Goal: Task Accomplishment & Management: Complete application form

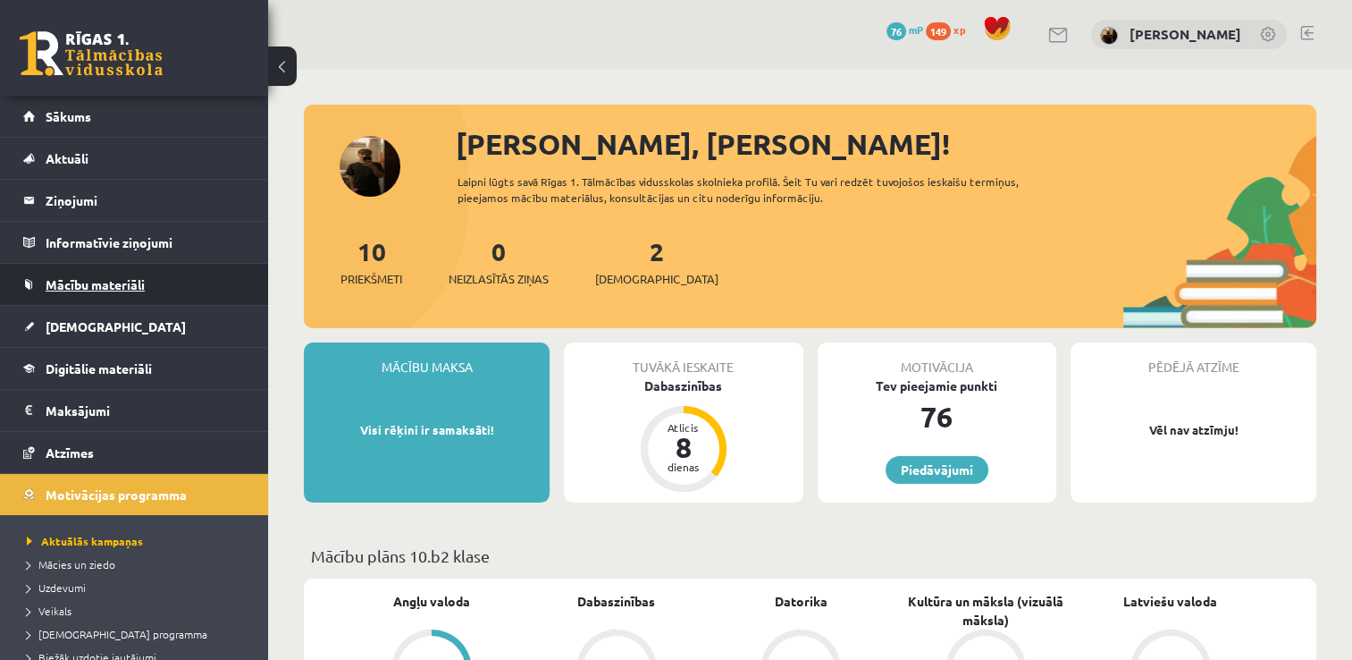
click at [119, 290] on link "Mācību materiāli" at bounding box center [134, 284] width 223 height 41
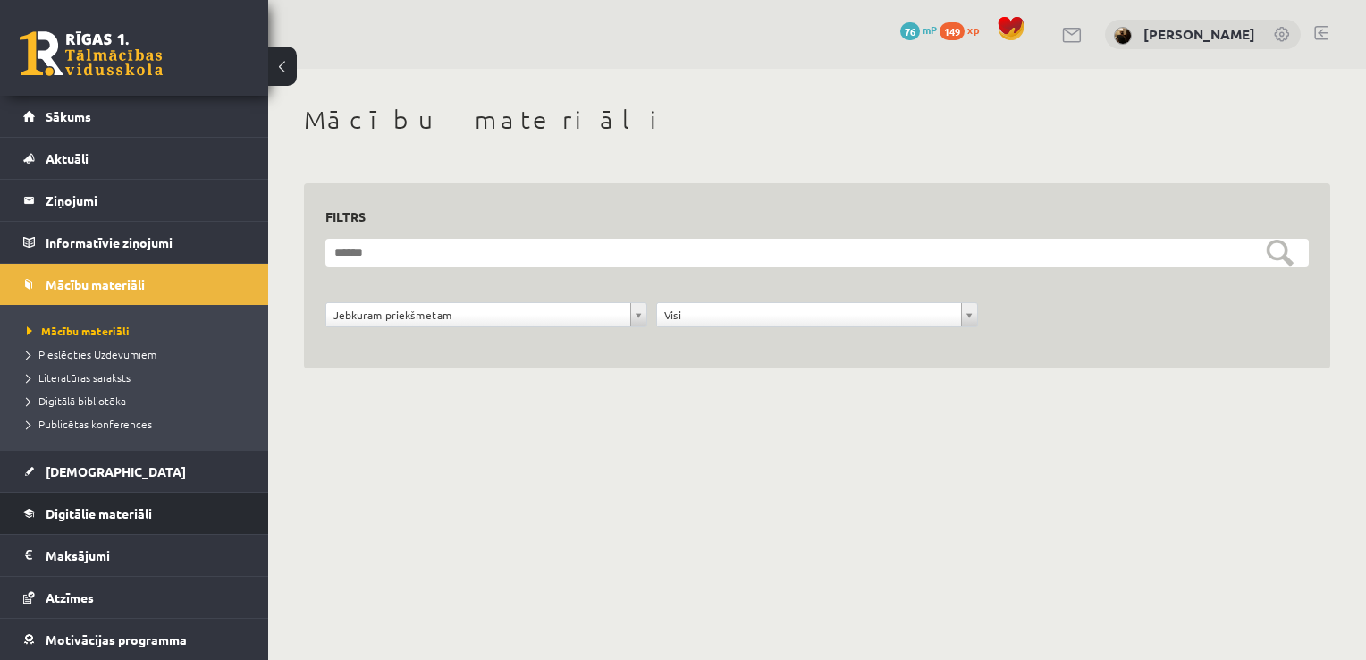
click at [38, 524] on link "Digitālie materiāli" at bounding box center [134, 512] width 223 height 41
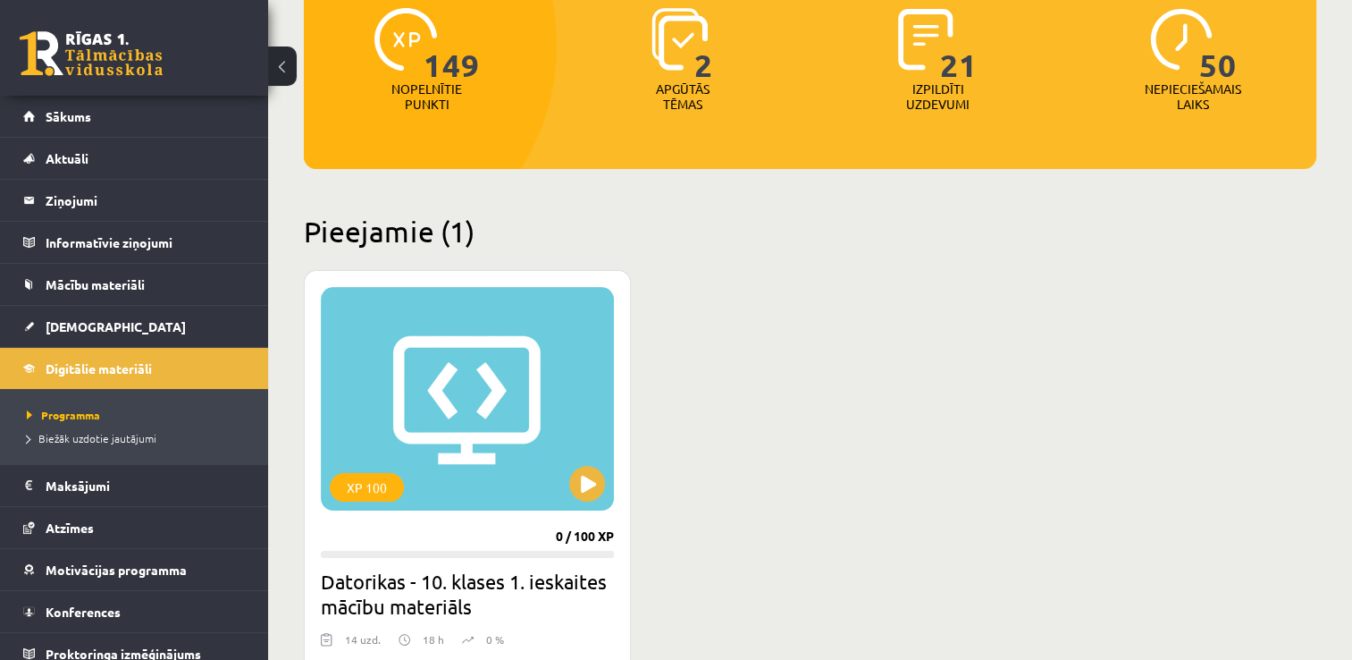
scroll to position [250, 0]
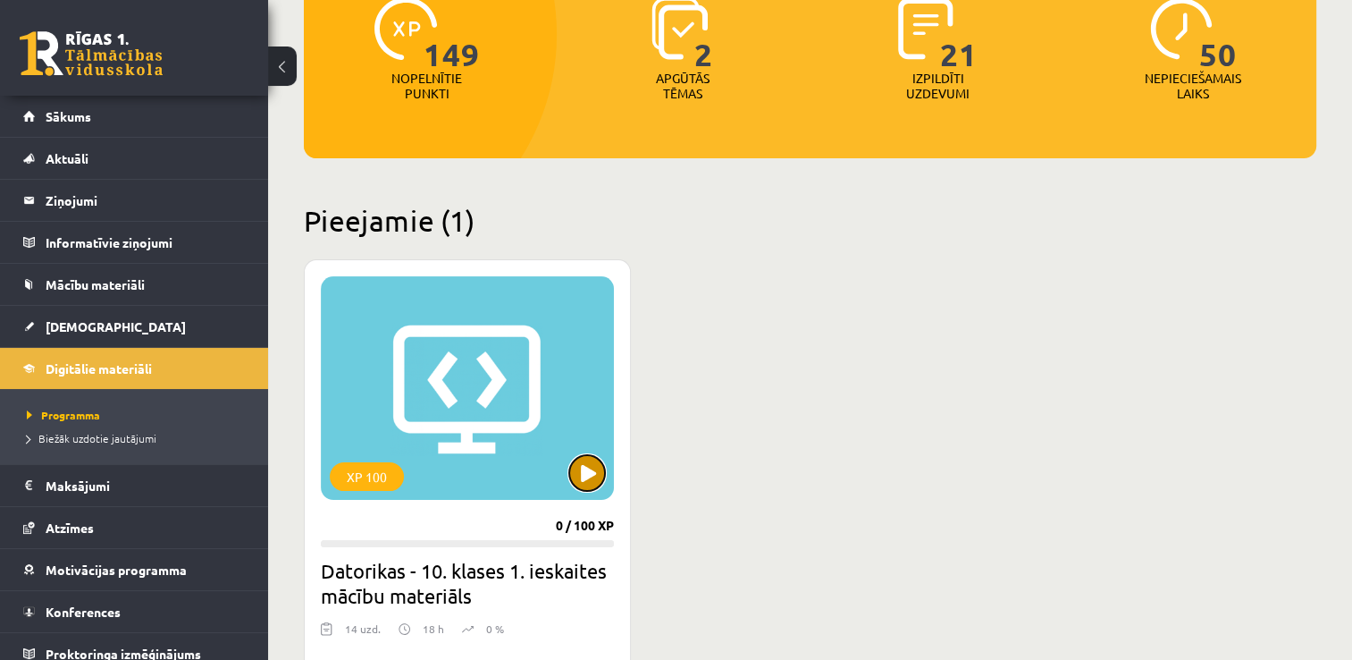
click at [576, 469] on button at bounding box center [587, 473] width 36 height 36
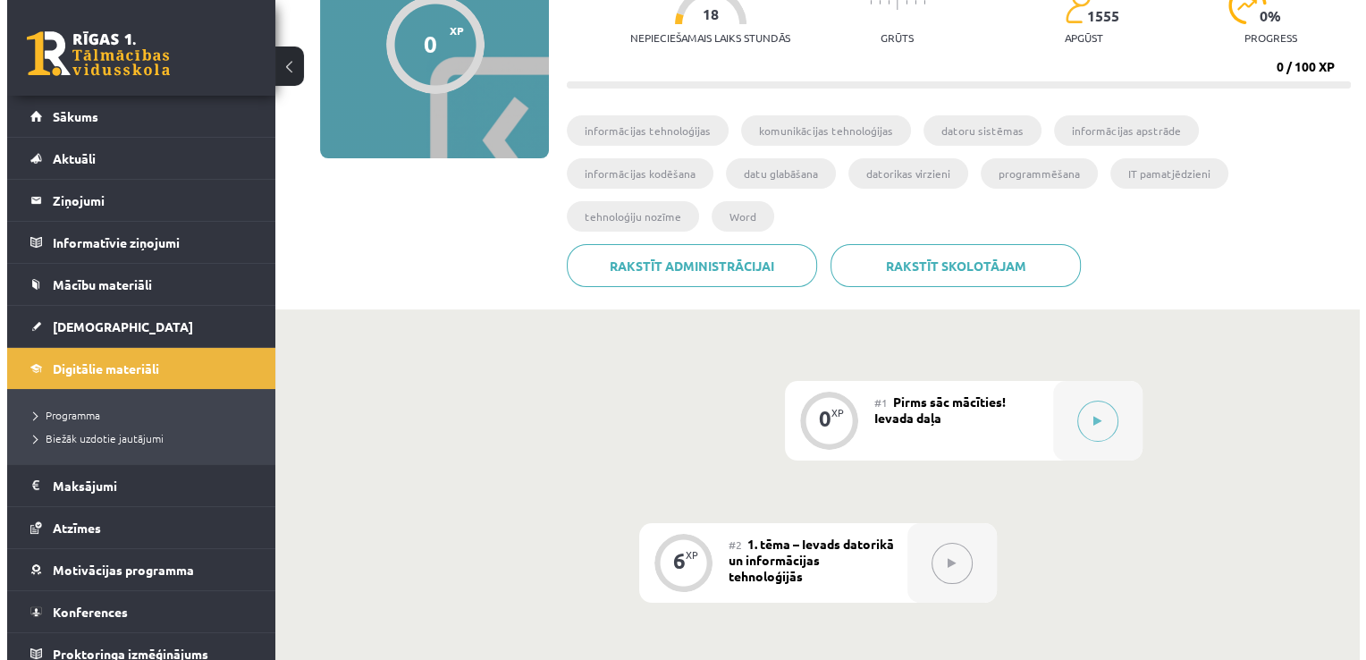
scroll to position [214, 0]
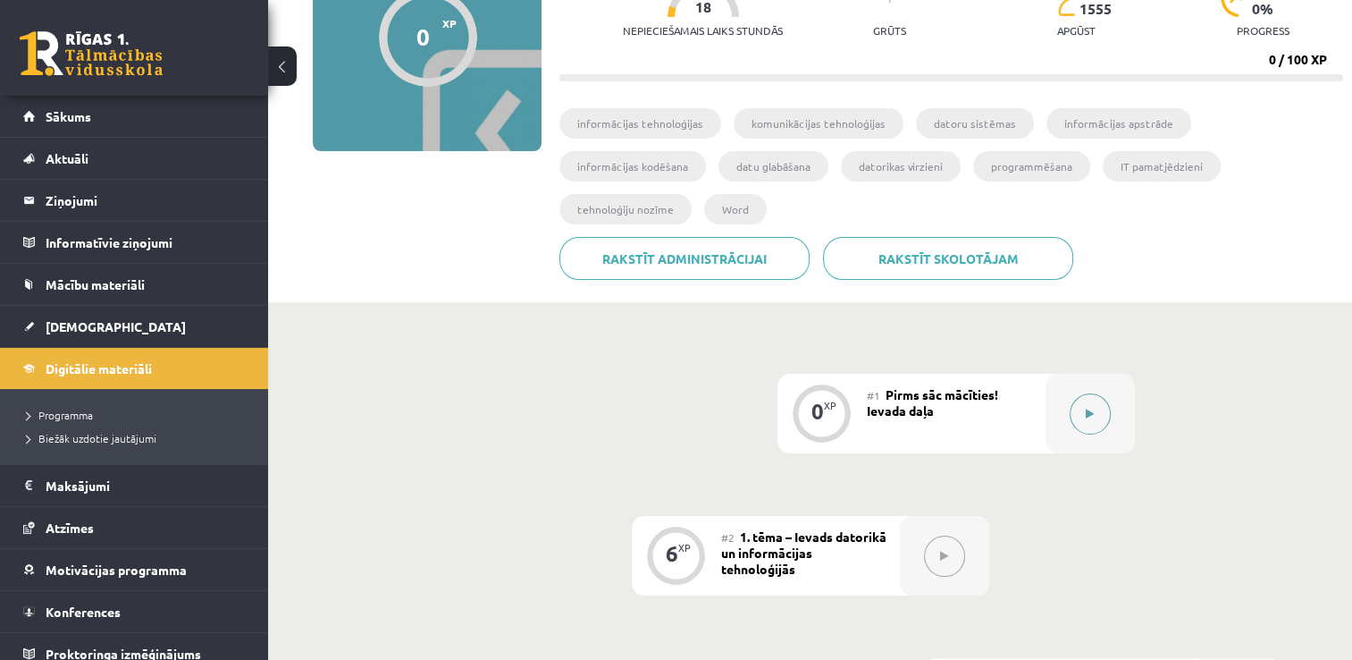
click at [1093, 393] on button at bounding box center [1090, 413] width 41 height 41
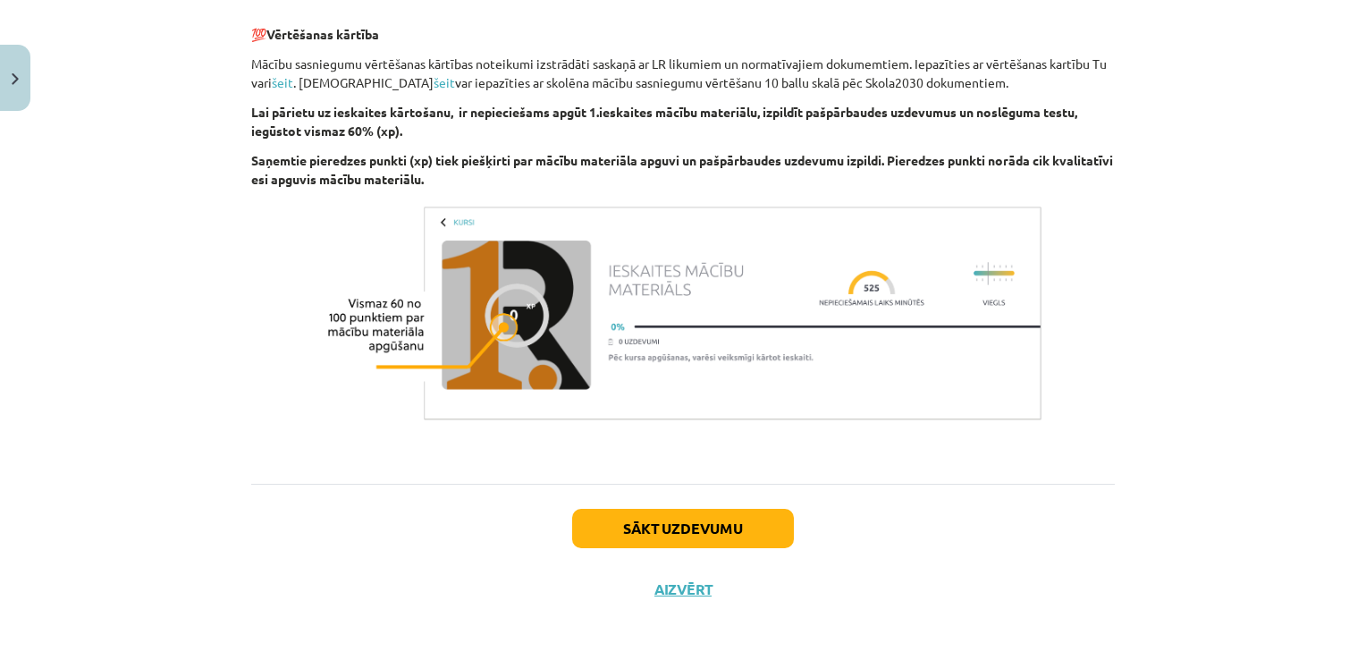
scroll to position [1235, 0]
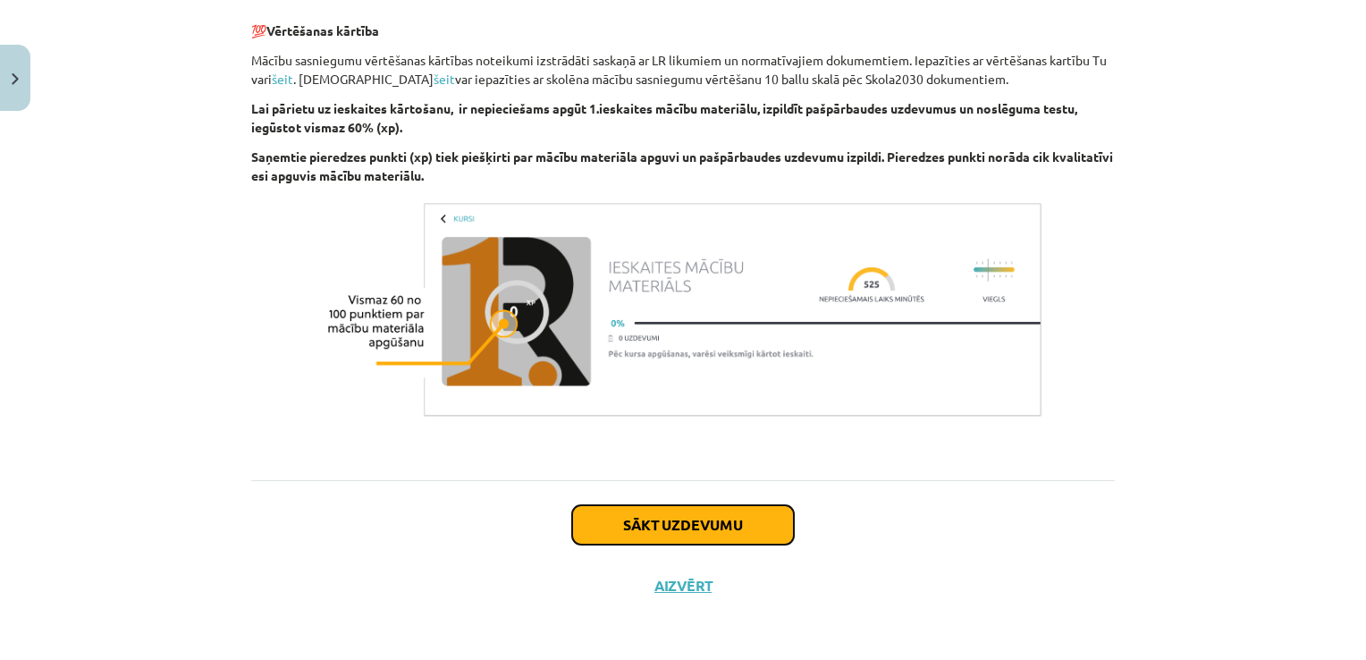
click at [627, 530] on button "Sākt uzdevumu" at bounding box center [683, 524] width 222 height 39
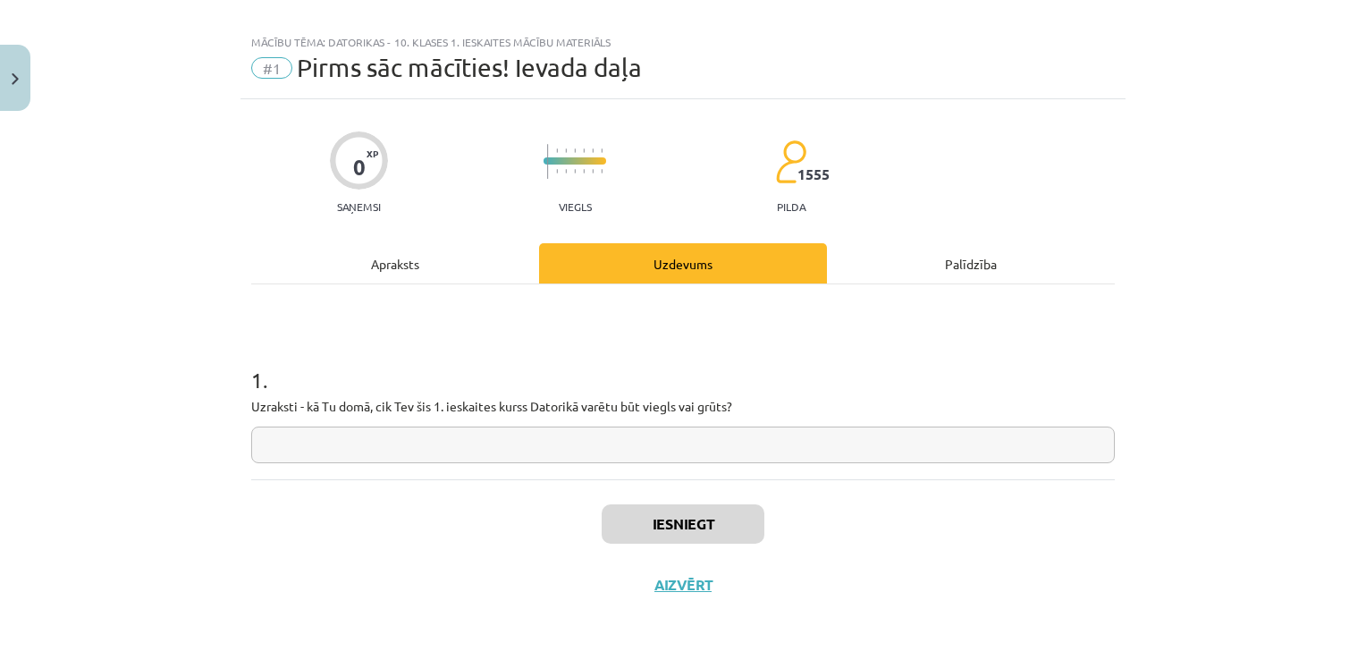
scroll to position [18, 0]
click at [658, 503] on div "Iesniegt Aizvērt" at bounding box center [682, 543] width 863 height 125
click at [675, 449] on input "text" at bounding box center [682, 446] width 863 height 37
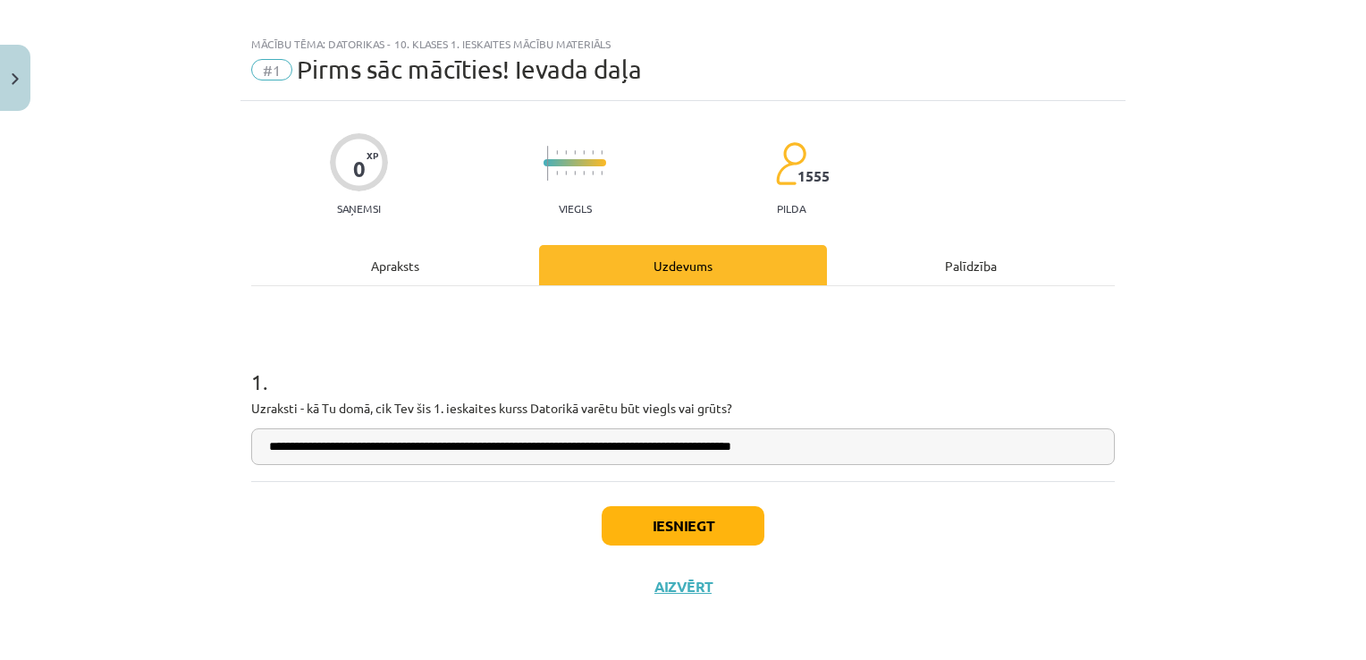
type input "**********"
click at [684, 523] on button "Iesniegt" at bounding box center [682, 525] width 163 height 39
click at [711, 524] on button "Iesniegt" at bounding box center [682, 525] width 163 height 39
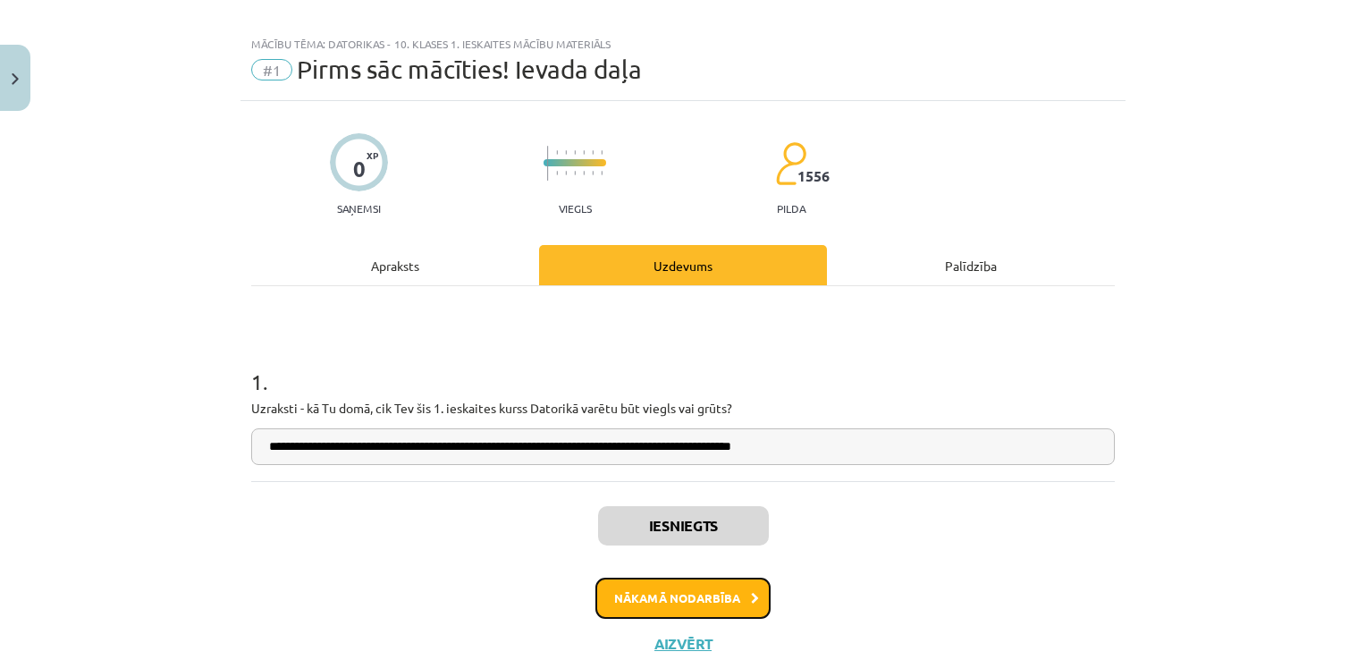
click at [707, 585] on button "Nākamā nodarbība" at bounding box center [682, 597] width 175 height 41
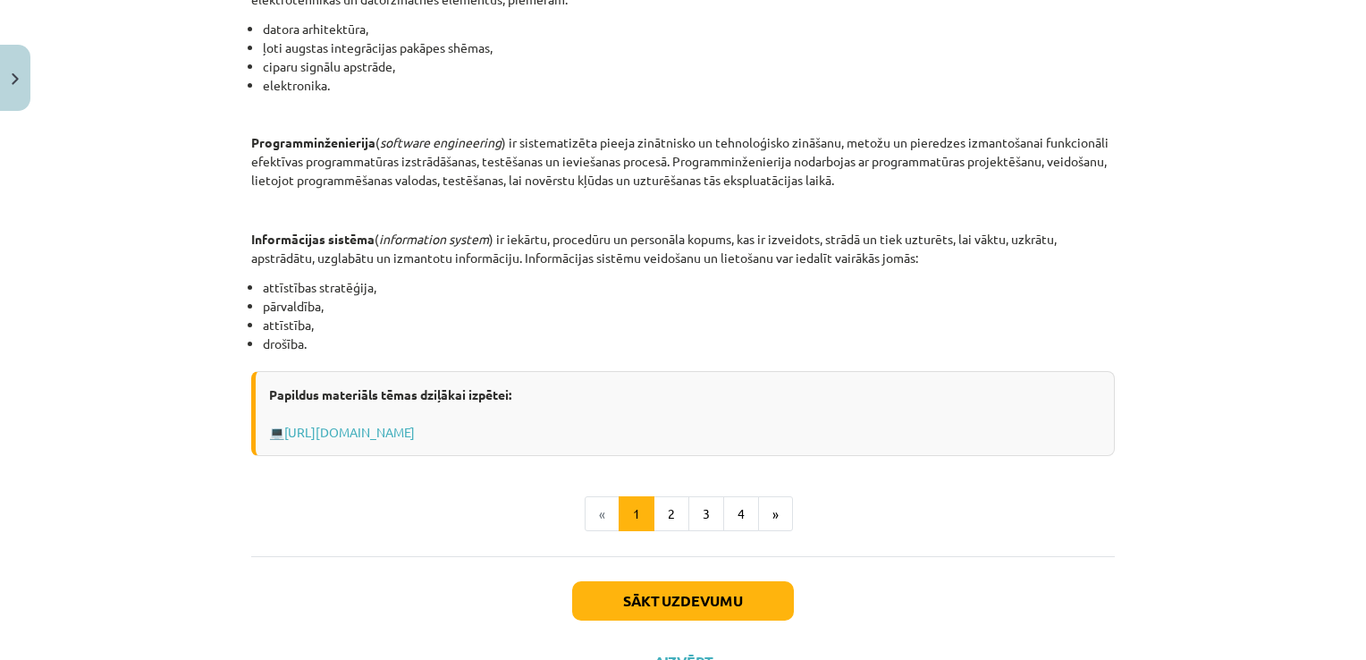
scroll to position [795, 0]
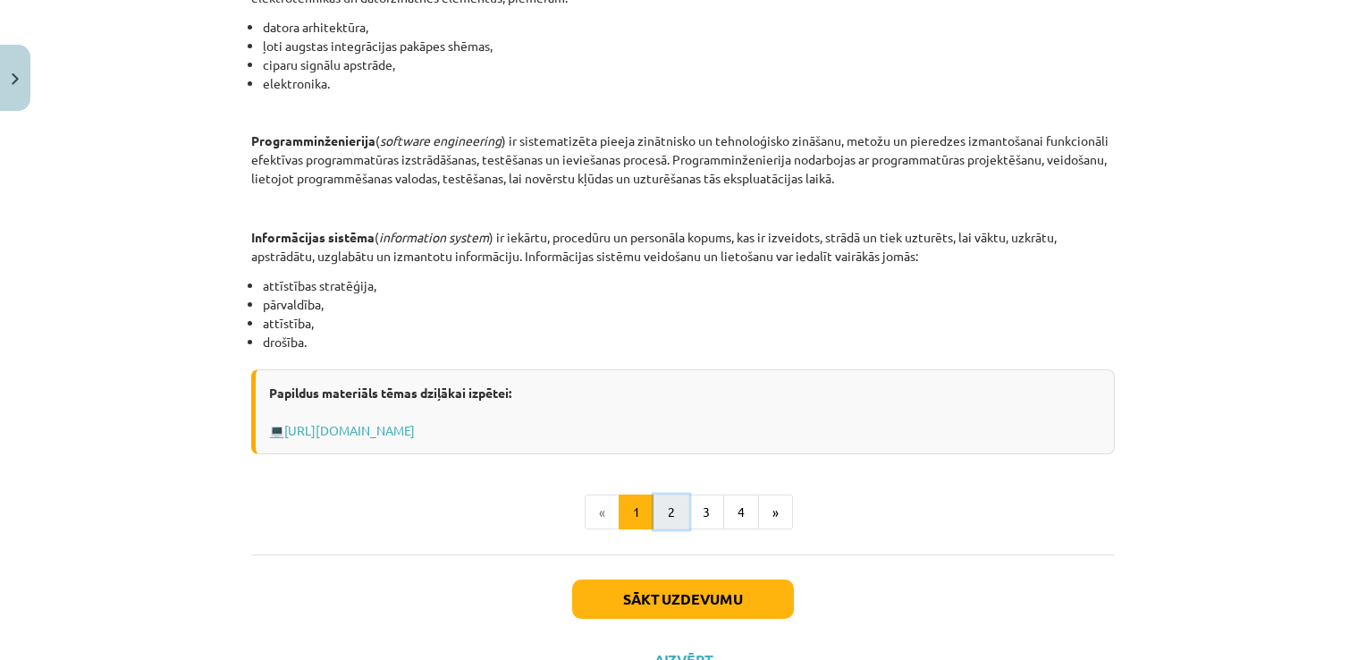
click at [668, 509] on button "2" at bounding box center [671, 512] width 36 height 36
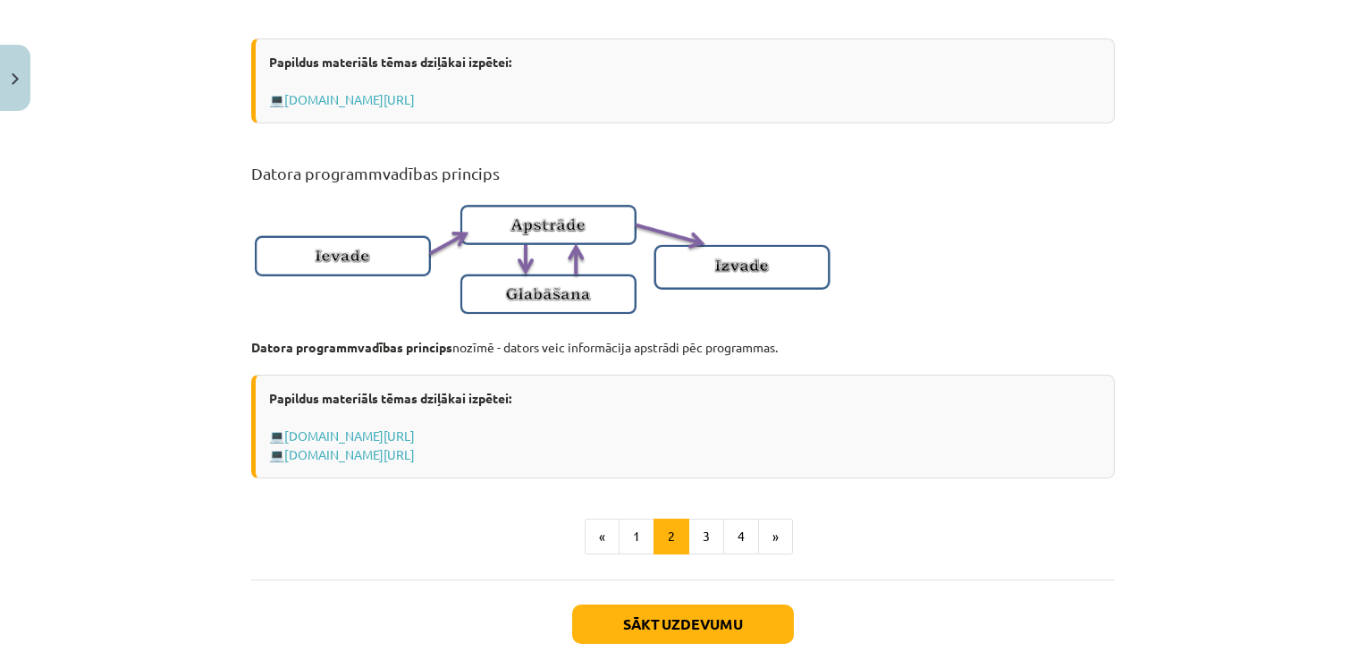
scroll to position [1070, 0]
click at [741, 625] on button "Sākt uzdevumu" at bounding box center [683, 622] width 222 height 39
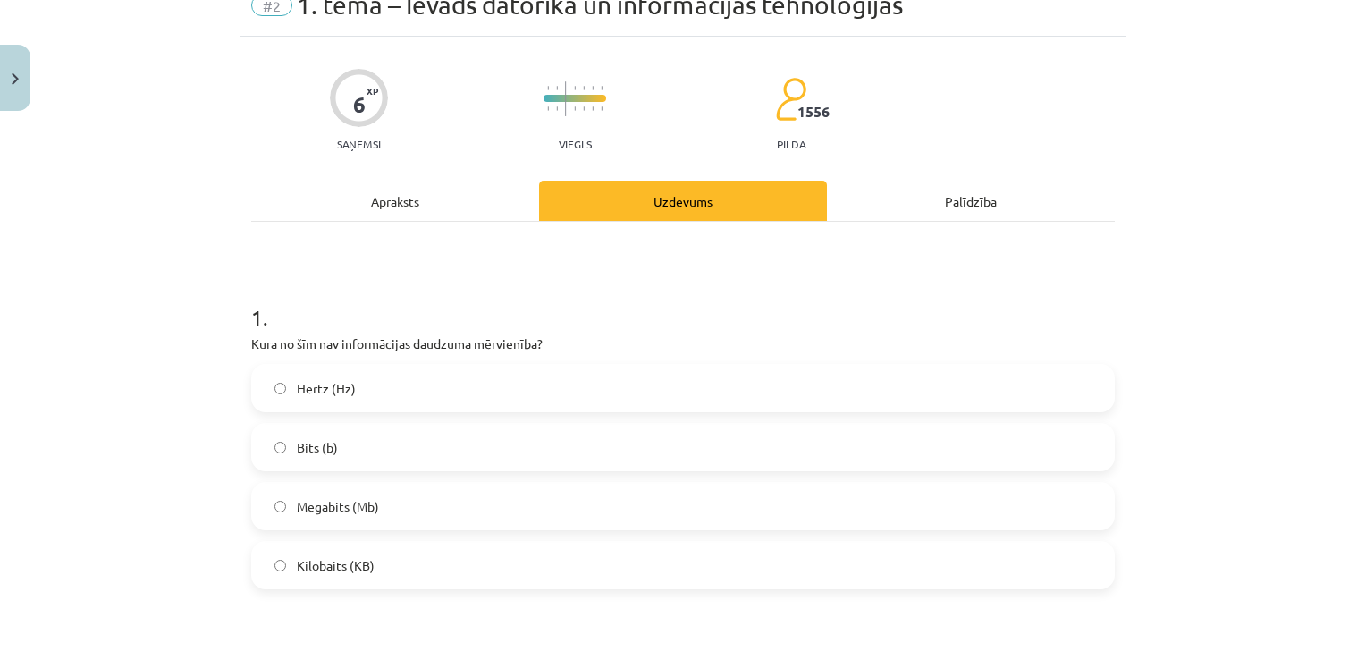
scroll to position [116, 0]
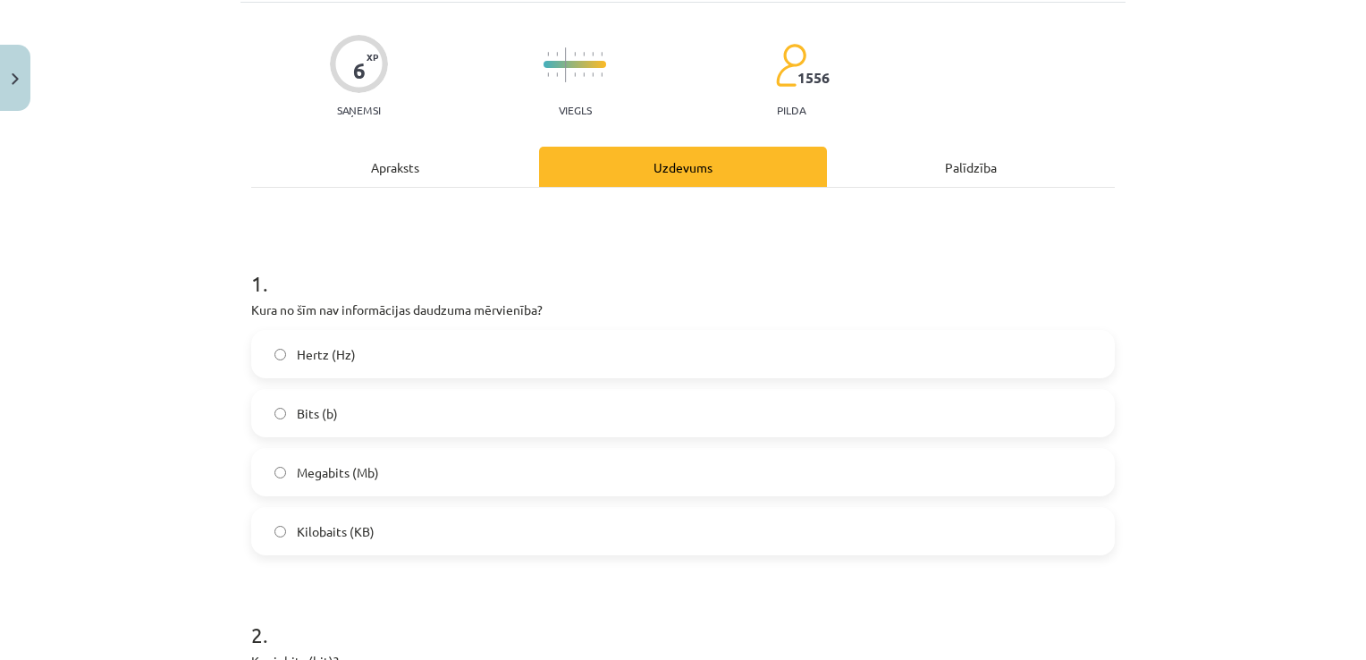
click at [592, 352] on label "Hertz (Hz)" at bounding box center [683, 354] width 860 height 45
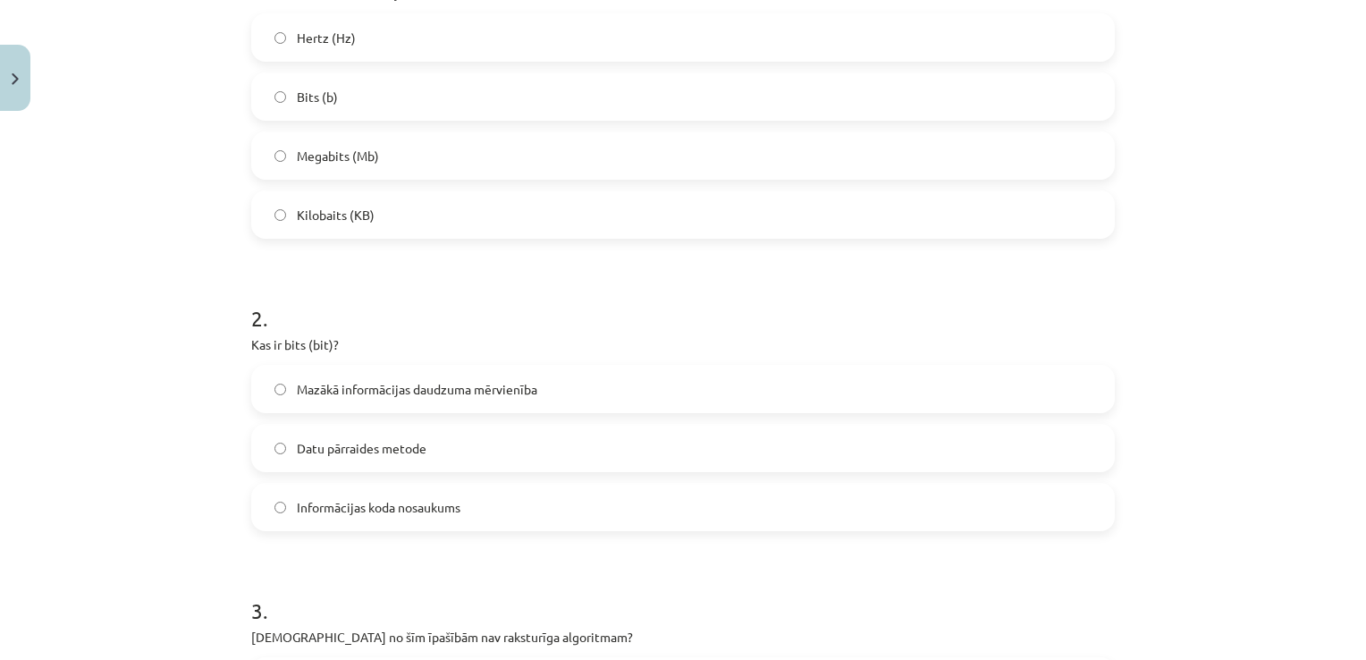
scroll to position [474, 0]
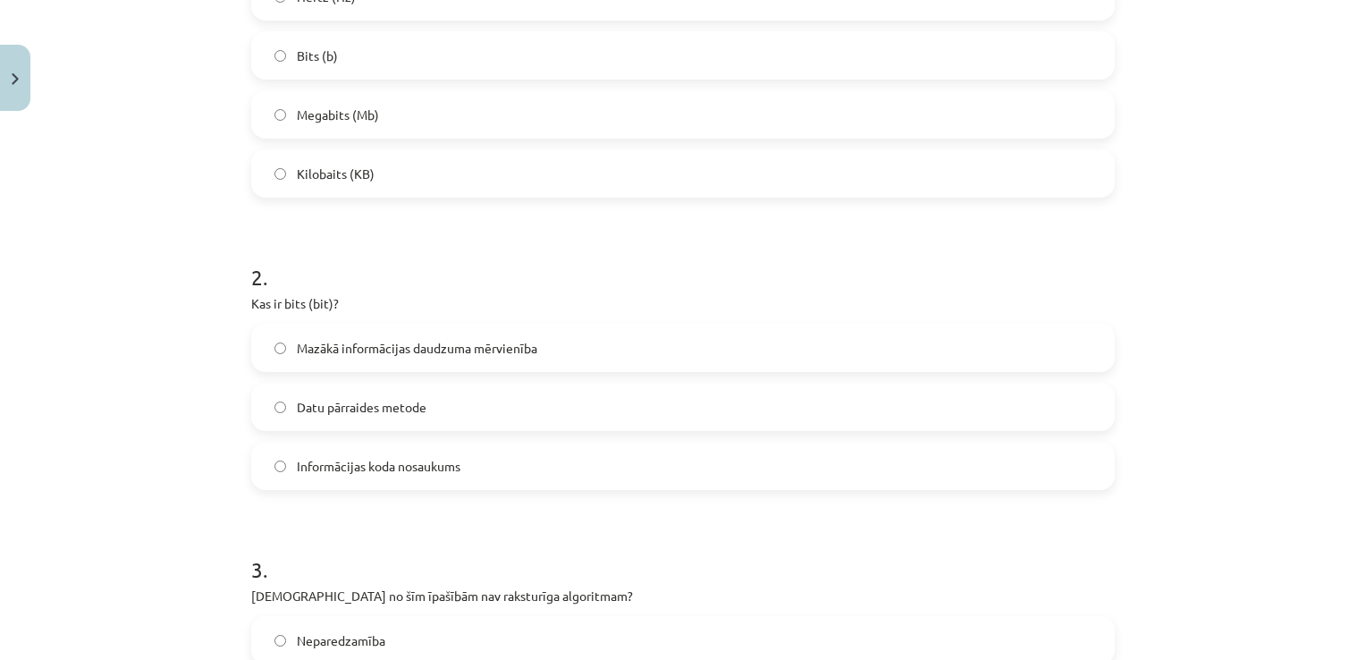
click at [390, 347] on span "Mazākā informācijas daudzuma mērvienība" at bounding box center [417, 348] width 240 height 19
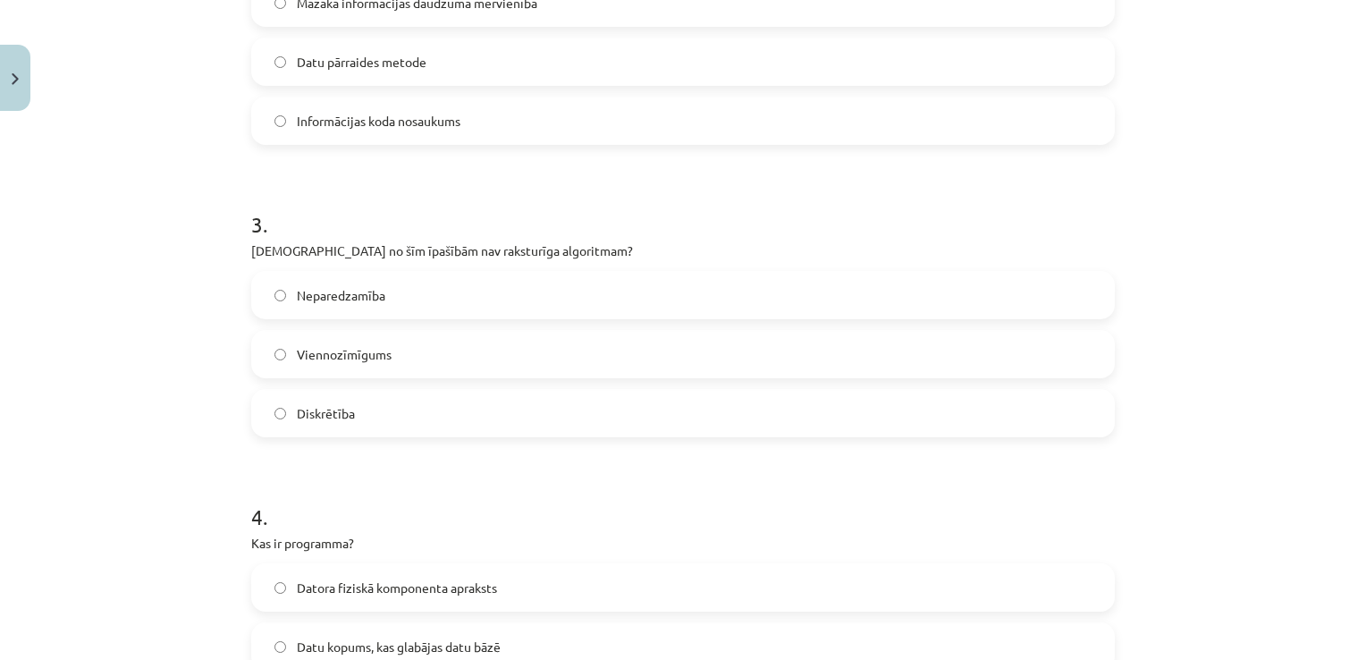
scroll to position [831, 0]
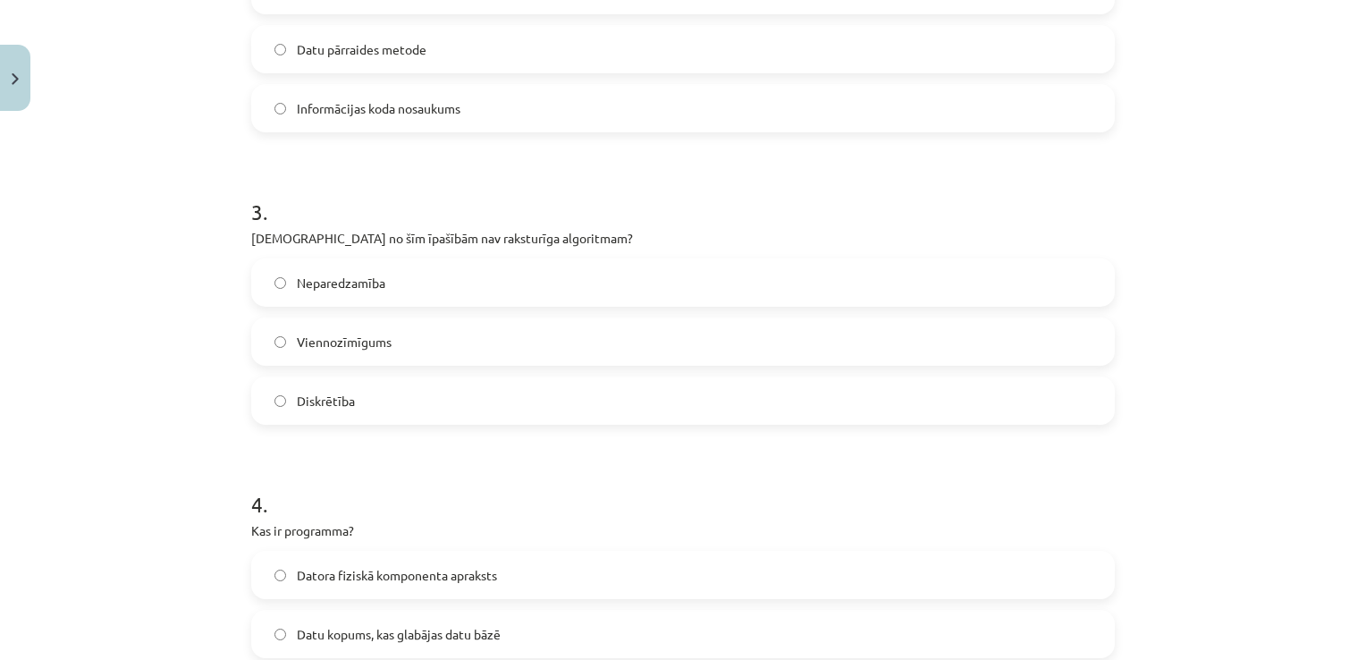
click at [467, 287] on label "Neparedzamība" at bounding box center [683, 282] width 860 height 45
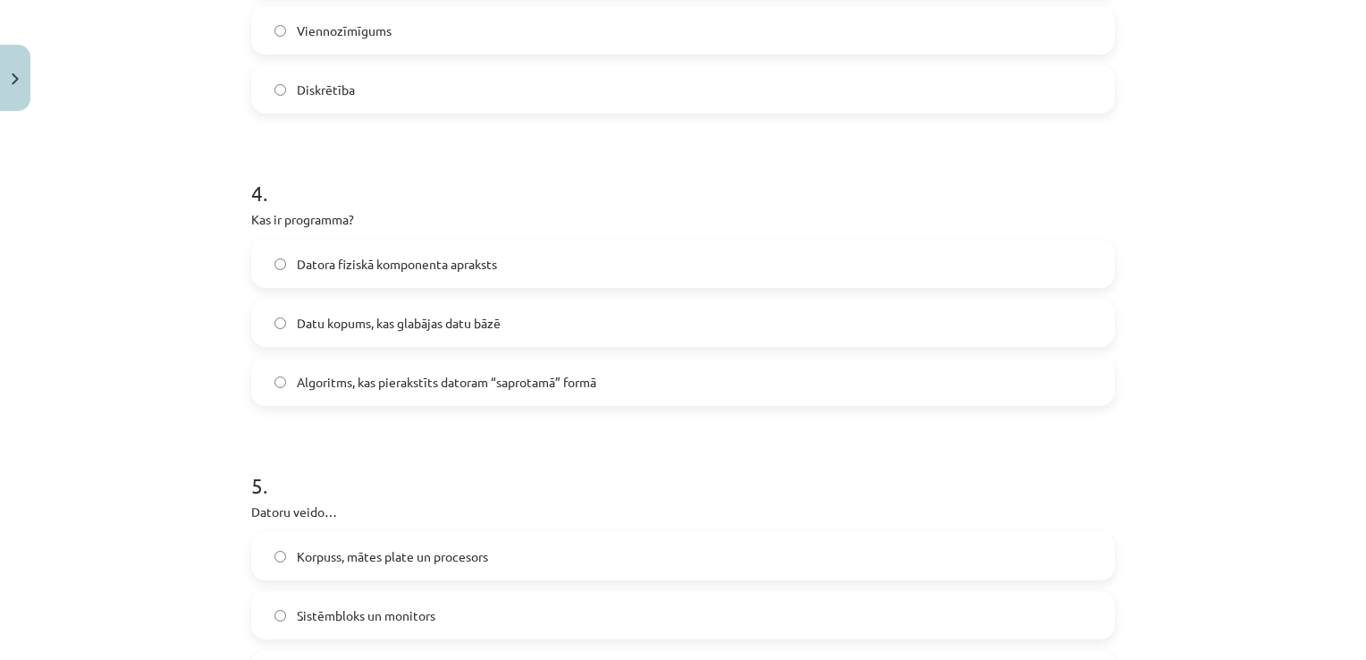
scroll to position [1153, 0]
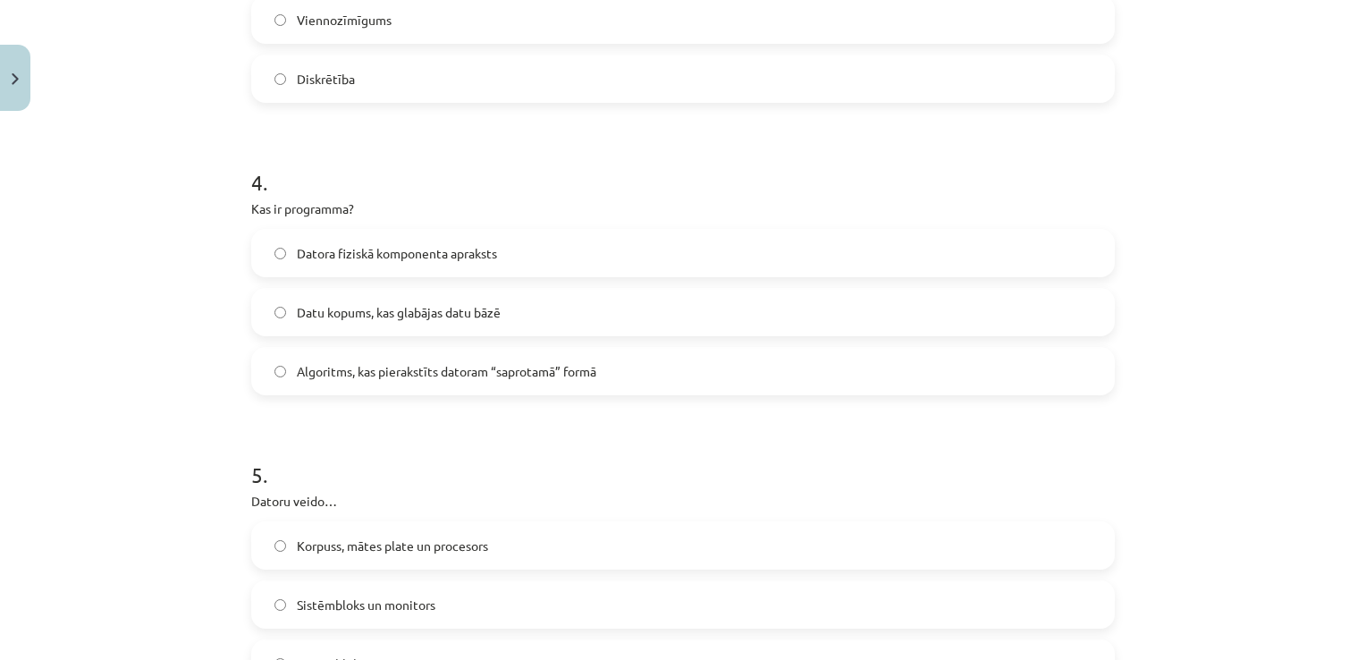
click at [563, 377] on span "Algoritms, kas pierakstīts datoram “saprotamā” formā" at bounding box center [446, 371] width 299 height 19
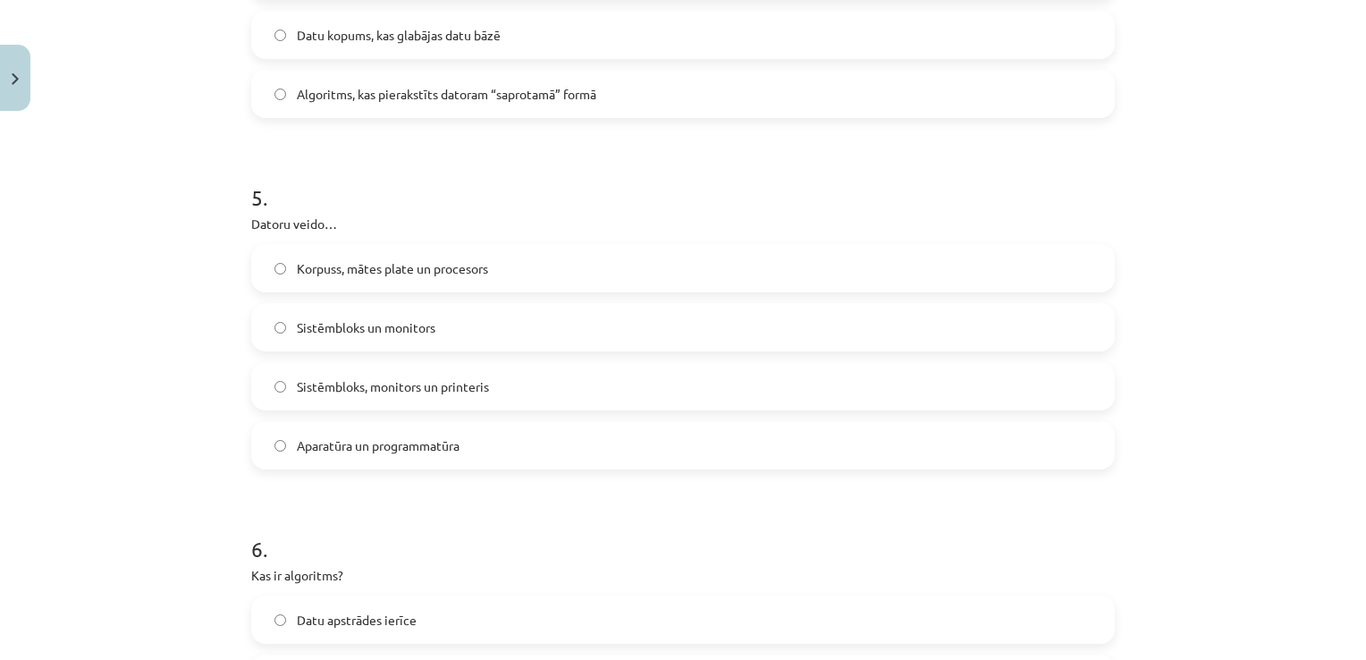
scroll to position [1439, 0]
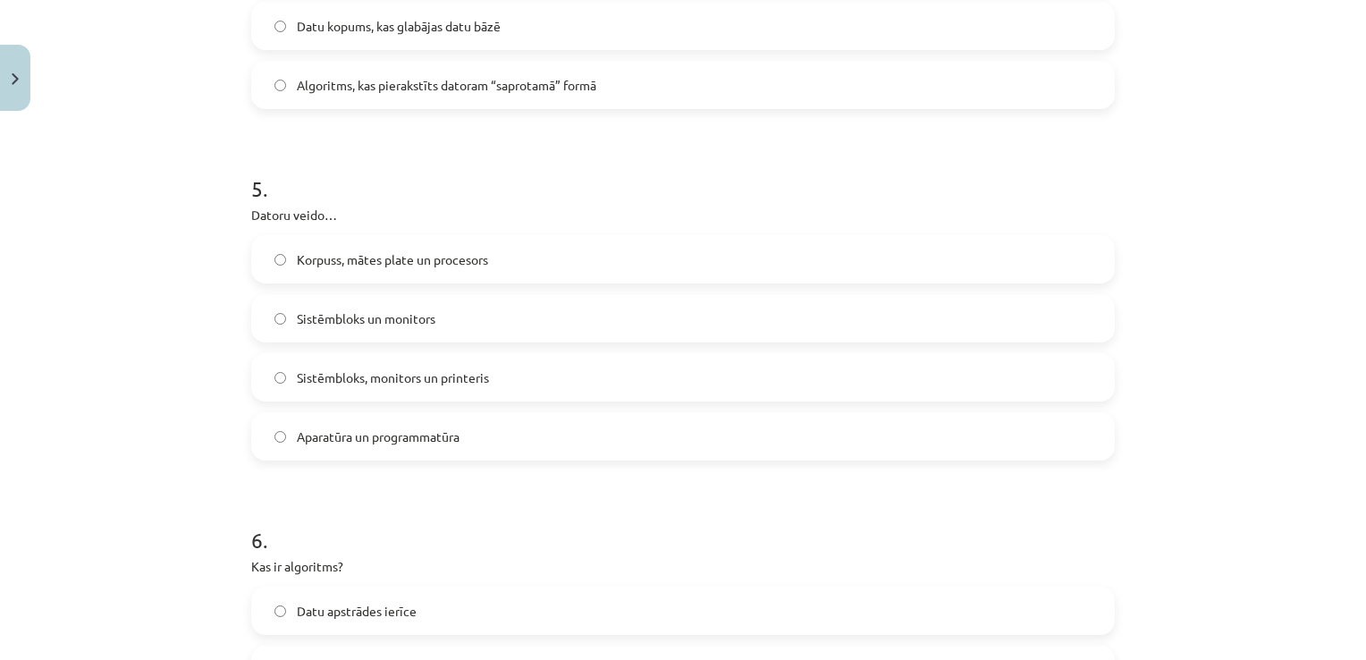
click at [539, 430] on label "Aparatūra un programmatūra" at bounding box center [683, 436] width 860 height 45
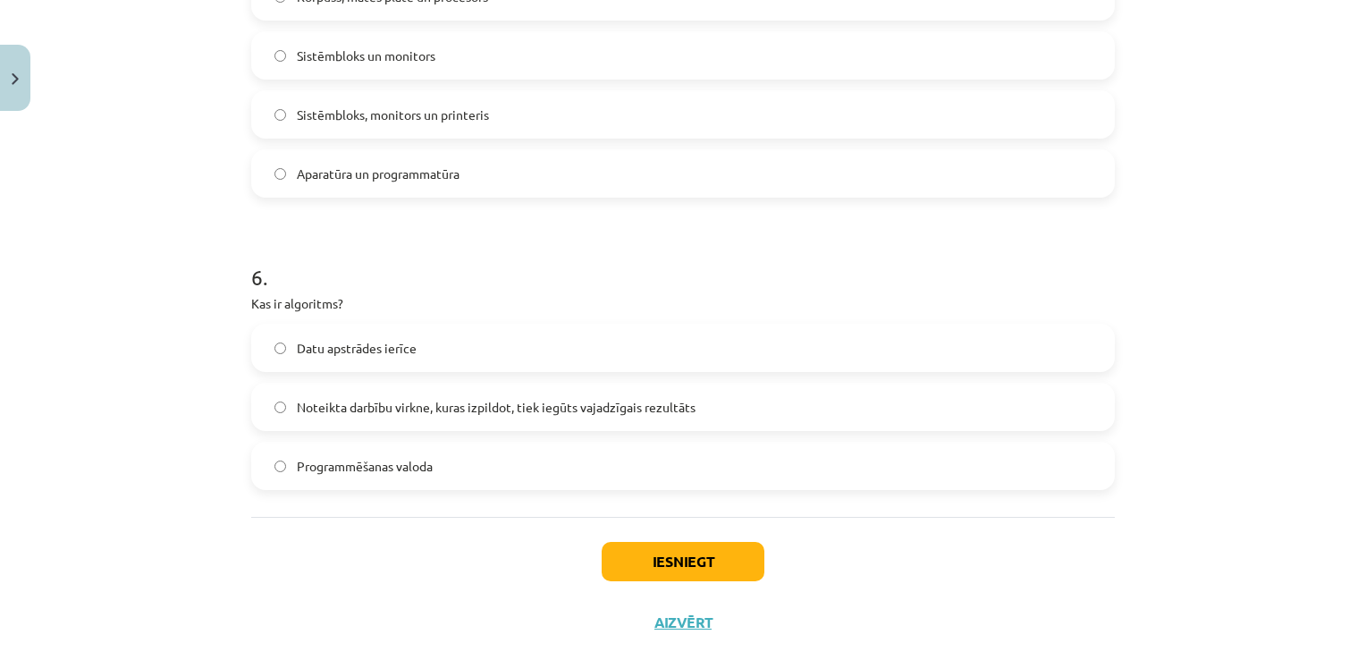
scroll to position [1725, 0]
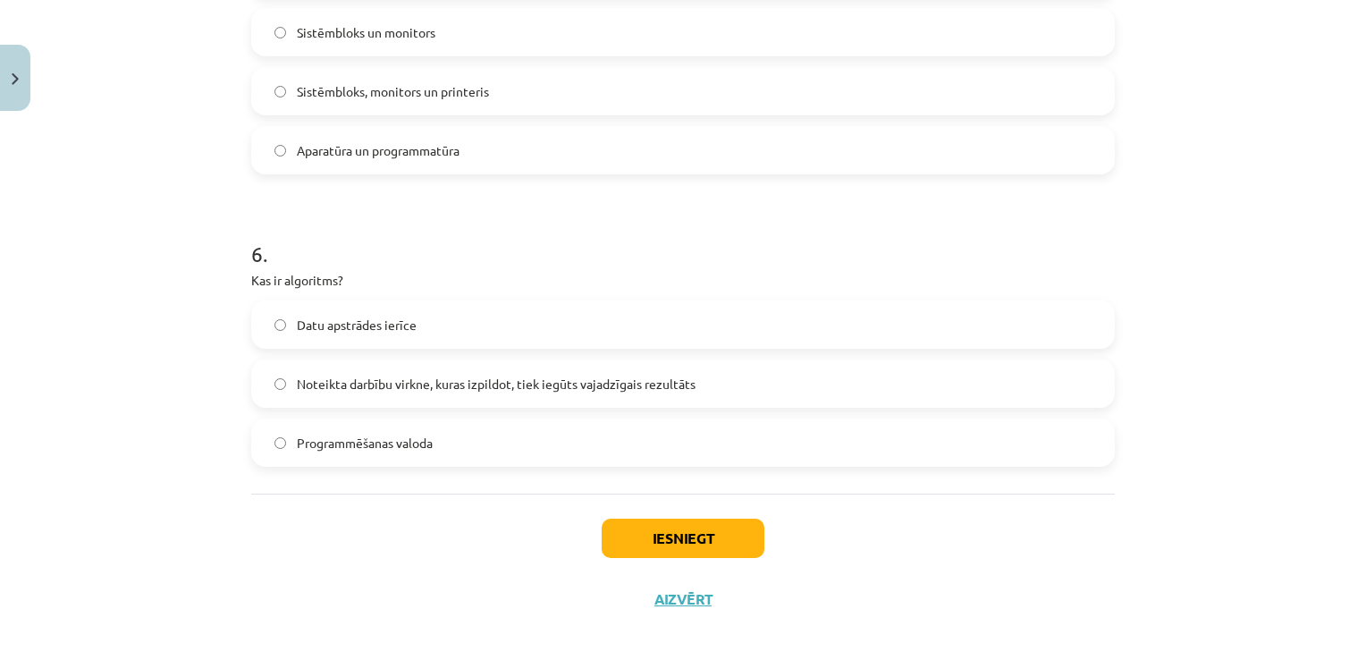
click at [640, 382] on span "Noteikta darbību virkne, kuras izpildot, tiek iegūts vajadzīgais rezultāts" at bounding box center [496, 383] width 399 height 19
click at [702, 538] on button "Iesniegt" at bounding box center [682, 537] width 163 height 39
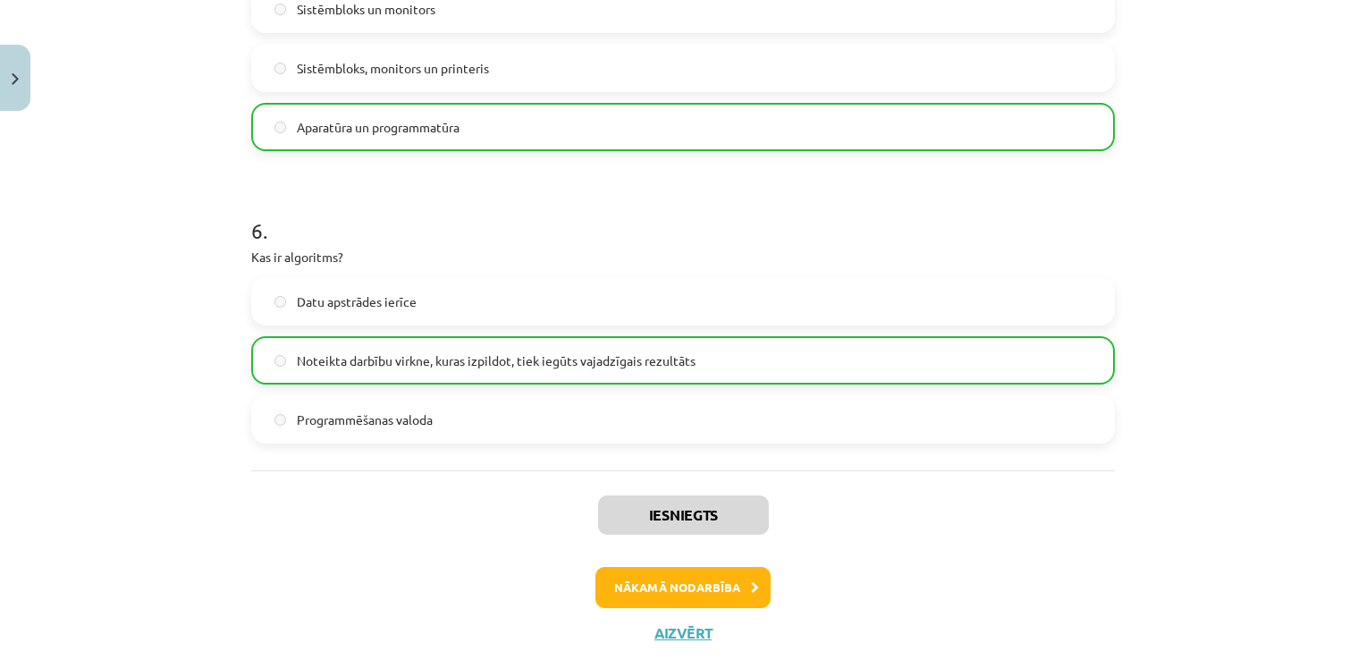
scroll to position [1795, 0]
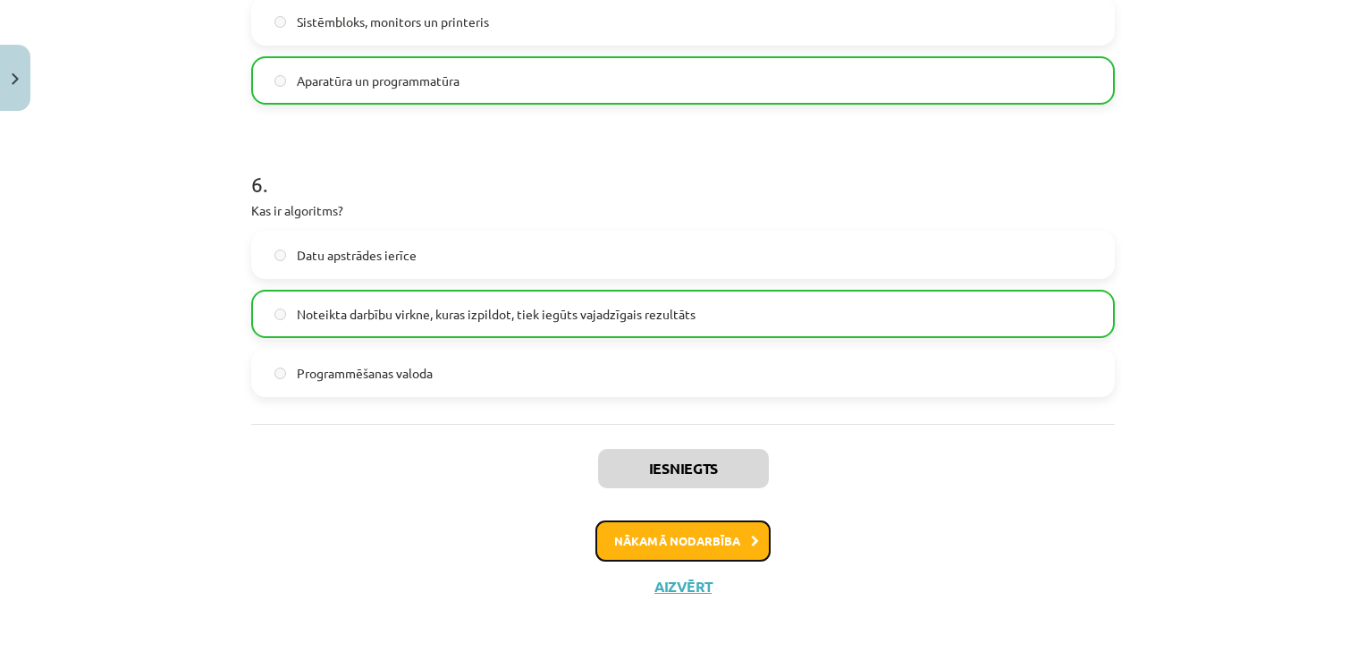
click at [740, 545] on button "Nākamā nodarbība" at bounding box center [682, 540] width 175 height 41
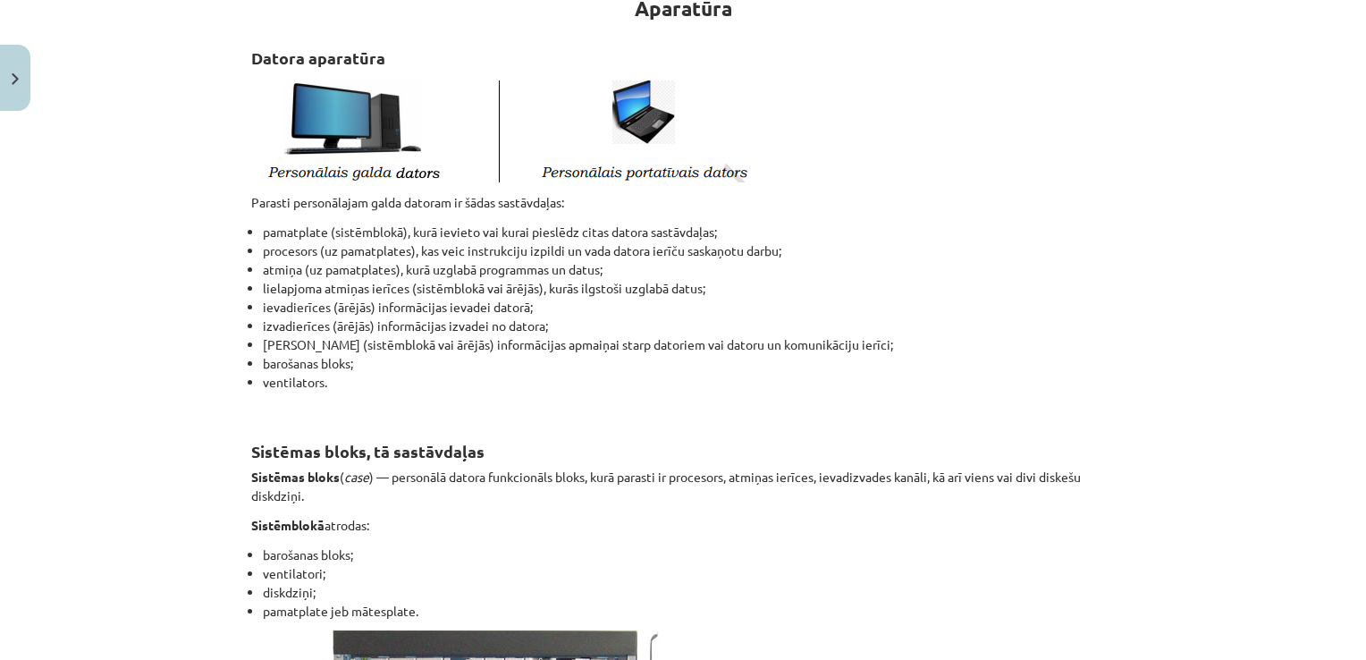
scroll to position [366, 0]
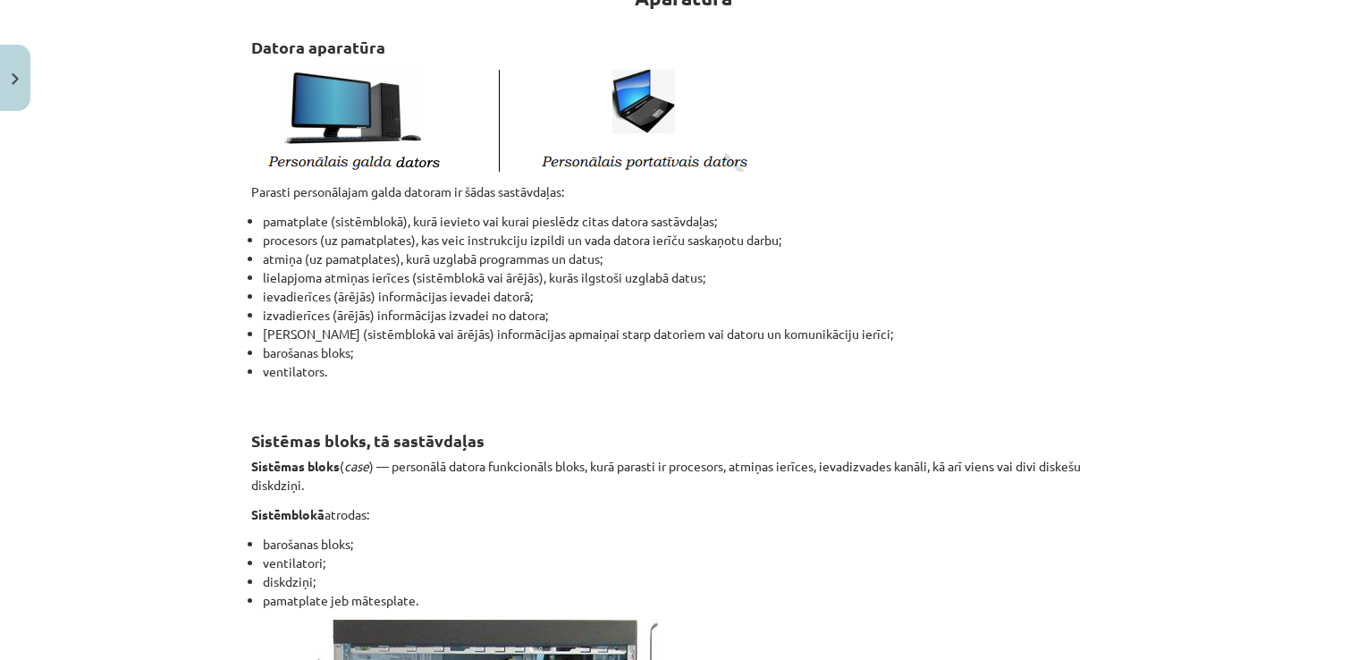
click at [1301, 490] on div "Mācību tēma: Datorikas - 10. klases 1. ieskaites mācību materiāls #3 2. tēma – …" at bounding box center [683, 330] width 1366 height 660
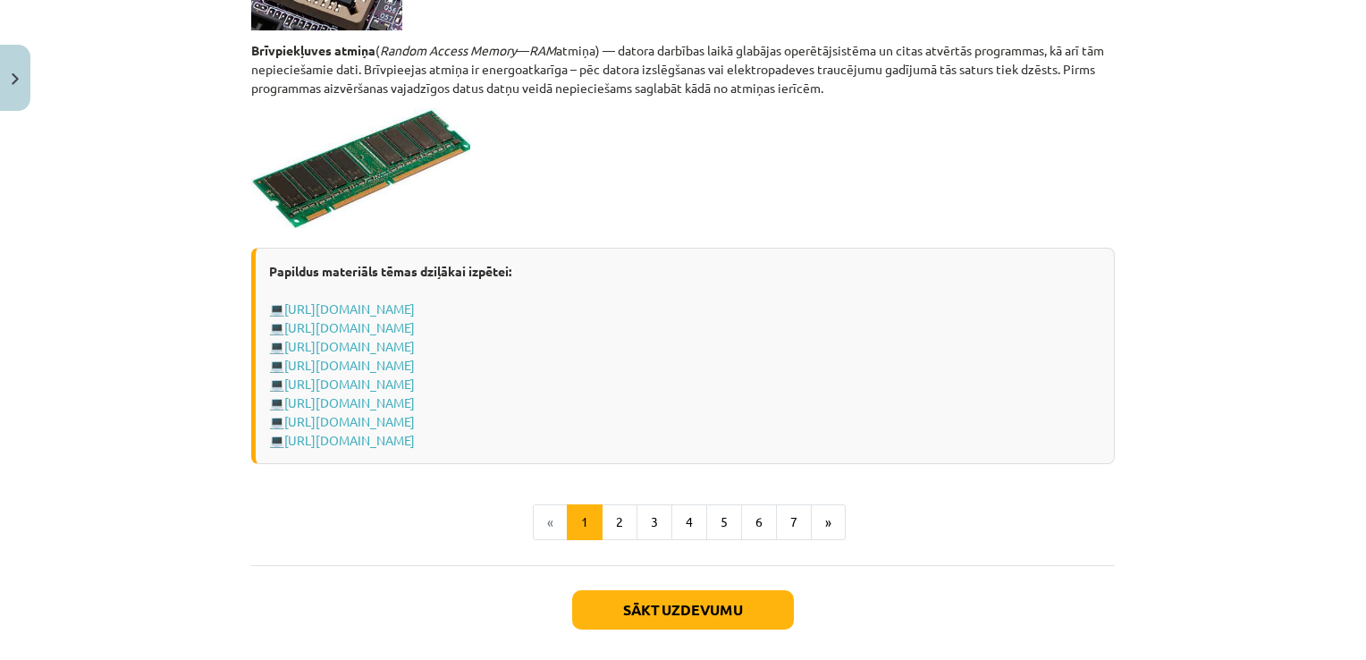
scroll to position [3167, 0]
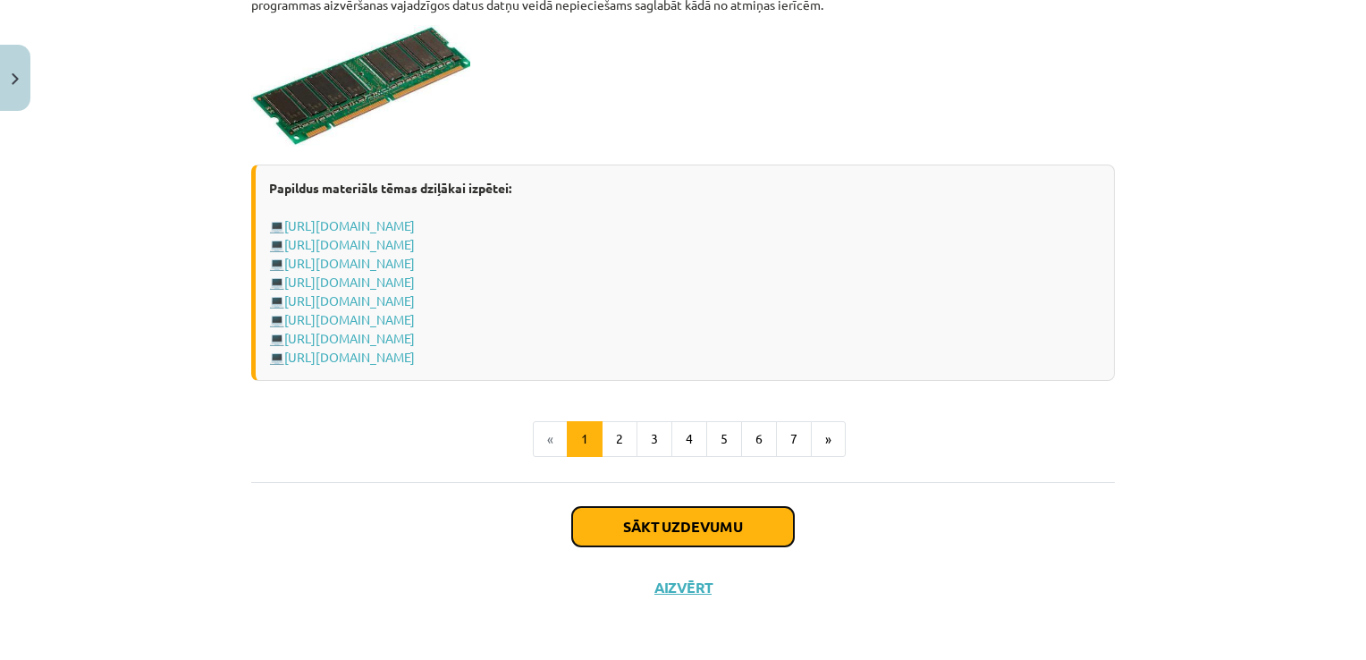
click at [718, 517] on button "Sākt uzdevumu" at bounding box center [683, 526] width 222 height 39
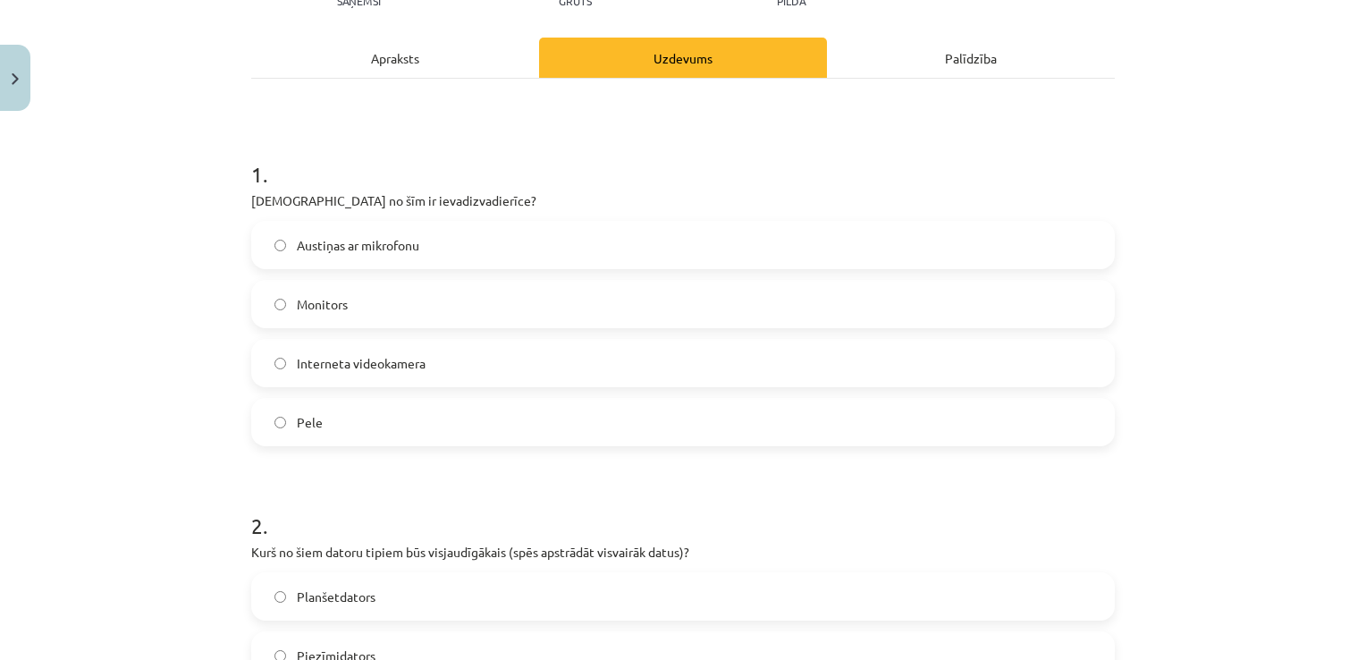
scroll to position [247, 0]
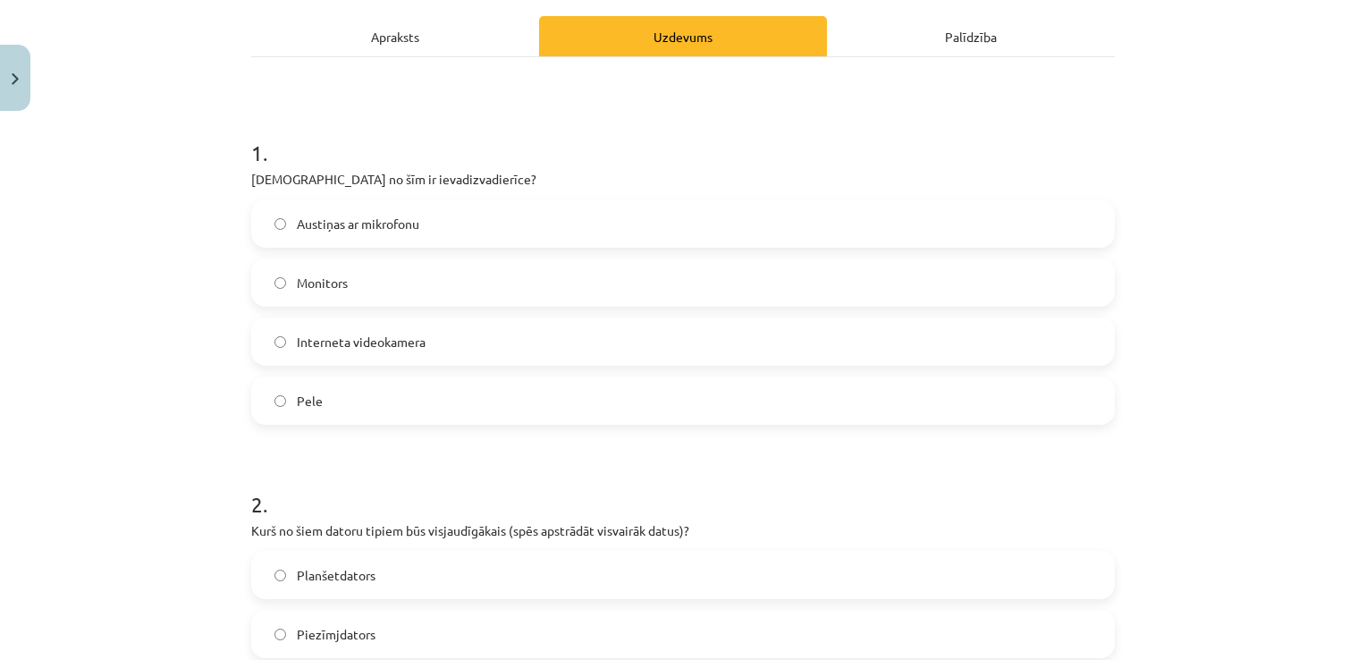
click at [475, 409] on label "Pele" at bounding box center [683, 400] width 860 height 45
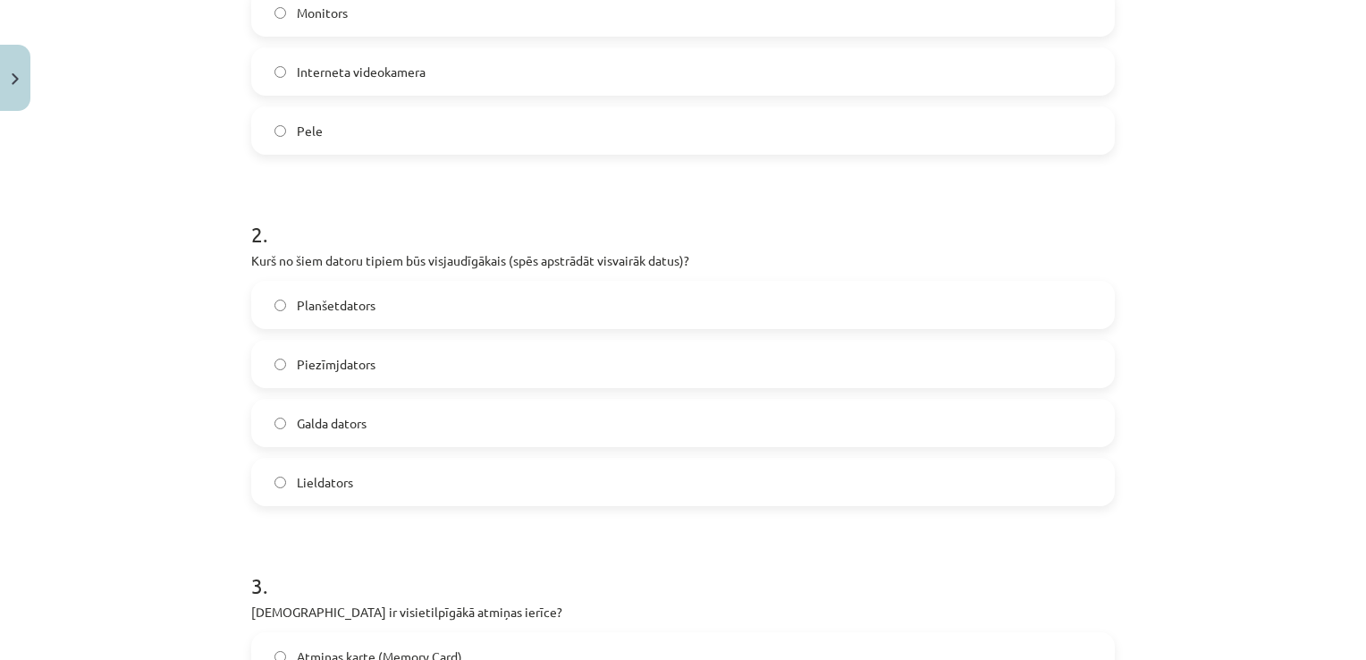
scroll to position [533, 0]
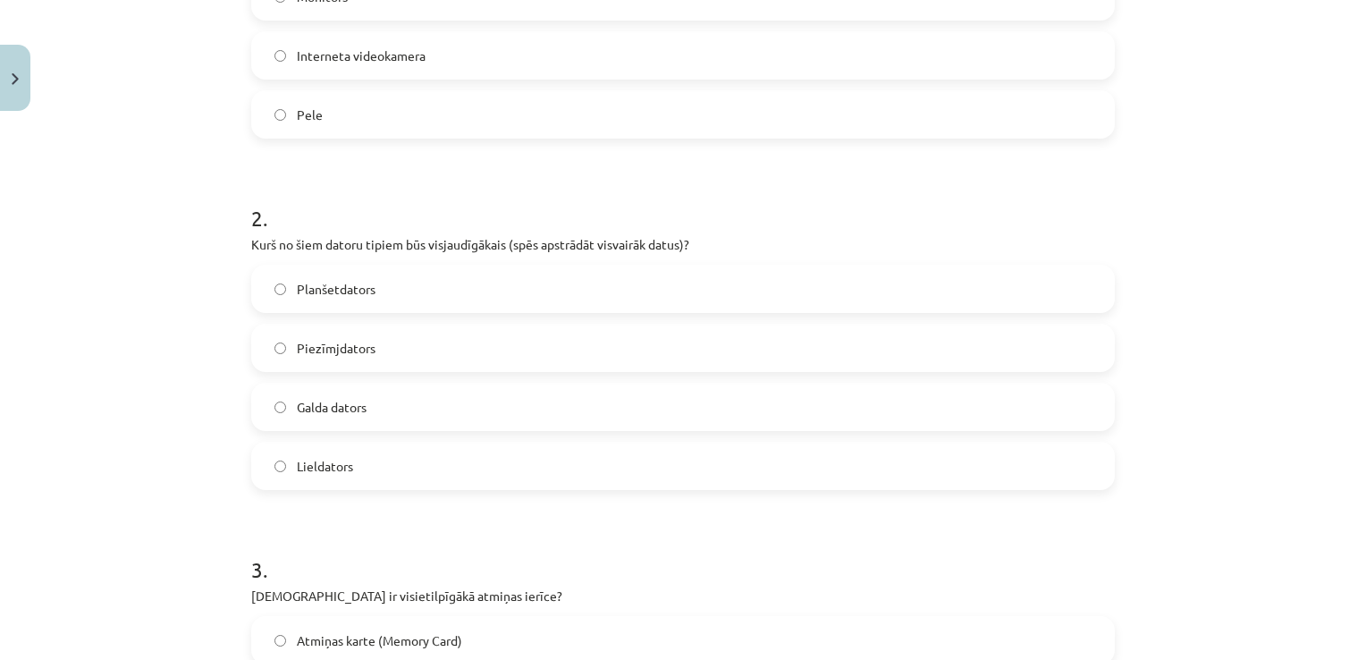
click at [903, 66] on label "Interneta videokamera" at bounding box center [683, 55] width 860 height 45
click at [536, 405] on label "Galda dators" at bounding box center [683, 406] width 860 height 45
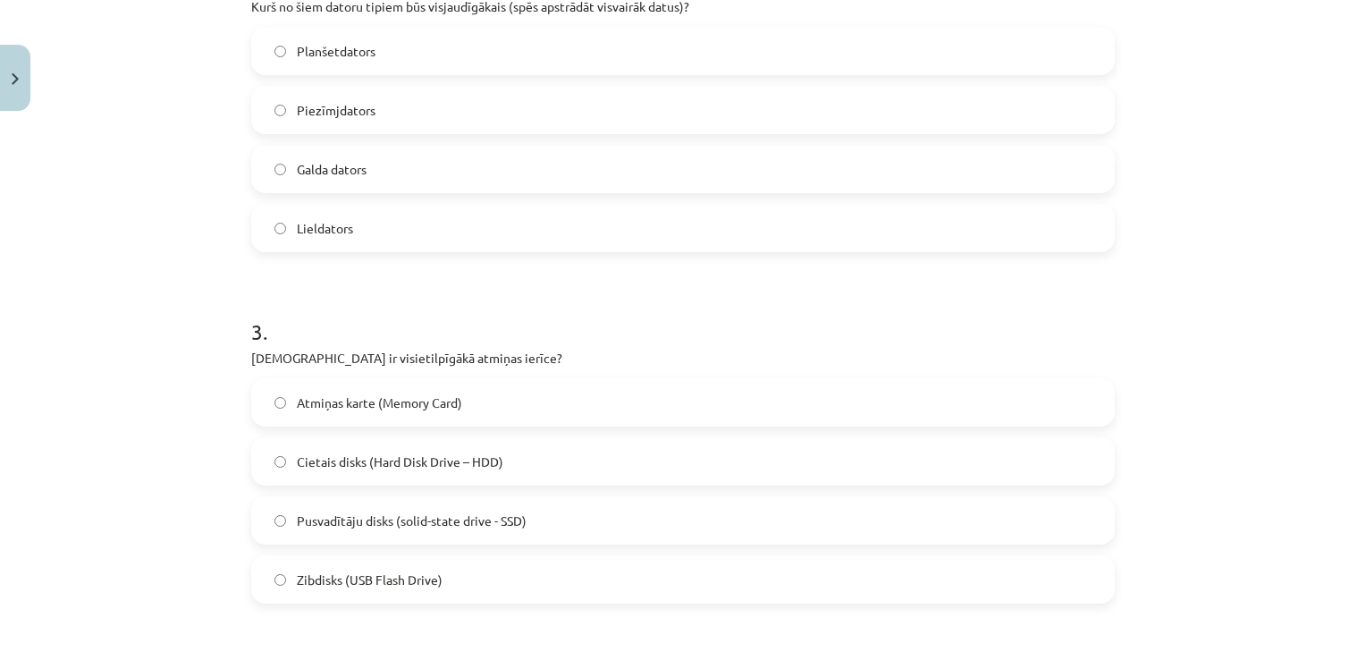
scroll to position [711, 0]
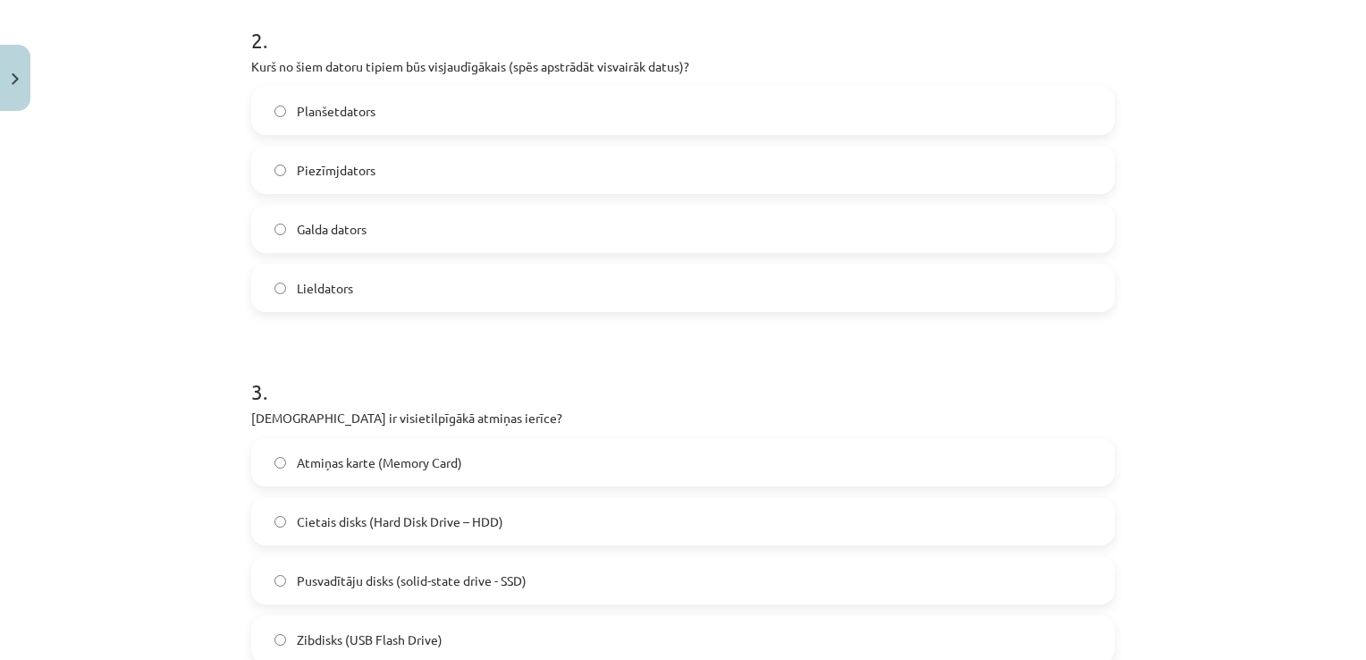
click at [953, 284] on label "Lieldators" at bounding box center [683, 287] width 860 height 45
click at [1351, 634] on div "Mācību tēma: Datorikas - 10. klases 1. ieskaites mācību materiāls #3 2. tēma – …" at bounding box center [683, 330] width 1366 height 660
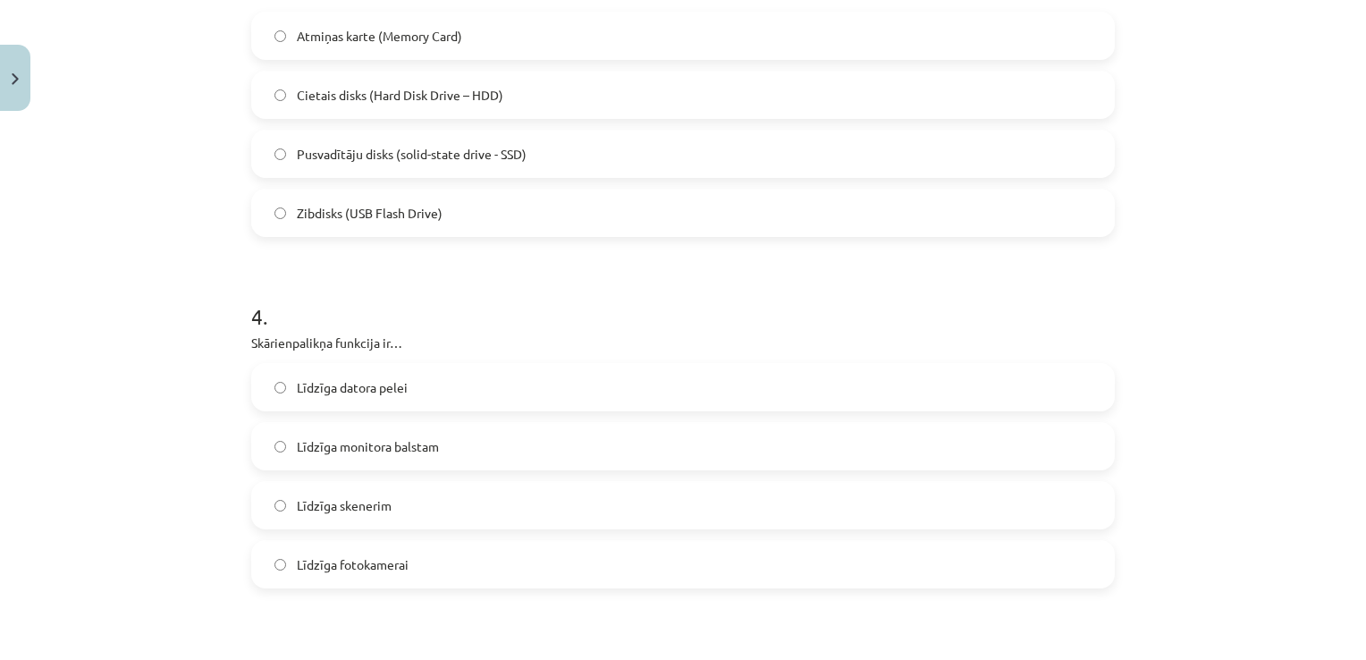
drag, startPoint x: 1351, startPoint y: 634, endPoint x: 1359, endPoint y: 652, distance: 19.6
click at [1359, 652] on div "Mācību tēma: Datorikas - 10. klases 1. ieskaites mācību materiāls #3 2. tēma – …" at bounding box center [683, 330] width 1366 height 660
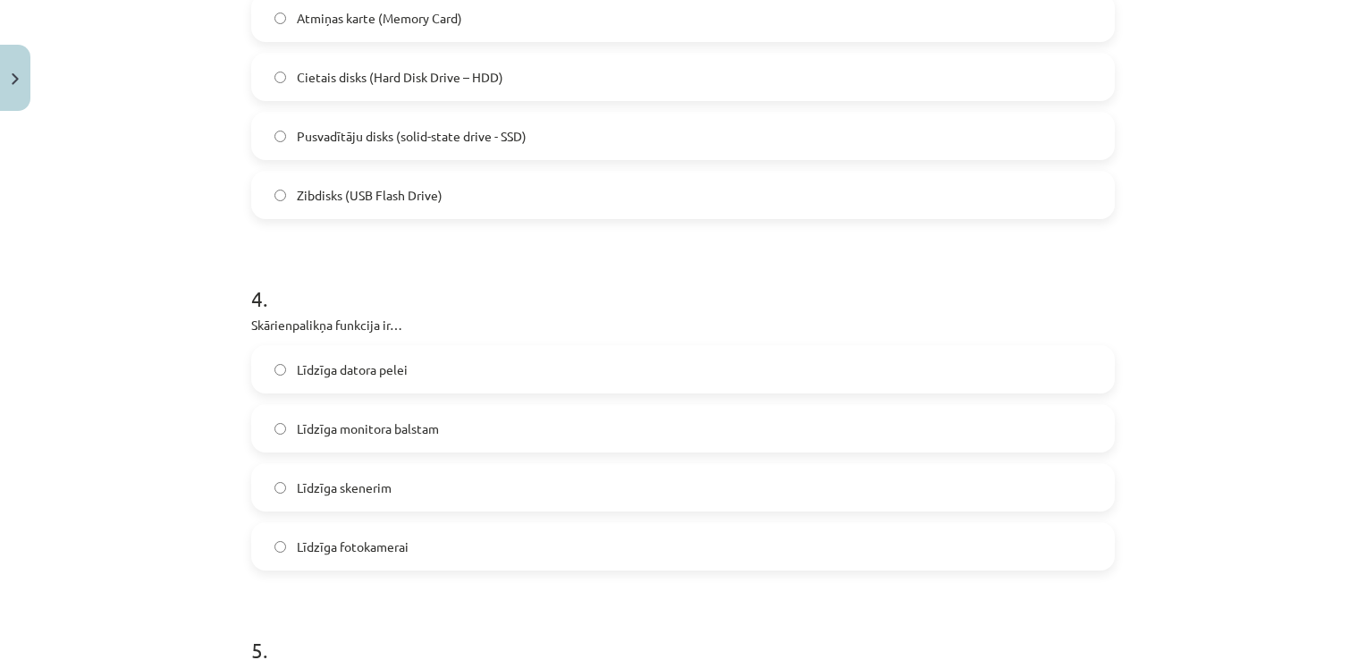
drag, startPoint x: 1359, startPoint y: 652, endPoint x: 1203, endPoint y: 311, distance: 374.7
click at [1203, 311] on div "Mācību tēma: Datorikas - 10. klases 1. ieskaites mācību materiāls #3 2. tēma – …" at bounding box center [683, 330] width 1366 height 660
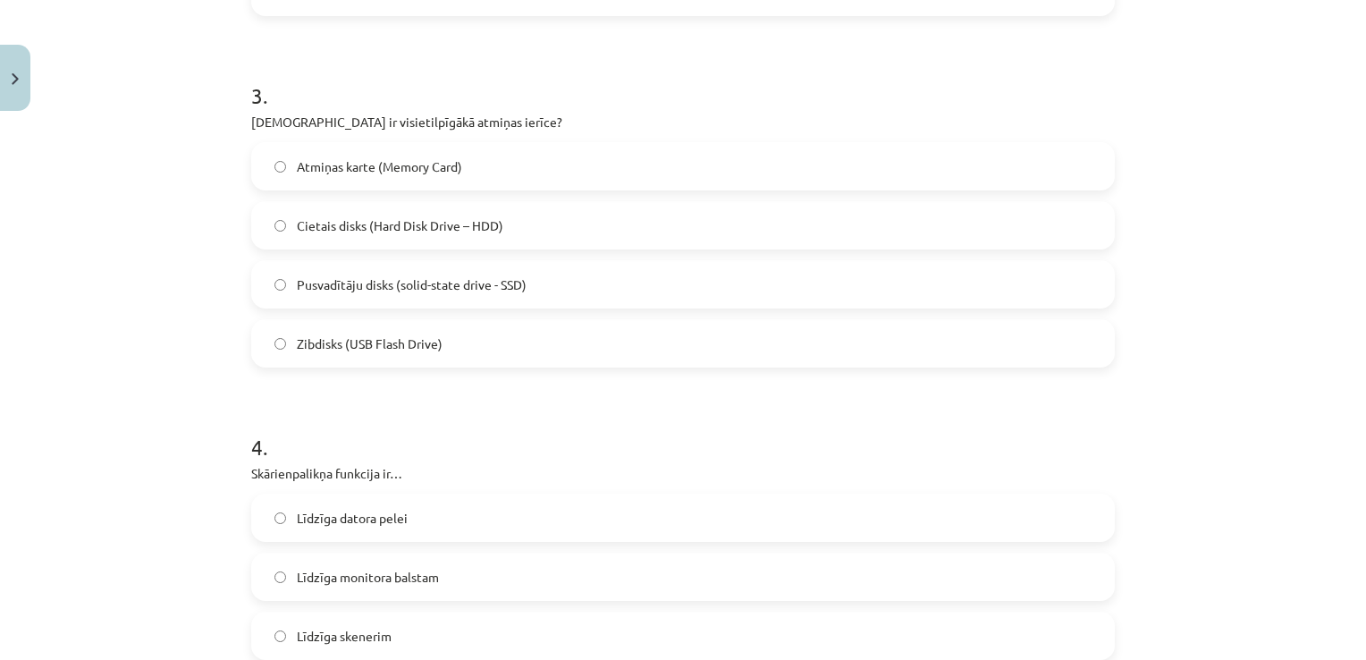
scroll to position [1012, 0]
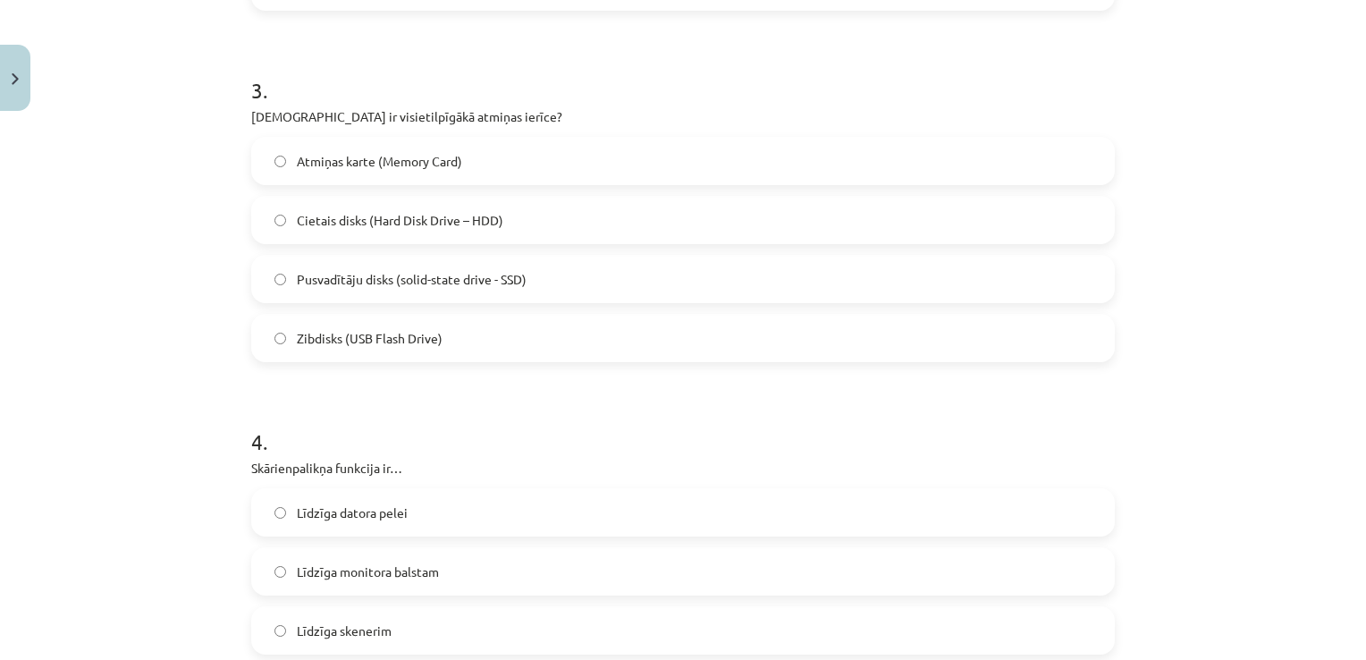
click at [501, 151] on label "Atmiņas karte (Memory Card)" at bounding box center [683, 161] width 860 height 45
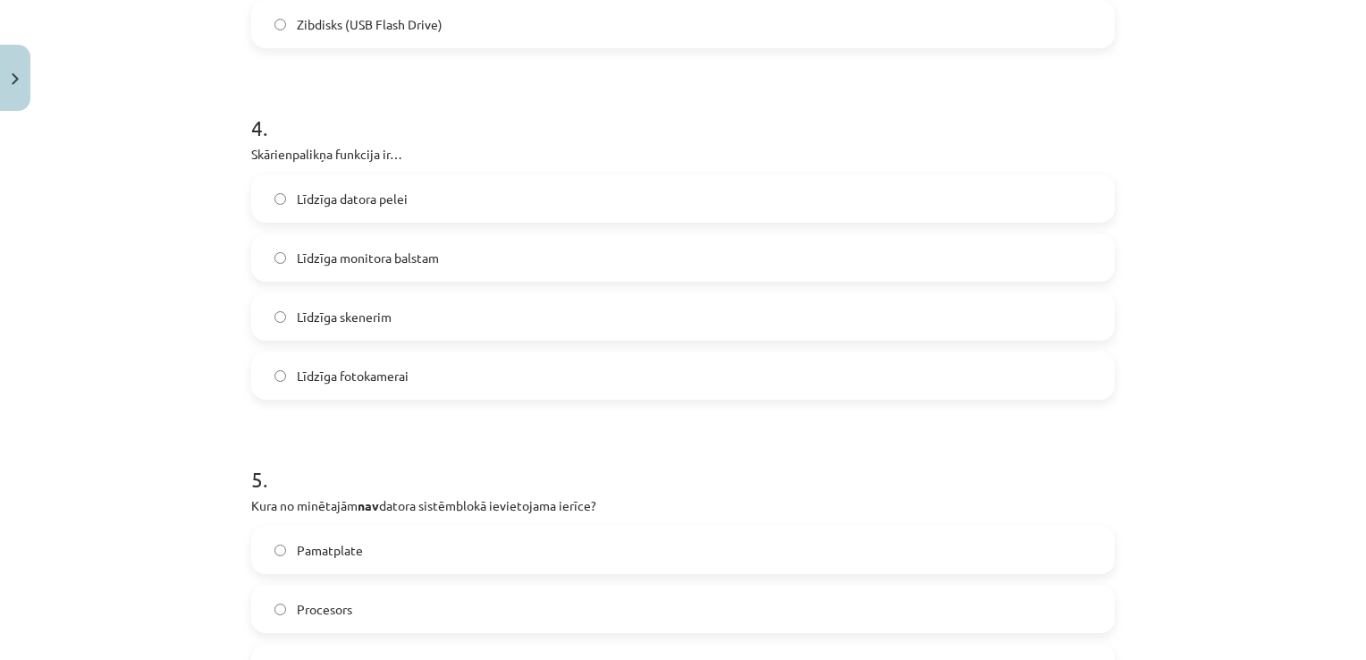
scroll to position [1333, 0]
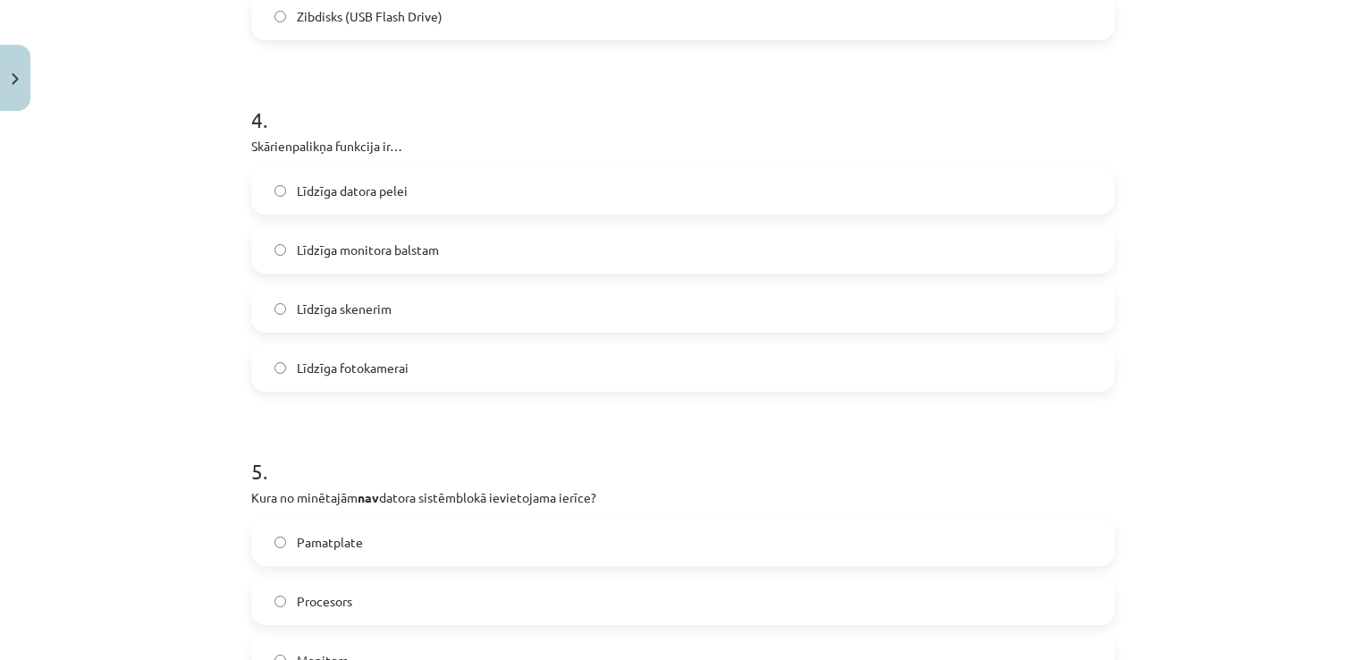
click at [521, 205] on label "Līdzīga datora pelei" at bounding box center [683, 190] width 860 height 45
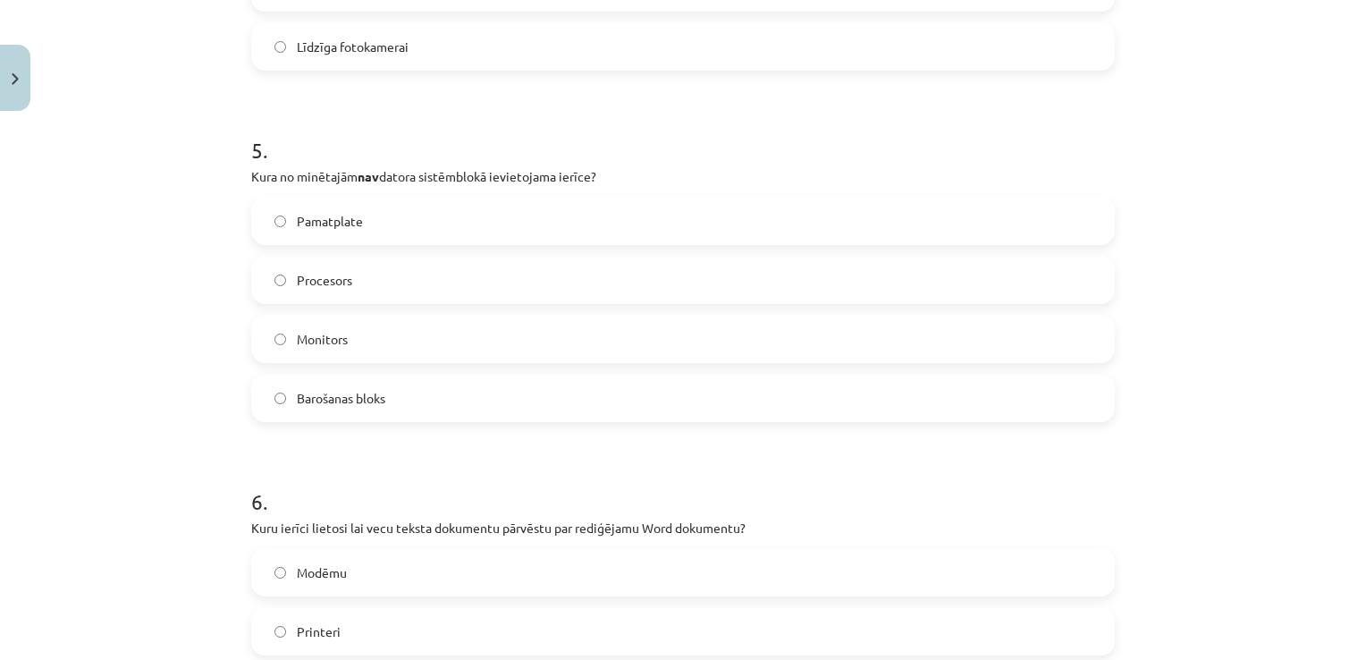
scroll to position [1691, 0]
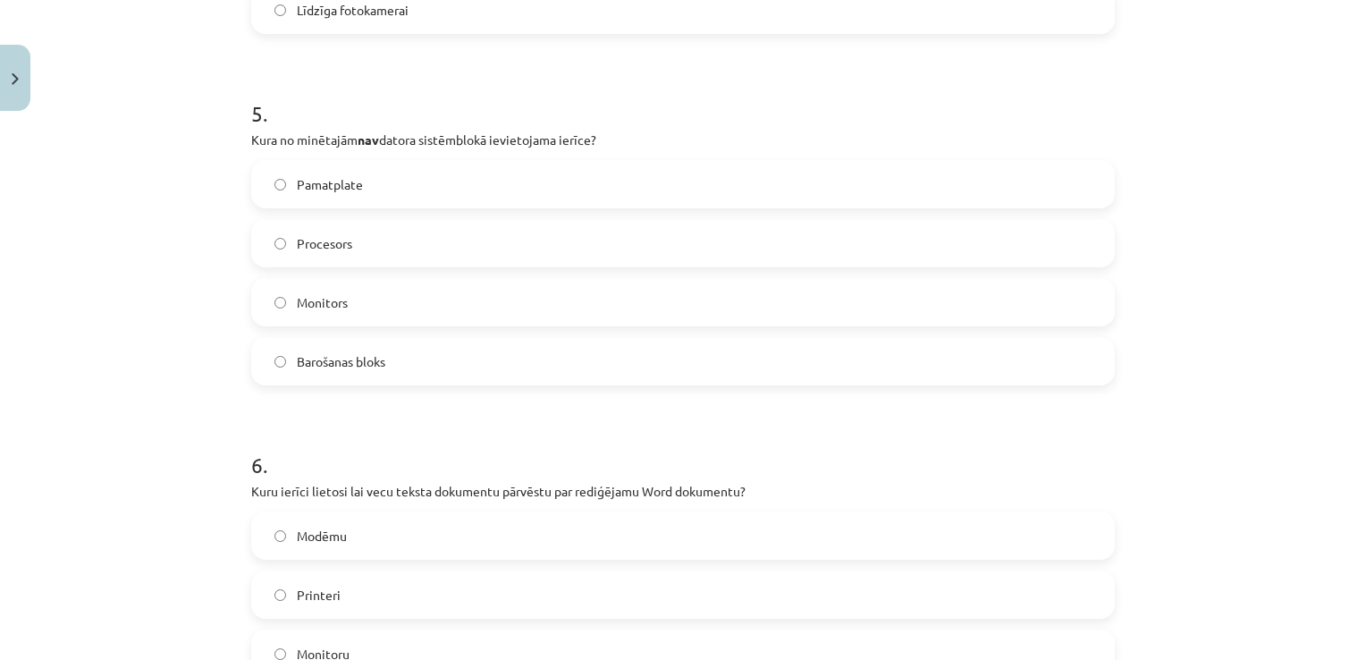
click at [440, 352] on label "Barošanas bloks" at bounding box center [683, 361] width 860 height 45
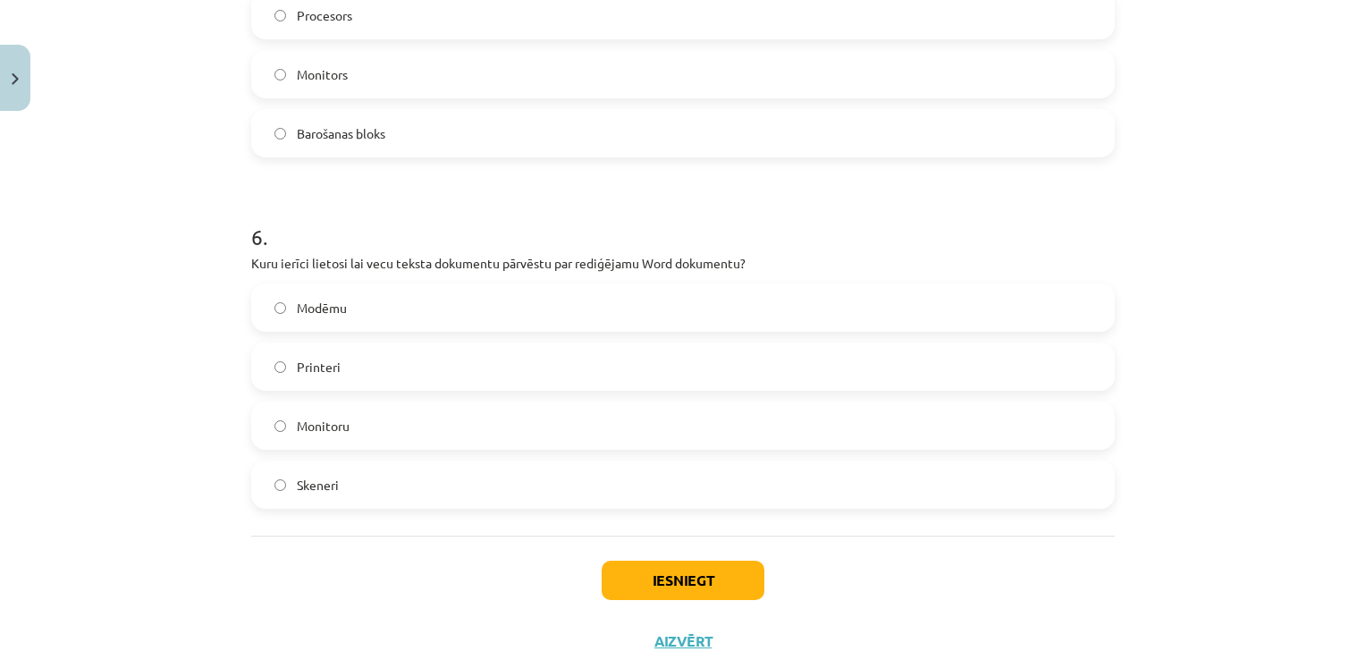
scroll to position [1941, 0]
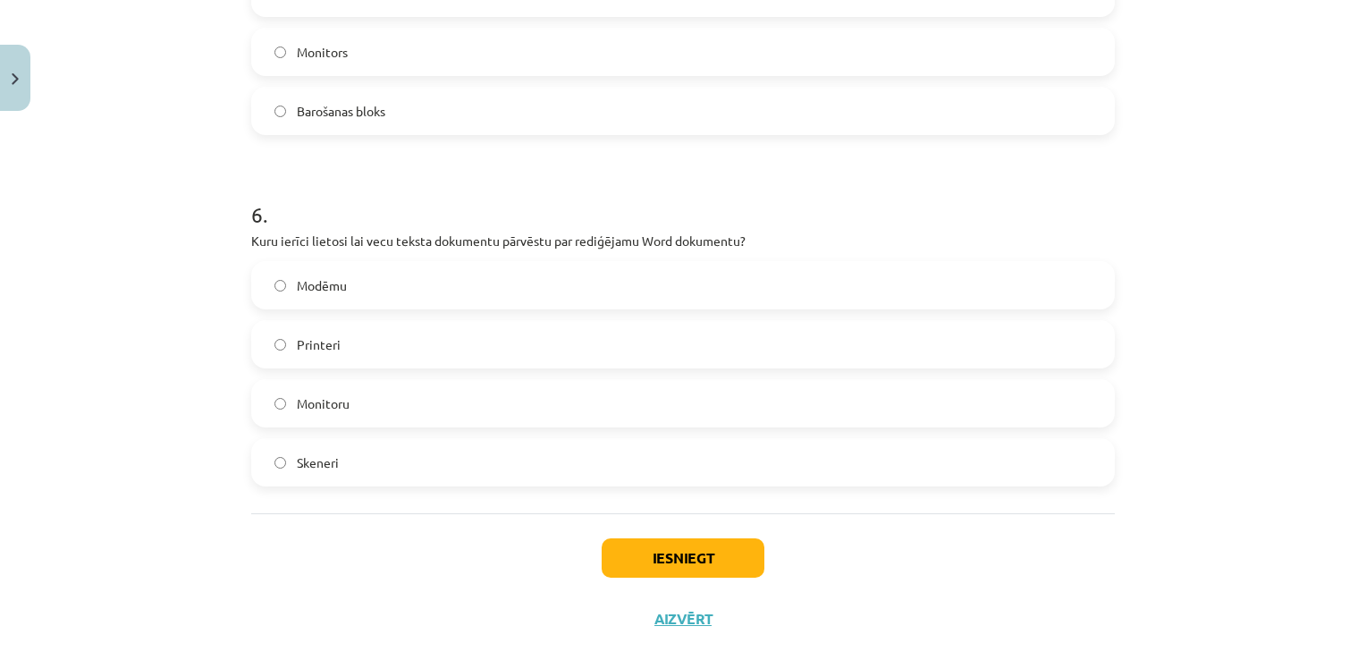
click at [516, 296] on label "Modēmu" at bounding box center [683, 285] width 860 height 45
click at [665, 547] on button "Iesniegt" at bounding box center [682, 557] width 163 height 39
drag, startPoint x: 1072, startPoint y: 502, endPoint x: 1101, endPoint y: 502, distance: 28.6
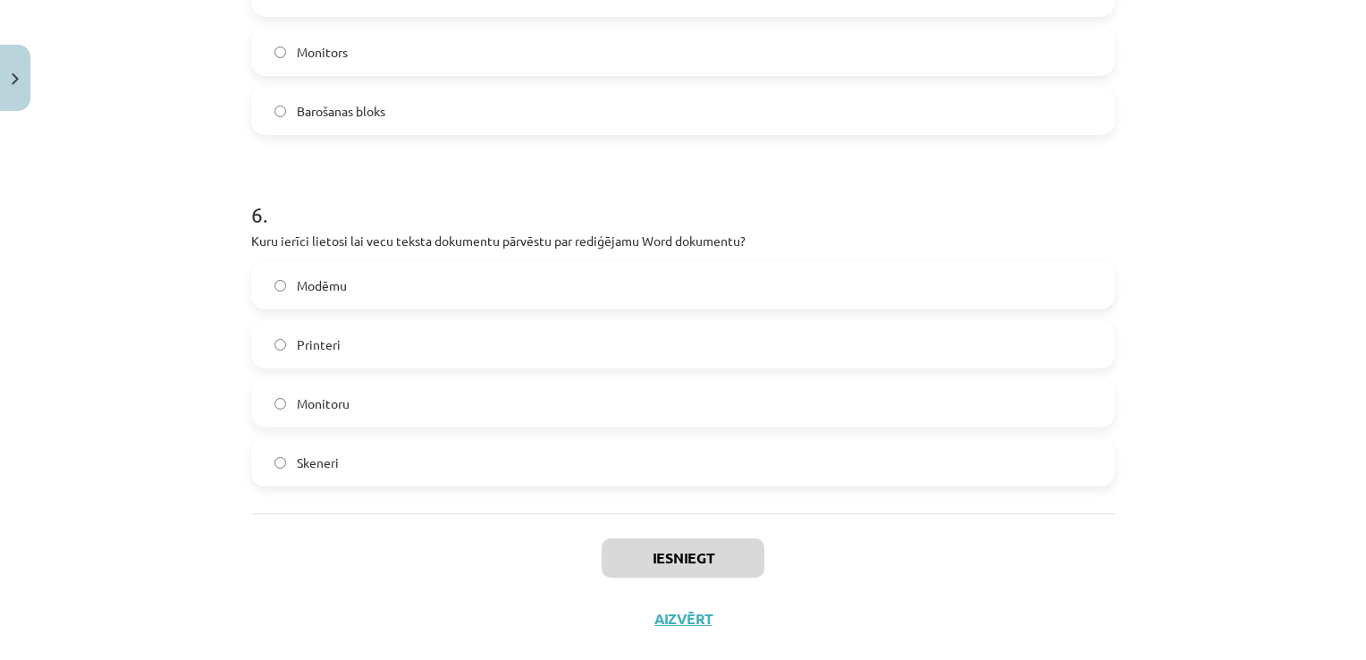
click at [1144, 517] on div "Mācību tēma: Datorikas - 10. klases 1. ieskaites mācību materiāls #3 2. tēma – …" at bounding box center [683, 330] width 1366 height 660
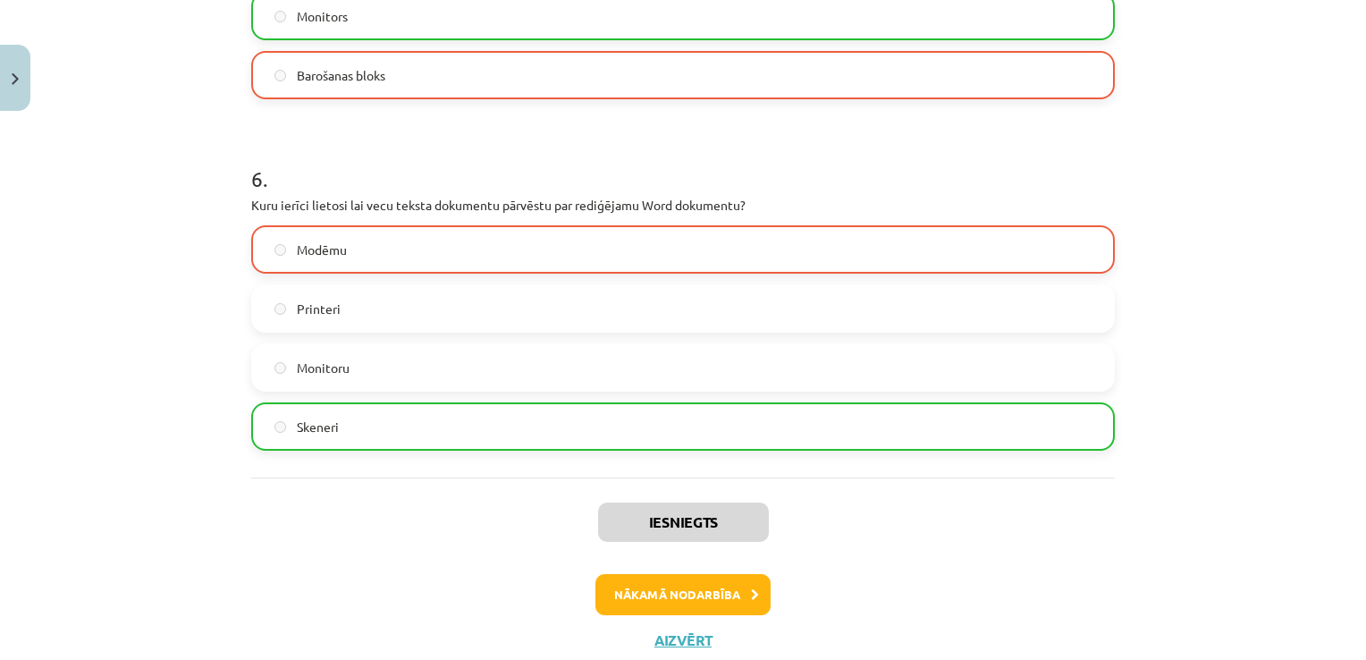
scroll to position [2031, 0]
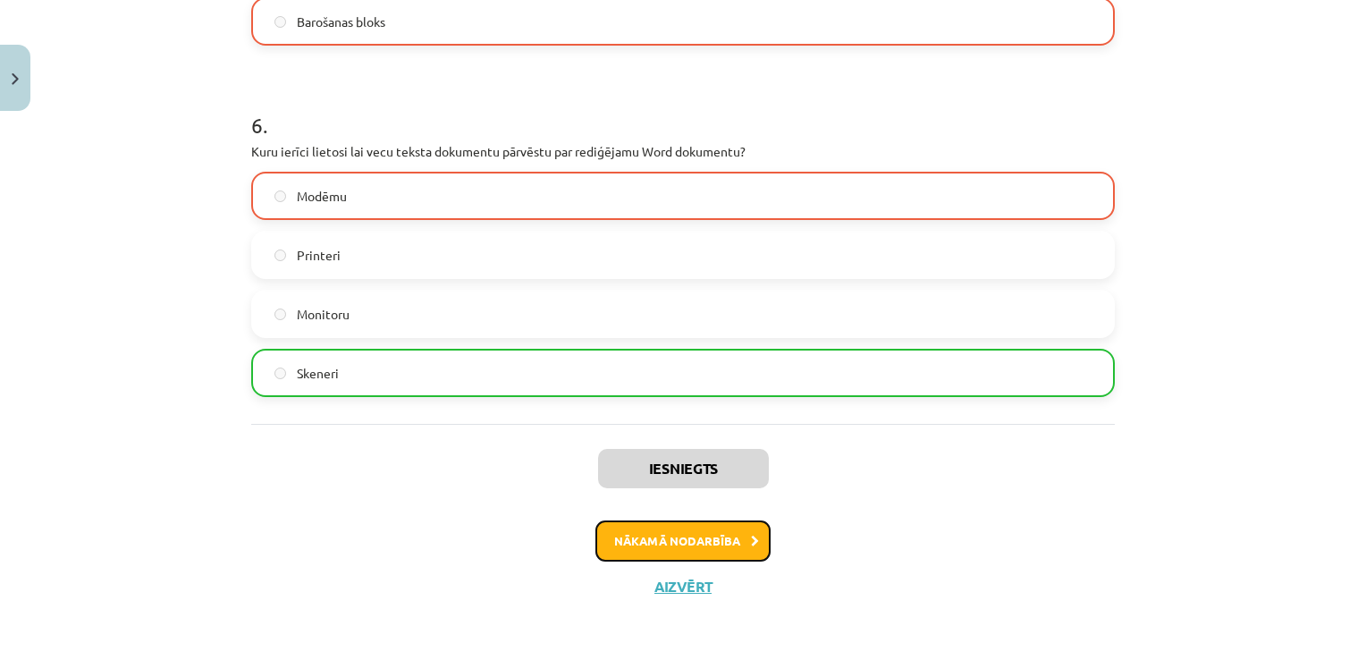
click at [647, 538] on button "Nākamā nodarbība" at bounding box center [682, 540] width 175 height 41
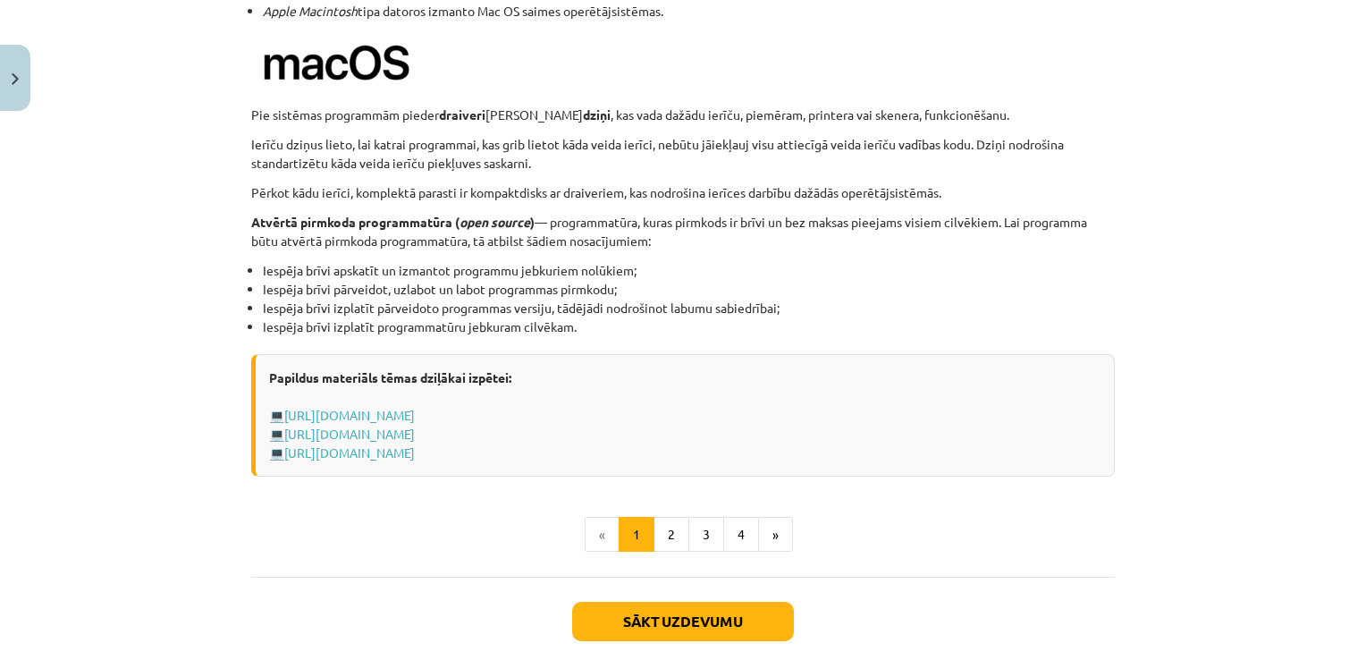
scroll to position [1796, 0]
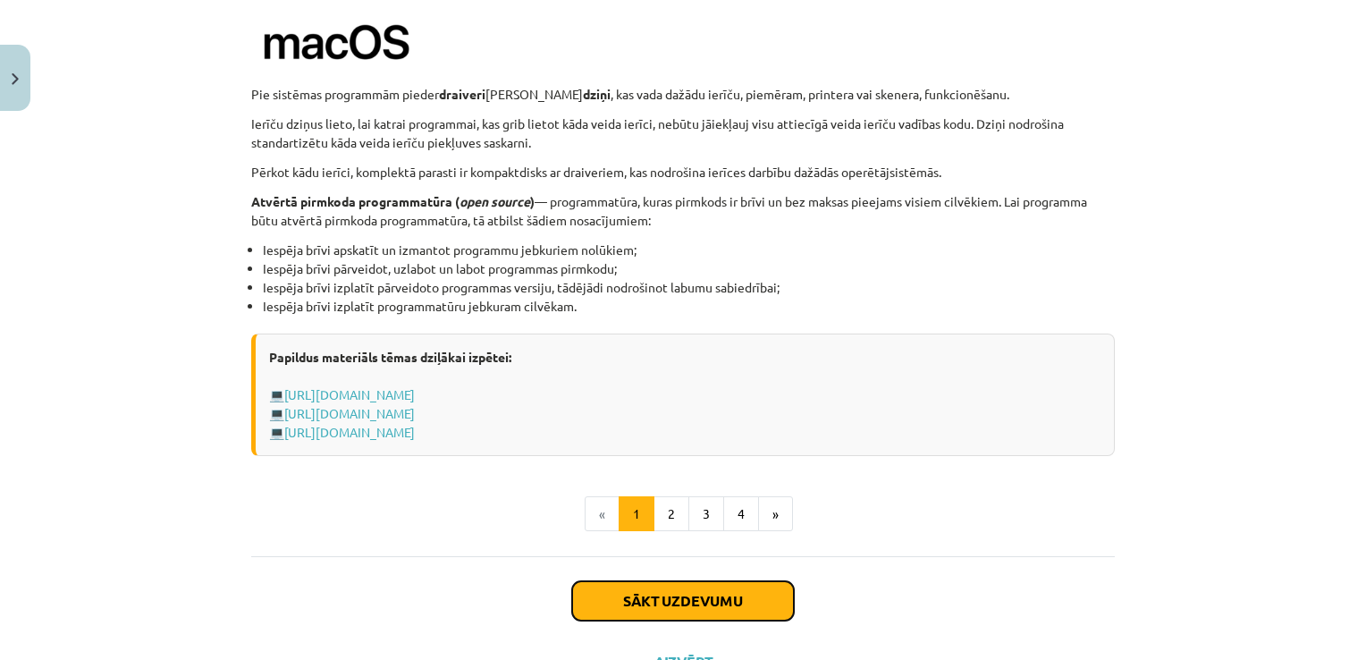
click at [660, 592] on button "Sākt uzdevumu" at bounding box center [683, 600] width 222 height 39
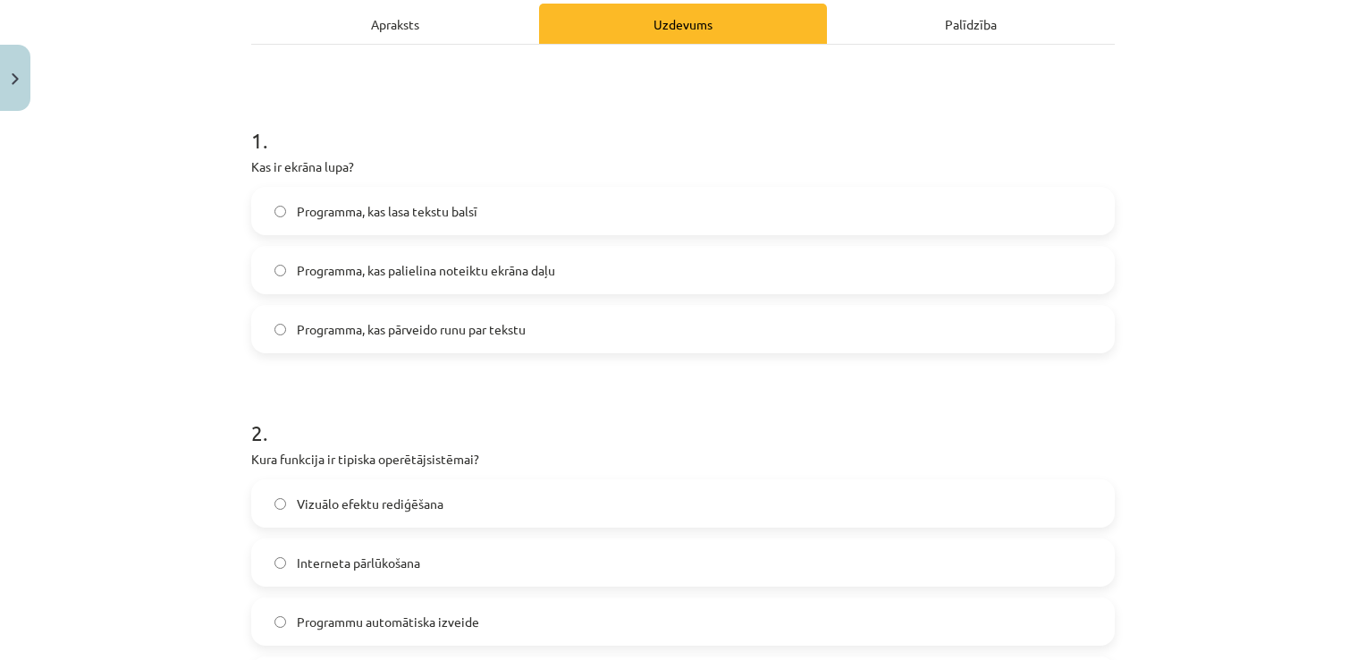
scroll to position [295, 0]
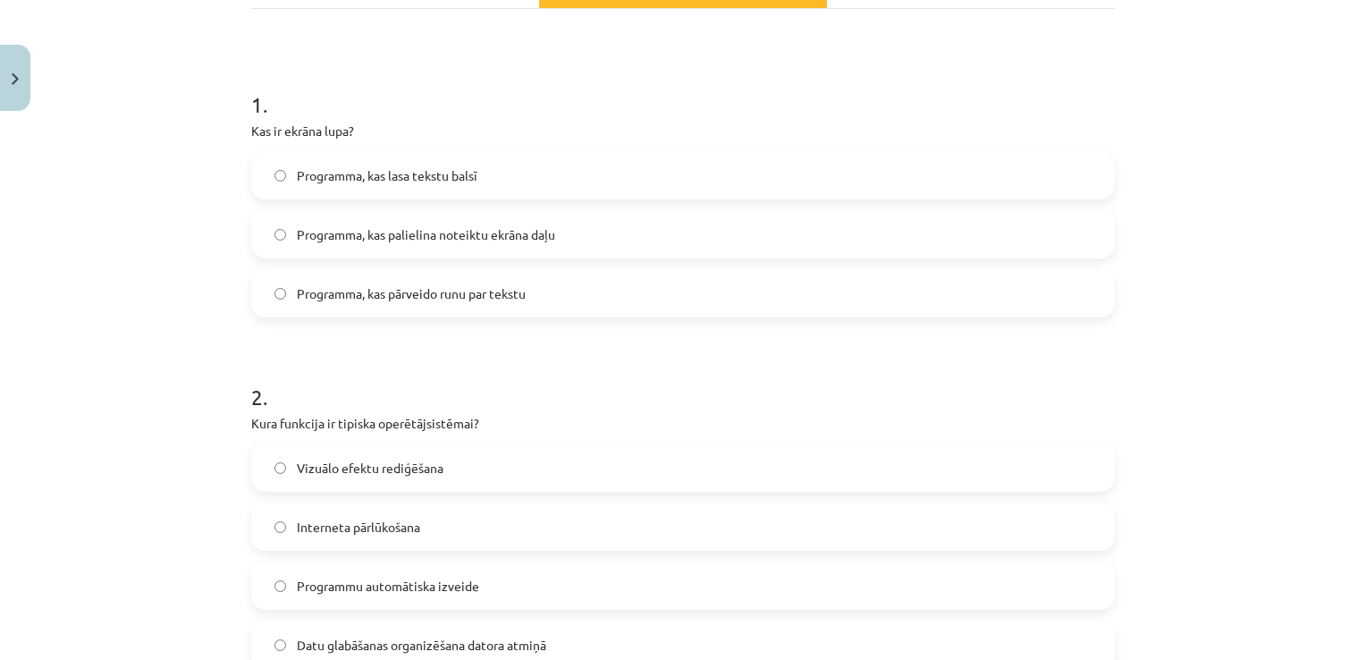
click at [608, 311] on label "Programma, kas pārveido runu par tekstu" at bounding box center [683, 293] width 860 height 45
click at [1171, 390] on div "Mācību tēma: Datorikas - 10. klases 1. ieskaites mācību materiāls #4 3. tēma – …" at bounding box center [683, 330] width 1366 height 660
click at [922, 239] on label "Programma, kas palielina noteiktu ekrāna daļu" at bounding box center [683, 234] width 860 height 45
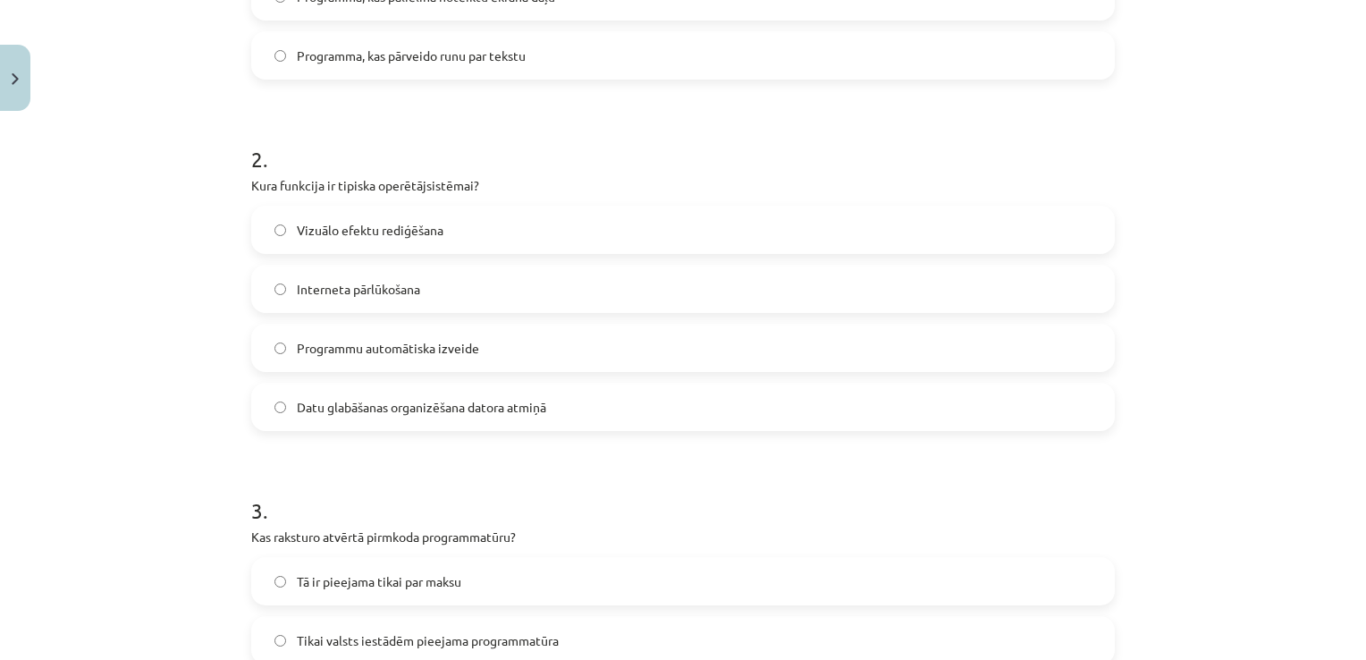
scroll to position [568, 0]
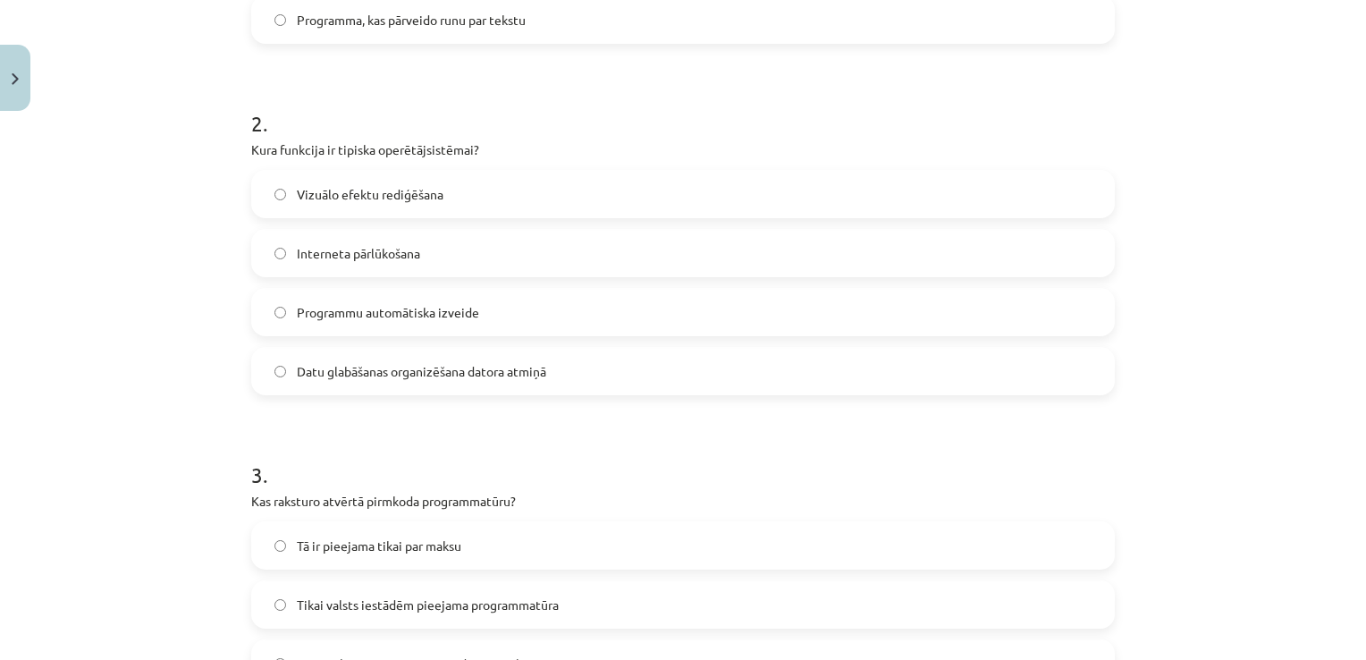
click at [579, 372] on label "Datu glabāšanas organizēšana datora atmiņā" at bounding box center [683, 371] width 860 height 45
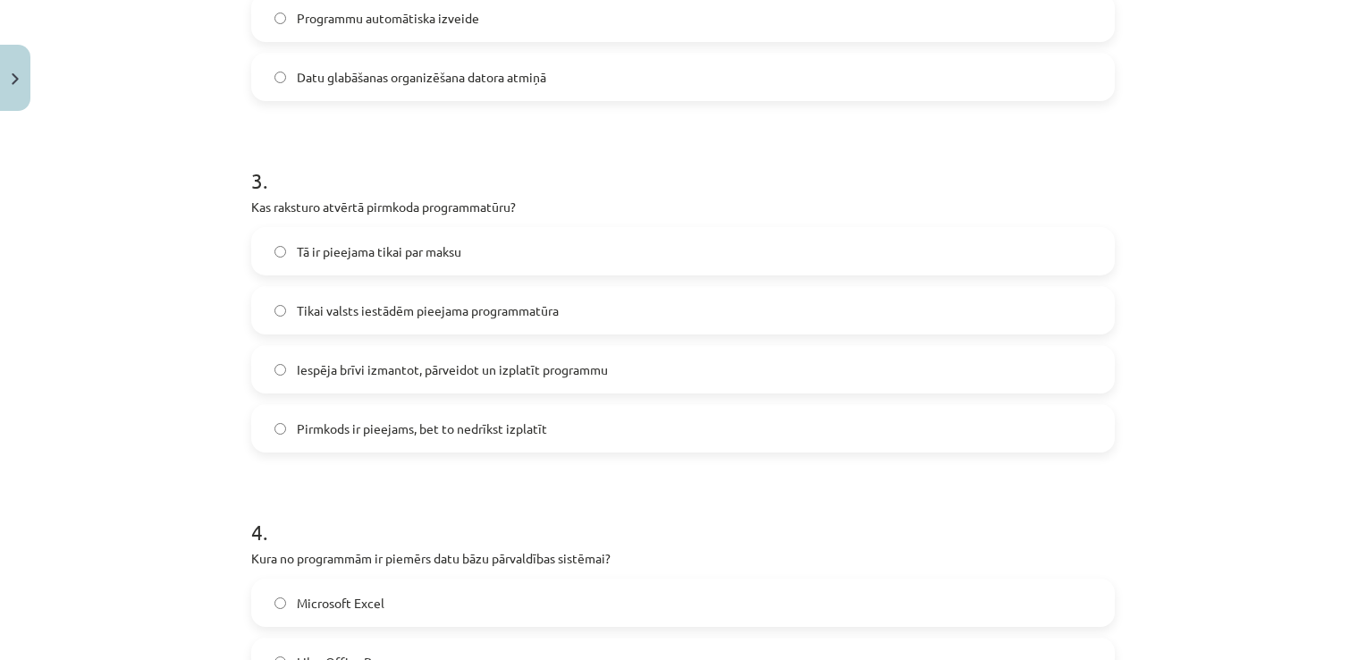
scroll to position [867, 0]
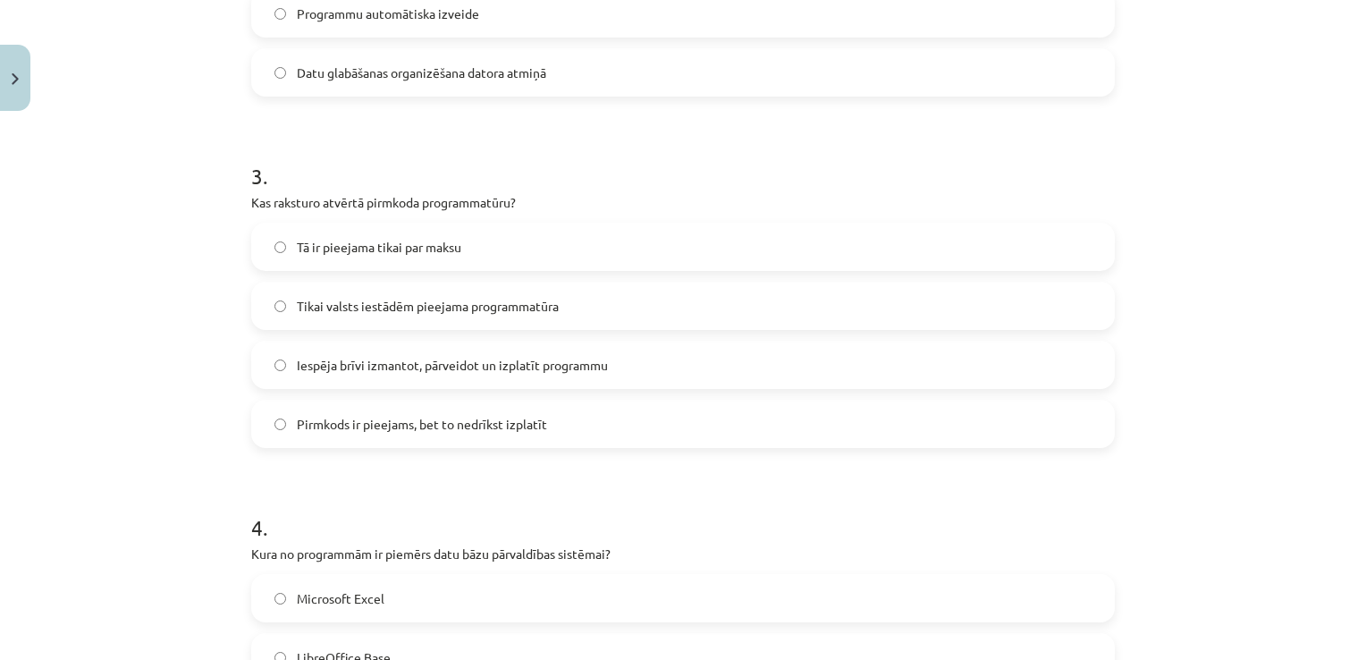
click at [598, 375] on label "Iespēja brīvi izmantot, pārveidot un izplatīt programmu" at bounding box center [683, 364] width 860 height 45
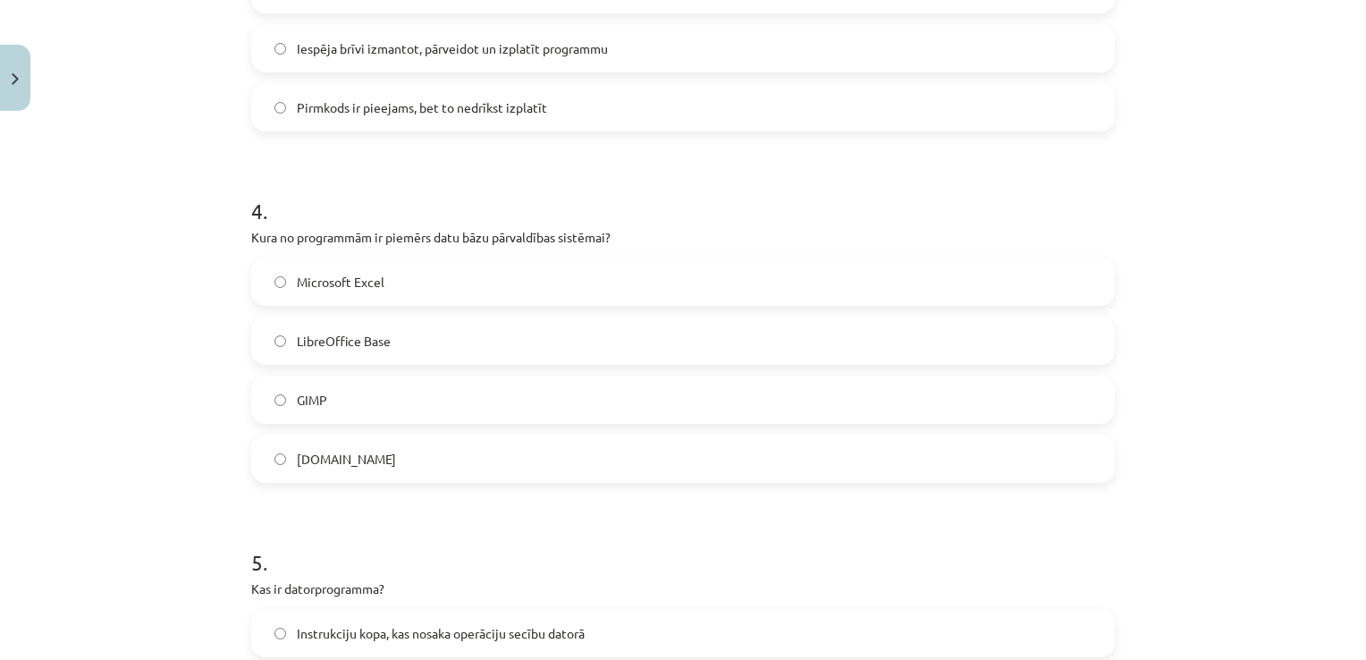
scroll to position [1189, 0]
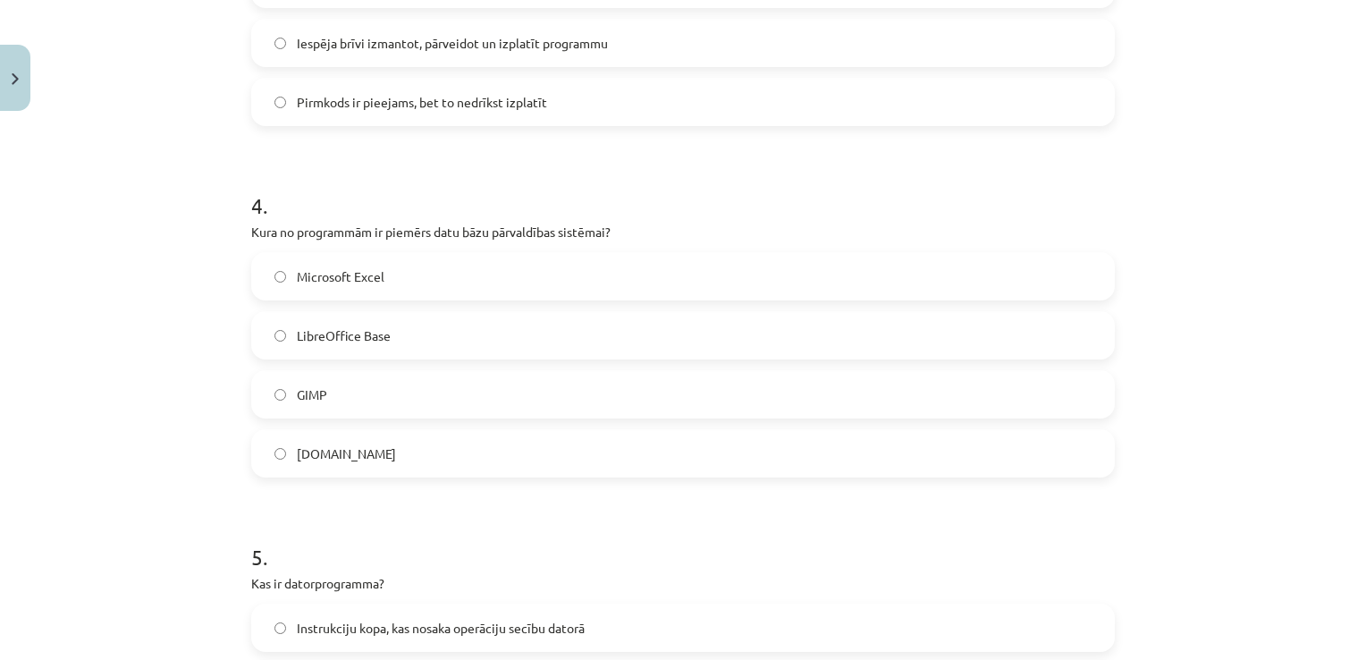
click at [447, 273] on label "Microsoft Excel" at bounding box center [683, 276] width 860 height 45
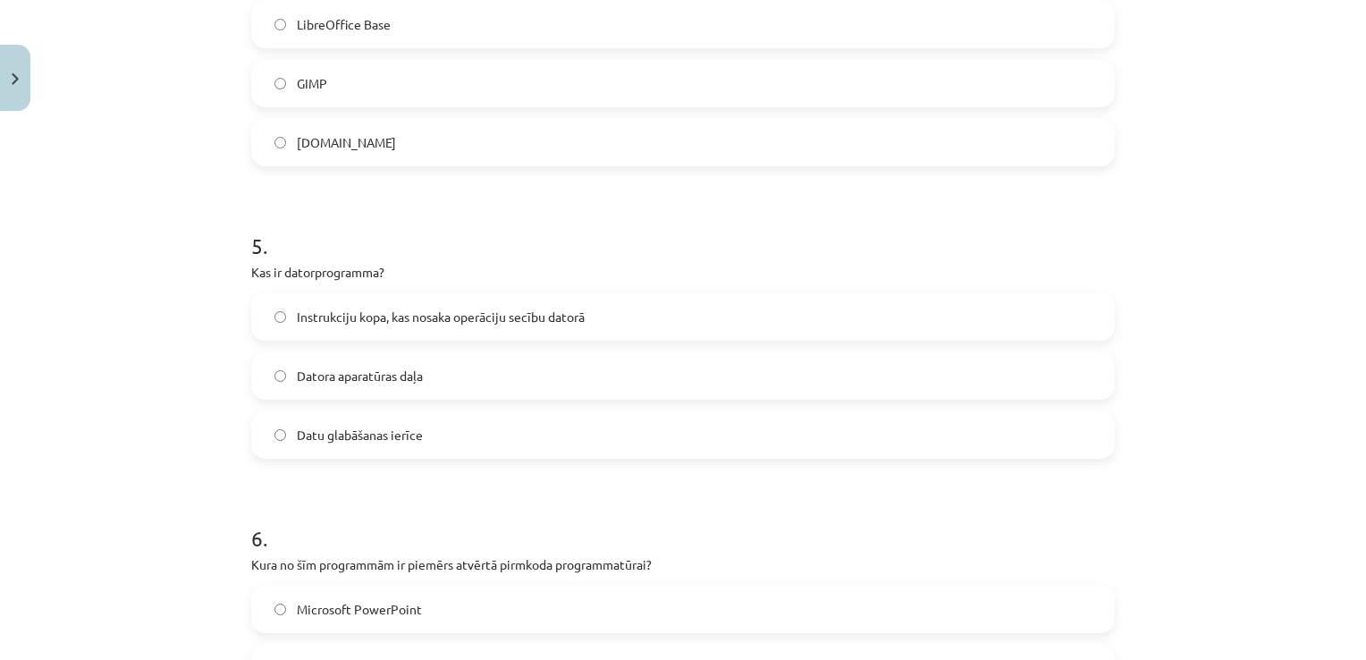
scroll to position [1534, 0]
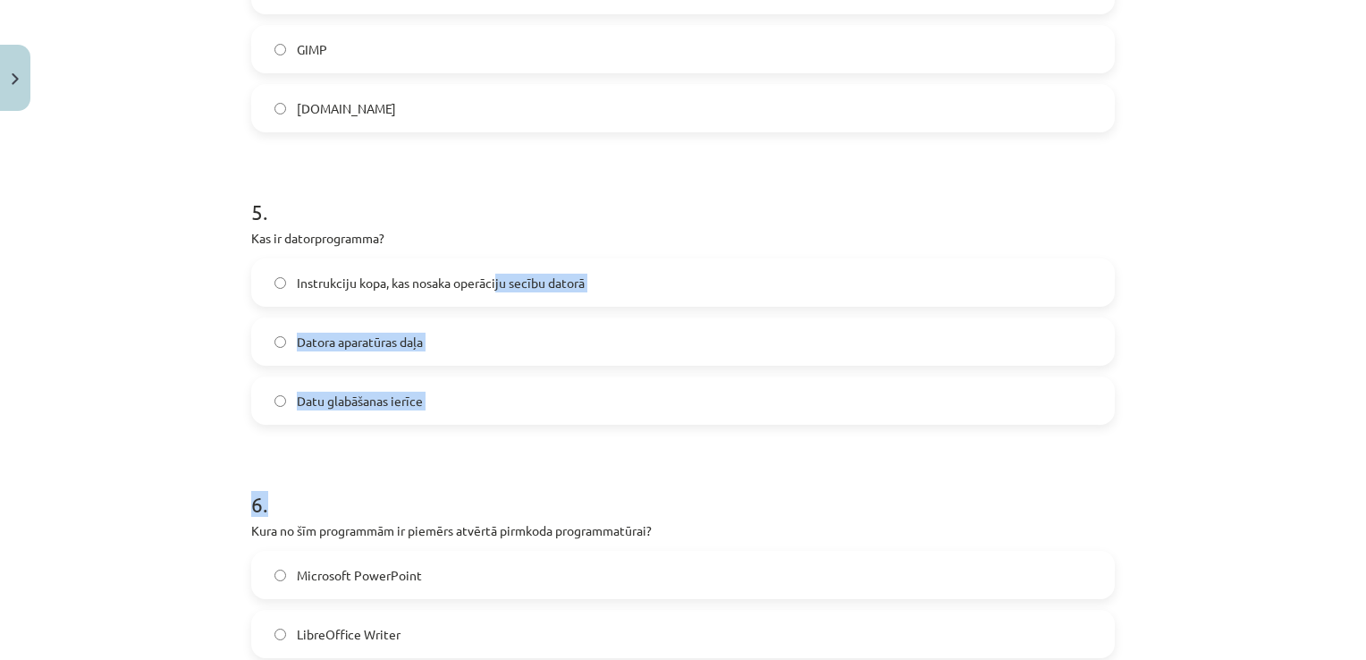
drag, startPoint x: 490, startPoint y: 282, endPoint x: 758, endPoint y: 493, distance: 341.1
drag, startPoint x: 758, startPoint y: 493, endPoint x: 979, endPoint y: 284, distance: 304.1
click at [979, 284] on label "Instrukciju kopa, kas nosaka operāciju secību datorā" at bounding box center [683, 282] width 860 height 45
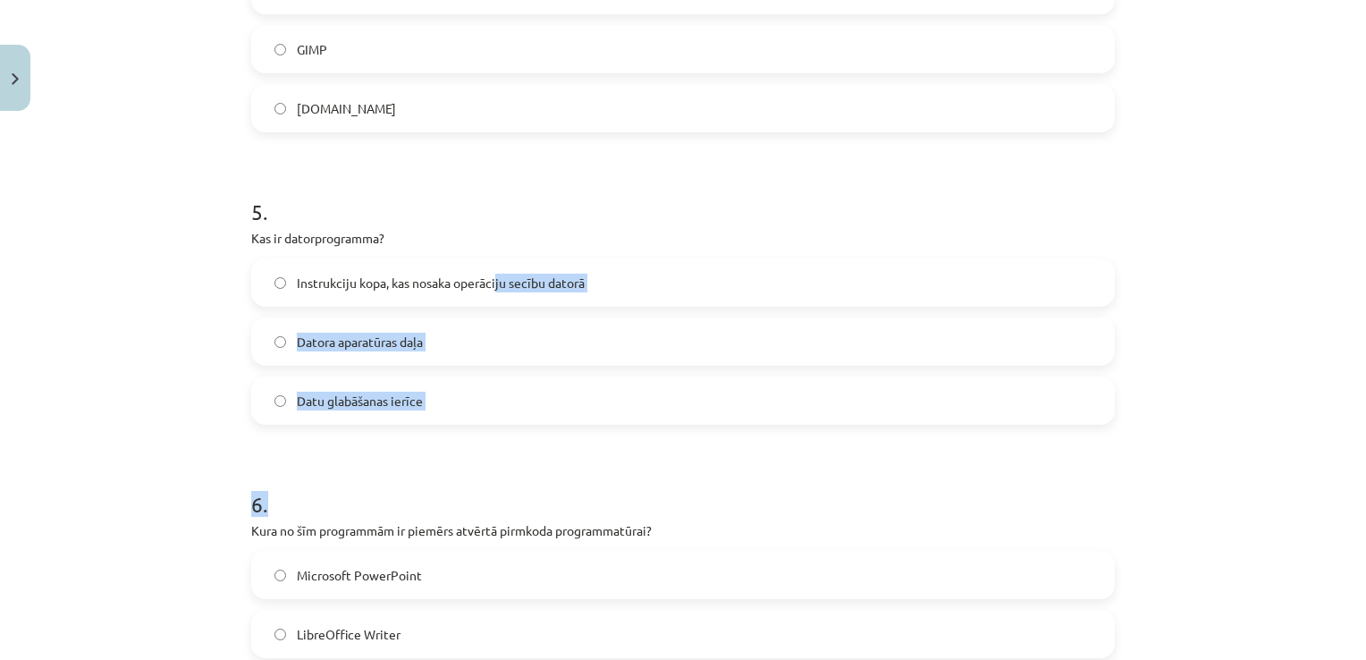
click at [1275, 441] on div "Mācību tēma: Datorikas - 10. klases 1. ieskaites mācību materiāls #4 3. tēma – …" at bounding box center [683, 330] width 1366 height 660
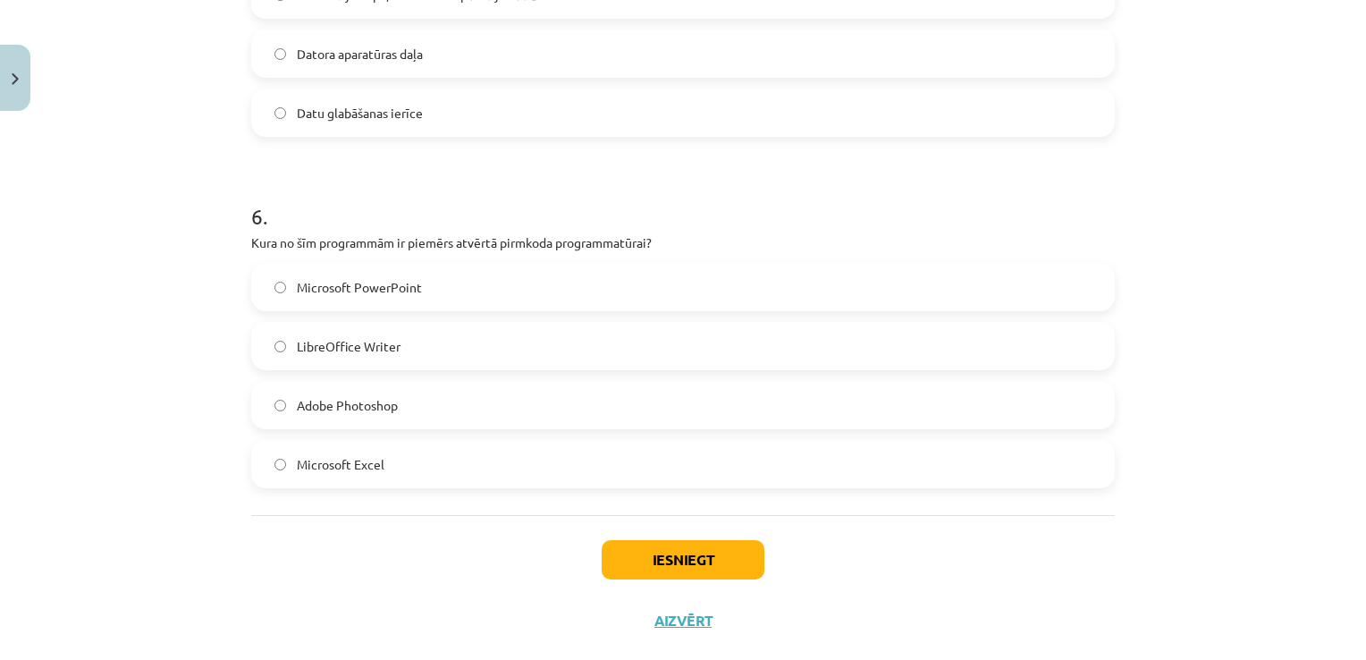
scroll to position [1855, 0]
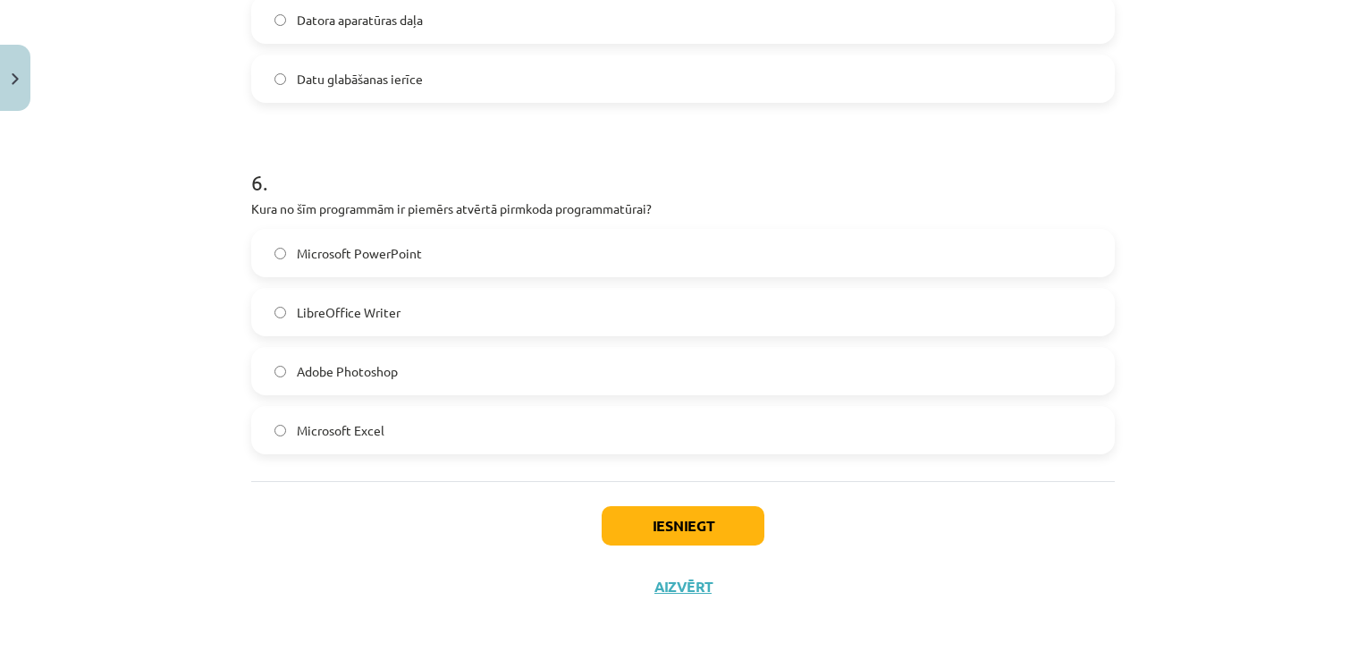
drag, startPoint x: 495, startPoint y: 442, endPoint x: 573, endPoint y: 436, distance: 77.9
click at [573, 436] on label "Microsoft Excel" at bounding box center [683, 430] width 860 height 45
click at [636, 517] on button "Iesniegt" at bounding box center [682, 525] width 163 height 39
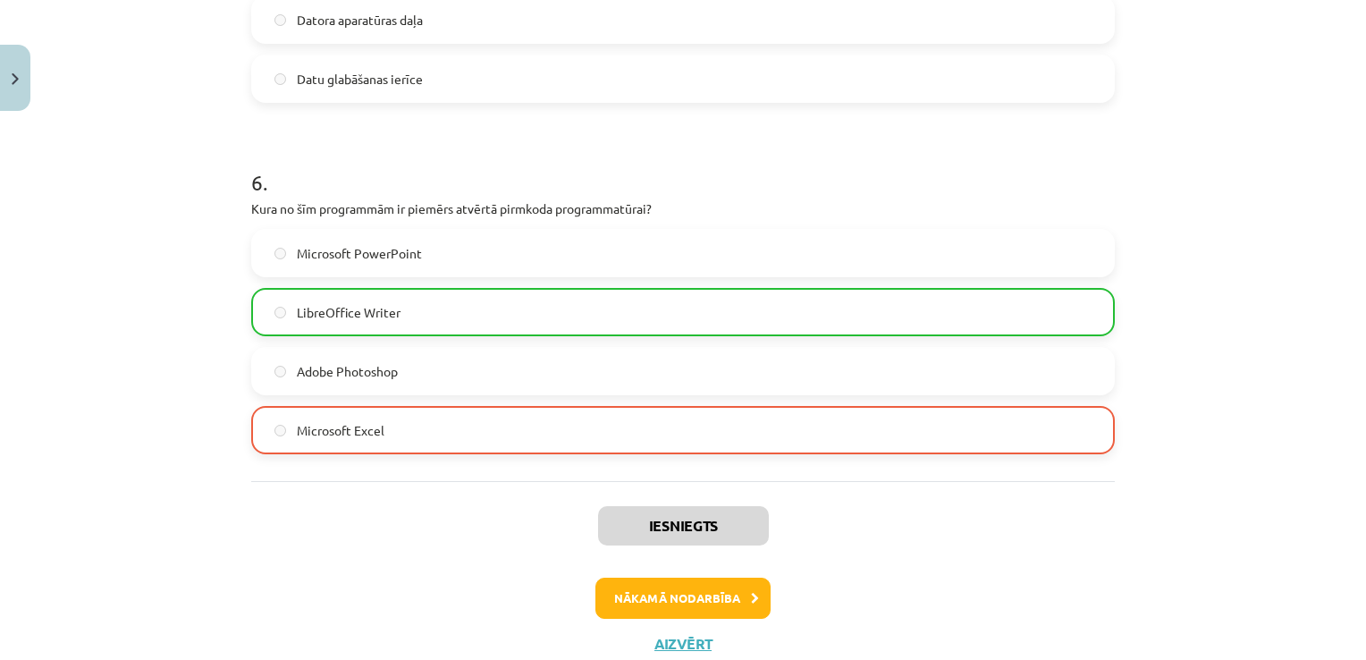
scroll to position [1913, 0]
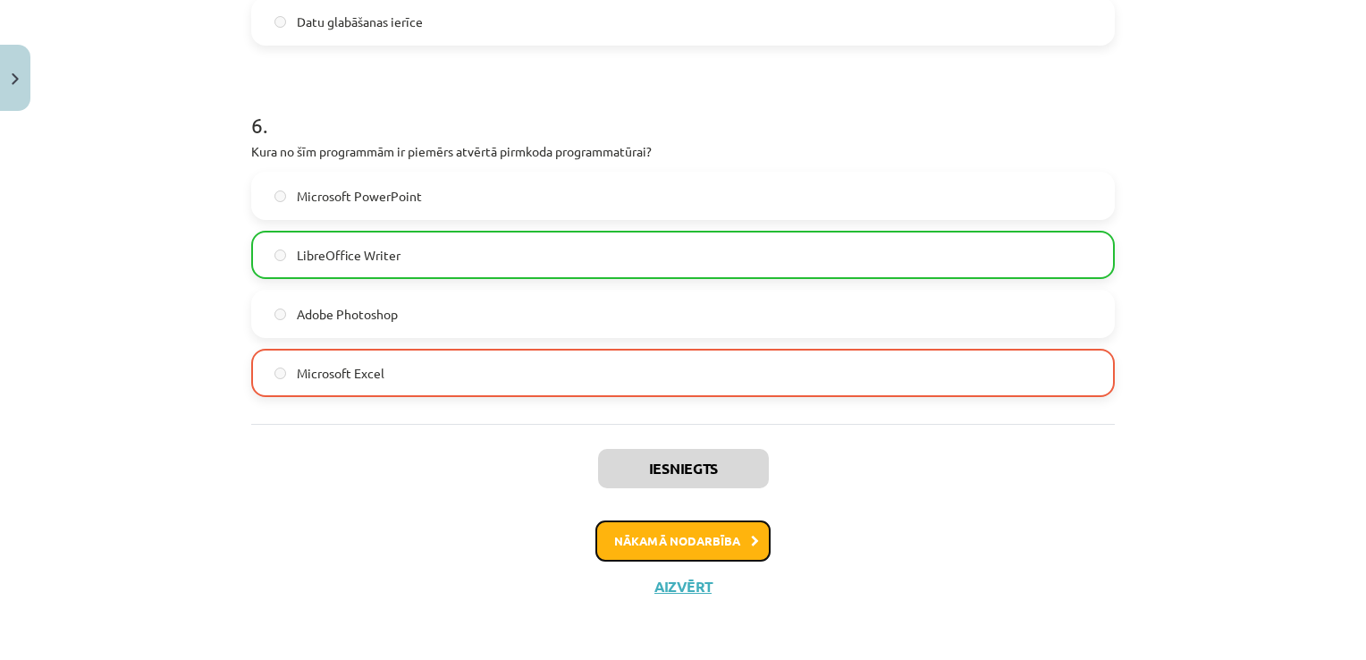
click at [753, 538] on button "Nākamā nodarbība" at bounding box center [682, 540] width 175 height 41
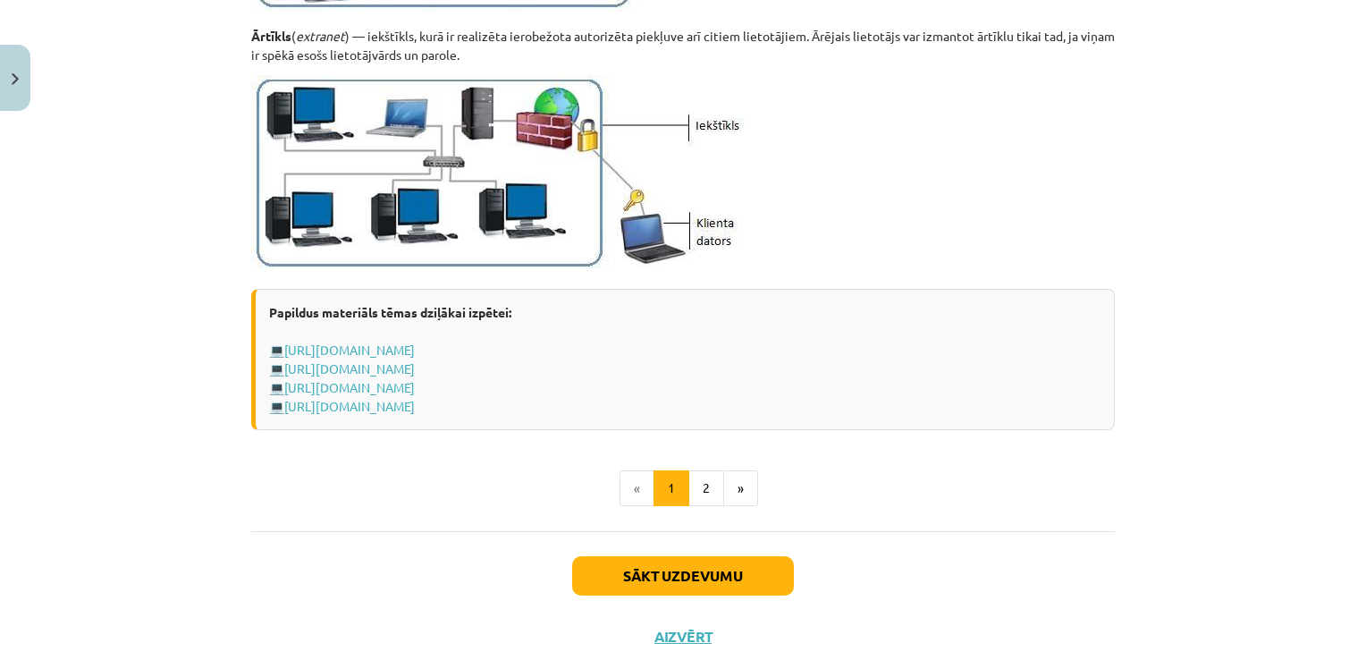
scroll to position [2178, 0]
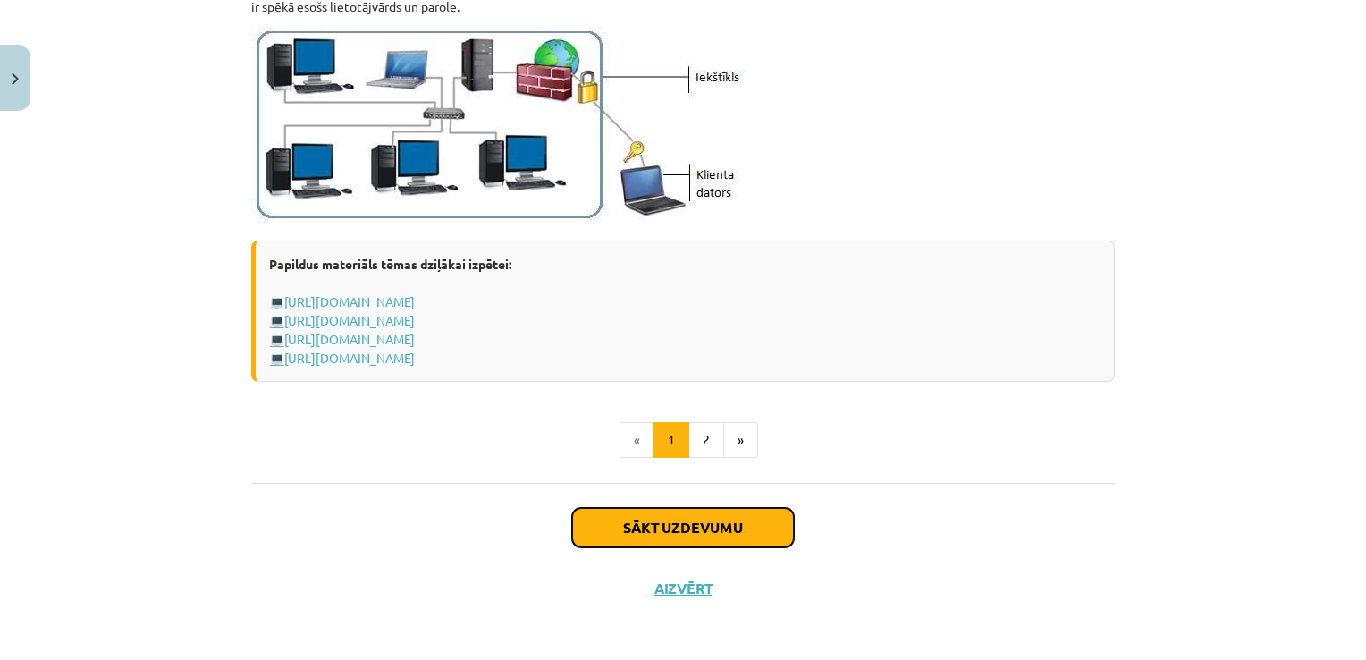
click at [772, 535] on button "Sākt uzdevumu" at bounding box center [683, 527] width 222 height 39
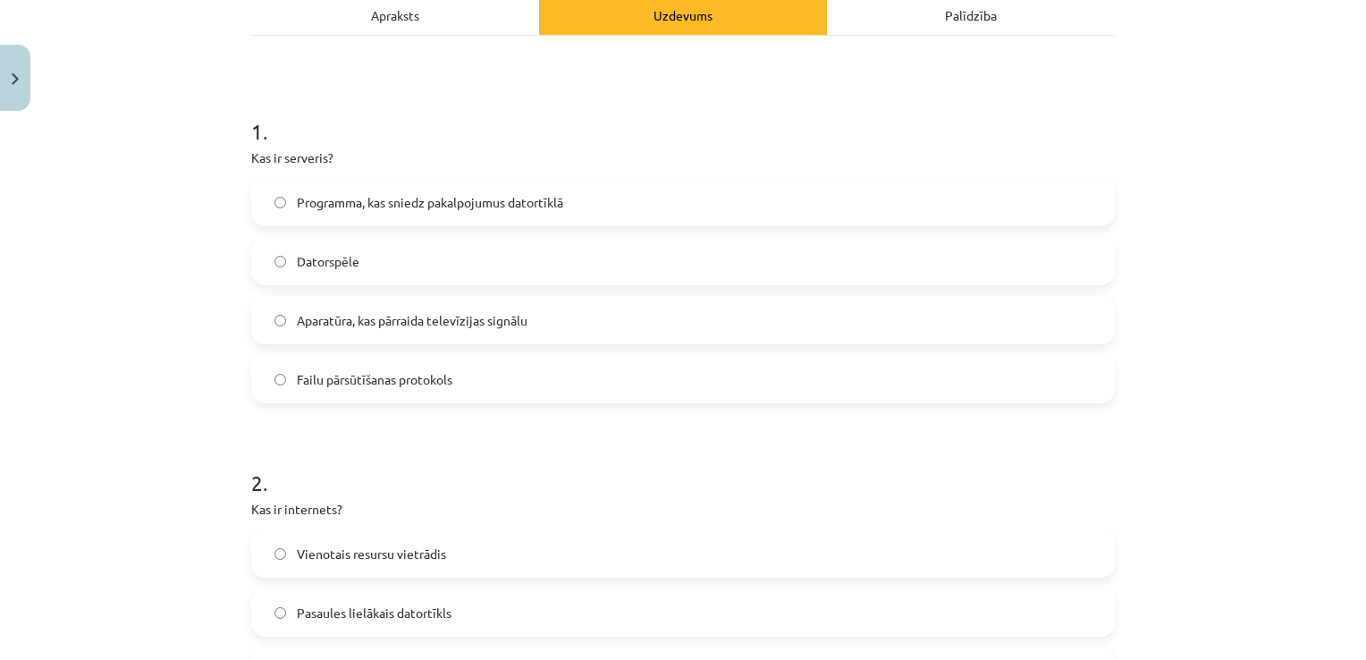
scroll to position [282, 0]
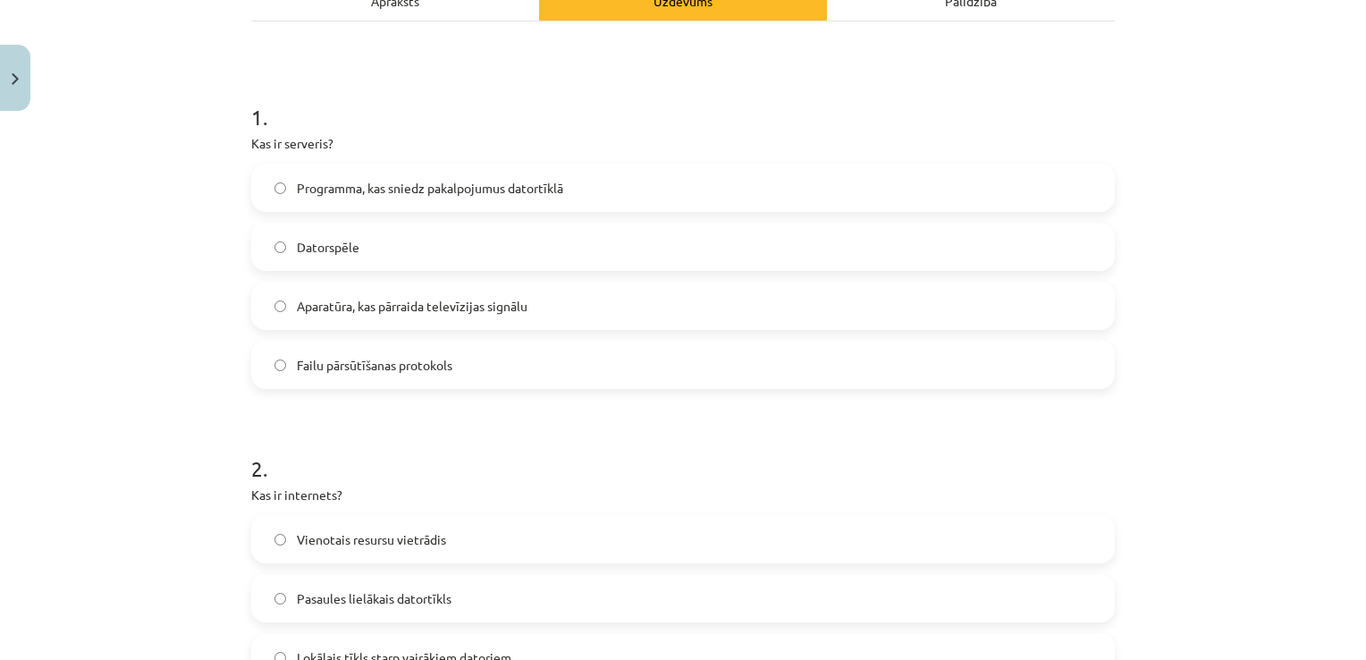
click at [586, 354] on label "Failu pārsūtīšanas protokols" at bounding box center [683, 364] width 860 height 45
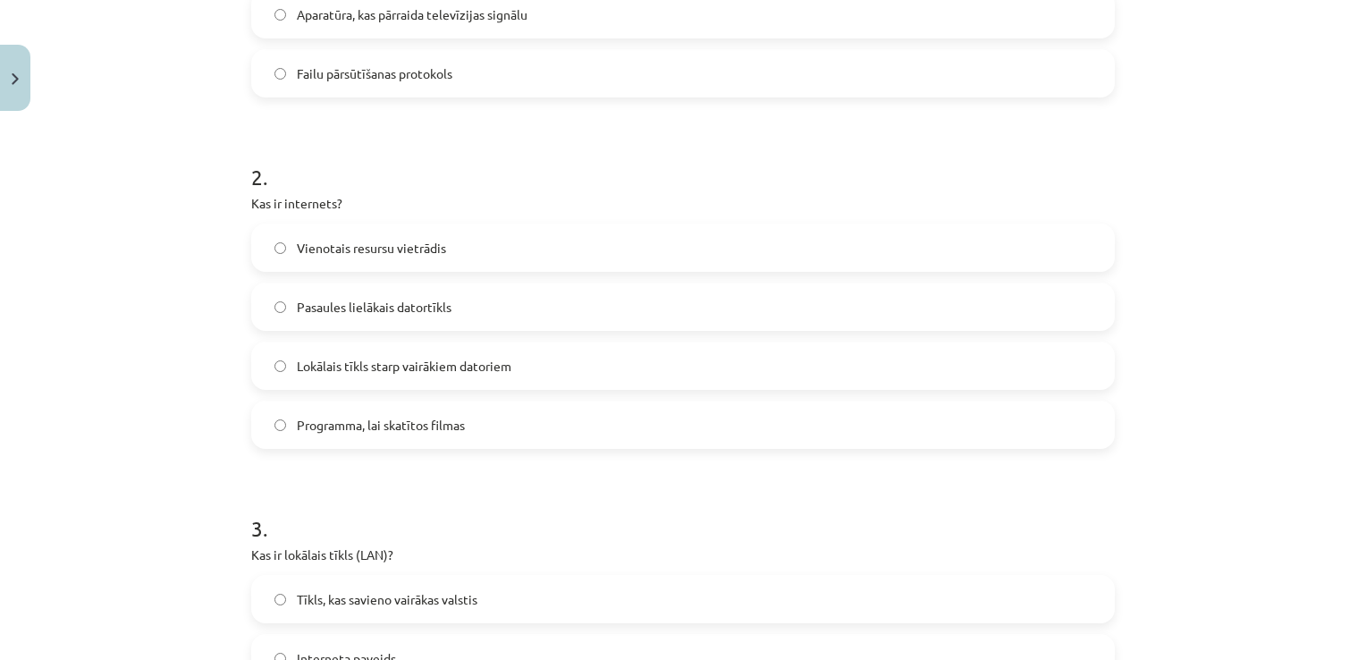
scroll to position [604, 0]
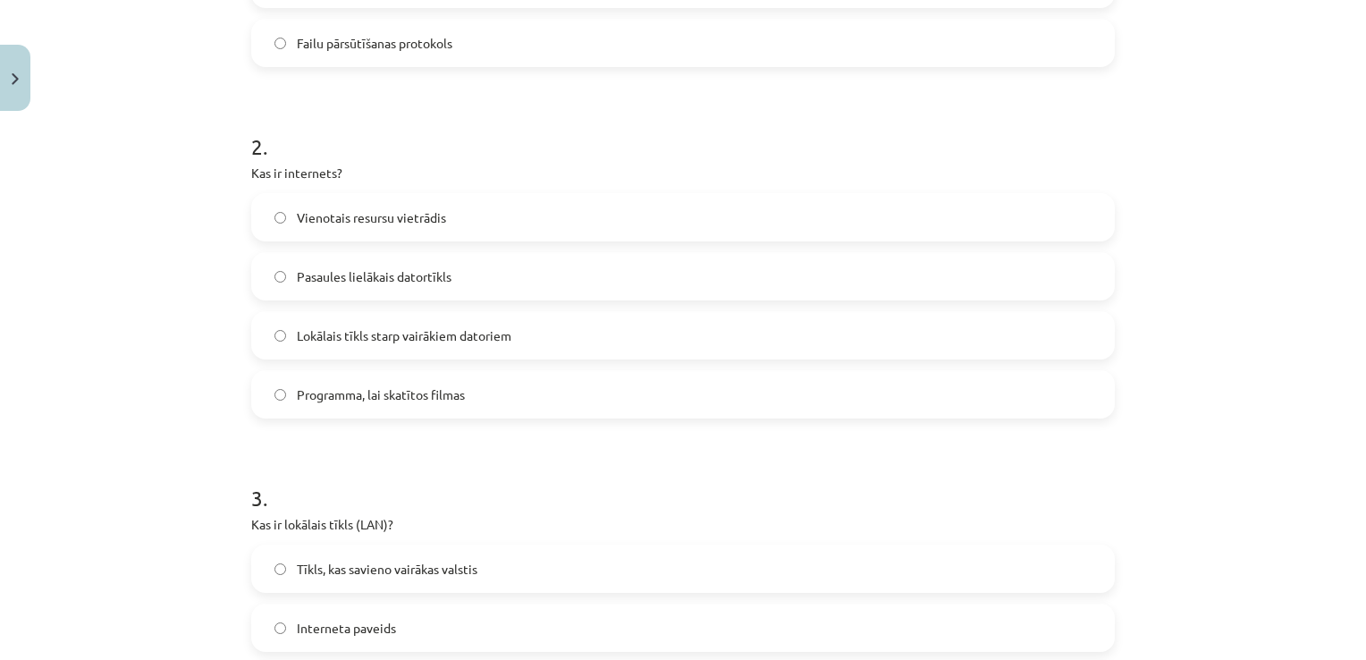
click at [540, 274] on label "Pasaules lielākais datortīkls" at bounding box center [683, 276] width 860 height 45
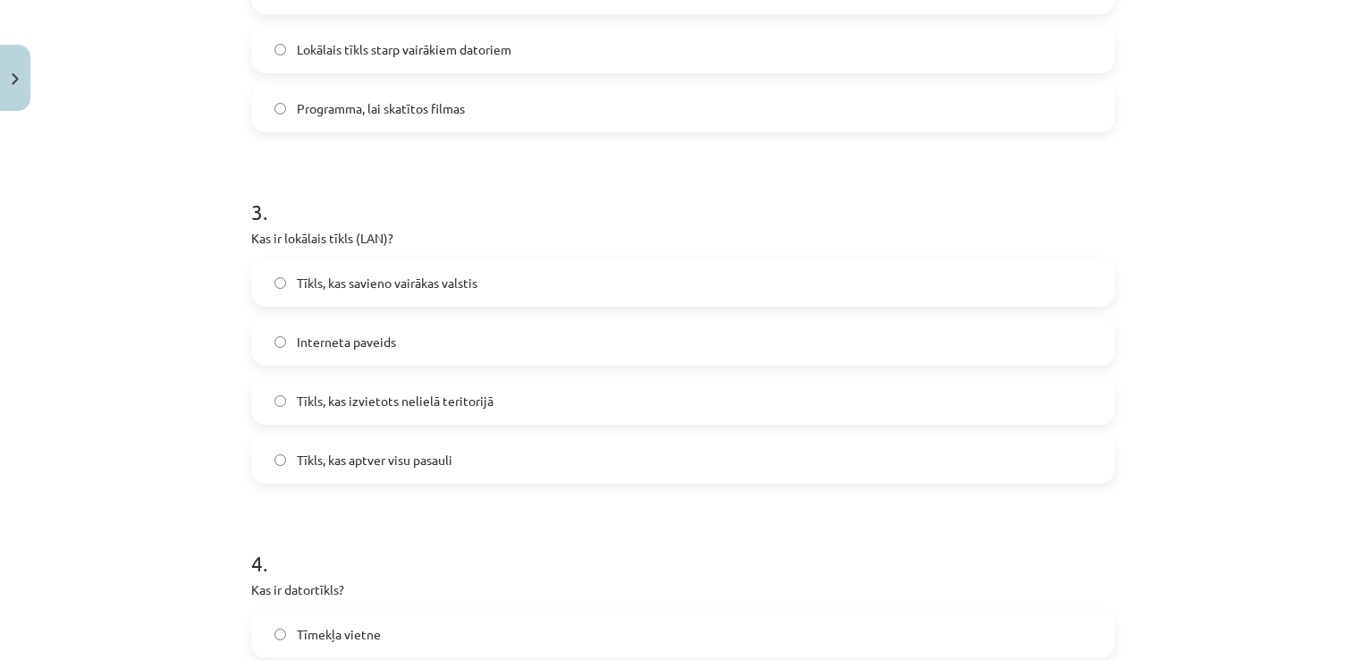
scroll to position [926, 0]
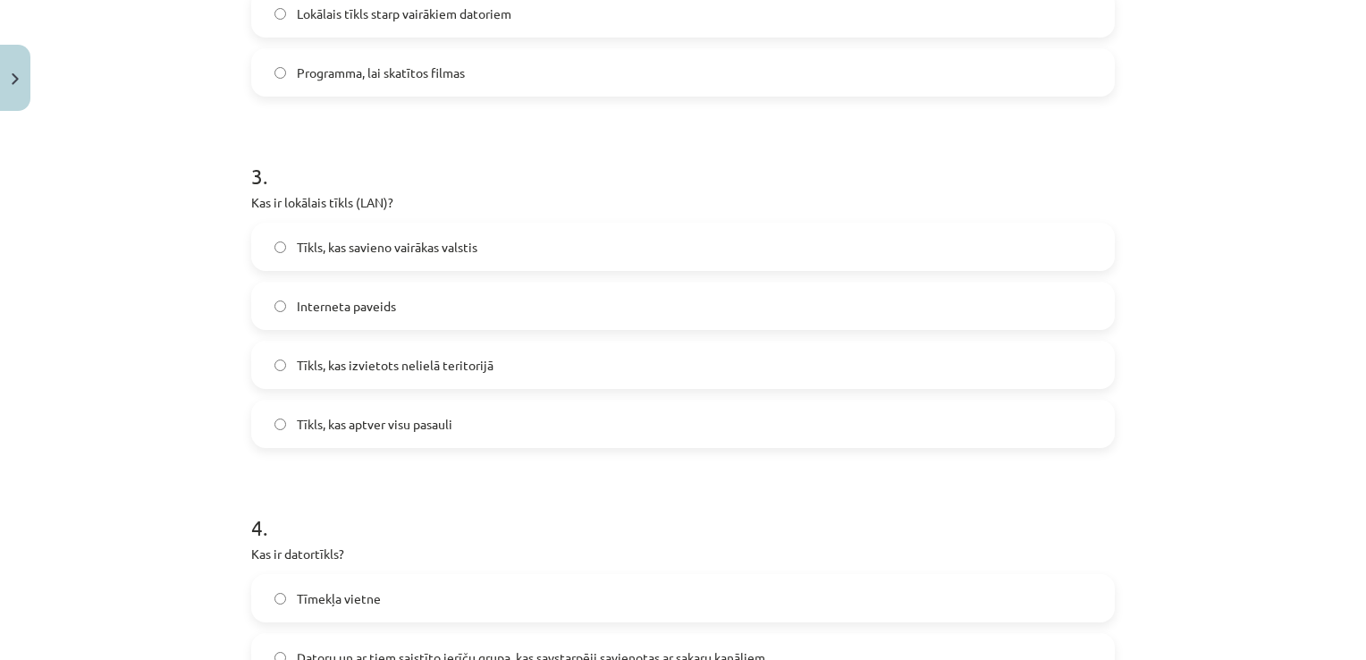
click at [497, 365] on label "Tīkls, kas izvietots nelielā teritorijā" at bounding box center [683, 364] width 860 height 45
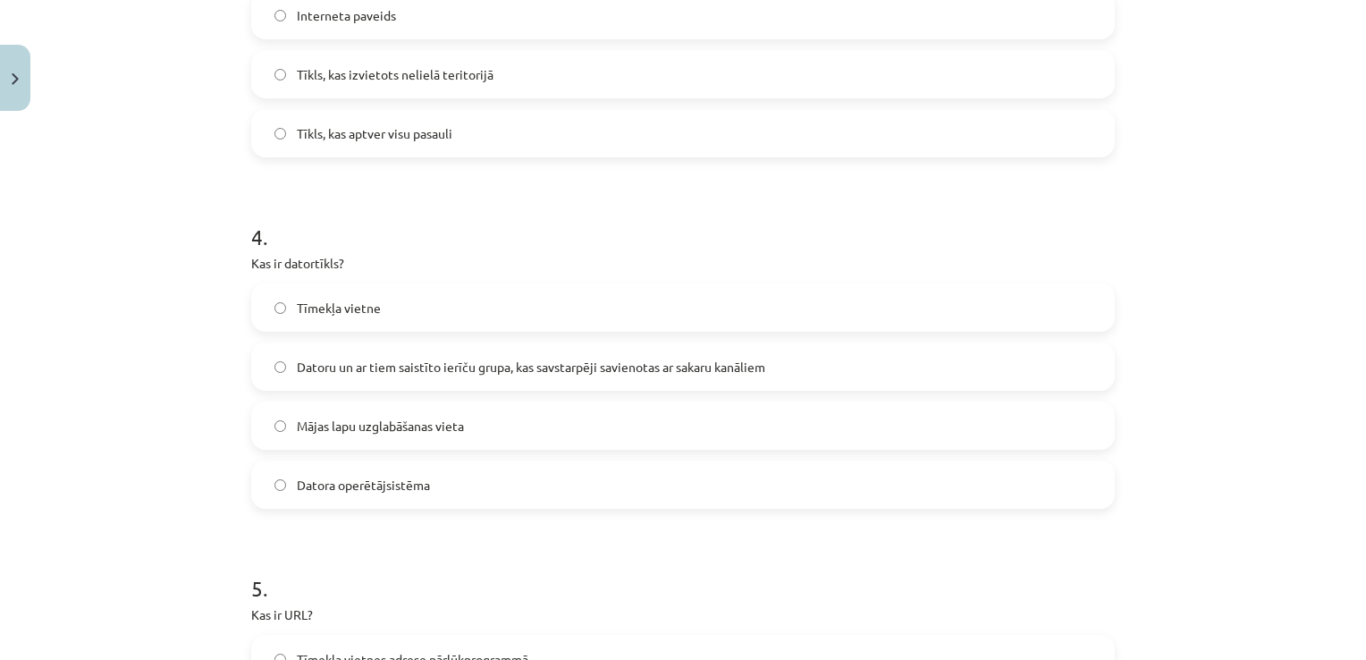
scroll to position [1224, 0]
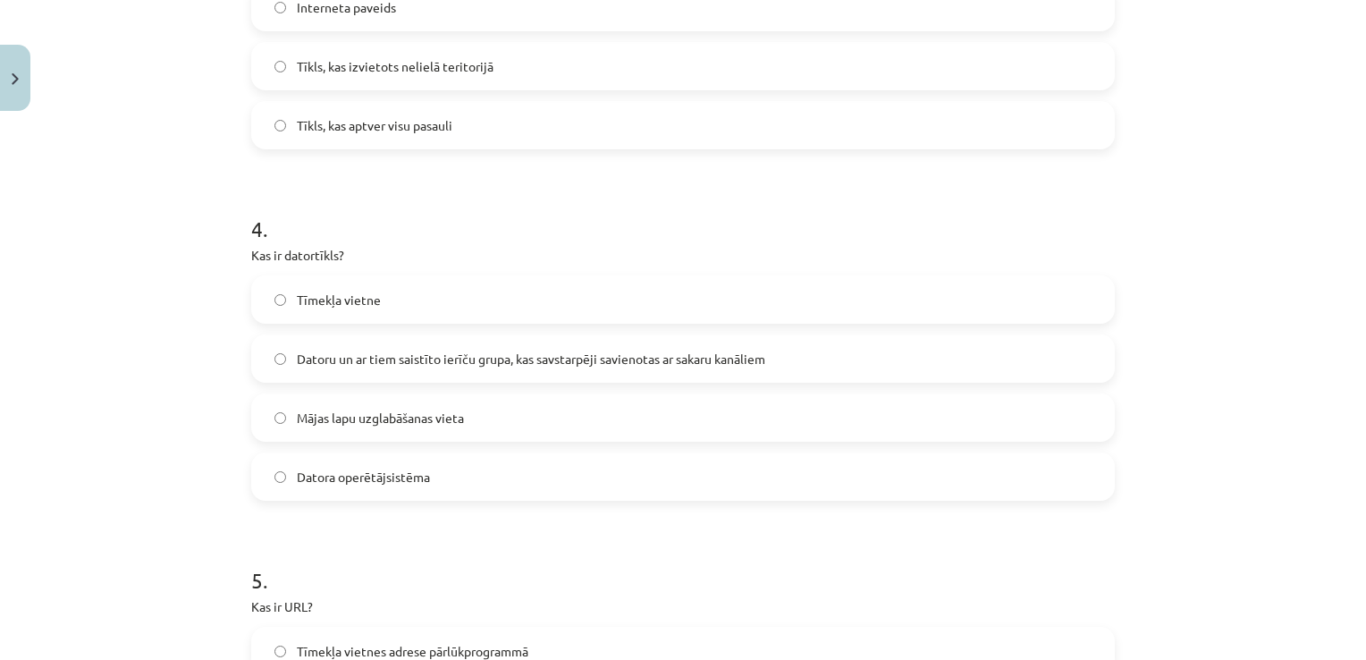
click at [693, 359] on span "Datoru un ar tiem saistīto ierīču grupa, kas savstarpēji savienotas ar sakaru k…" at bounding box center [531, 358] width 468 height 19
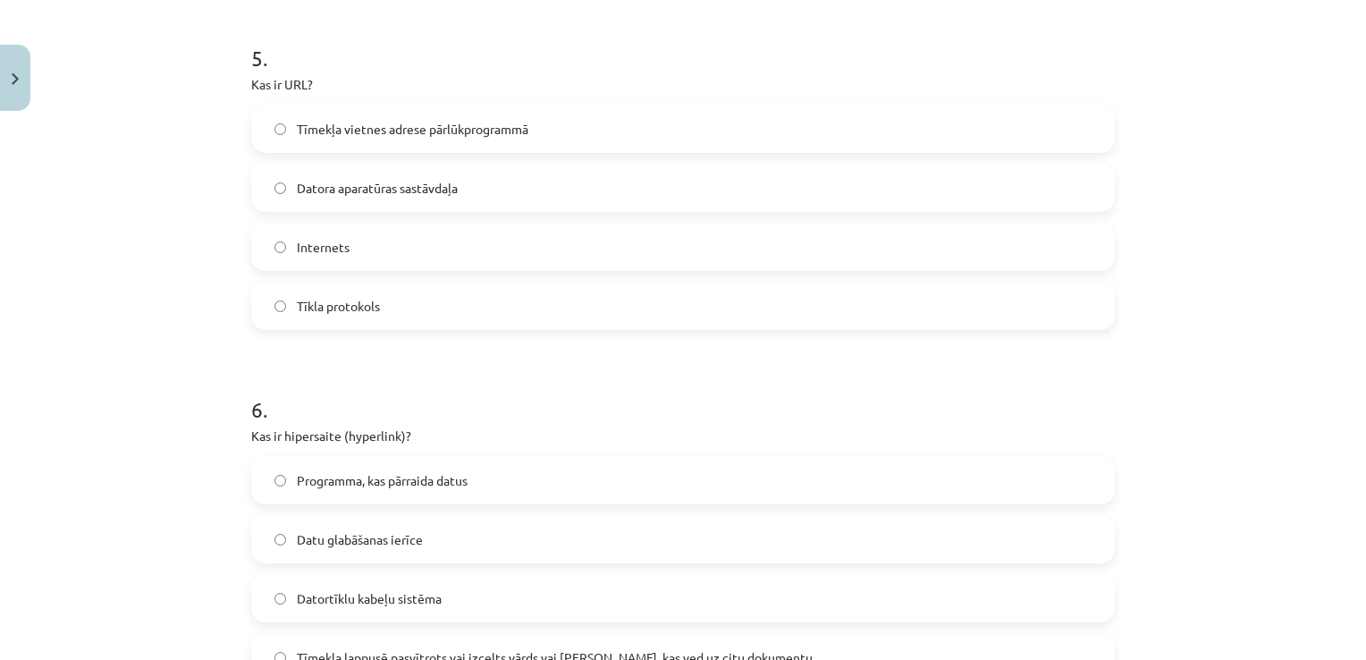
scroll to position [1748, 0]
click at [452, 134] on span "Tīmekļa vietnes adrese pārlūkprogrammā" at bounding box center [412, 127] width 231 height 19
click at [593, 305] on label "Tīkla protokols" at bounding box center [683, 304] width 860 height 45
click at [786, 138] on label "Tīmekļa vietnes adrese pārlūkprogrammā" at bounding box center [683, 127] width 860 height 45
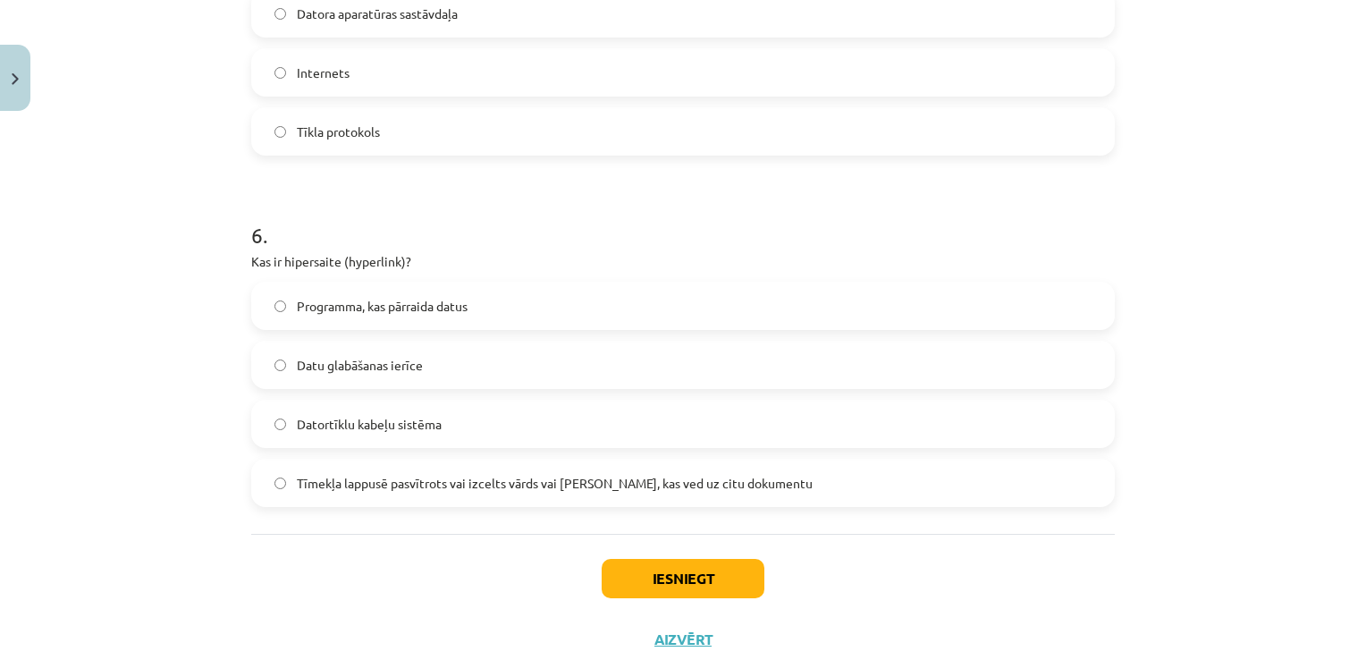
scroll to position [1963, 0]
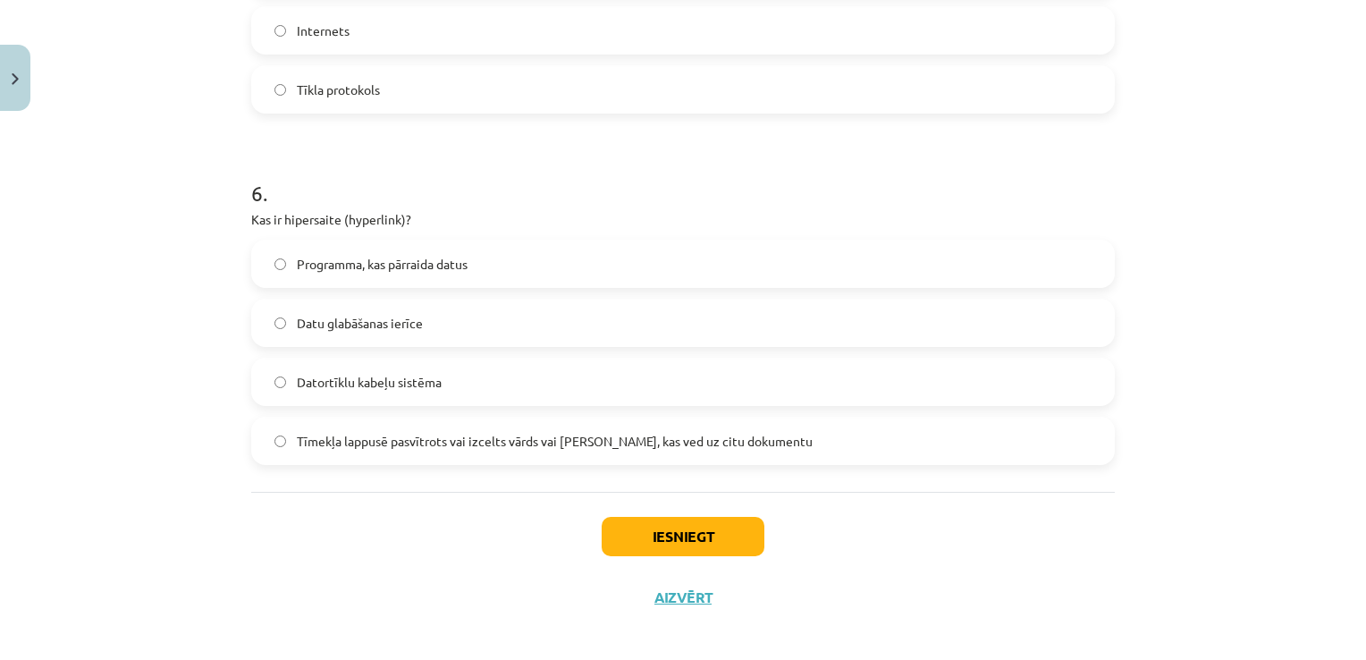
click at [601, 280] on label "Programma, kas pārraida datus" at bounding box center [683, 263] width 860 height 45
click at [712, 522] on button "Iesniegt" at bounding box center [682, 536] width 163 height 39
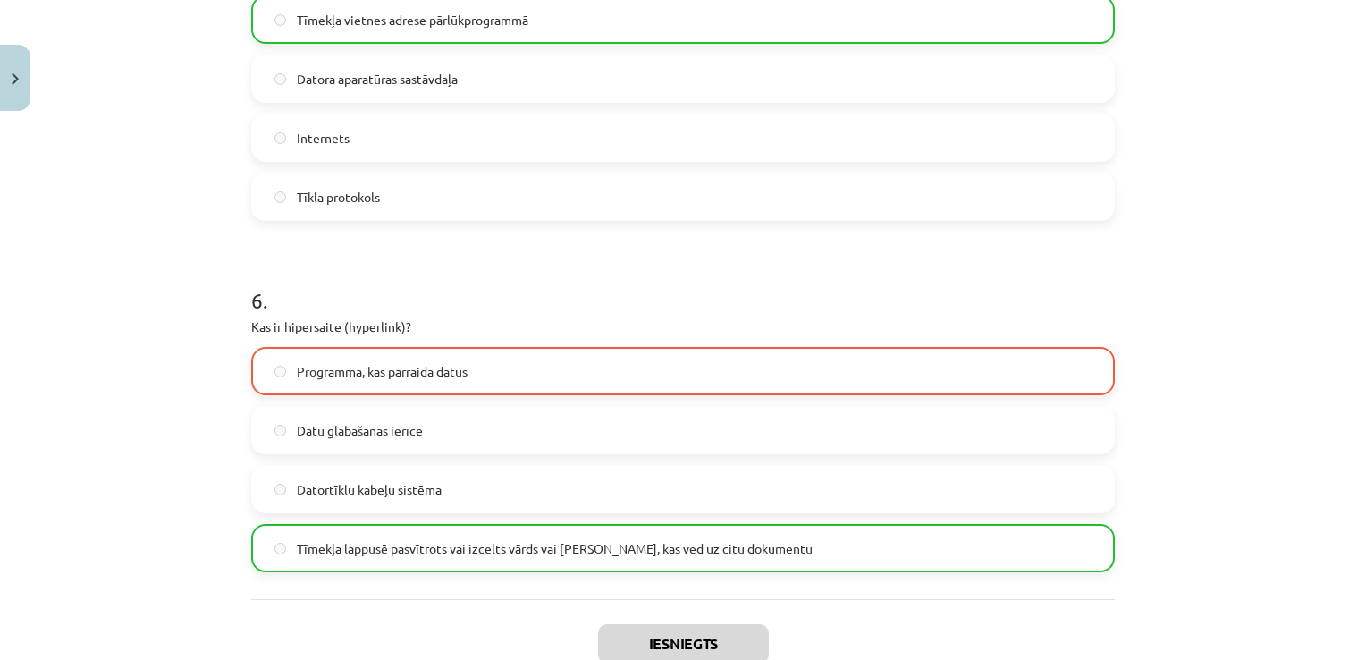
scroll to position [2023, 0]
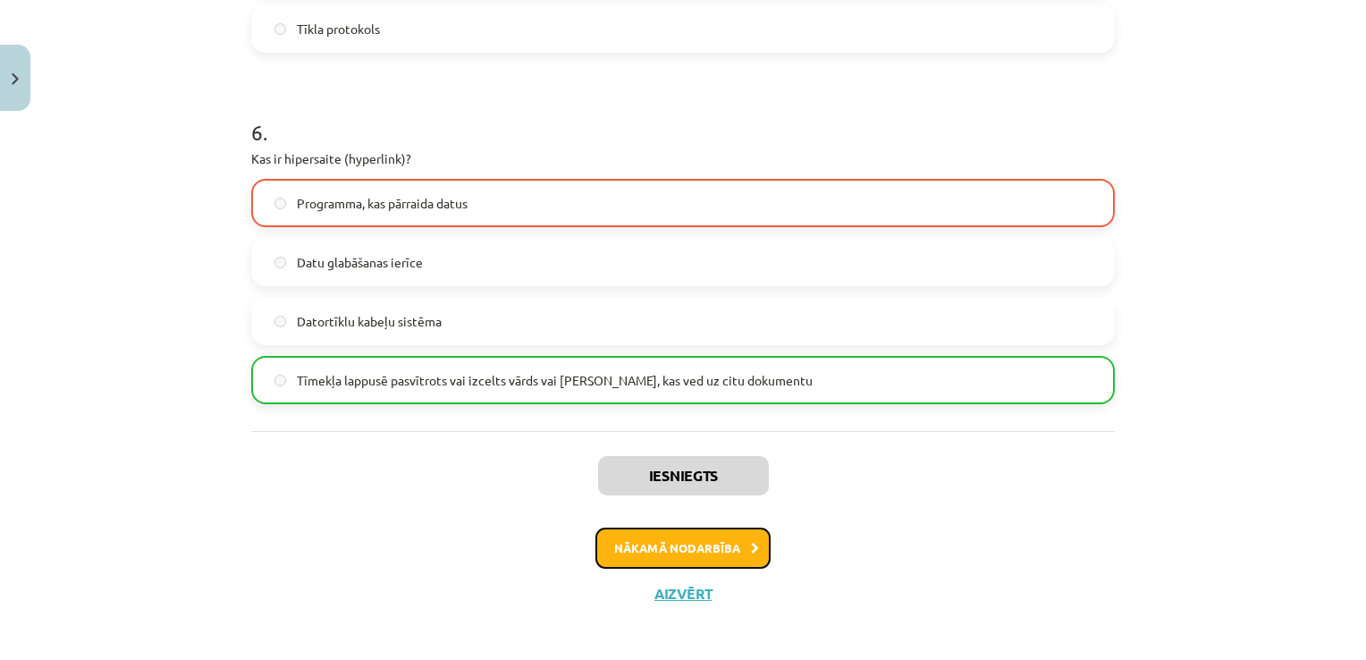
click at [702, 552] on button "Nākamā nodarbība" at bounding box center [682, 547] width 175 height 41
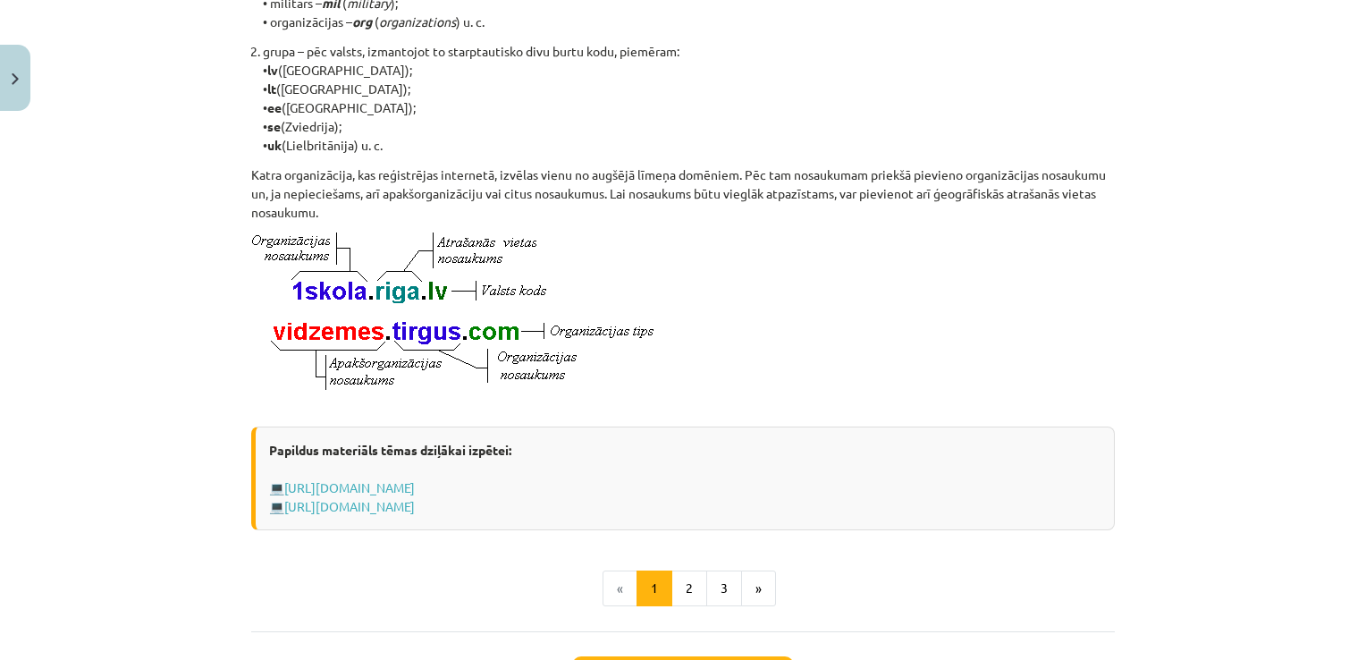
scroll to position [951, 0]
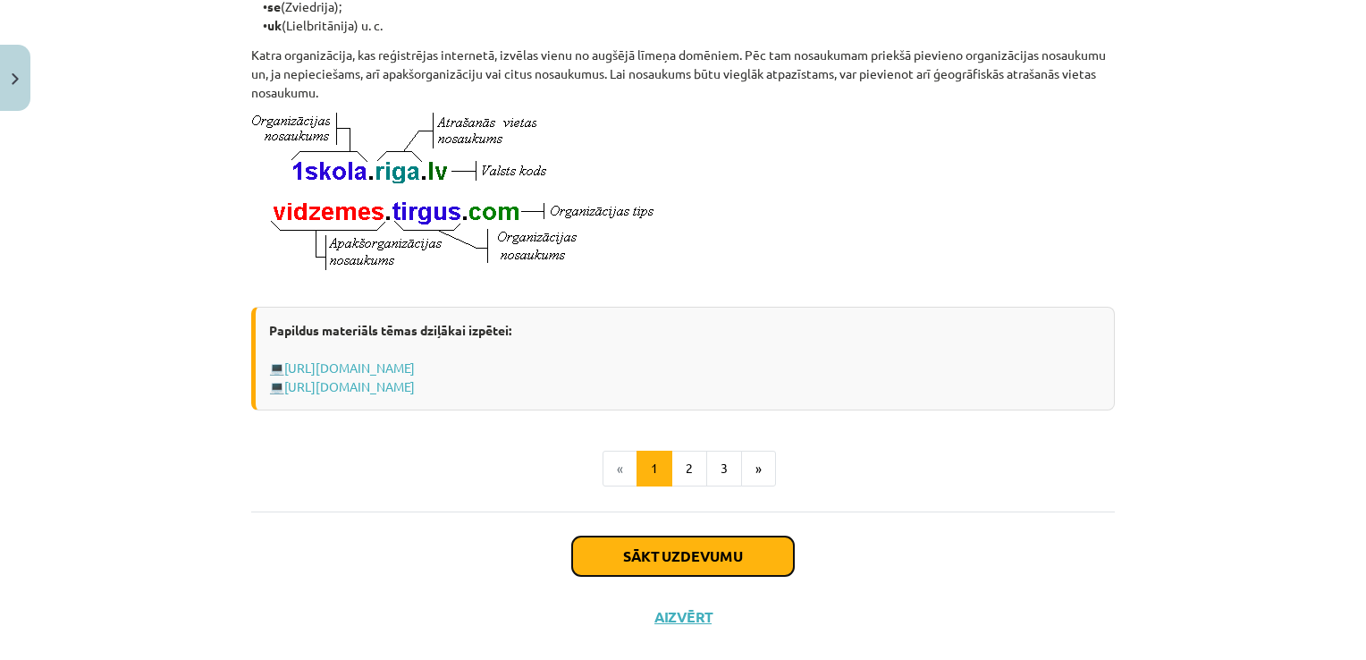
click at [676, 576] on button "Sākt uzdevumu" at bounding box center [683, 555] width 222 height 39
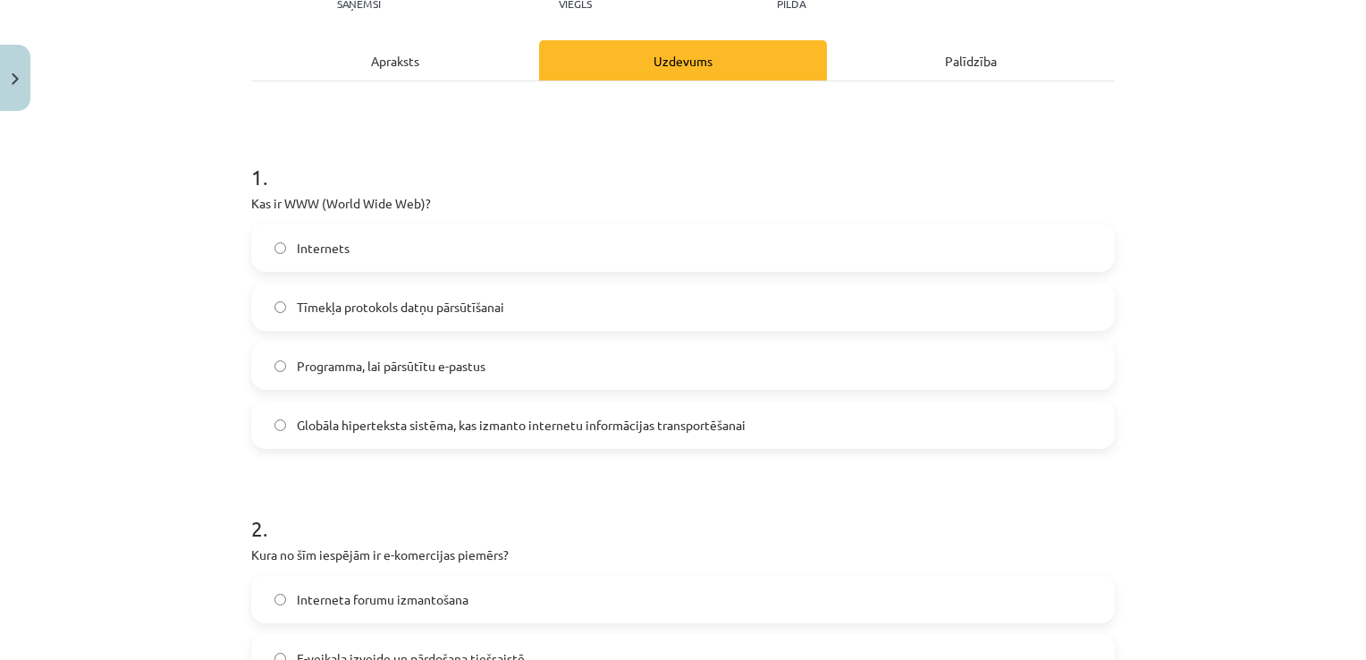
scroll to position [223, 0]
click at [584, 433] on label "Globāla hiperteksta sistēma, kas izmanto internetu informācijas transportēšanai" at bounding box center [683, 423] width 860 height 45
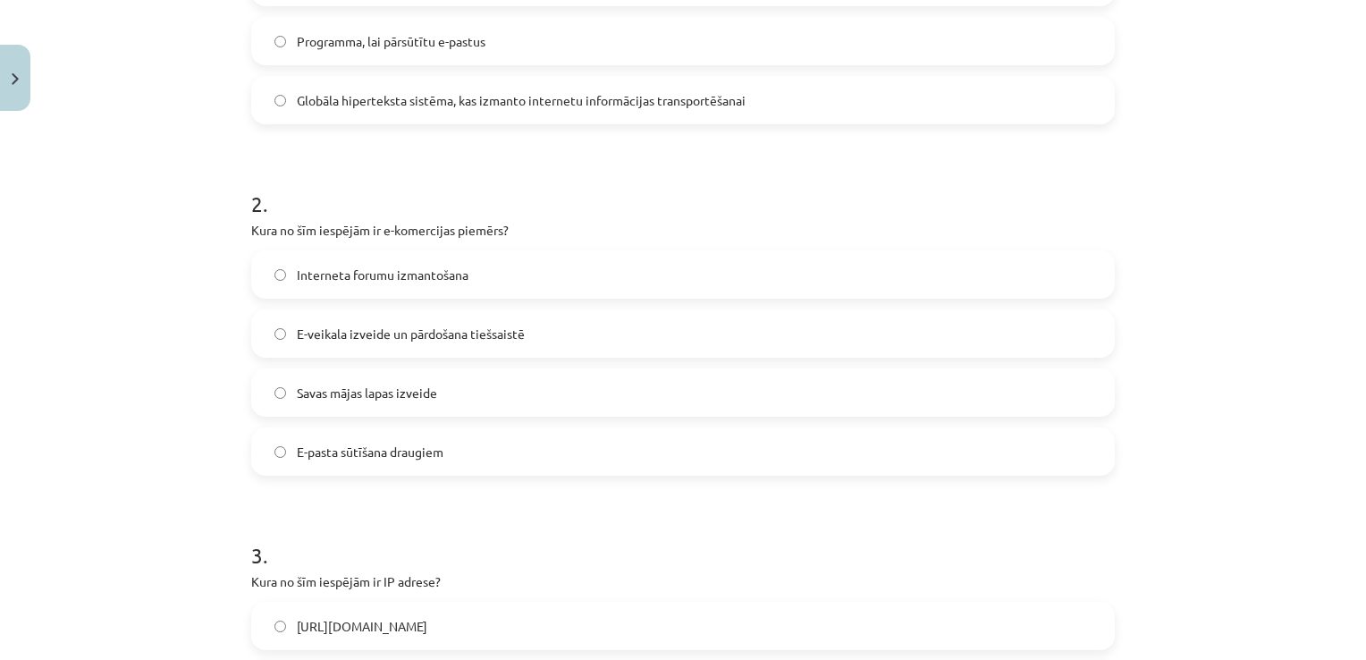
scroll to position [581, 0]
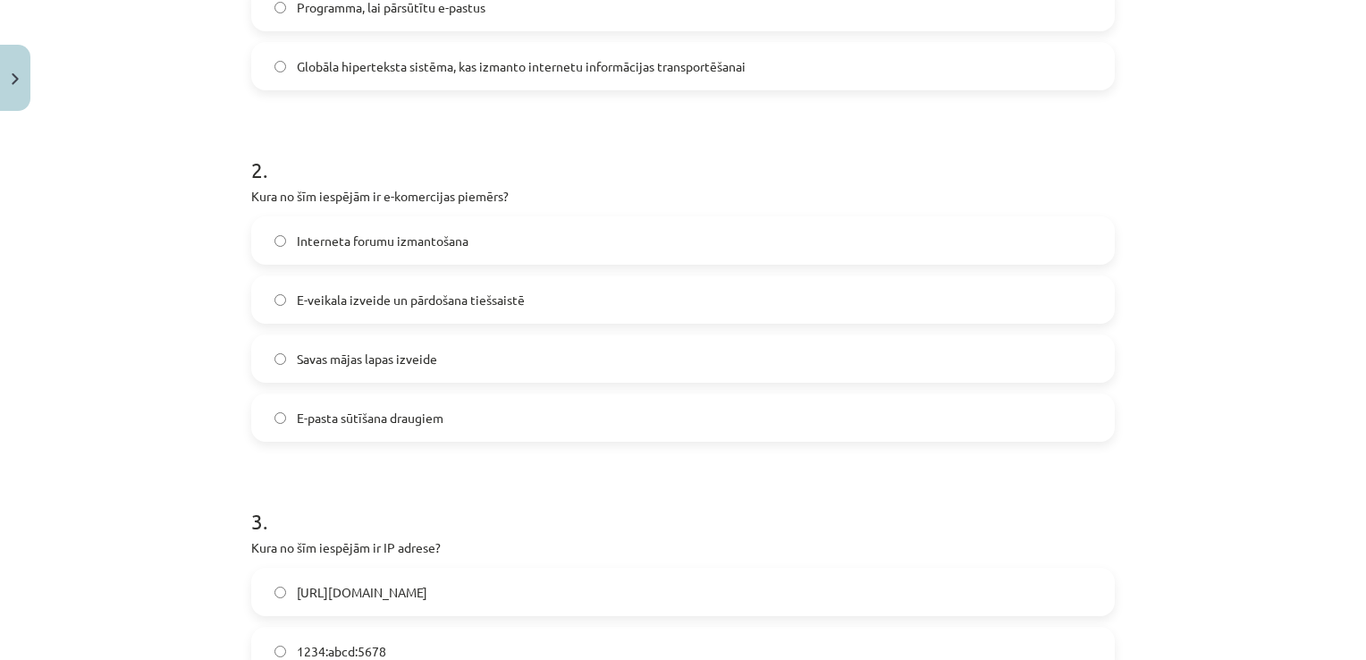
click at [408, 303] on span "E-veikala izveide un pārdošana tiešsaistē" at bounding box center [411, 299] width 228 height 19
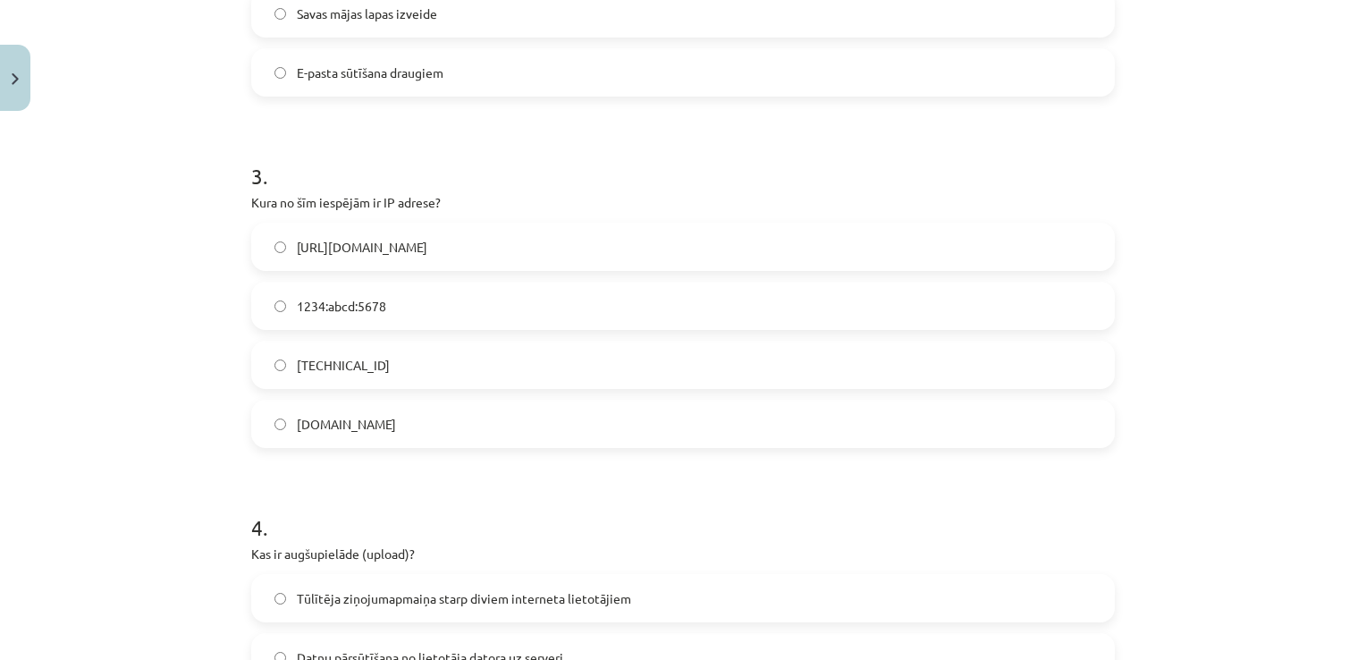
scroll to position [962, 0]
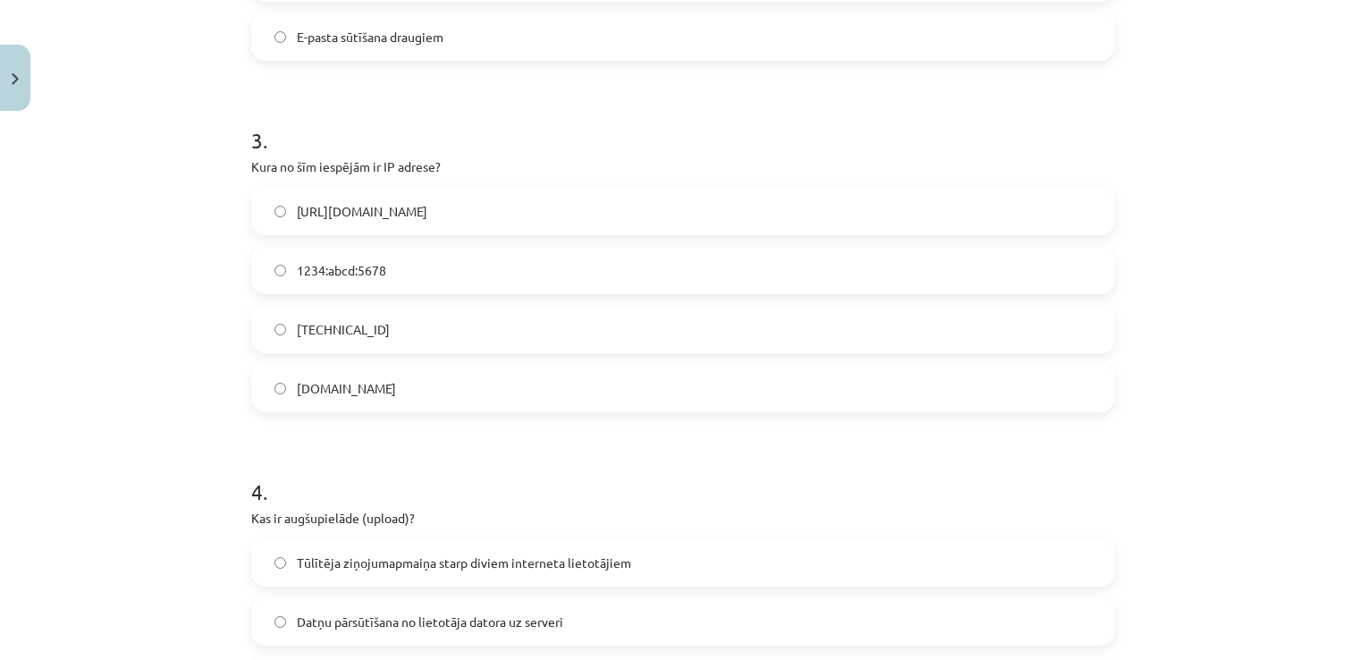
click at [379, 330] on label "192.100.81.101" at bounding box center [683, 329] width 860 height 45
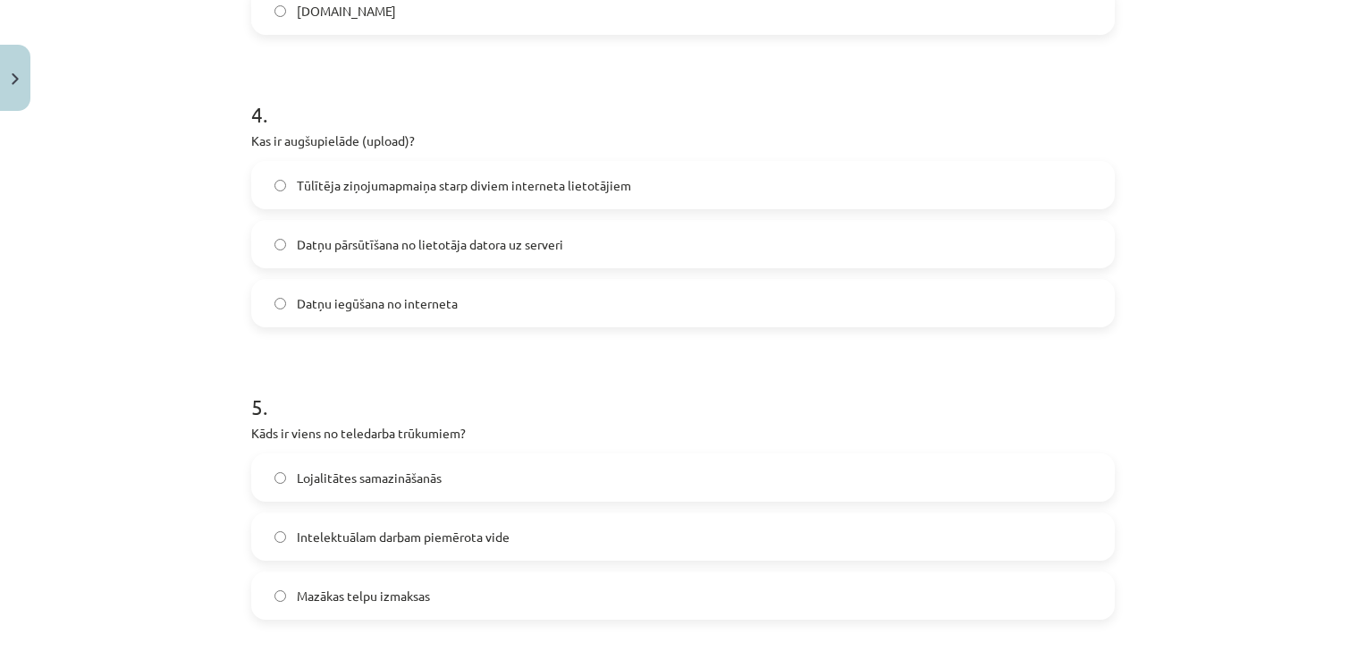
scroll to position [1355, 0]
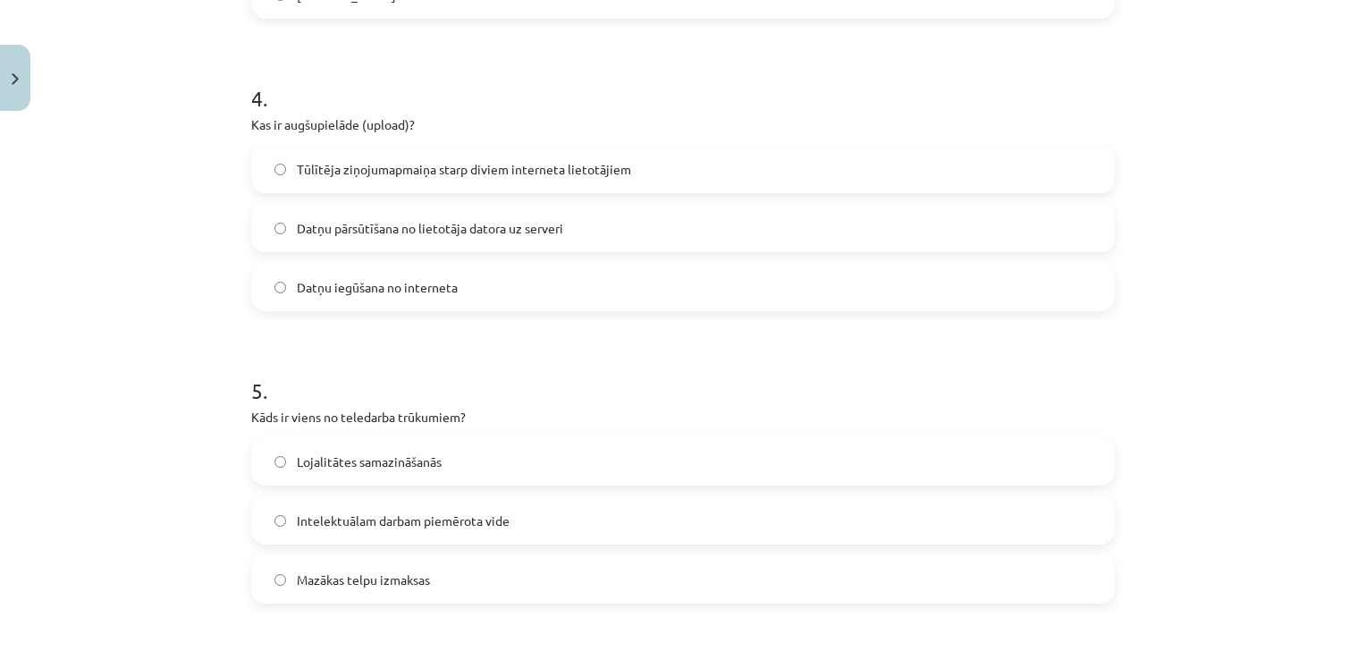
click at [406, 237] on label "Datņu pārsūtīšana no lietotāja datora uz serveri" at bounding box center [683, 228] width 860 height 45
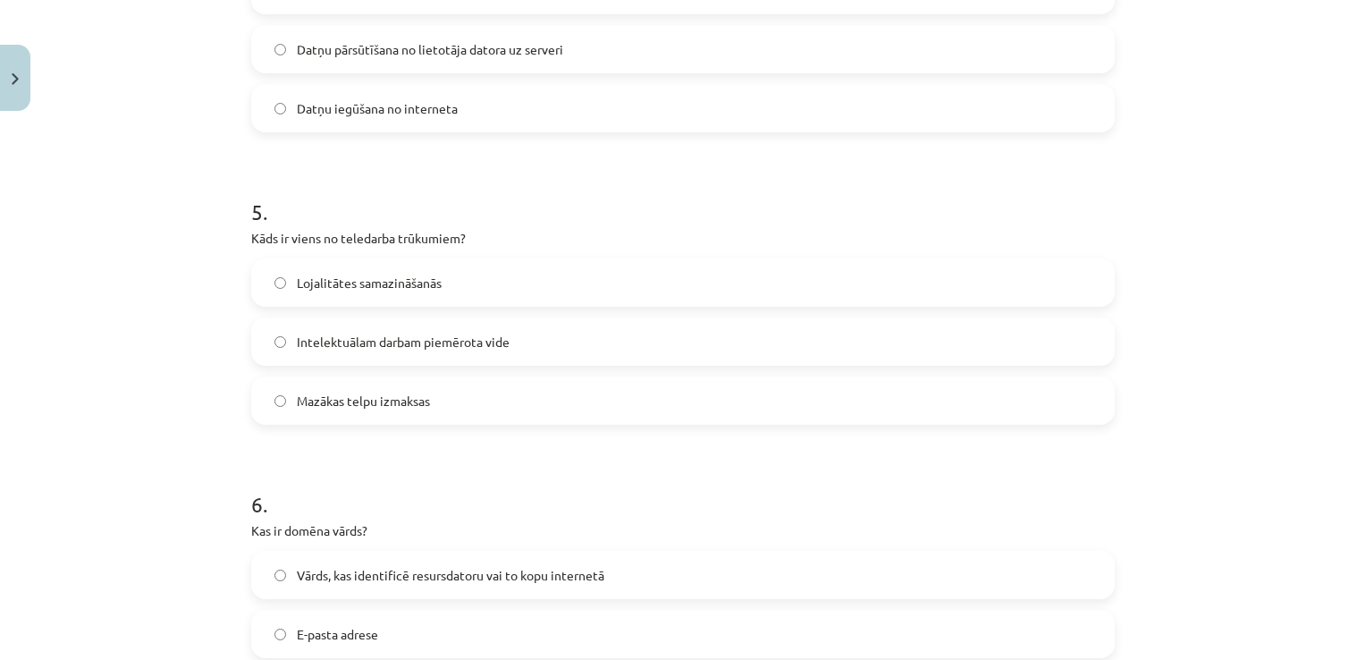
scroll to position [1569, 0]
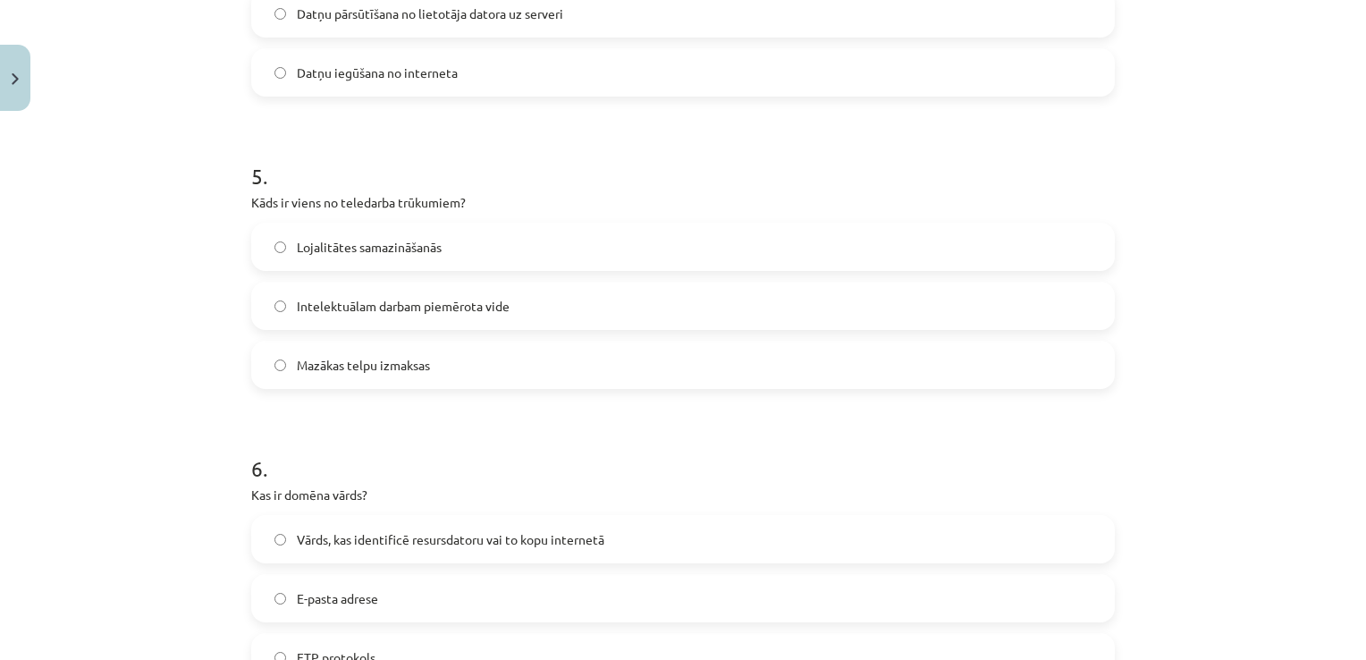
click at [443, 254] on label "Lojalitātes samazināšanās" at bounding box center [683, 246] width 860 height 45
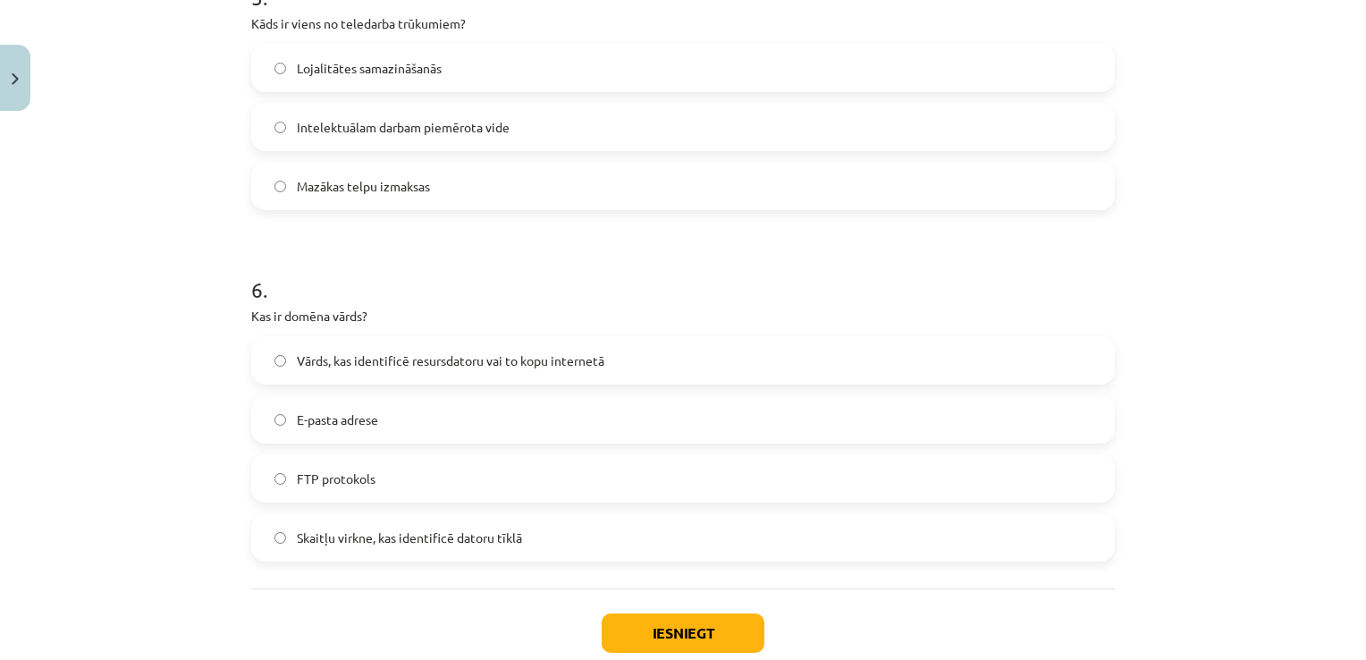
scroll to position [1784, 0]
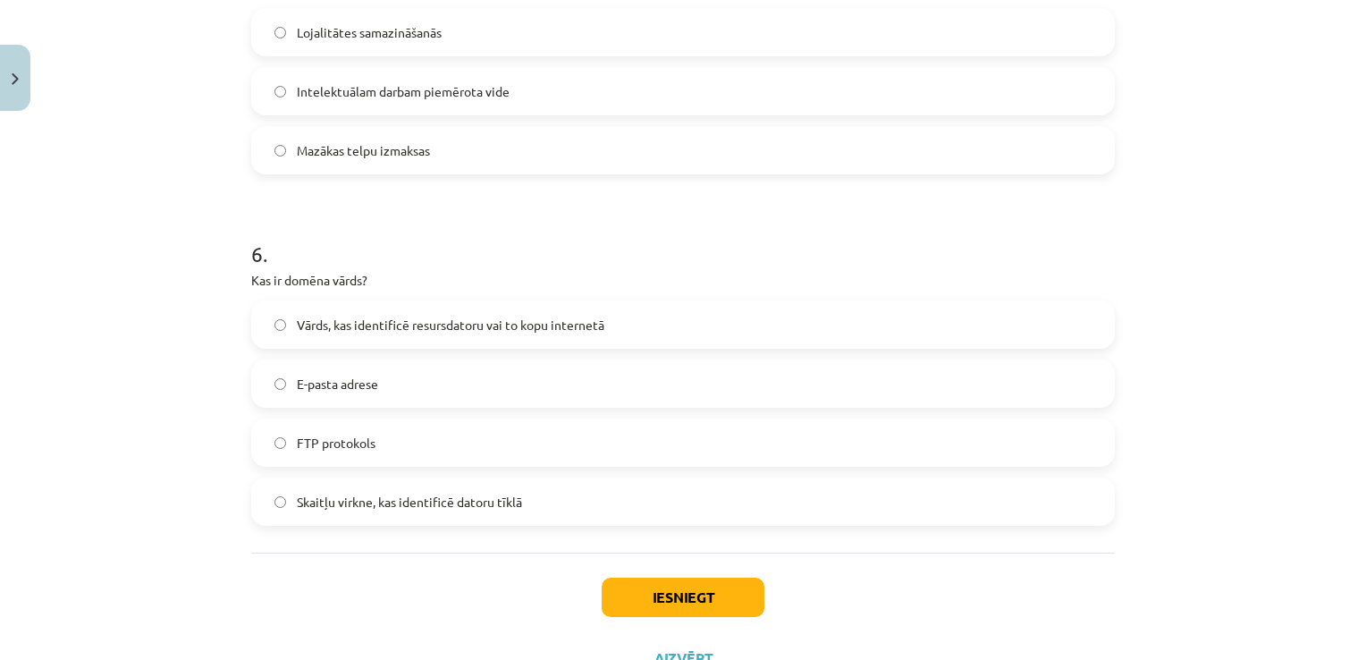
click at [471, 334] on label "Vārds, kas identificē resursdatoru vai to kopu internetā" at bounding box center [683, 324] width 860 height 45
click at [695, 604] on button "Iesniegt" at bounding box center [682, 596] width 163 height 39
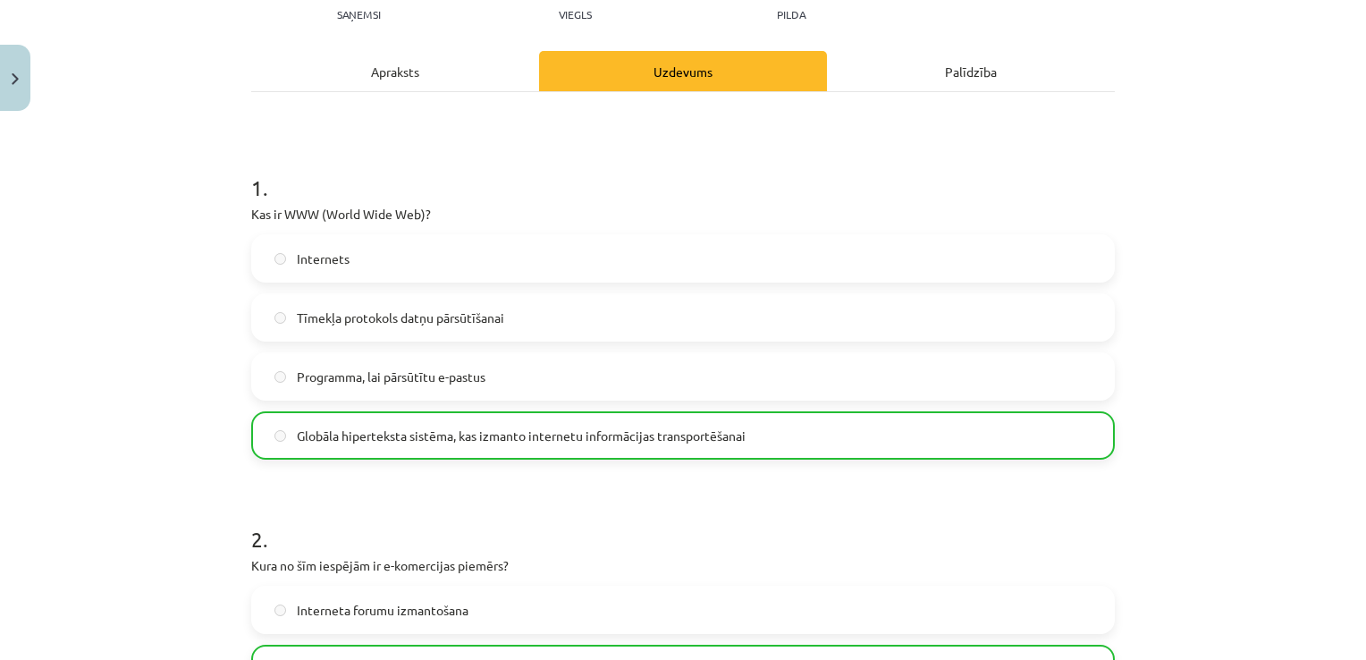
scroll to position [211, 0]
click at [1354, 652] on div "Mācību tēma: Datorikas - 10. klases 1. ieskaites mācību materiāls #6 5. tēma – …" at bounding box center [683, 330] width 1366 height 660
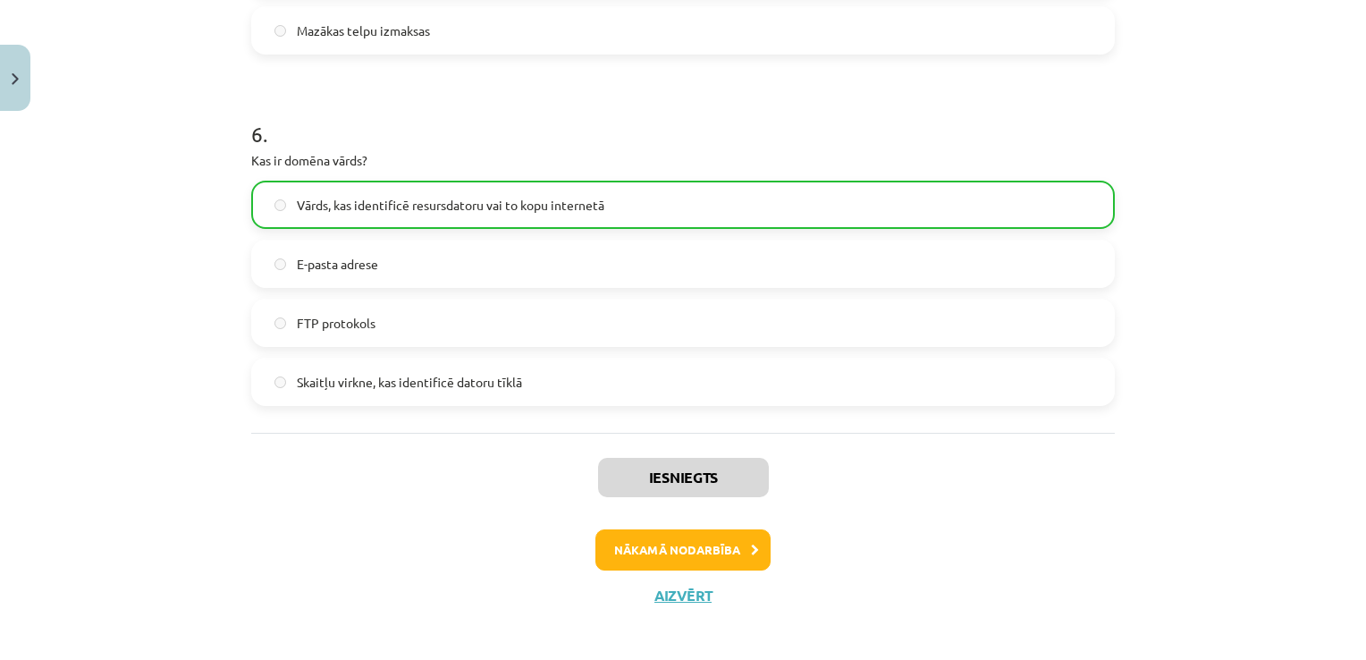
scroll to position [1913, 0]
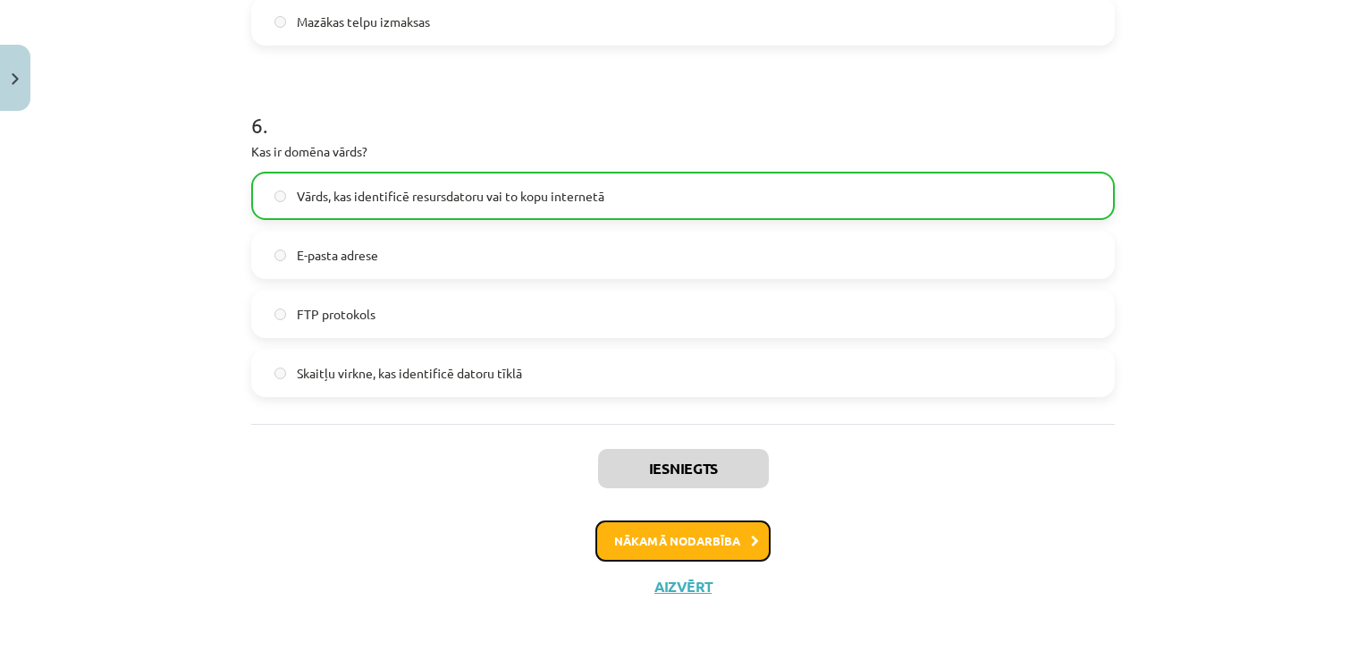
click at [676, 544] on button "Nākamā nodarbība" at bounding box center [682, 540] width 175 height 41
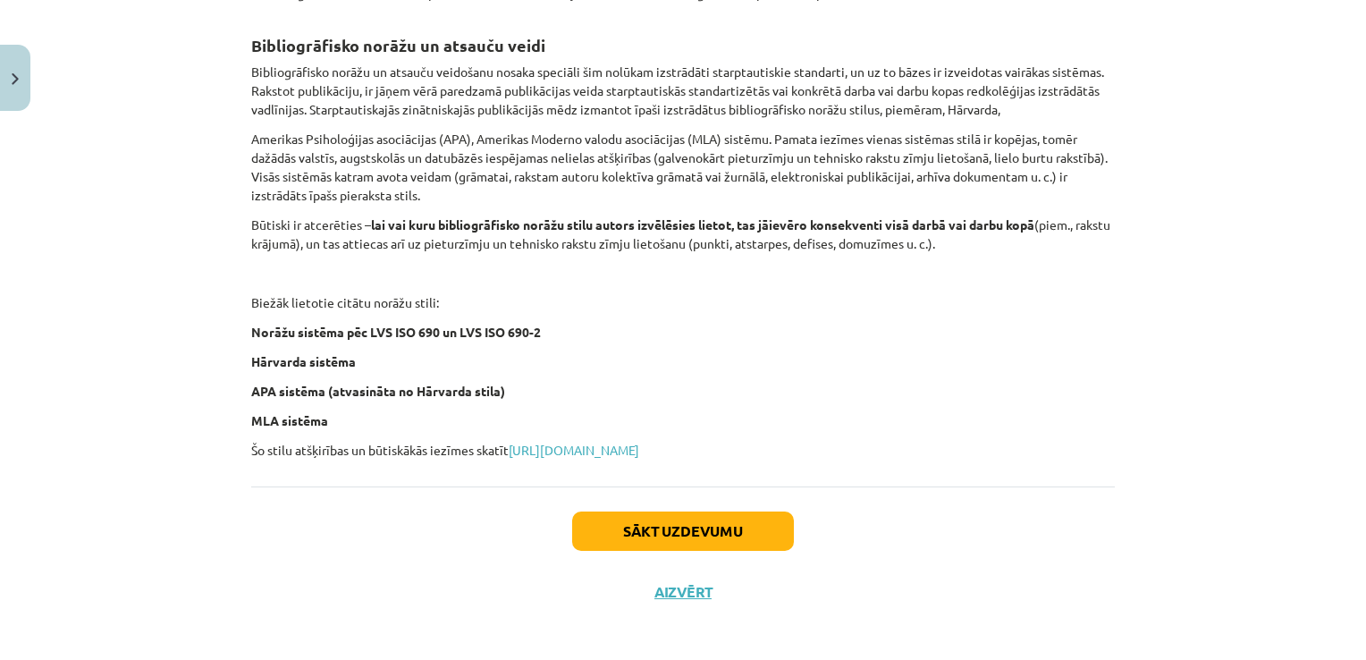
scroll to position [688, 0]
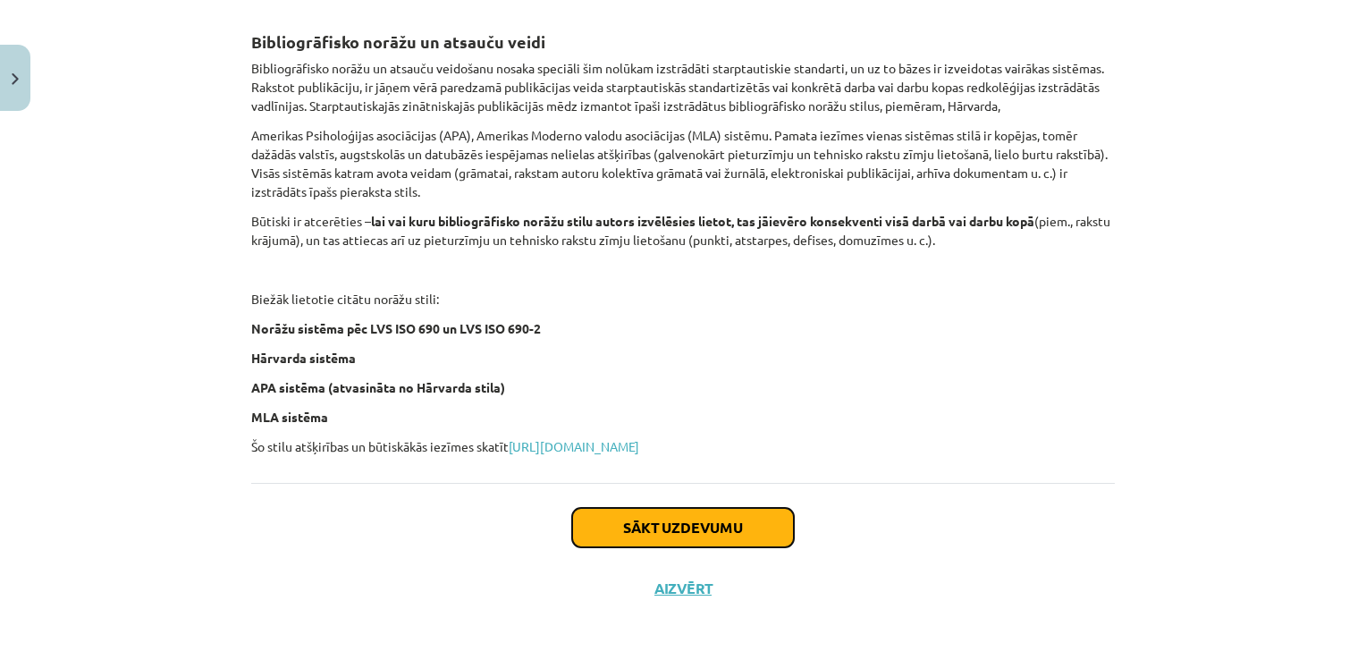
click at [598, 532] on button "Sākt uzdevumu" at bounding box center [683, 527] width 222 height 39
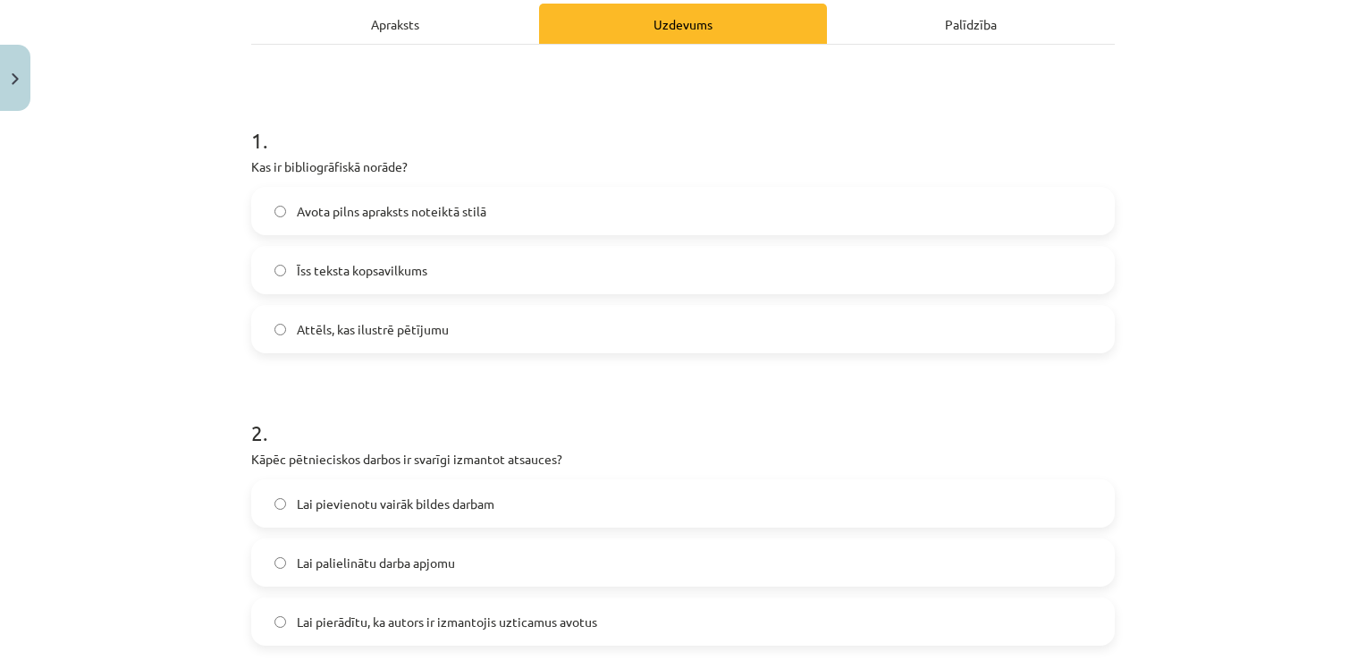
scroll to position [295, 0]
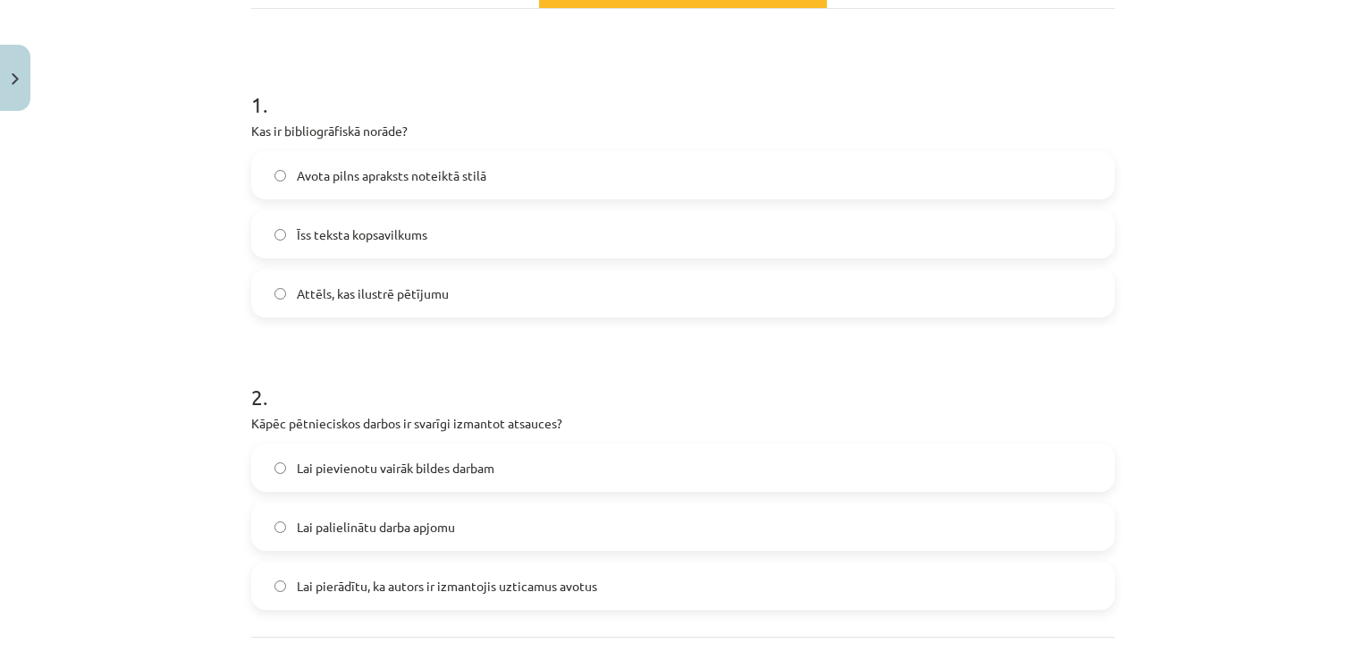
click at [467, 241] on label "Īss teksta kopsavilkums" at bounding box center [683, 234] width 860 height 45
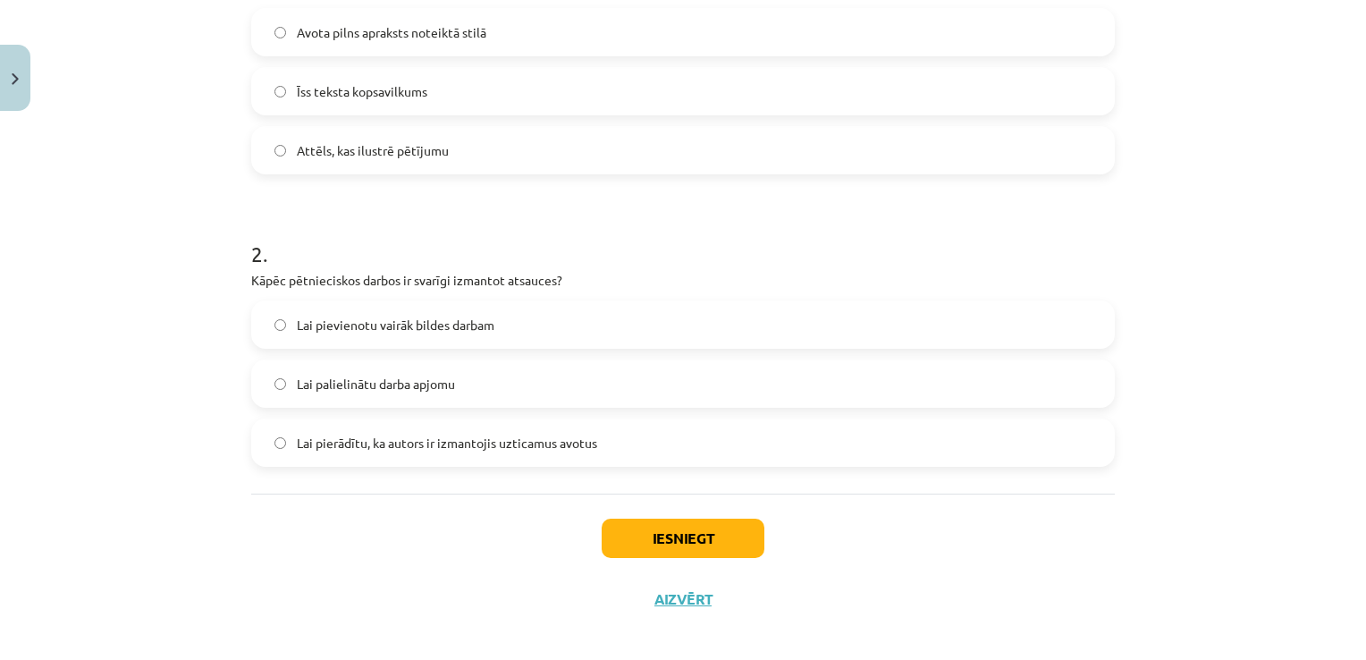
scroll to position [450, 0]
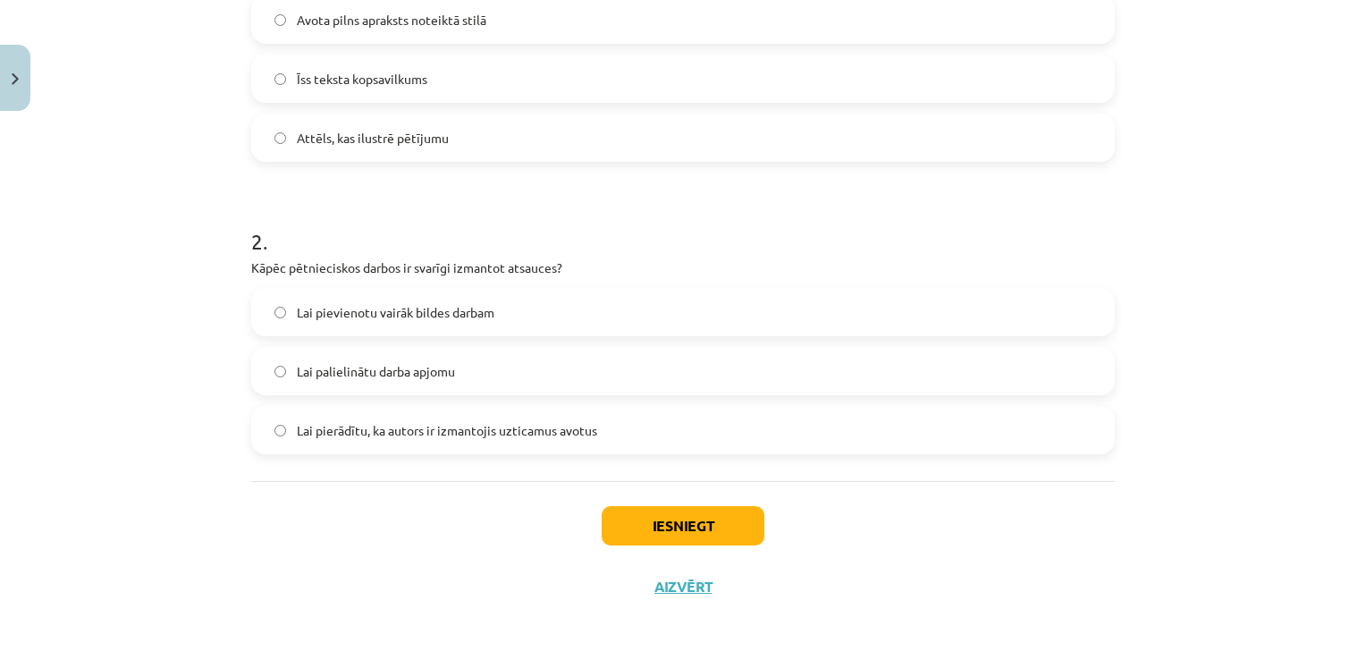
click at [475, 427] on span "Lai pierādītu, ka autors ir izmantojis uzticamus avotus" at bounding box center [447, 430] width 300 height 19
click at [640, 533] on button "Iesniegt" at bounding box center [682, 525] width 163 height 39
click at [1303, 269] on div "Mācību tēma: Datorikas - 10. klases 1. ieskaites mācību materiāls #7 6. tēma – …" at bounding box center [683, 330] width 1366 height 660
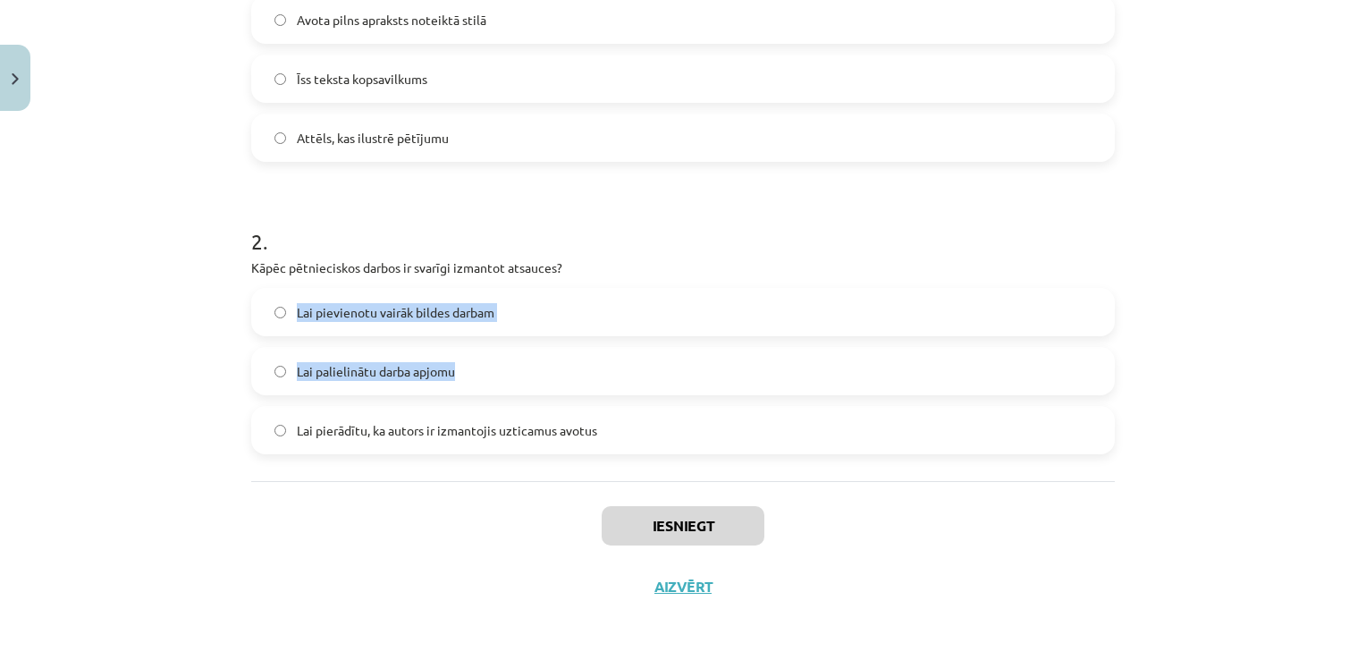
drag, startPoint x: 1303, startPoint y: 269, endPoint x: 1130, endPoint y: 356, distance: 193.9
click at [1130, 356] on div "Mācību tēma: Datorikas - 10. klases 1. ieskaites mācību materiāls #7 6. tēma – …" at bounding box center [683, 330] width 1366 height 660
copy div "Kāpēc pētnieciskos darbos ir svarīgi izmantot atsauces? Lai pievienotu vairāk b…"
click at [1220, 368] on div "Mācību tēma: Datorikas - 10. klases 1. ieskaites mācību materiāls #7 6. tēma – …" at bounding box center [683, 330] width 1366 height 660
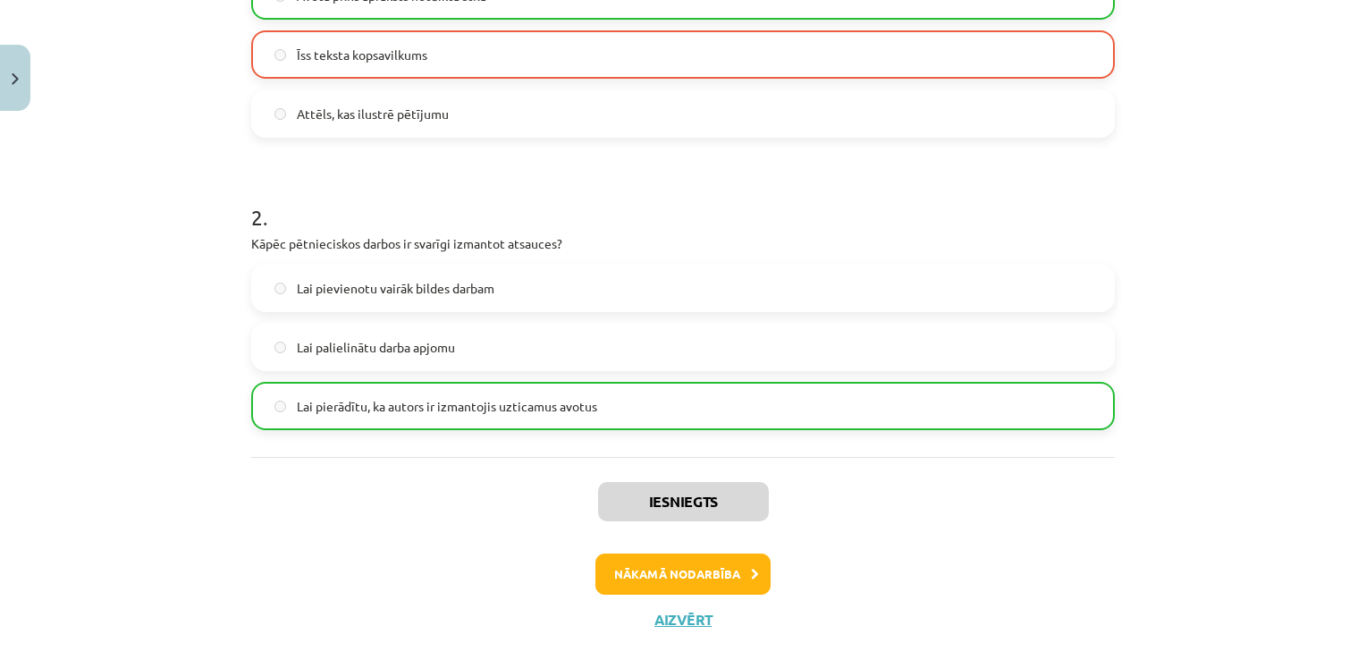
scroll to position [508, 0]
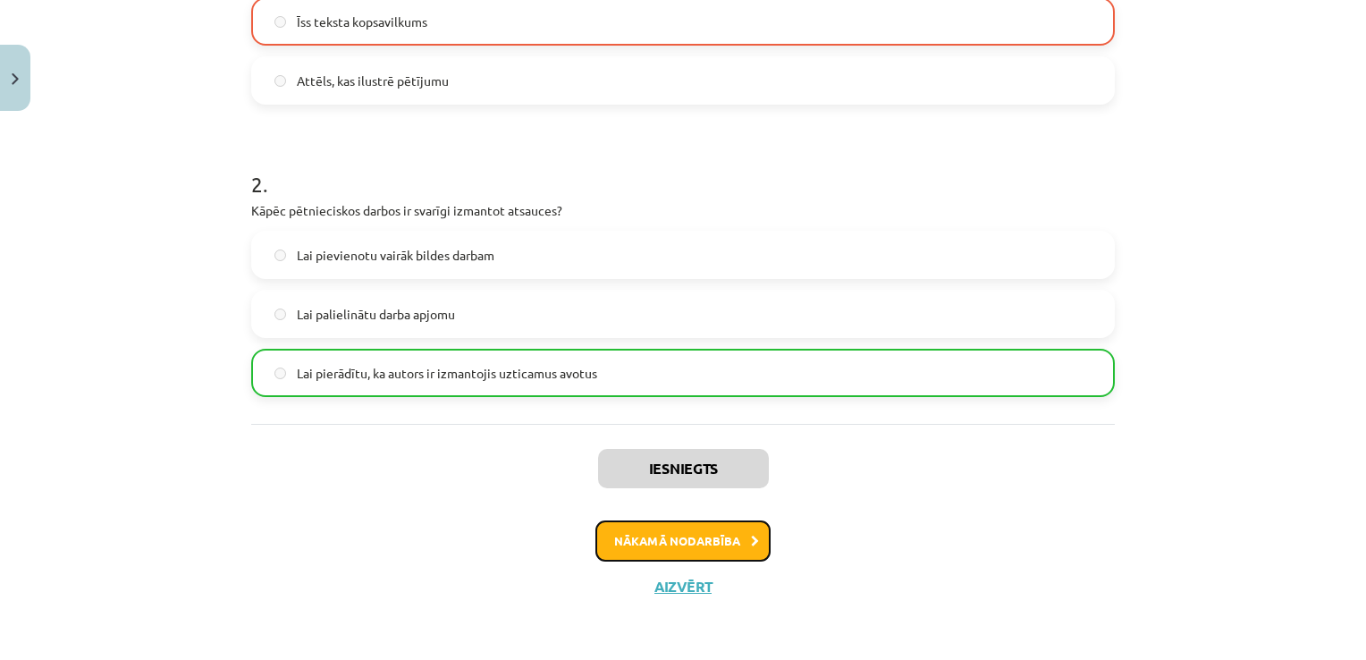
click at [718, 540] on button "Nākamā nodarbība" at bounding box center [682, 540] width 175 height 41
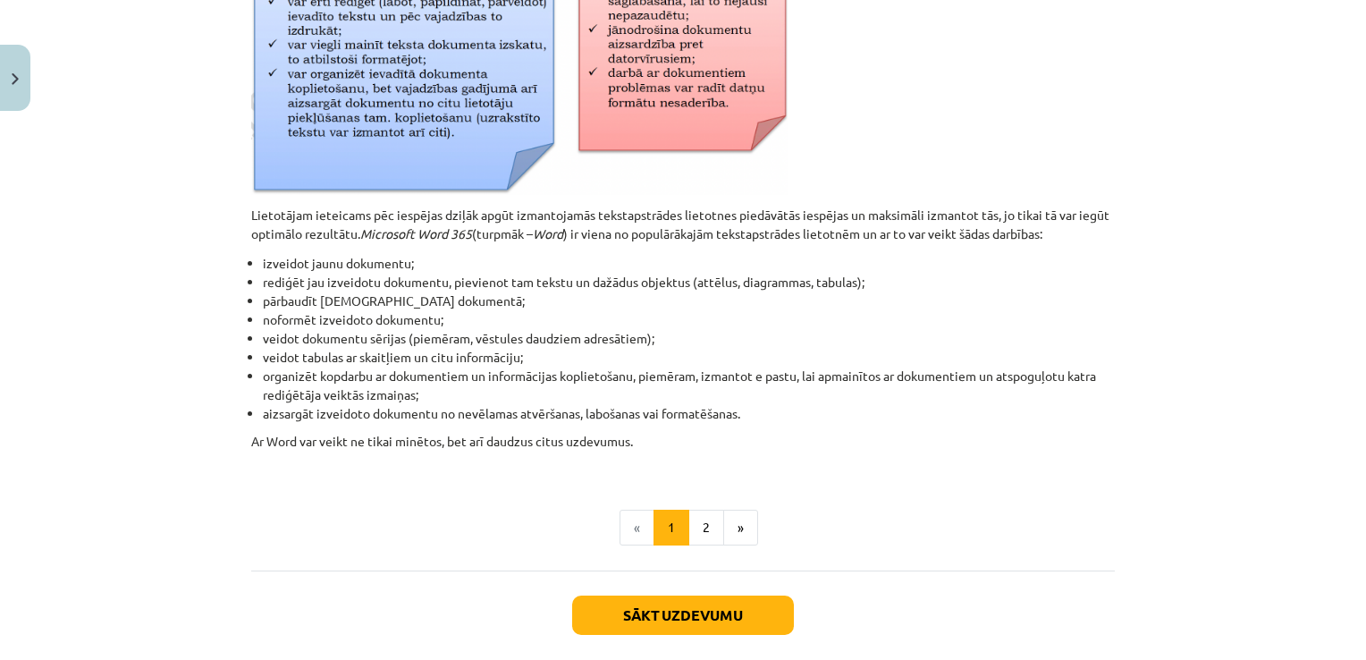
scroll to position [772, 0]
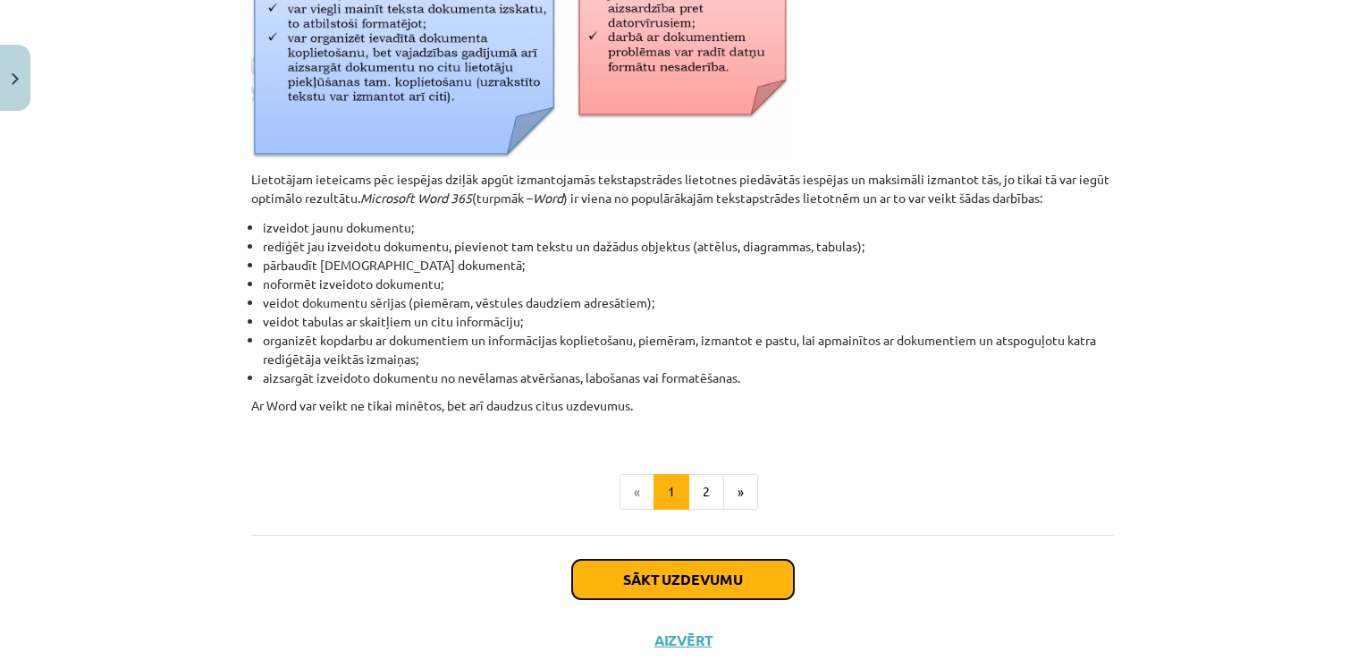
click at [708, 581] on button "Sākt uzdevumu" at bounding box center [683, 578] width 222 height 39
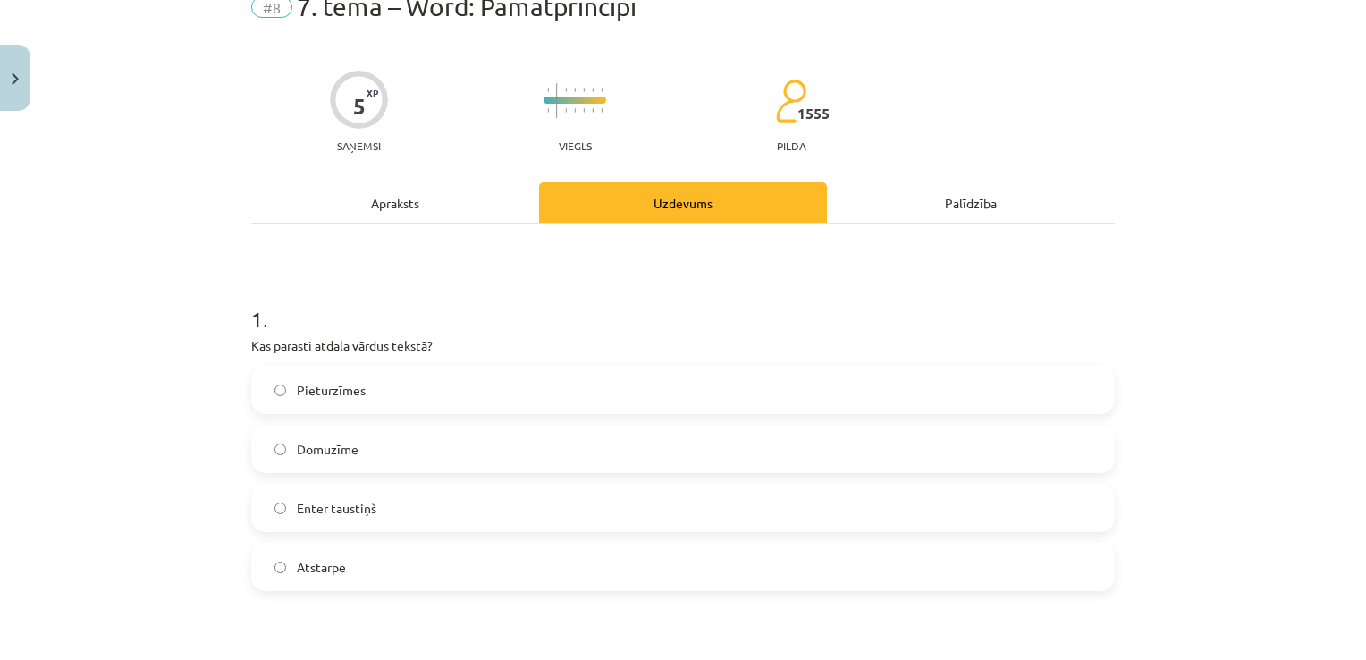
scroll to position [116, 0]
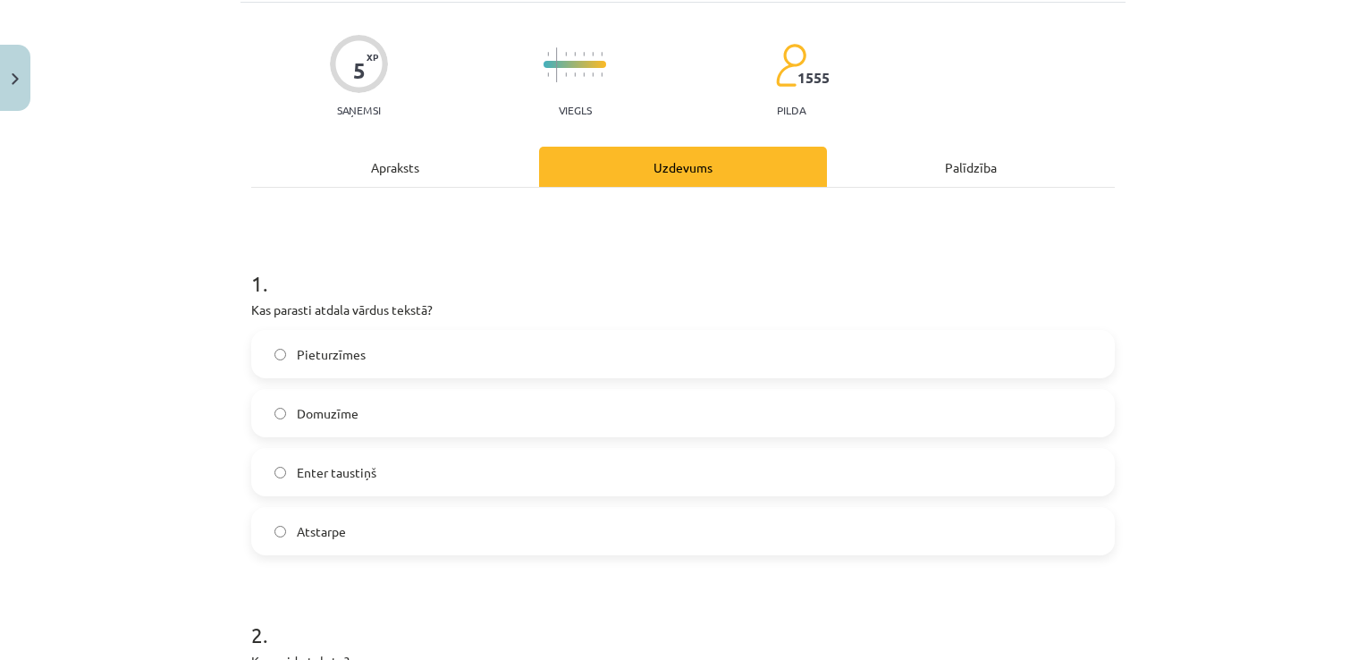
click at [474, 458] on label "Enter taustiņš" at bounding box center [683, 472] width 860 height 45
drag, startPoint x: 826, startPoint y: 534, endPoint x: 1171, endPoint y: 595, distance: 350.3
click at [1171, 595] on div "Mācību tēma: Datorikas - 10. klases 1. ieskaites mācību materiāls #8 7. tema – …" at bounding box center [683, 330] width 1366 height 660
click at [1010, 538] on label "Atstarpe" at bounding box center [683, 531] width 860 height 45
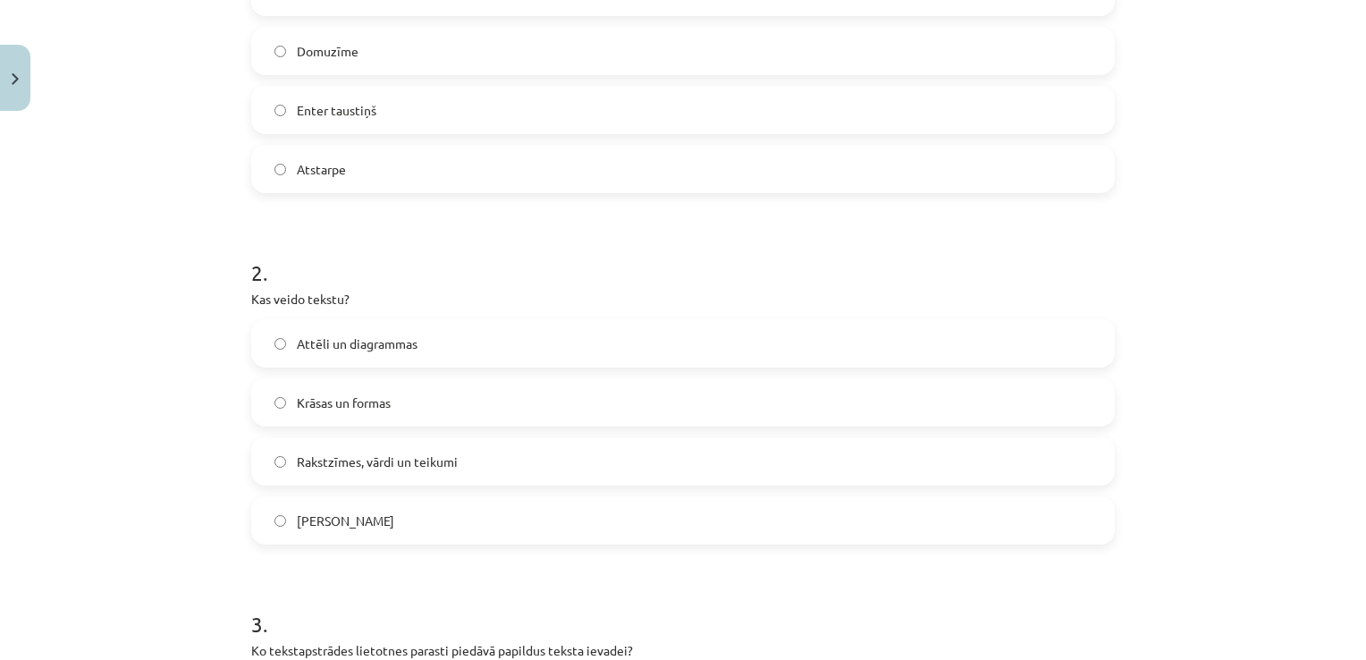
scroll to position [533, 0]
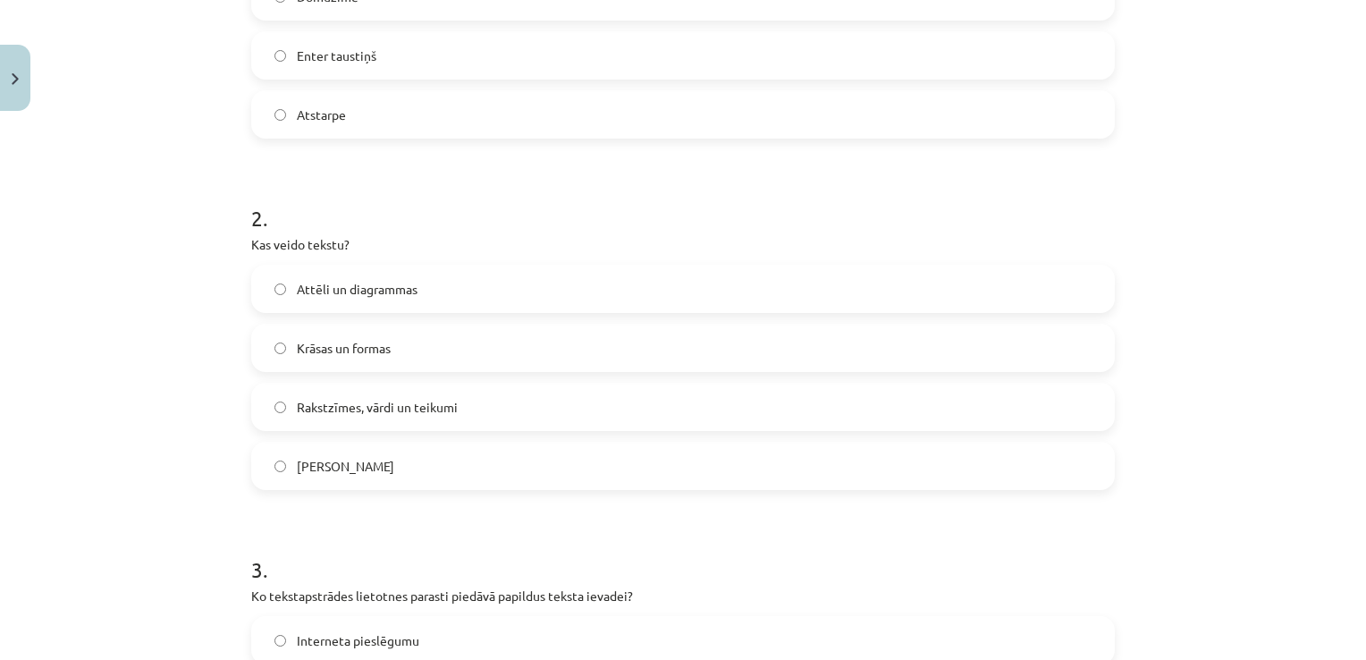
click at [591, 420] on label "Rakstzīmes, vārdi un teikumi" at bounding box center [683, 406] width 860 height 45
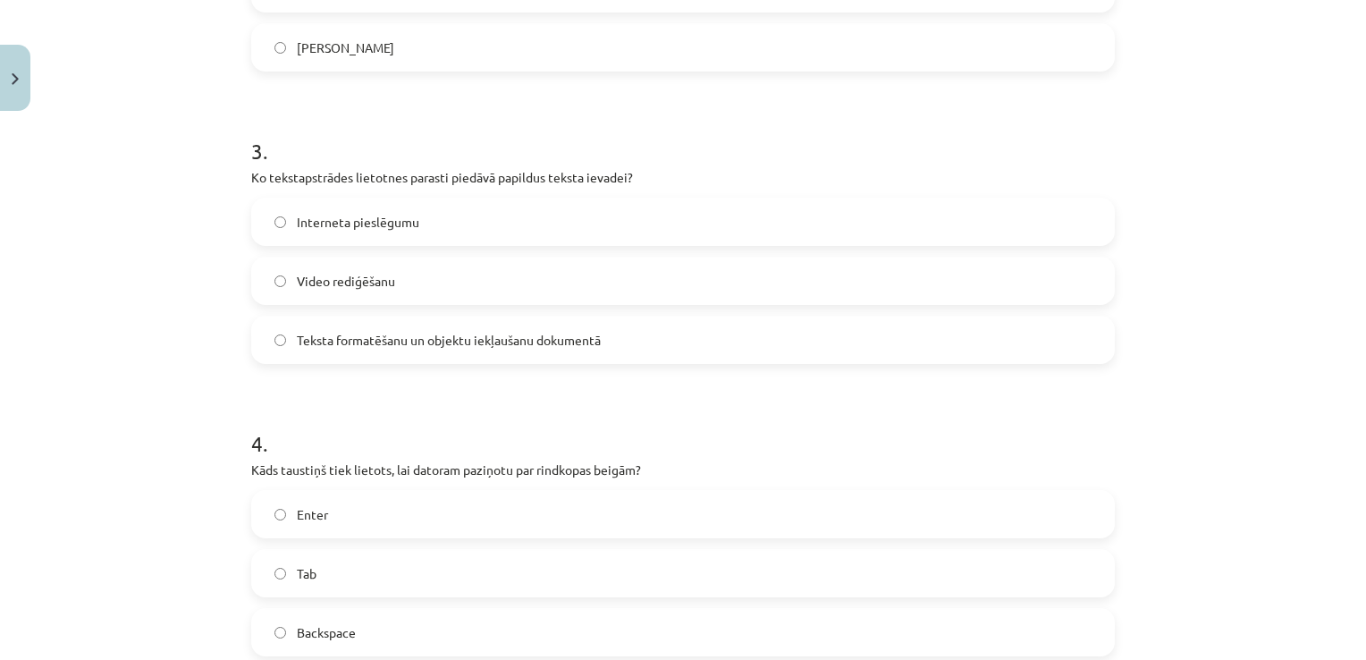
scroll to position [962, 0]
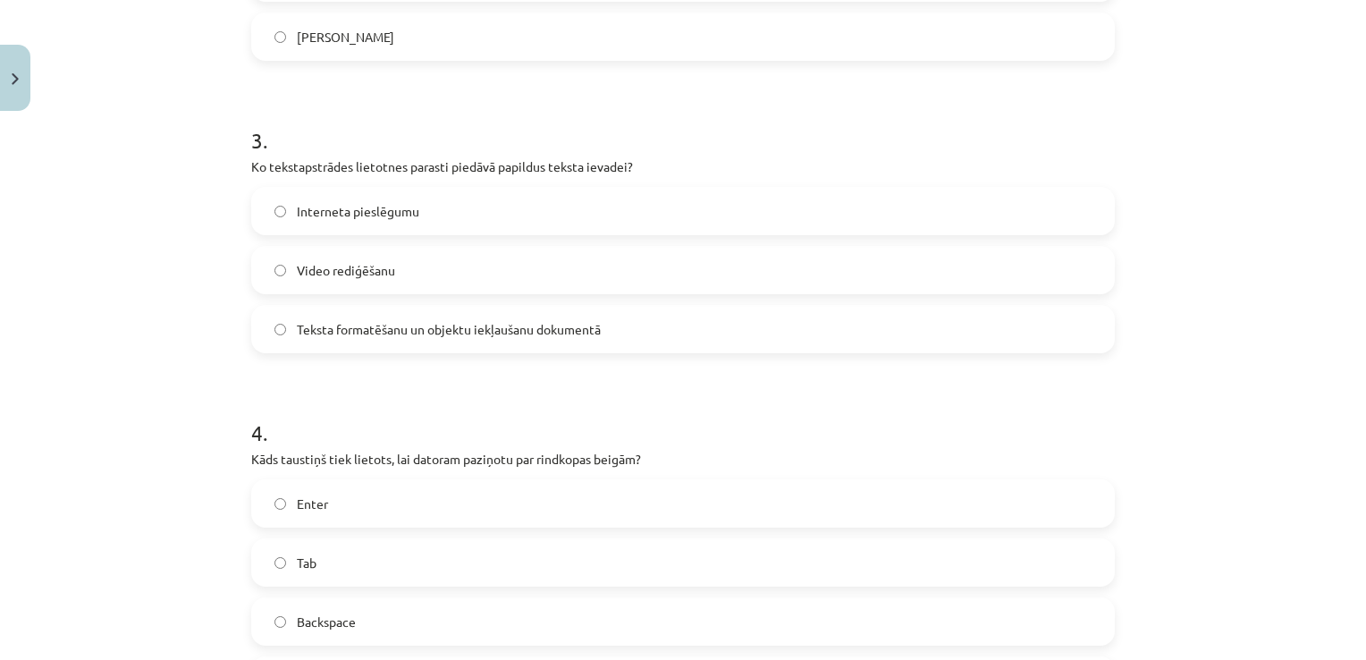
click at [501, 335] on span "Teksta formatēšanu un objektu iekļaušanu dokumentā" at bounding box center [449, 329] width 304 height 19
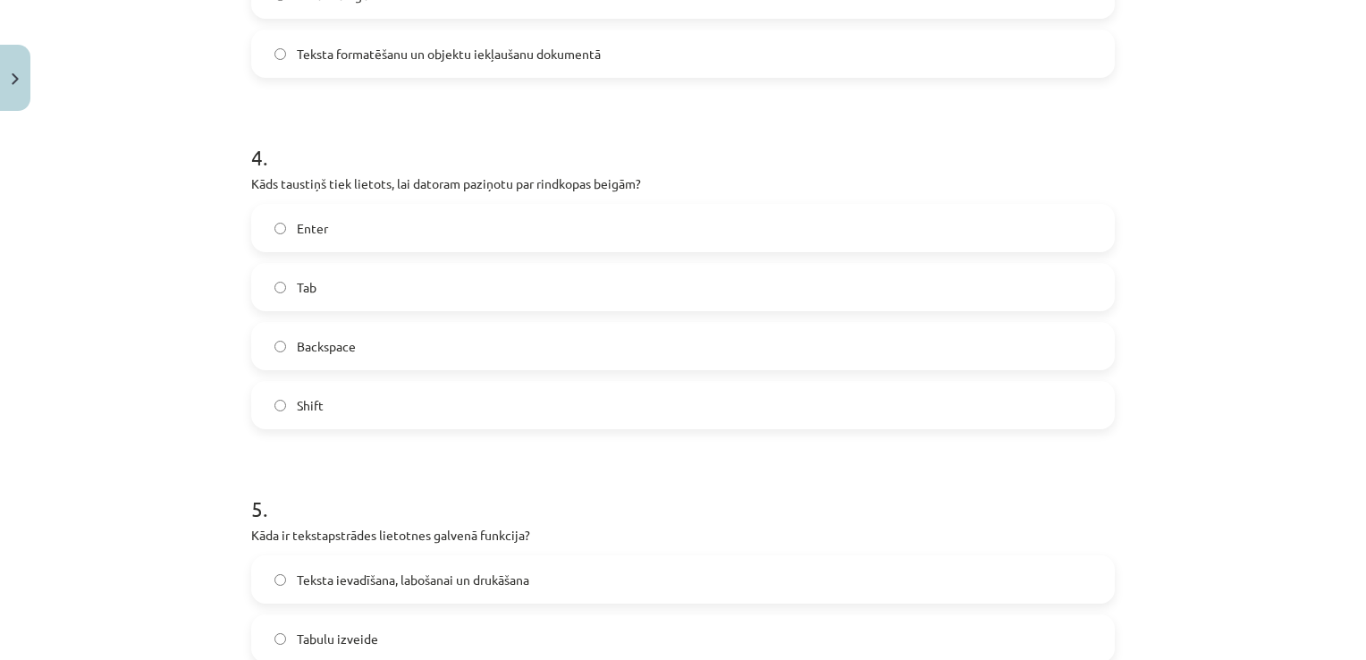
scroll to position [1248, 0]
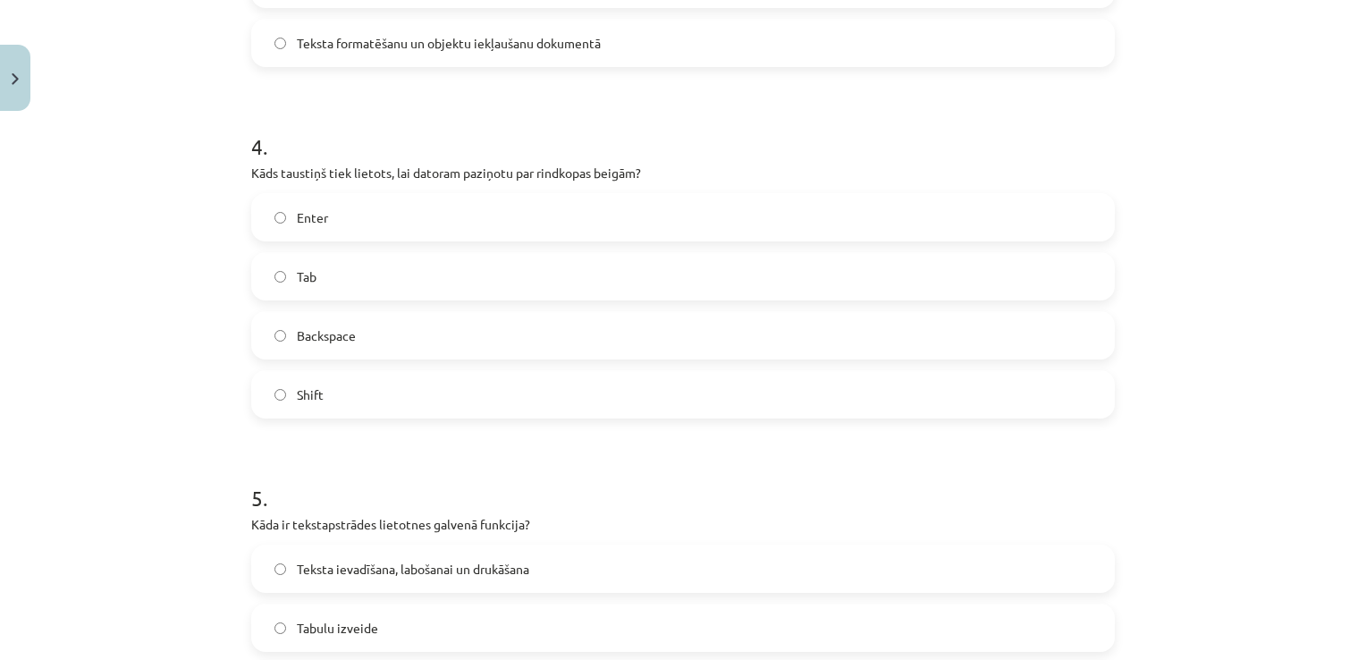
click at [522, 220] on label "Enter" at bounding box center [683, 217] width 860 height 45
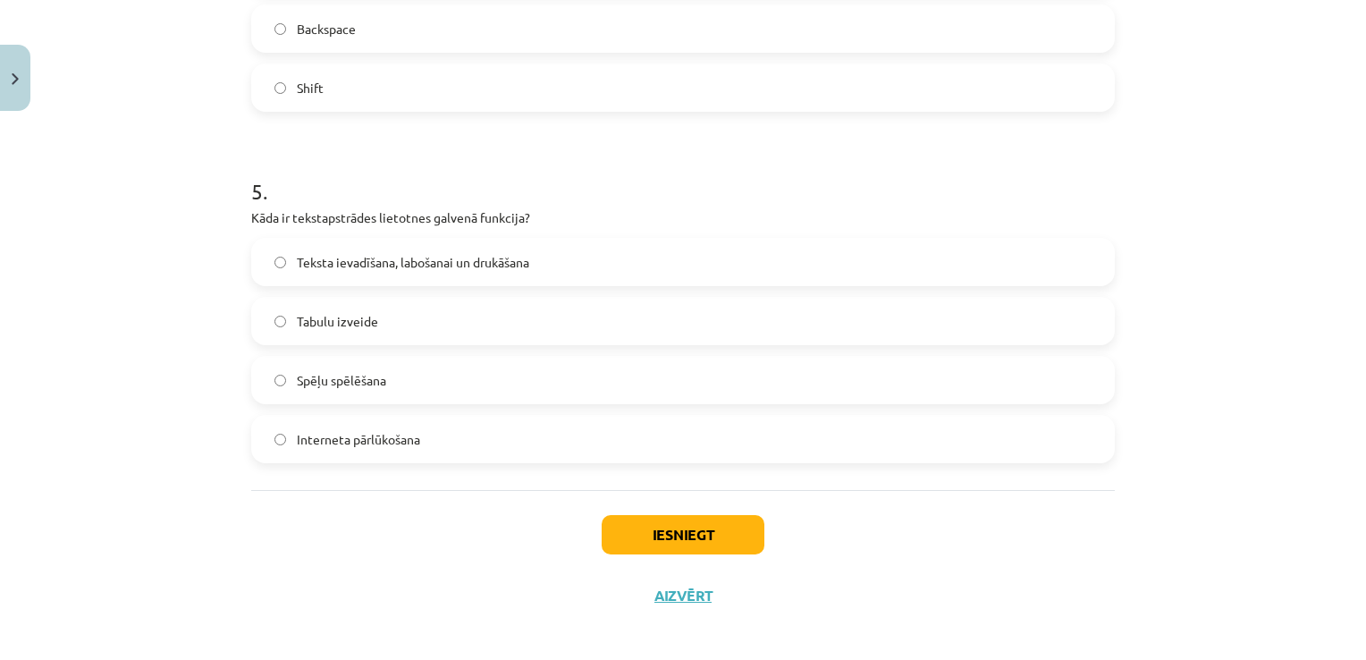
scroll to position [1564, 0]
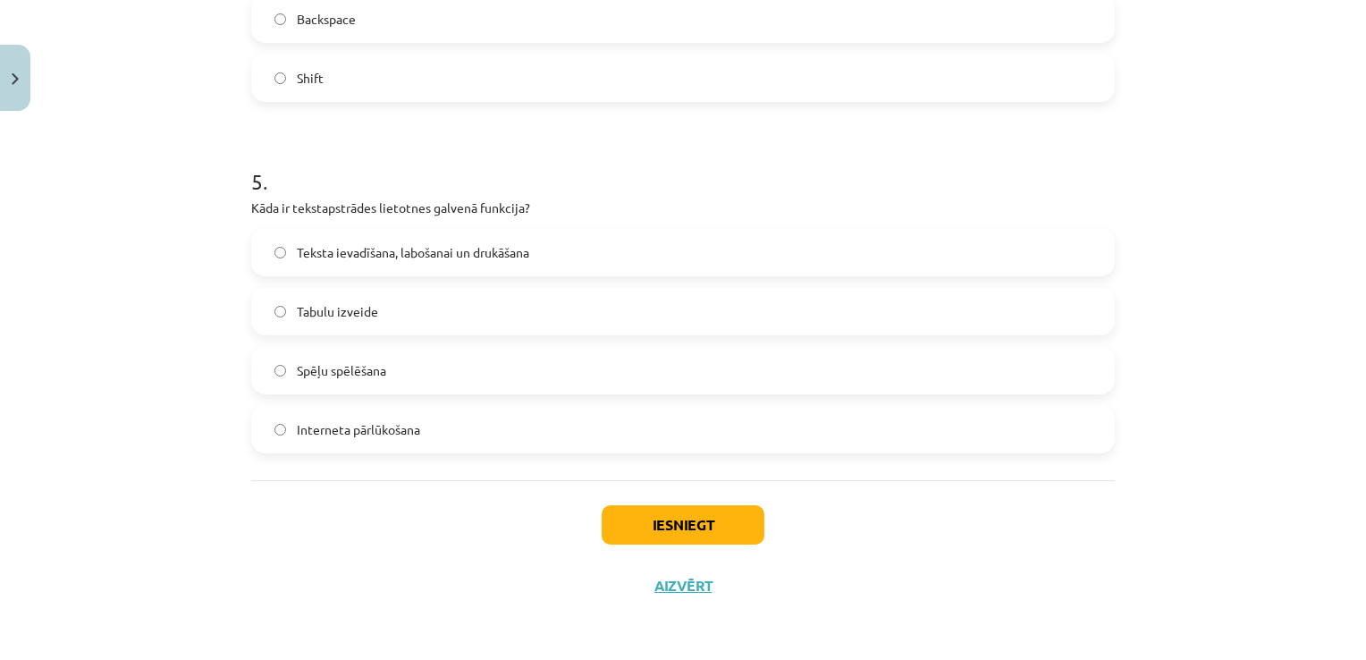
click at [1151, 377] on div "Mācību tēma: Datorikas - 10. klases 1. ieskaites mācību materiāls #8 7. tema – …" at bounding box center [683, 330] width 1366 height 660
click at [620, 261] on label "Teksta ievadīšana, labošanai un drukāšana" at bounding box center [683, 252] width 860 height 45
click at [708, 516] on button "Iesniegt" at bounding box center [682, 524] width 163 height 39
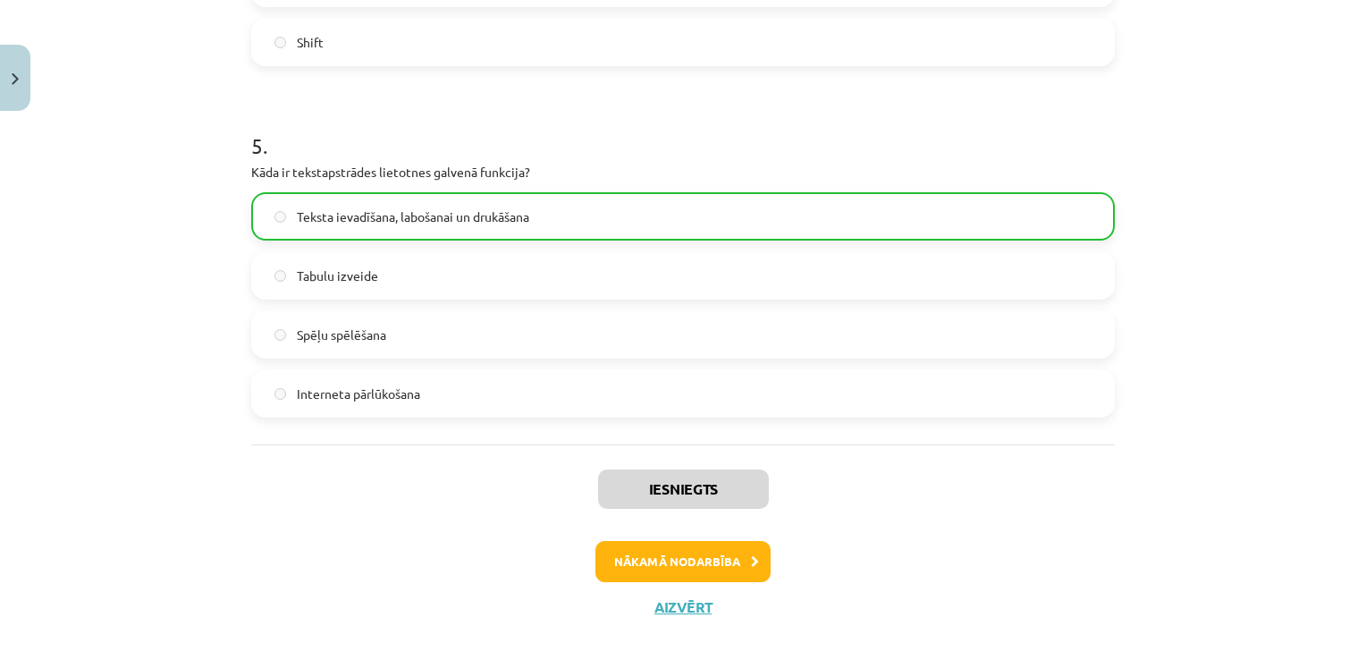
scroll to position [1619, 0]
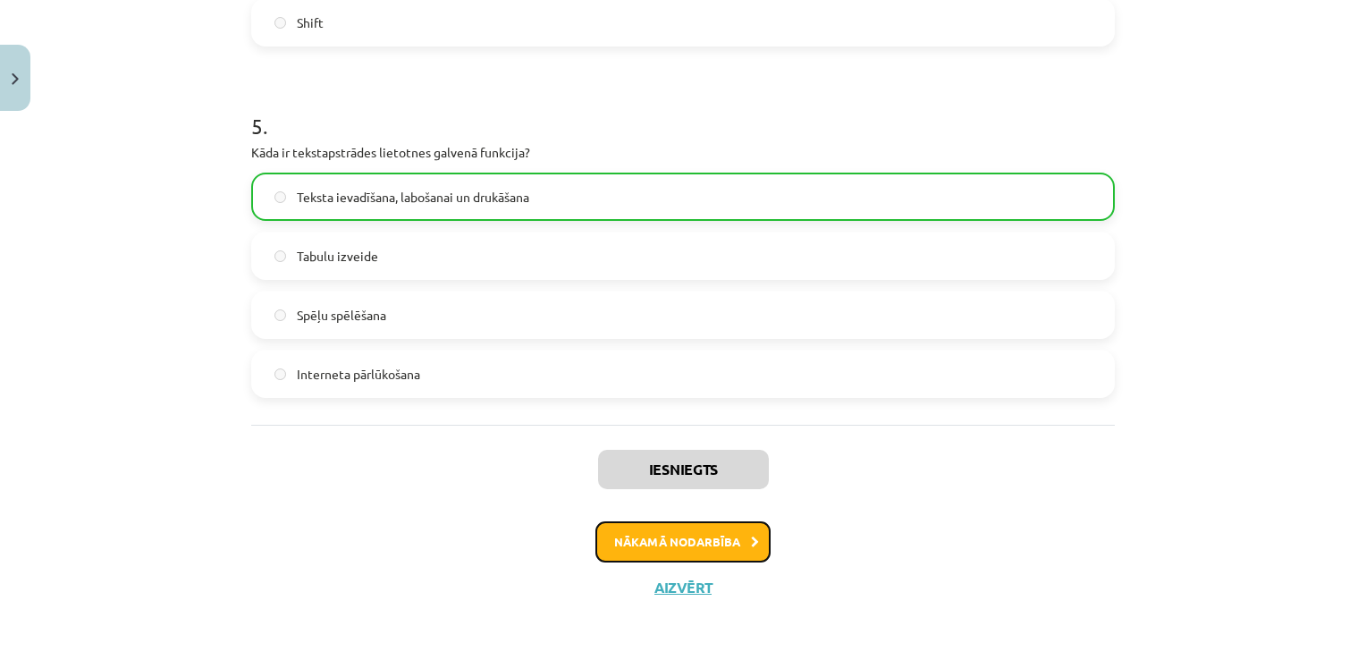
click at [751, 537] on icon at bounding box center [755, 542] width 8 height 12
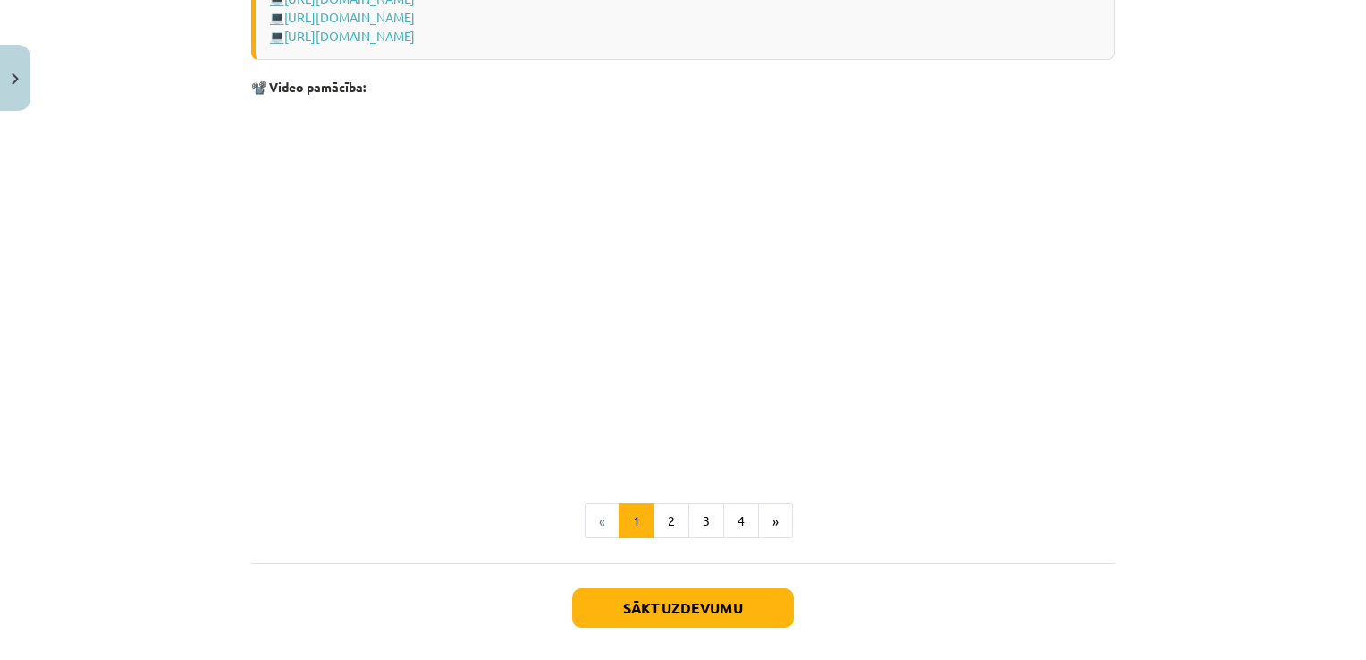
scroll to position [3571, 0]
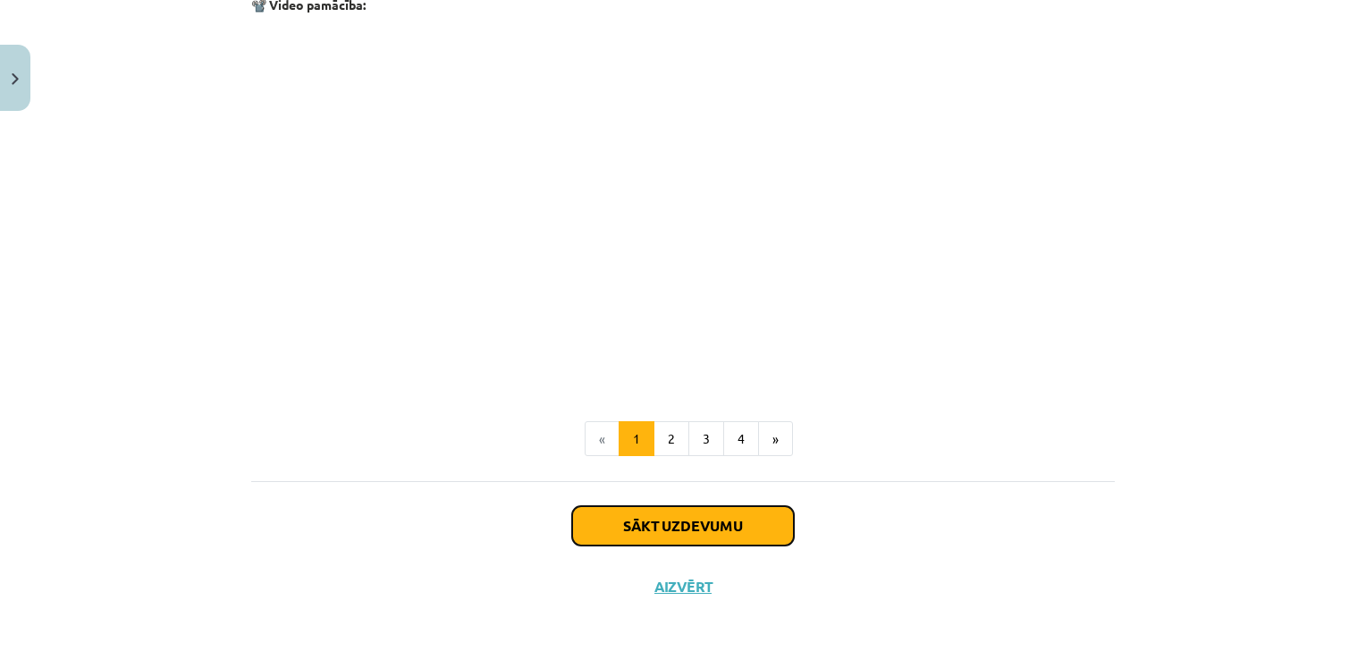
click at [751, 535] on button "Sākt uzdevumu" at bounding box center [683, 525] width 222 height 39
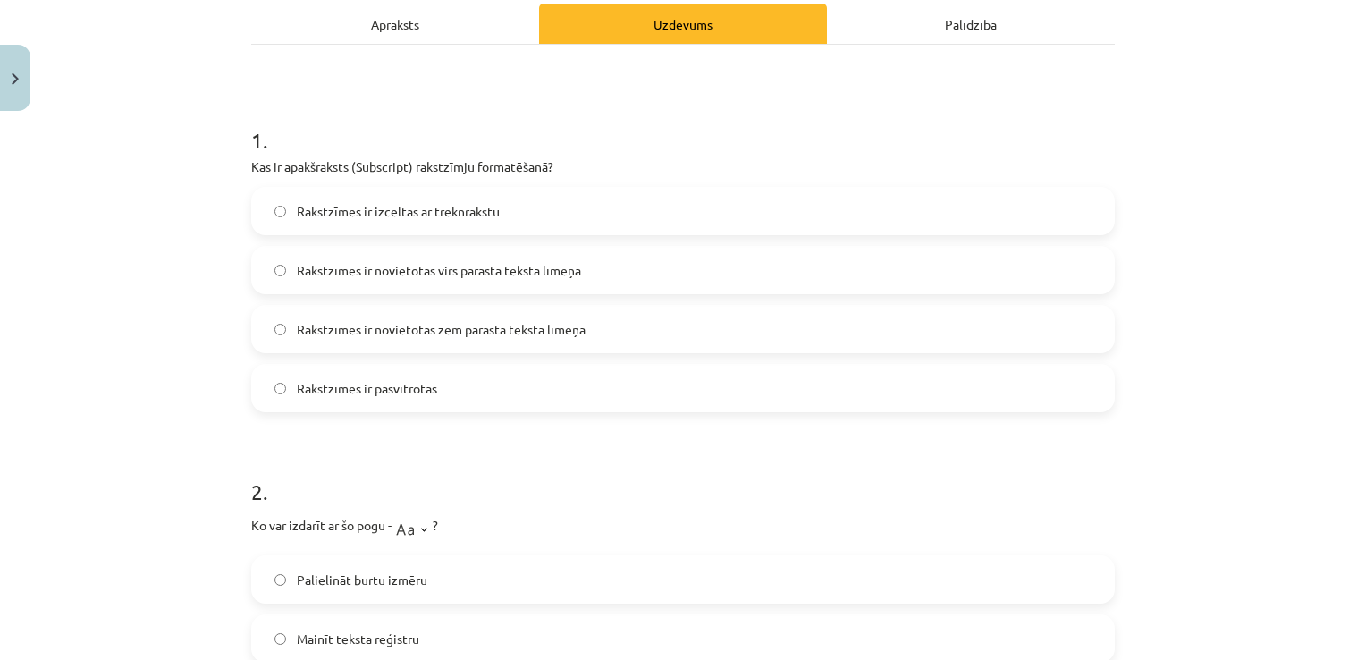
scroll to position [295, 0]
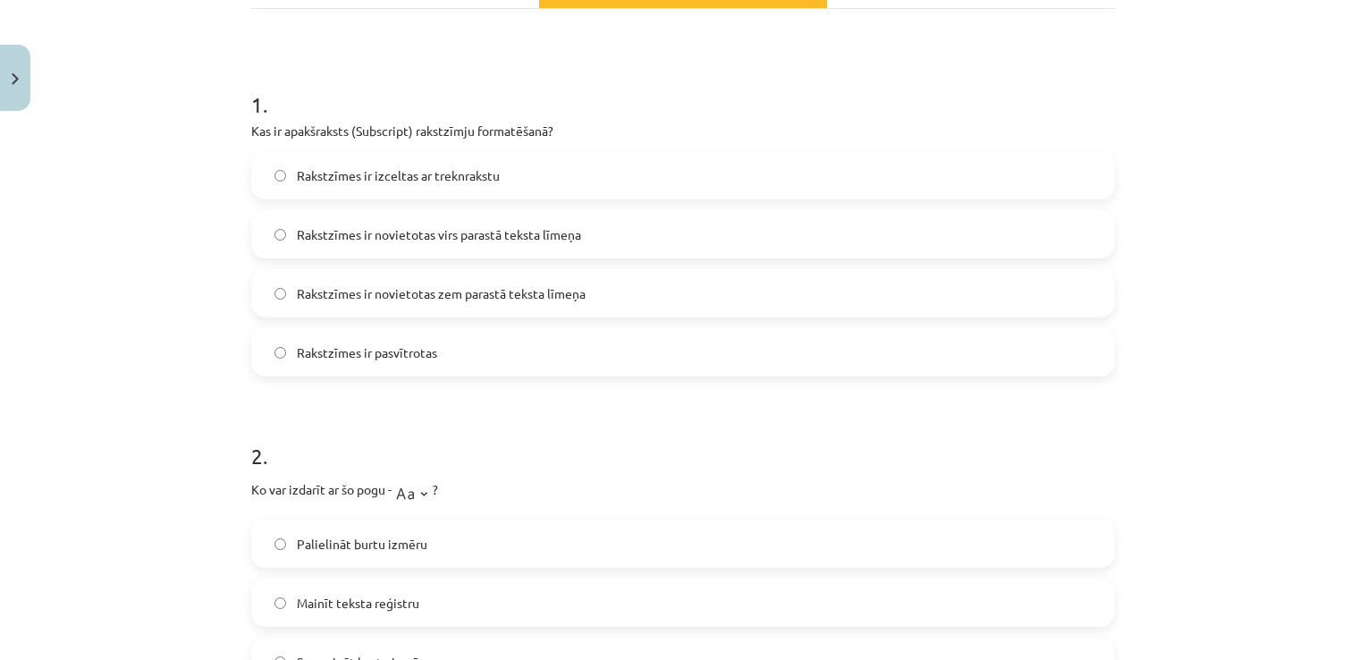
click at [554, 351] on label "Rakstzīmes ir pasvītrotas" at bounding box center [683, 352] width 860 height 45
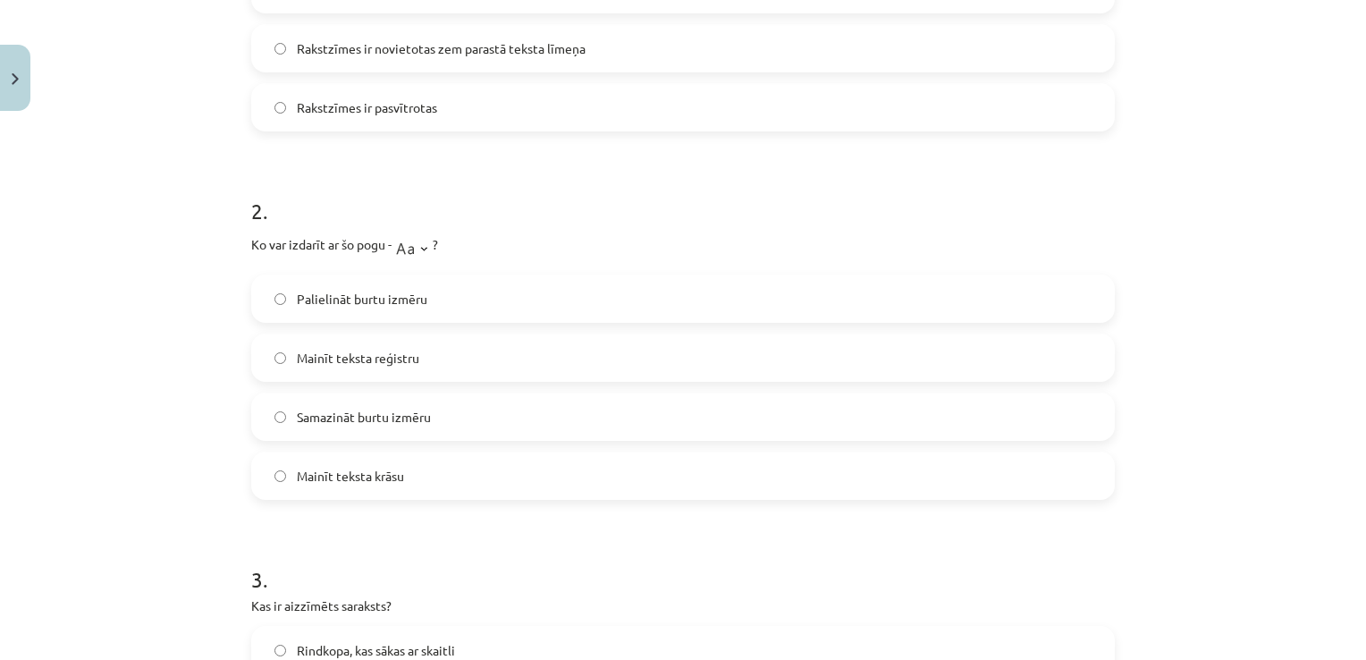
scroll to position [545, 0]
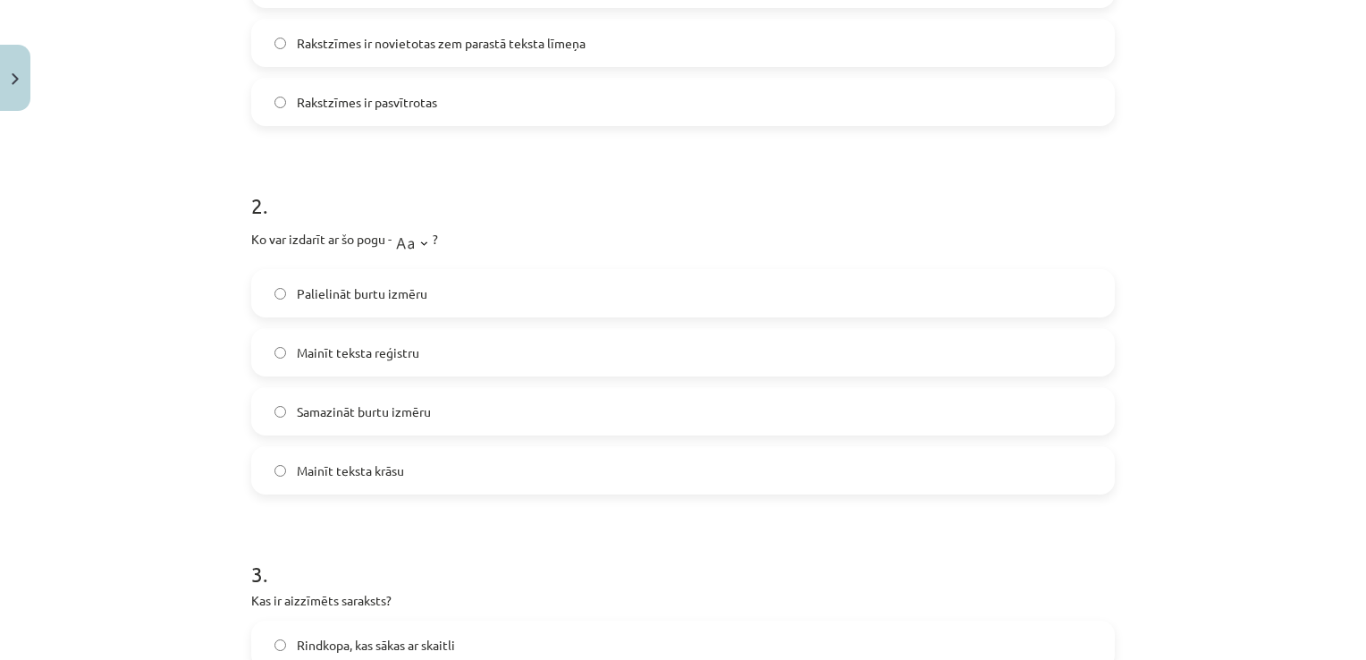
click at [801, 52] on label "Rakstzīmes ir novietotas zem parastā teksta līmeņa" at bounding box center [683, 43] width 860 height 45
click at [697, 356] on label "Mainīt teksta reģistru" at bounding box center [683, 352] width 860 height 45
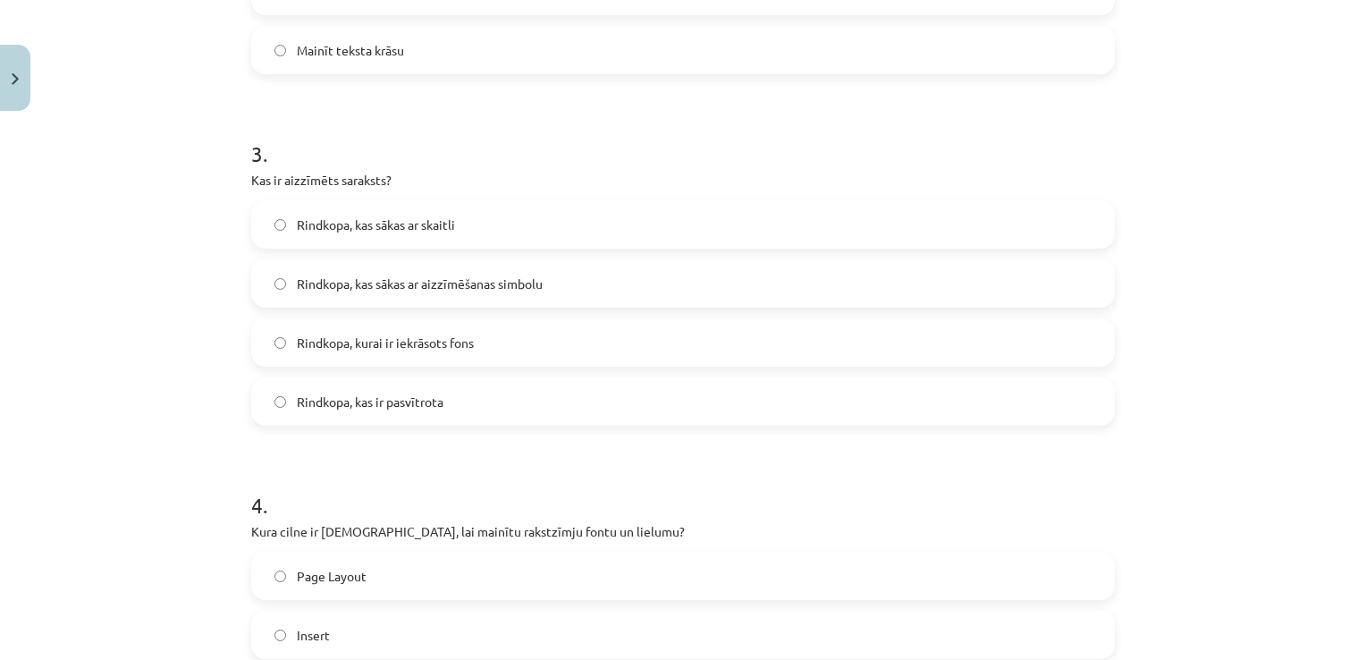
scroll to position [974, 0]
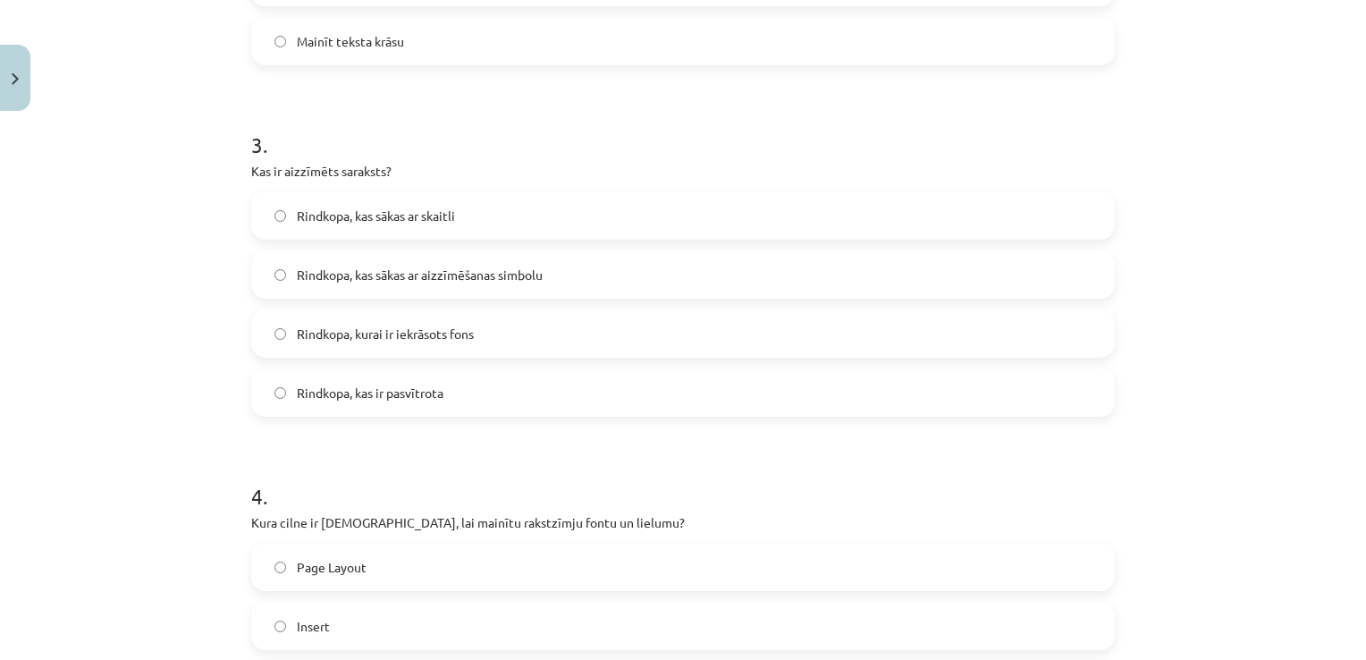
click at [593, 391] on label "Rindkopa, kas ir pasvītrota" at bounding box center [683, 392] width 860 height 45
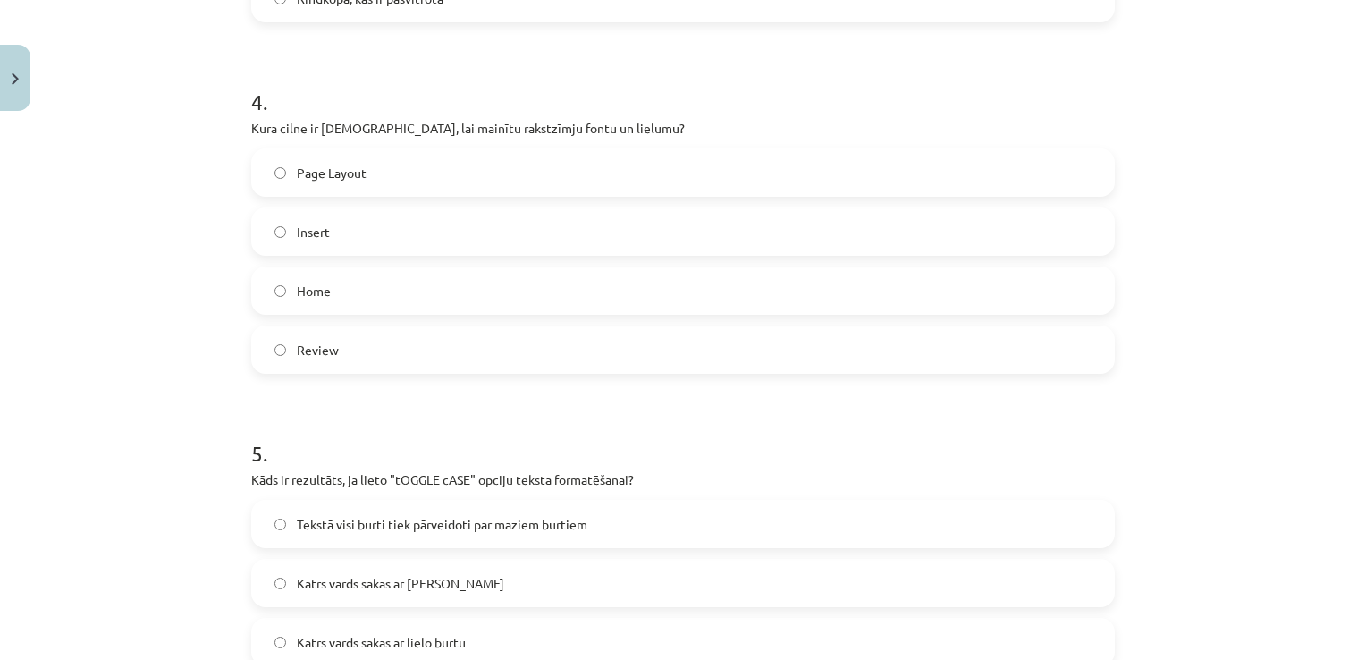
scroll to position [1367, 0]
click at [471, 291] on label "Home" at bounding box center [683, 291] width 860 height 45
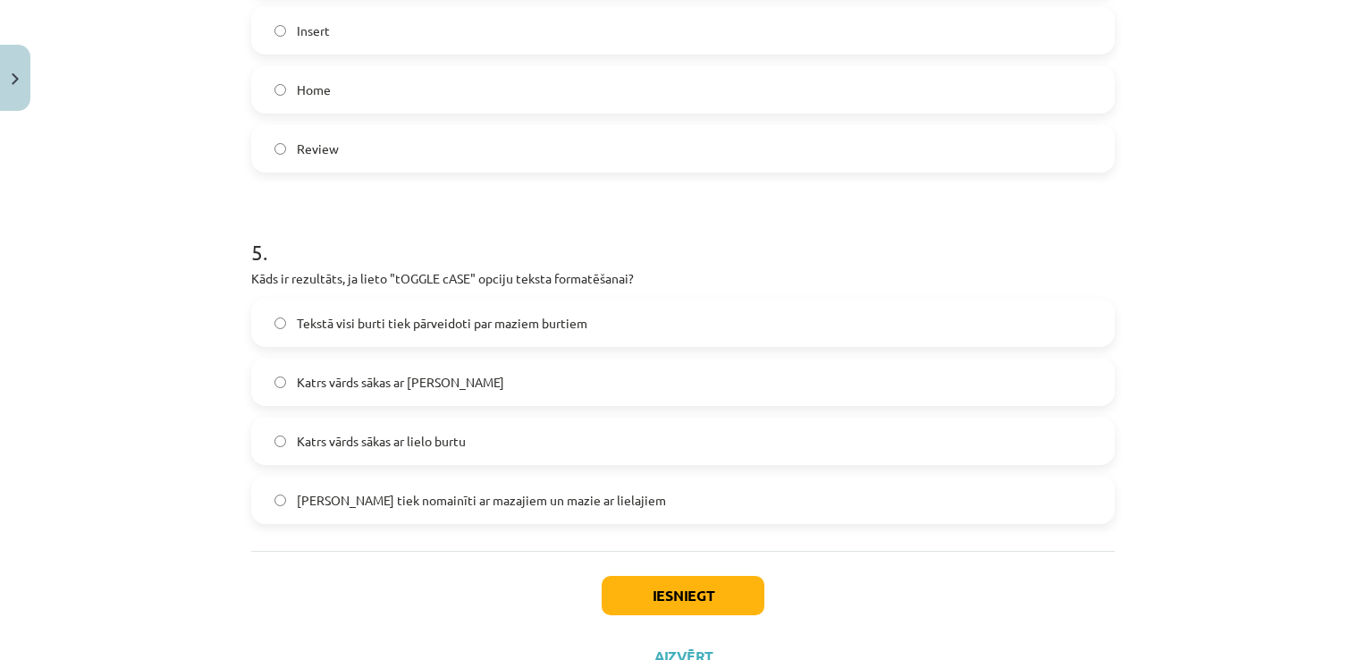
scroll to position [1640, 0]
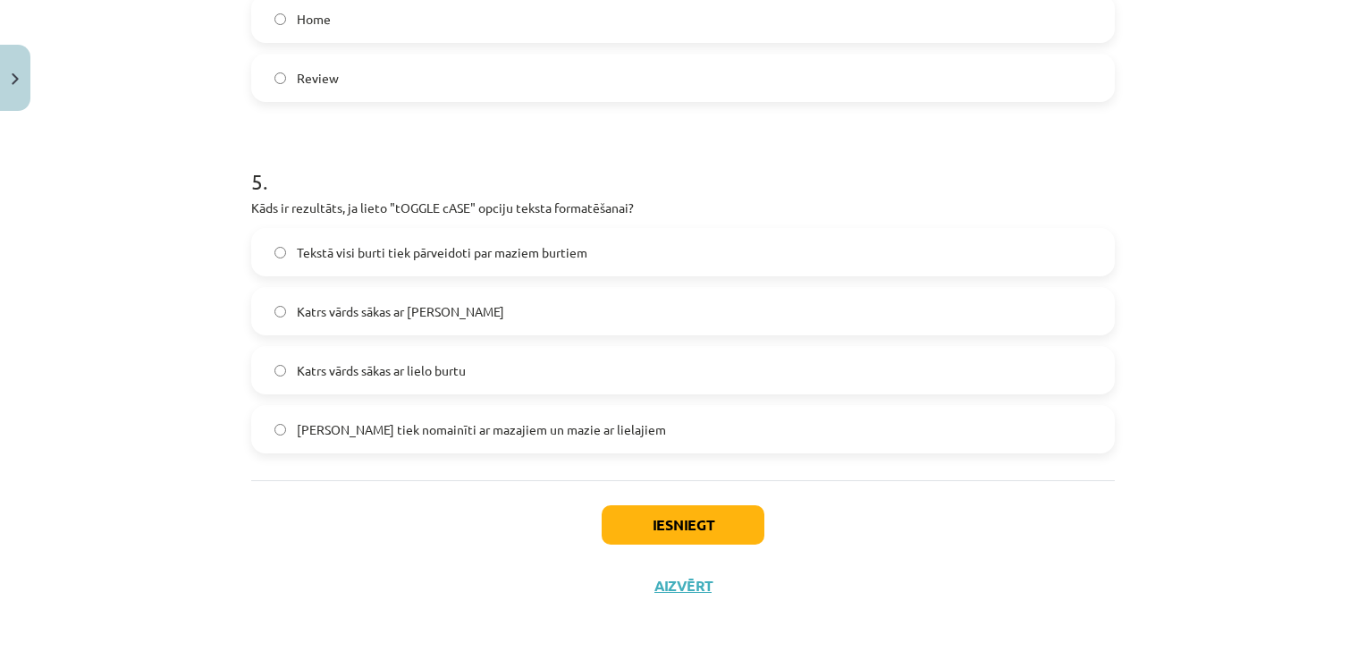
click at [879, 445] on label "Lielie burti tiek nomainīti ar mazajiem un mazie ar lielajiem" at bounding box center [683, 429] width 860 height 45
click at [676, 517] on button "Iesniegt" at bounding box center [682, 524] width 163 height 39
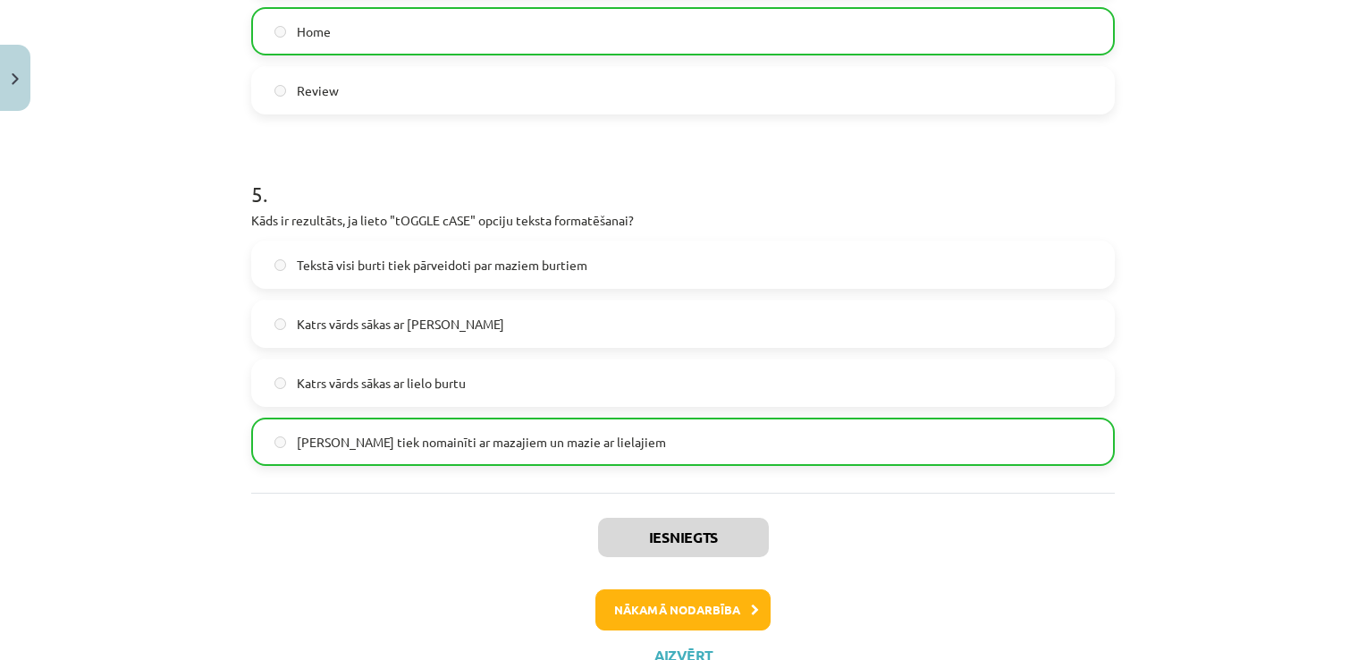
scroll to position [1696, 0]
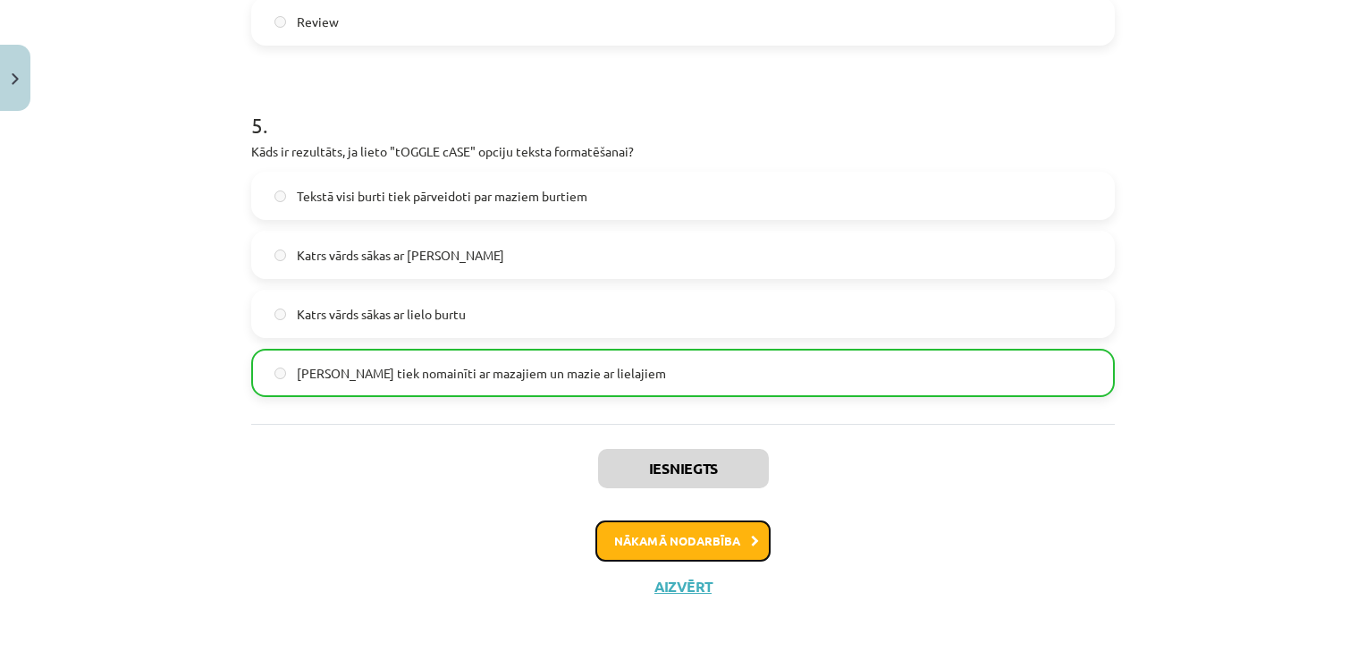
click at [691, 544] on button "Nākamā nodarbība" at bounding box center [682, 540] width 175 height 41
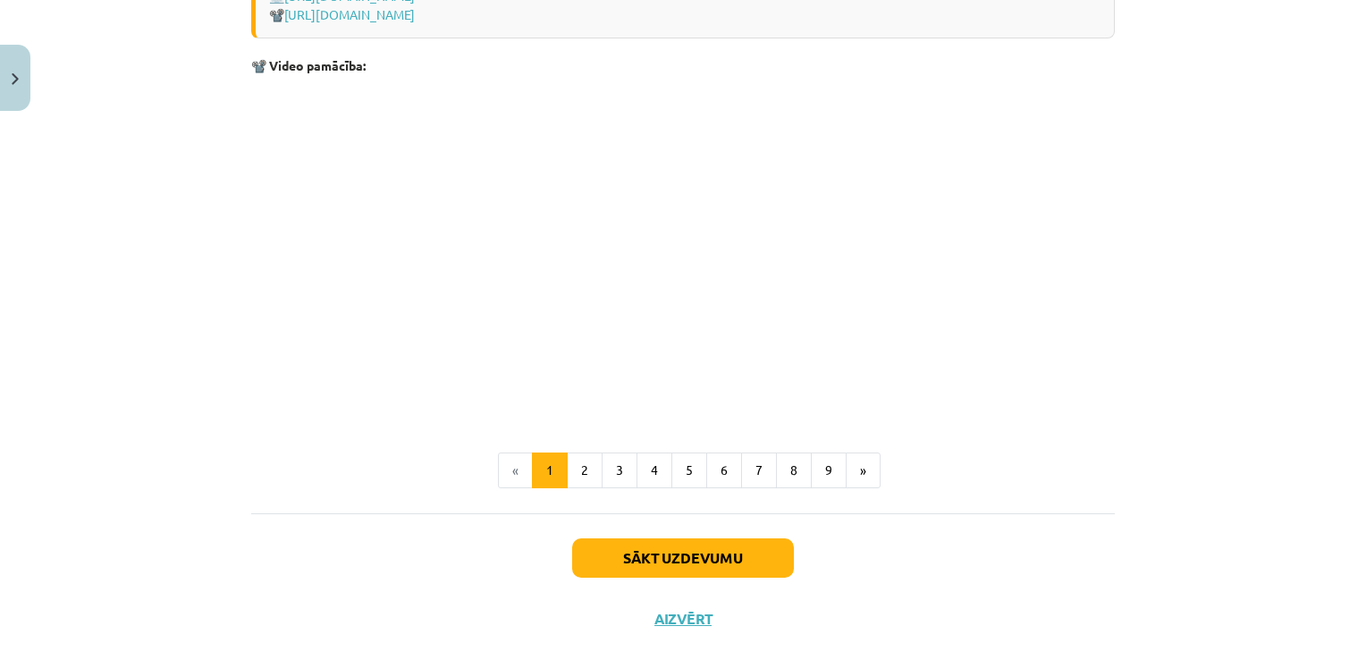
scroll to position [3756, 0]
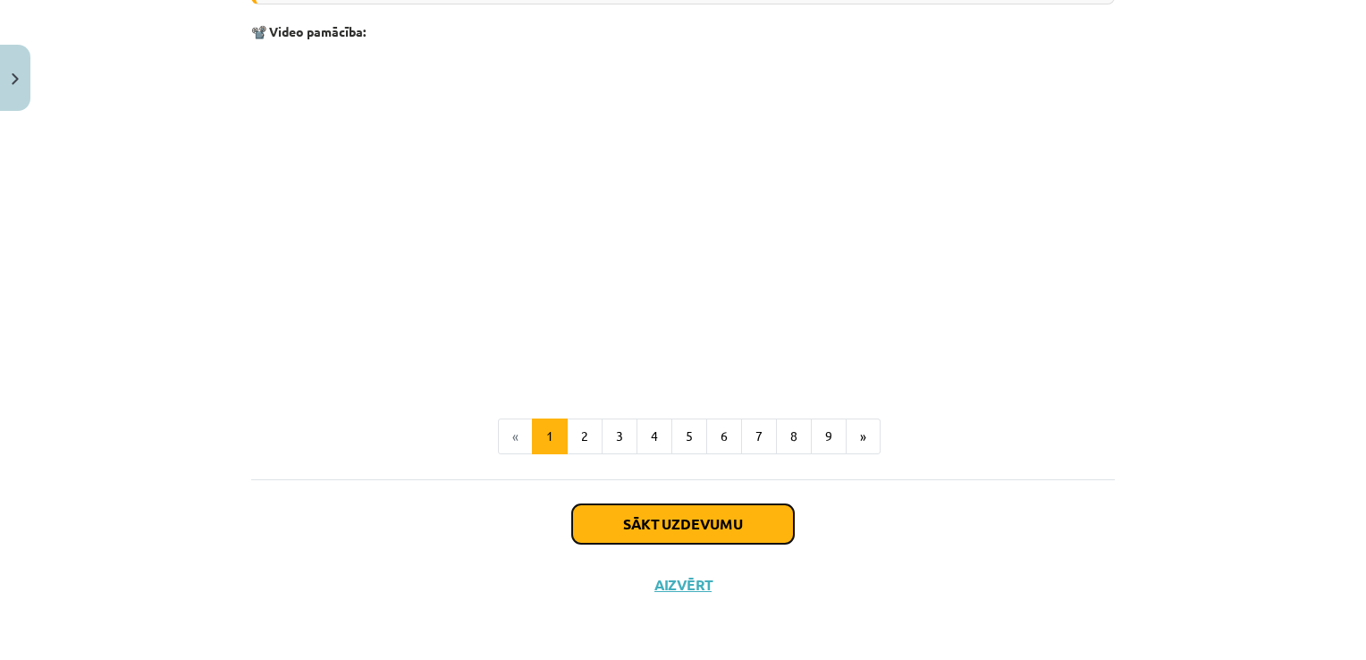
click at [728, 531] on button "Sākt uzdevumu" at bounding box center [683, 523] width 222 height 39
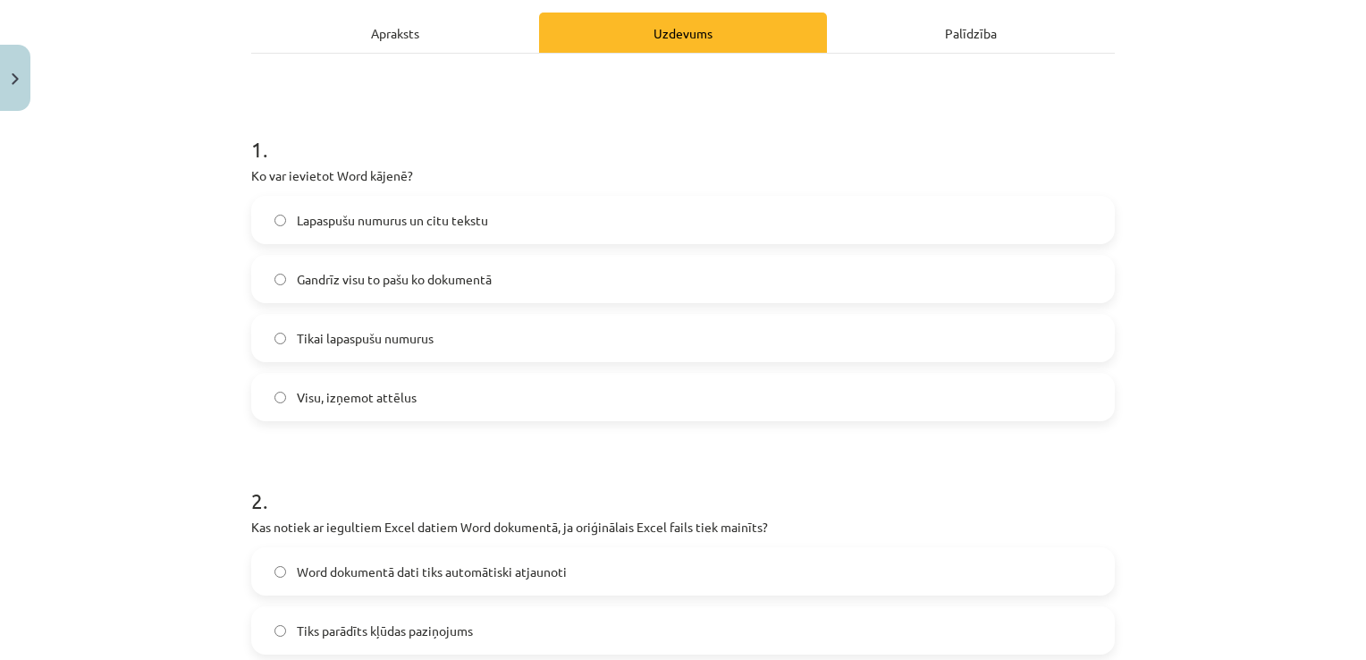
scroll to position [259, 0]
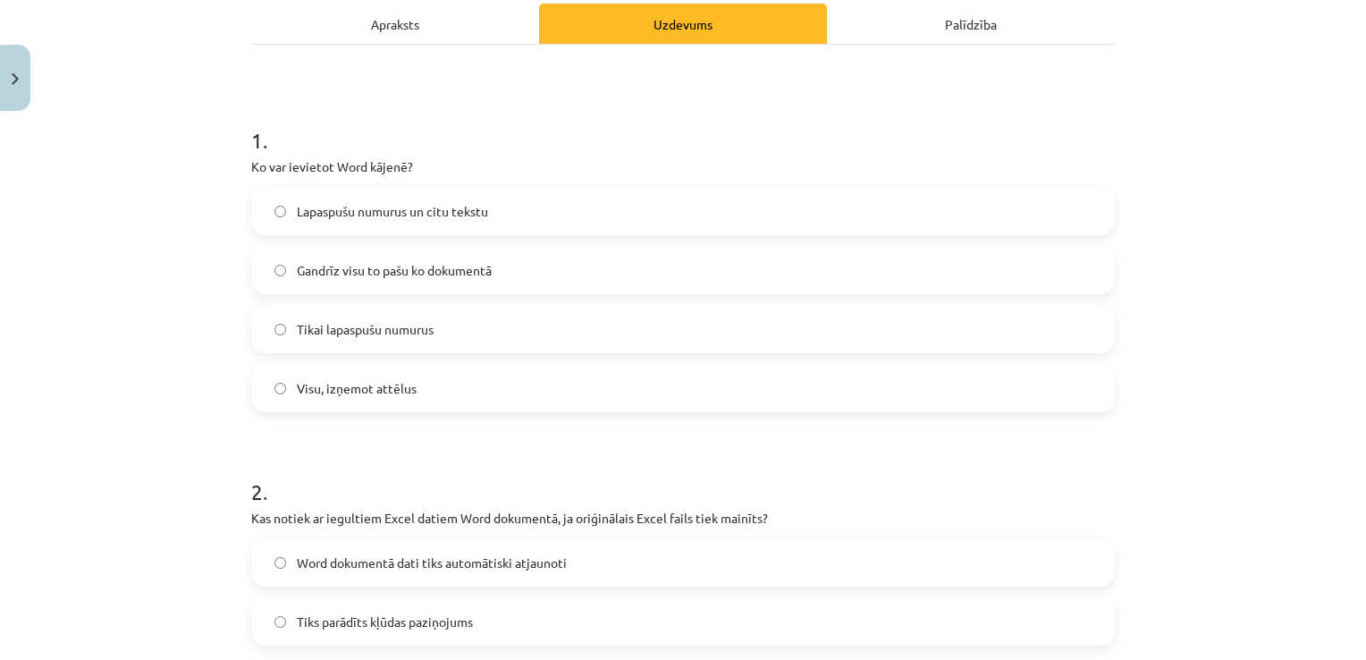
click at [490, 271] on label "Gandrīz visu to pašu ko dokumentā" at bounding box center [683, 270] width 860 height 45
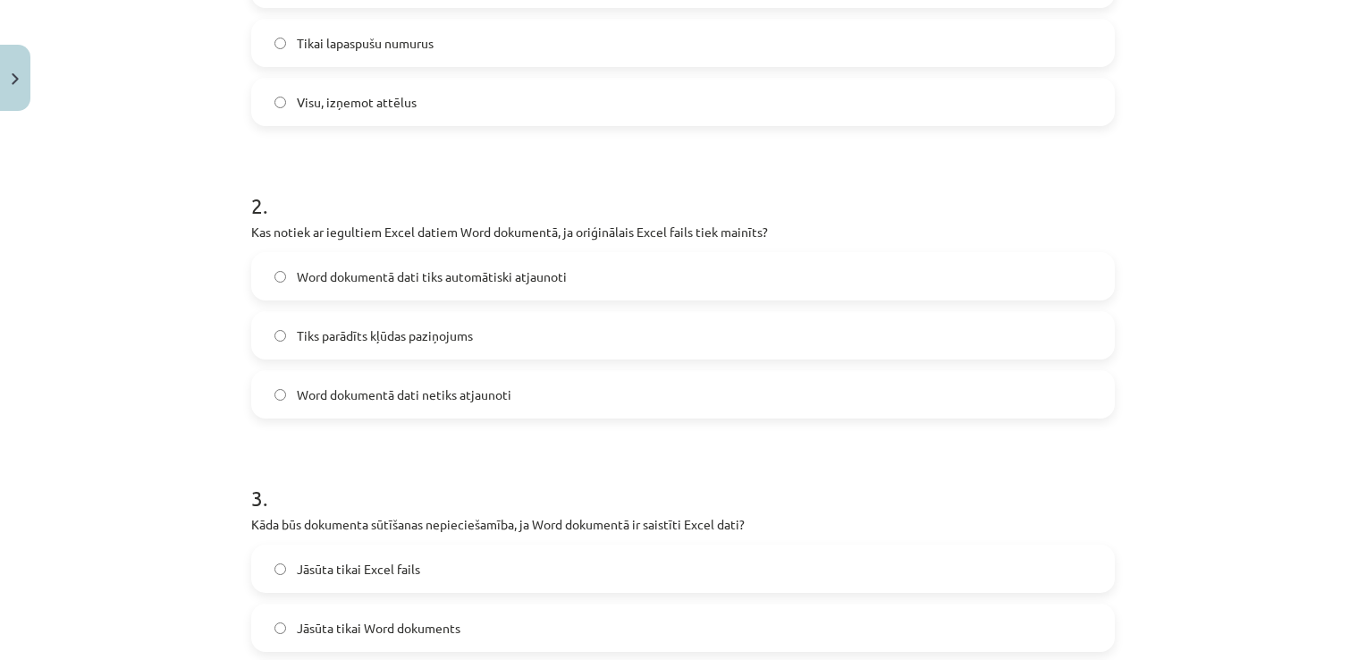
scroll to position [581, 0]
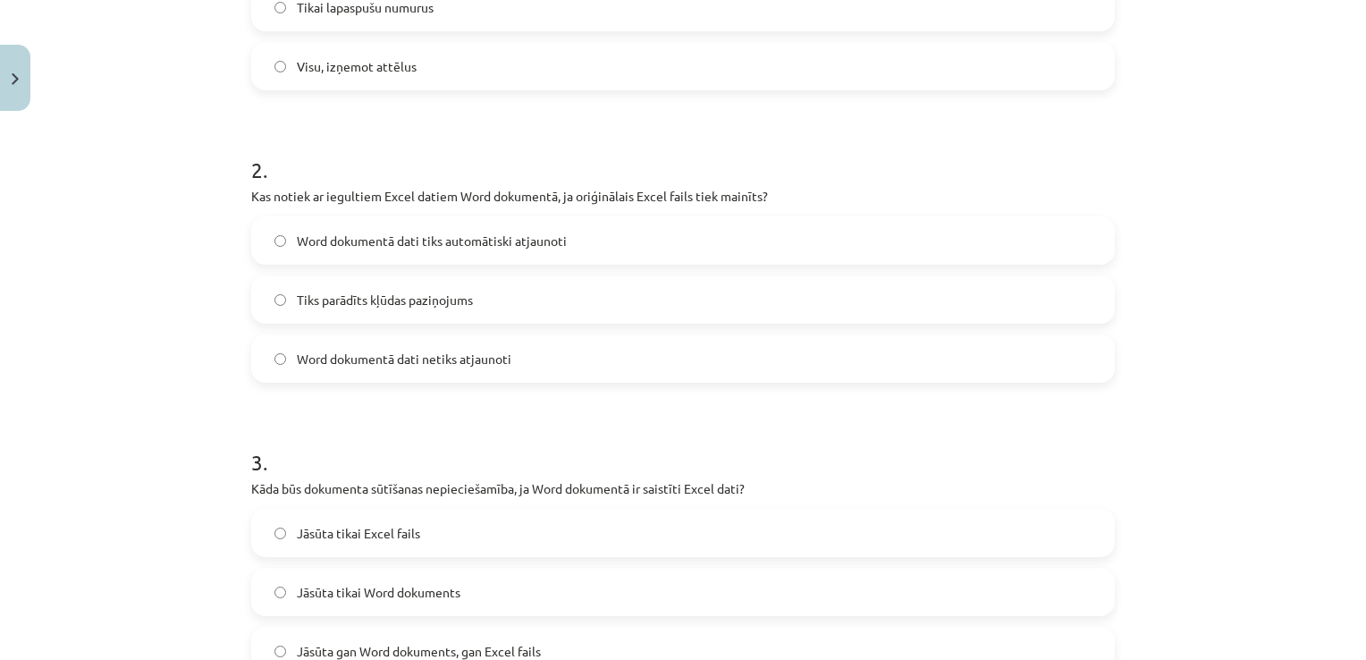
click at [611, 370] on label "Word dokumentā dati netiks atjaunoti" at bounding box center [683, 358] width 860 height 45
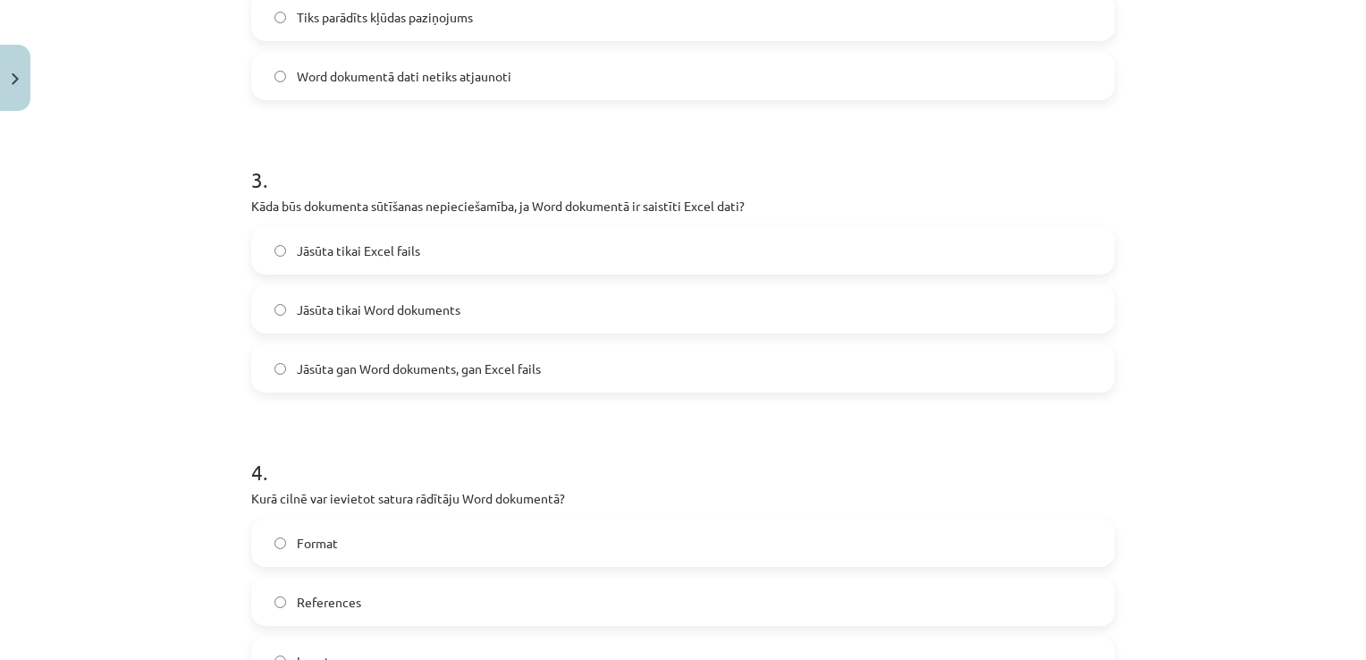
scroll to position [867, 0]
click at [690, 296] on label "Jāsūta tikai Word dokuments" at bounding box center [683, 305] width 860 height 45
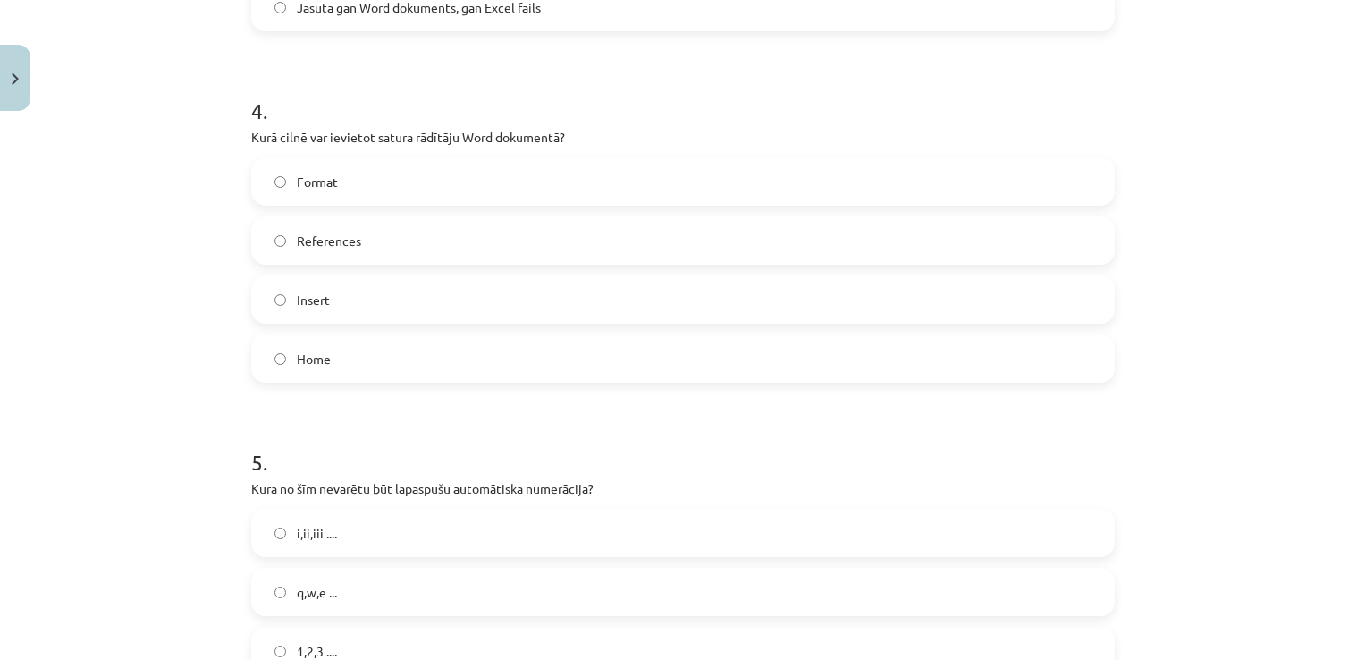
scroll to position [1260, 0]
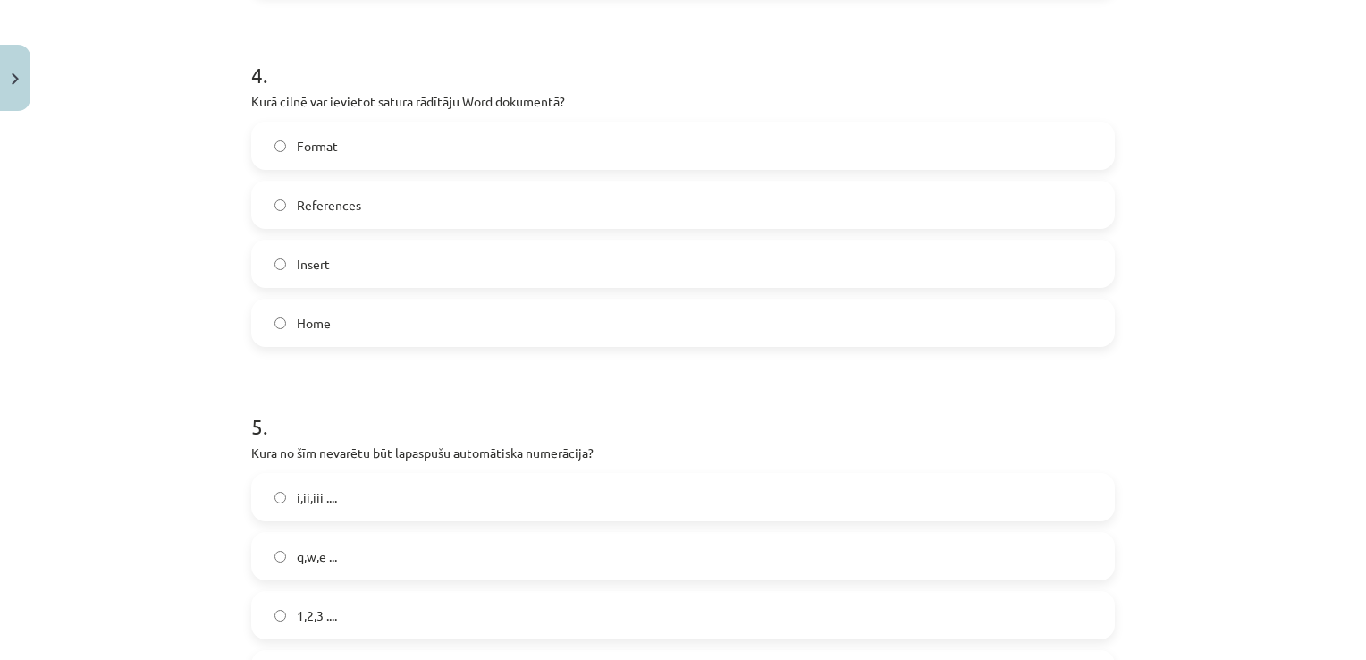
click at [526, 197] on label "References" at bounding box center [683, 204] width 860 height 45
click at [941, 275] on label "Insert" at bounding box center [683, 263] width 860 height 45
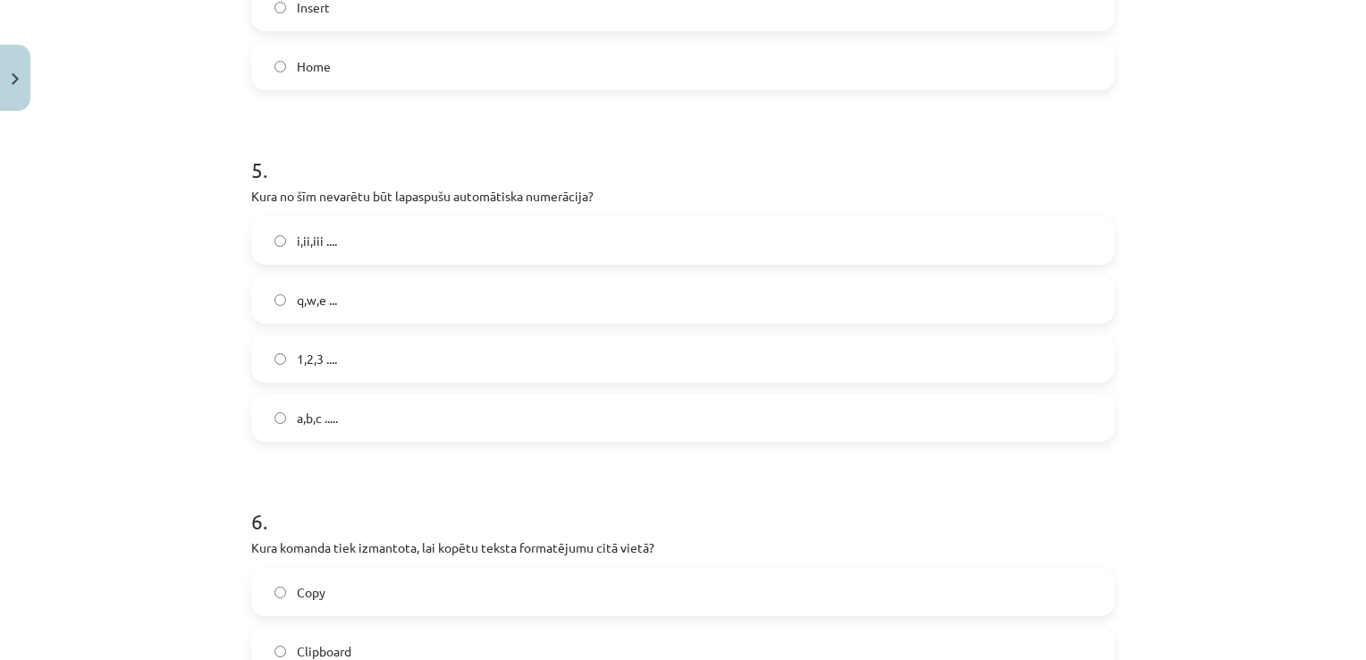
scroll to position [1546, 0]
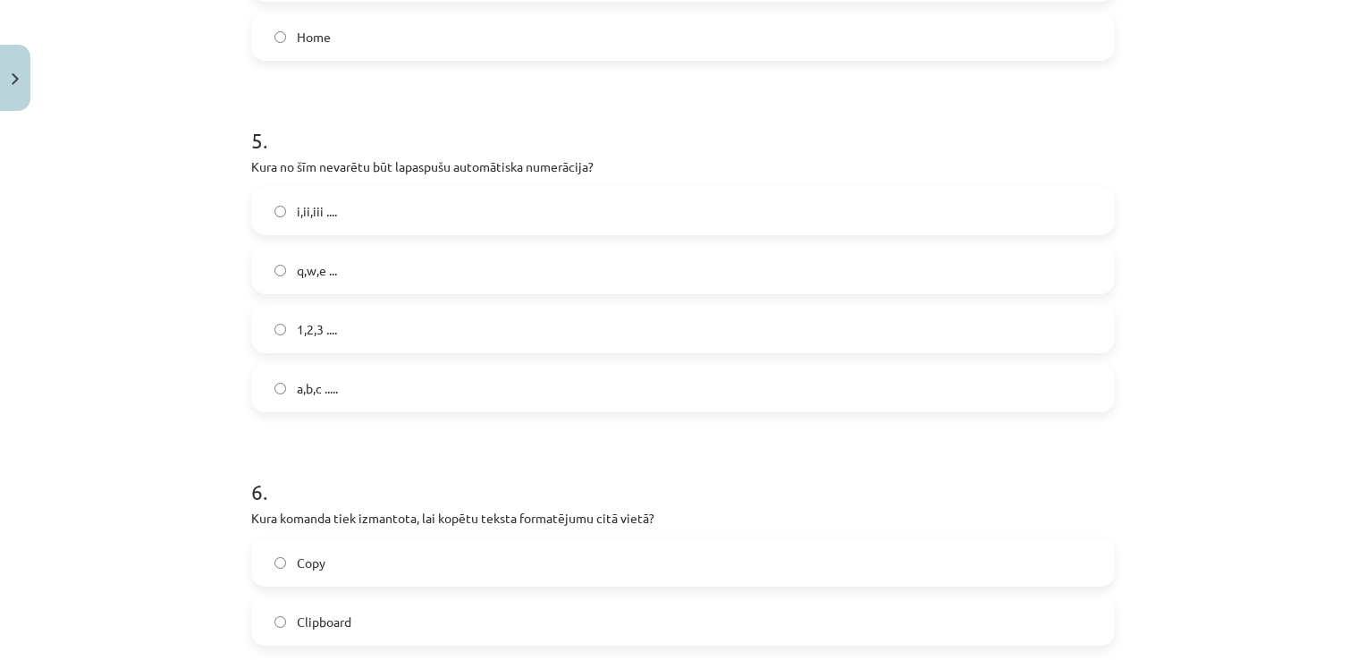
click at [425, 263] on label "q,w,e ..." at bounding box center [683, 270] width 860 height 45
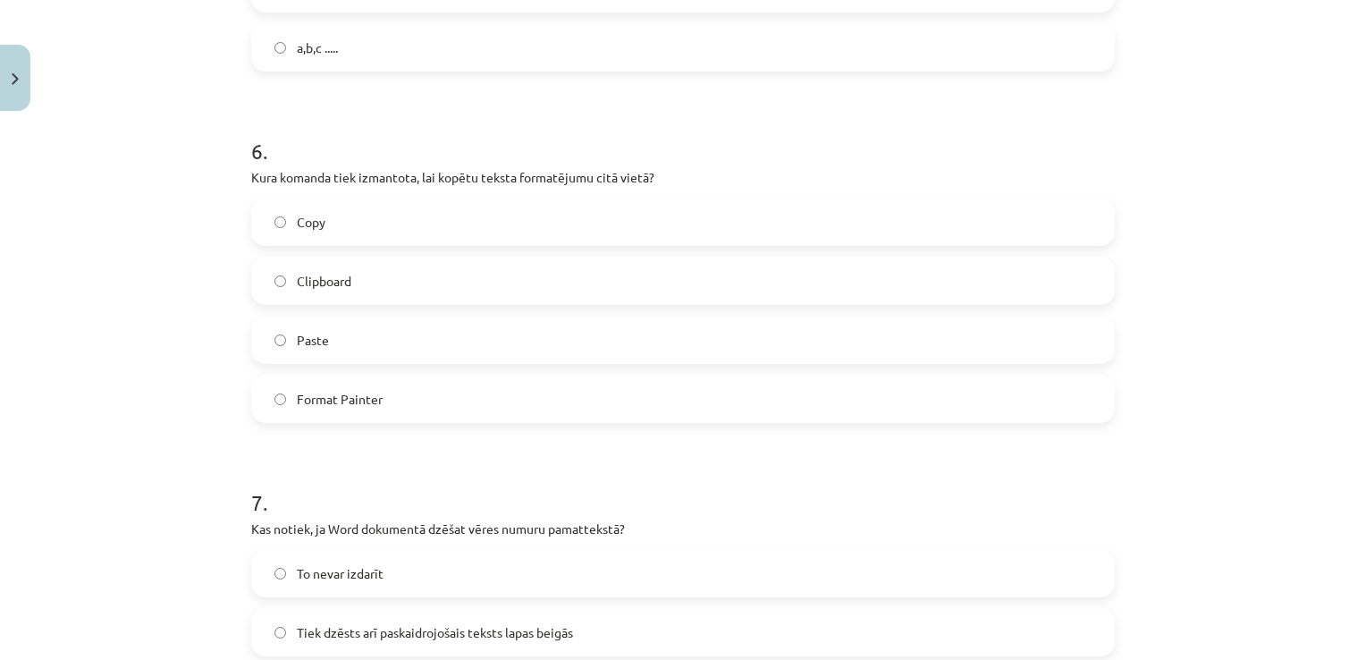
scroll to position [1892, 0]
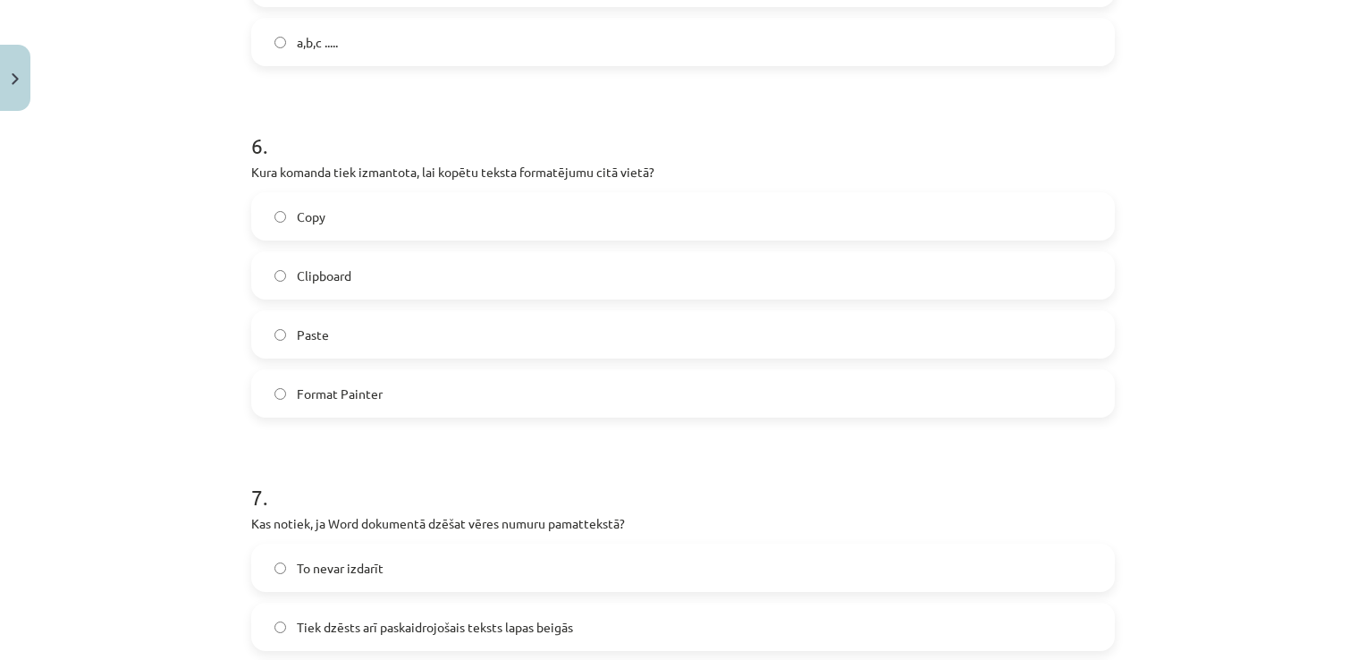
click at [388, 208] on label "Copy" at bounding box center [683, 216] width 860 height 45
click at [359, 391] on span "Format Painter" at bounding box center [340, 393] width 86 height 19
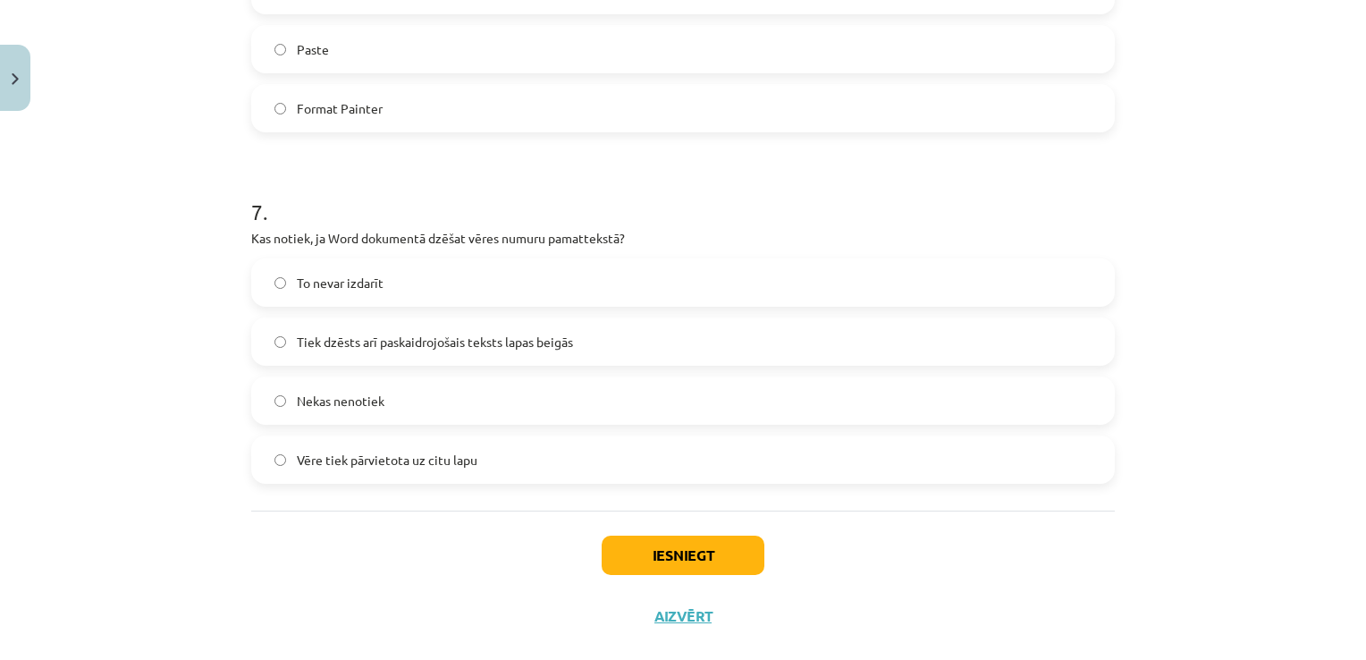
scroll to position [2178, 0]
click at [572, 336] on label "Tiek dzēsts arī paskaidrojošais teksts lapas beigās" at bounding box center [683, 340] width 860 height 45
click at [684, 253] on div "7 . Kas notiek, ja Word dokumentā dzēšat vēres numuru pamattekstā? To nevar izd…" at bounding box center [682, 324] width 863 height 315
click at [686, 266] on label "To nevar izdarīt" at bounding box center [683, 281] width 860 height 45
click at [702, 552] on button "Iesniegt" at bounding box center [682, 553] width 163 height 39
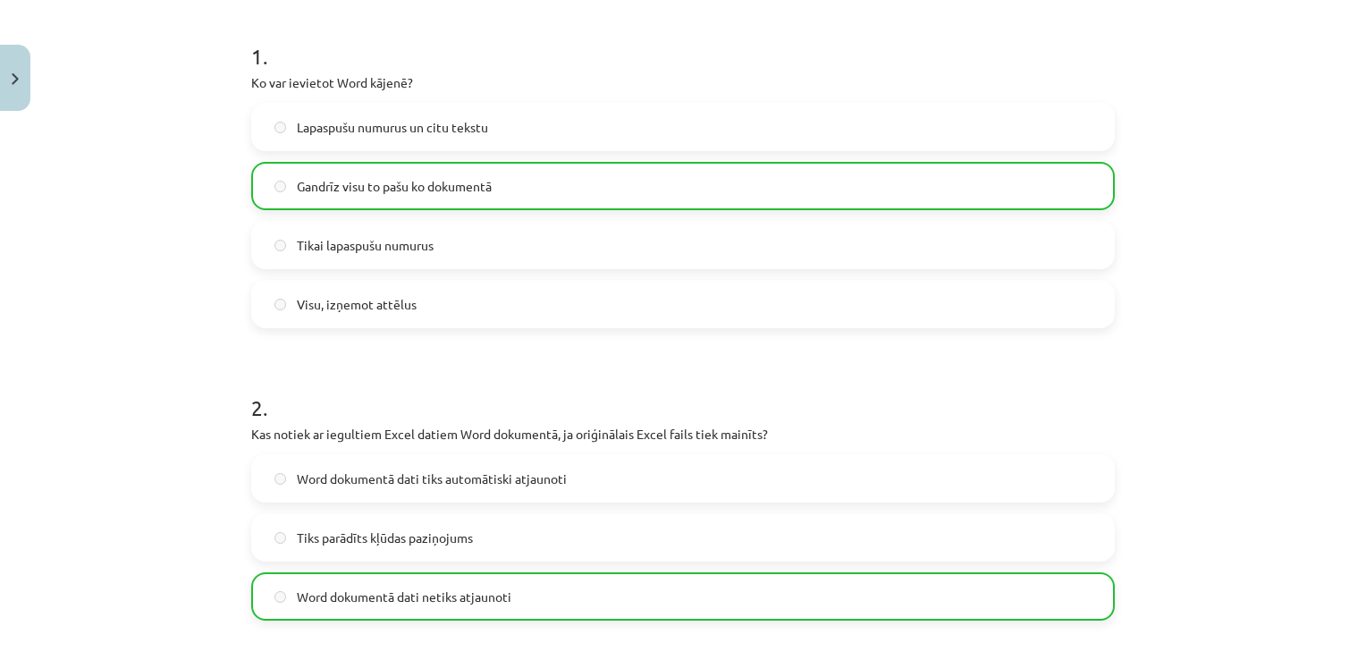
scroll to position [236, 0]
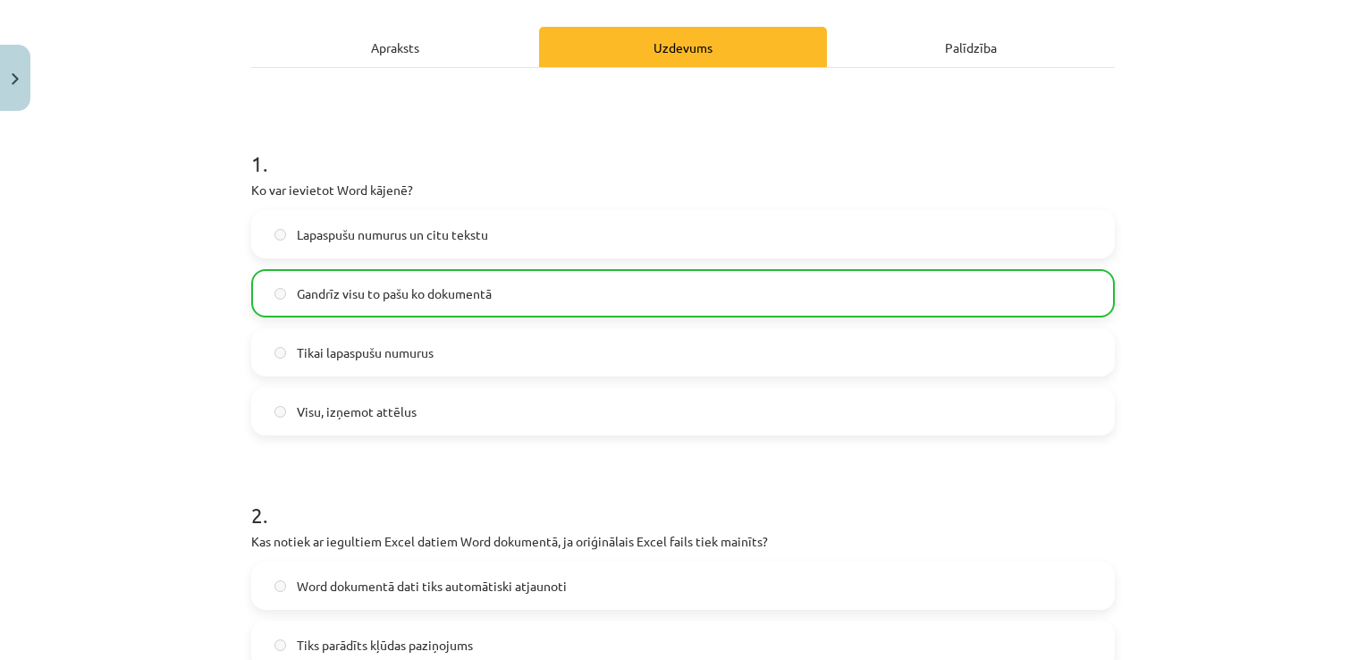
click at [1324, 338] on div "Mācību tēma: Datorikas - 10. klases 1. ieskaites mācību materiāls #10 9. tēma –…" at bounding box center [683, 330] width 1366 height 660
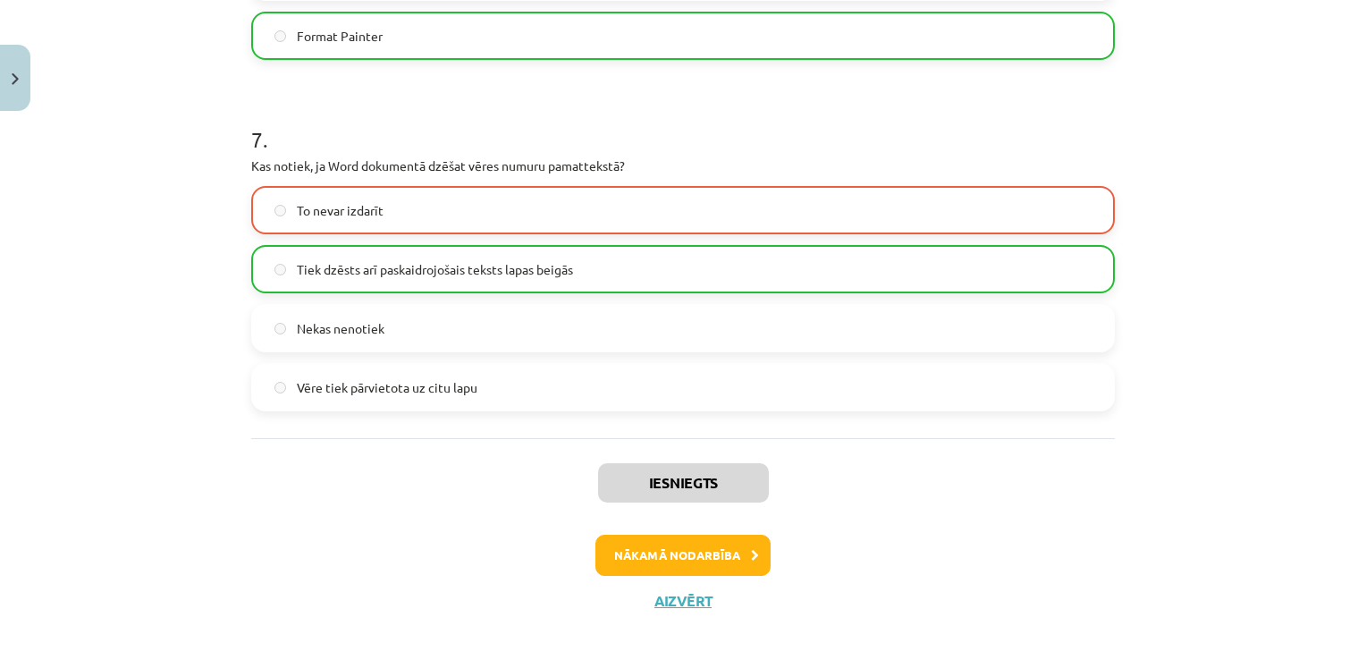
scroll to position [2263, 0]
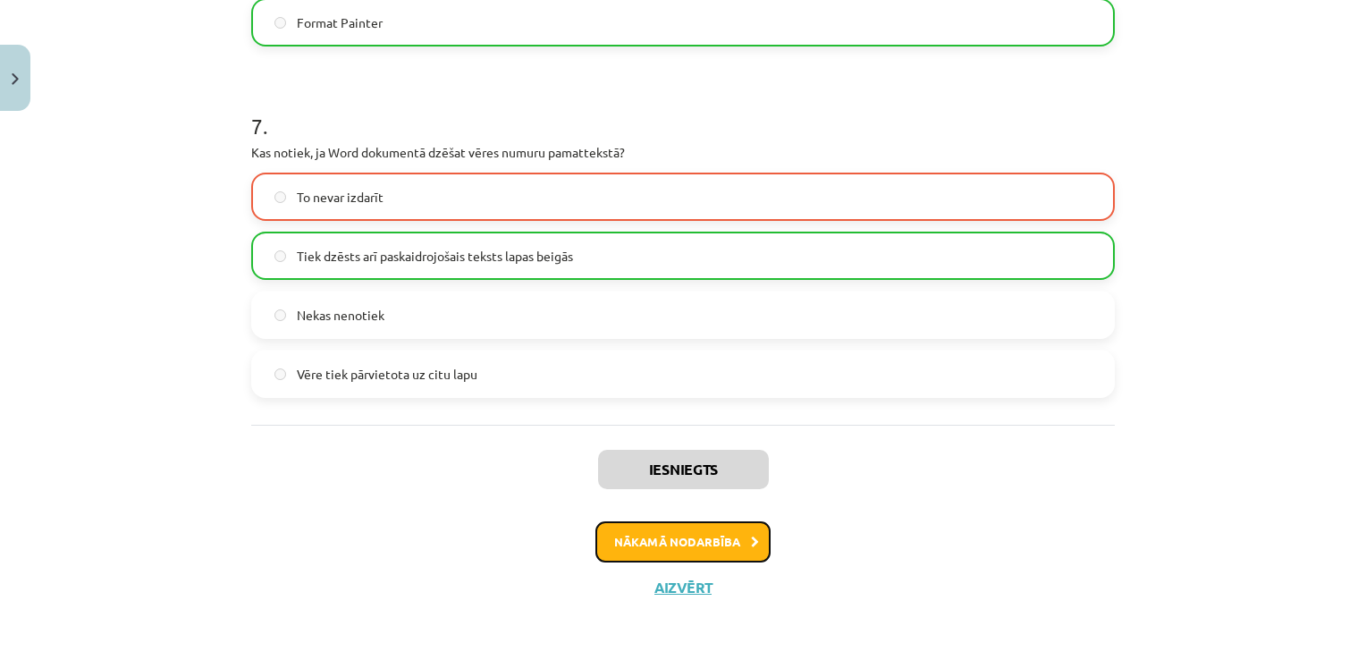
click at [682, 549] on button "Nākamā nodarbība" at bounding box center [682, 541] width 175 height 41
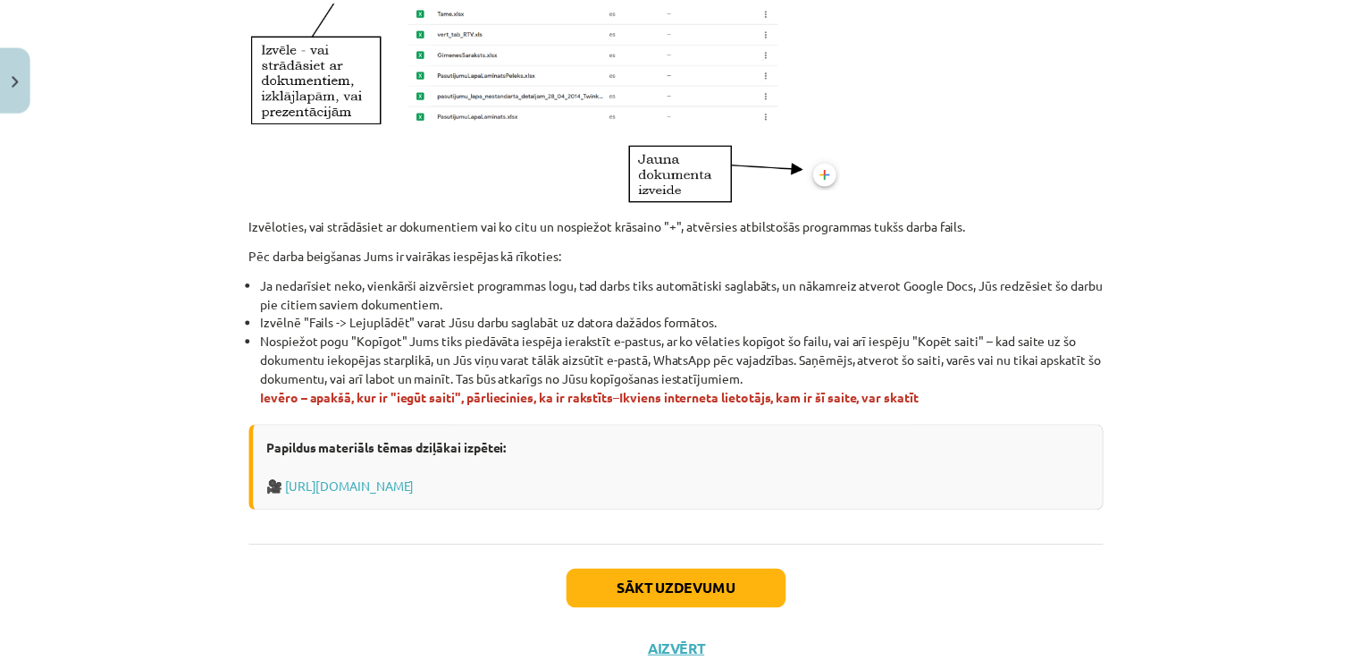
scroll to position [1065, 0]
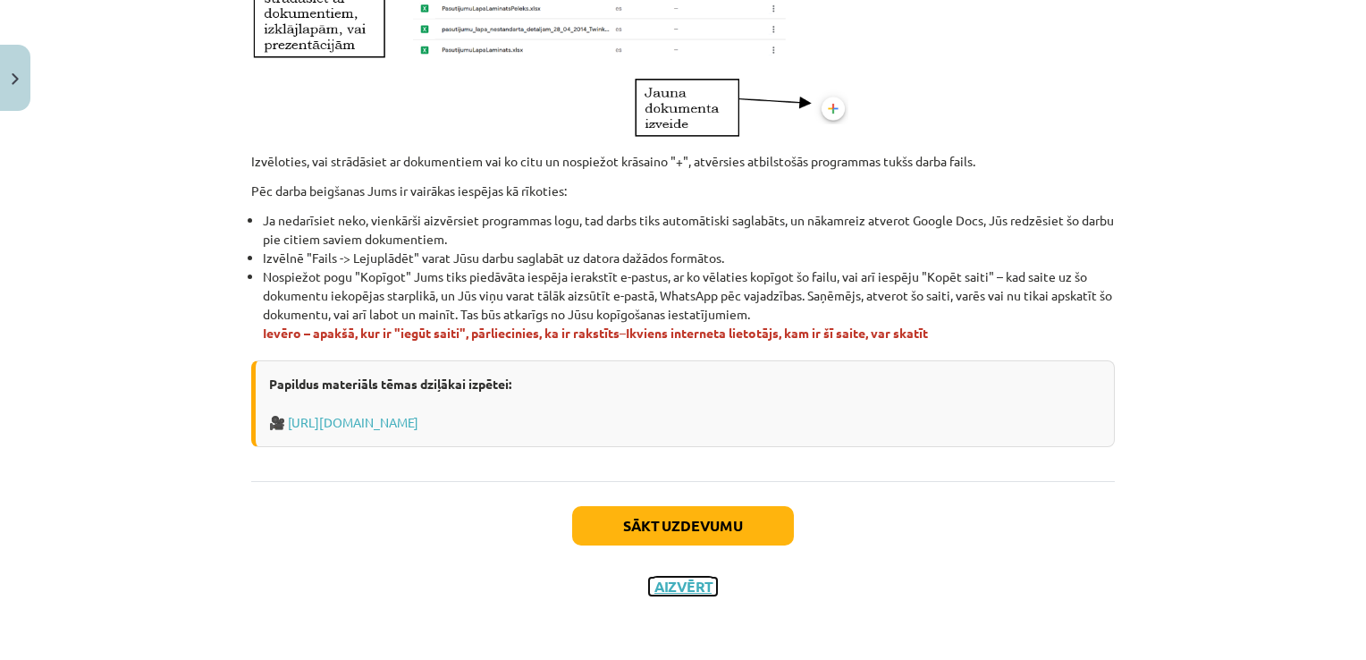
click at [659, 588] on button "Aizvērt" at bounding box center [683, 586] width 68 height 18
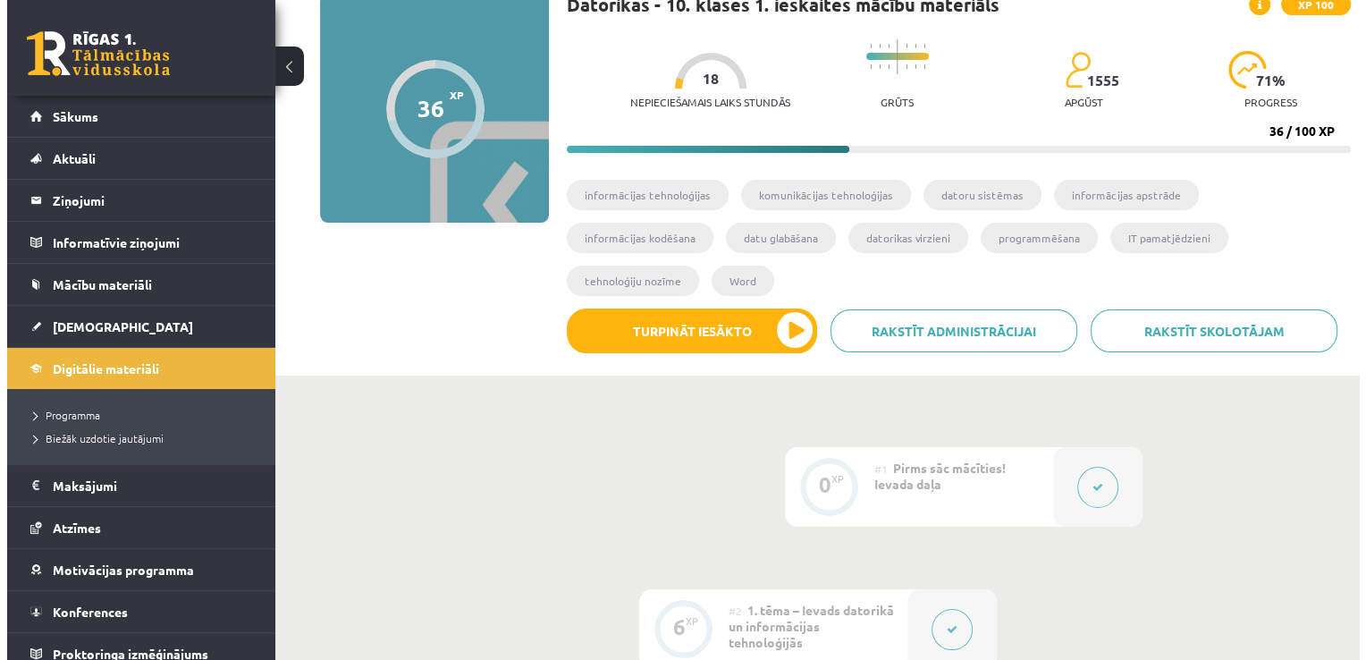
scroll to position [179, 0]
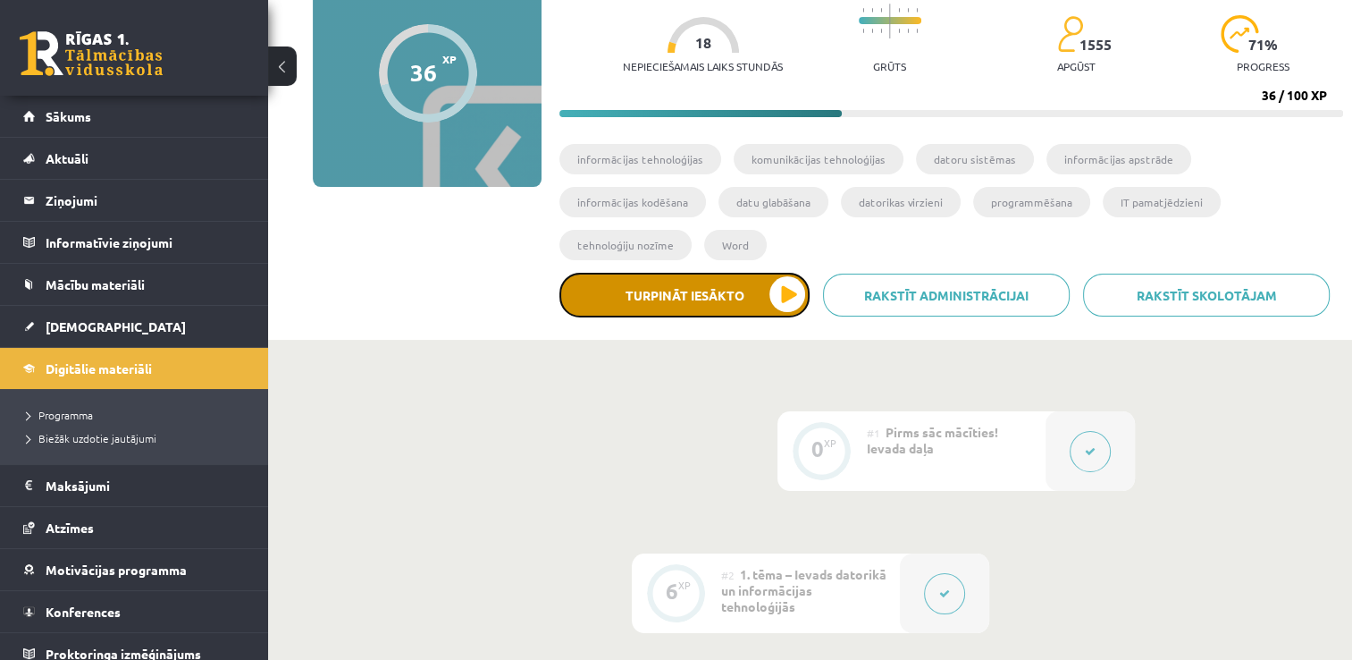
click at [788, 273] on button "Turpināt iesākto" at bounding box center [684, 295] width 250 height 45
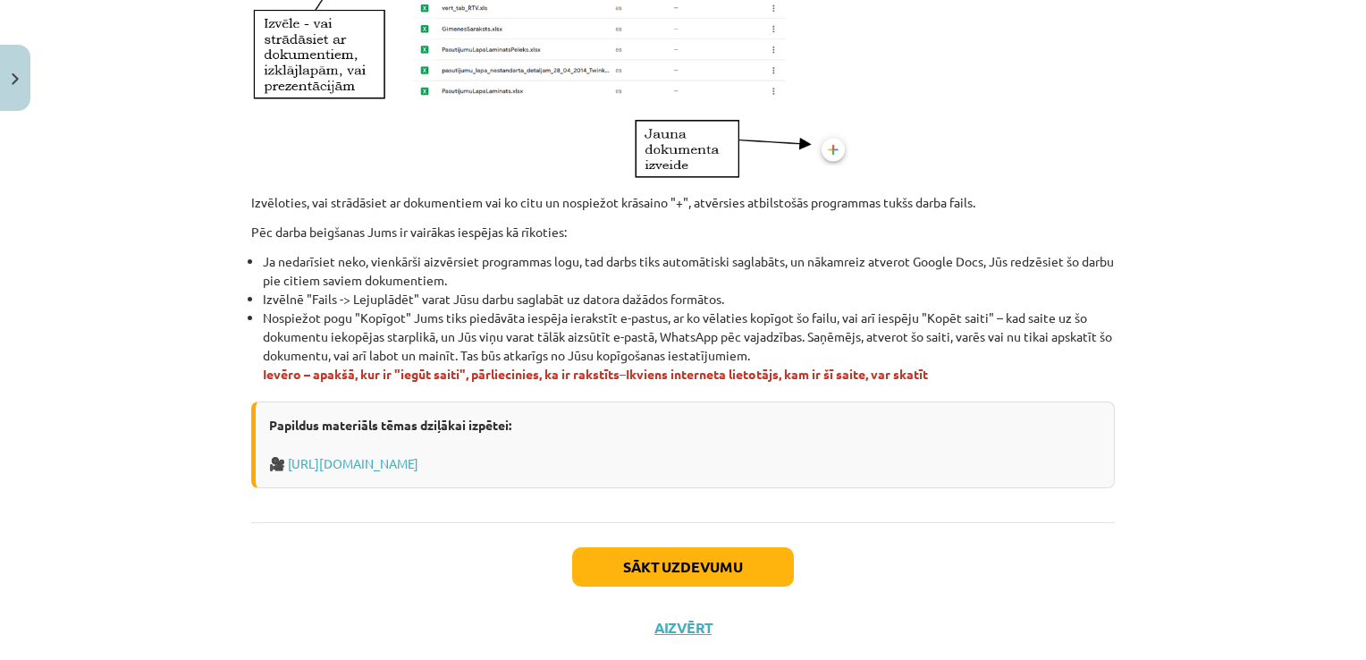
scroll to position [1065, 0]
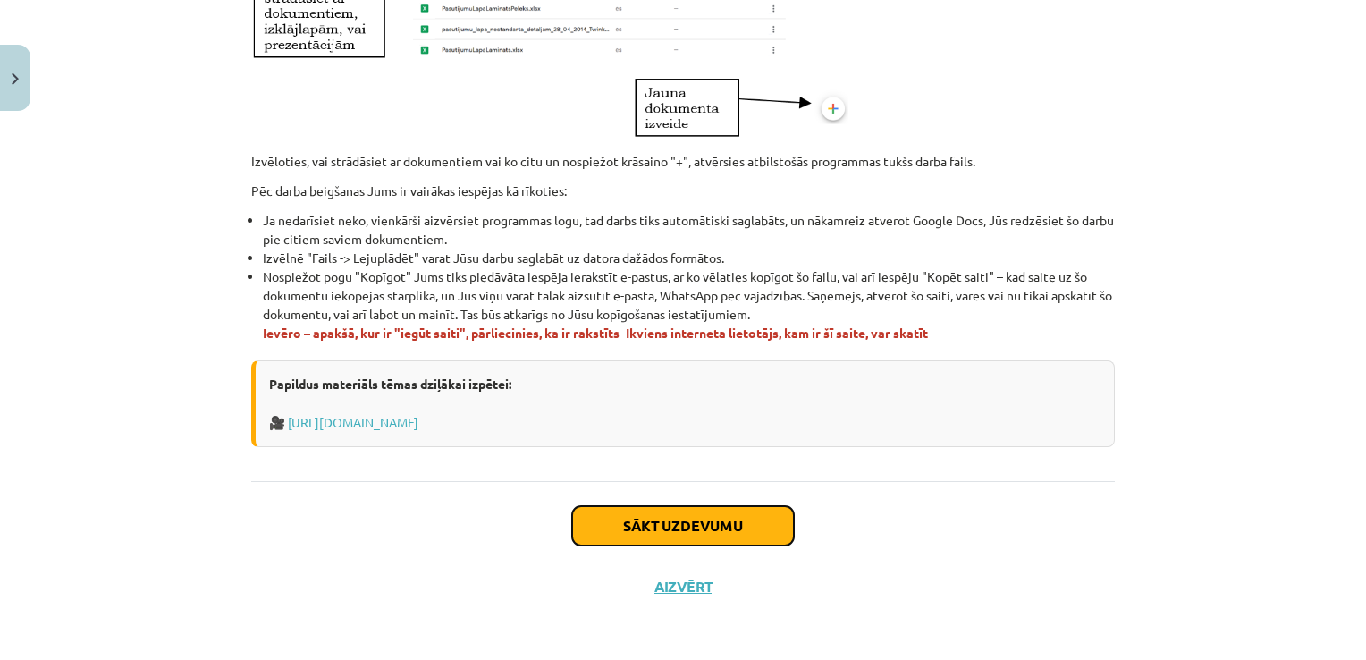
click at [666, 524] on button "Sākt uzdevumu" at bounding box center [683, 525] width 222 height 39
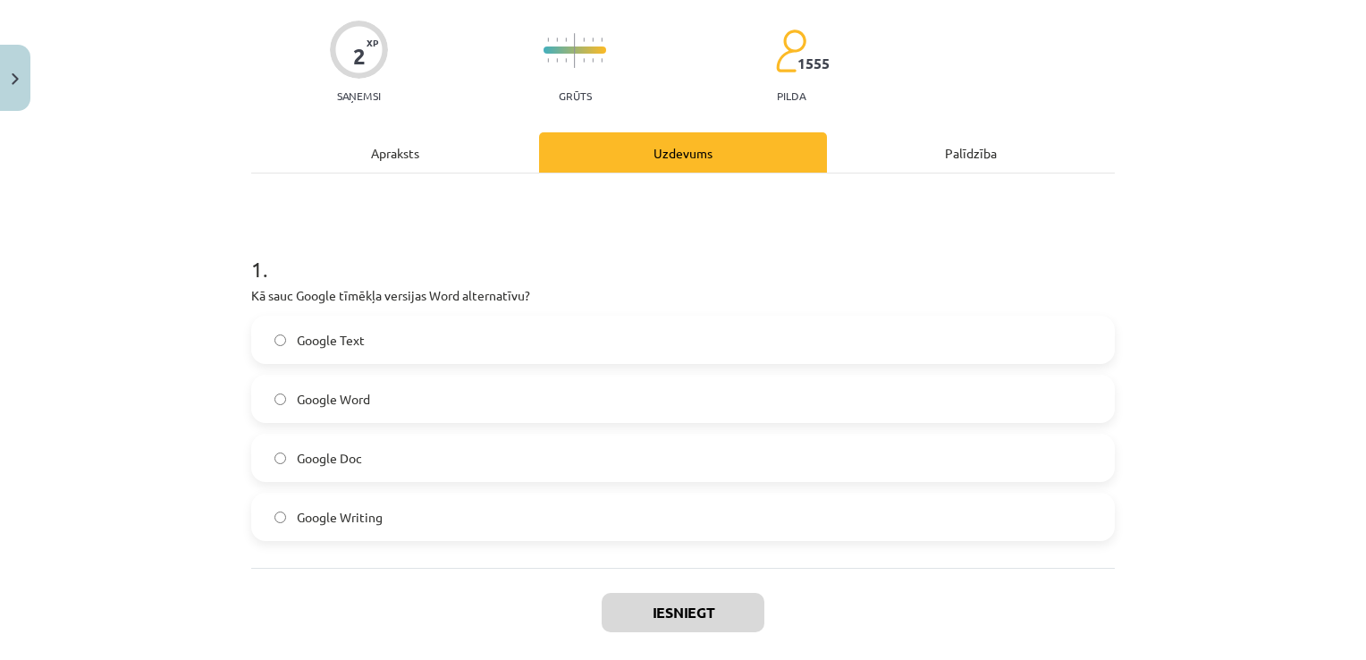
scroll to position [152, 0]
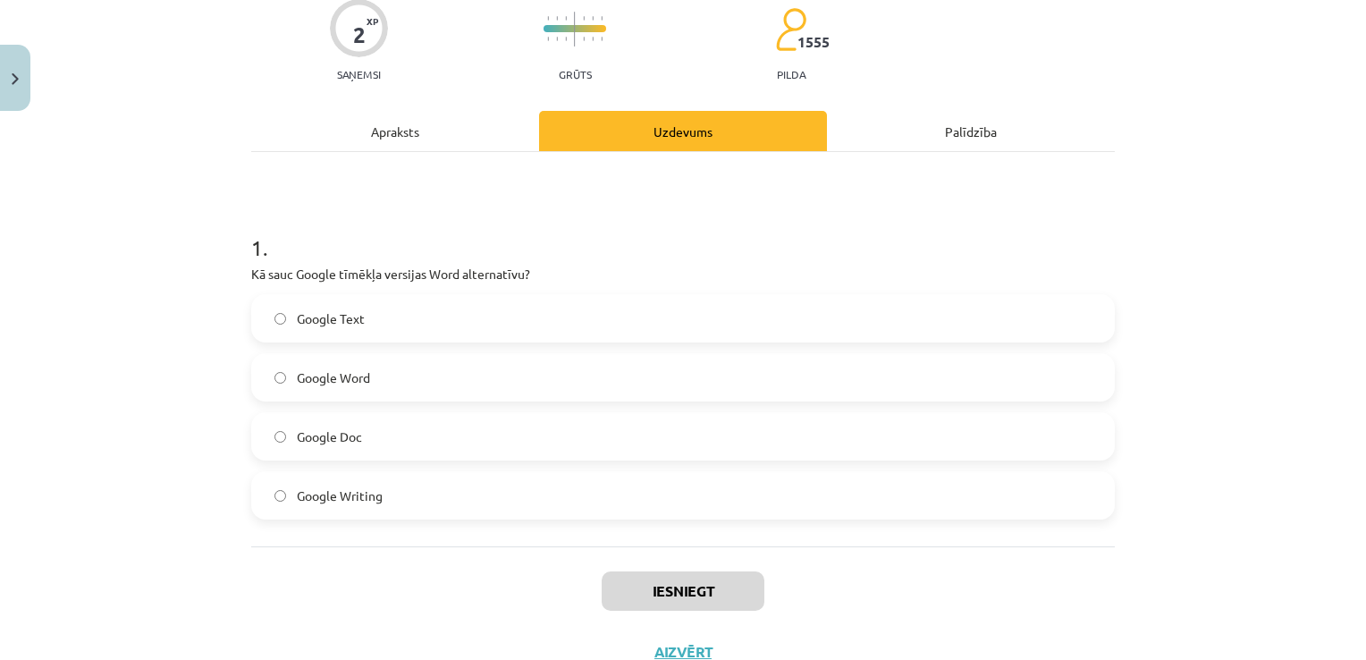
click at [436, 426] on label "Google Doc" at bounding box center [683, 436] width 860 height 45
click at [669, 588] on button "Iesniegt" at bounding box center [682, 590] width 163 height 39
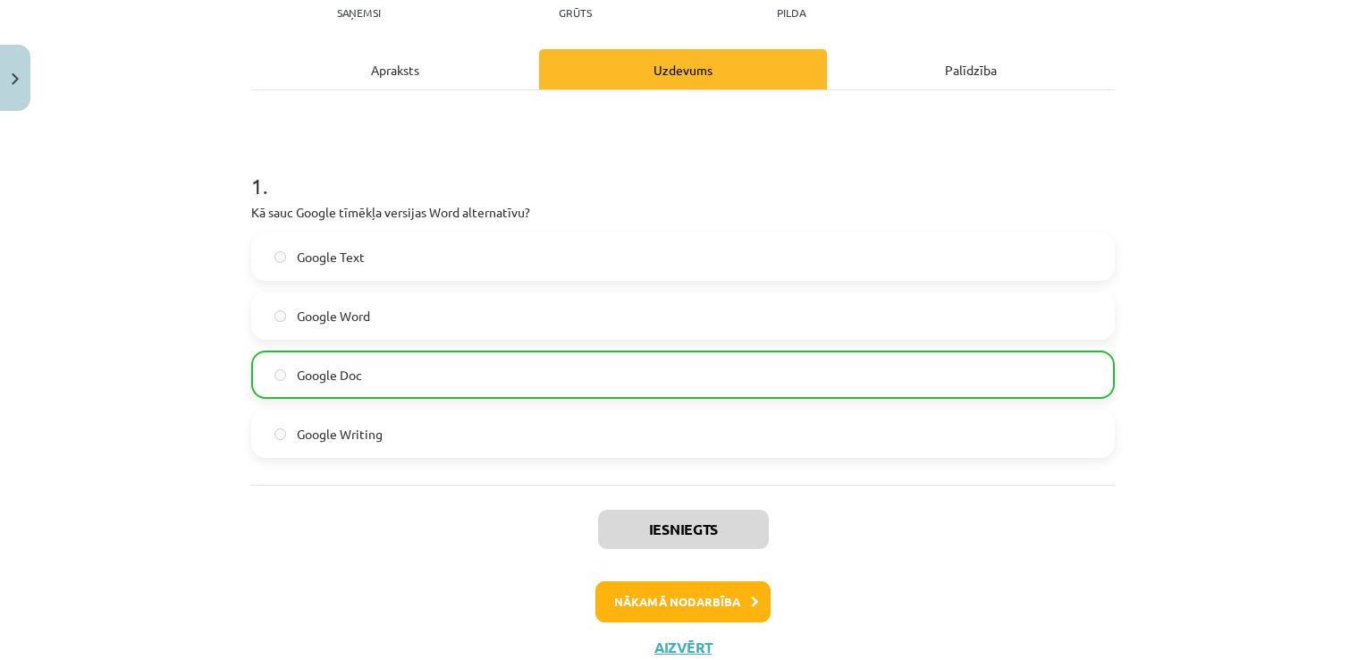
scroll to position [223, 0]
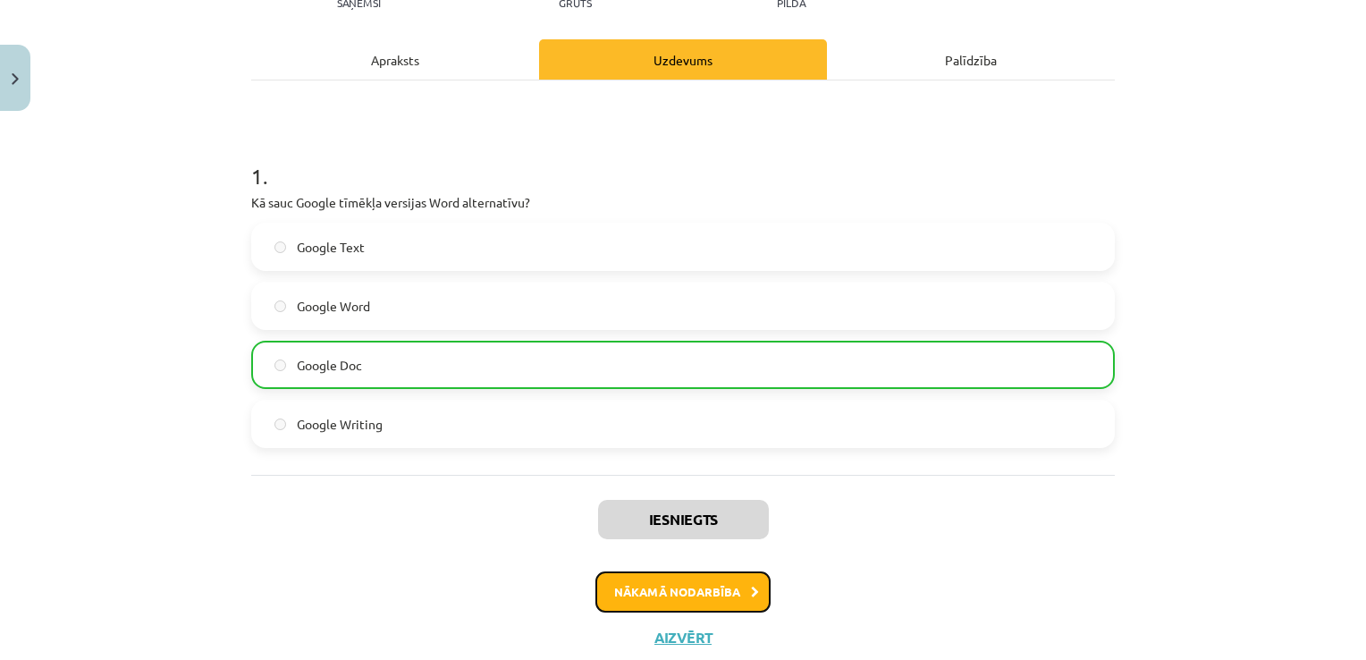
click at [692, 592] on button "Nākamā nodarbība" at bounding box center [682, 591] width 175 height 41
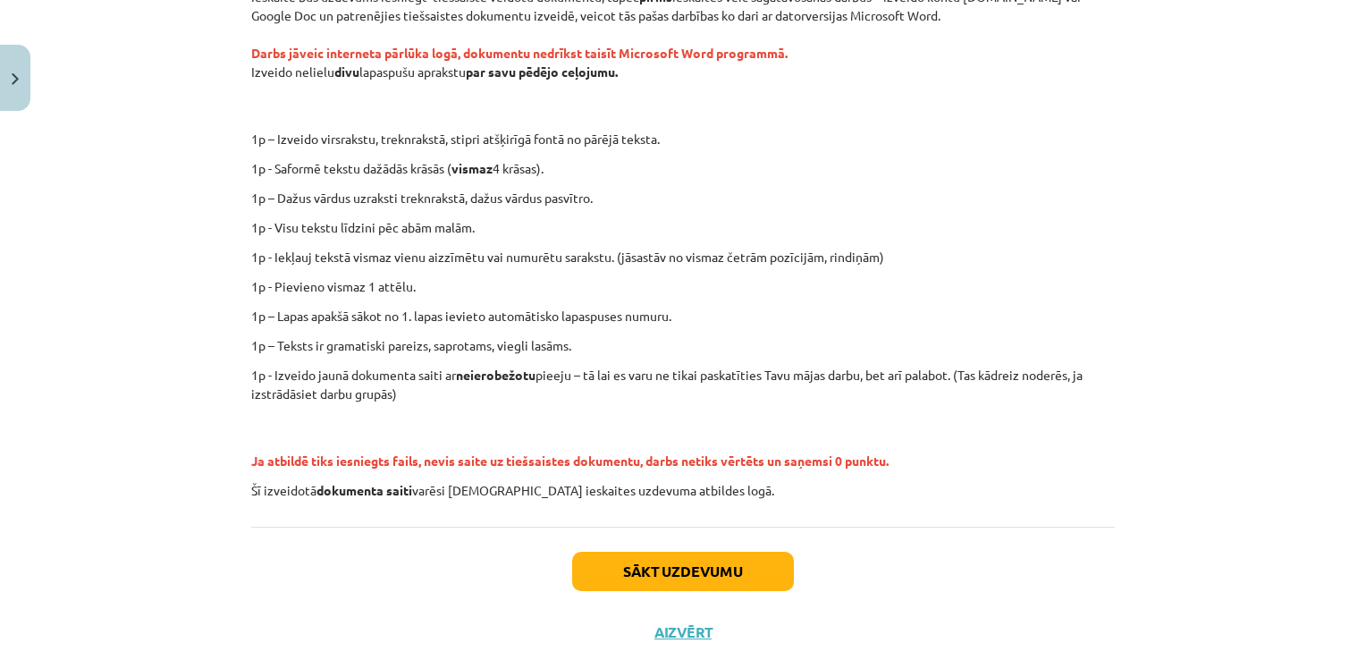
scroll to position [366, 0]
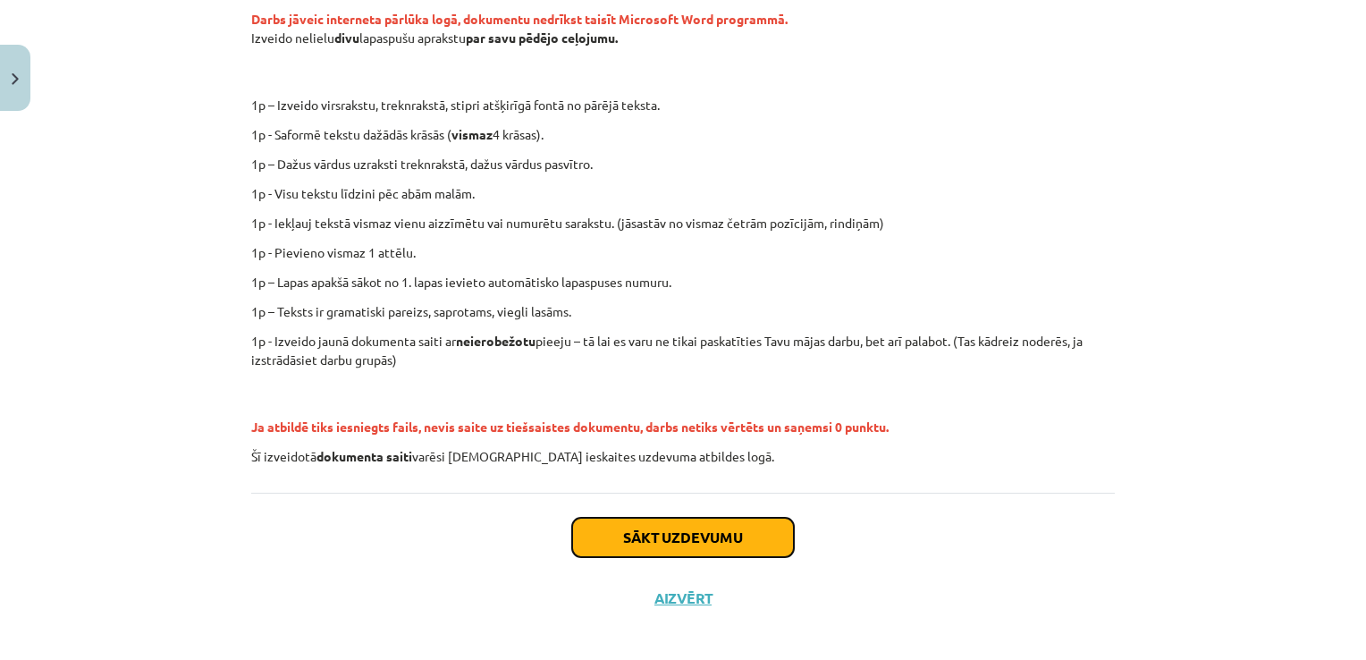
click at [638, 517] on button "Sākt uzdevumu" at bounding box center [683, 536] width 222 height 39
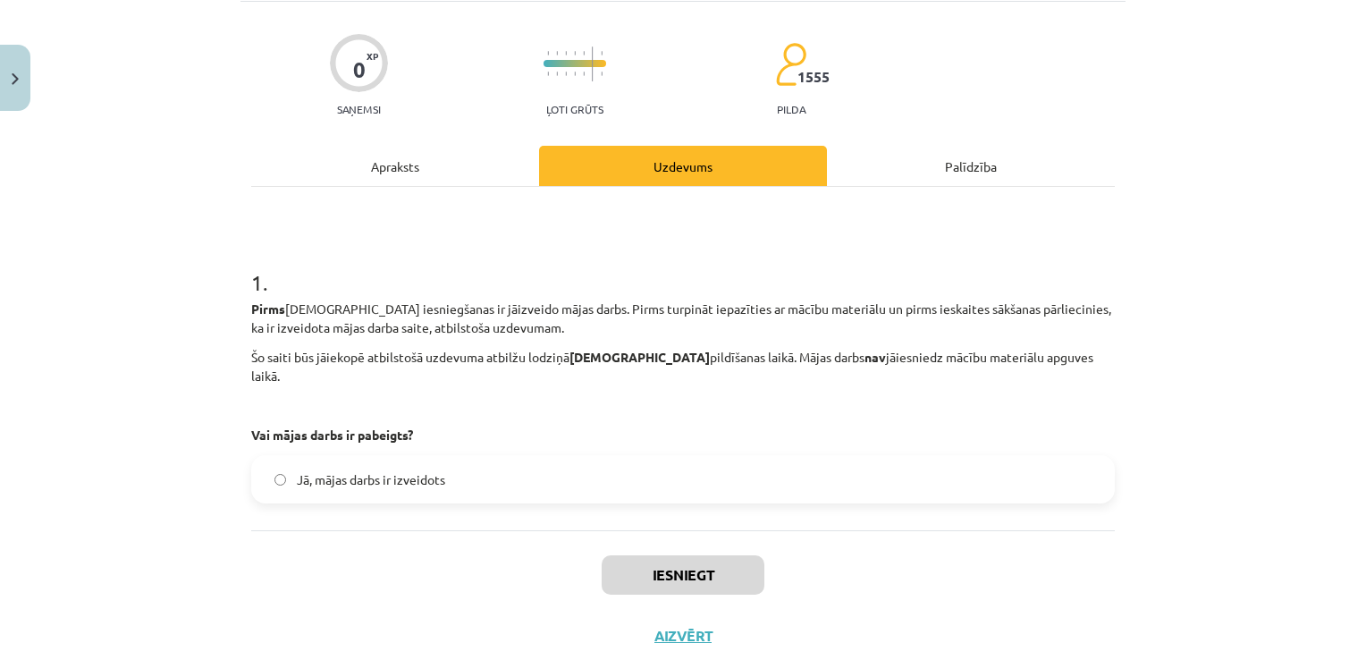
scroll to position [148, 0]
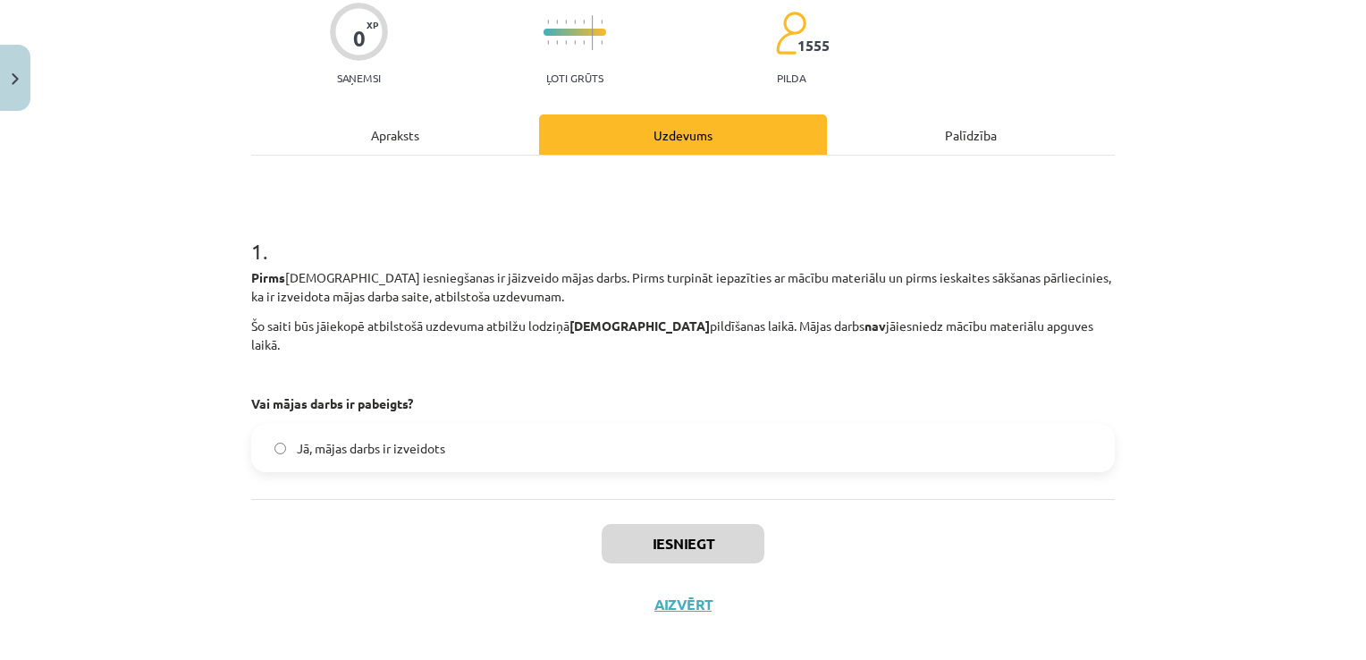
click at [400, 116] on div "Apraksts" at bounding box center [395, 134] width 288 height 40
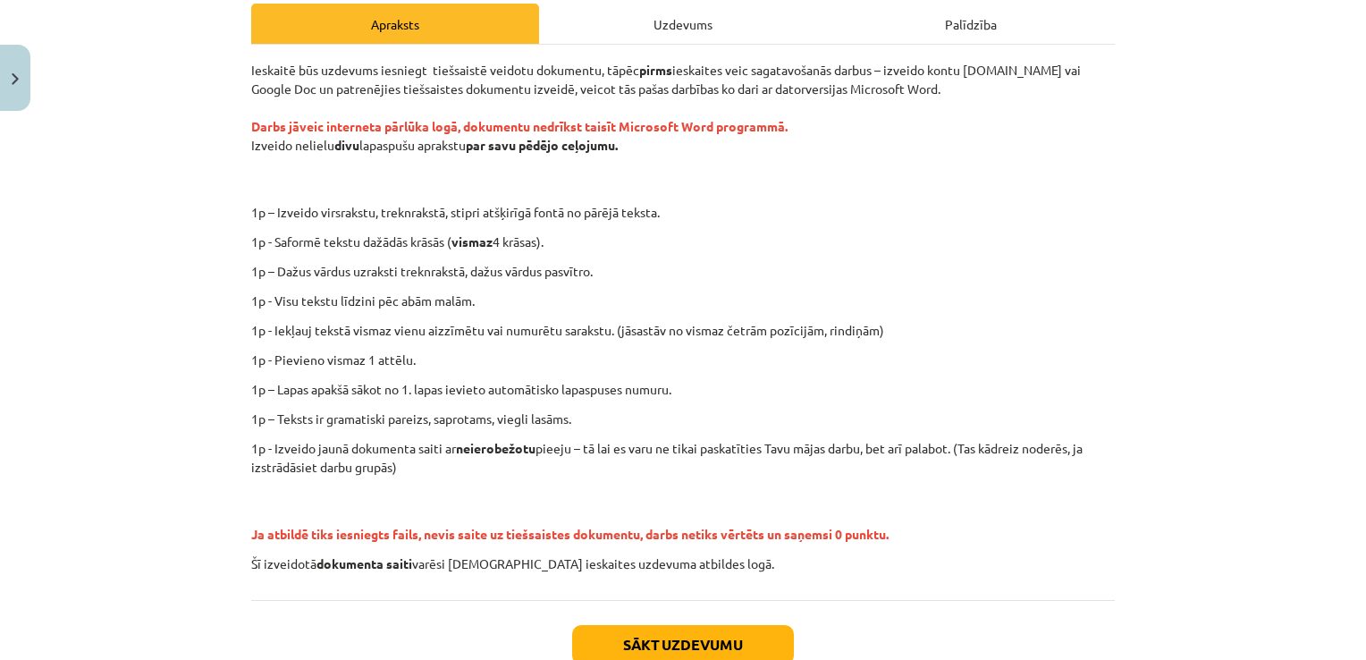
scroll to position [379, 0]
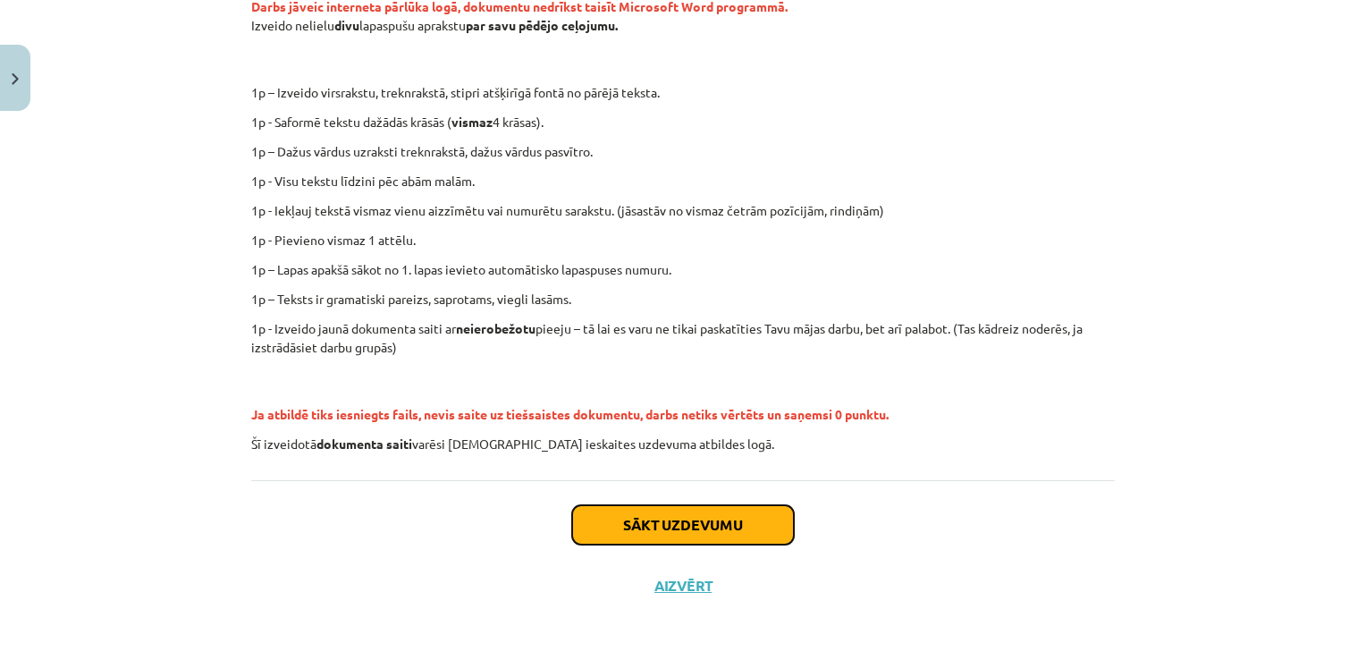
click at [758, 519] on button "Sākt uzdevumu" at bounding box center [683, 524] width 222 height 39
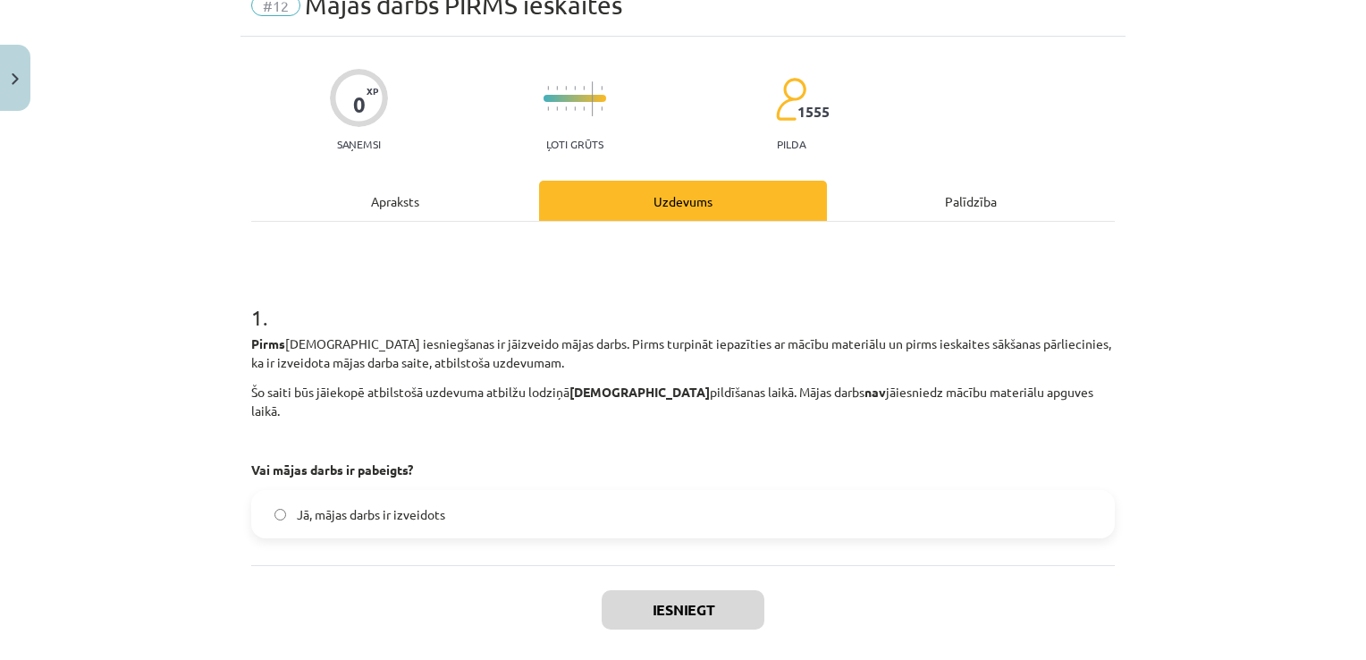
scroll to position [45, 0]
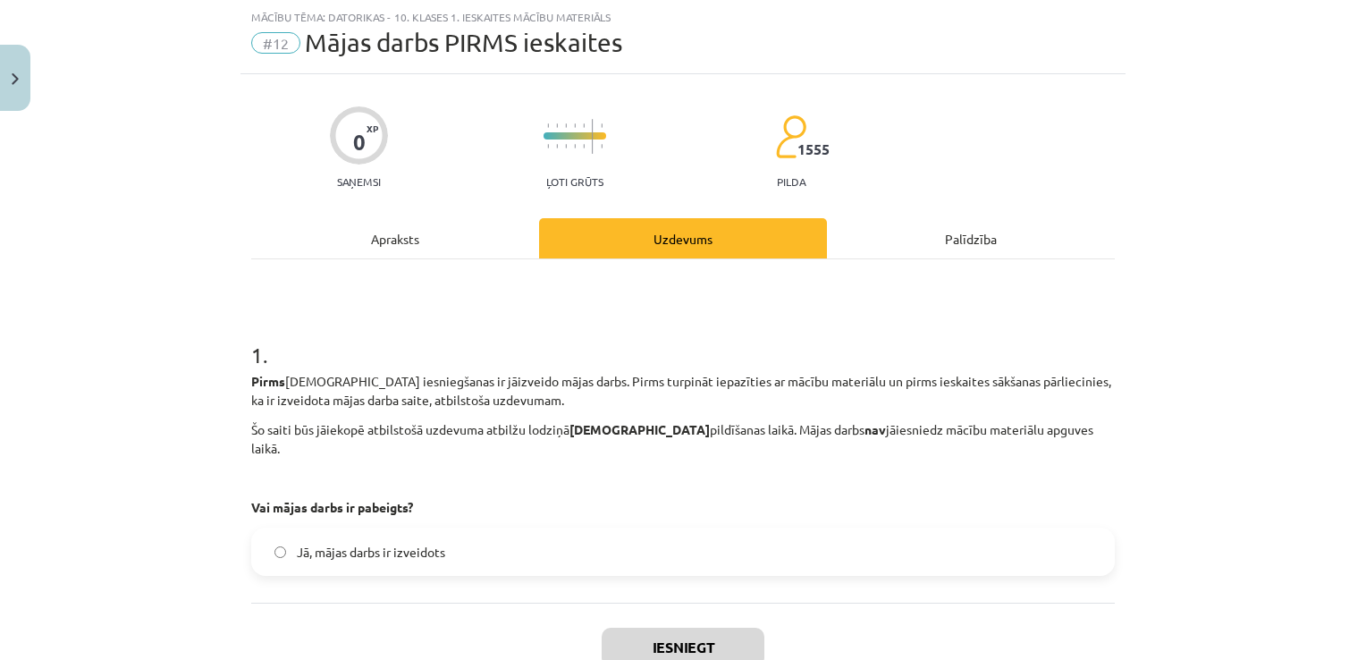
click at [322, 542] on label "Jā, mājas darbs ir izveidots" at bounding box center [683, 551] width 860 height 45
click at [672, 627] on button "Iesniegt" at bounding box center [682, 646] width 163 height 39
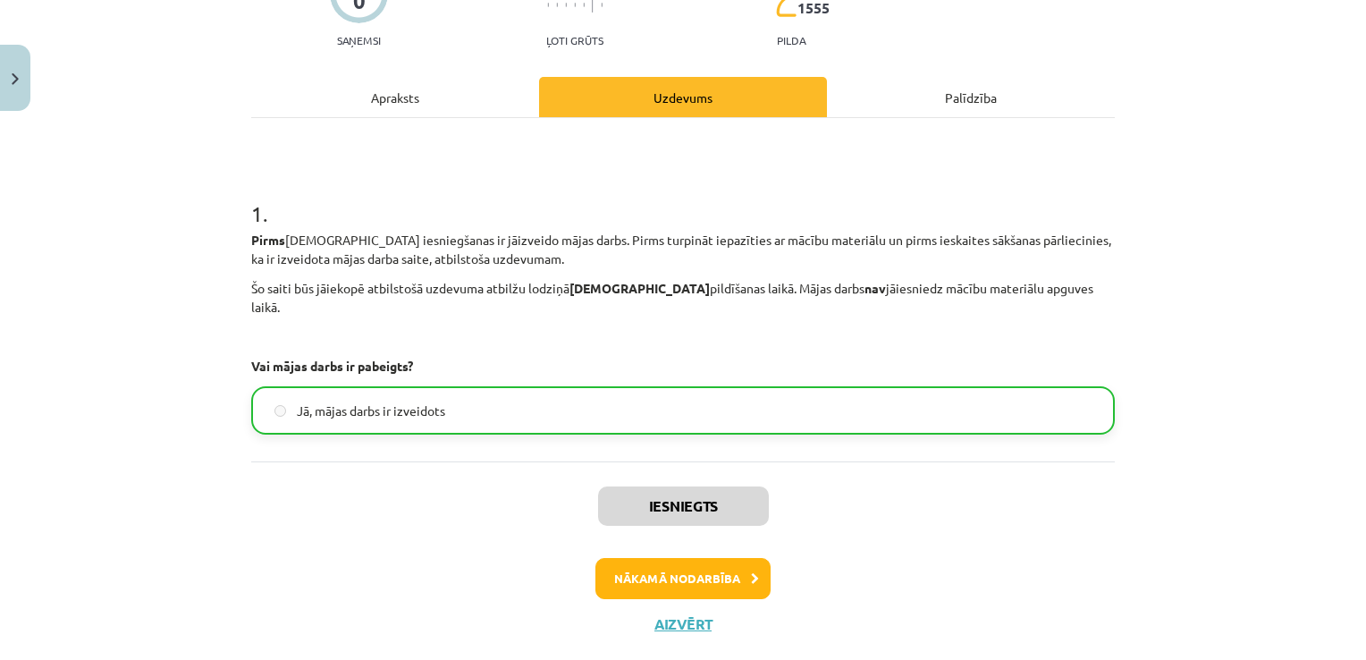
scroll to position [188, 0]
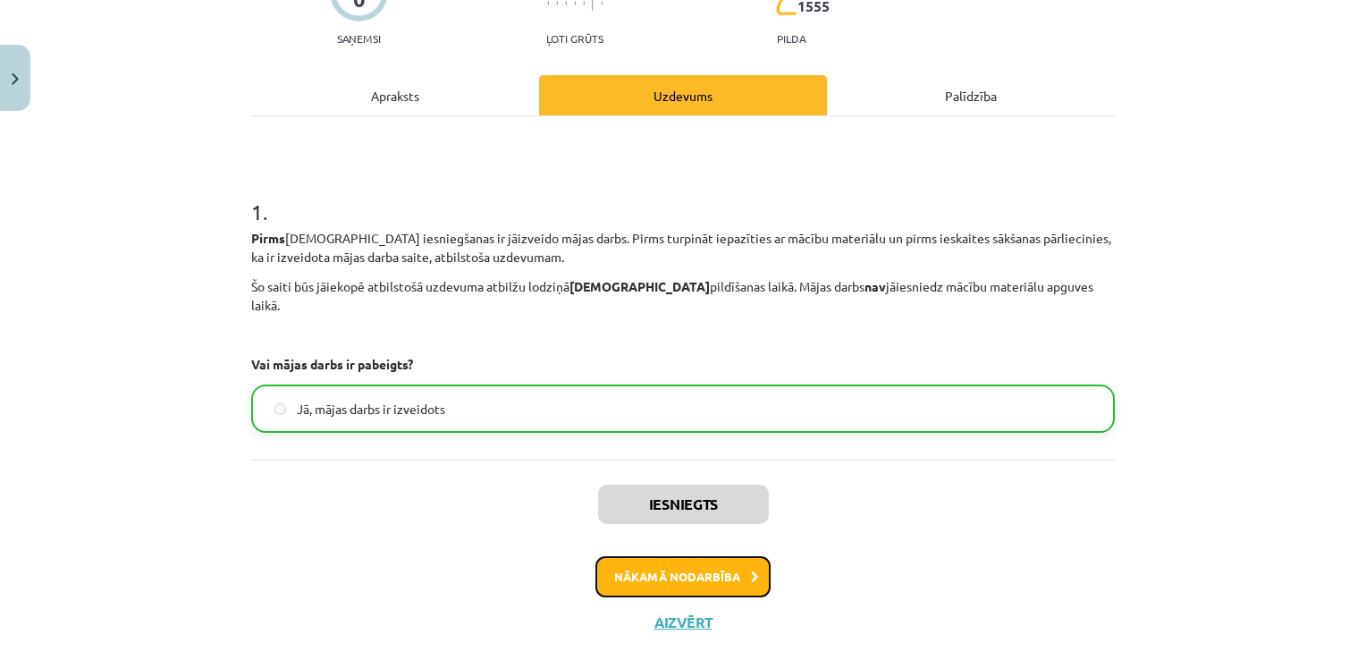
click at [657, 562] on button "Nākamā nodarbība" at bounding box center [682, 576] width 175 height 41
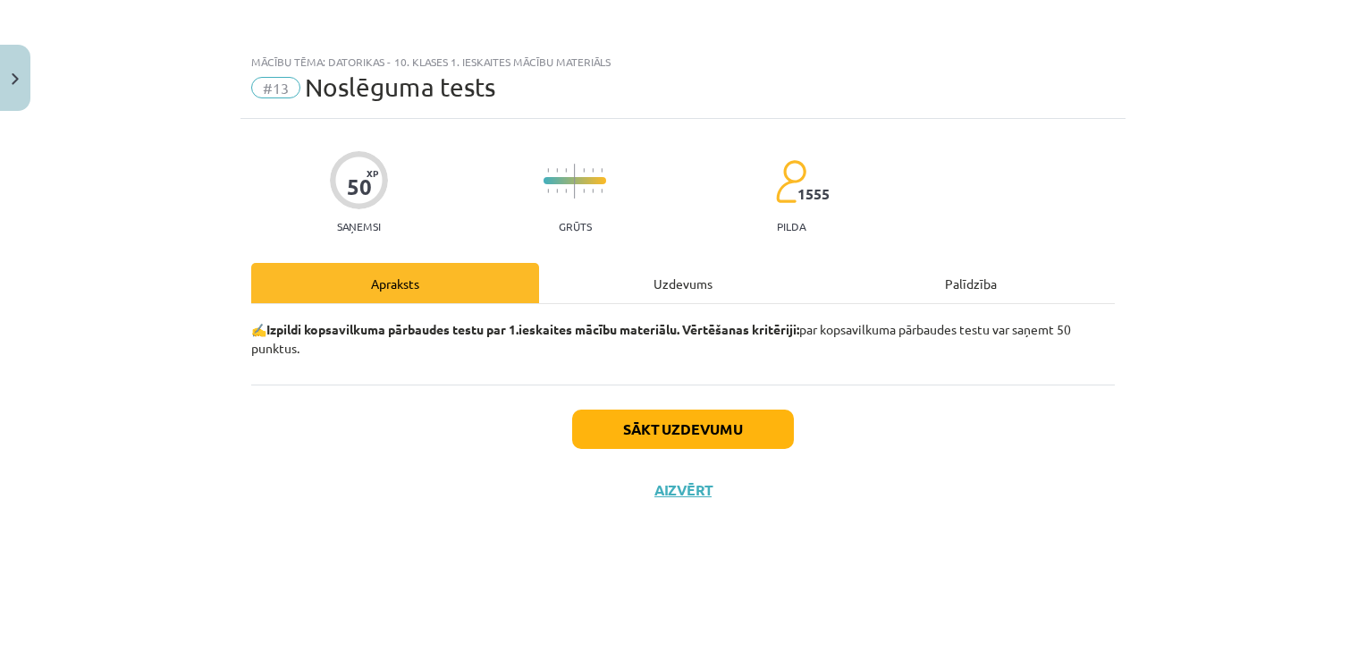
scroll to position [0, 0]
click at [711, 436] on button "Sākt uzdevumu" at bounding box center [683, 428] width 222 height 39
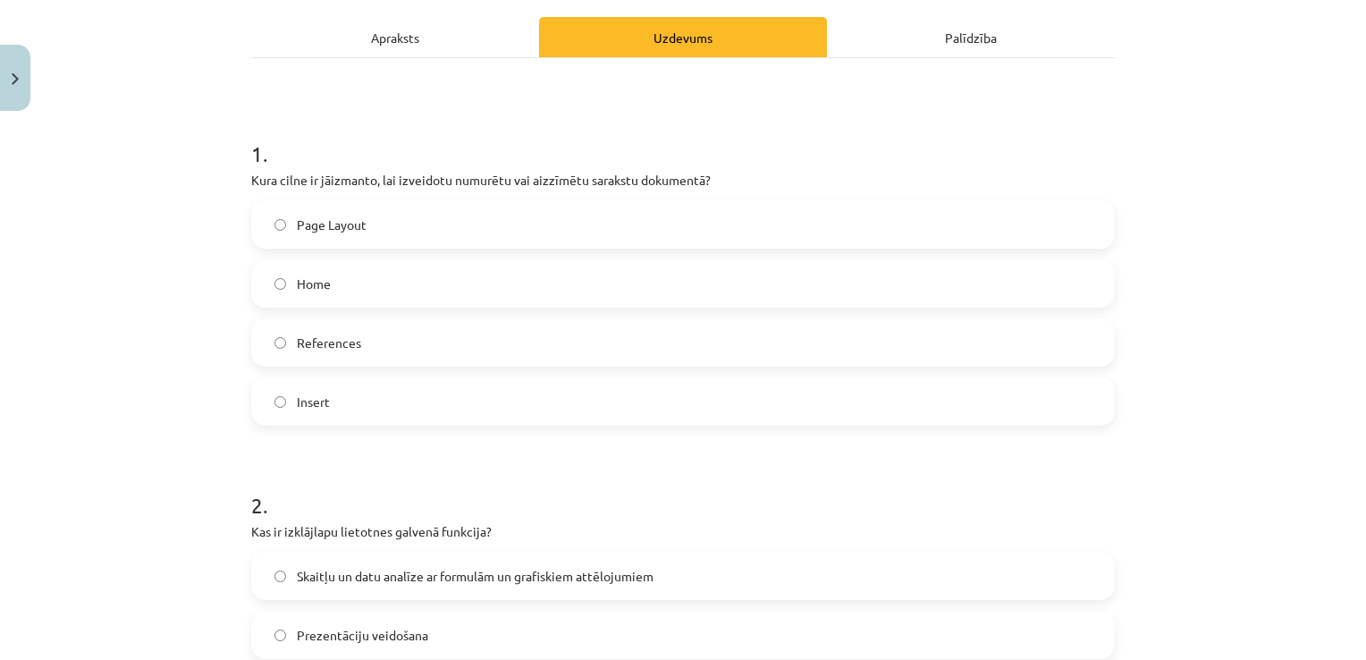
scroll to position [250, 0]
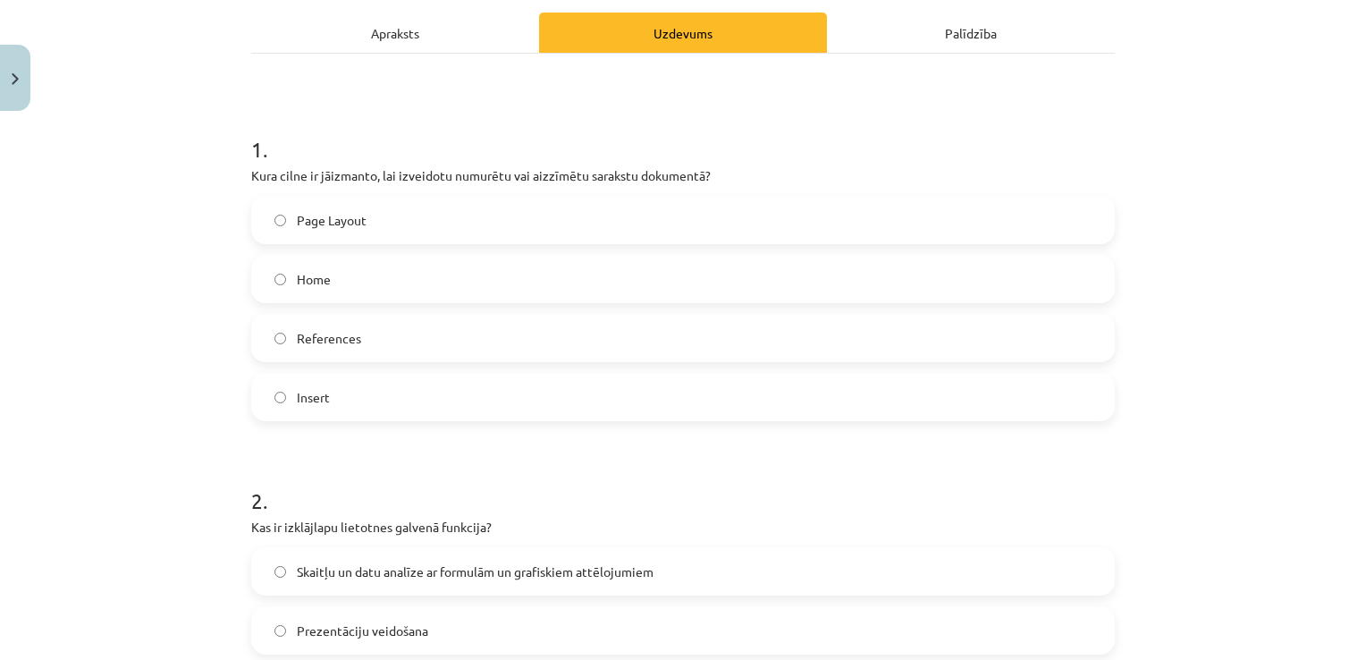
click at [629, 280] on label "Home" at bounding box center [683, 279] width 860 height 45
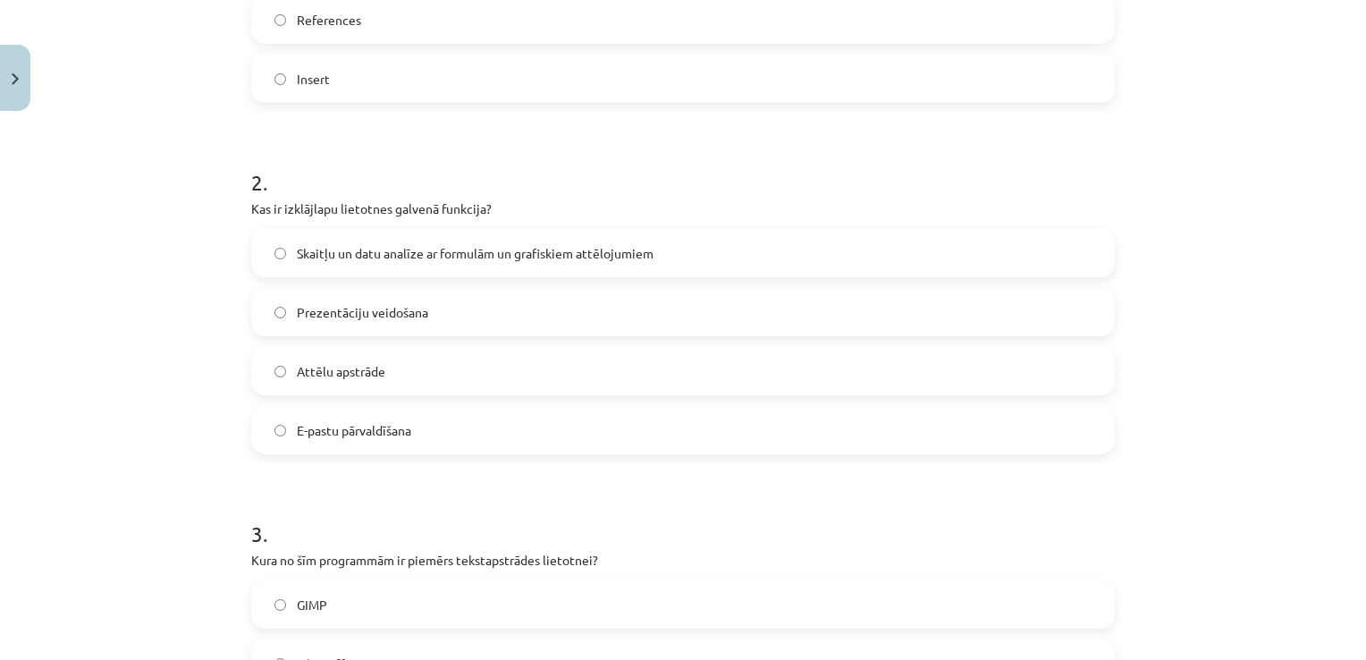
scroll to position [536, 0]
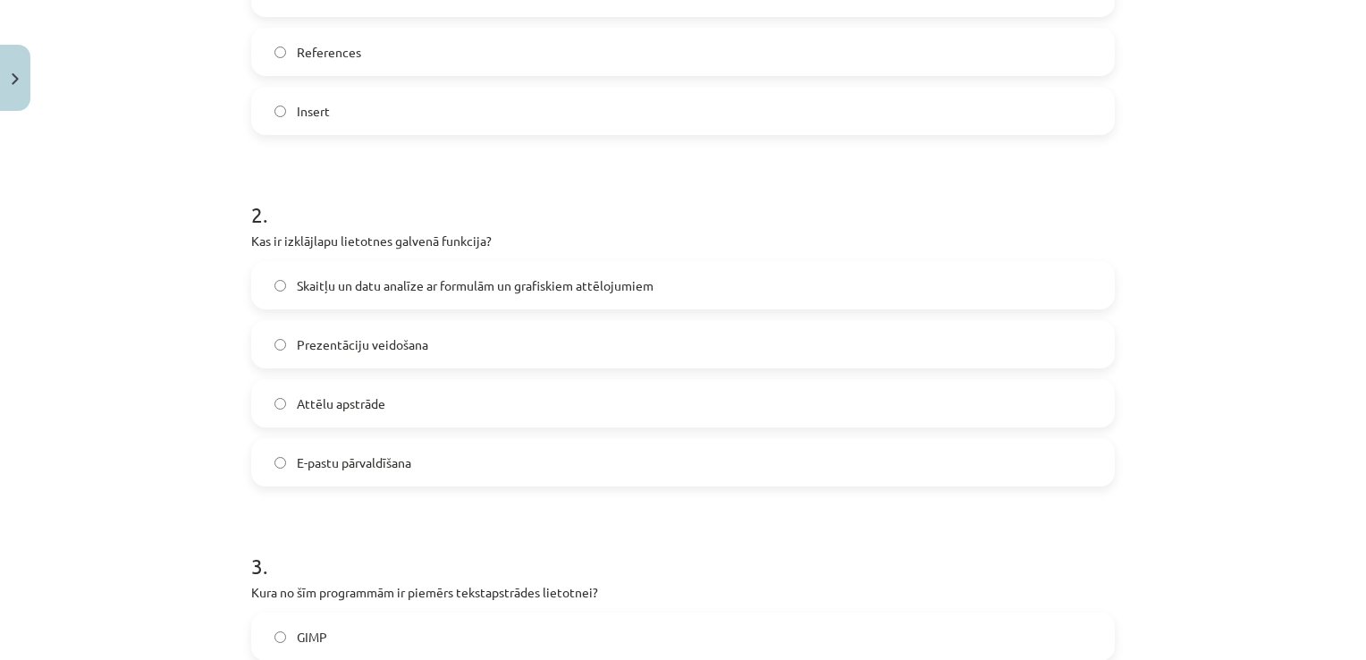
click at [564, 294] on label "Skaitļu un datu analīze ar formulām un grafiskiem attēlojumiem" at bounding box center [683, 285] width 860 height 45
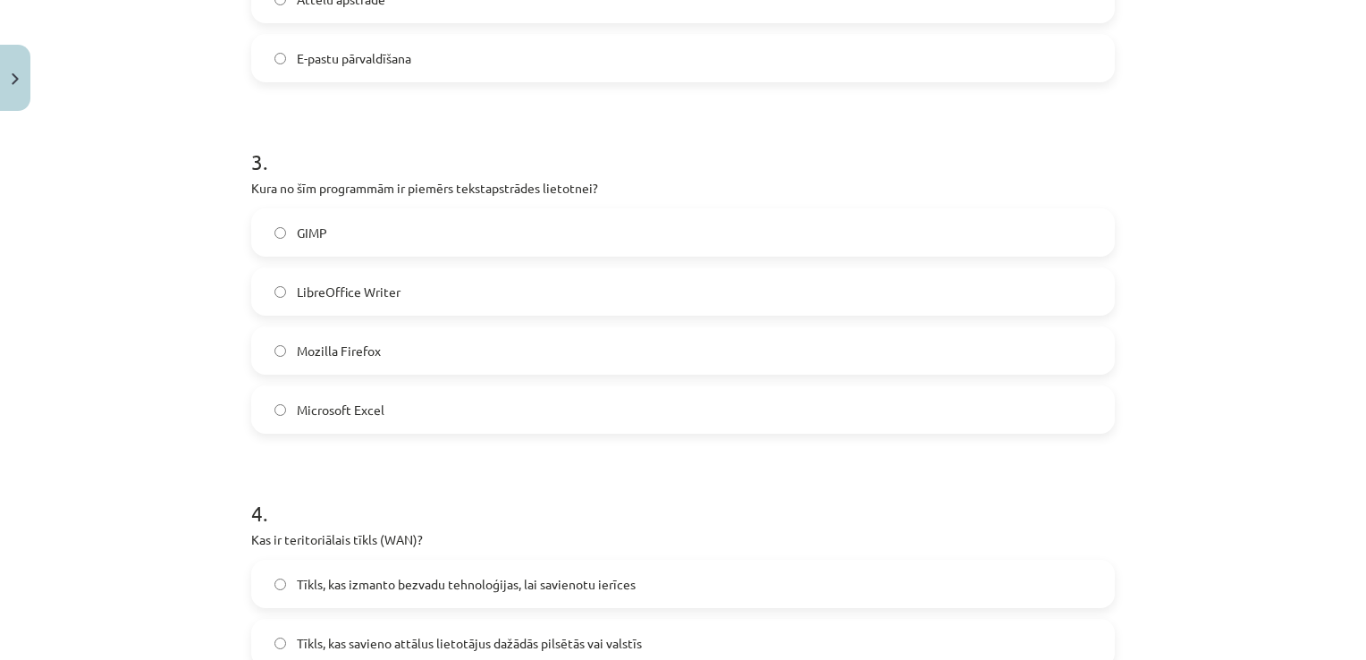
scroll to position [977, 0]
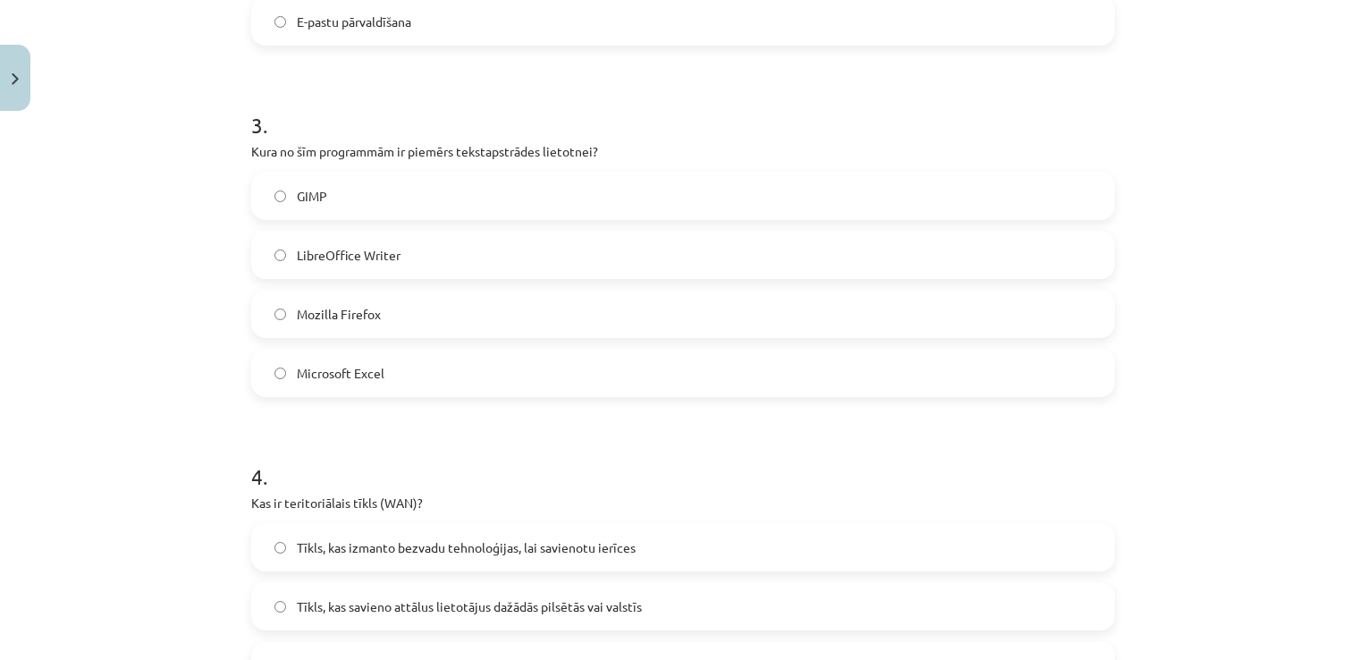
click at [509, 248] on label "LibreOffice Writer" at bounding box center [683, 254] width 860 height 45
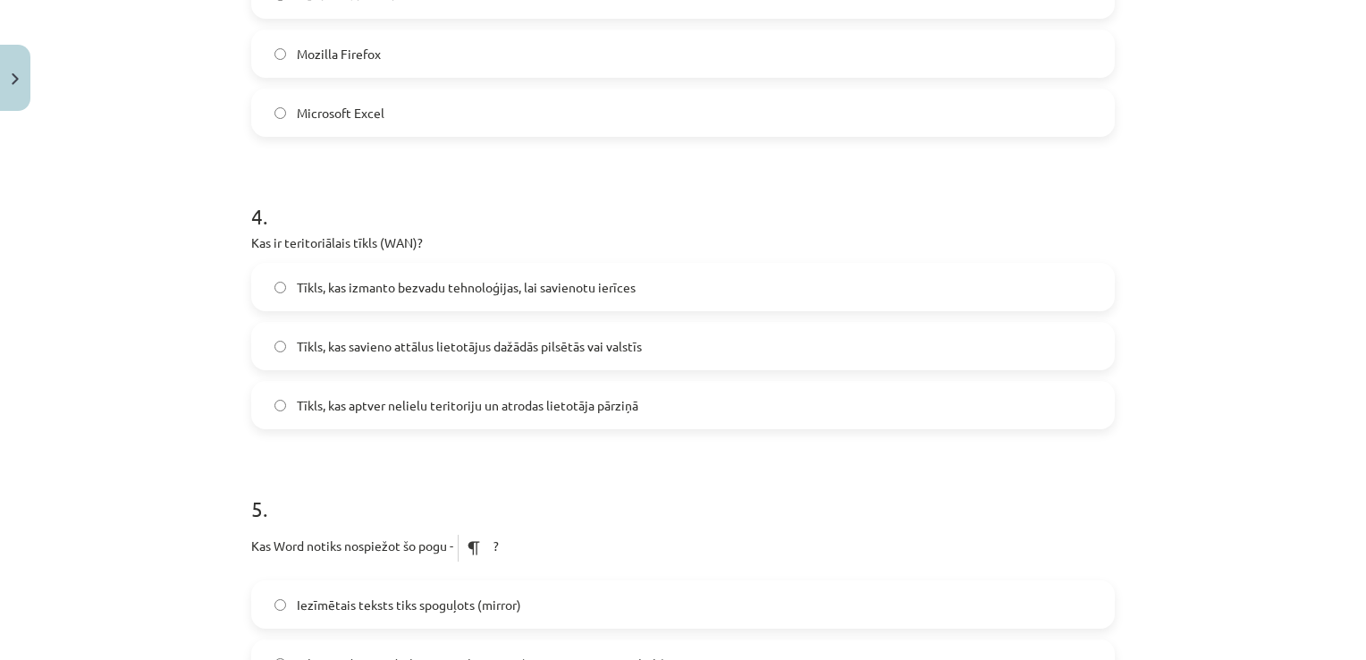
scroll to position [1239, 0]
click at [526, 347] on span "Tīkls, kas savieno attālus lietotājus dažādās pilsētās vai valstīs" at bounding box center [469, 344] width 345 height 19
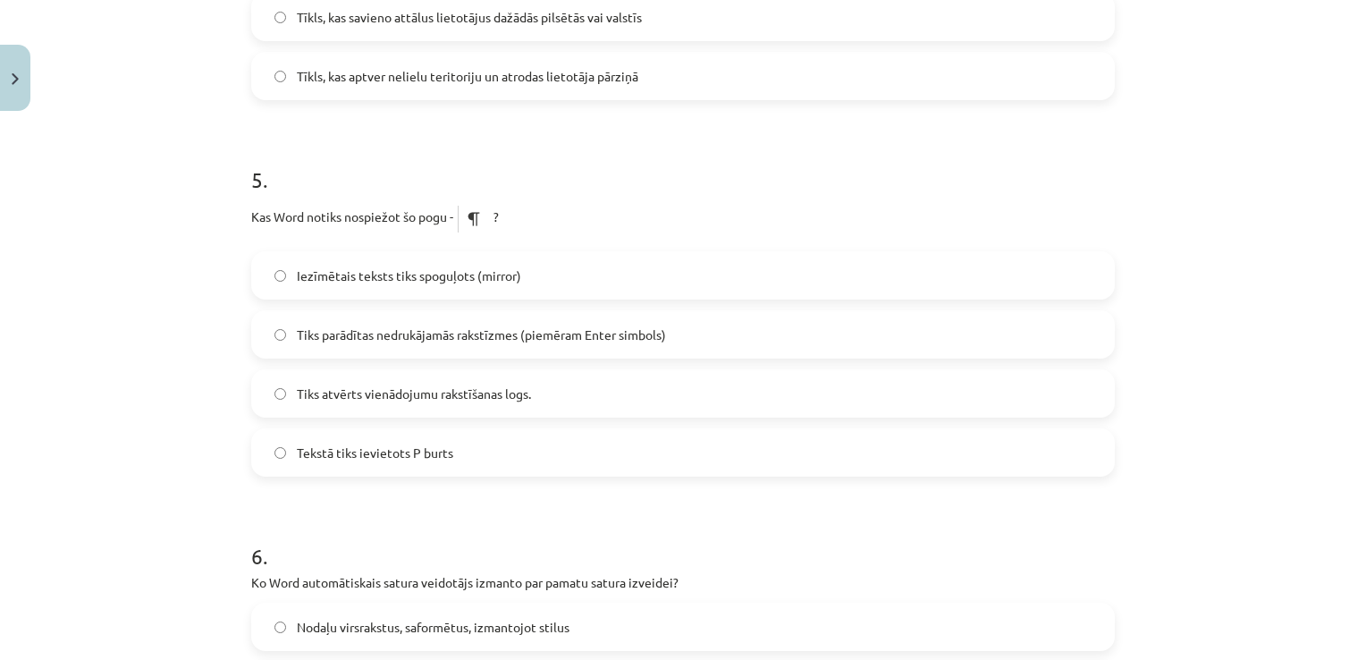
scroll to position [1572, 0]
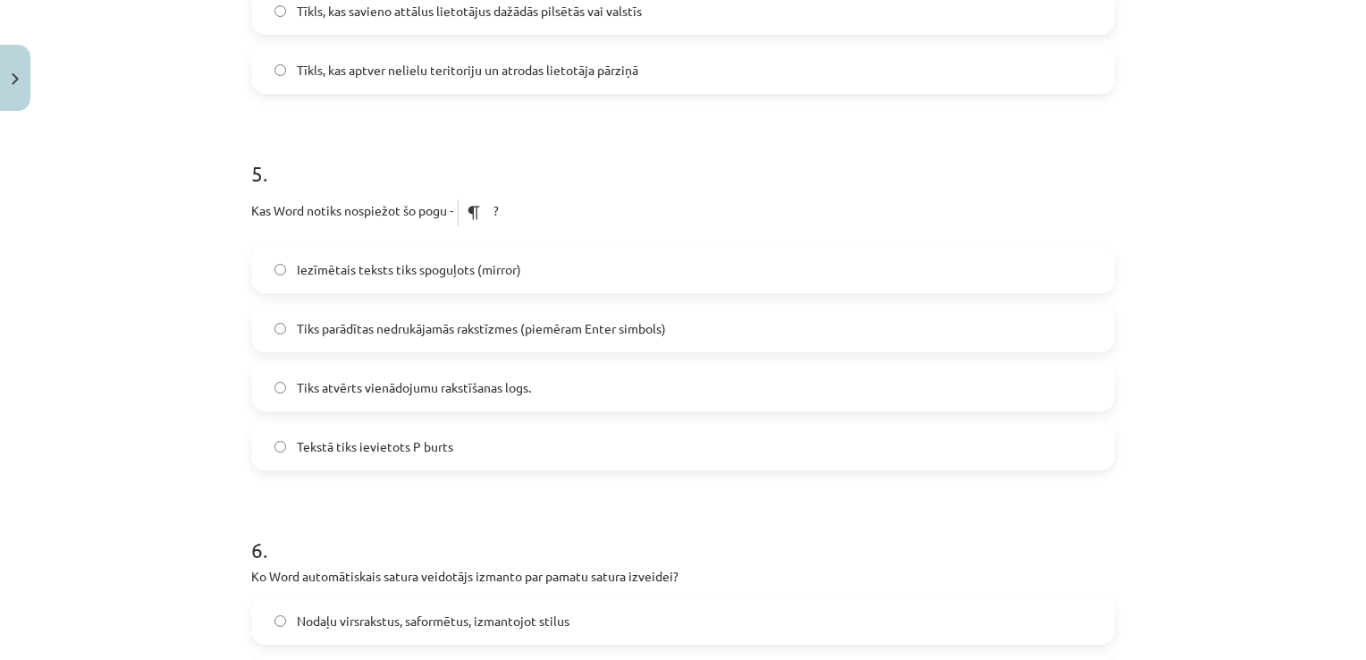
click at [489, 314] on label "Tiks parādītas nedrukājamās rakstīzmes (piemēram Enter simbols)" at bounding box center [683, 328] width 860 height 45
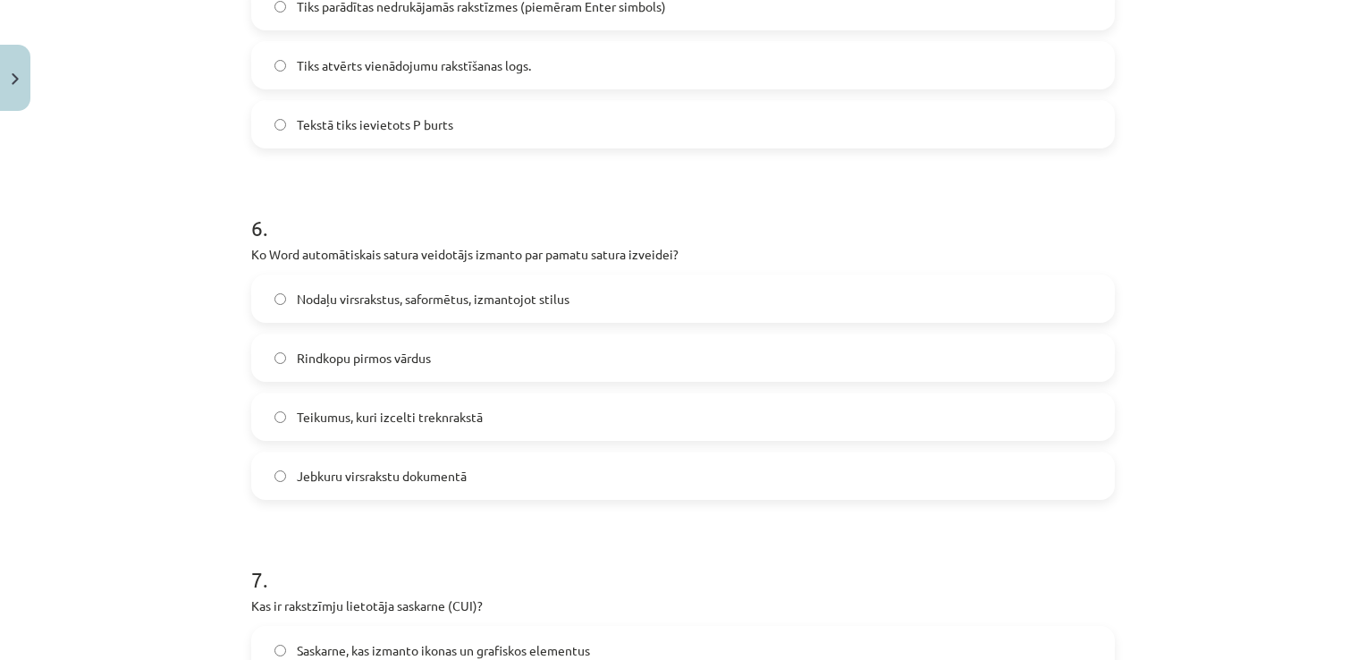
scroll to position [1930, 0]
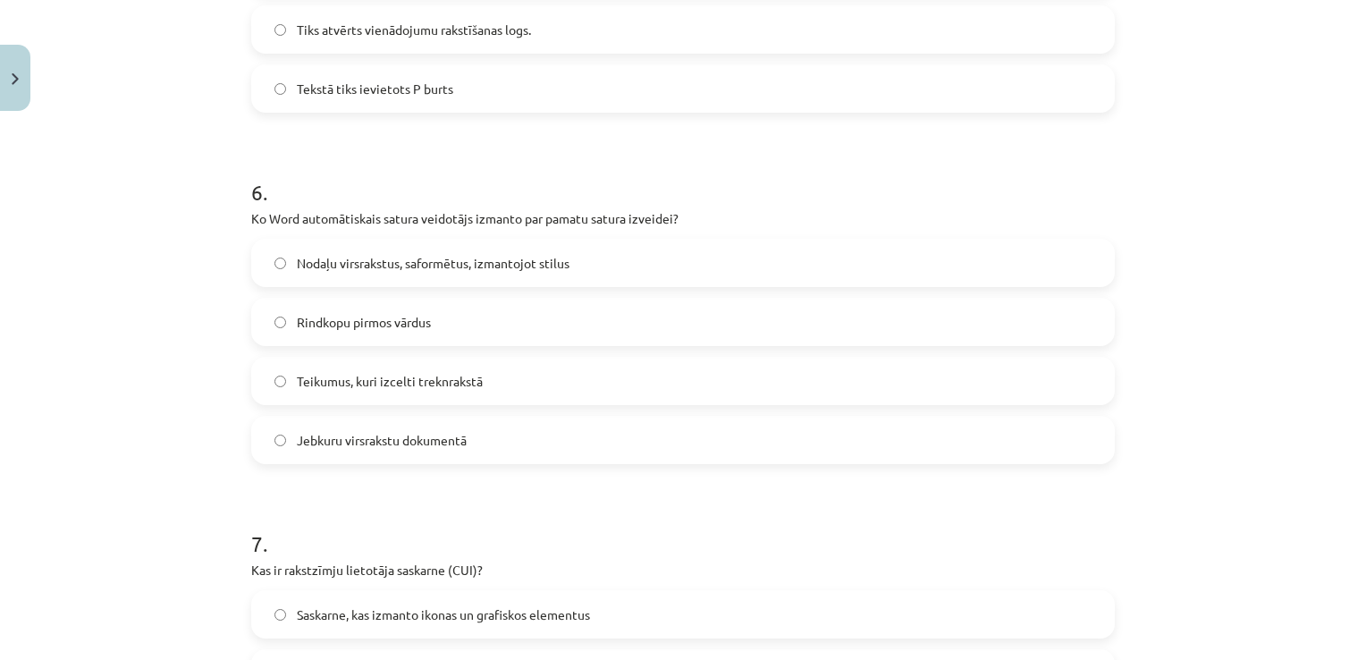
click at [530, 248] on label "Nodaļu virsrakstus, saformētus, izmantojot stilus" at bounding box center [683, 262] width 860 height 45
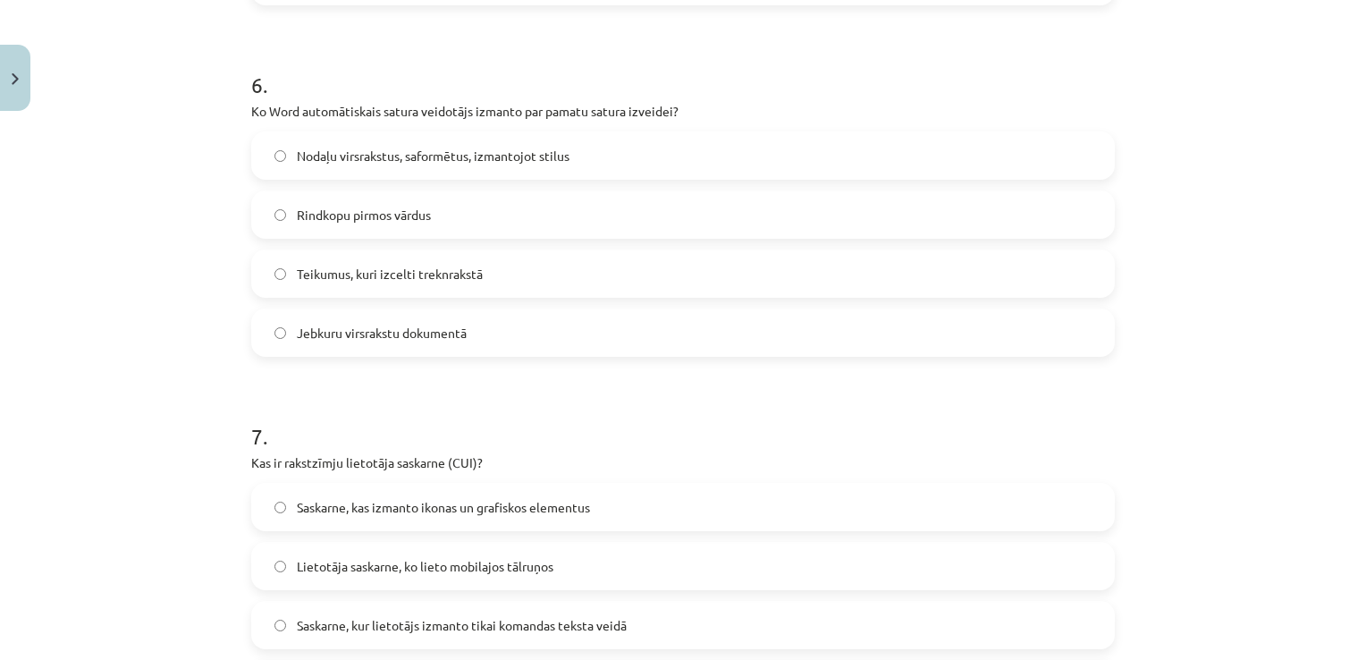
scroll to position [2073, 0]
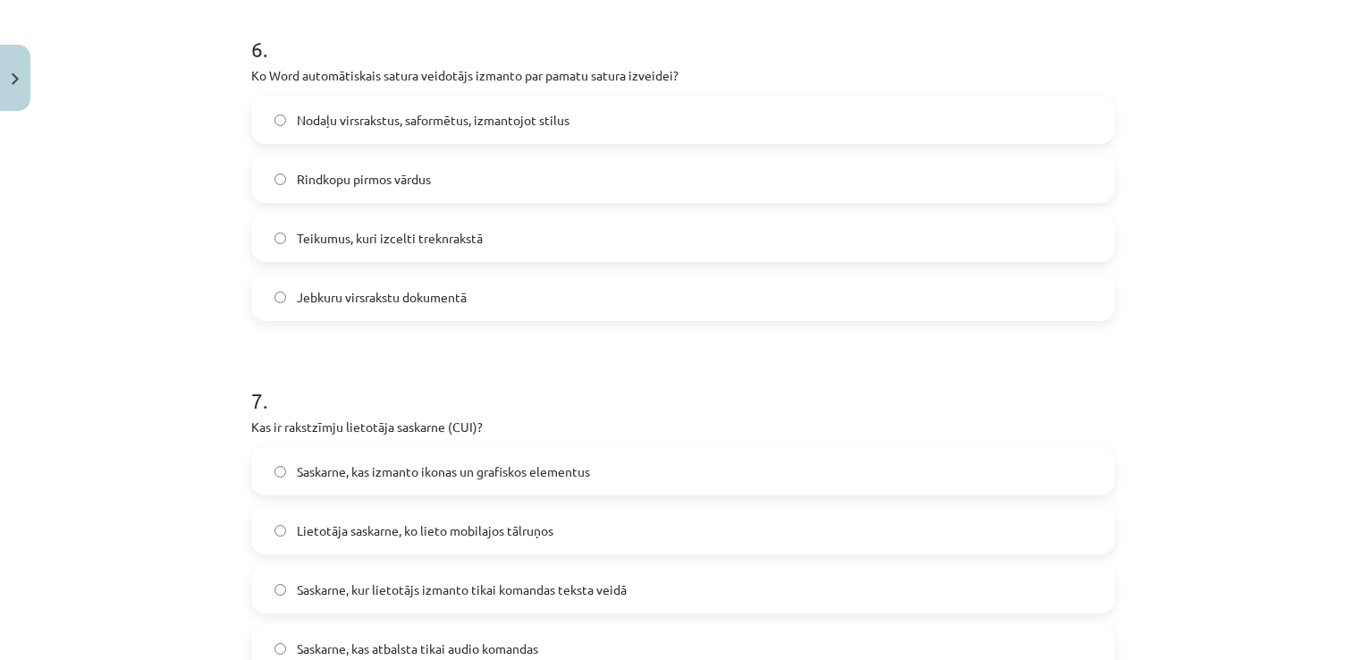
click at [586, 305] on label "Jebkuru virsrakstu dokumentā" at bounding box center [683, 296] width 860 height 45
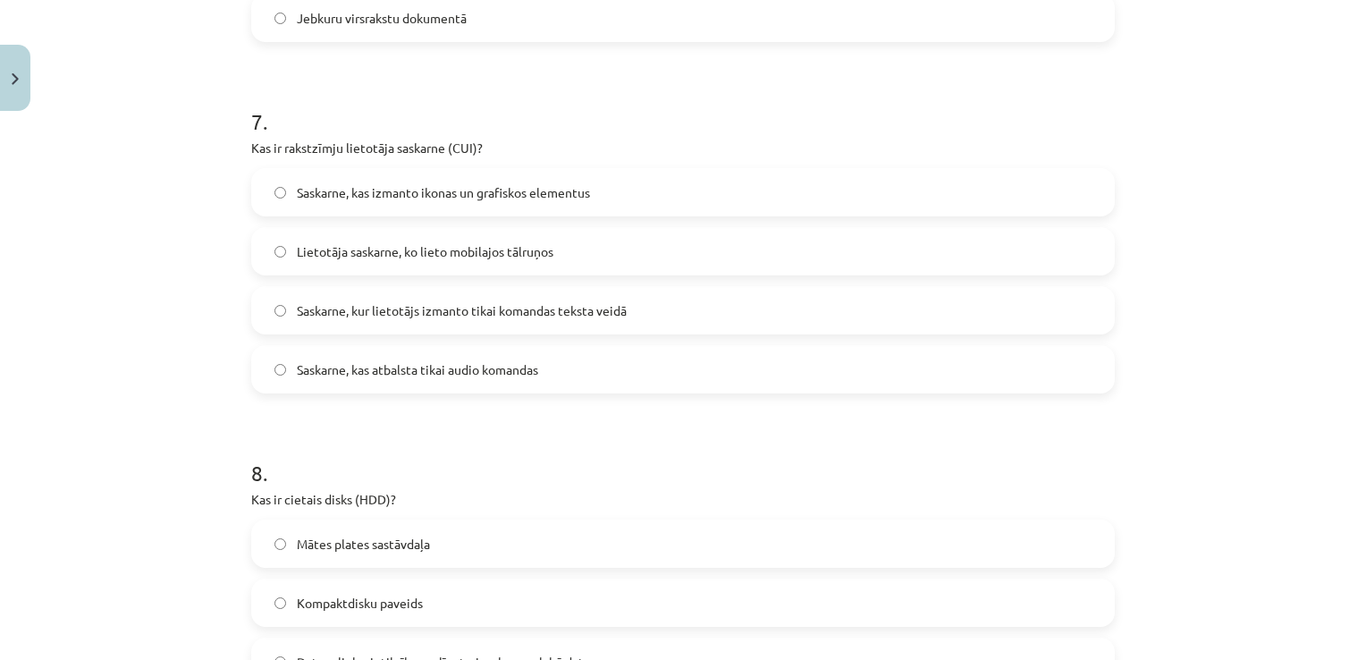
scroll to position [2359, 0]
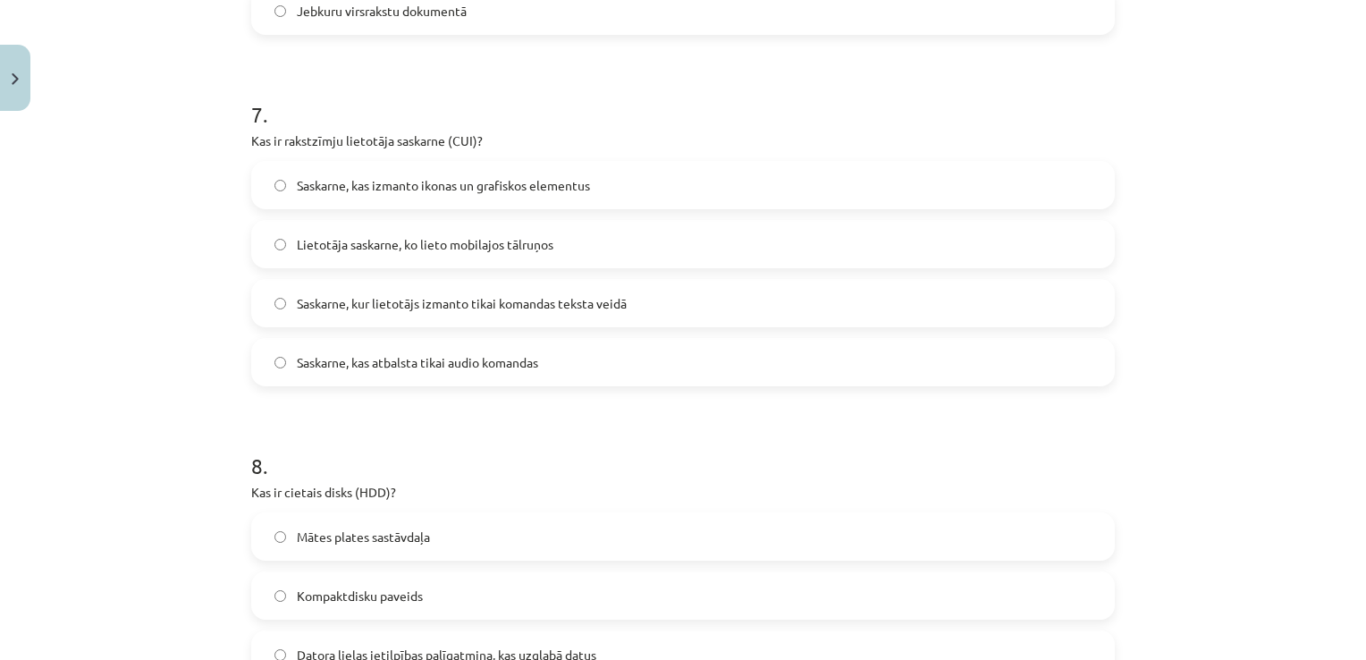
click at [551, 163] on label "Saskarne, kas izmanto ikonas un grafiskos elementus" at bounding box center [683, 185] width 860 height 45
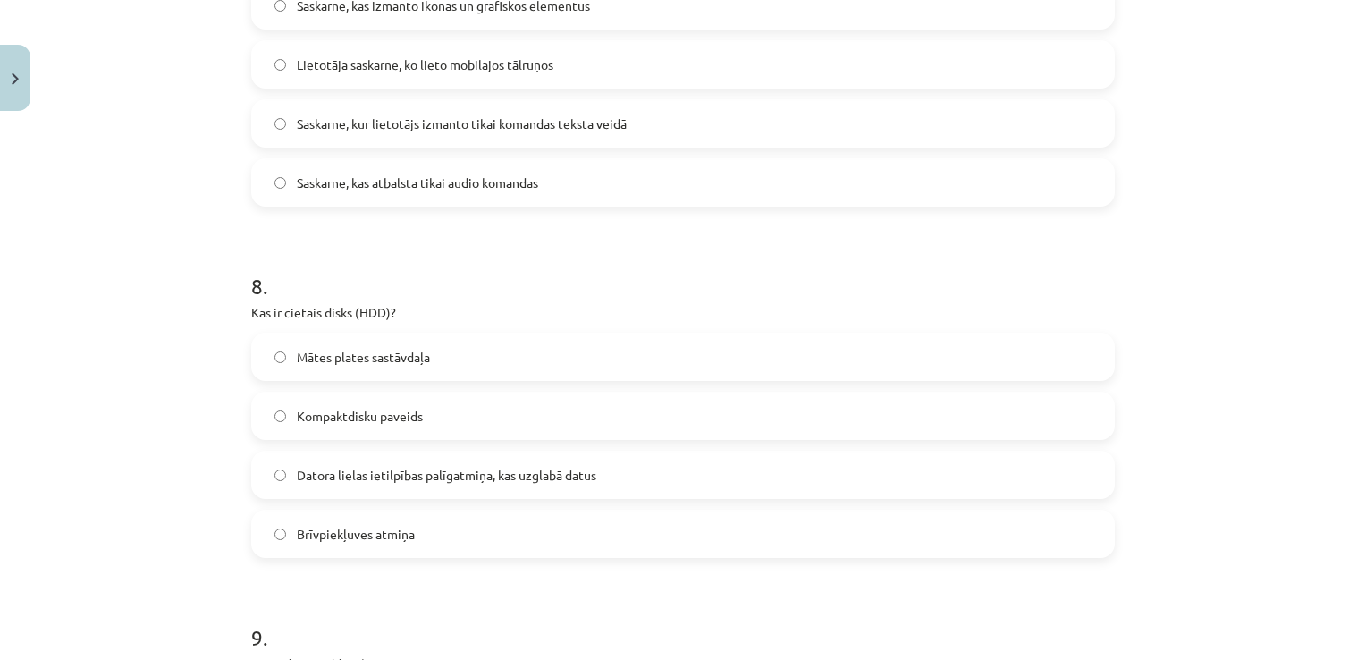
scroll to position [2656, 0]
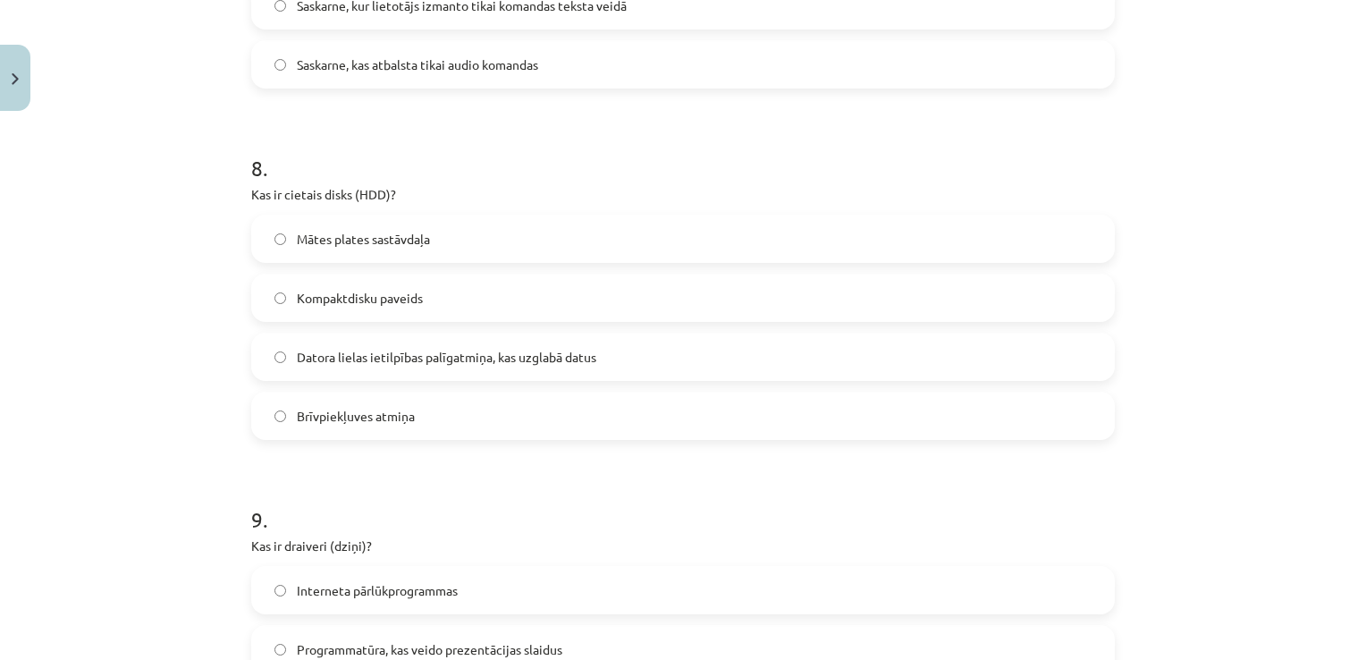
click at [485, 348] on span "Datora lielas ietilpības palīgatmiņa, kas uzglabā datus" at bounding box center [446, 357] width 299 height 19
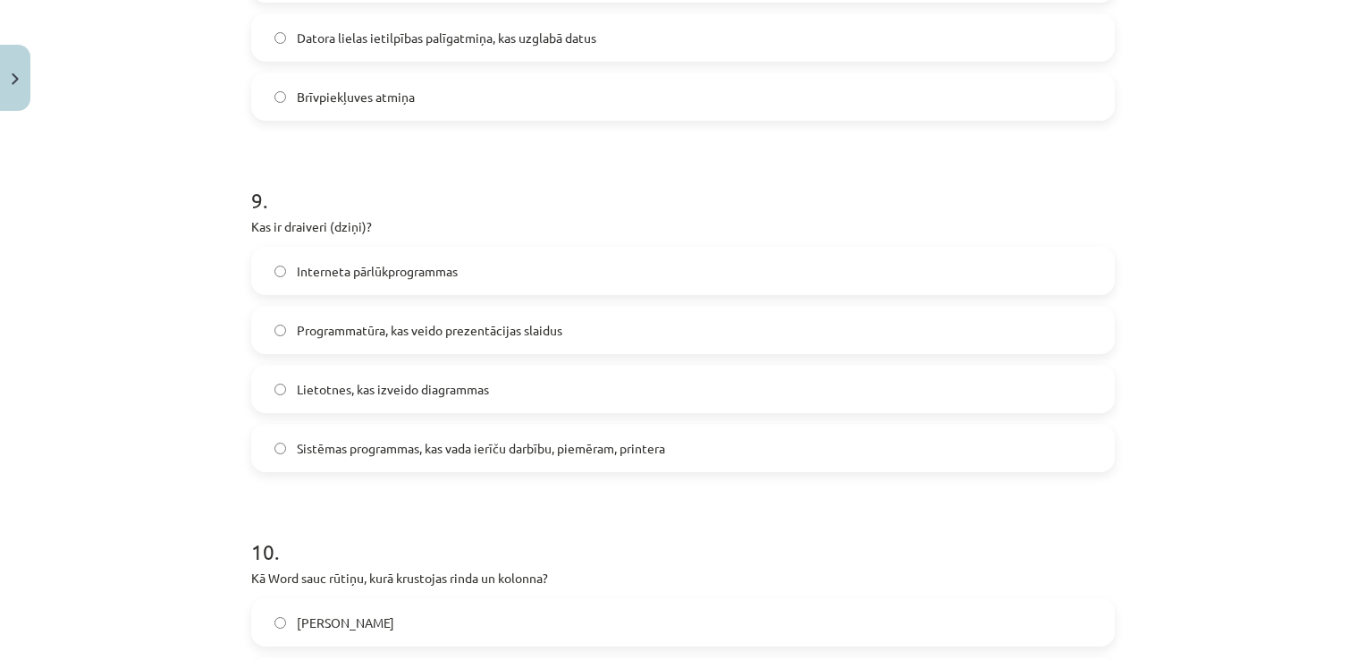
scroll to position [2978, 0]
click at [490, 452] on span "Sistēmas programmas, kas vada ierīču darbību, piemēram, printera" at bounding box center [481, 445] width 368 height 19
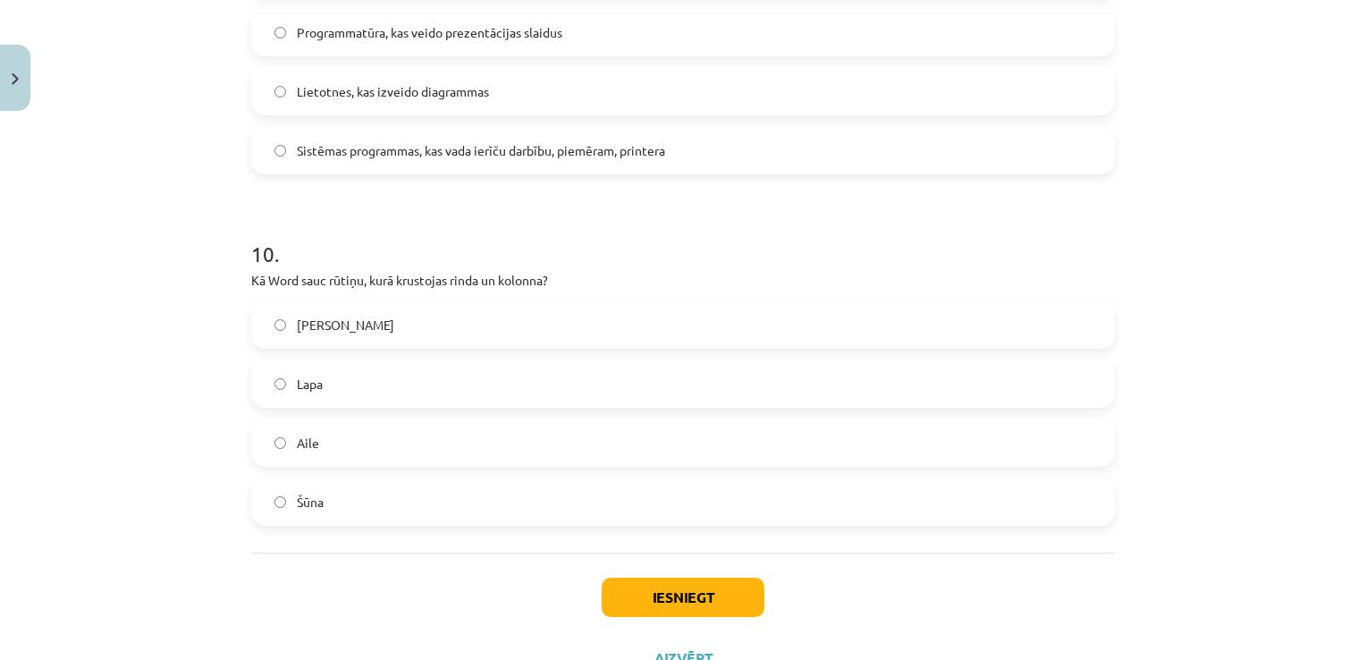
scroll to position [3300, 0]
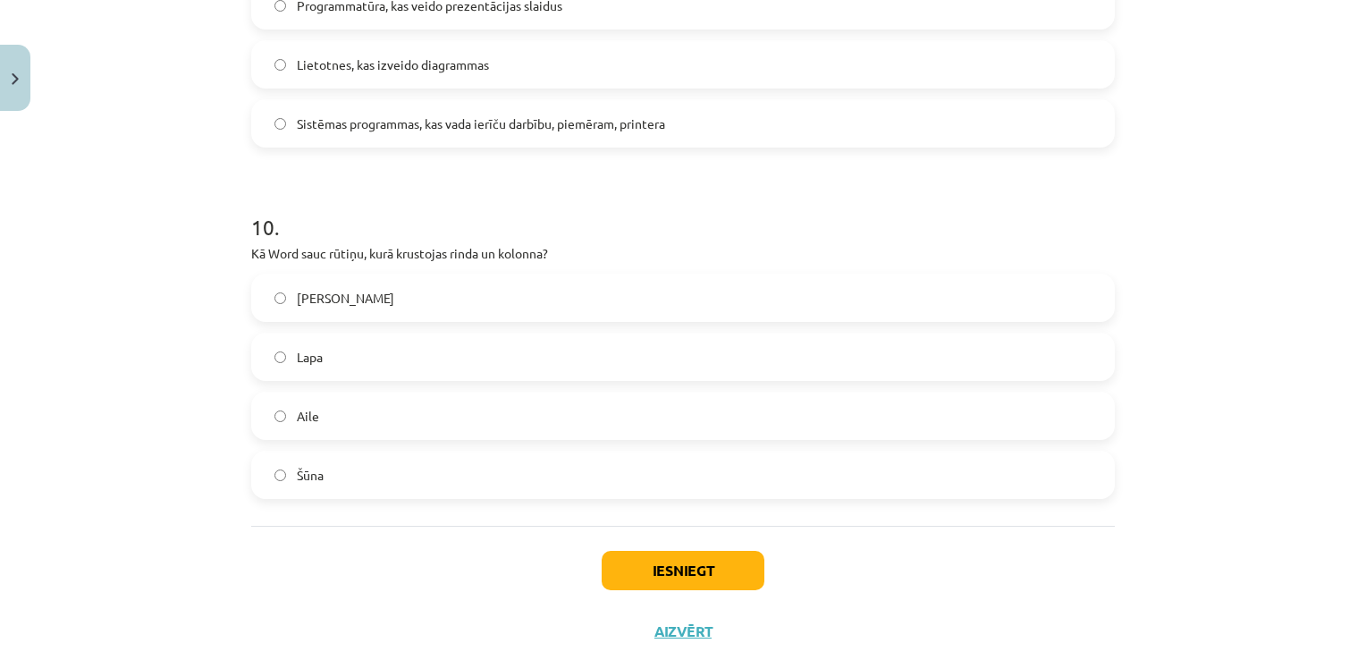
click at [486, 479] on label "Šūna" at bounding box center [683, 474] width 860 height 45
click at [640, 569] on button "Iesniegt" at bounding box center [682, 570] width 163 height 39
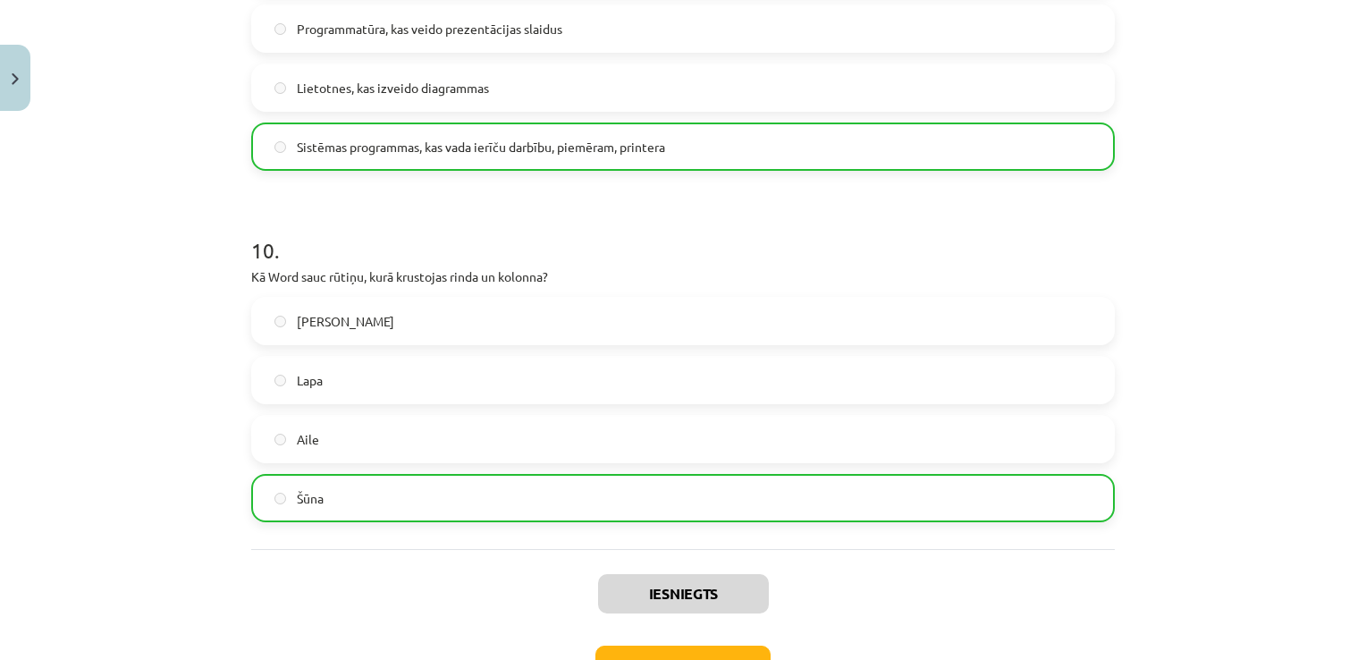
scroll to position [3402, 0]
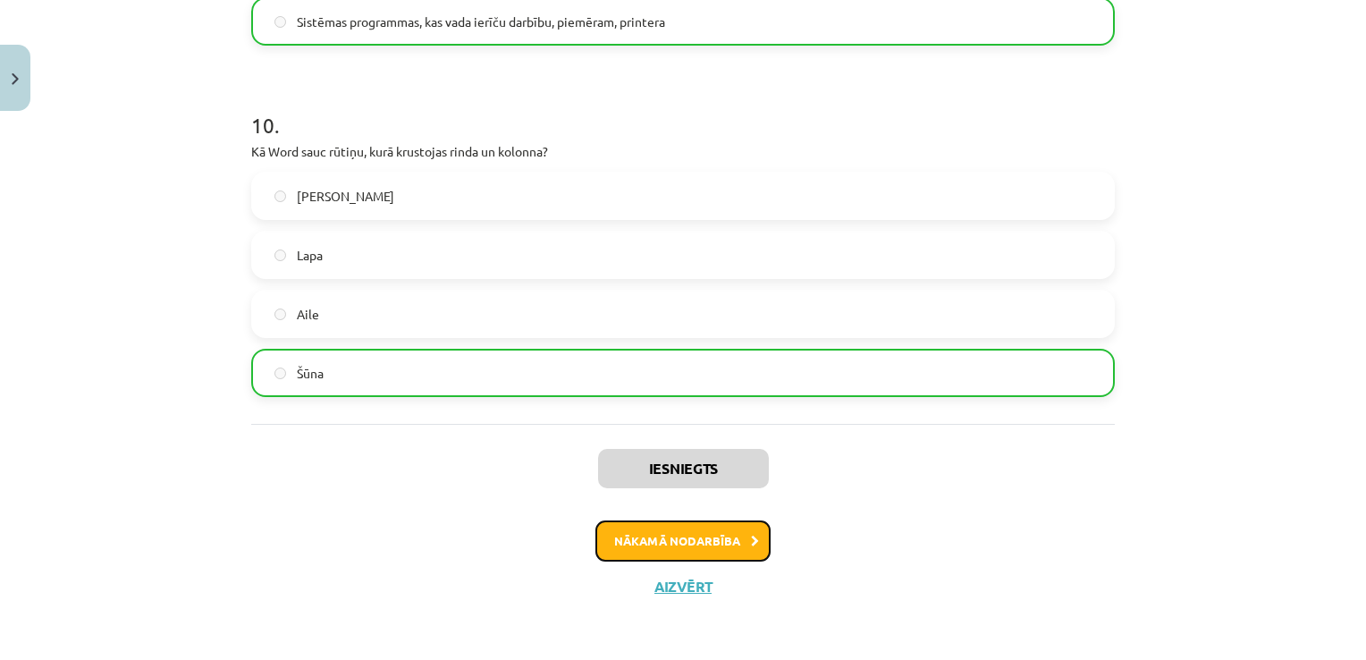
click at [713, 536] on button "Nākamā nodarbība" at bounding box center [682, 540] width 175 height 41
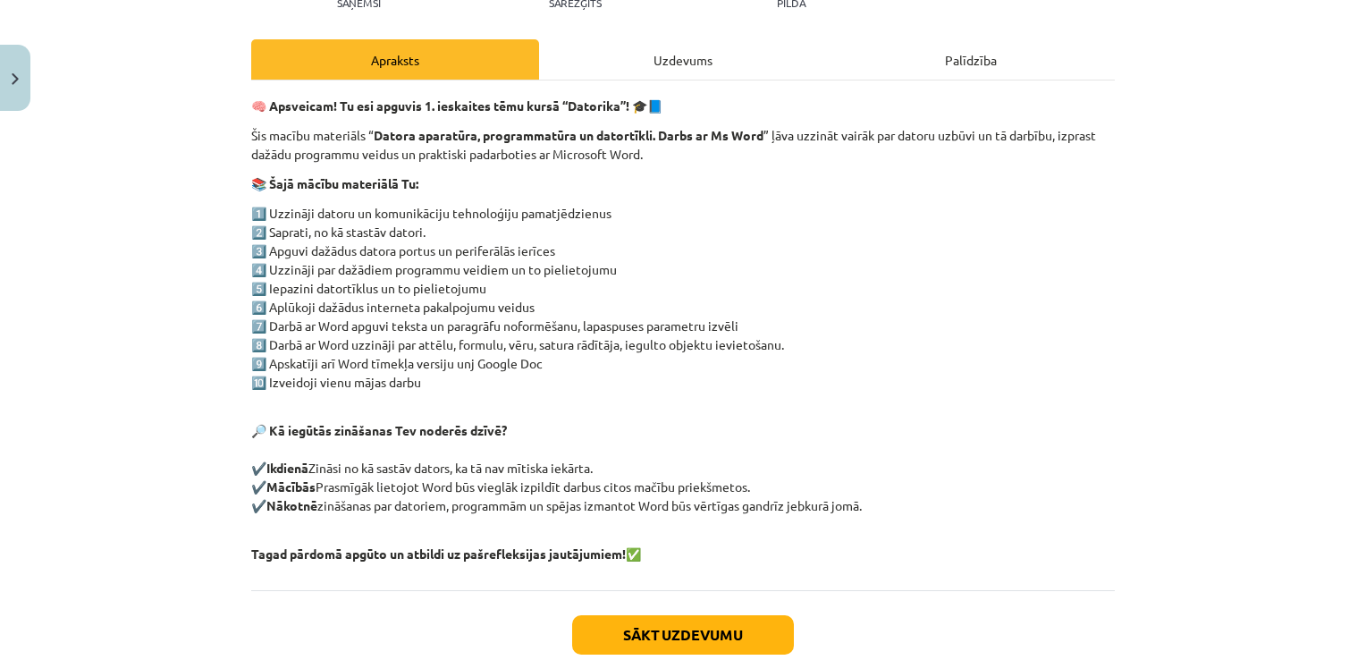
scroll to position [332, 0]
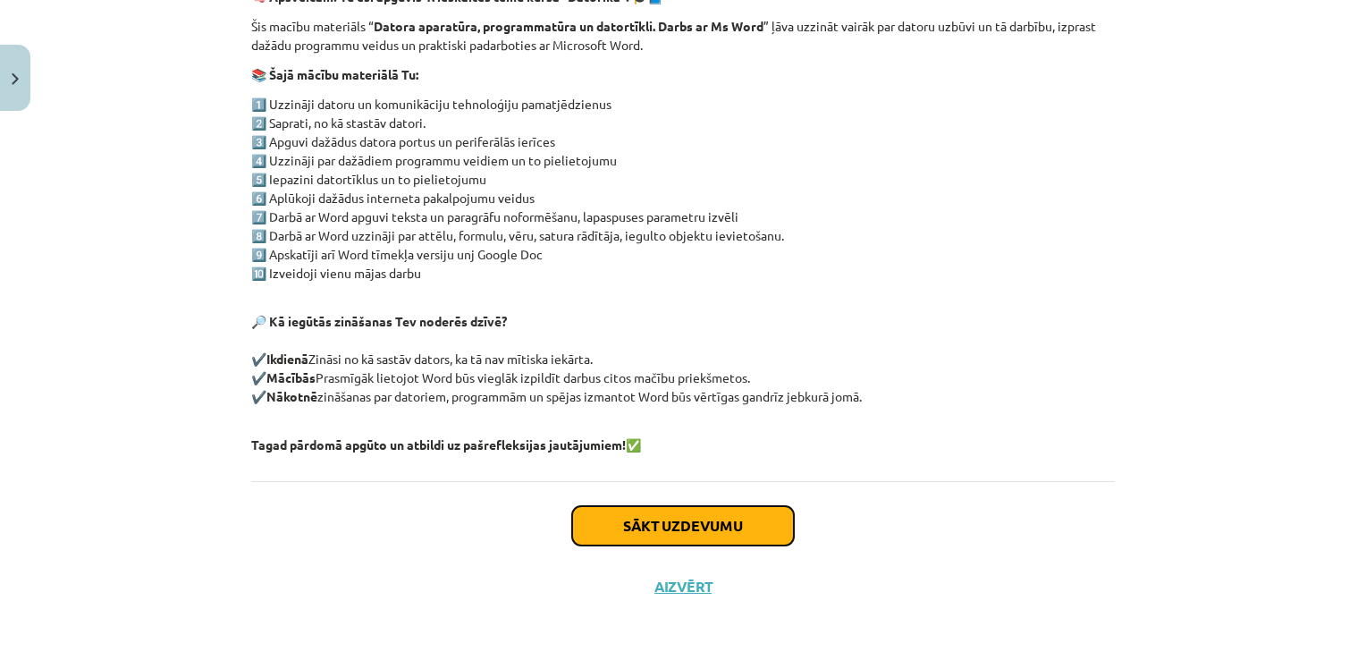
click at [667, 506] on button "Sākt uzdevumu" at bounding box center [683, 525] width 222 height 39
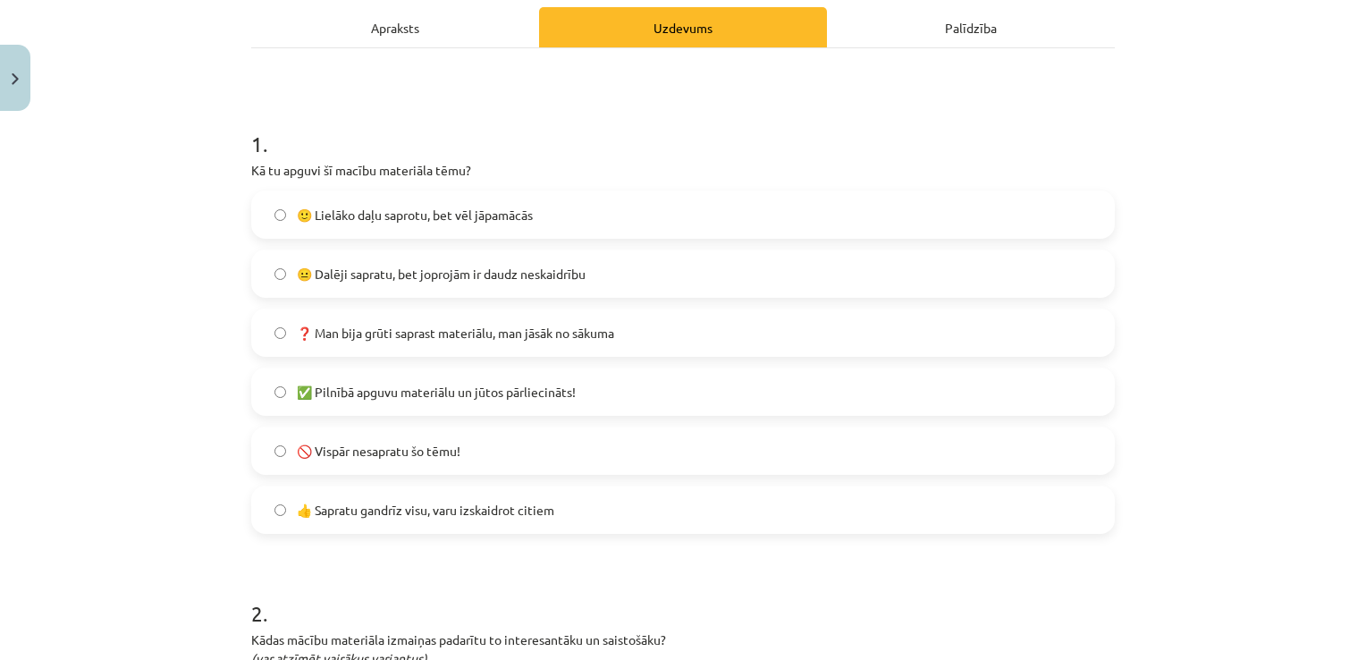
scroll to position [262, 0]
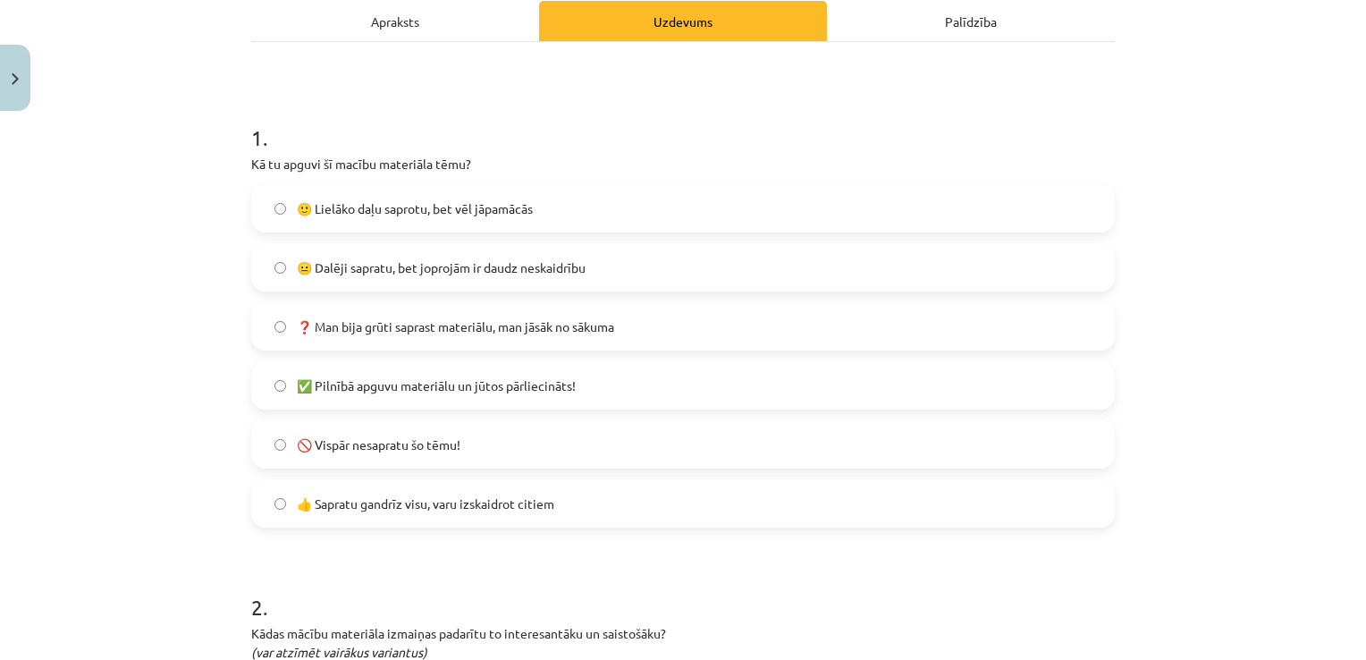
click at [467, 517] on label "👍 Sapratu gandrīz visu, varu izskaidrot citiem" at bounding box center [683, 503] width 860 height 45
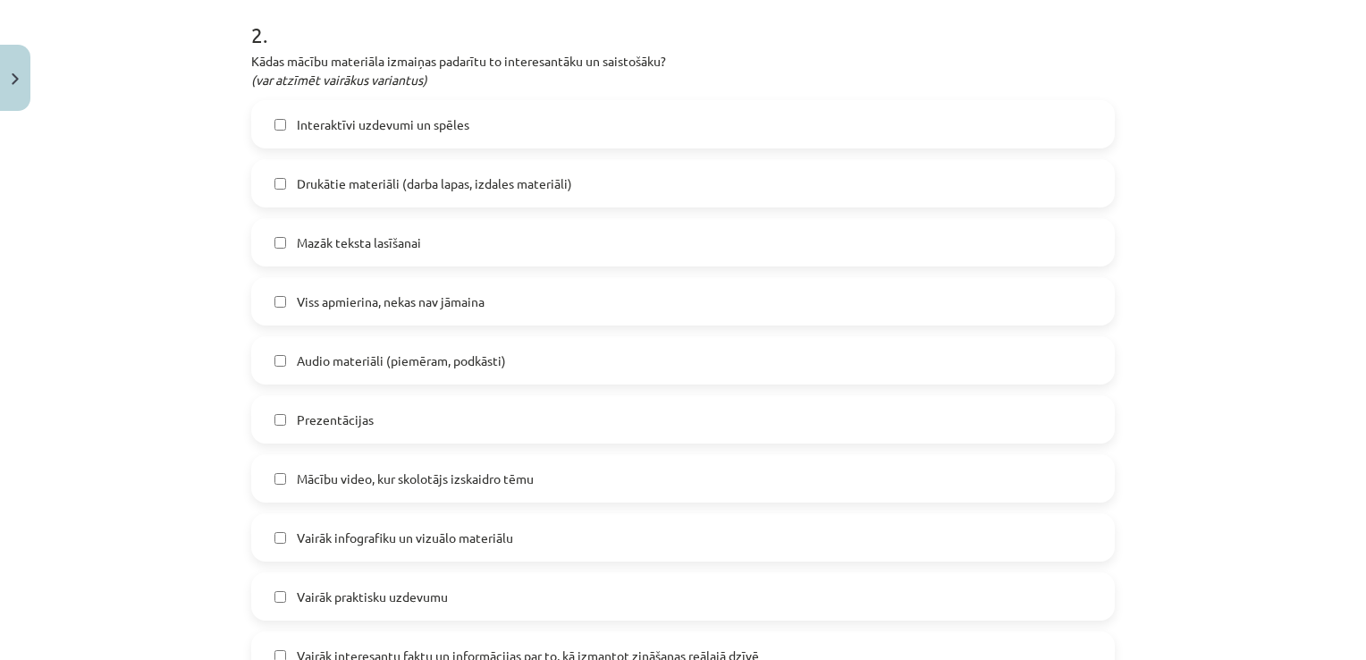
scroll to position [845, 0]
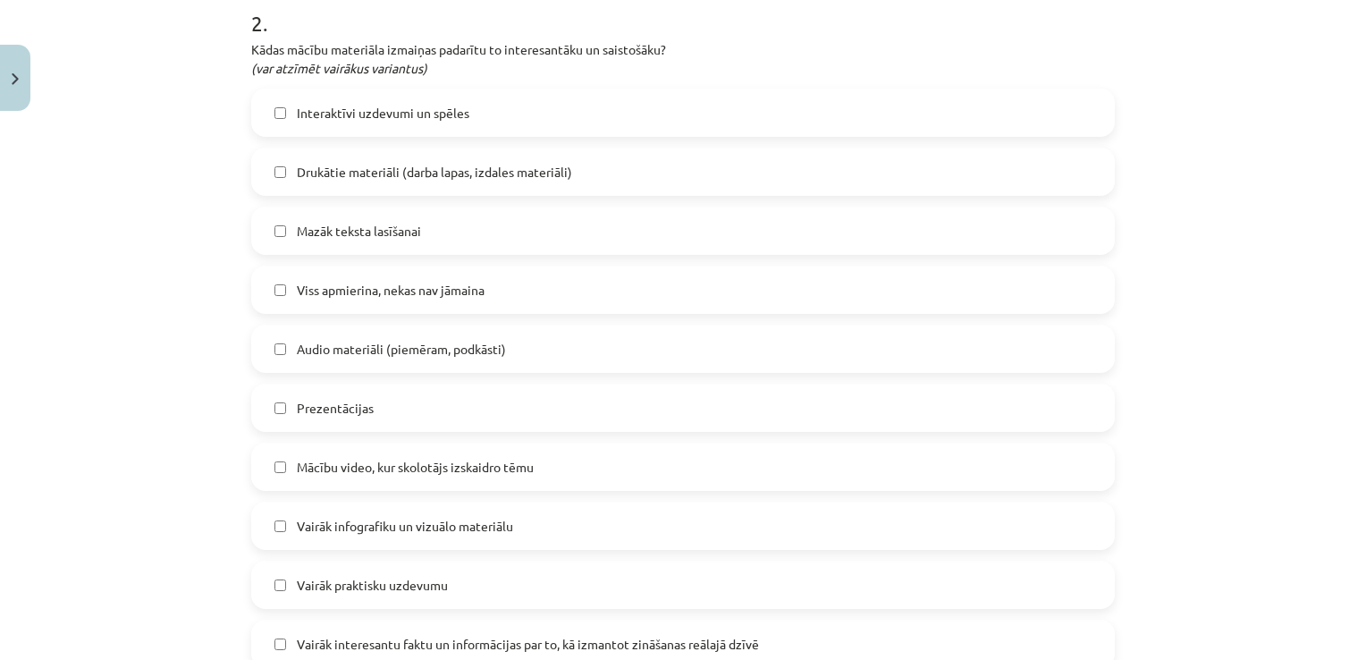
click at [765, 122] on label "Interaktīvi uzdevumi un spēles" at bounding box center [683, 112] width 860 height 45
click at [693, 231] on label "Mazāk teksta lasīšanai" at bounding box center [683, 230] width 860 height 45
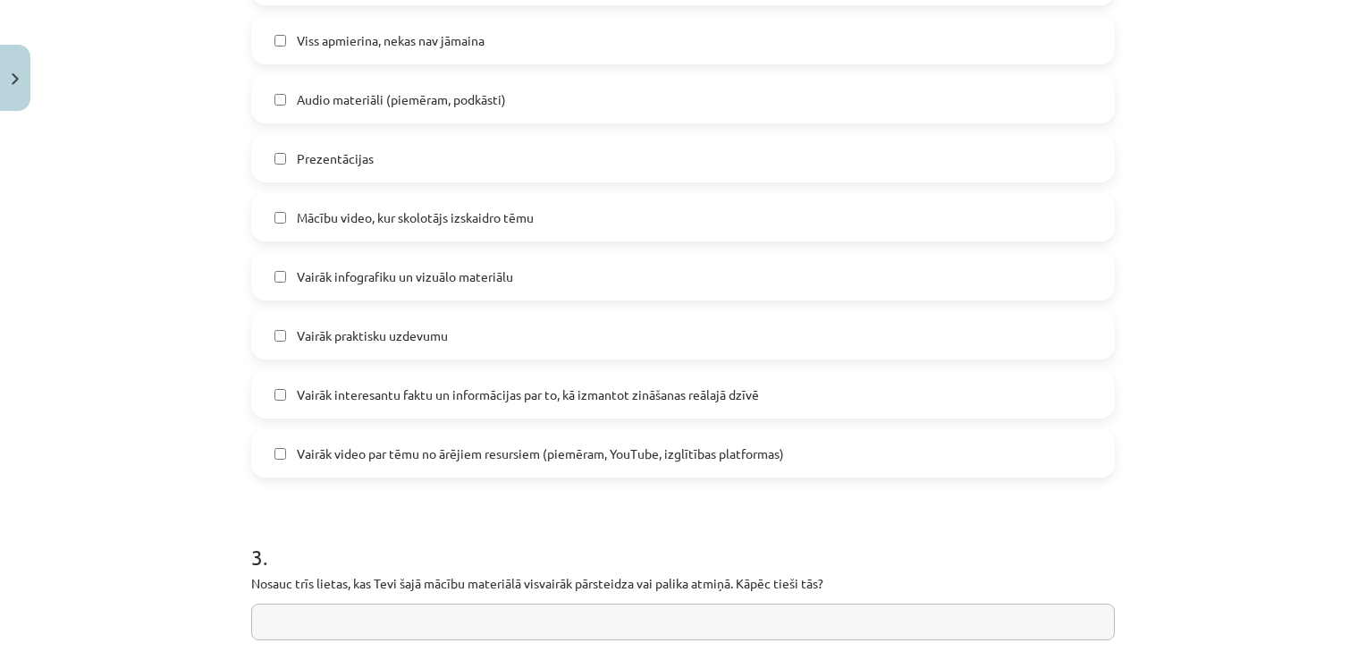
scroll to position [1096, 0]
click at [407, 281] on span "Vairāk infografiku un vizuālo materiālu" at bounding box center [405, 275] width 216 height 19
click at [418, 331] on span "Vairāk praktisku uzdevumu" at bounding box center [372, 334] width 151 height 19
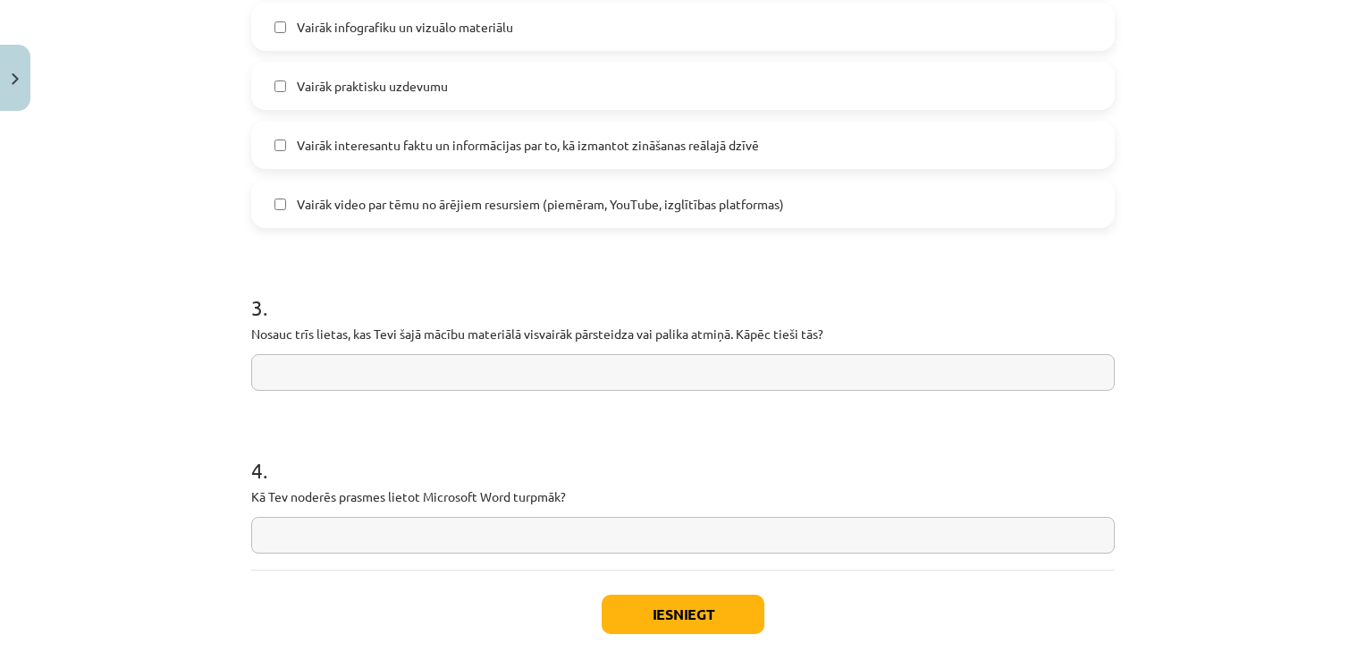
scroll to position [1346, 0]
click at [803, 369] on input "text" at bounding box center [682, 370] width 863 height 37
type input "*"
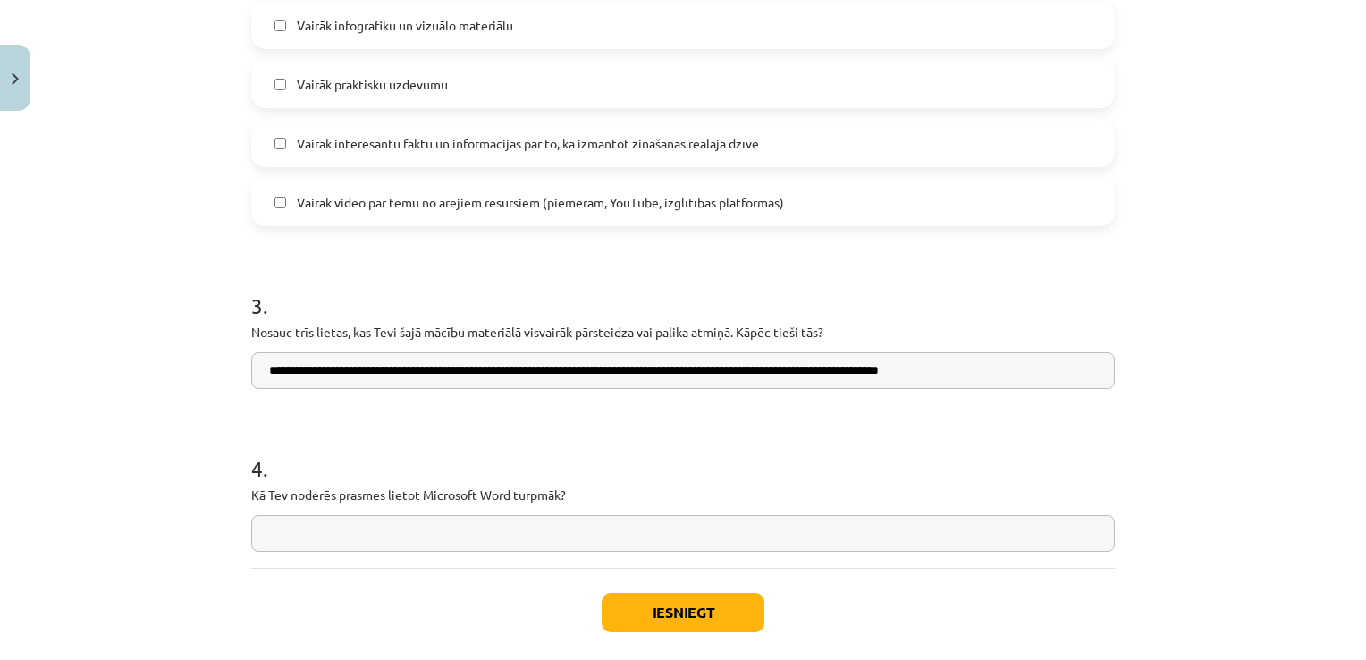
click at [803, 365] on input "**********" at bounding box center [682, 370] width 863 height 37
click at [803, 374] on input "**********" at bounding box center [682, 370] width 863 height 37
type input "**********"
click at [795, 515] on input "text" at bounding box center [682, 533] width 863 height 37
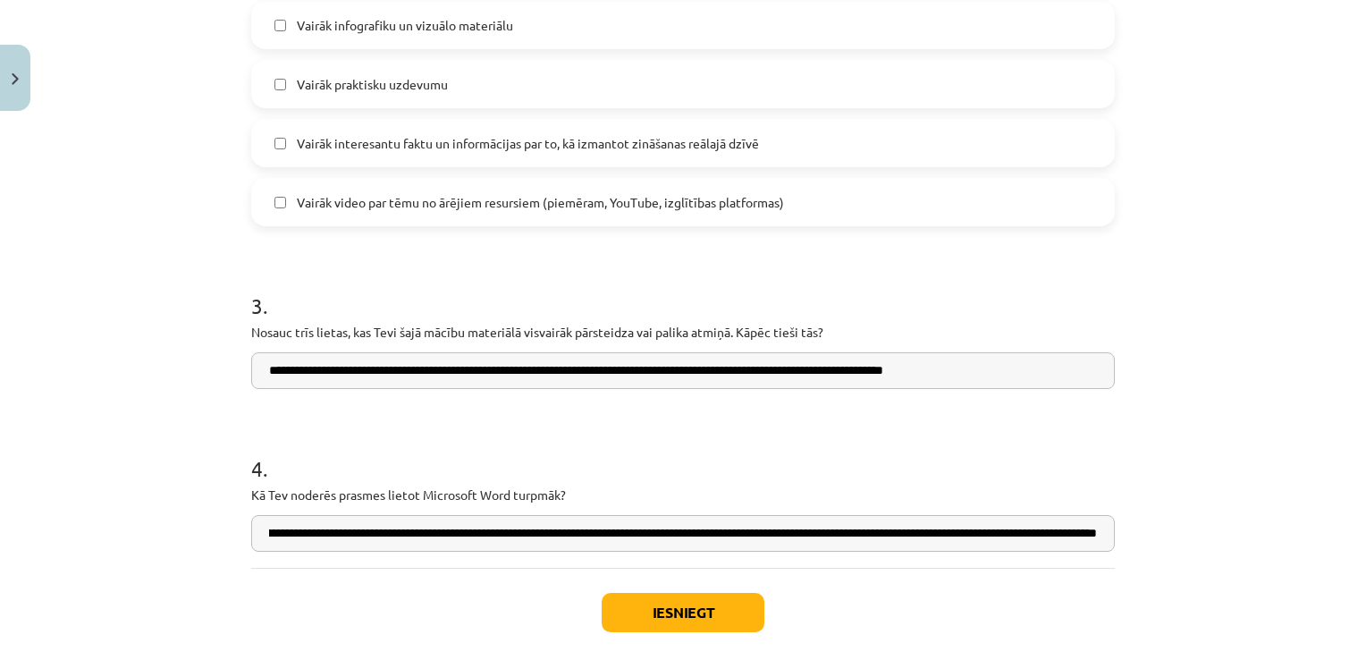
scroll to position [0, 337]
type input "**********"
click at [694, 606] on button "Iesniegt" at bounding box center [682, 612] width 163 height 39
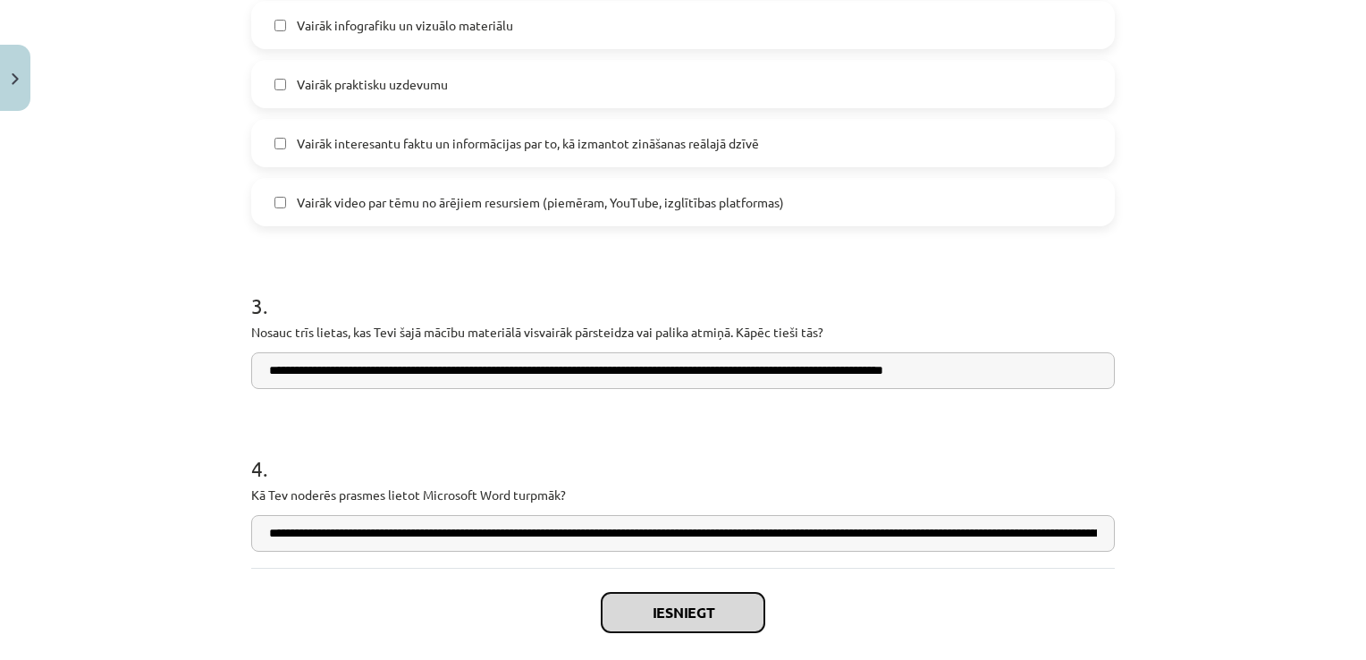
click at [694, 606] on button "Iesniegt" at bounding box center [682, 612] width 163 height 39
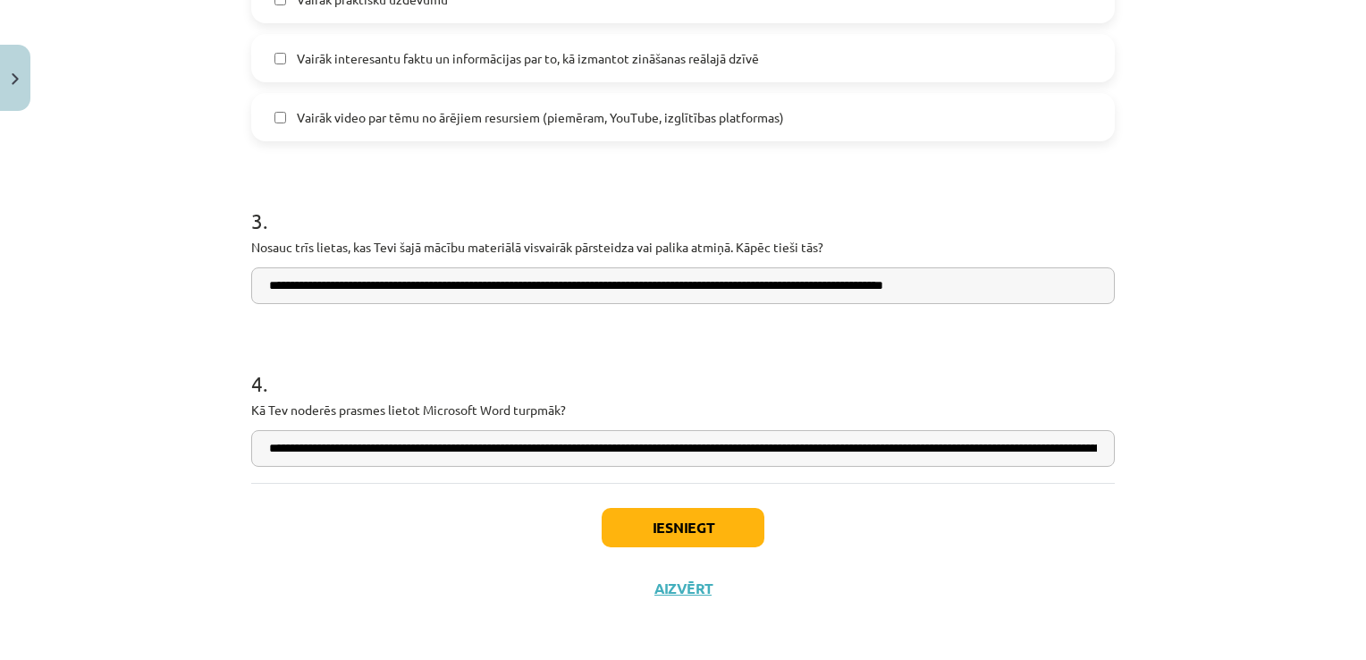
scroll to position [1434, 0]
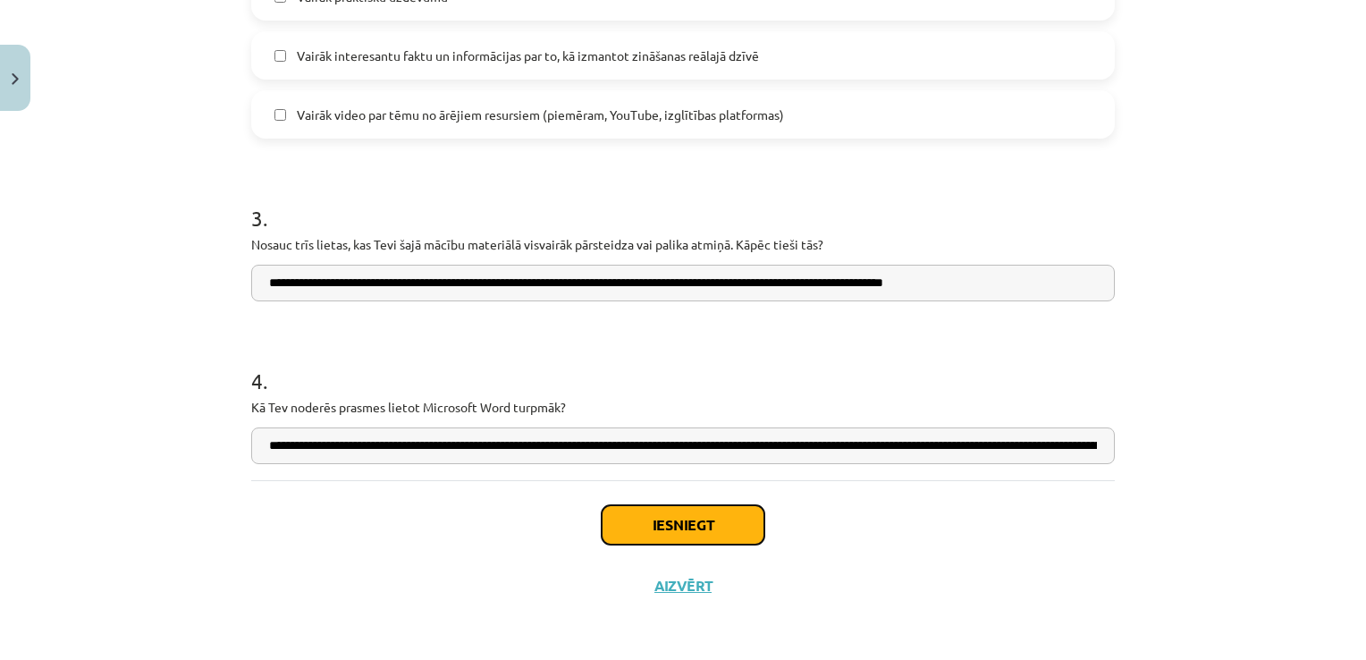
click at [658, 527] on button "Iesniegt" at bounding box center [682, 524] width 163 height 39
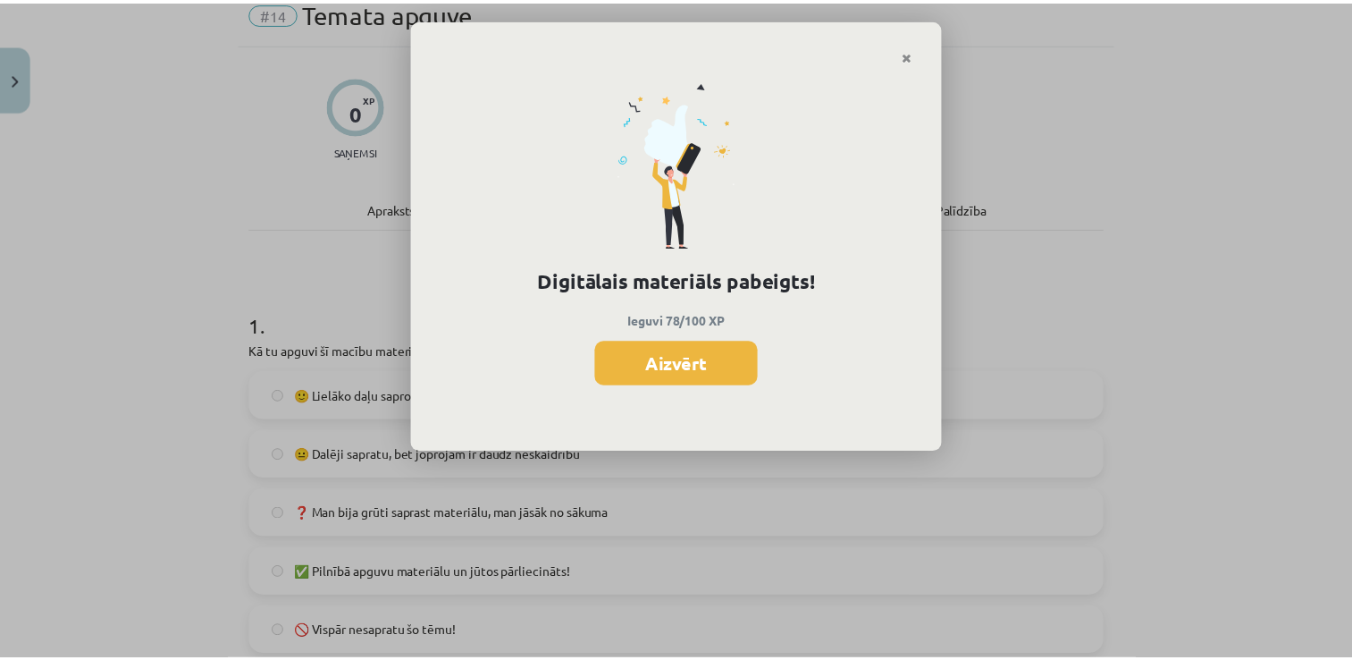
scroll to position [39, 0]
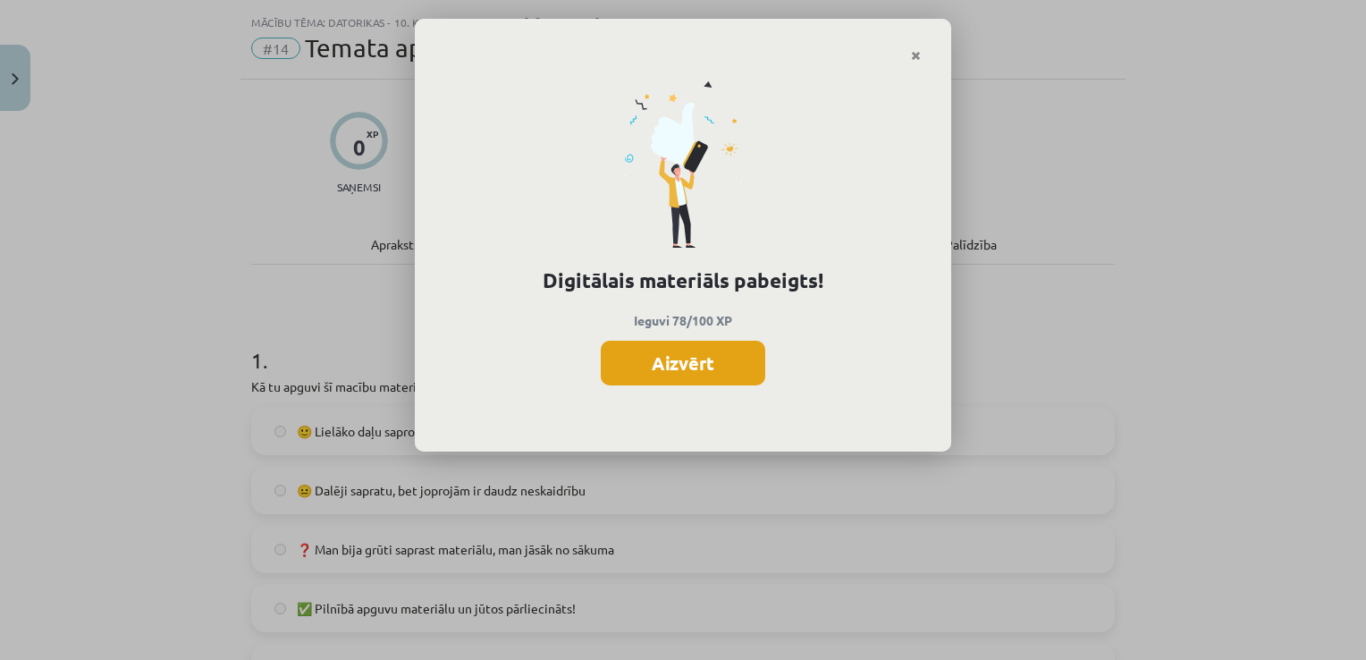
click at [679, 346] on button "Aizvērt" at bounding box center [683, 363] width 164 height 45
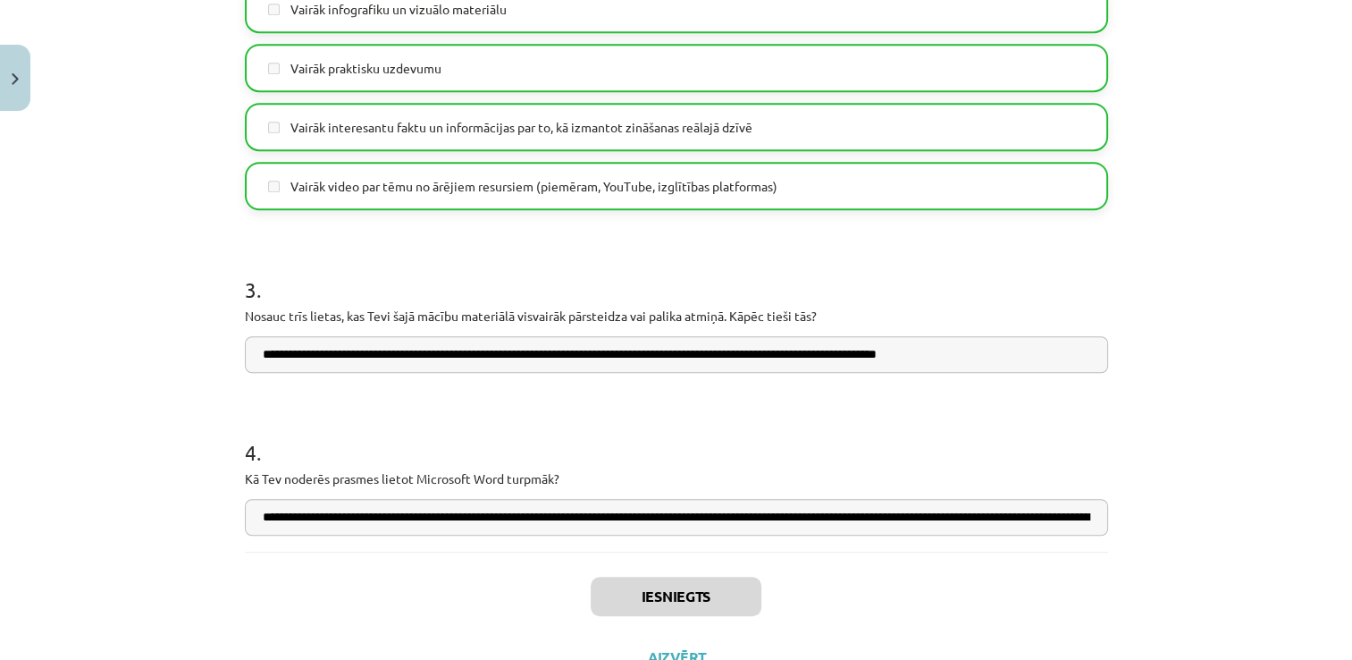
scroll to position [1434, 0]
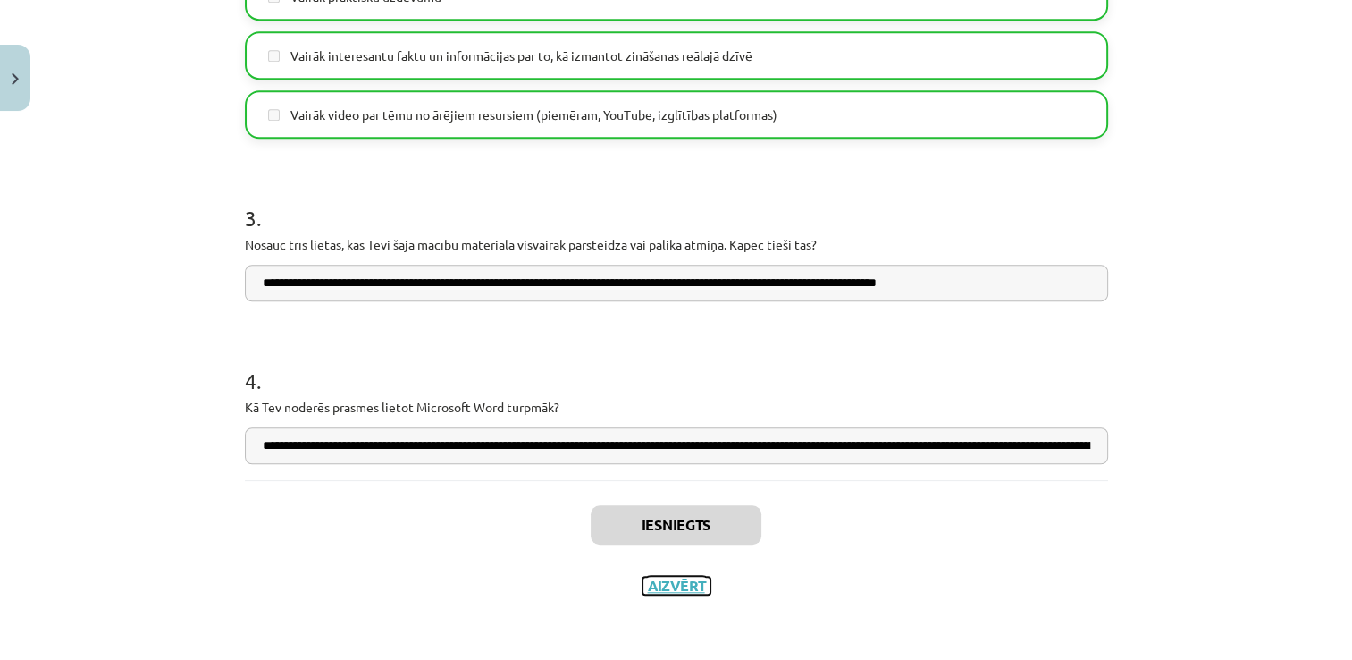
click at [683, 584] on button "Aizvērt" at bounding box center [677, 585] width 68 height 18
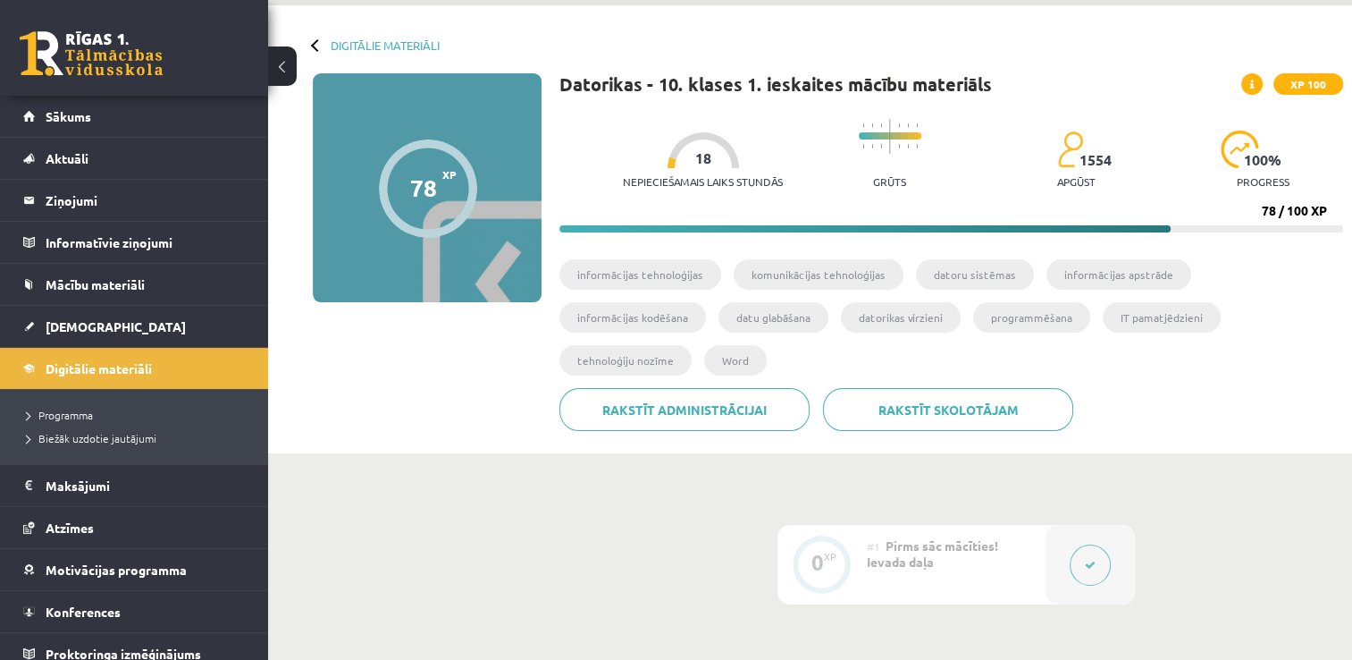
scroll to position [0, 0]
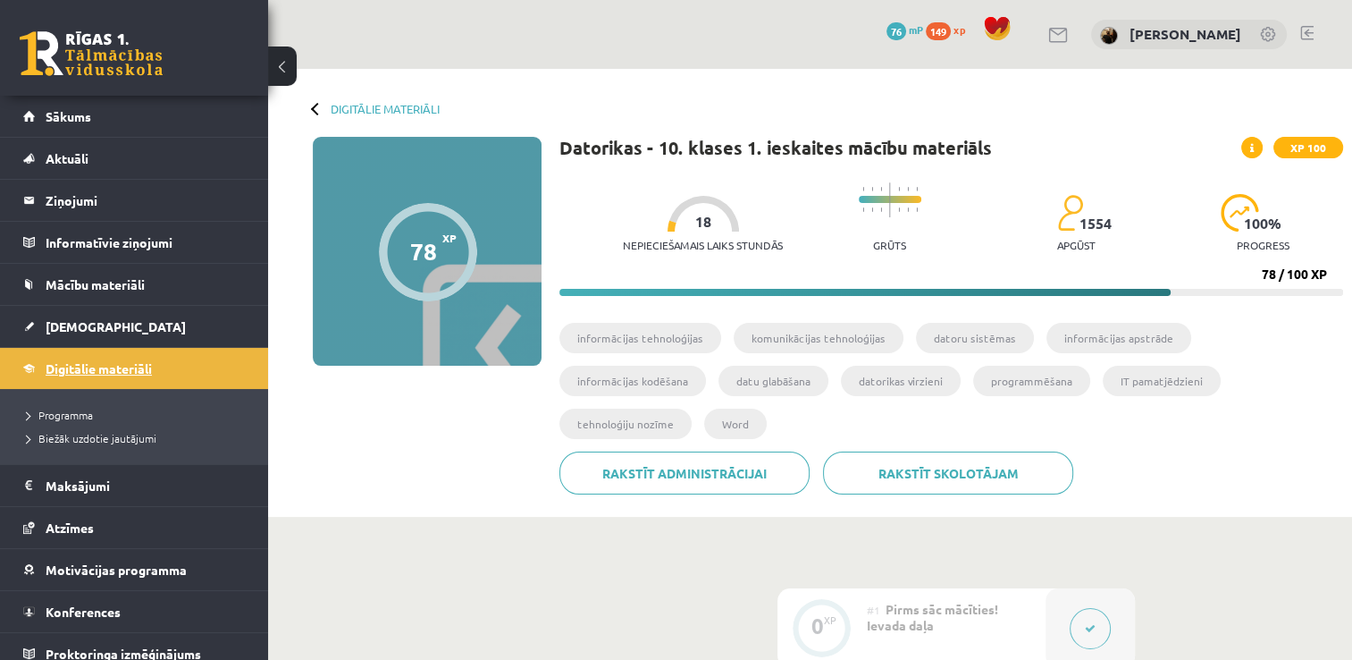
click at [80, 368] on span "Digitālie materiāli" at bounding box center [99, 368] width 106 height 16
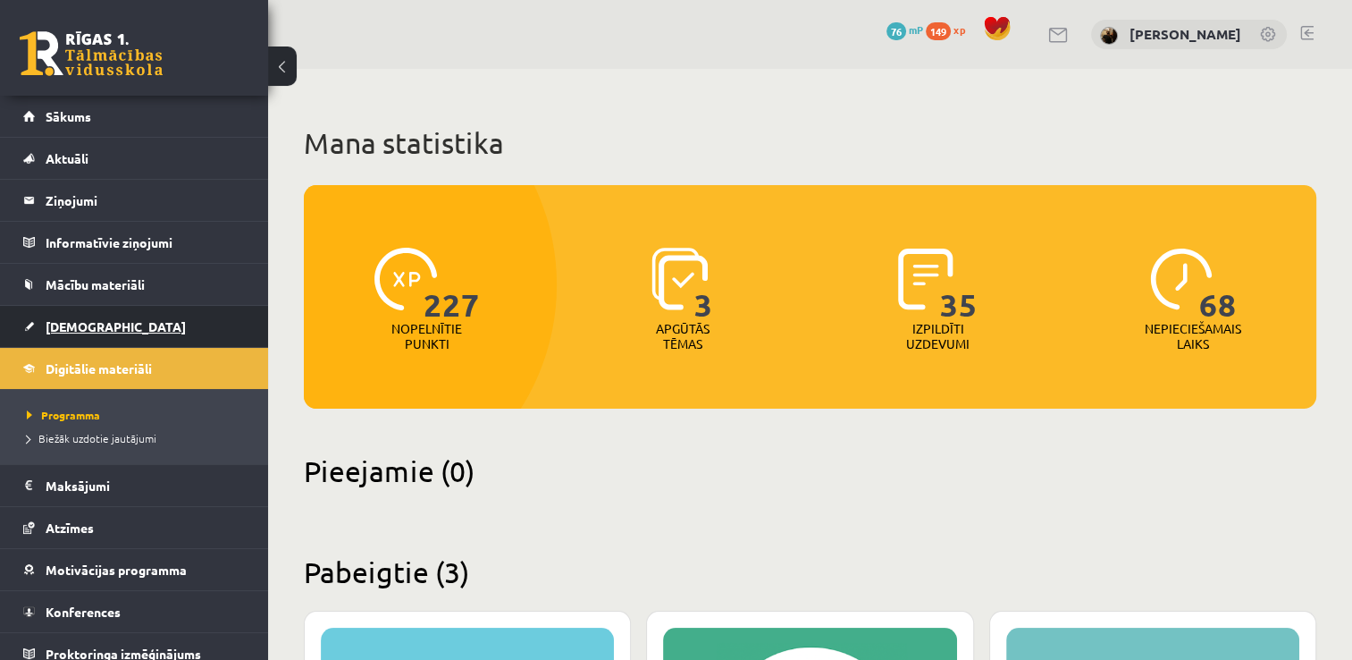
click at [122, 310] on link "[DEMOGRAPHIC_DATA]" at bounding box center [134, 326] width 223 height 41
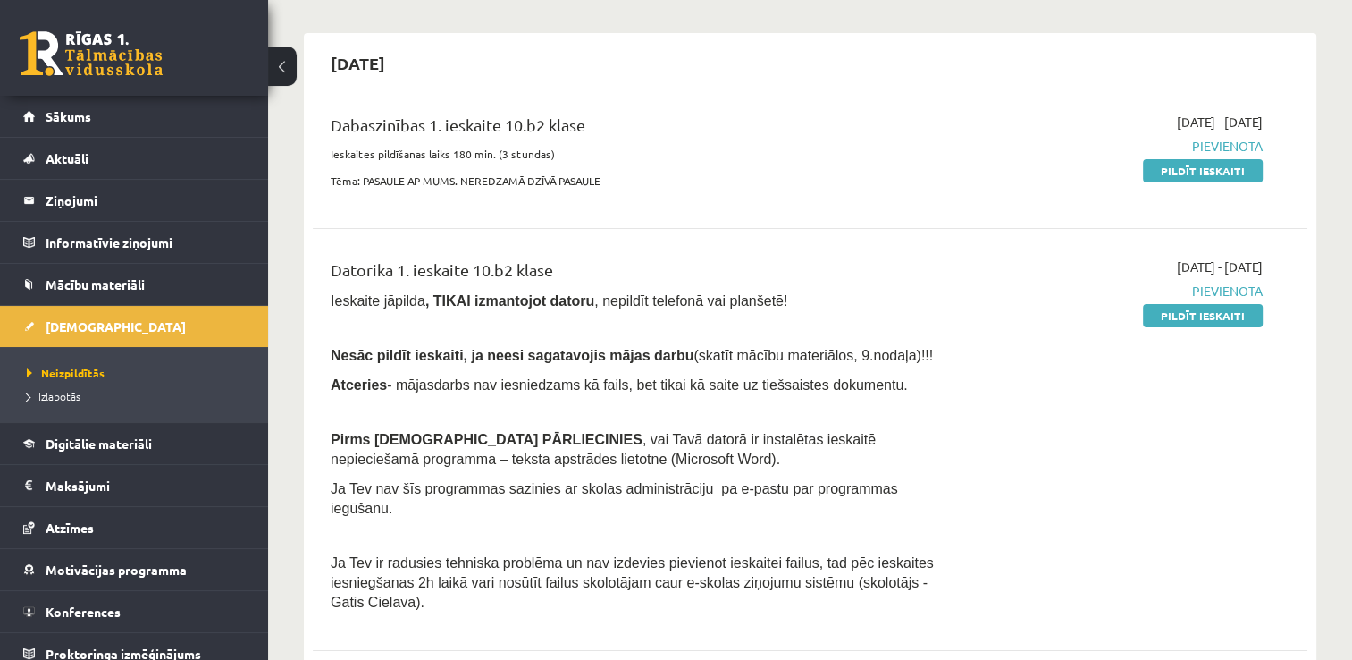
scroll to position [179, 0]
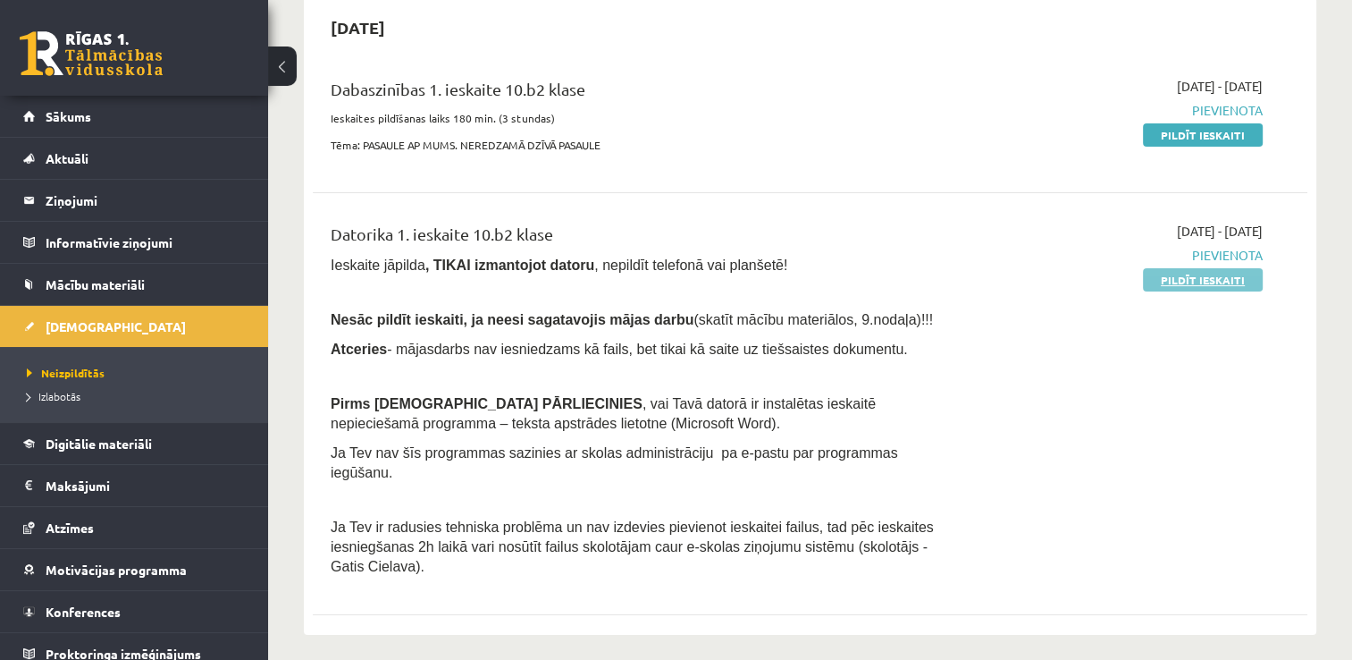
click at [1180, 273] on link "Pildīt ieskaiti" at bounding box center [1203, 279] width 120 height 23
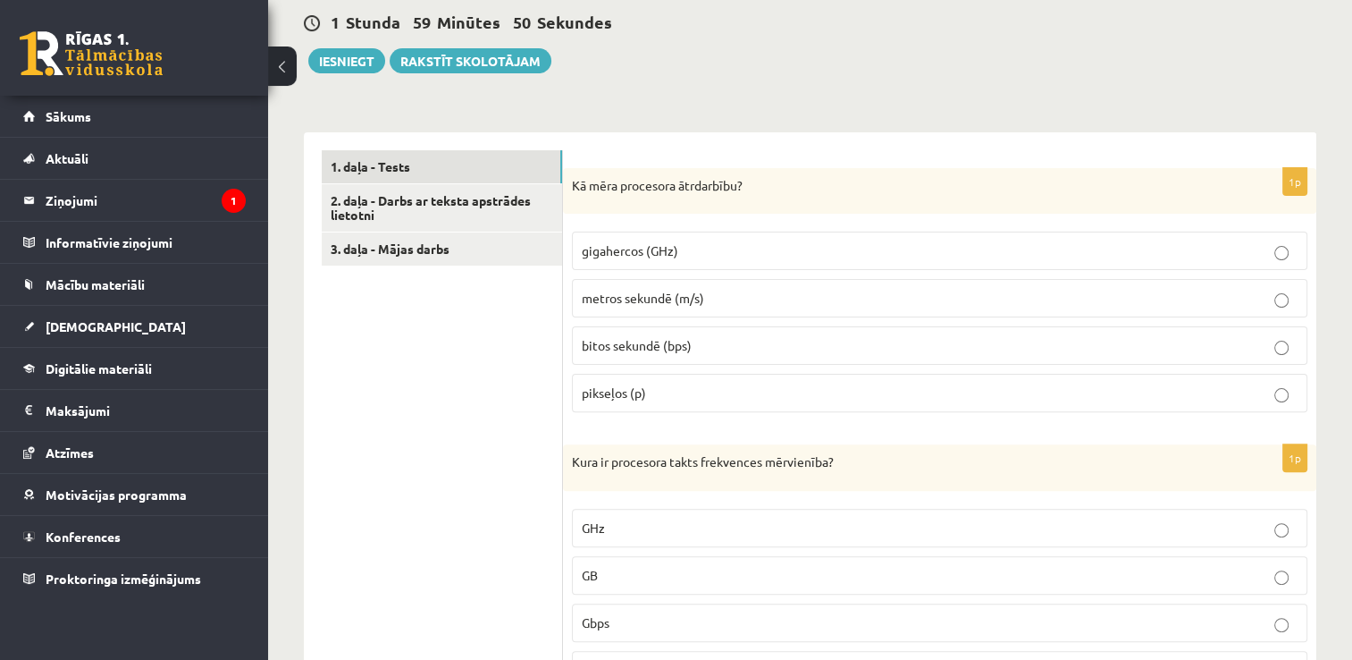
scroll to position [452, 0]
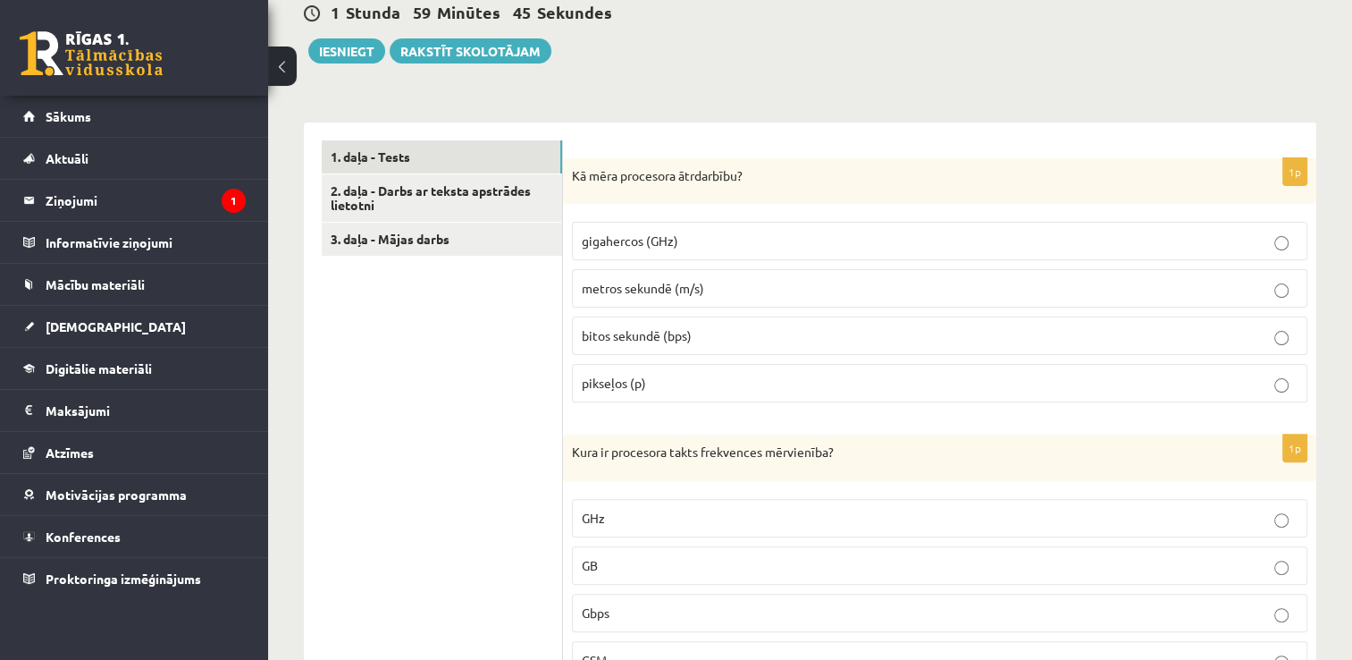
click at [877, 250] on label "gigahercos (GHz)" at bounding box center [940, 241] width 736 height 38
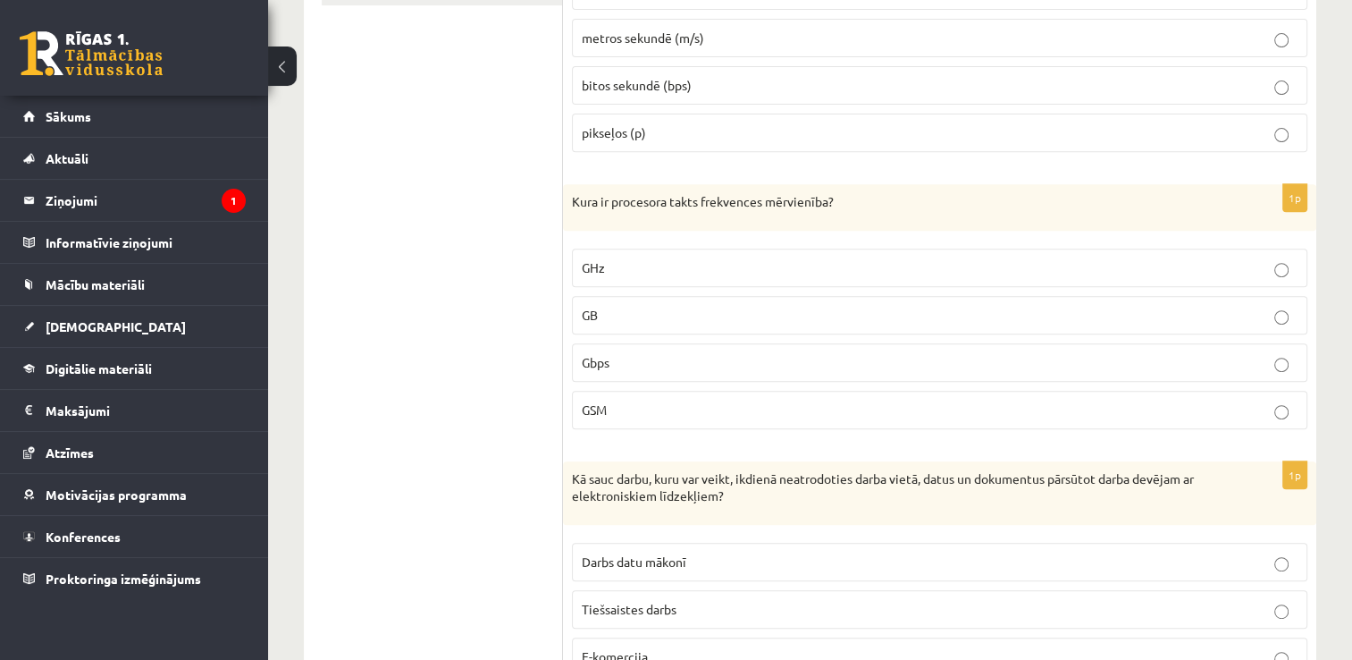
scroll to position [738, 0]
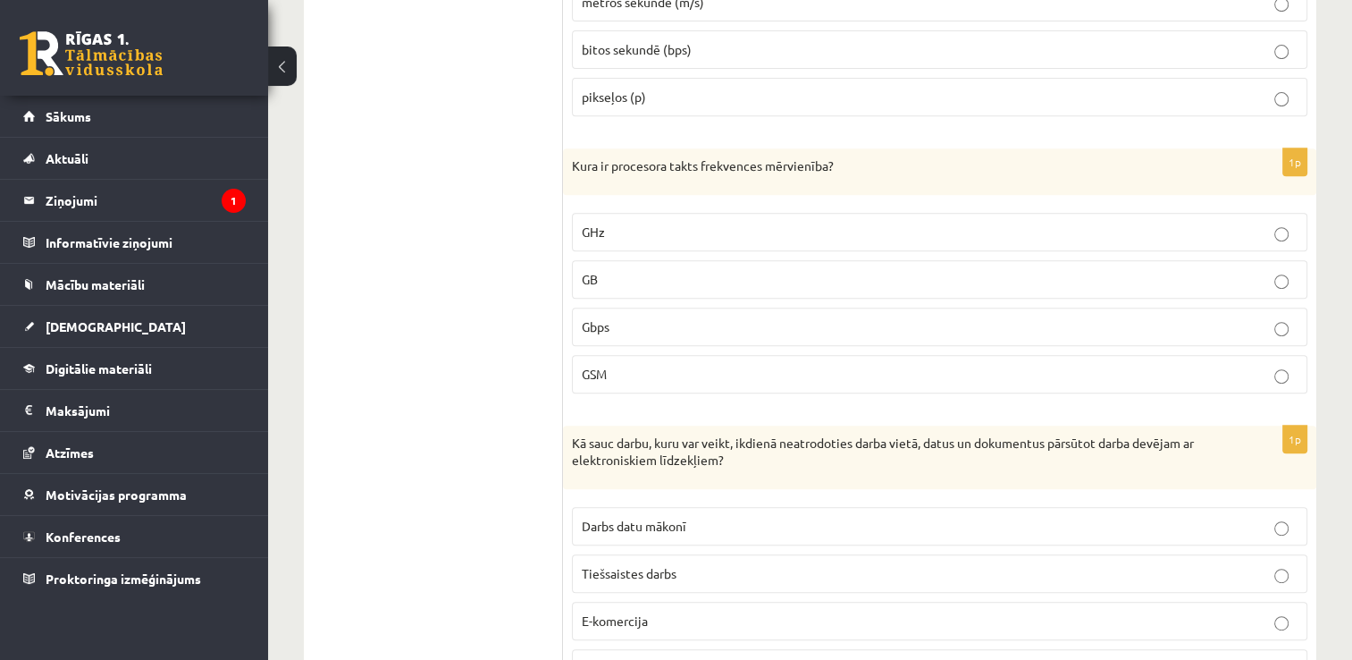
click at [1276, 240] on label "GHz" at bounding box center [940, 232] width 736 height 38
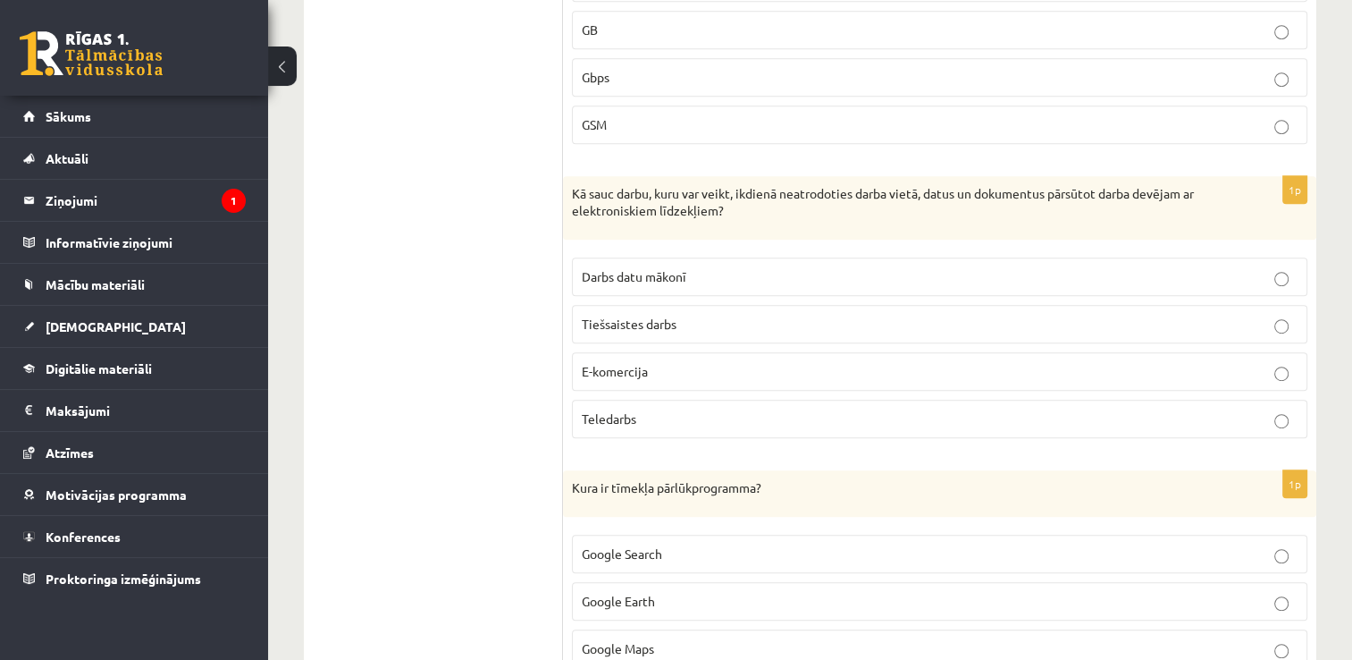
scroll to position [988, 0]
click at [691, 332] on label "Tiešsaistes darbs" at bounding box center [940, 323] width 736 height 38
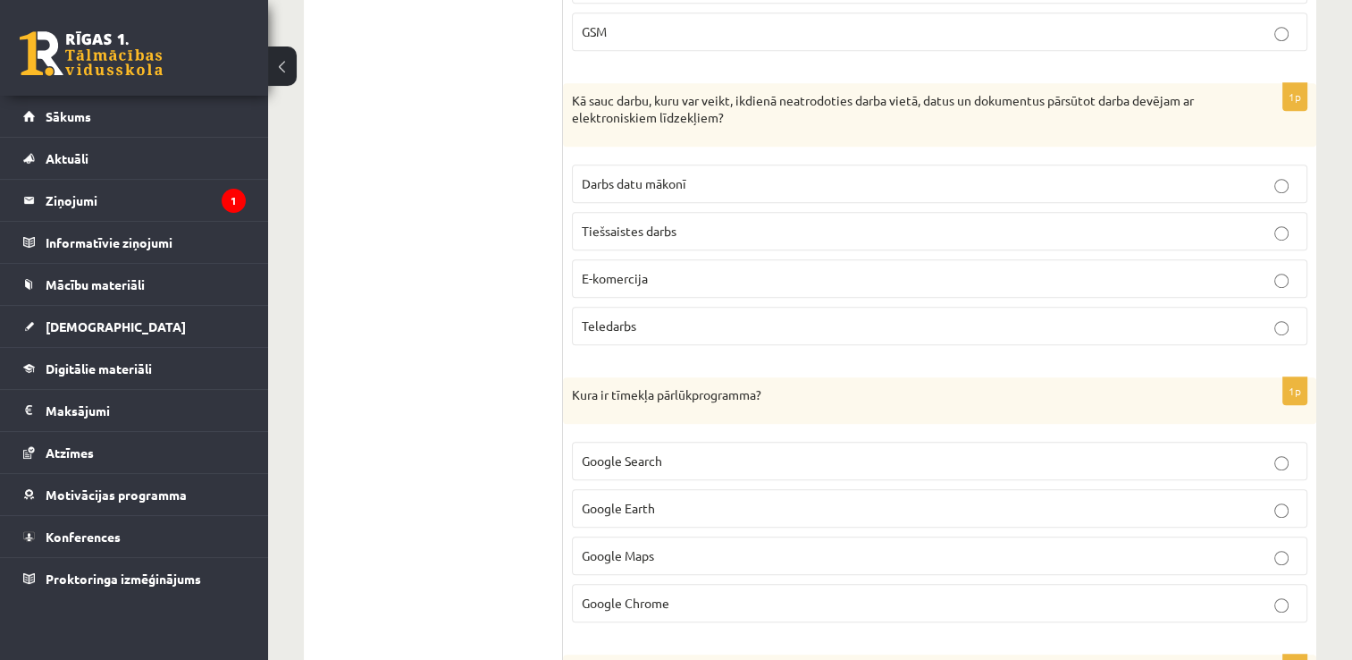
scroll to position [1096, 0]
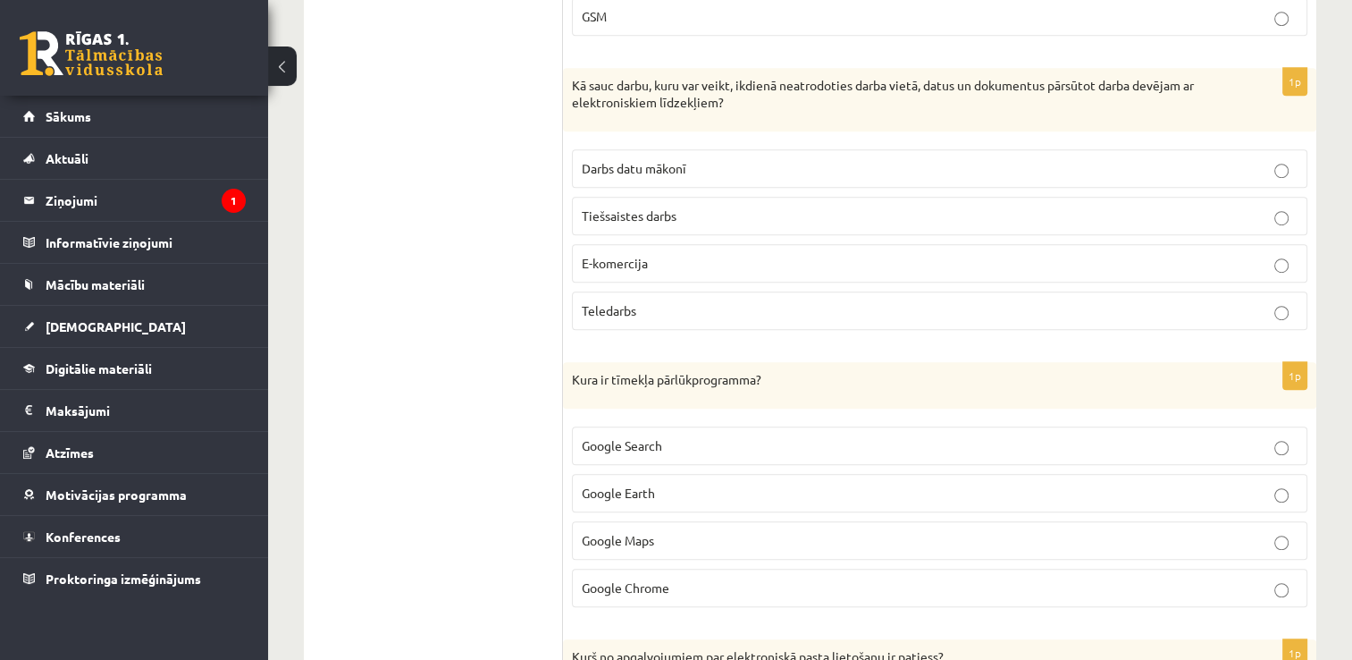
click at [1065, 311] on p "Teledarbs" at bounding box center [940, 310] width 716 height 19
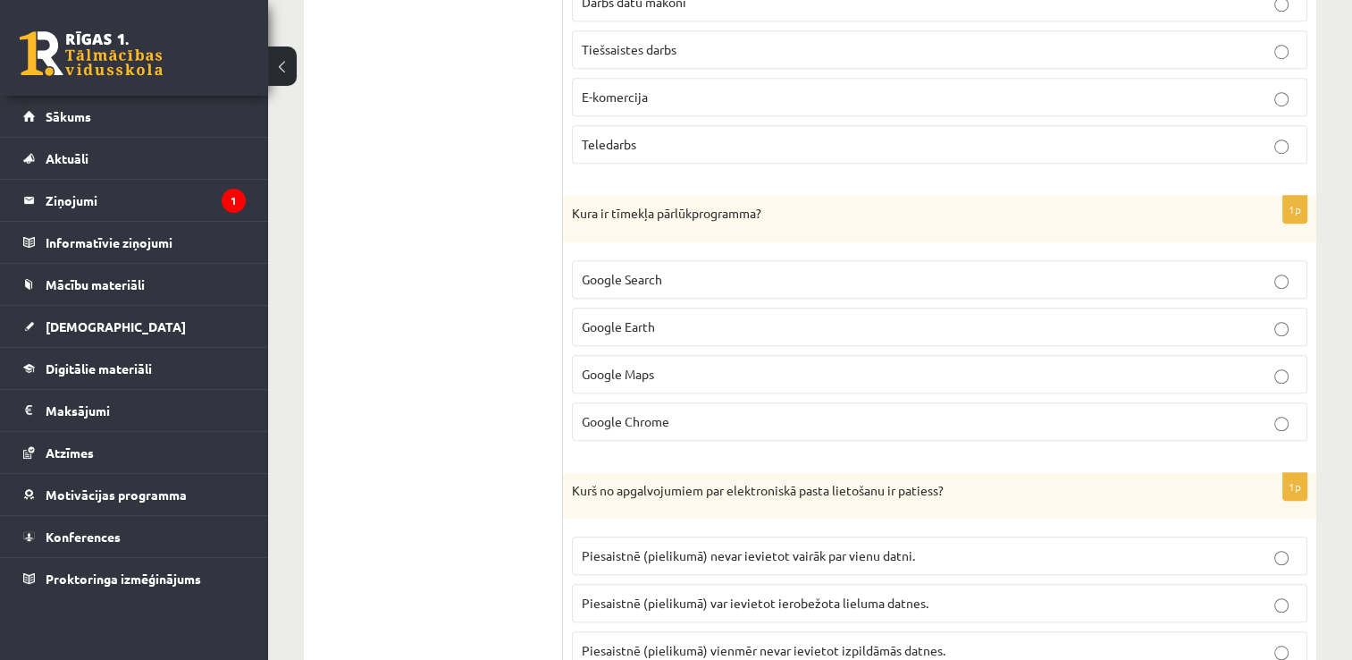
scroll to position [1274, 0]
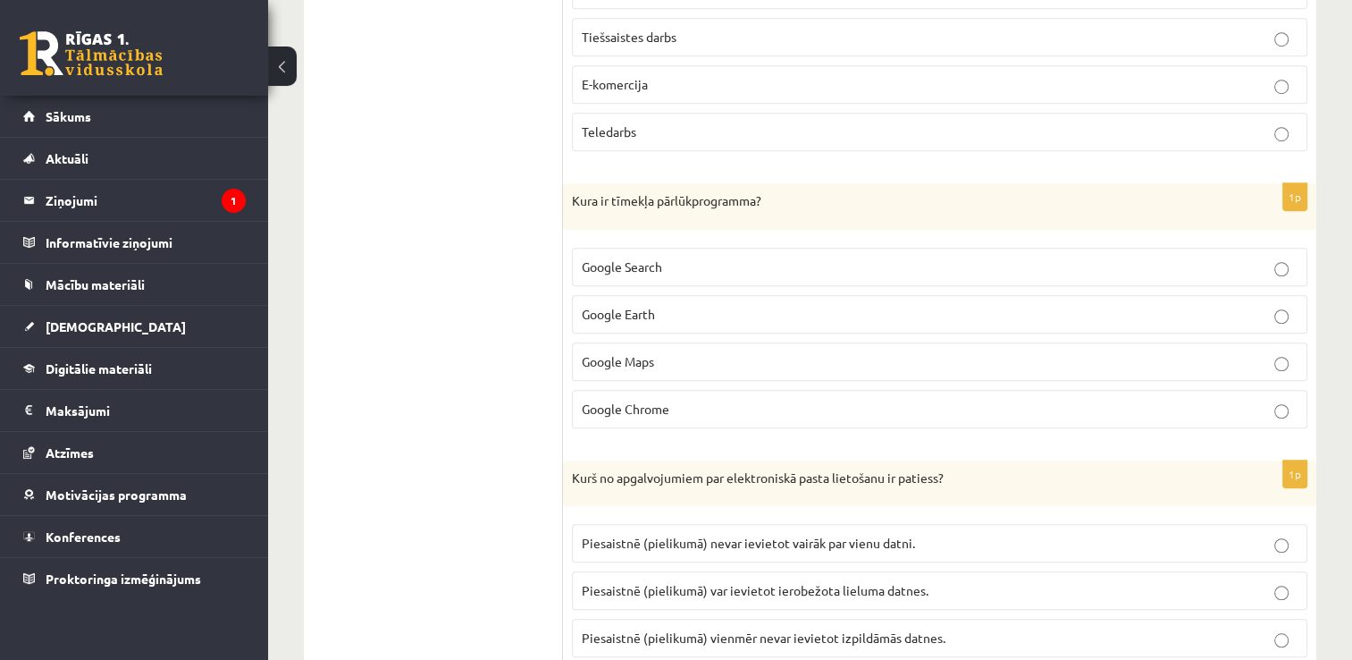
click at [669, 228] on div "1p Kura ir tīmekļa pārlūkprogramma? Google Search Google Earth Google Maps Goog…" at bounding box center [939, 312] width 753 height 259
click at [765, 257] on p "Google Search" at bounding box center [940, 266] width 716 height 19
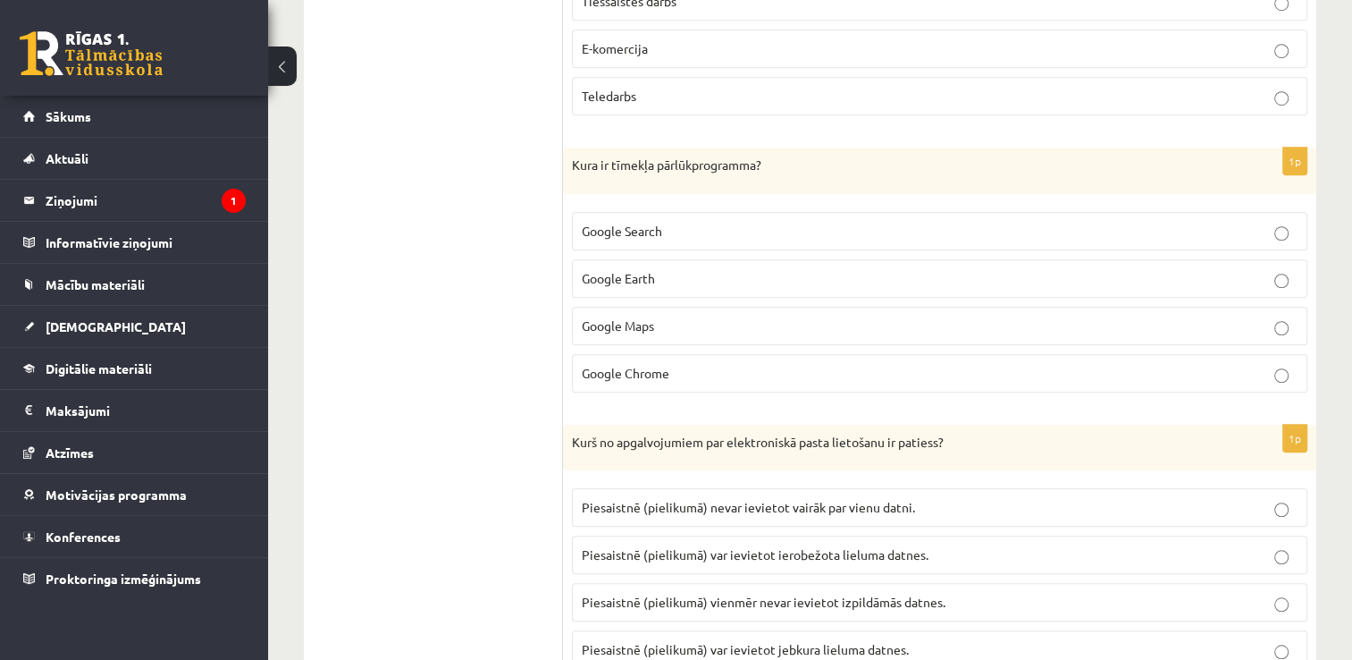
click at [1287, 383] on label "Google Chrome" at bounding box center [940, 373] width 736 height 38
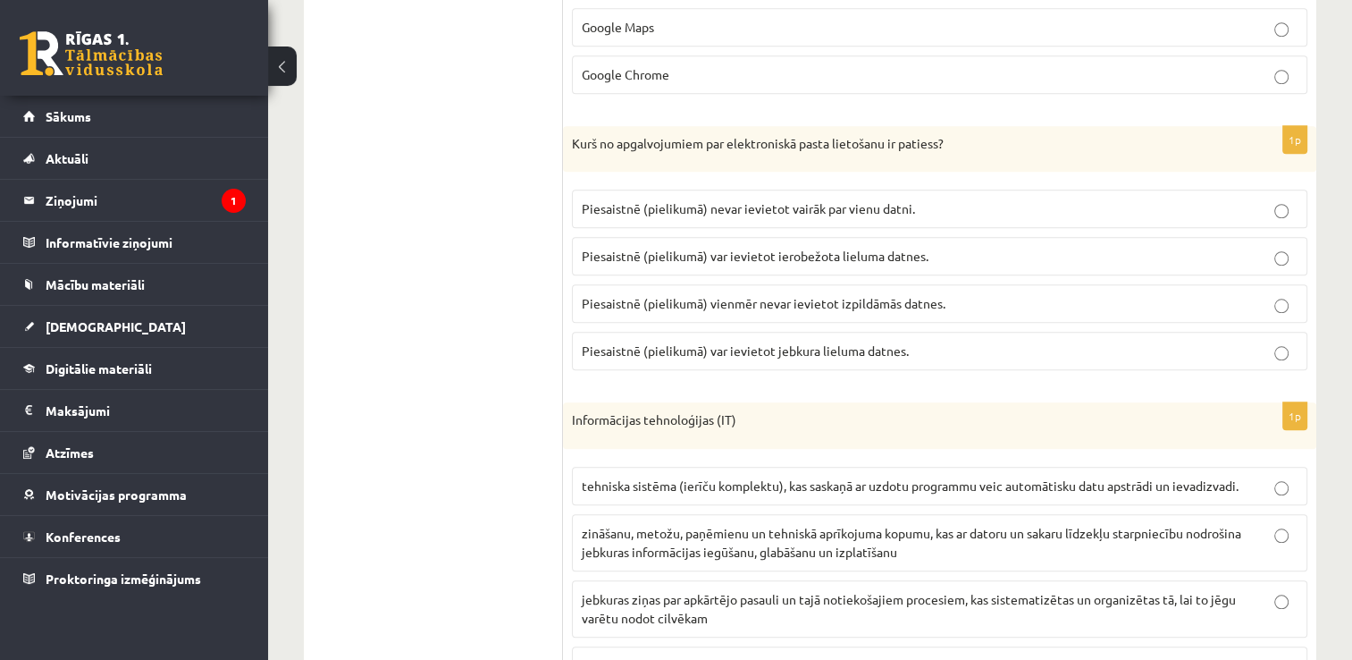
scroll to position [1632, 0]
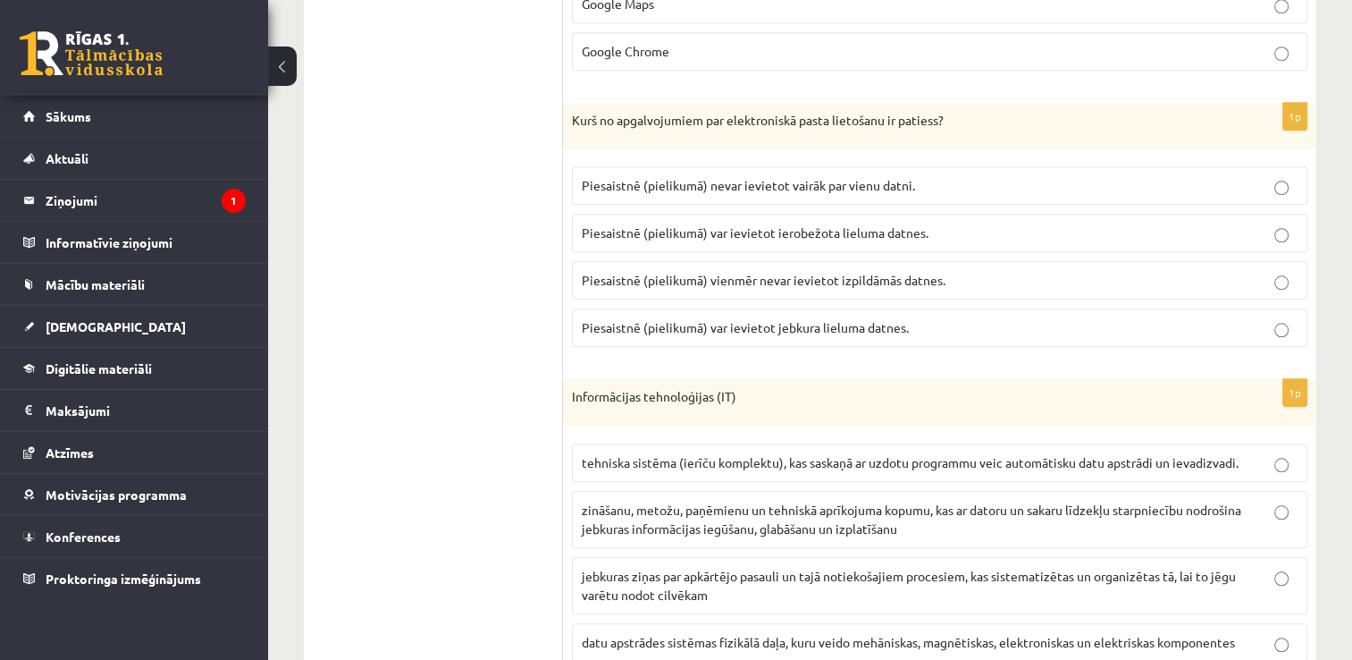
click at [1069, 330] on p "Piesaistnē (pielikumā) var ievietot jebkura lieluma datnes." at bounding box center [940, 327] width 716 height 19
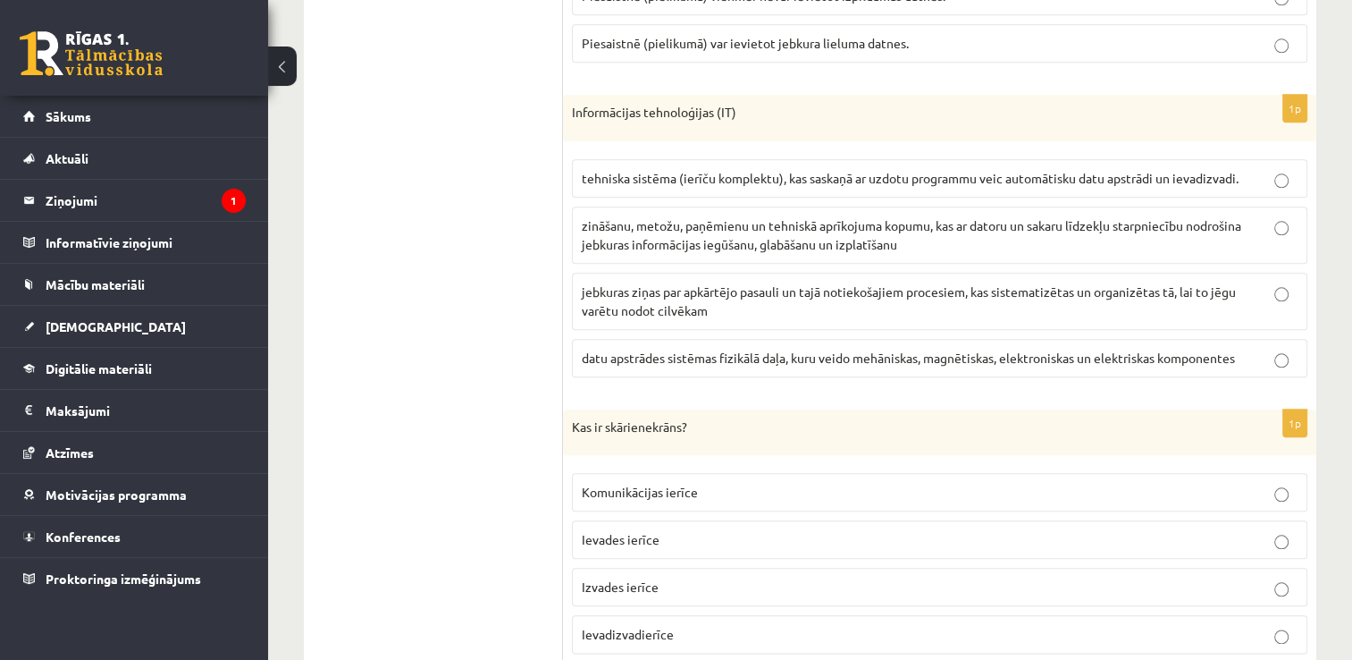
scroll to position [1918, 0]
click at [1035, 222] on span "zināšanu, metožu, paņēmienu un tehniskā aprīkojuma kopumu, kas ar datoru un sak…" at bounding box center [912, 232] width 660 height 35
click at [1156, 290] on p "jebkuras ziņas par apkārtējo pasauli un tajā notiekošajiem procesiem, kas siste…" at bounding box center [940, 300] width 716 height 38
click at [1139, 215] on span "zināšanu, metožu, paņēmienu un tehniskā aprīkojuma kopumu, kas ar datoru un sak…" at bounding box center [912, 232] width 660 height 35
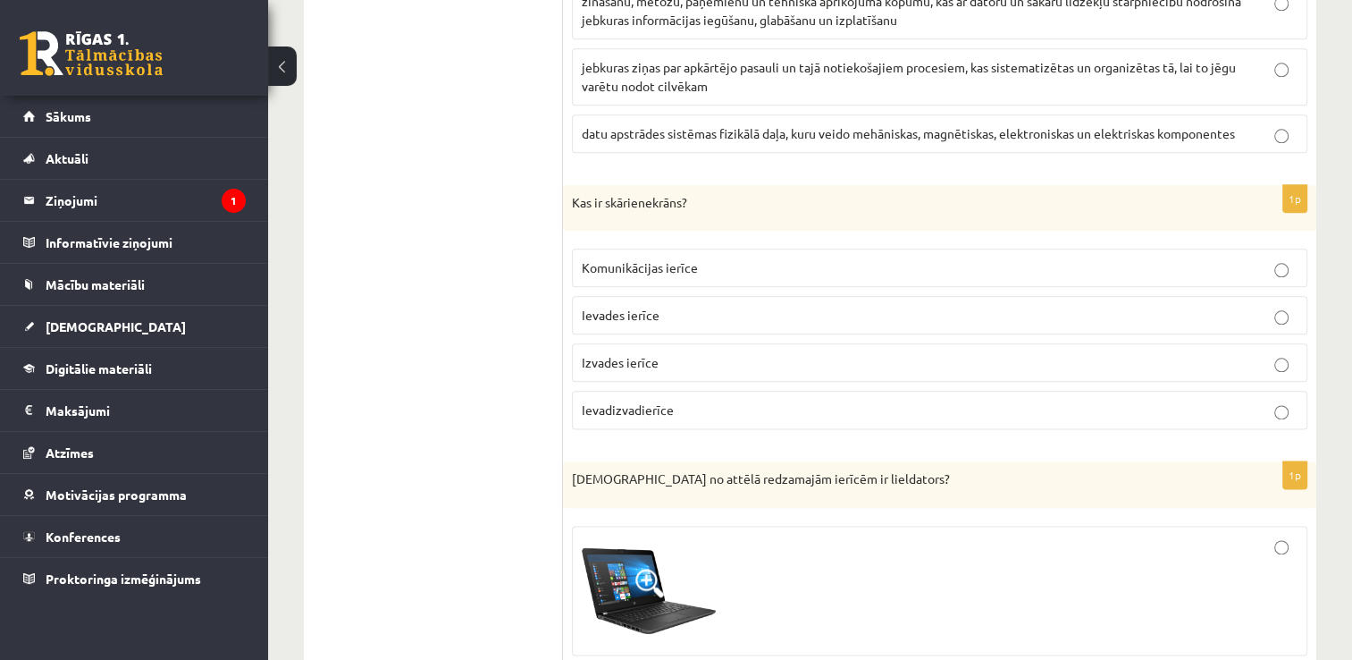
scroll to position [2168, 0]
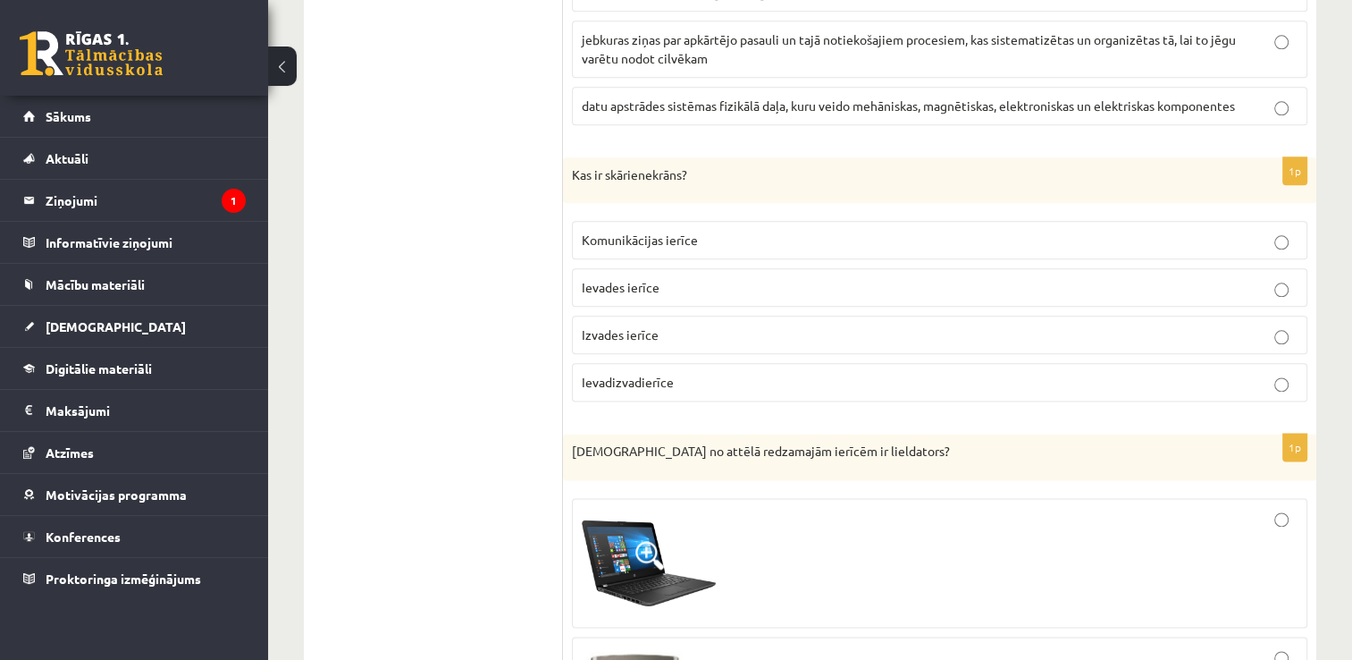
click at [726, 268] on label "Ievades ierīce" at bounding box center [940, 287] width 736 height 38
click at [746, 278] on p "Ievades ierīce" at bounding box center [940, 287] width 716 height 19
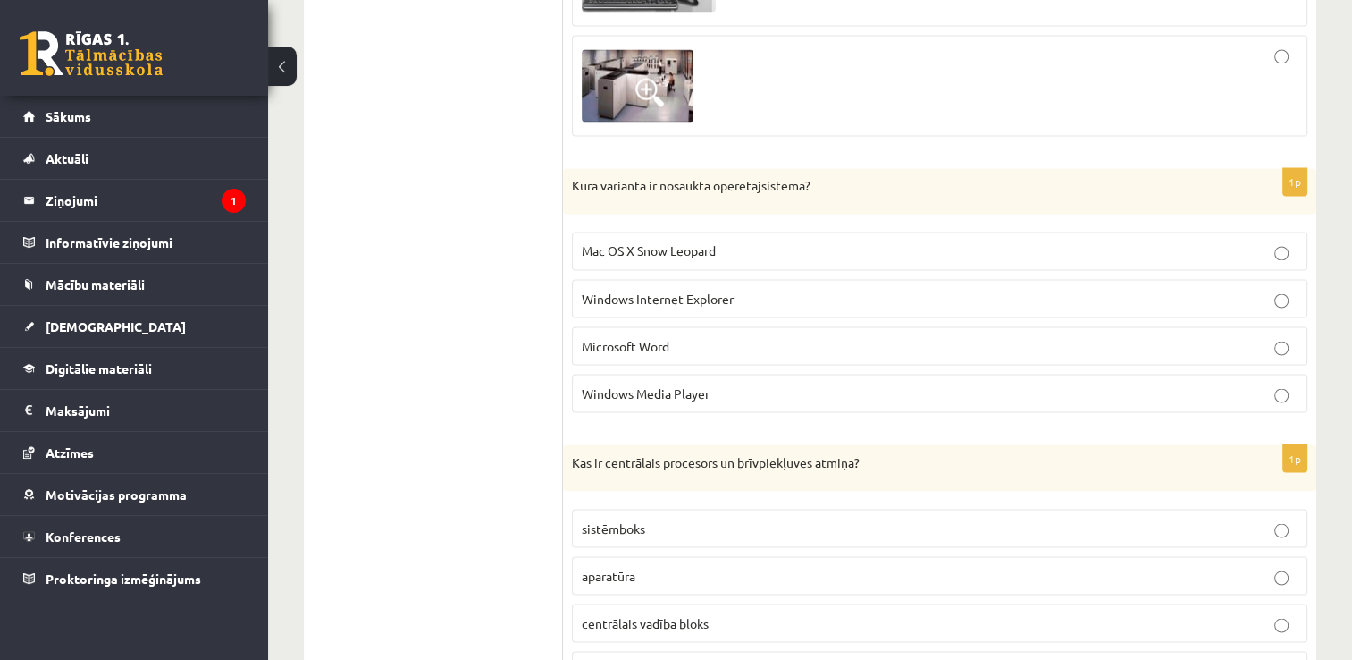
scroll to position [3110, 0]
click at [1061, 240] on p "Mac OS X Snow Leopard" at bounding box center [940, 249] width 716 height 19
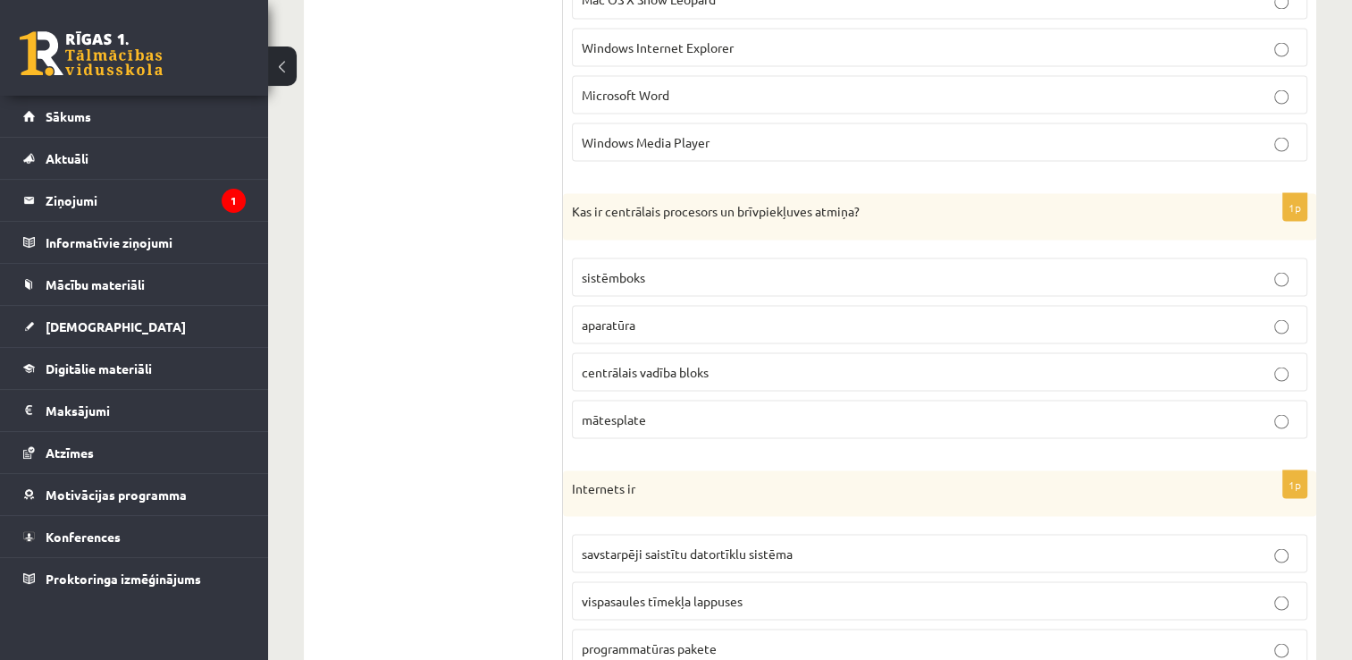
scroll to position [3407, 0]
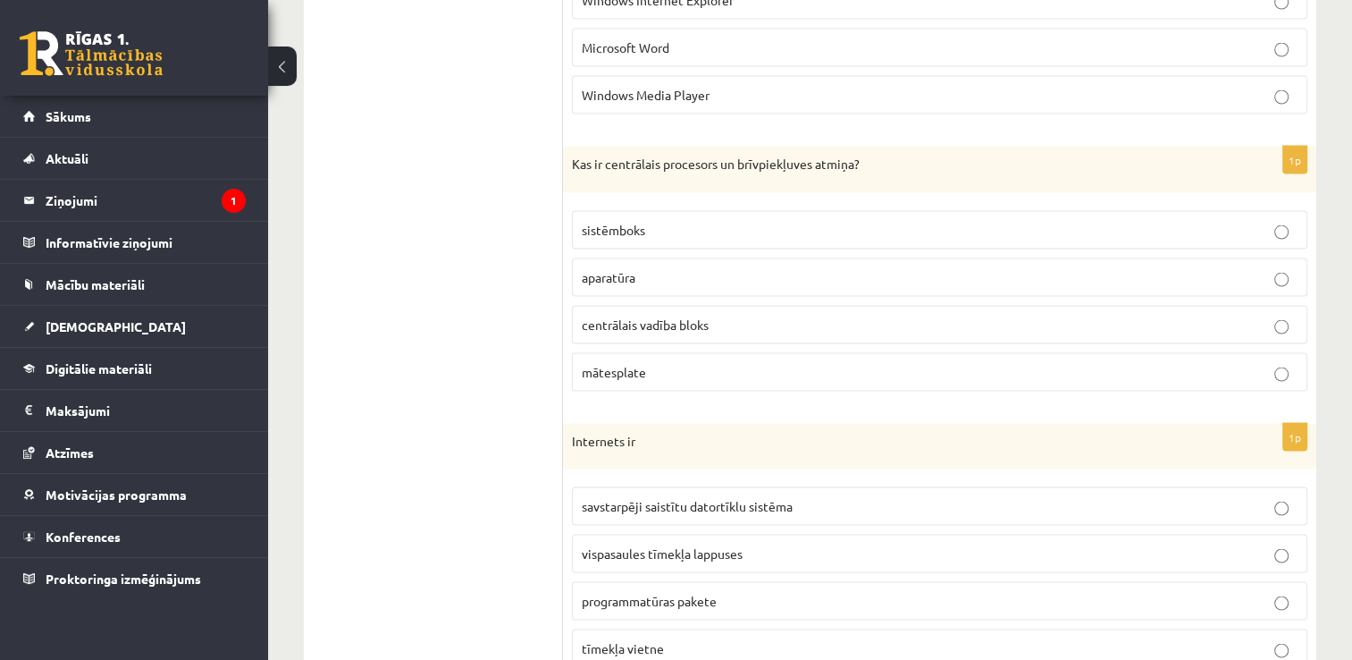
click at [883, 270] on p "aparatūra" at bounding box center [940, 277] width 716 height 19
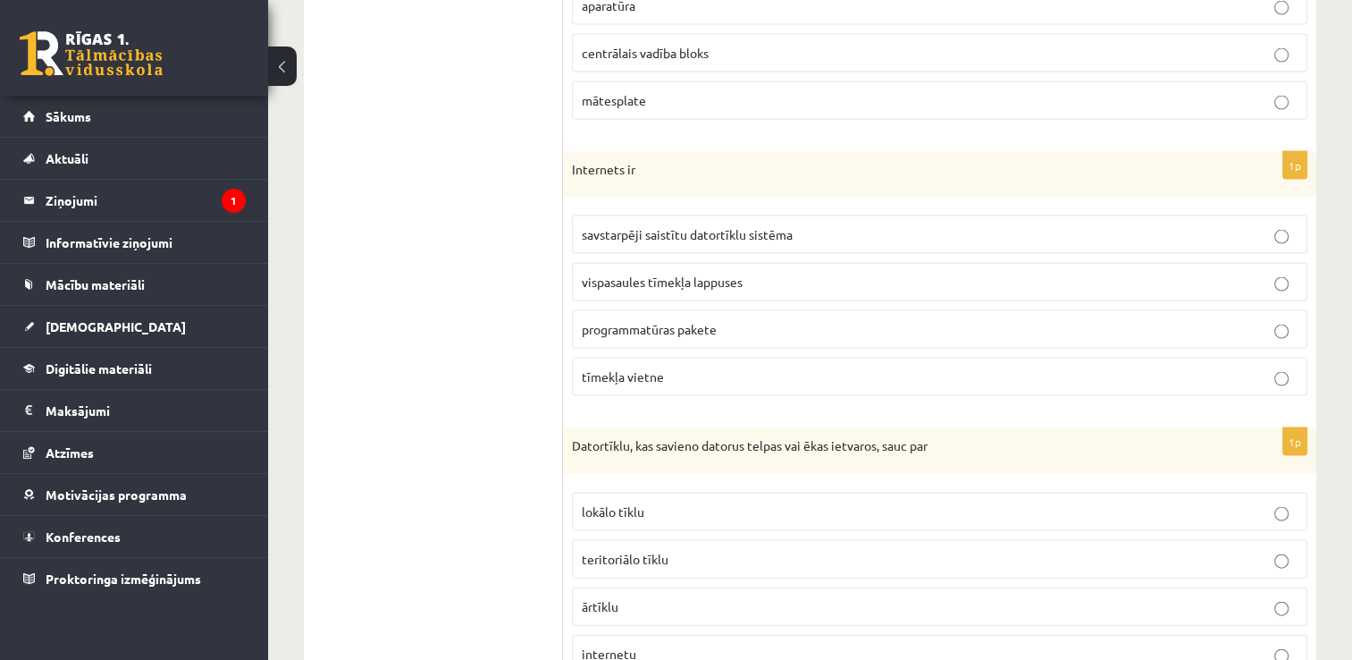
scroll to position [3693, 0]
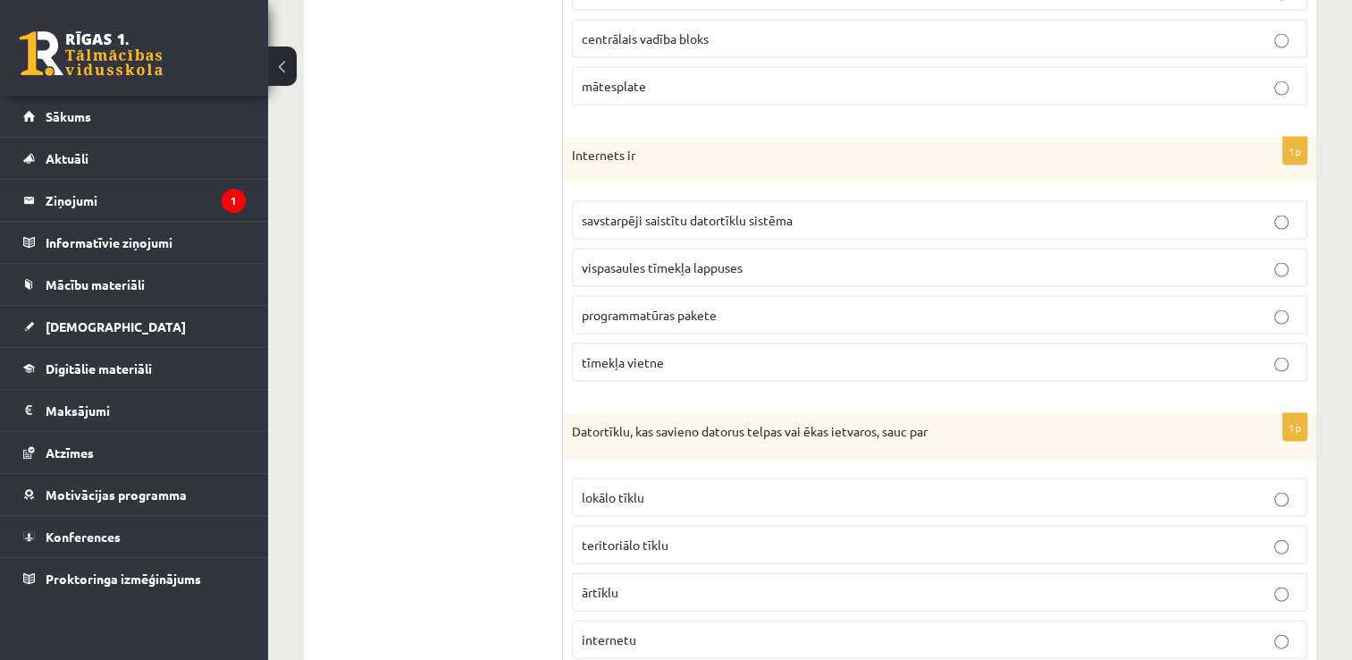
click at [1065, 211] on p "savstarpēji saistītu datortīklu sistēma" at bounding box center [940, 220] width 716 height 19
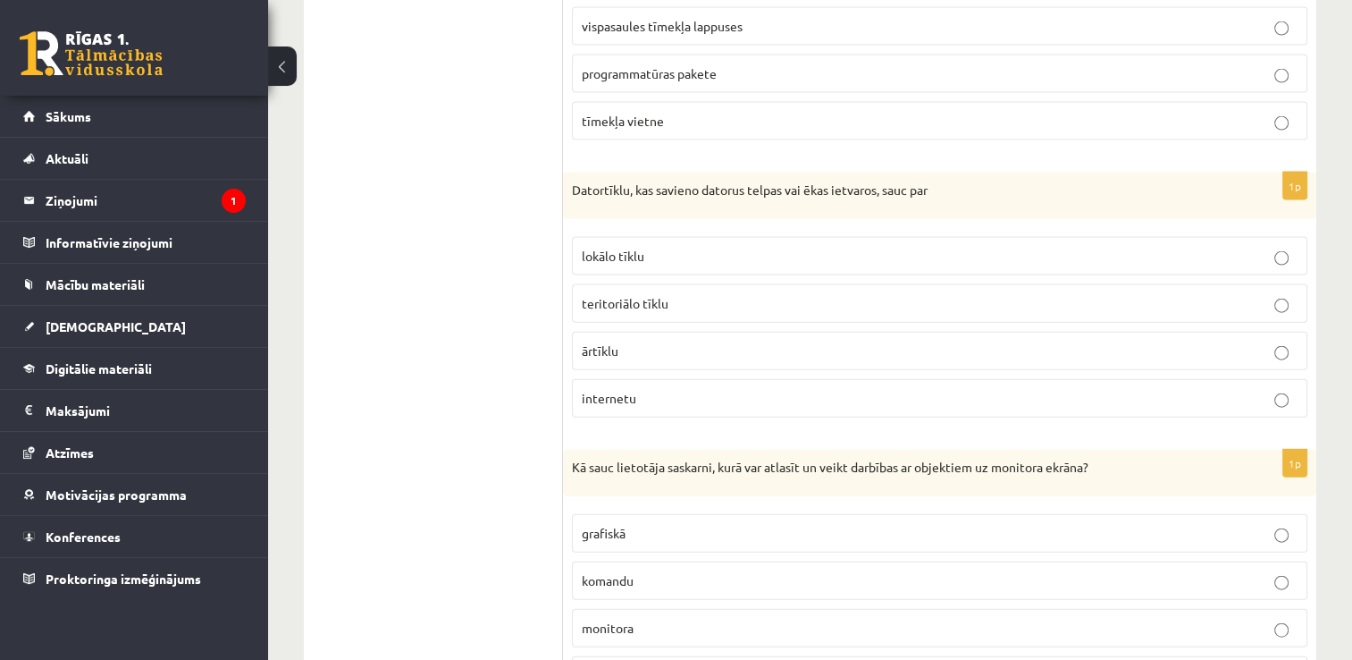
scroll to position [3943, 0]
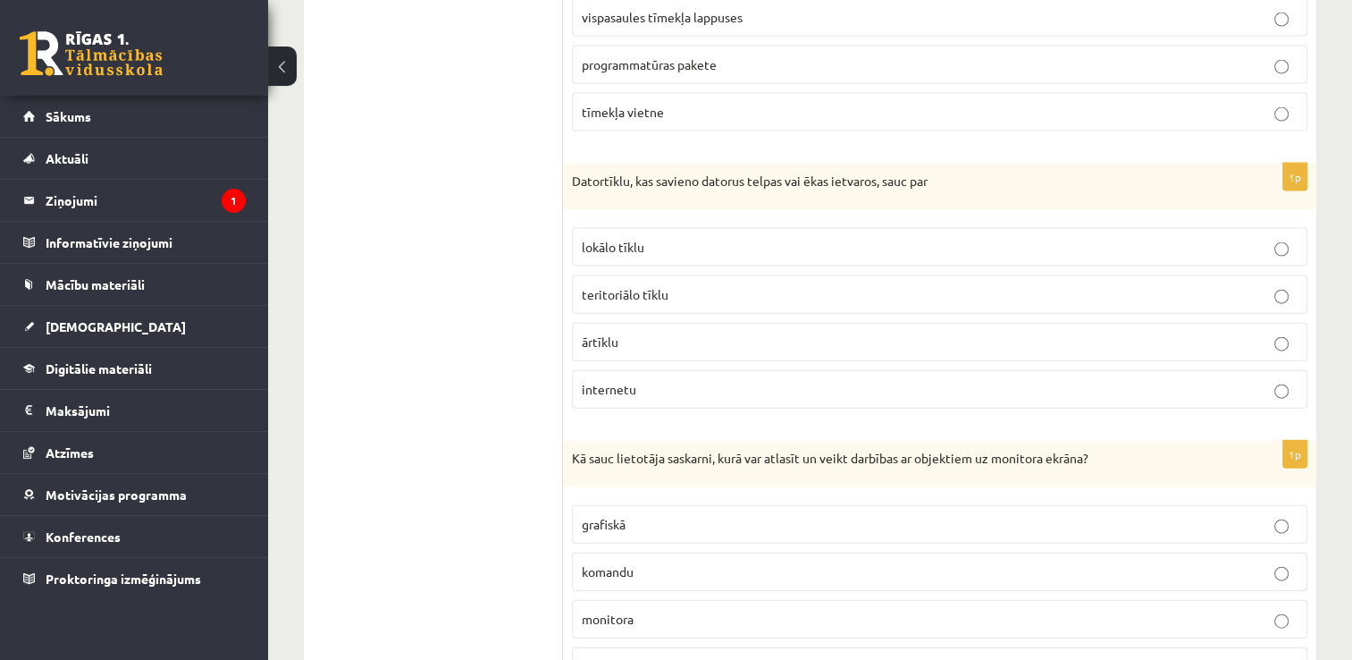
click at [863, 238] on p "lokālo tīklu" at bounding box center [940, 247] width 716 height 19
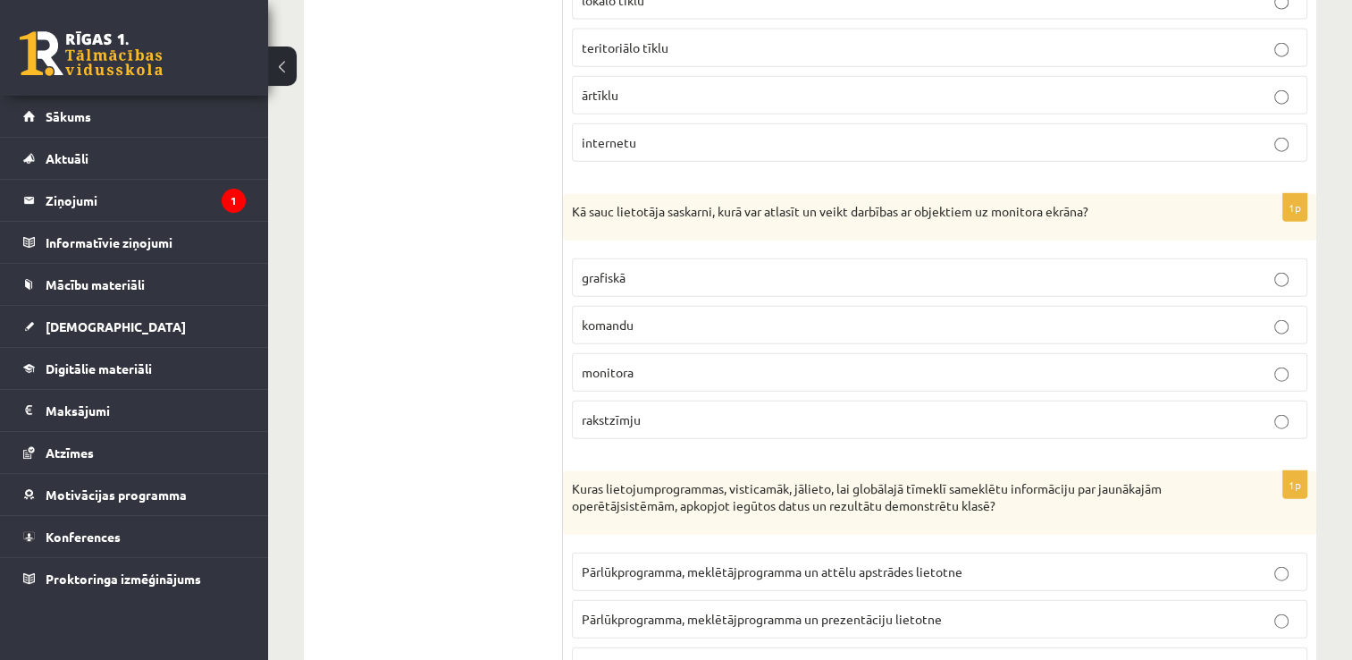
scroll to position [4206, 0]
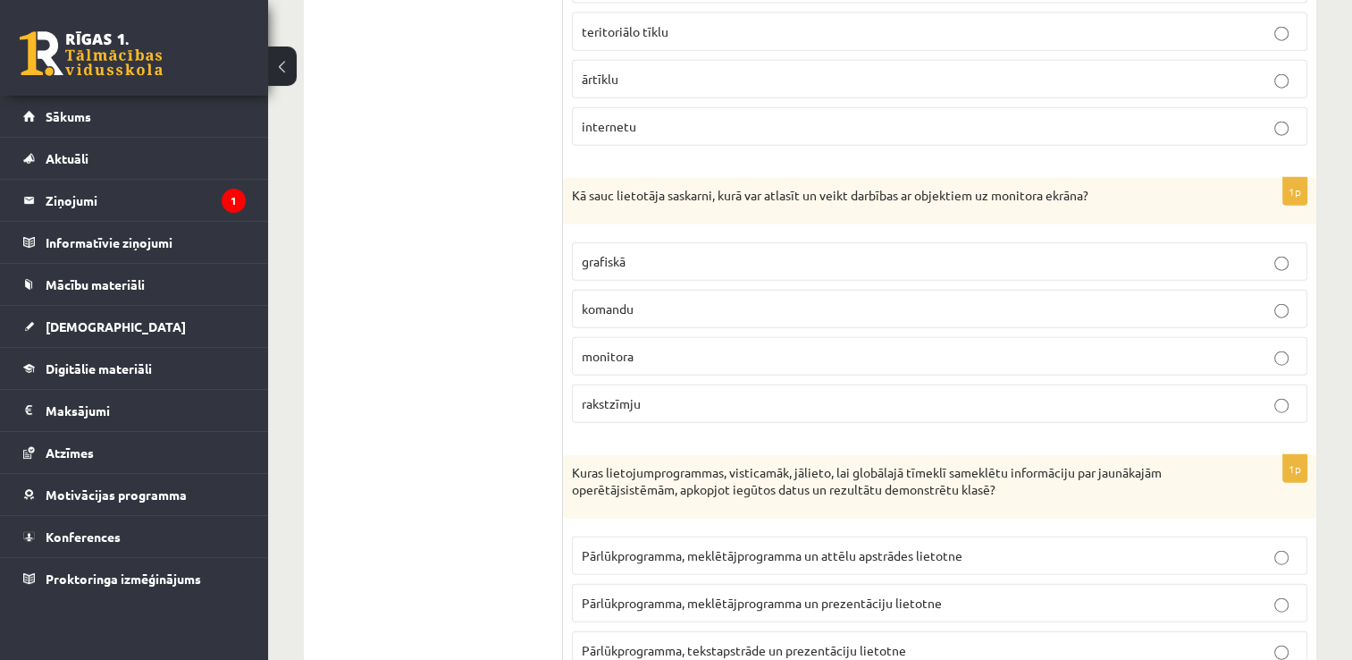
click at [1005, 252] on p "grafiskā" at bounding box center [940, 261] width 716 height 19
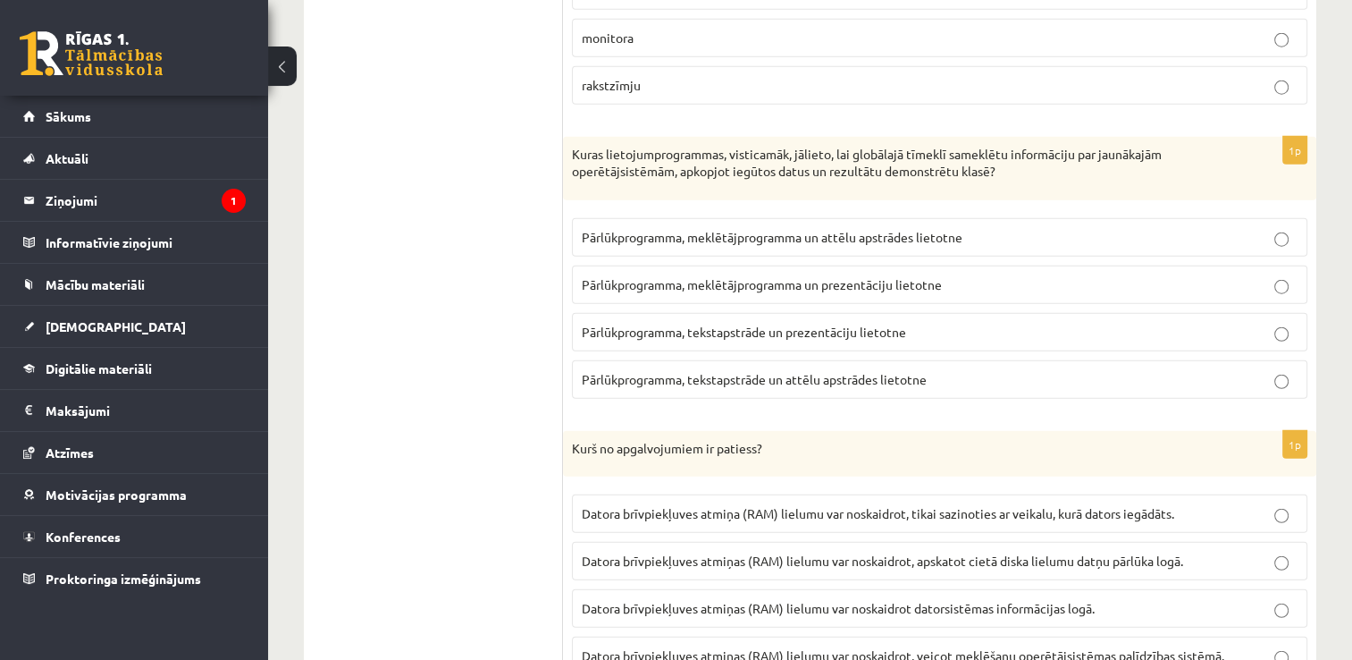
scroll to position [4528, 0]
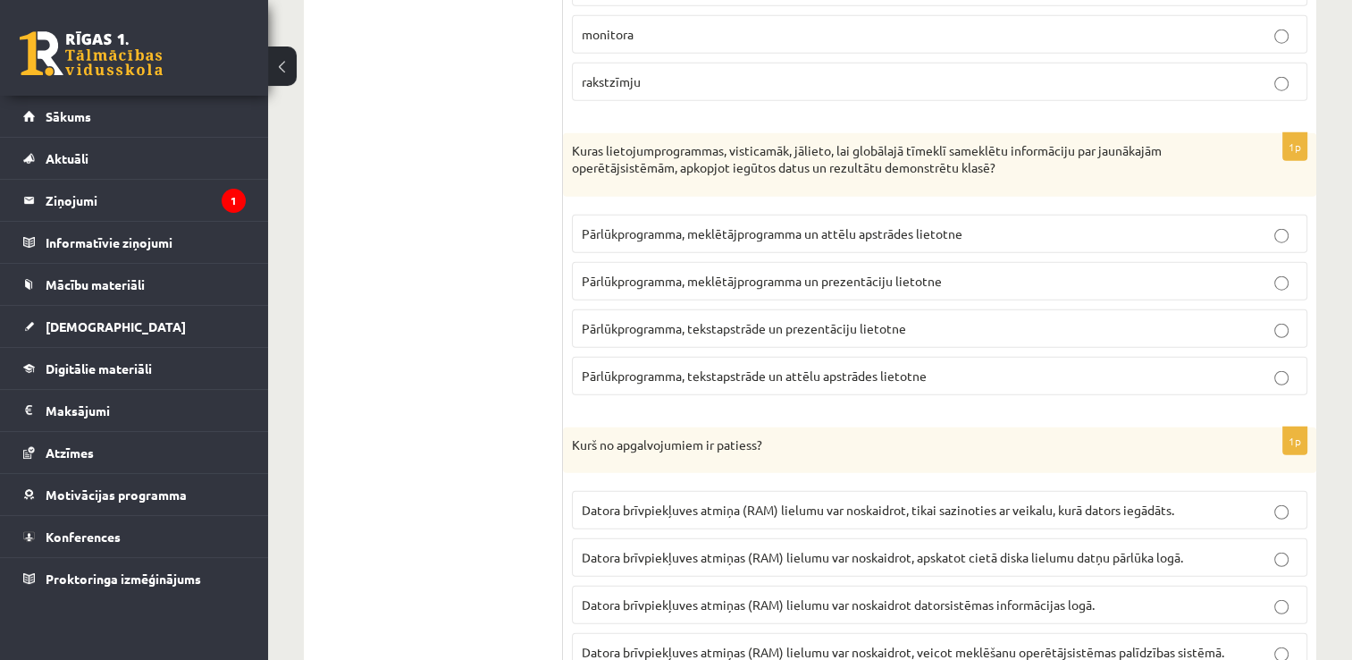
click at [851, 273] on span "Pārlūkprogramma, meklētājprogramma un prezentāciju lietotne" at bounding box center [762, 281] width 360 height 16
click at [1108, 319] on p "Pārlūkprogramma, tekstapstrāde un prezentāciju lietotne" at bounding box center [940, 328] width 716 height 19
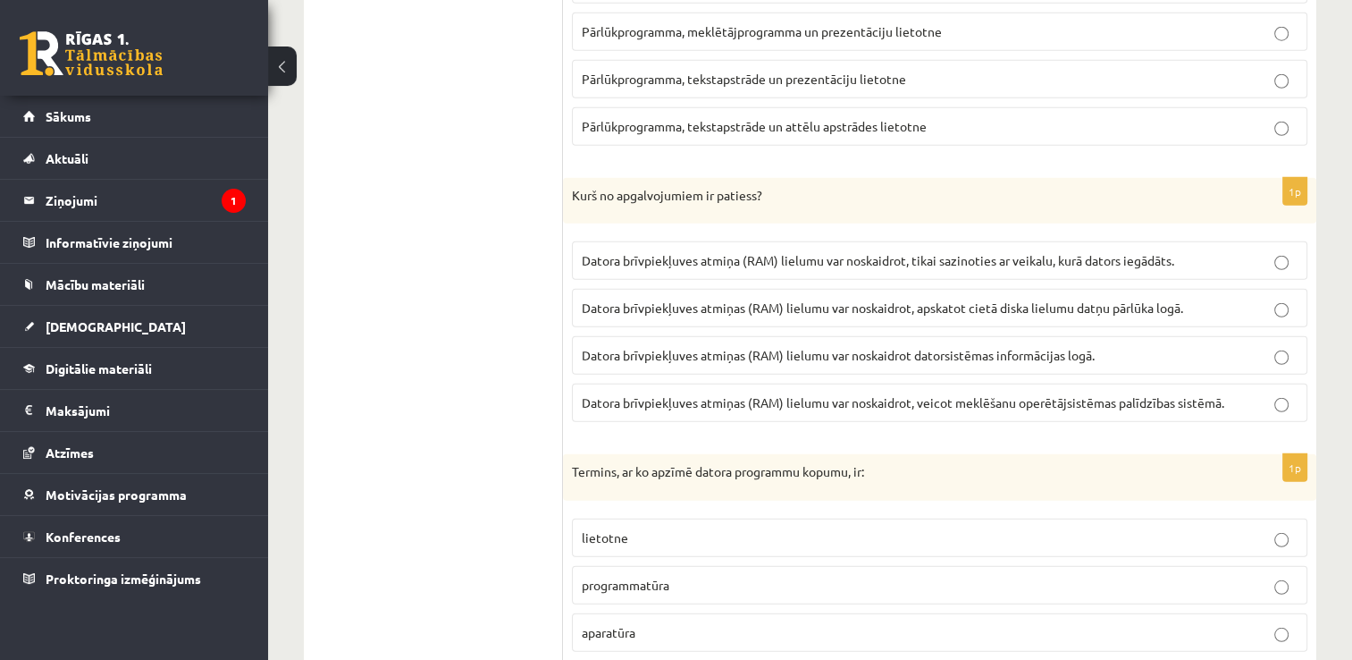
scroll to position [4778, 0]
click at [1058, 300] on label "Datora brīvpiekļuves atmiņas (RAM) lielumu var noskaidrot, apskatot cietā diska…" at bounding box center [940, 307] width 736 height 38
click at [1092, 299] on span "Datora brīvpiekļuves atmiņas (RAM) lielumu var noskaidrot, apskatot cietā diska…" at bounding box center [882, 307] width 601 height 16
click at [1081, 348] on label "Datora brīvpiekļuves atmiņas (RAM) lielumu var noskaidrot datorsistēmas informā…" at bounding box center [940, 354] width 736 height 38
click at [1090, 383] on label "Datora brīvpiekļuves atmiņas (RAM) lielumu var noskaidrot, veicot meklēšanu ope…" at bounding box center [940, 402] width 736 height 38
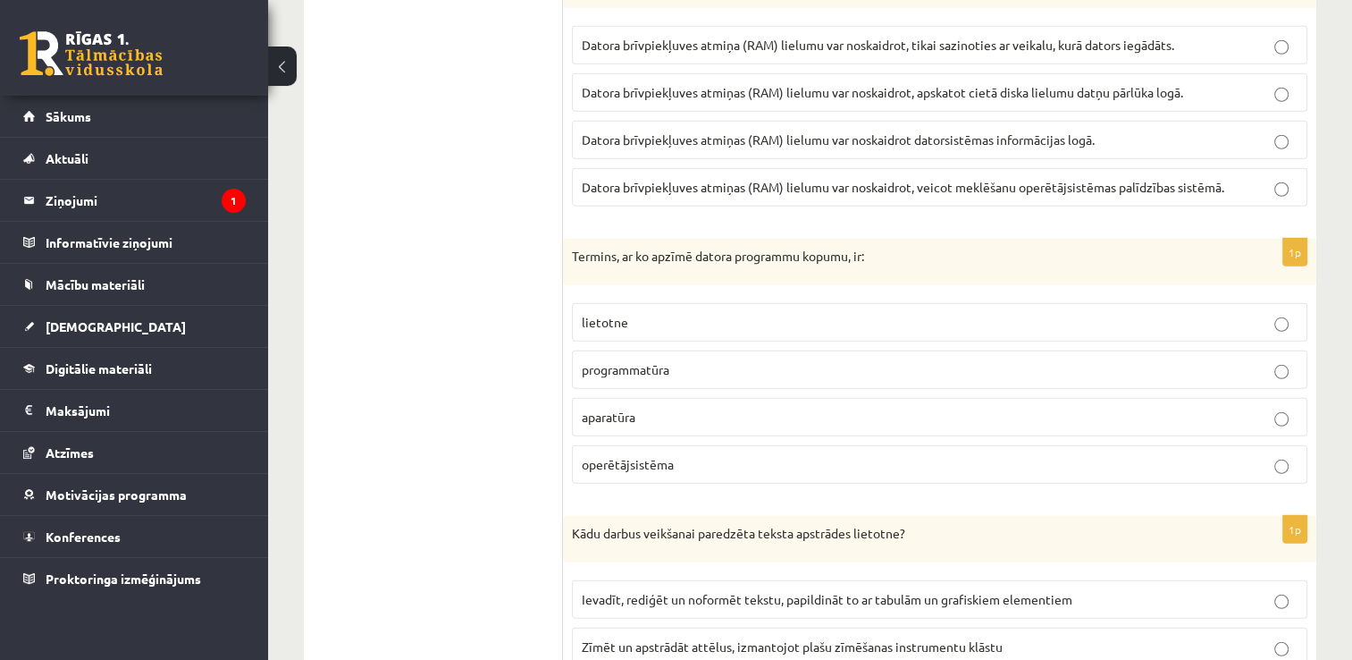
scroll to position [5028, 0]
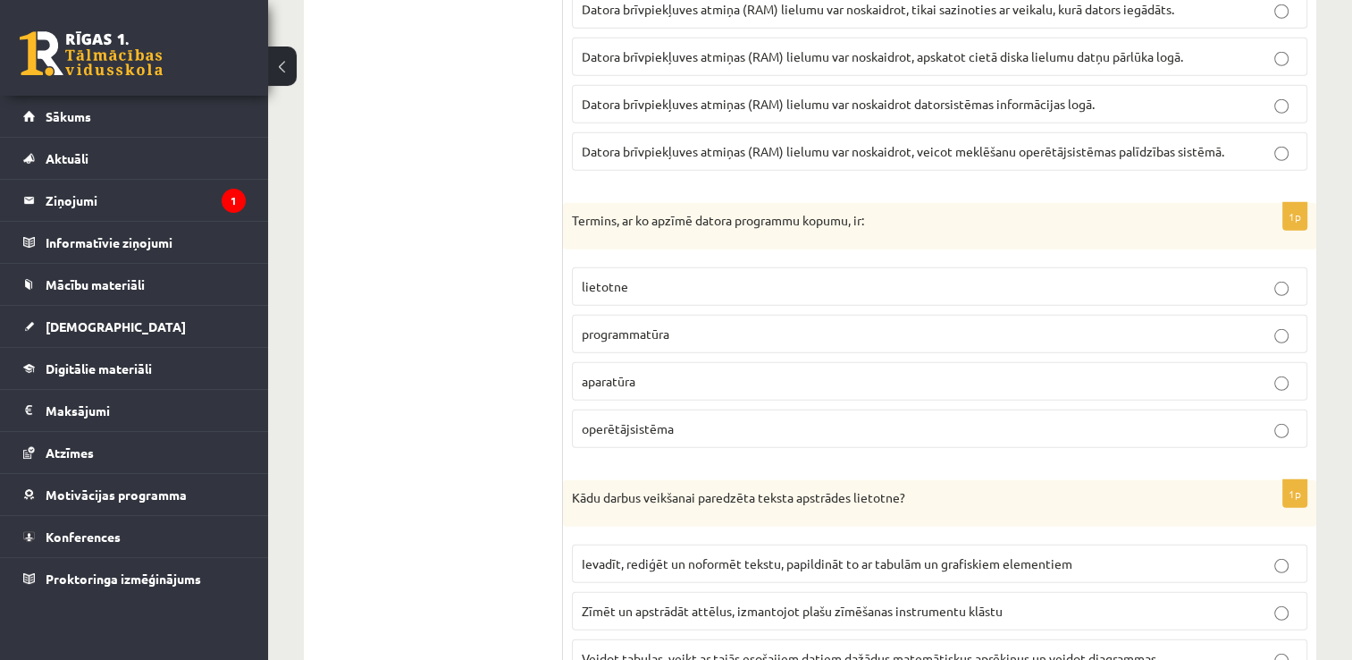
click at [780, 324] on p "programmatūra" at bounding box center [940, 333] width 716 height 19
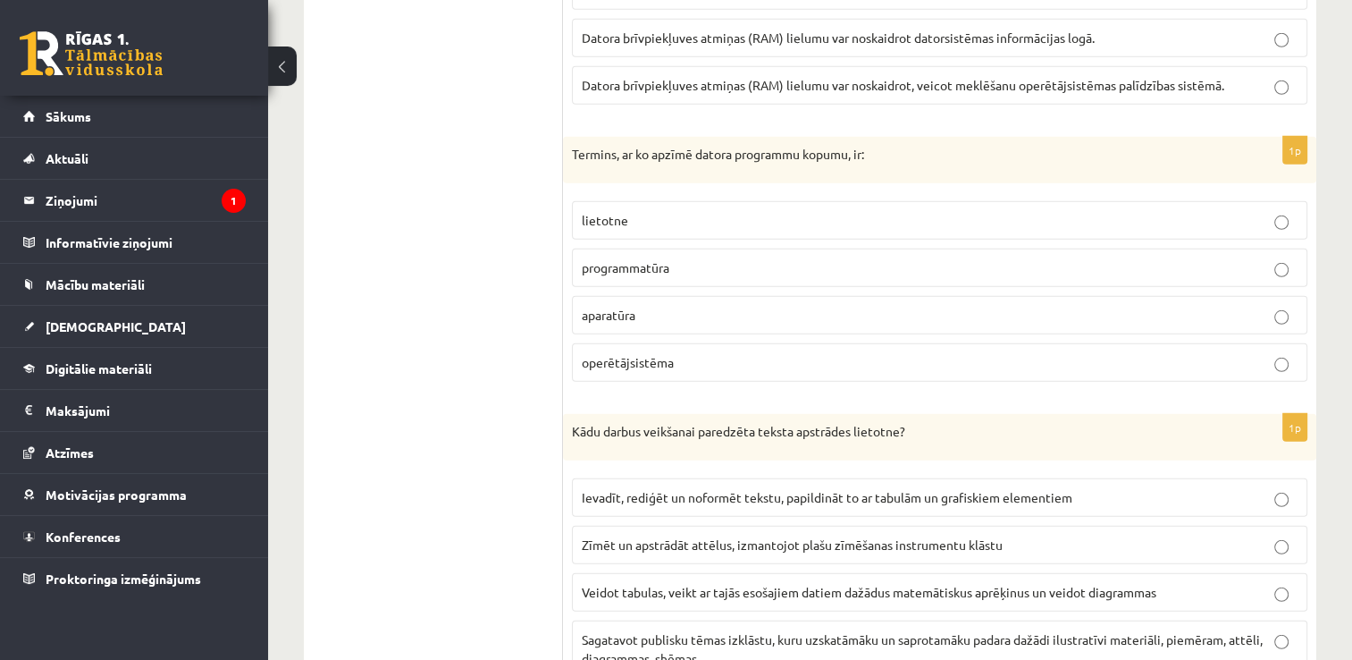
scroll to position [5087, 0]
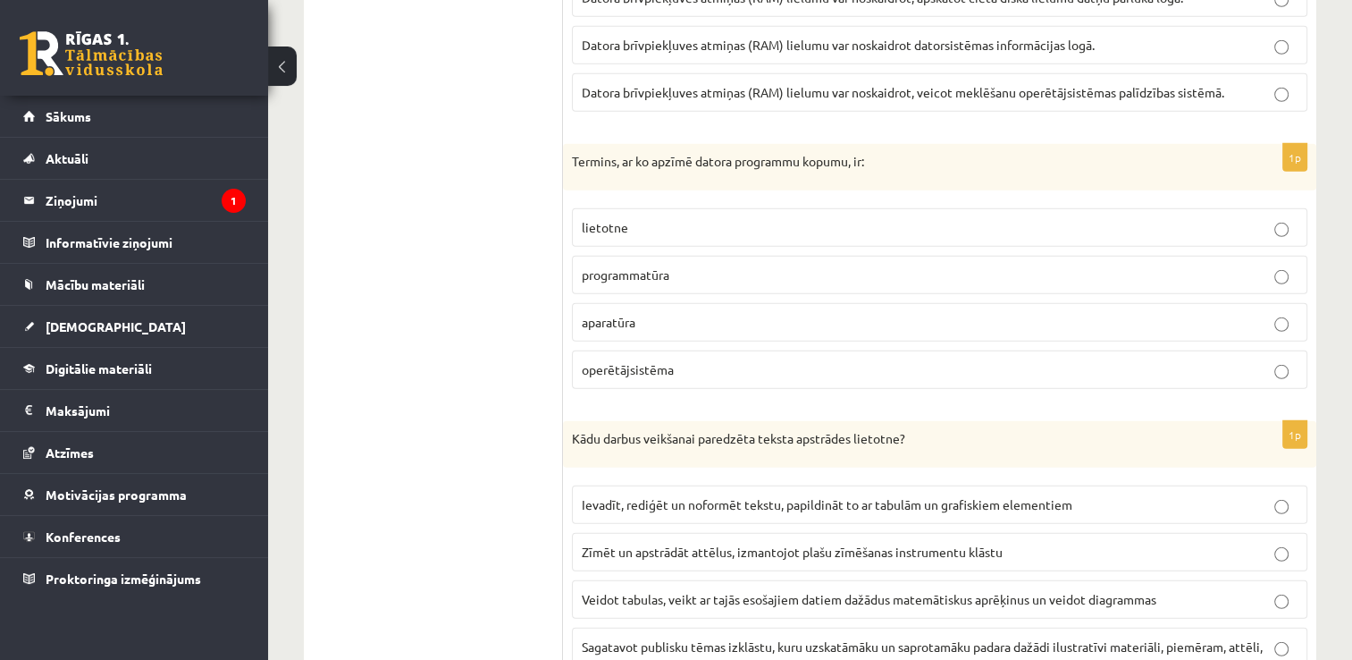
click at [858, 360] on p "operētājsistēma" at bounding box center [940, 369] width 716 height 19
click at [1231, 303] on label "aparatūra" at bounding box center [940, 322] width 736 height 38
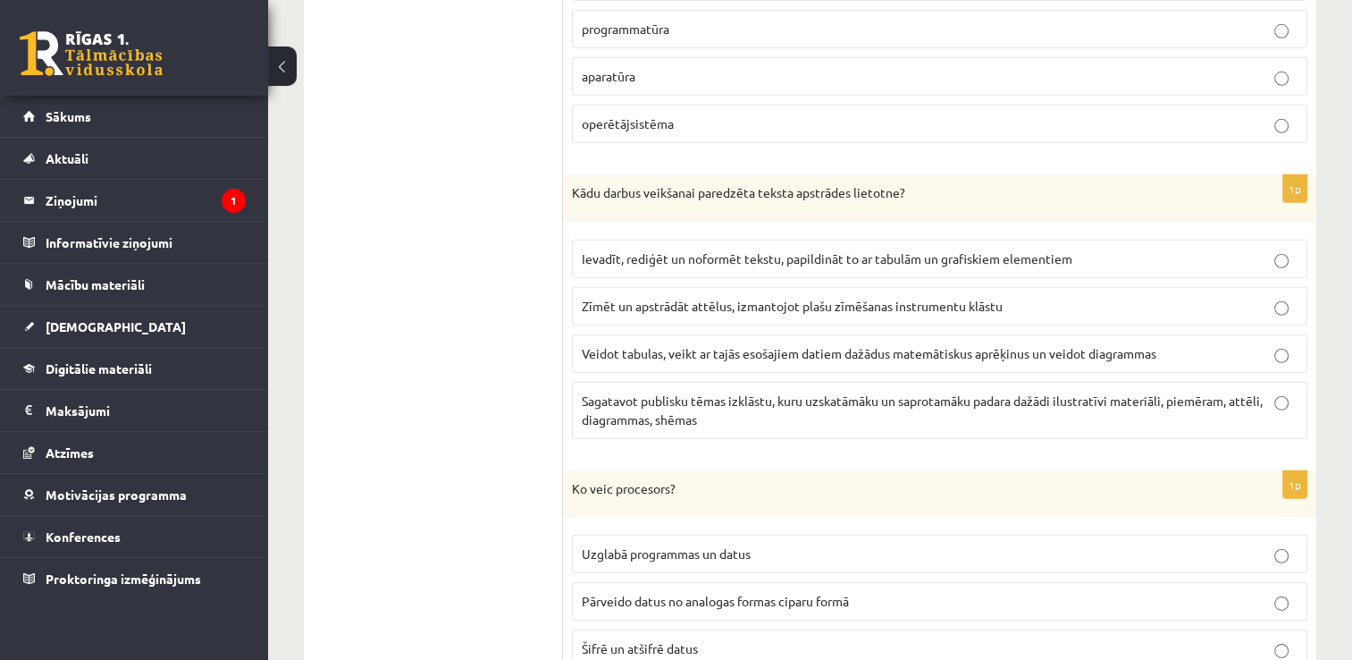
scroll to position [5350, 0]
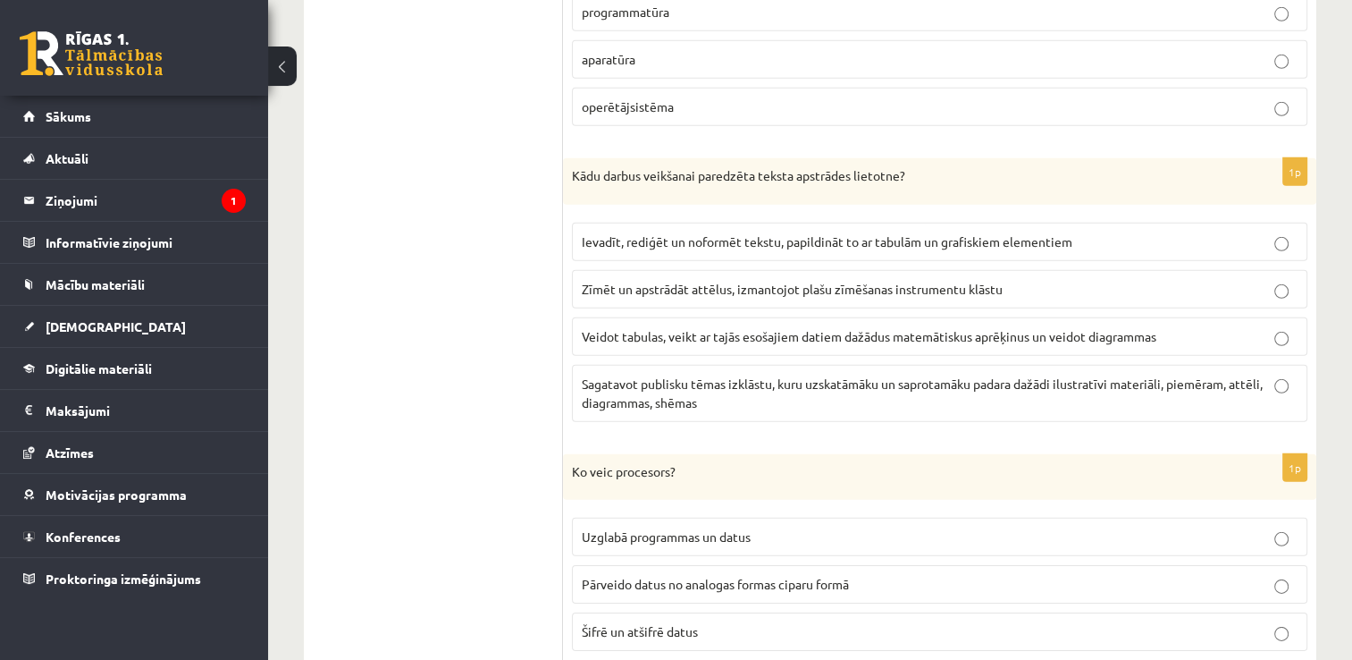
click at [862, 232] on p "Ievadīt, rediģēt un noformēt tekstu, papildināt to ar tabulām un grafiskiem ele…" at bounding box center [940, 241] width 716 height 19
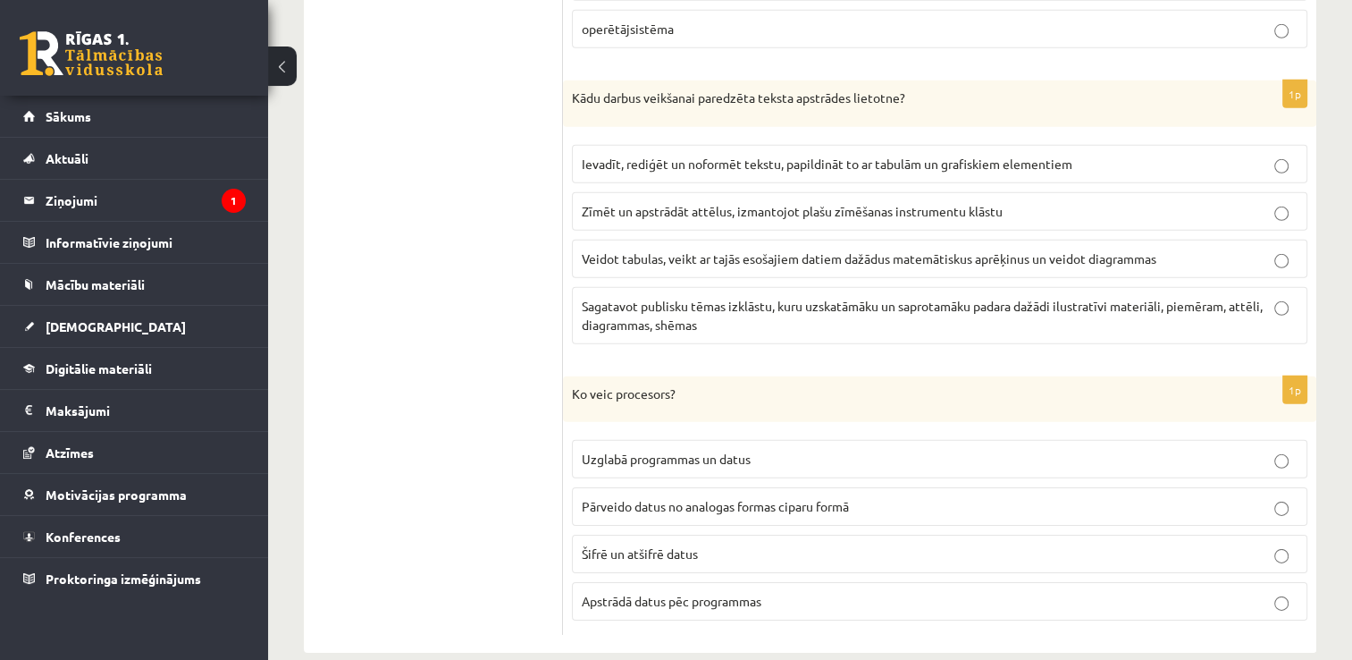
scroll to position [5430, 0]
click at [1206, 543] on label "Šifrē un atšifrē datus" at bounding box center [940, 551] width 736 height 38
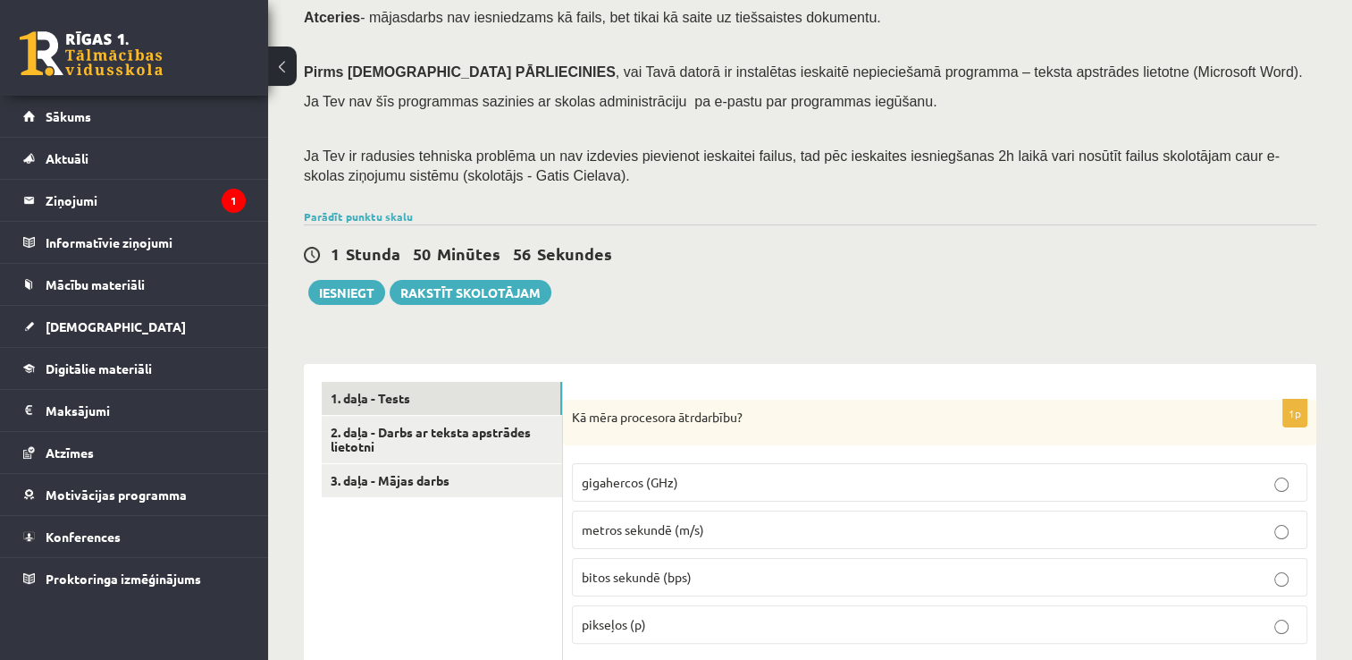
scroll to position [186, 0]
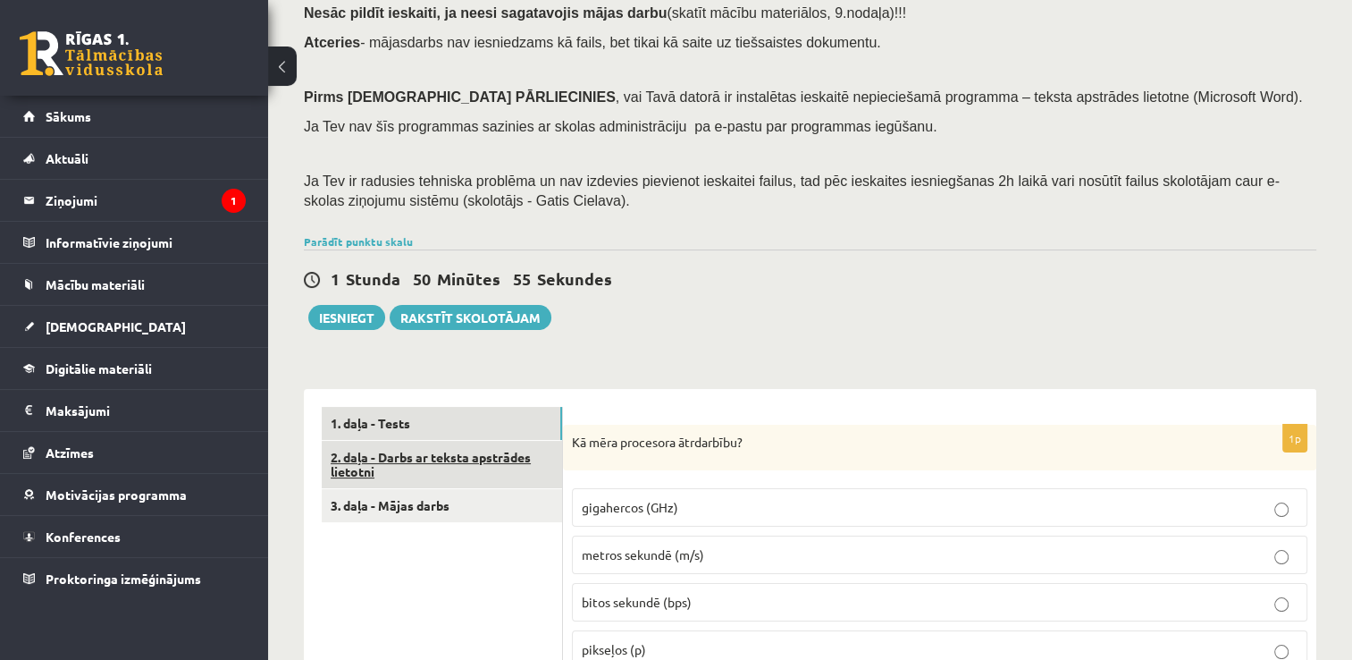
click at [508, 466] on link "2. daļa - Darbs ar teksta apstrādes lietotni" at bounding box center [442, 465] width 240 height 48
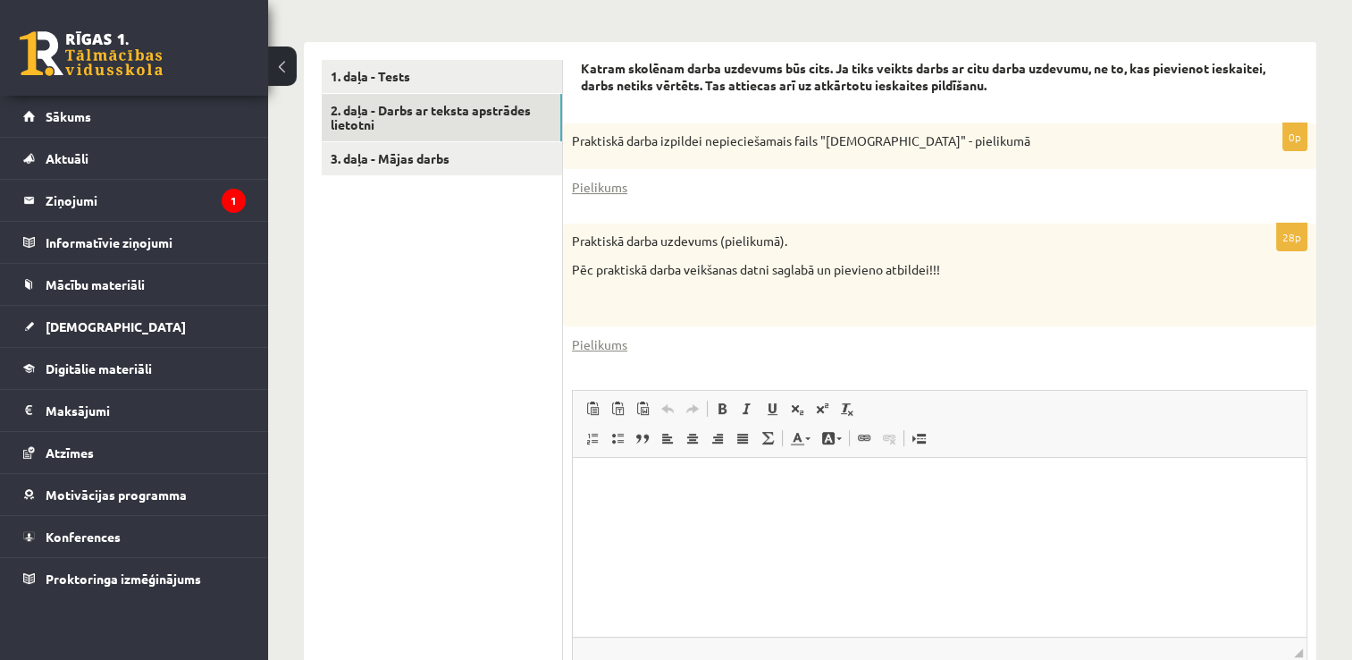
scroll to position [543, 0]
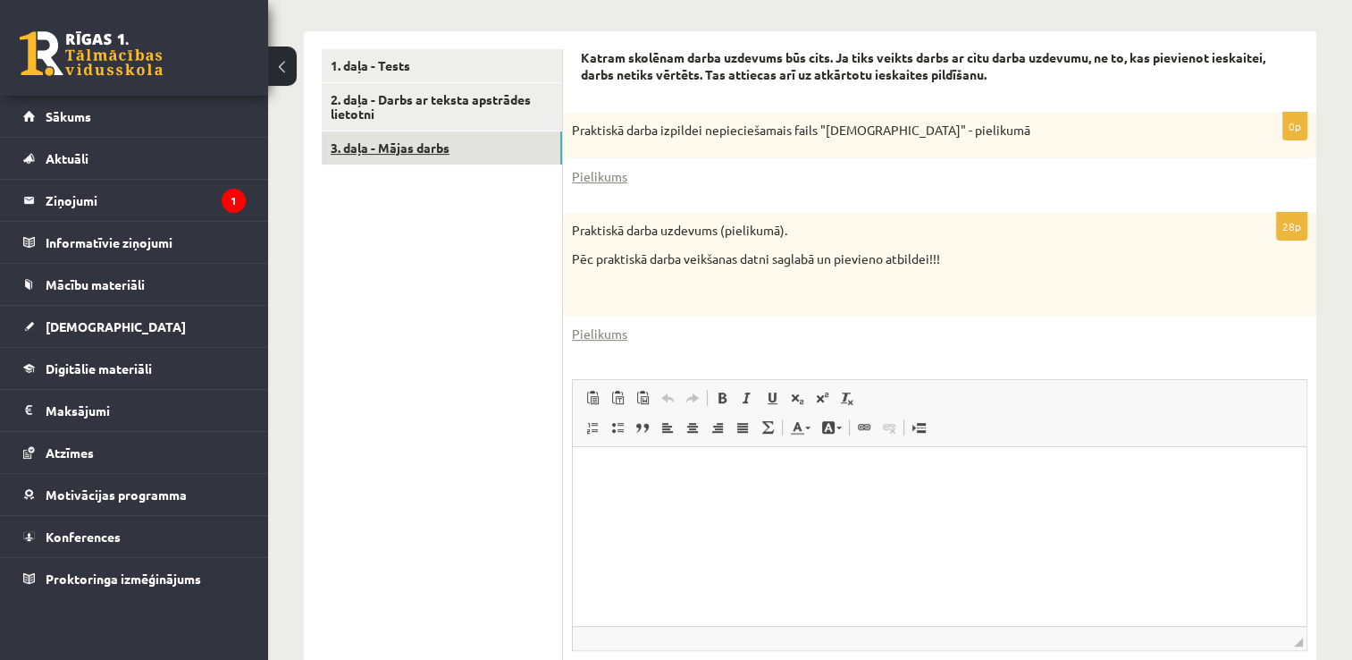
click at [400, 151] on link "3. daļa - Mājas darbs" at bounding box center [442, 147] width 240 height 33
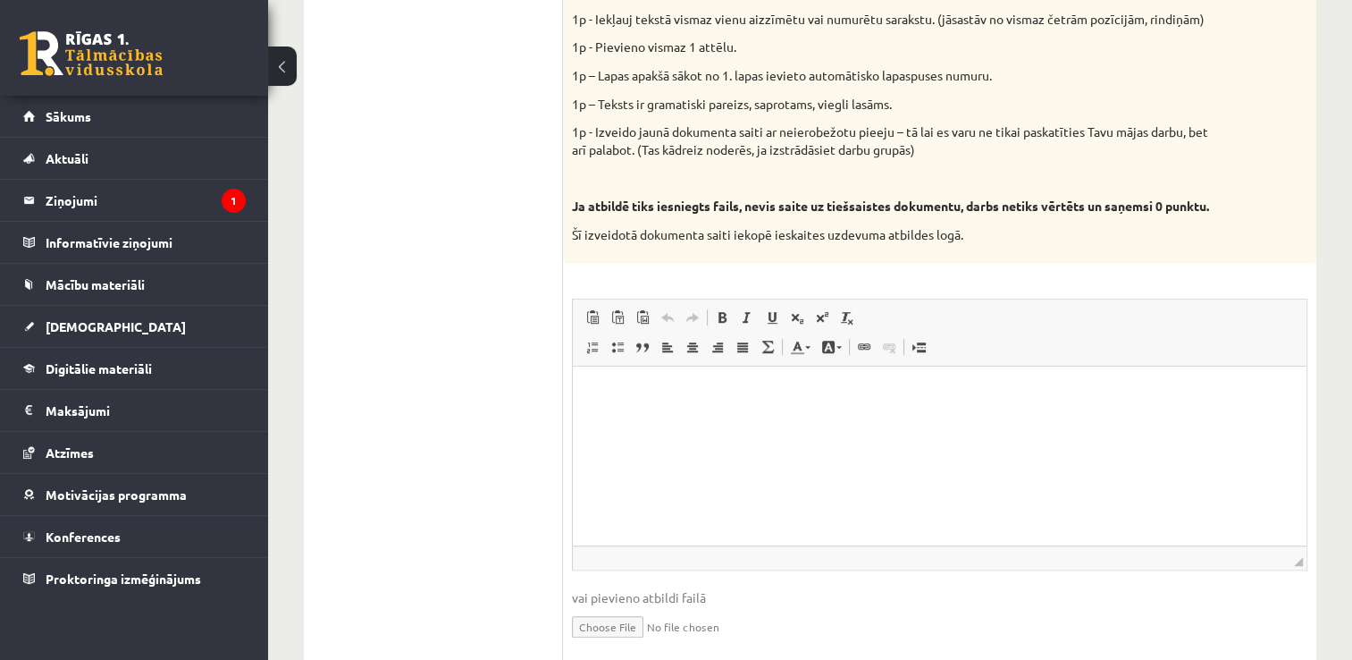
scroll to position [972, 0]
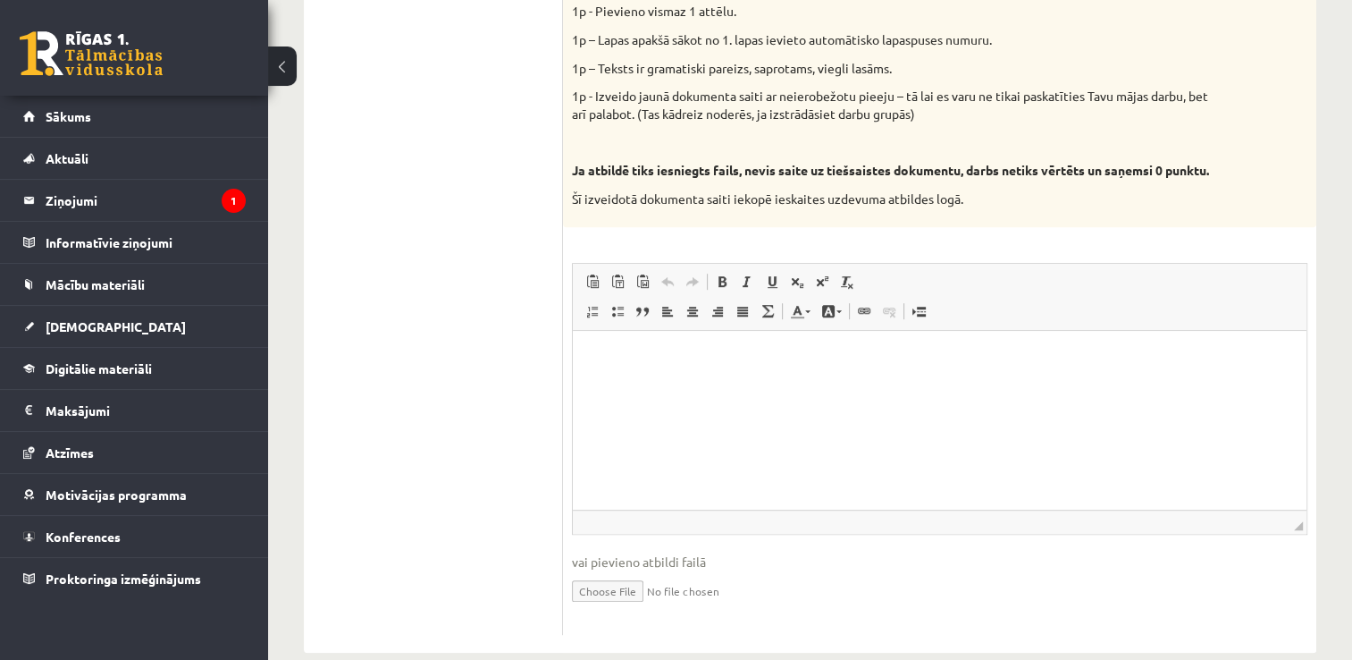
click at [958, 385] on html at bounding box center [940, 358] width 734 height 55
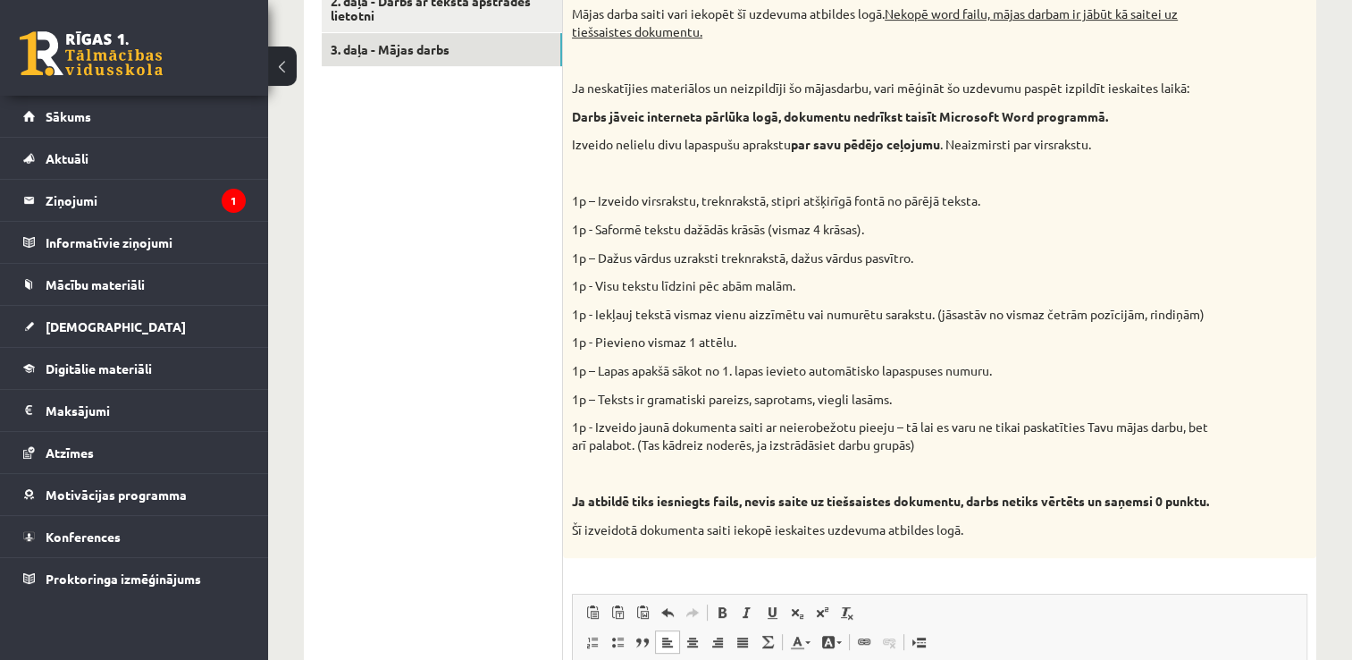
scroll to position [615, 0]
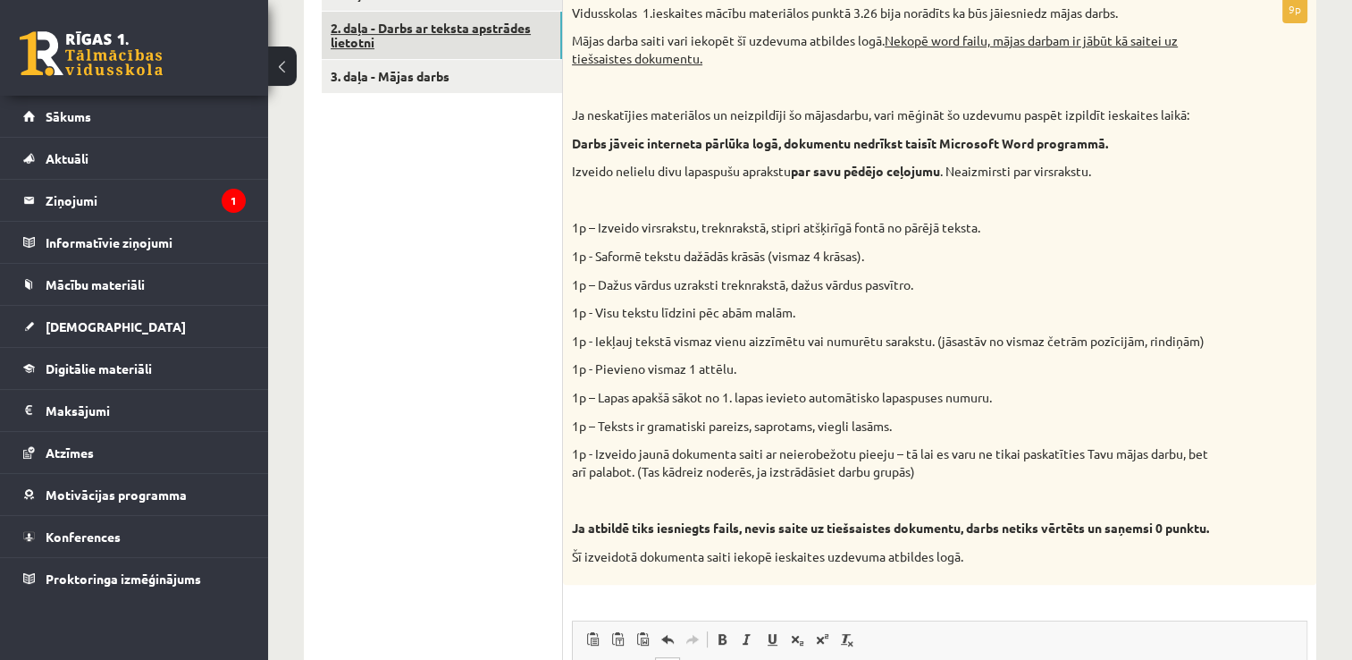
click at [500, 23] on link "2. daļa - Darbs ar teksta apstrādes lietotni" at bounding box center [442, 36] width 240 height 48
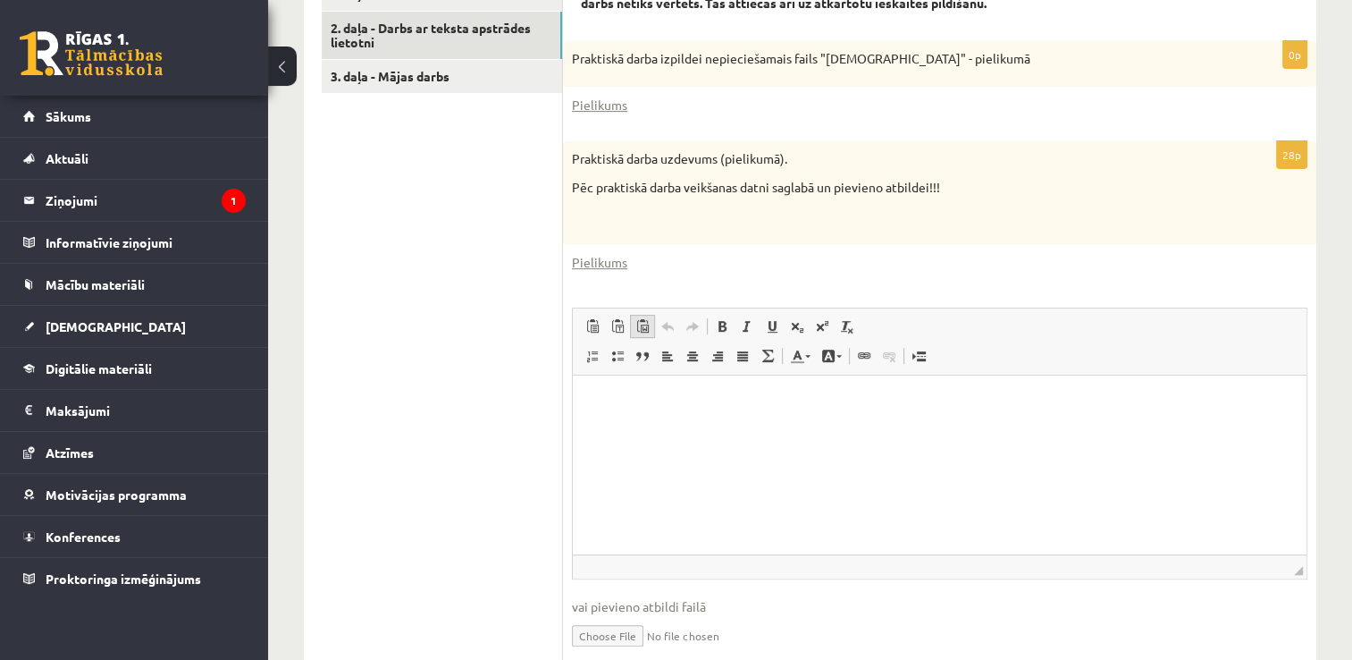
scroll to position [0, 0]
click at [607, 114] on link "Pielikums" at bounding box center [599, 105] width 55 height 19
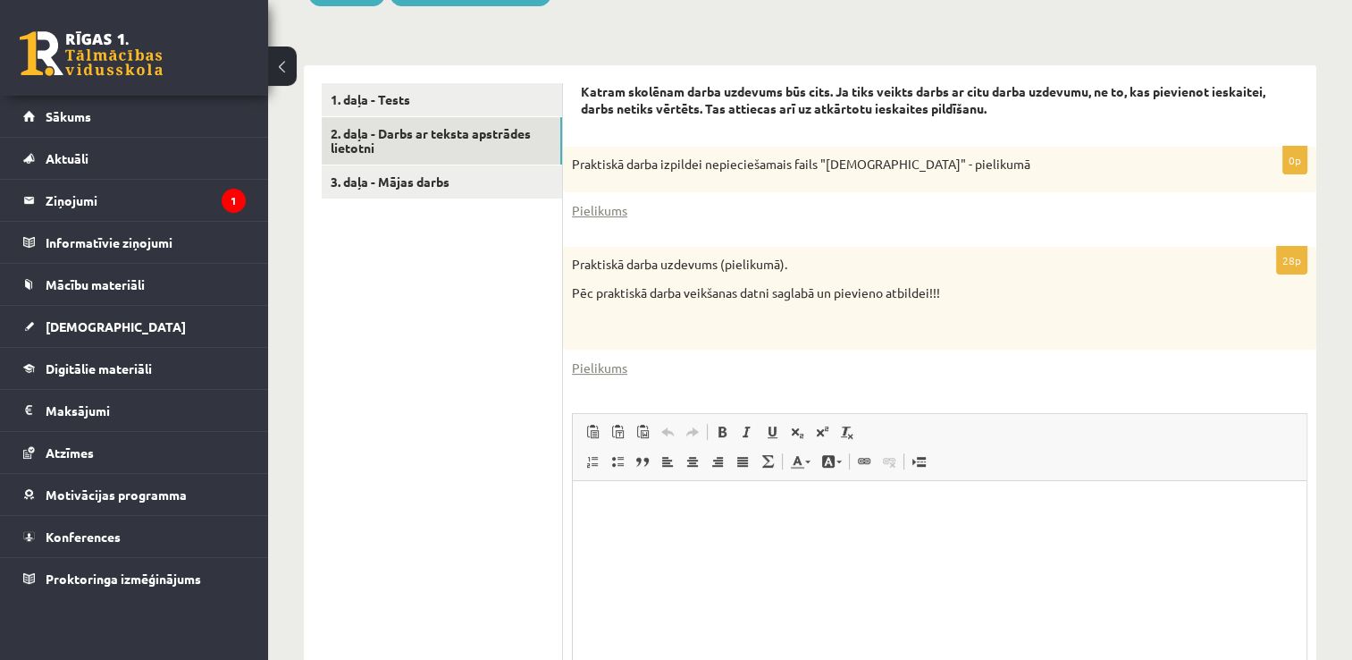
scroll to position [508, 0]
click at [607, 373] on link "Pielikums" at bounding box center [599, 369] width 55 height 19
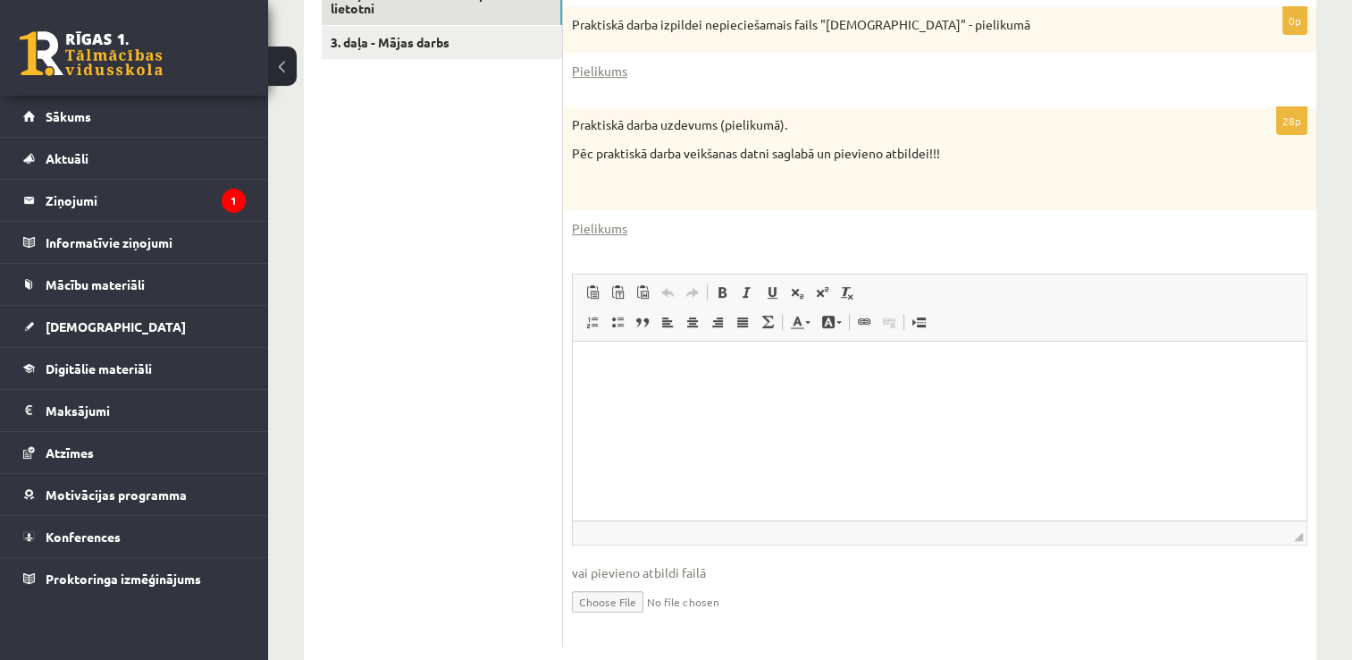
scroll to position [646, 0]
click at [608, 601] on input "file" at bounding box center [940, 603] width 736 height 37
click at [794, 10] on div "Praktiskā darba izpildei nepieciešamais fails "Latvijas_prezidenti" - pielikumā" at bounding box center [939, 33] width 753 height 46
click at [600, 613] on input "file" at bounding box center [940, 603] width 736 height 37
click at [610, 601] on input "file" at bounding box center [940, 603] width 736 height 37
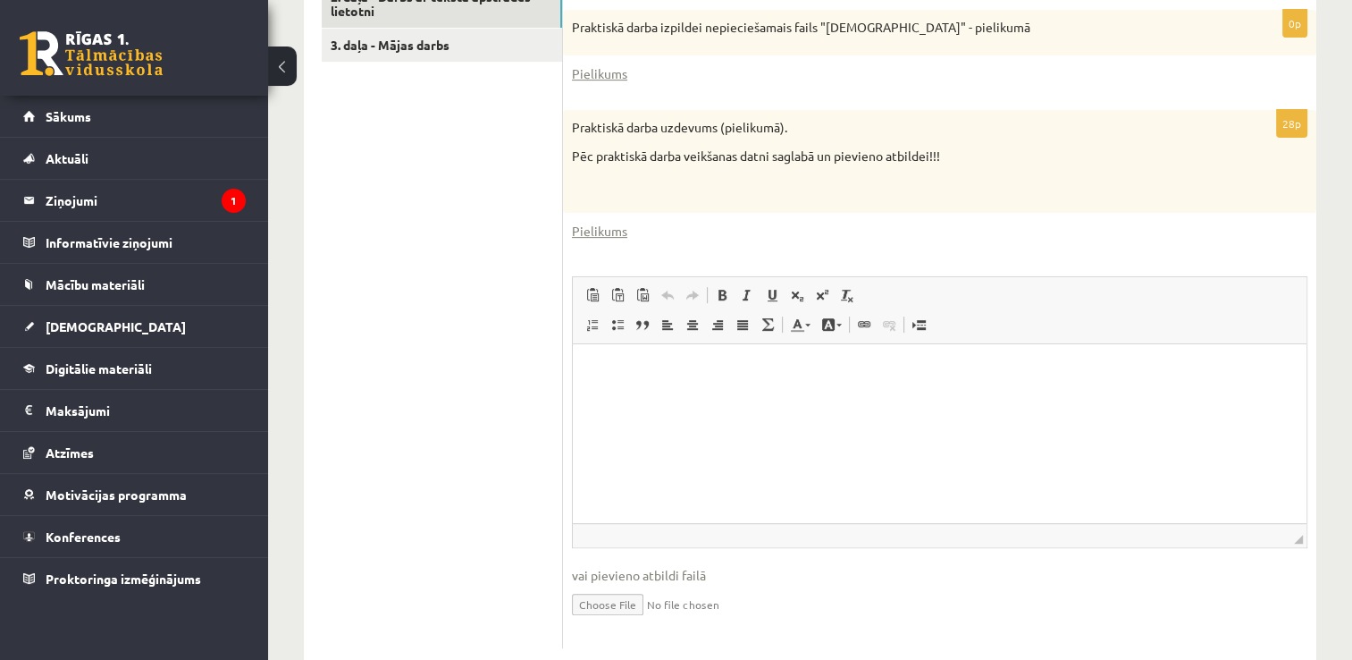
click at [599, 602] on input "file" at bounding box center [940, 603] width 736 height 37
click at [730, 389] on html at bounding box center [940, 371] width 734 height 55
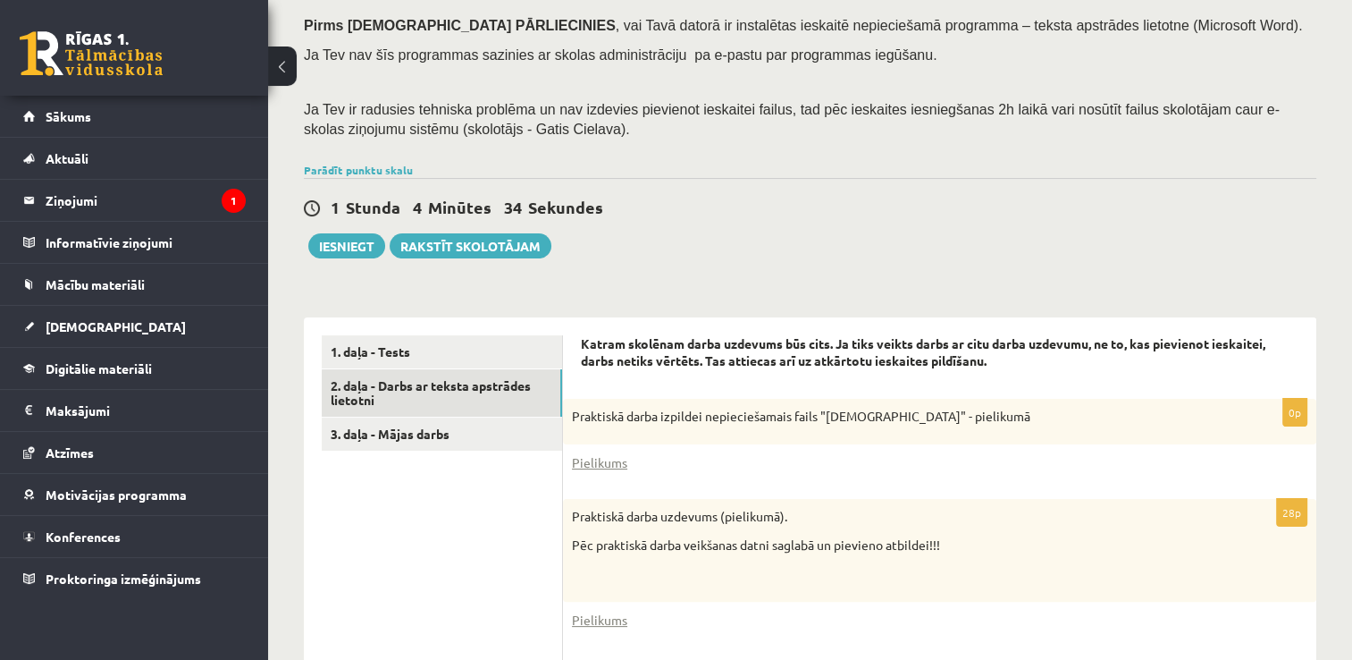
scroll to position [249, 0]
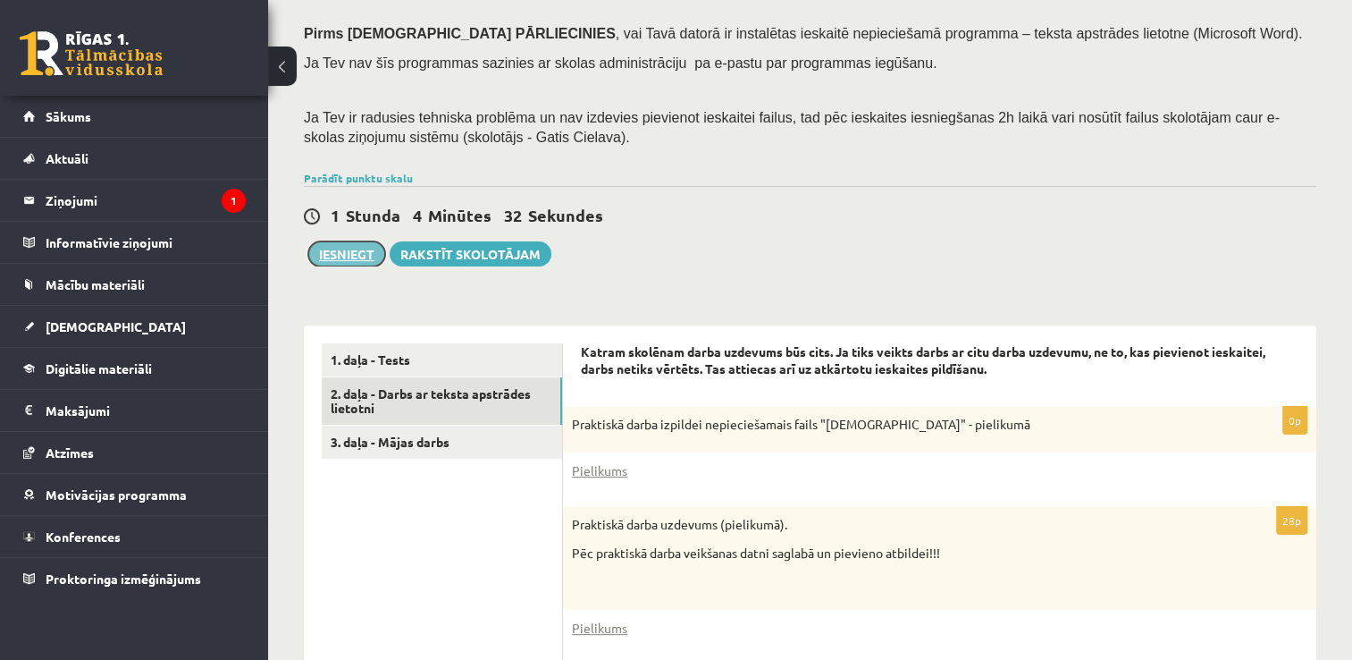
click at [357, 259] on button "Iesniegt" at bounding box center [346, 253] width 77 height 25
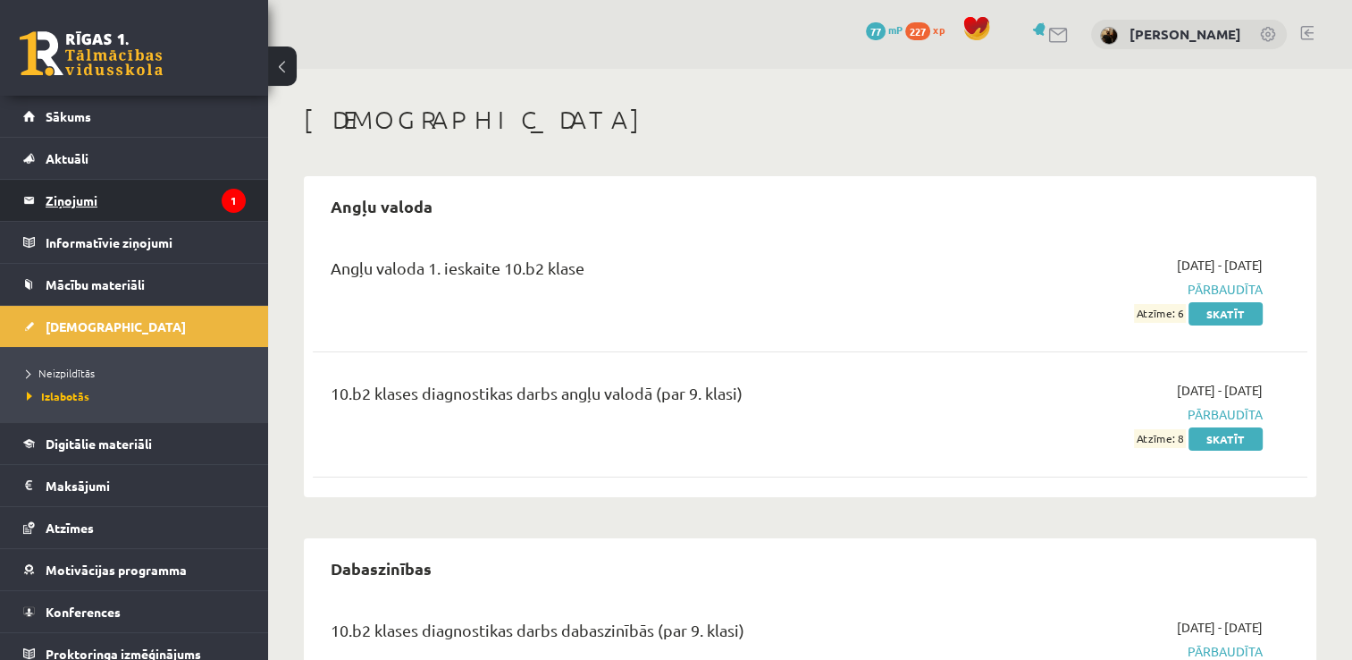
click at [117, 191] on legend "Ziņojumi 1" at bounding box center [146, 200] width 200 height 41
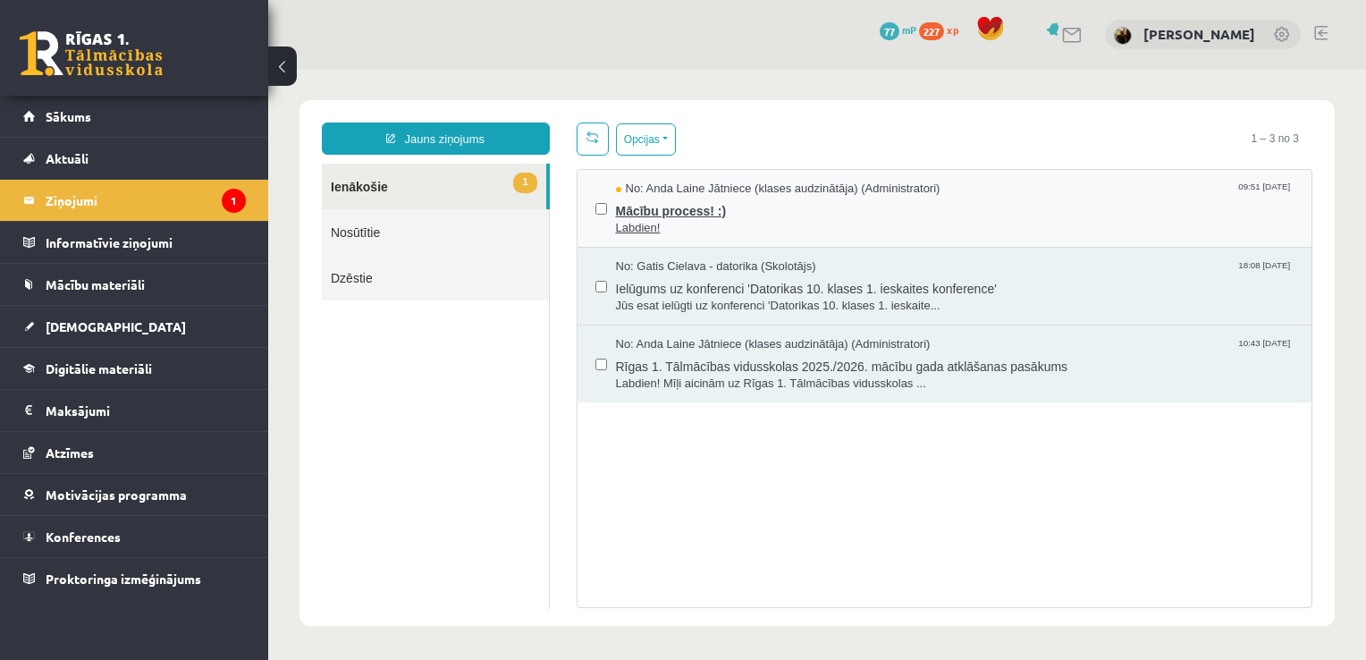
click at [759, 202] on span "Mācību process! :)" at bounding box center [955, 209] width 678 height 22
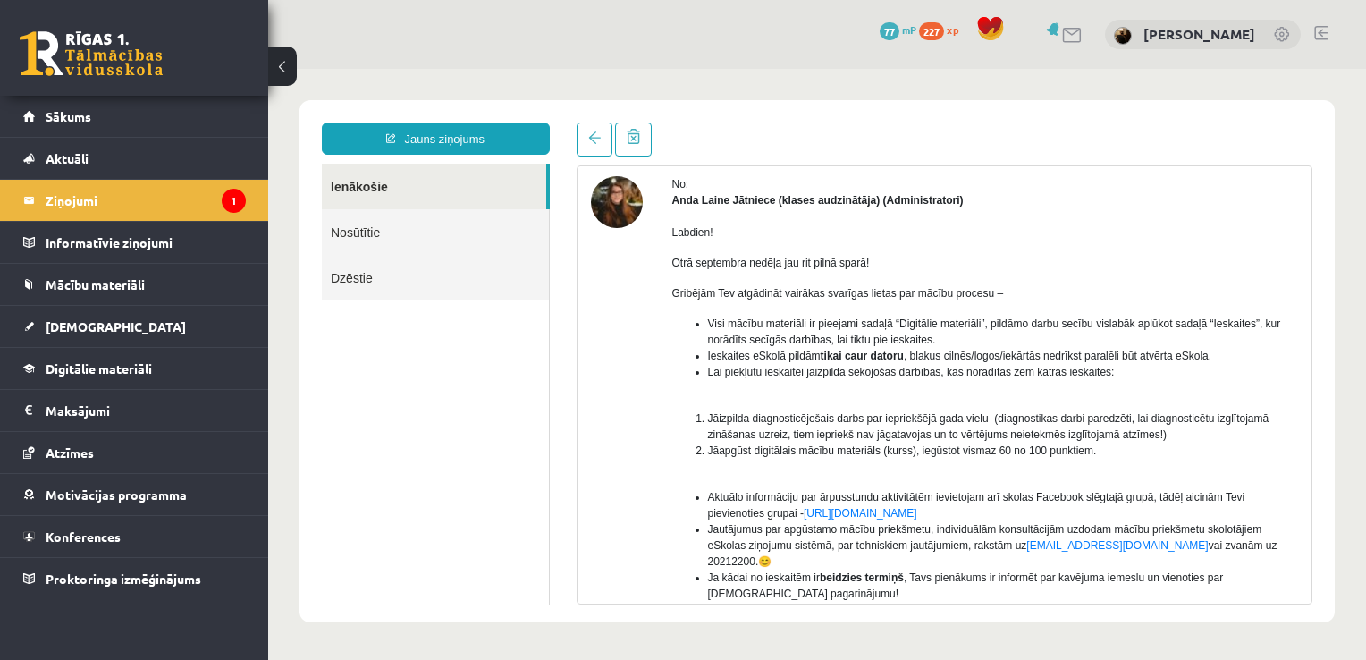
scroll to position [68, 0]
click at [610, 195] on img at bounding box center [617, 205] width 52 height 52
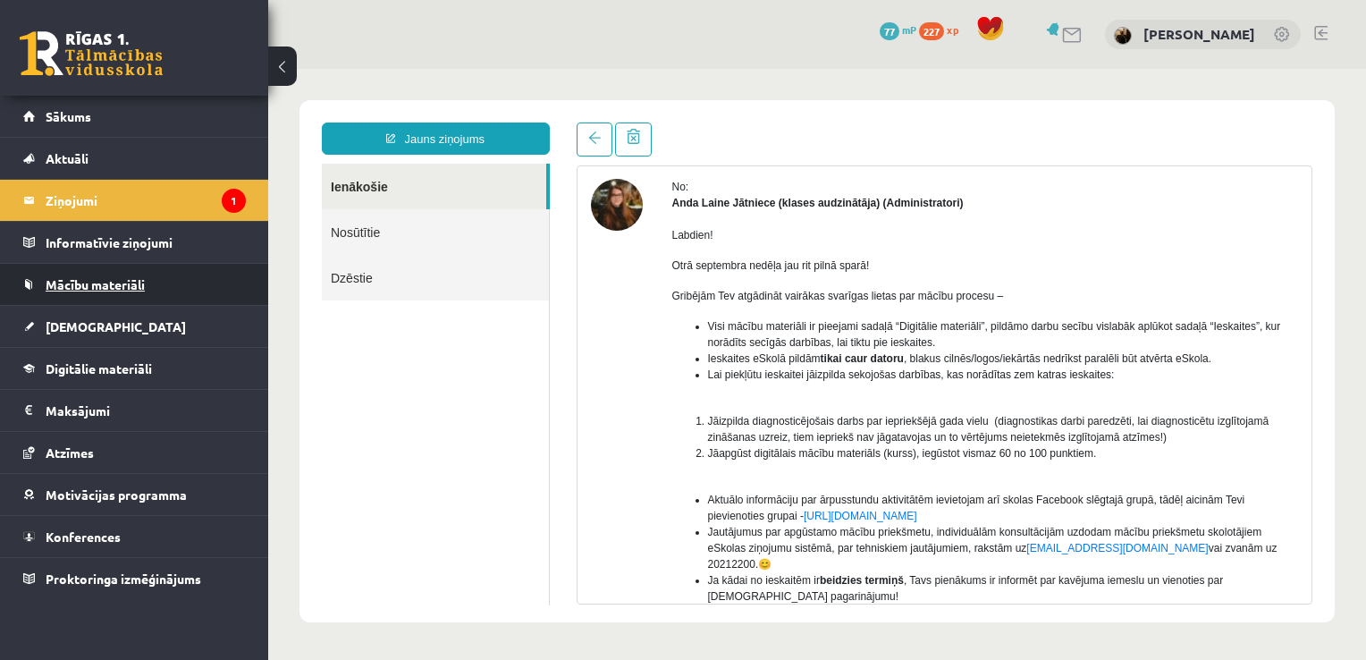
click at [158, 276] on link "Mācību materiāli" at bounding box center [134, 284] width 223 height 41
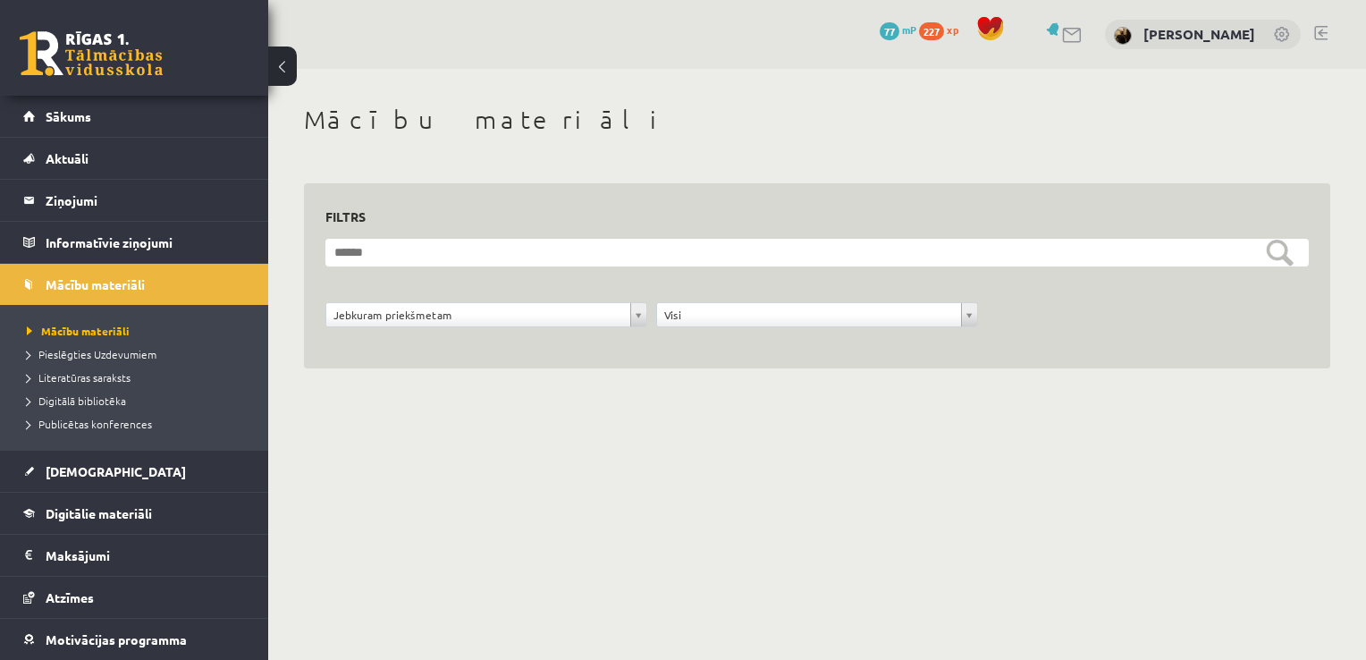
click at [1062, 30] on link at bounding box center [1072, 35] width 21 height 15
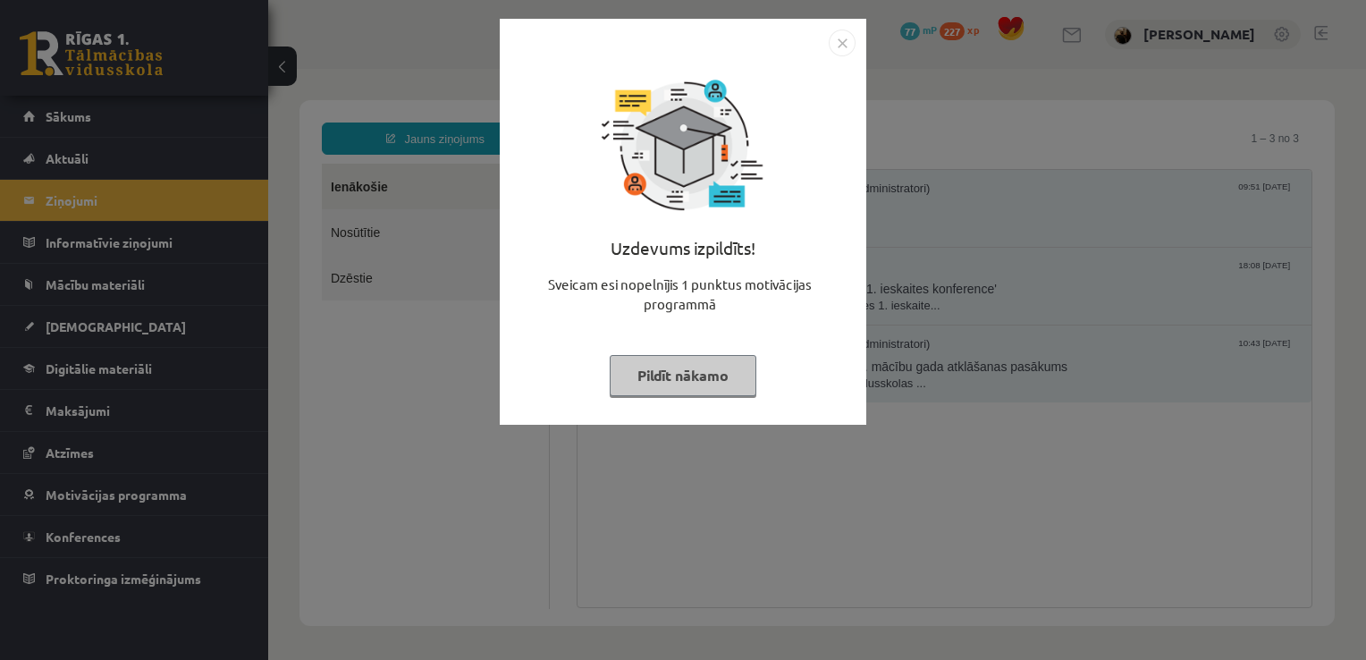
click at [837, 46] on img "Close" at bounding box center [842, 42] width 27 height 27
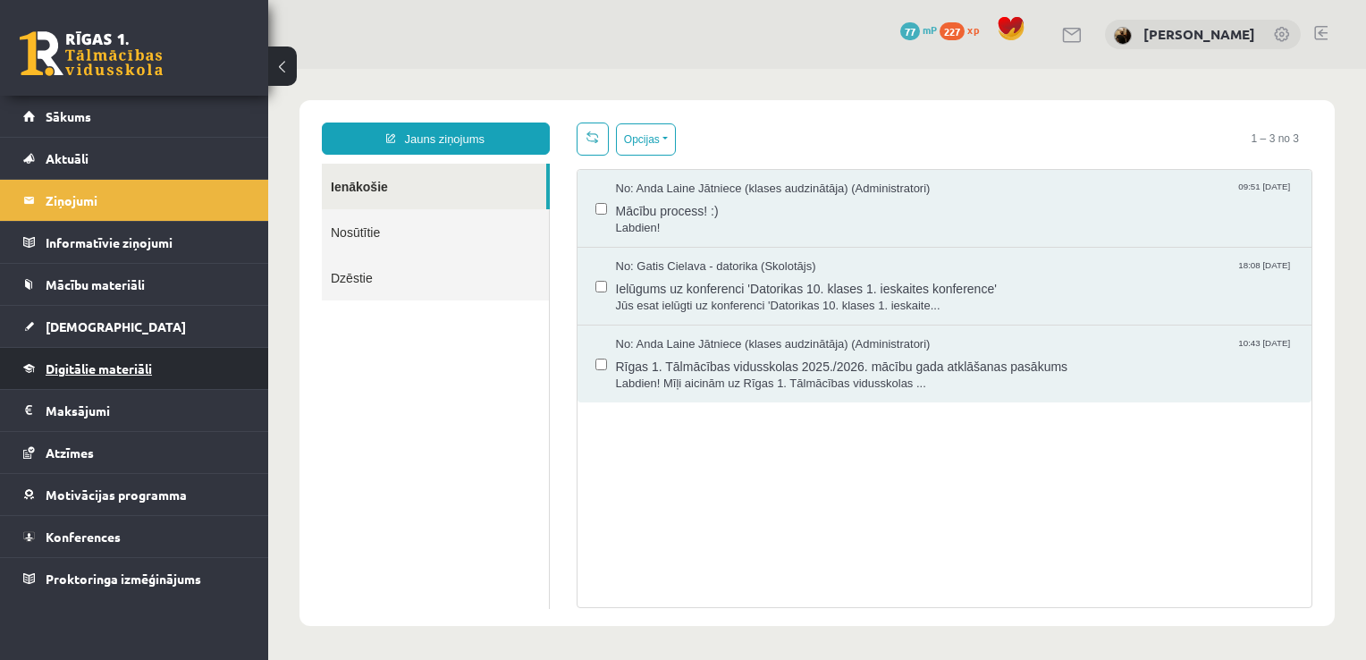
click at [198, 349] on link "Digitālie materiāli" at bounding box center [134, 368] width 223 height 41
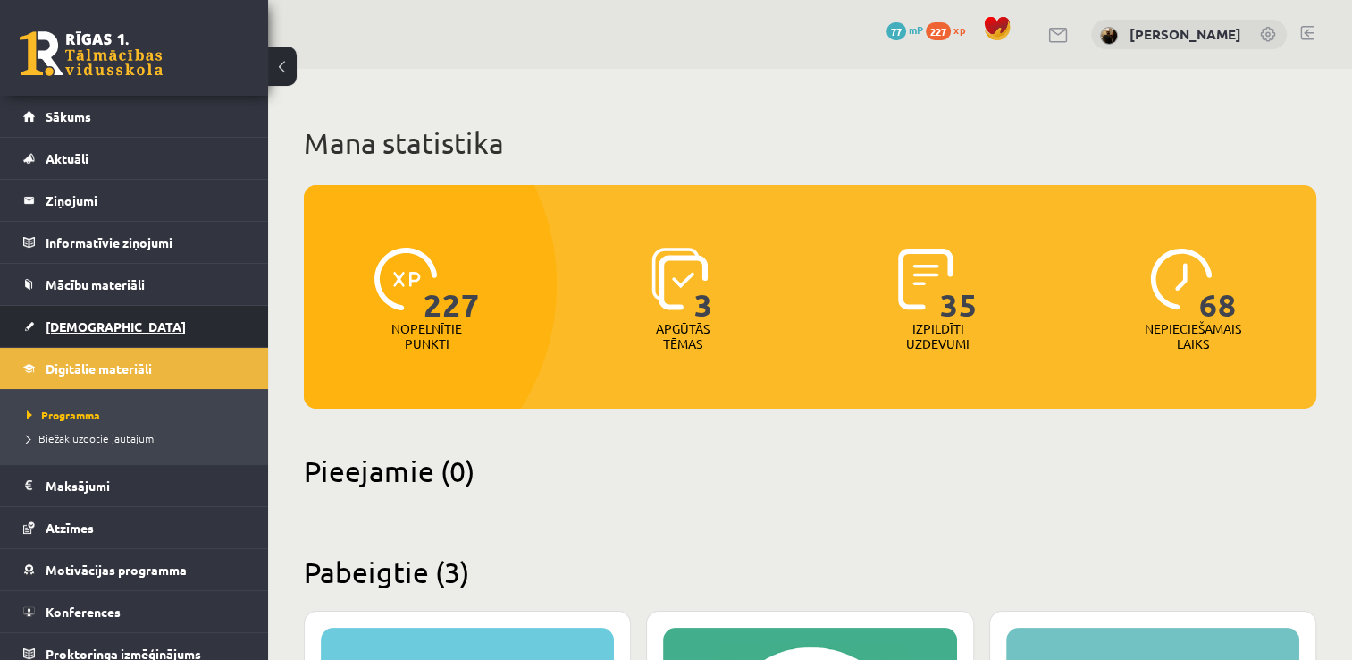
click at [151, 332] on link "[DEMOGRAPHIC_DATA]" at bounding box center [134, 326] width 223 height 41
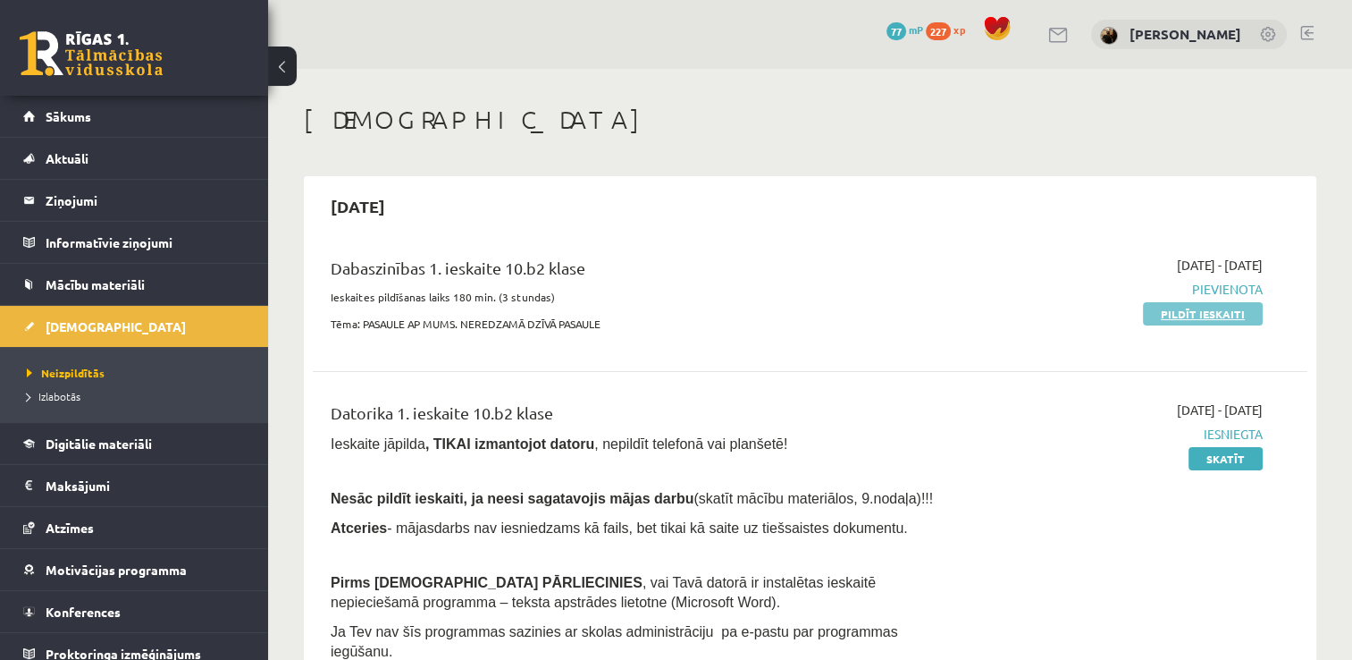
click at [1230, 313] on link "Pildīt ieskaiti" at bounding box center [1203, 313] width 120 height 23
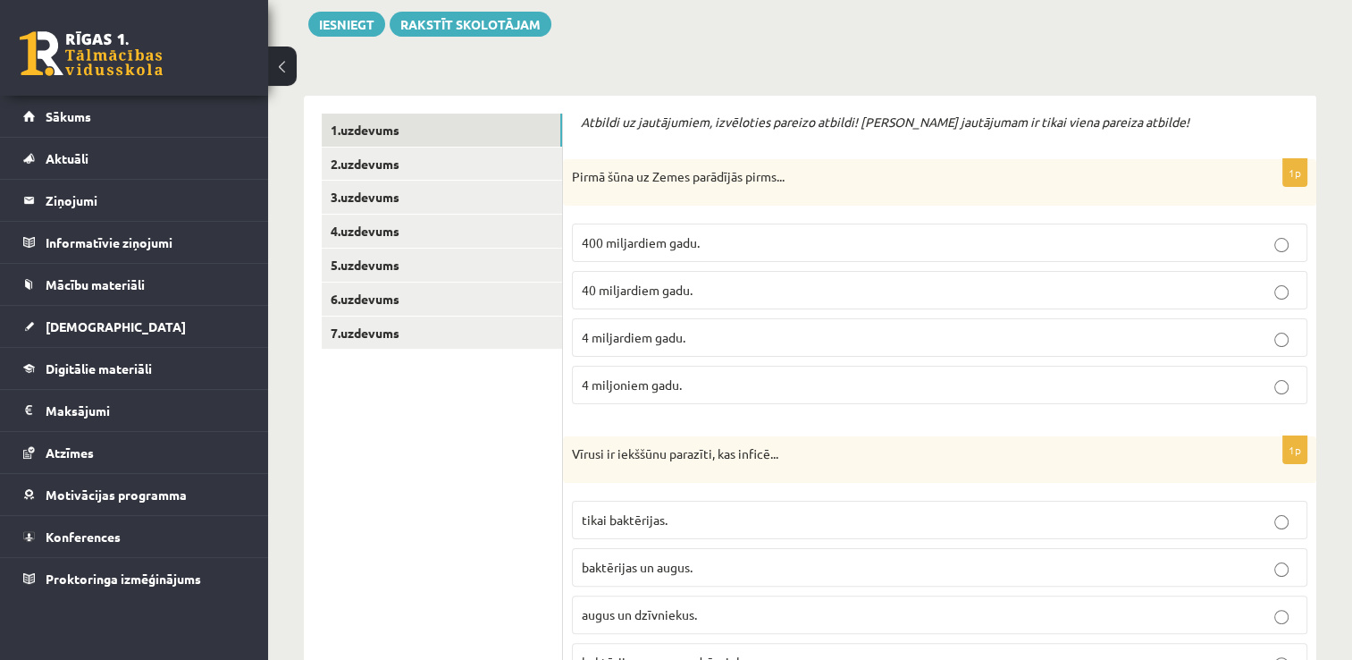
scroll to position [323, 0]
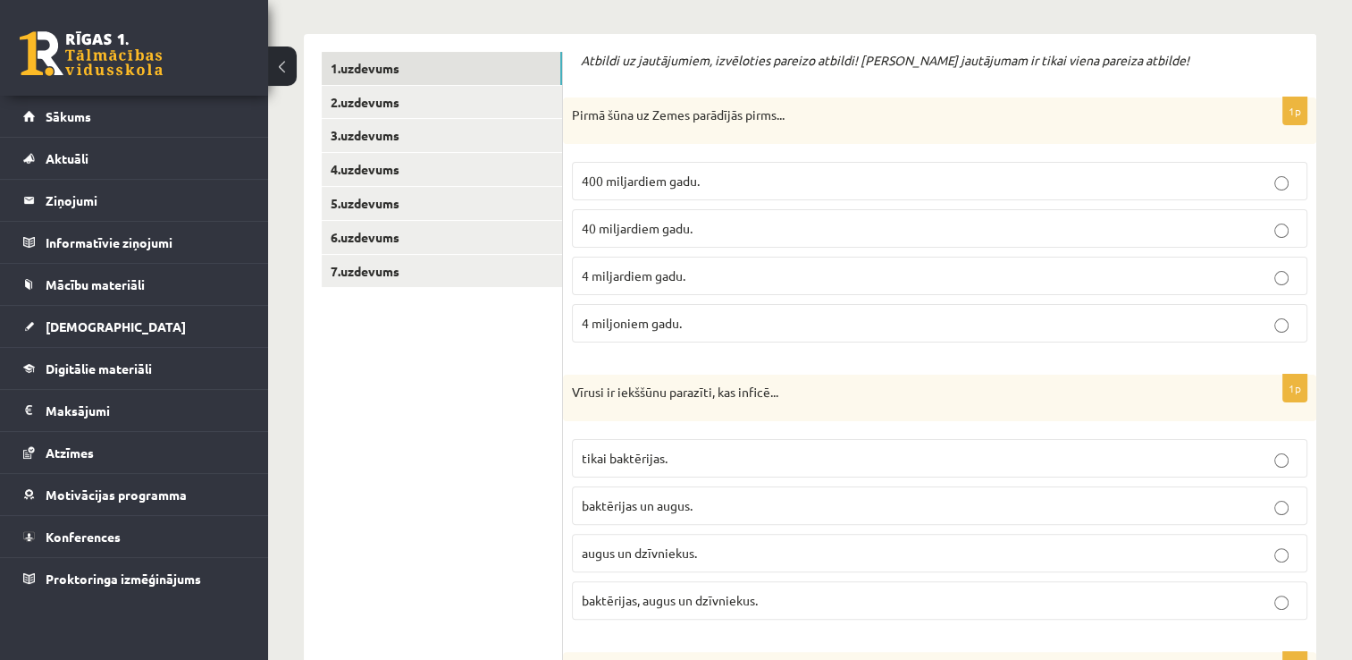
click at [678, 278] on span "4 miljardiem gadu." at bounding box center [634, 275] width 104 height 16
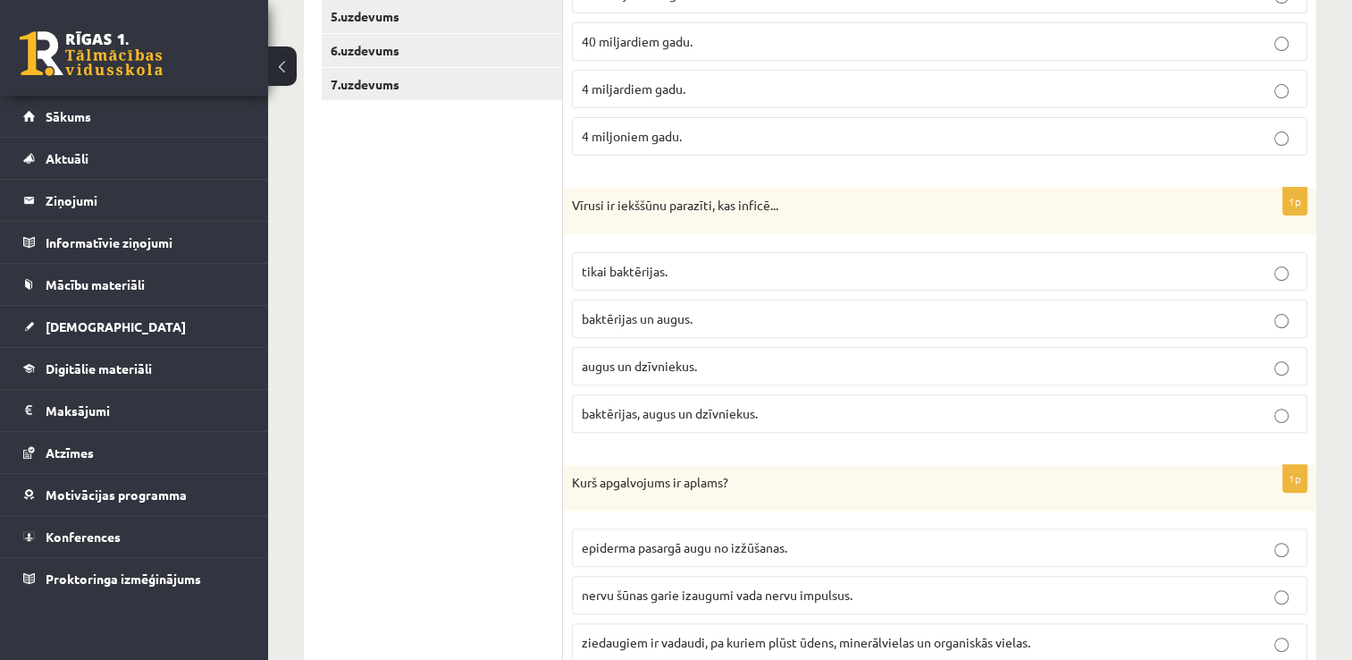
scroll to position [585, 0]
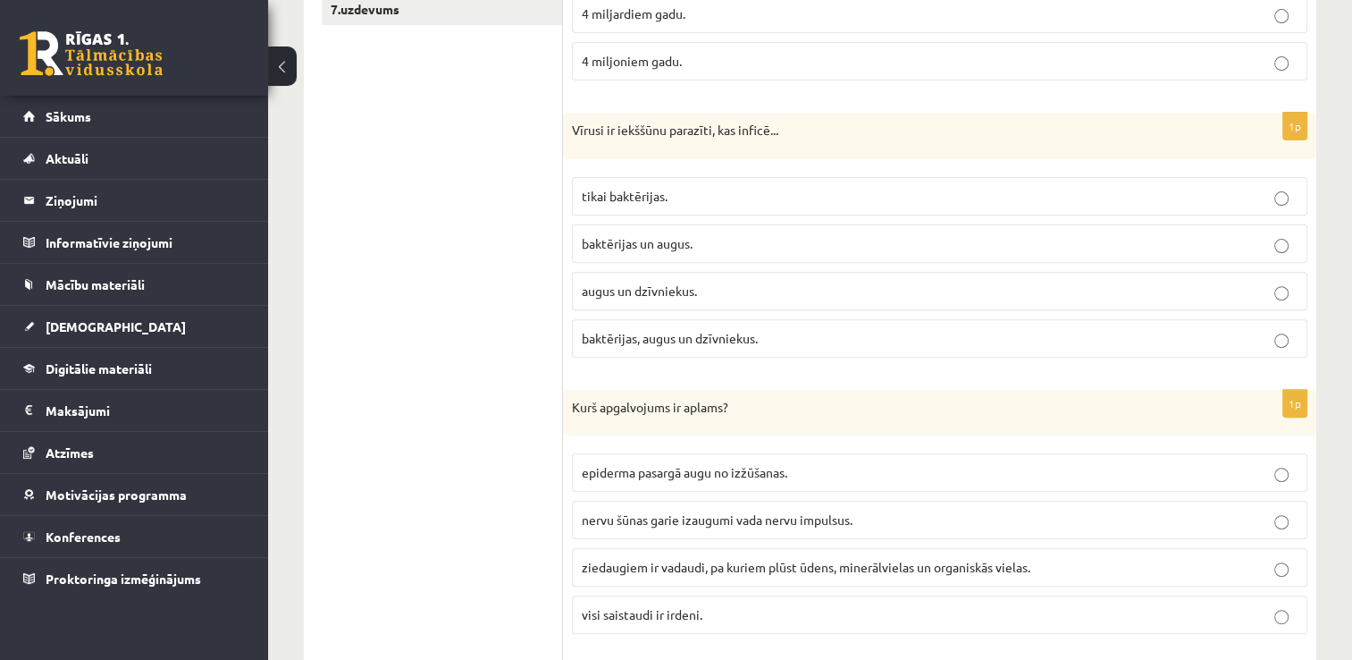
click at [769, 276] on label "augus un dzīvniekus." at bounding box center [940, 291] width 736 height 38
click at [986, 339] on p "baktērijas, augus un dzīvniekus." at bounding box center [940, 338] width 716 height 19
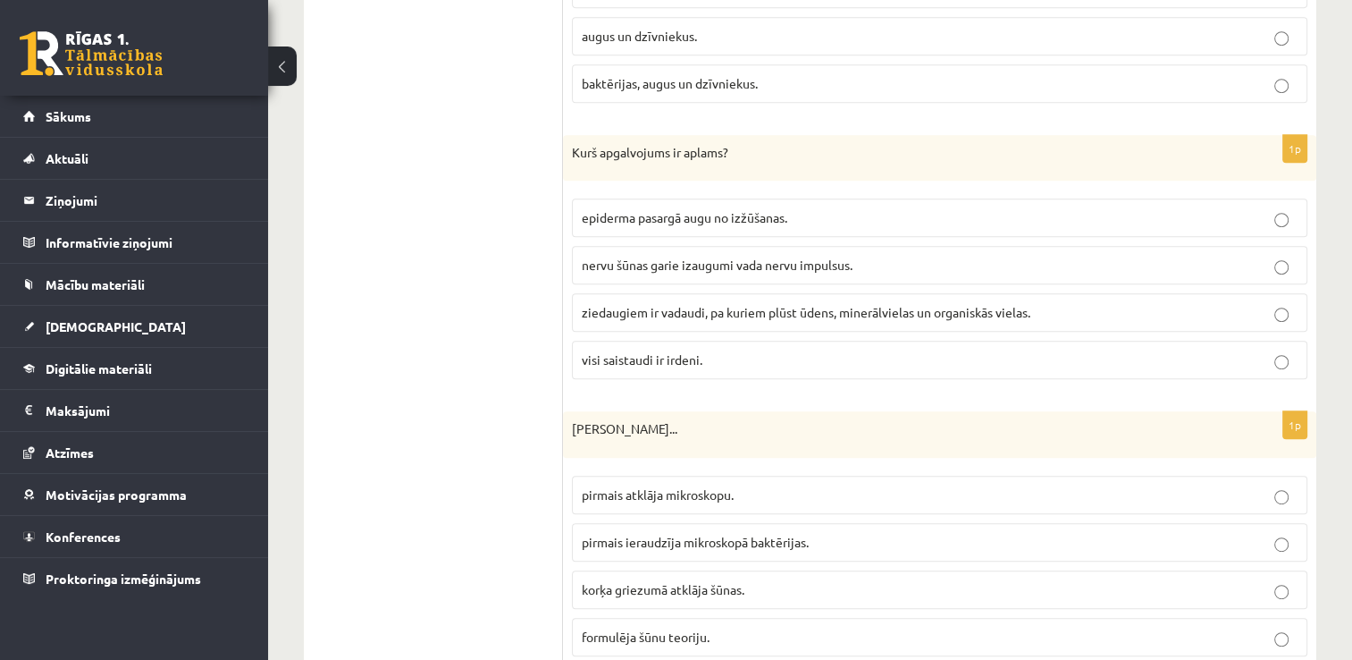
scroll to position [860, 0]
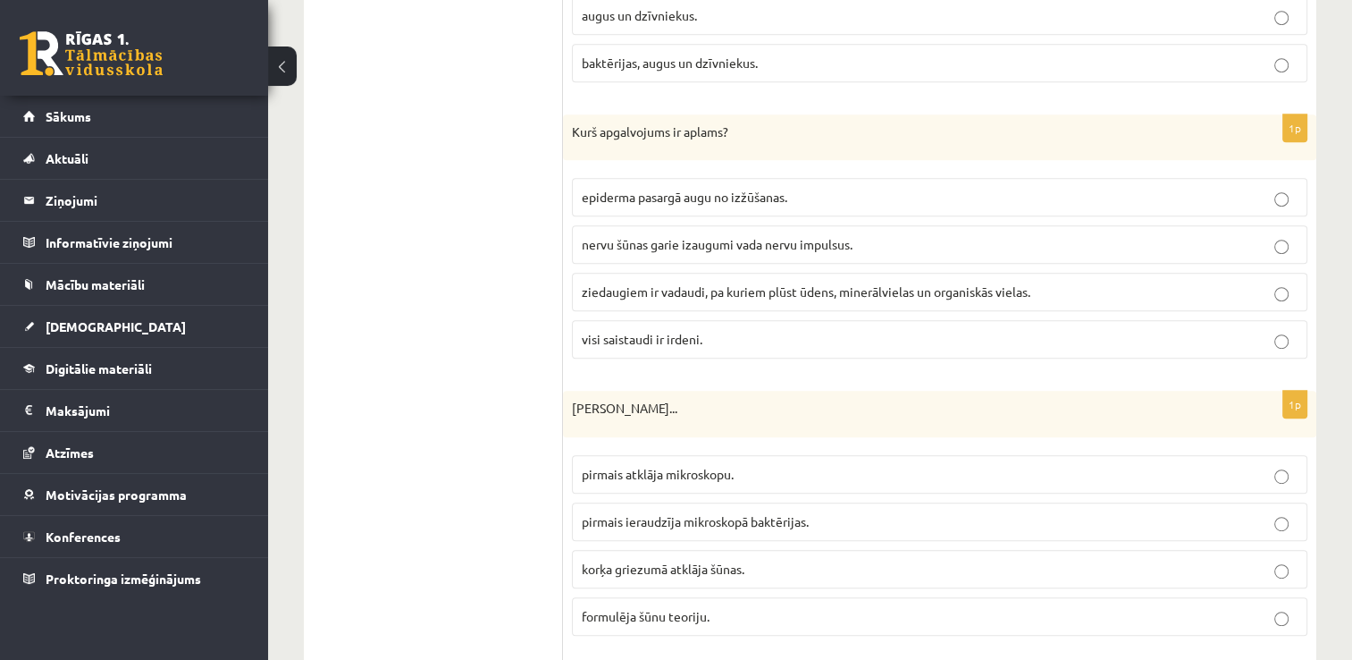
click at [740, 330] on p "visi saistaudi ir irdeni." at bounding box center [940, 339] width 716 height 19
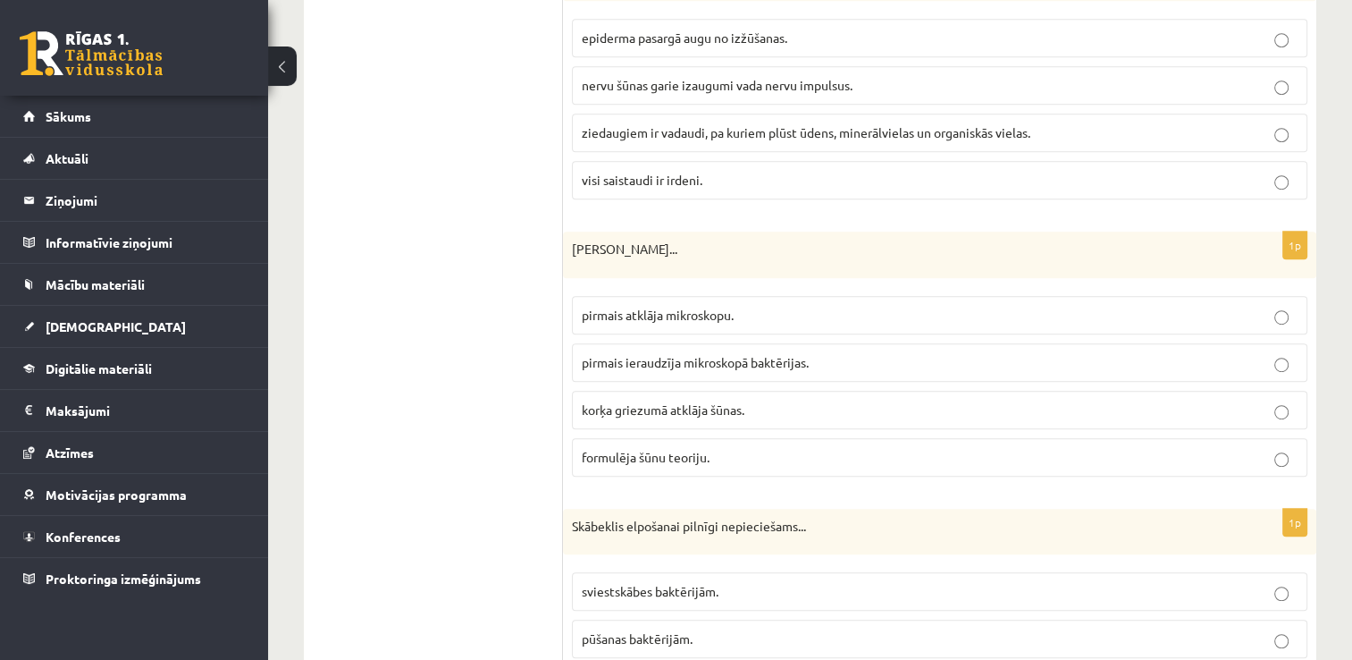
scroll to position [1128, 0]
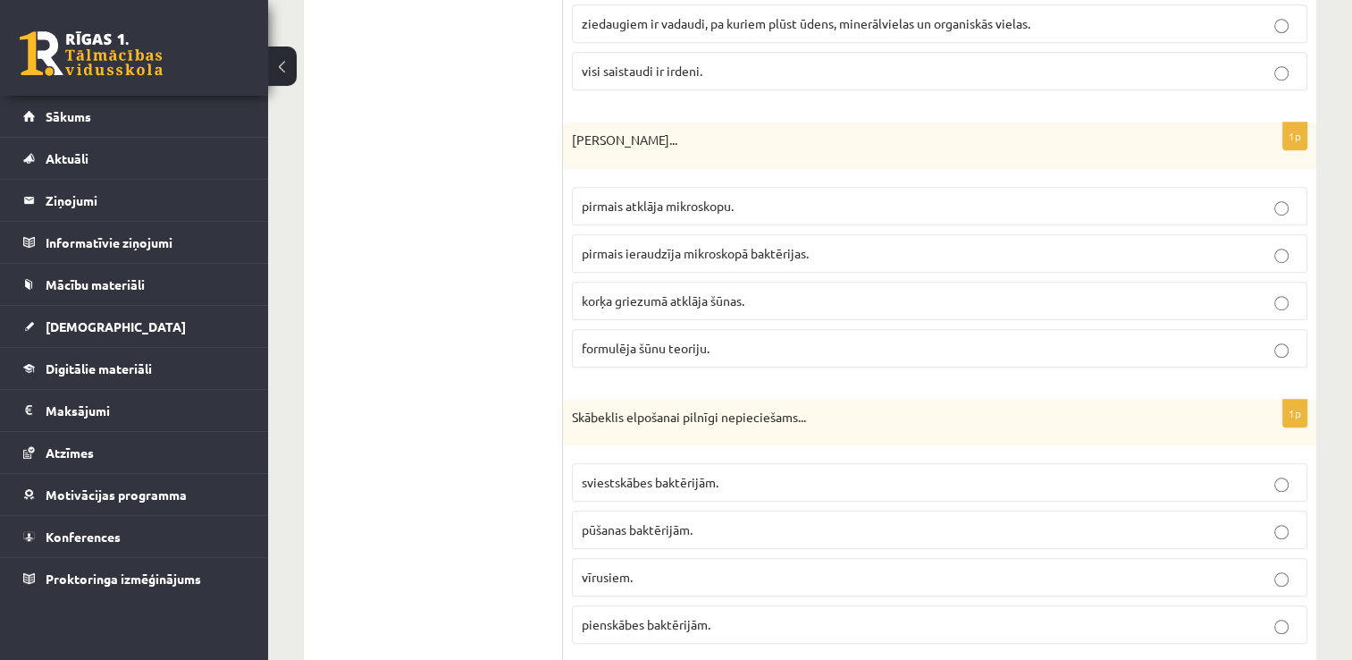
click at [753, 344] on p "formulēja šūnu teoriju." at bounding box center [940, 348] width 716 height 19
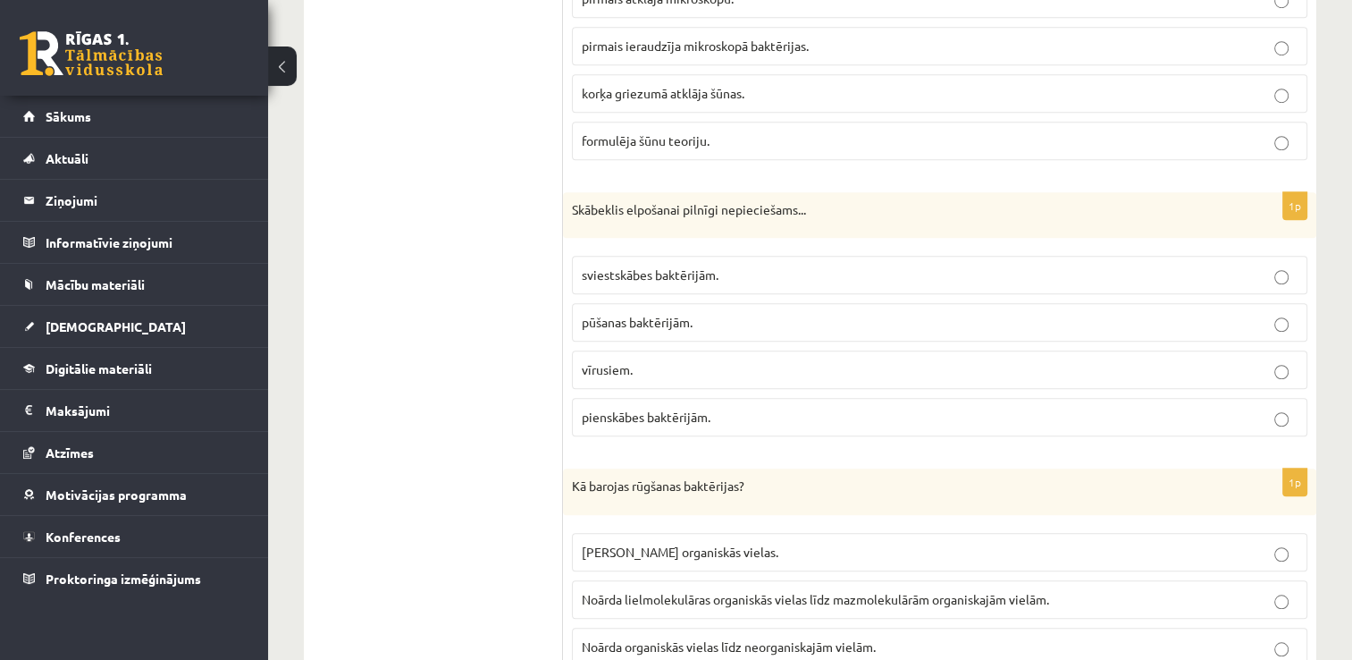
scroll to position [1417, 0]
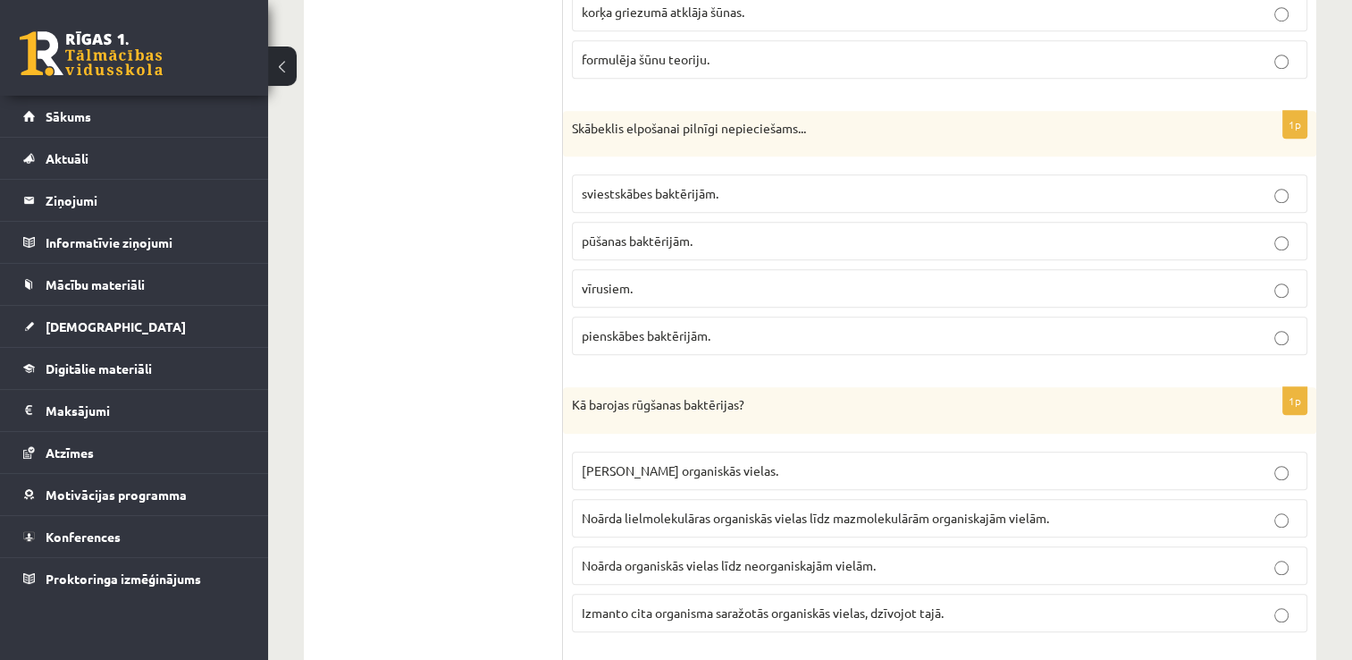
click at [765, 222] on label "pūšanas baktērijām." at bounding box center [940, 241] width 736 height 38
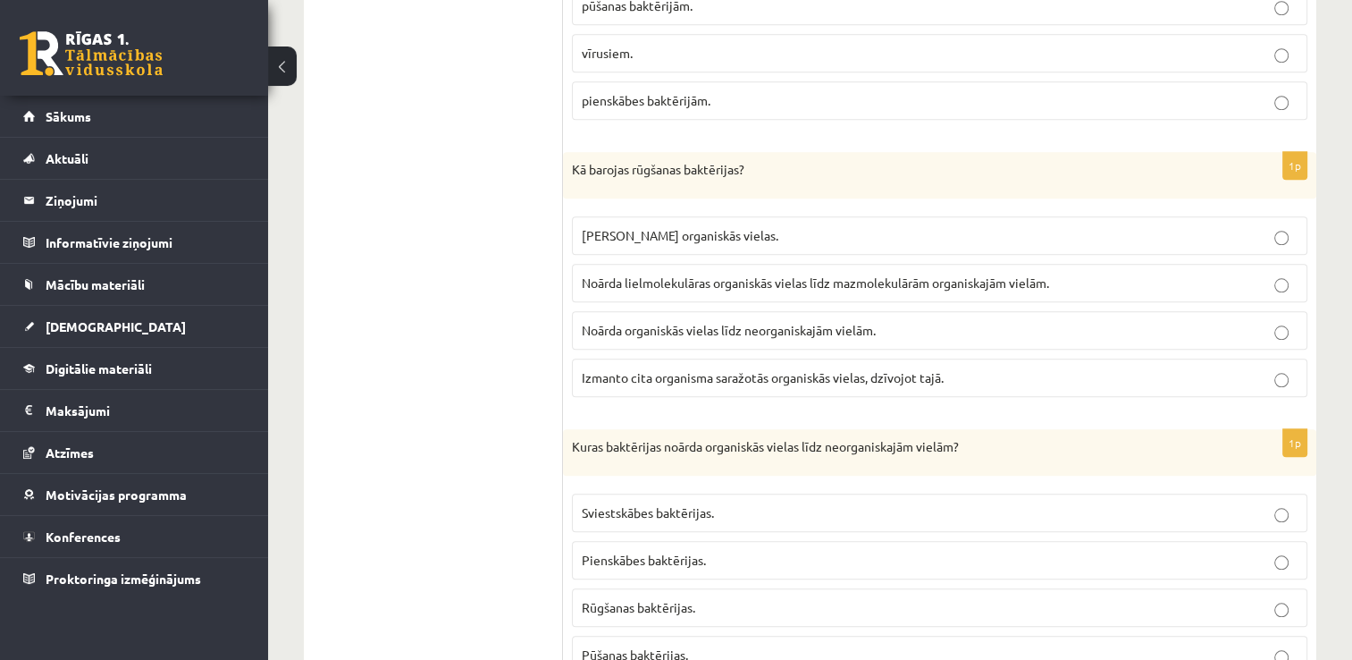
scroll to position [1659, 0]
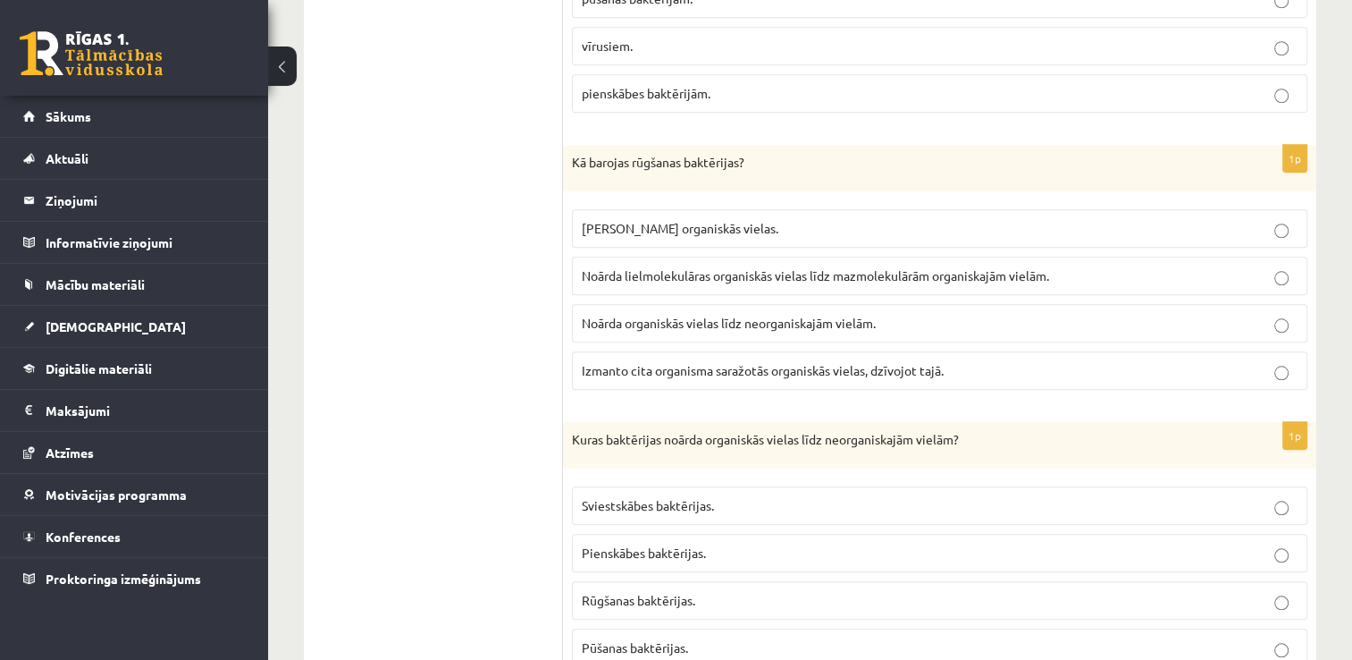
click at [928, 327] on label "Noārda organiskās vielas līdz neorganiskajām vielām." at bounding box center [940, 323] width 736 height 38
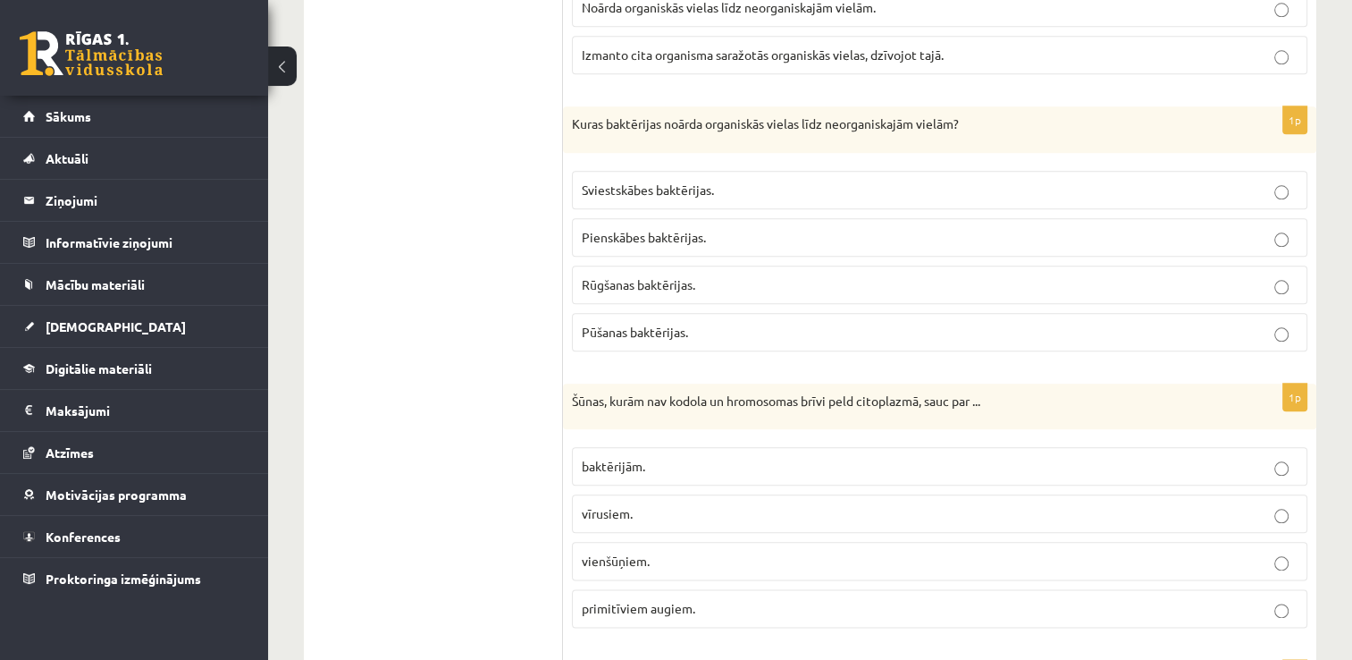
scroll to position [1988, 0]
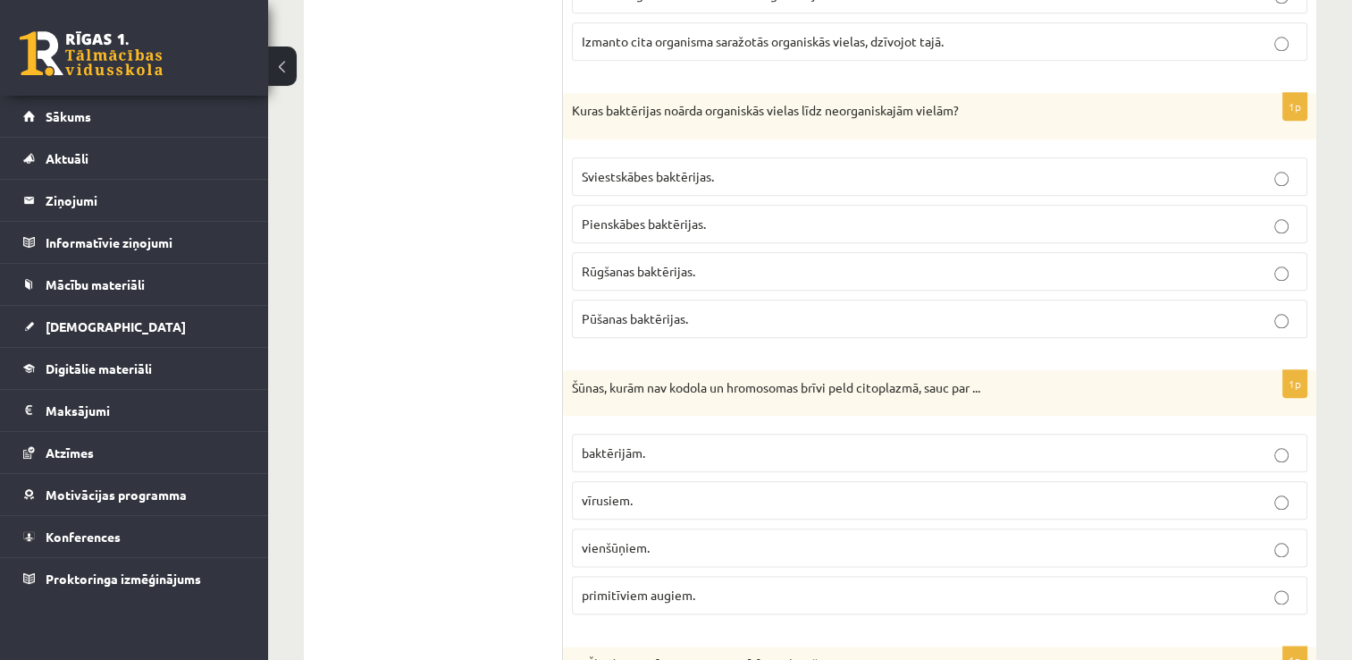
click at [733, 262] on p "Rūgšanas baktērijas." at bounding box center [940, 271] width 716 height 19
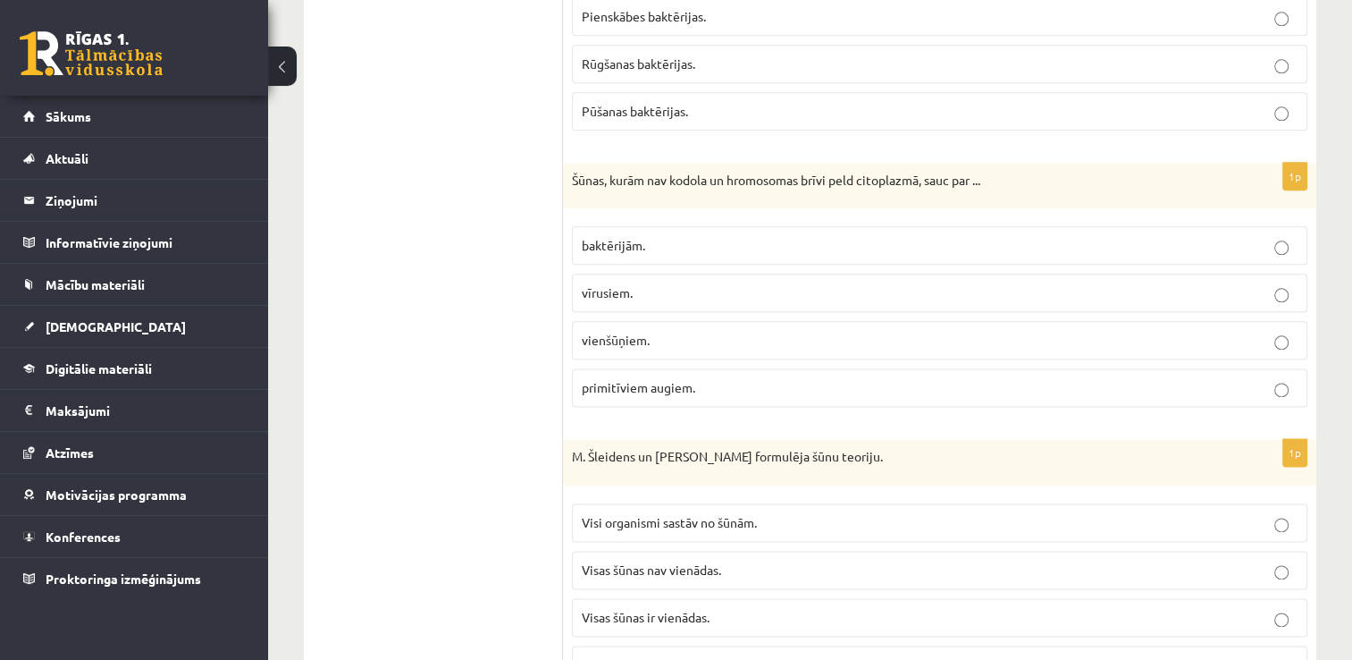
scroll to position [2223, 0]
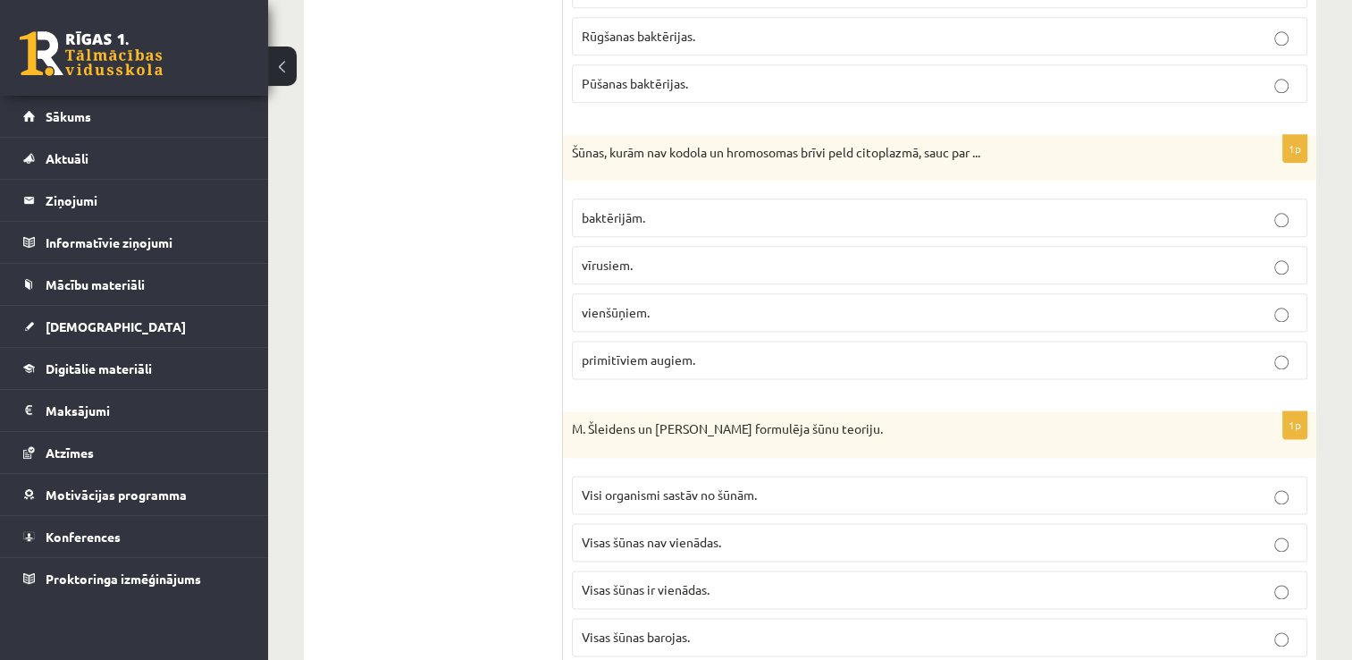
click at [827, 263] on p "vīrusiem." at bounding box center [940, 265] width 716 height 19
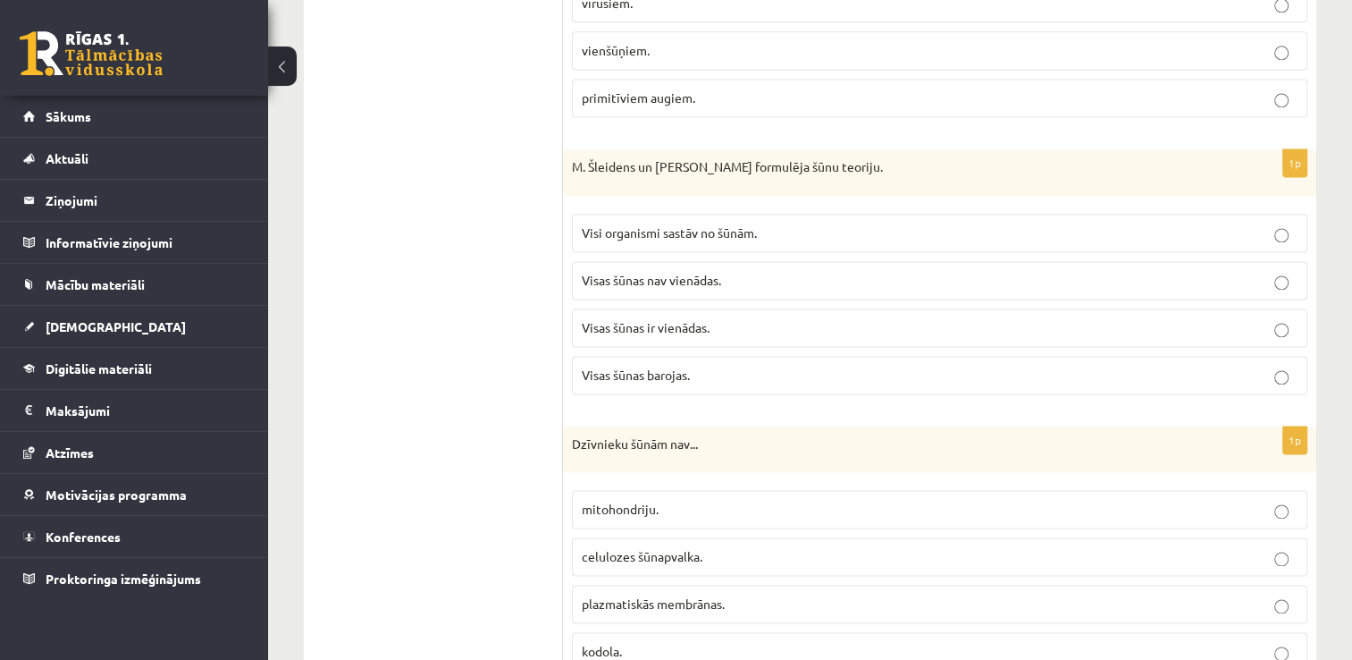
scroll to position [2491, 0]
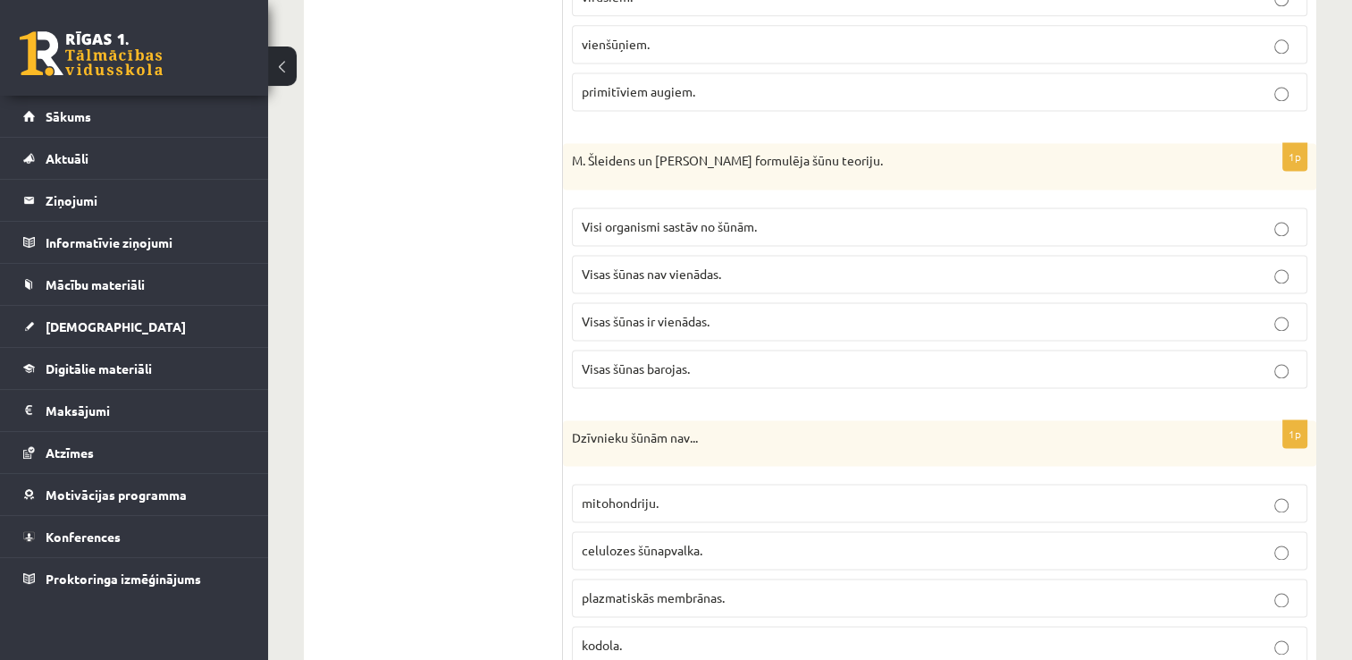
click at [802, 217] on p "Visi organismi sastāv no šūnām." at bounding box center [940, 226] width 716 height 19
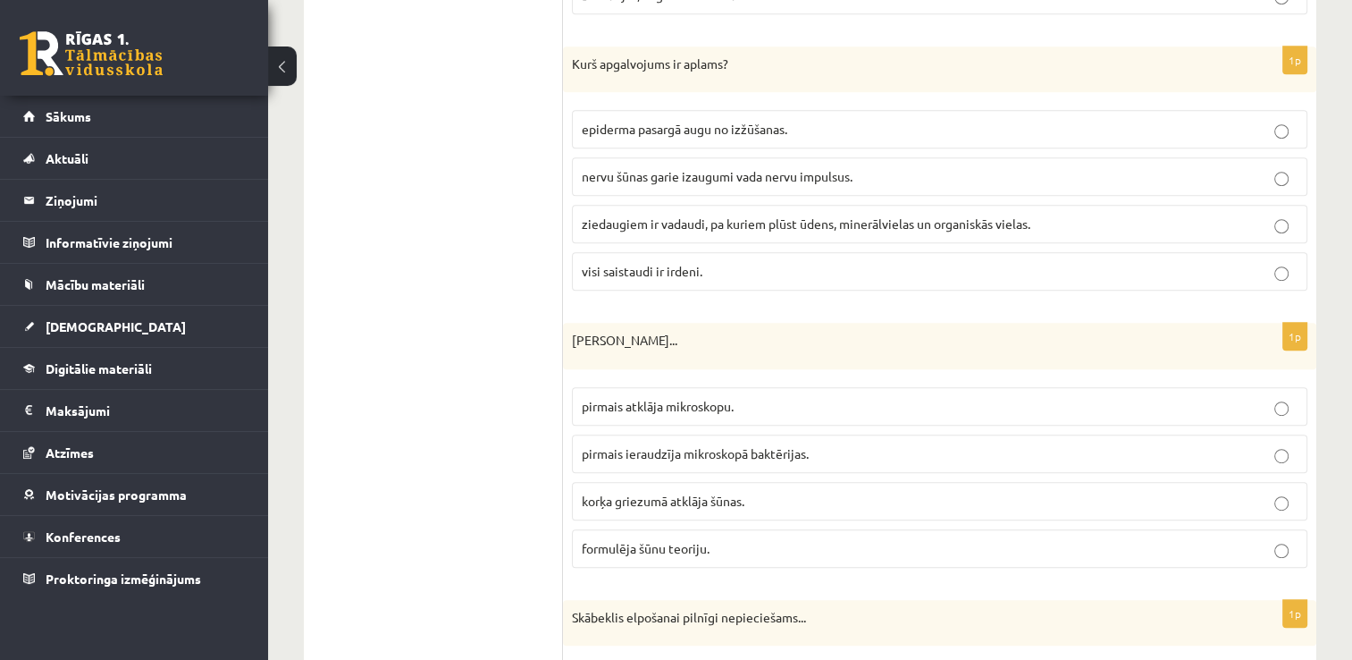
scroll to position [1043, 0]
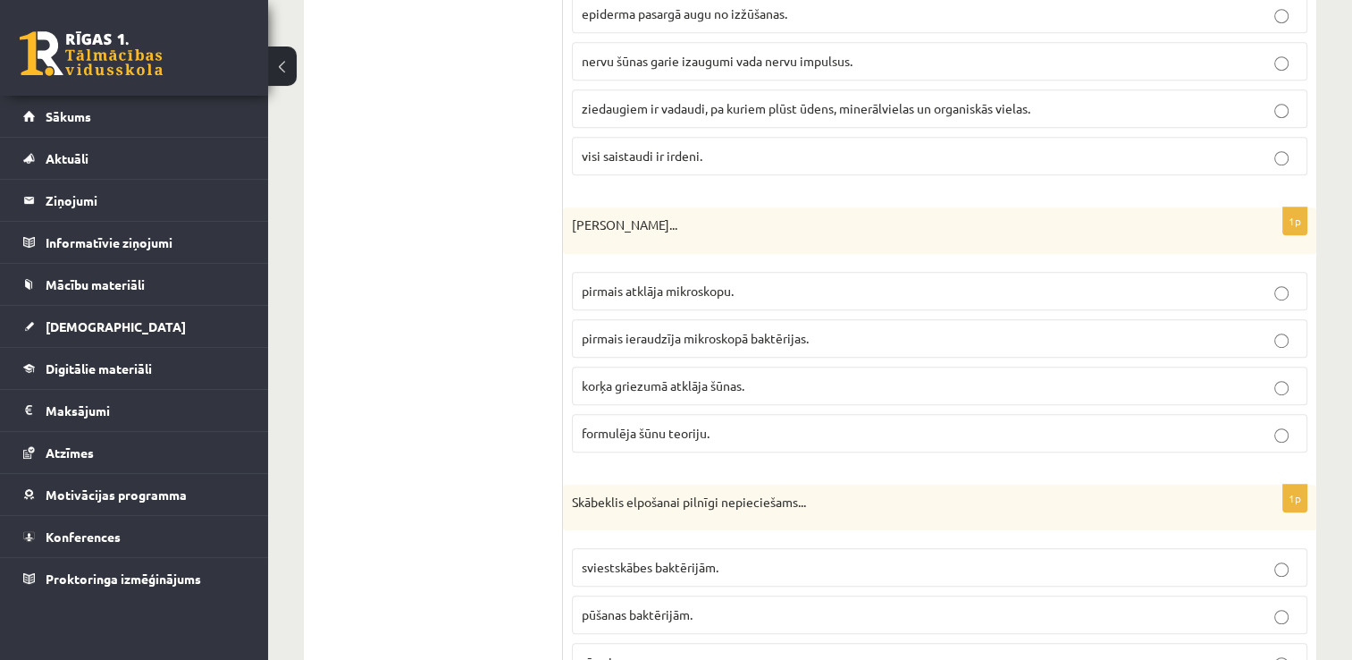
click at [754, 339] on span "pirmais ieraudzīja mikroskopā baktērijas." at bounding box center [695, 338] width 227 height 16
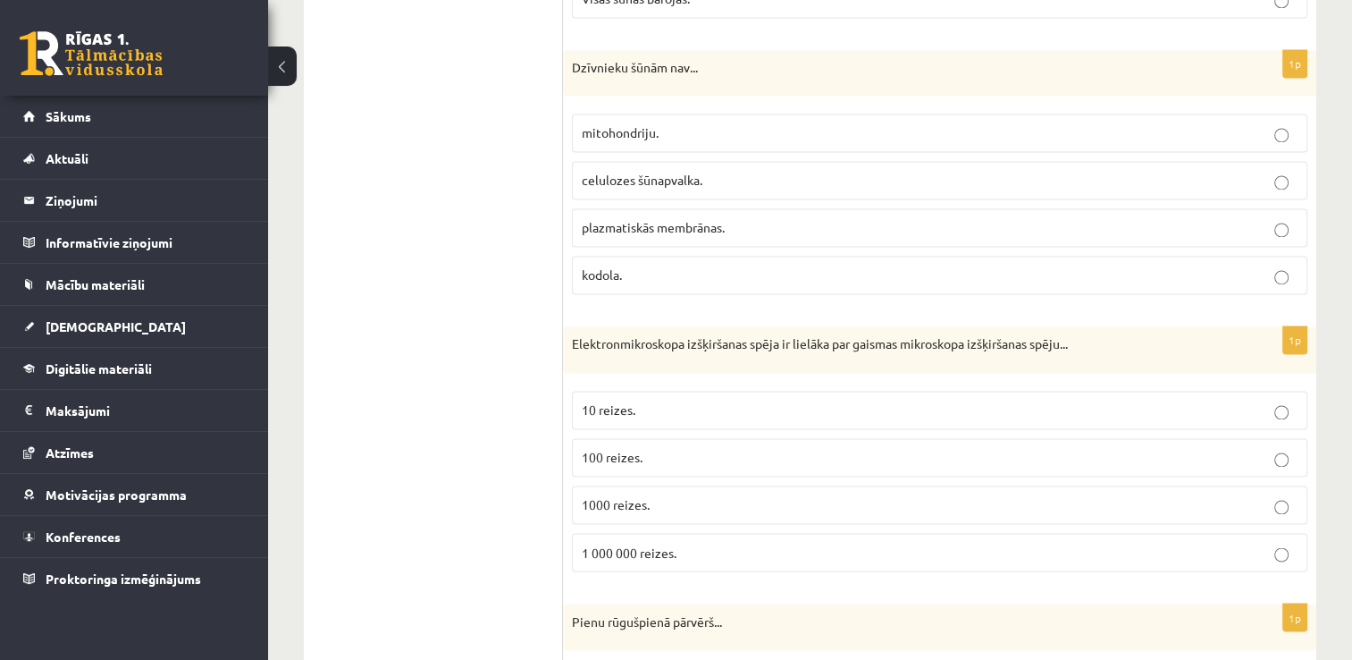
scroll to position [2834, 0]
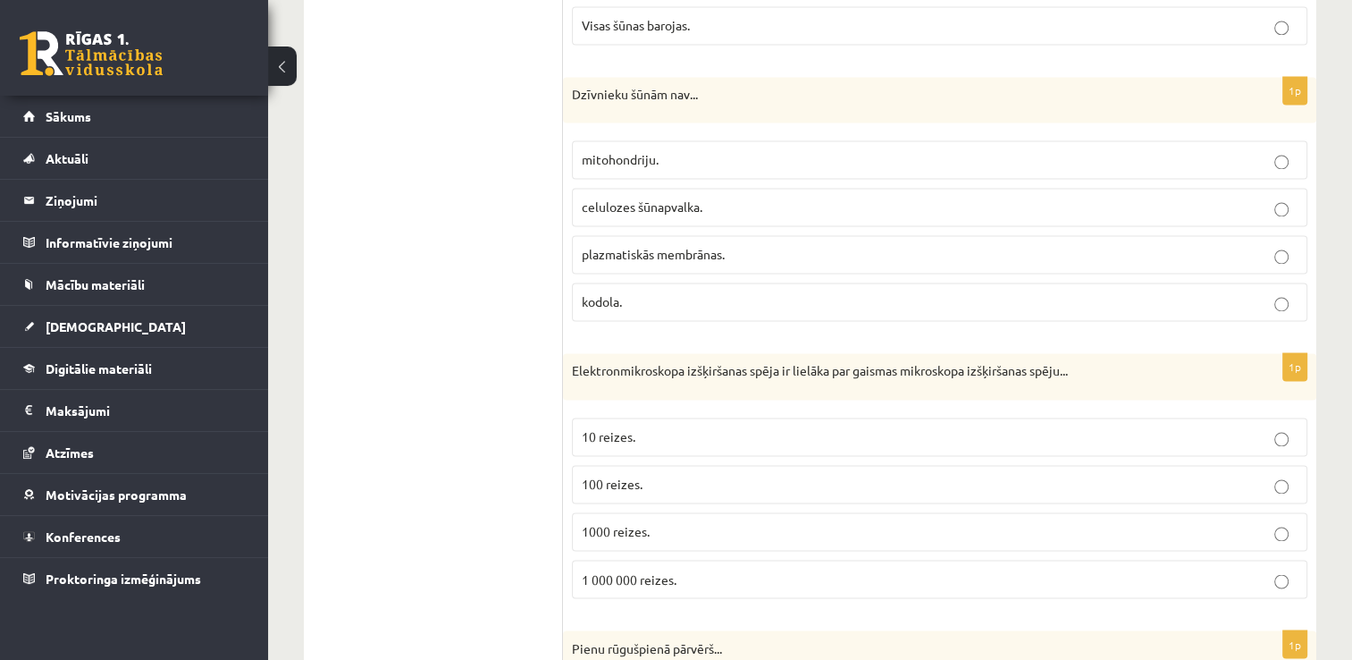
click at [670, 206] on label "celulozes šūnapvalka." at bounding box center [940, 207] width 736 height 38
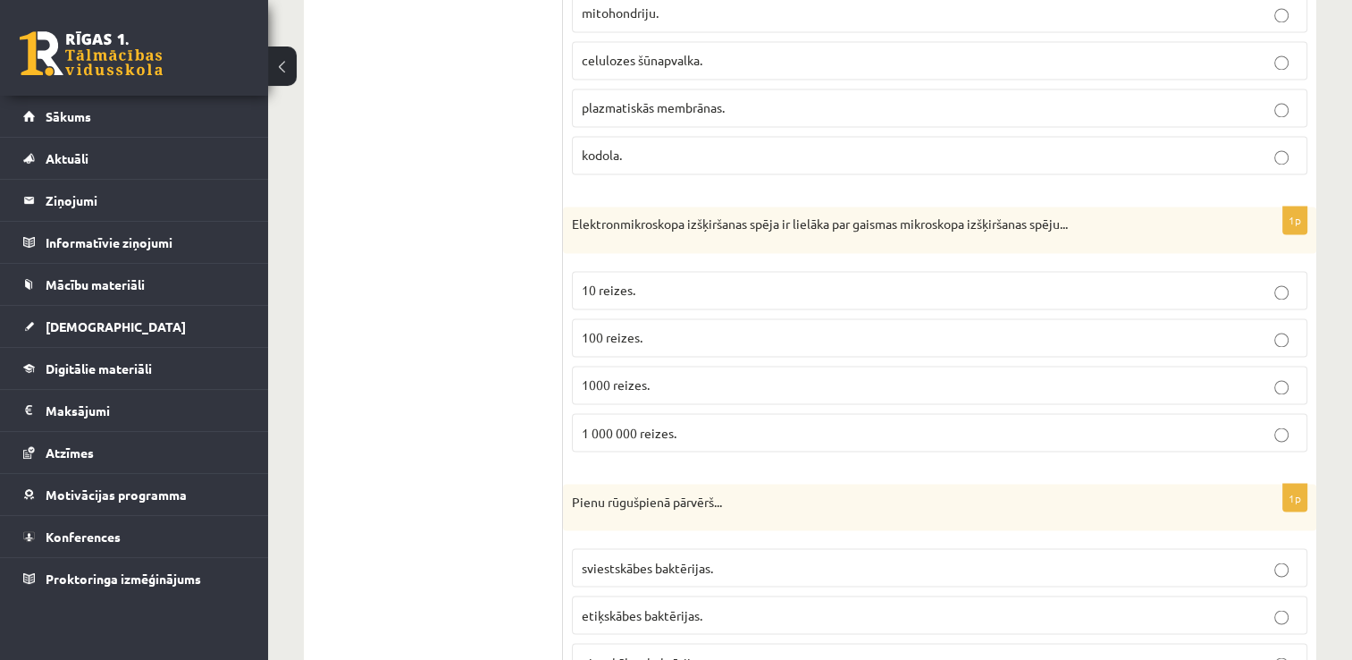
scroll to position [3041, 0]
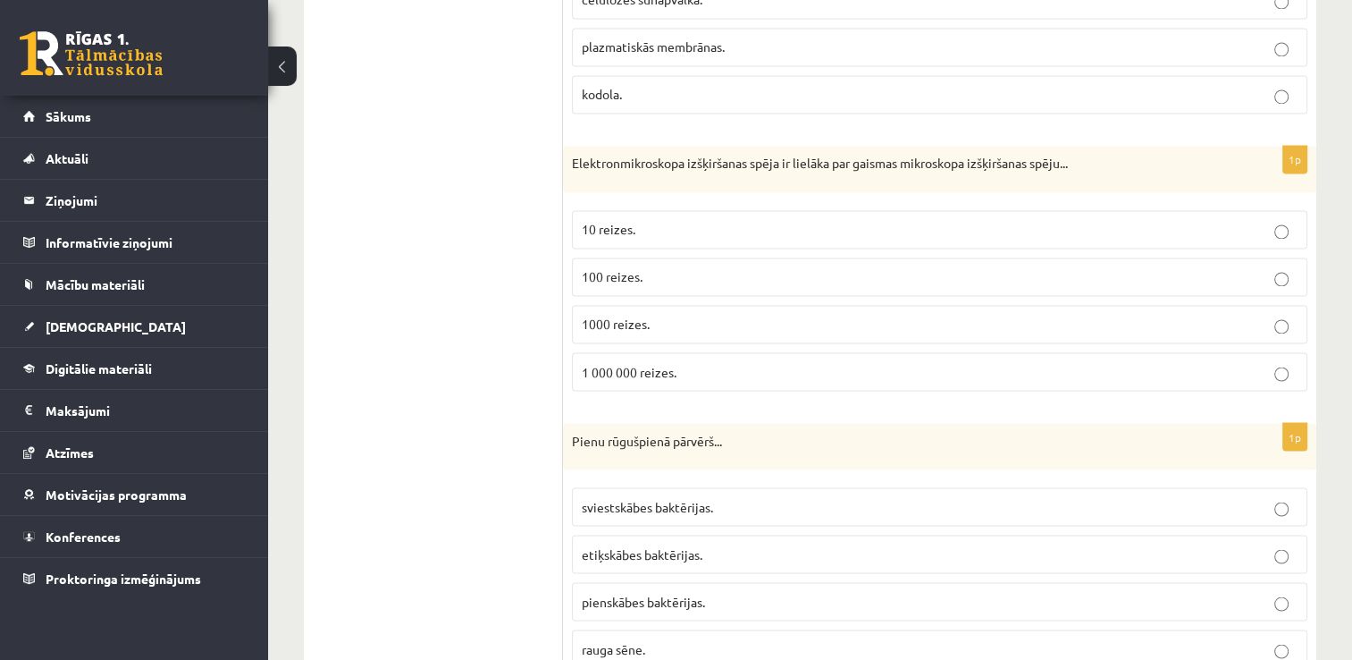
click at [882, 267] on p "100 reizes." at bounding box center [940, 276] width 716 height 19
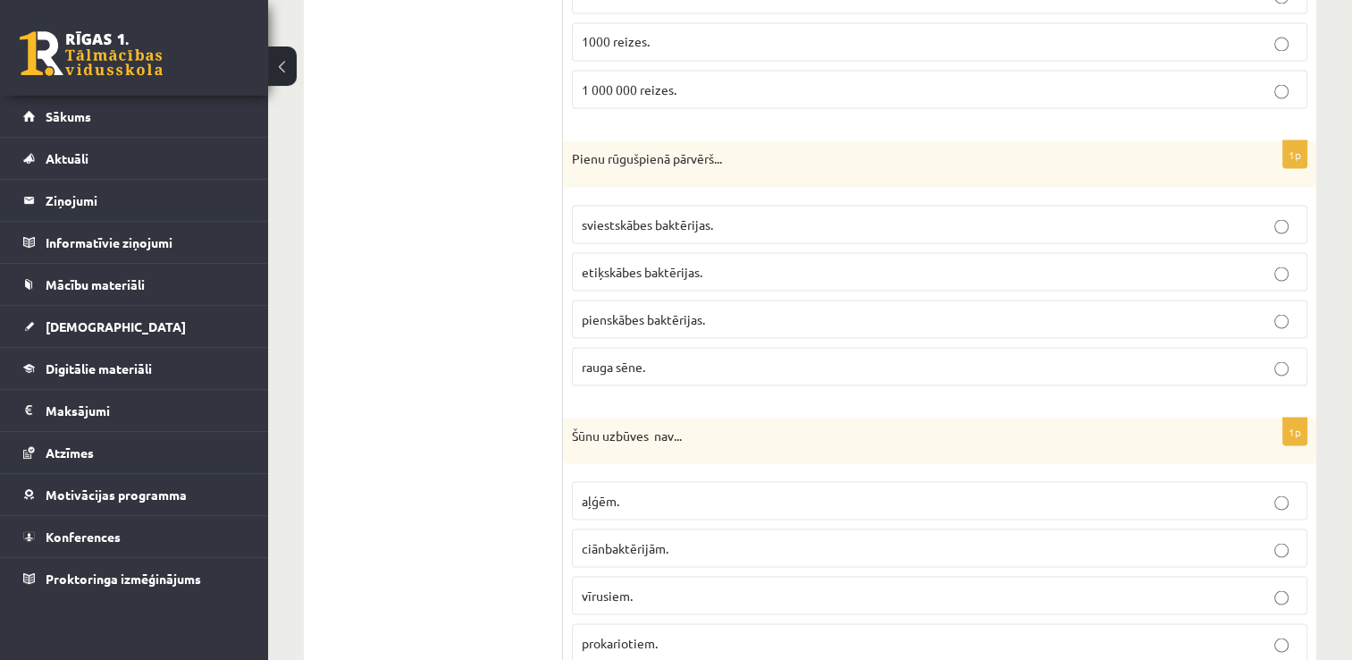
scroll to position [3330, 0]
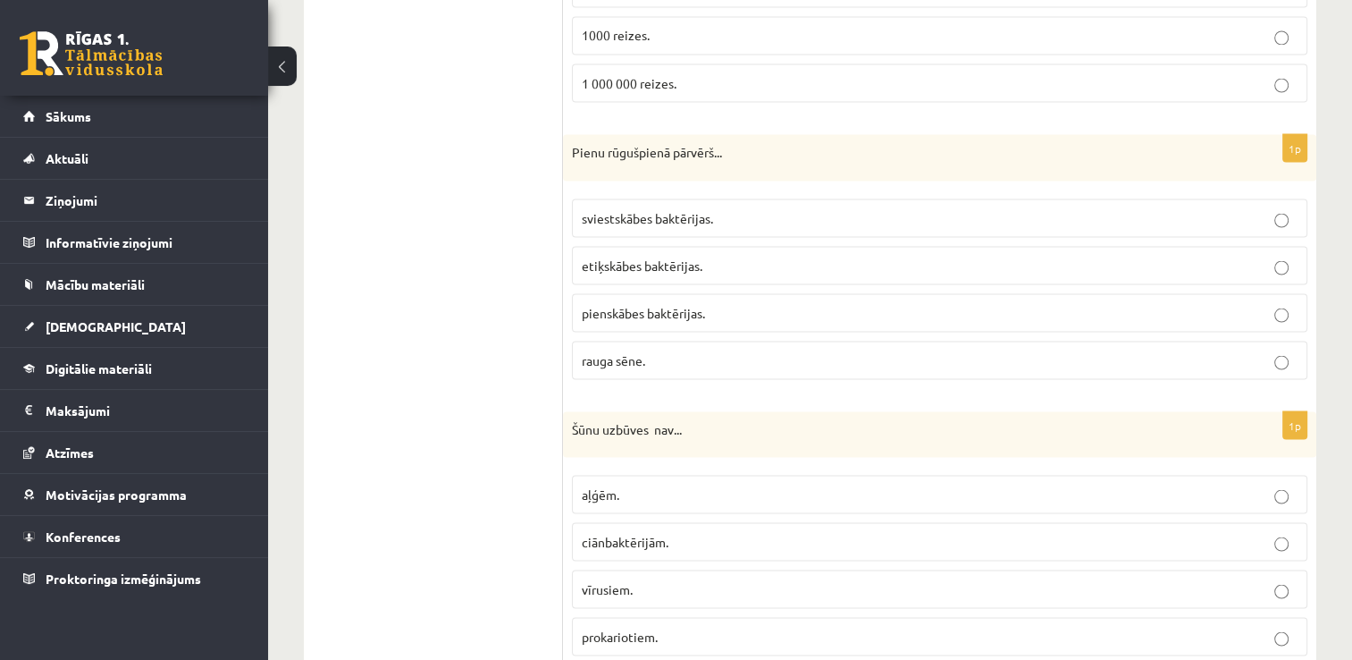
click at [687, 304] on span "pienskābes baktērijas." at bounding box center [643, 312] width 123 height 16
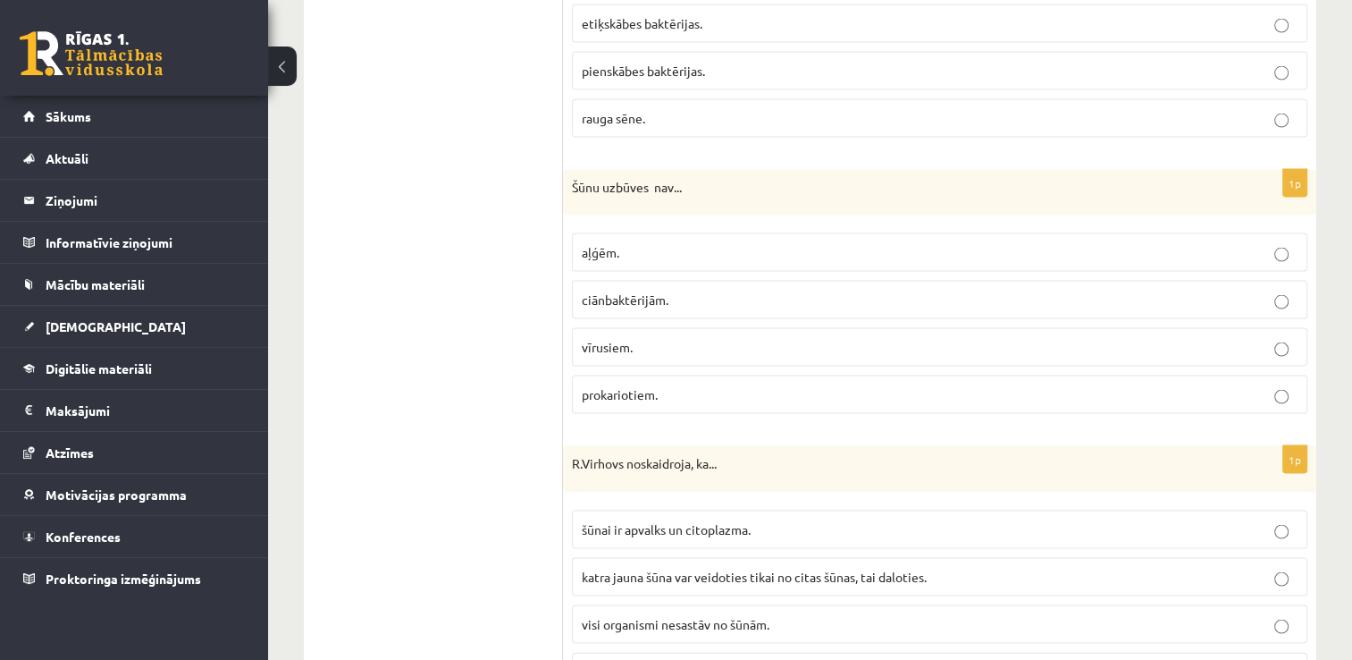
scroll to position [3592, 0]
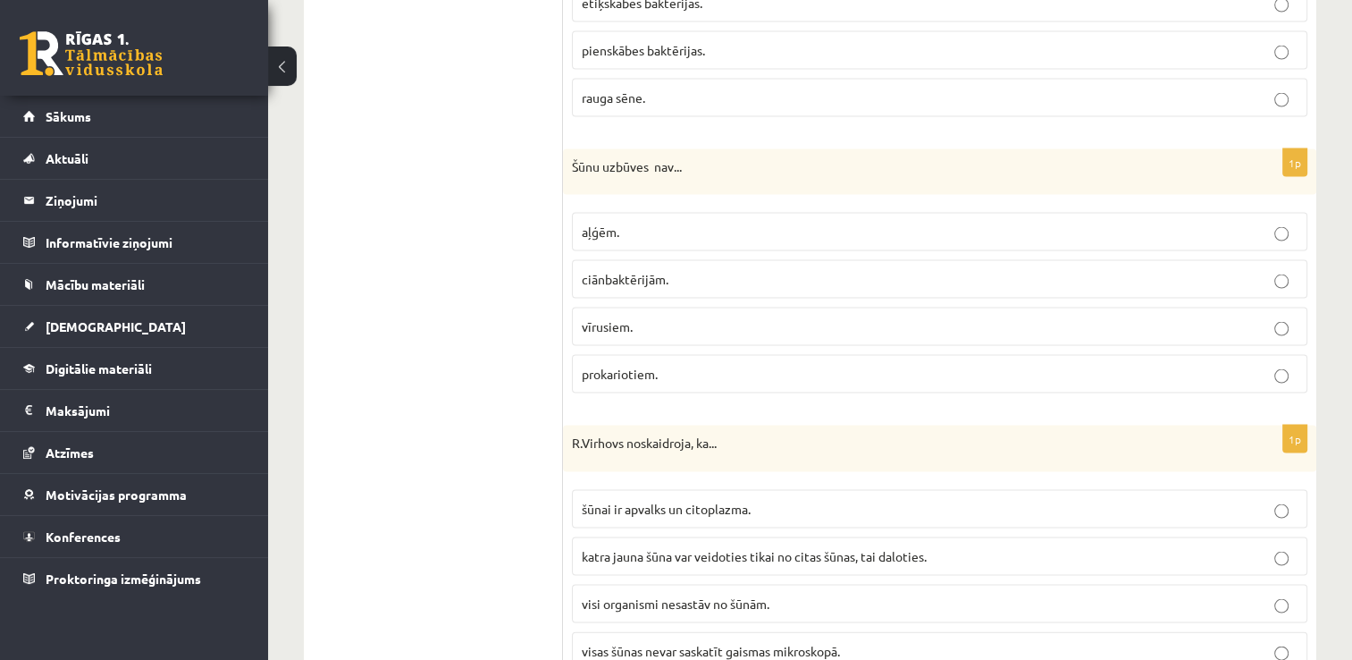
click at [771, 317] on p "vīrusiem." at bounding box center [940, 326] width 716 height 19
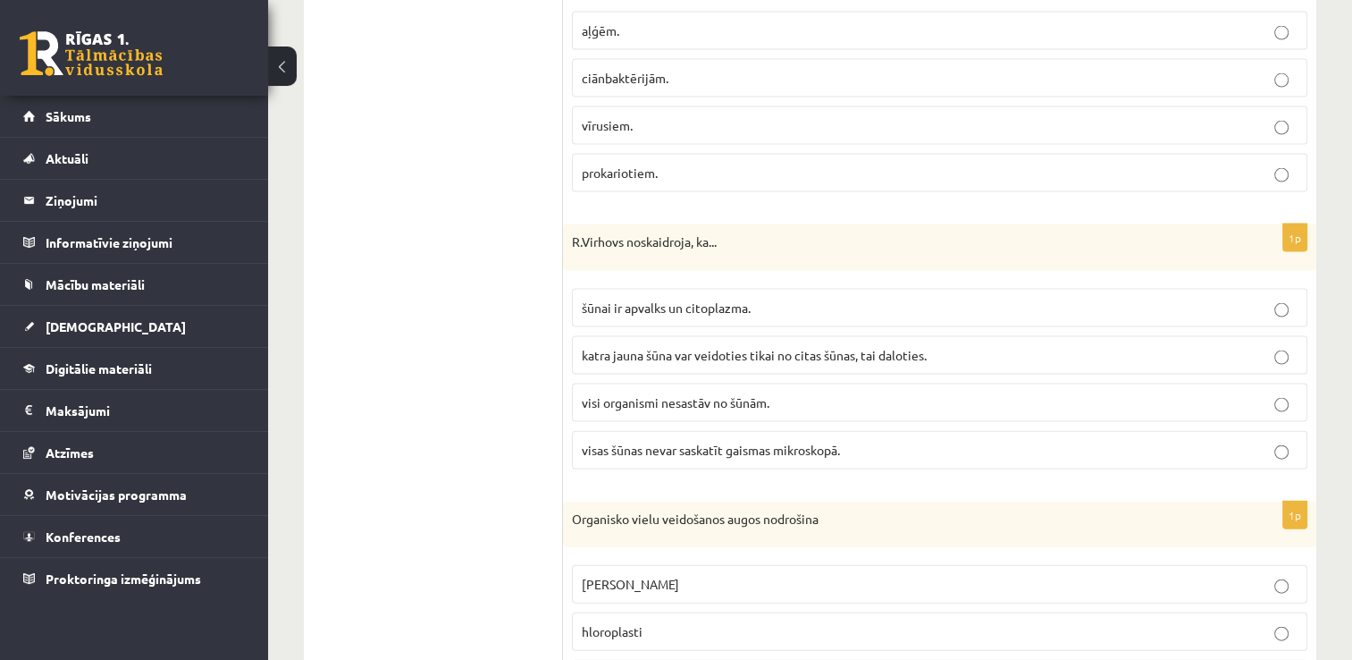
scroll to position [3806, 0]
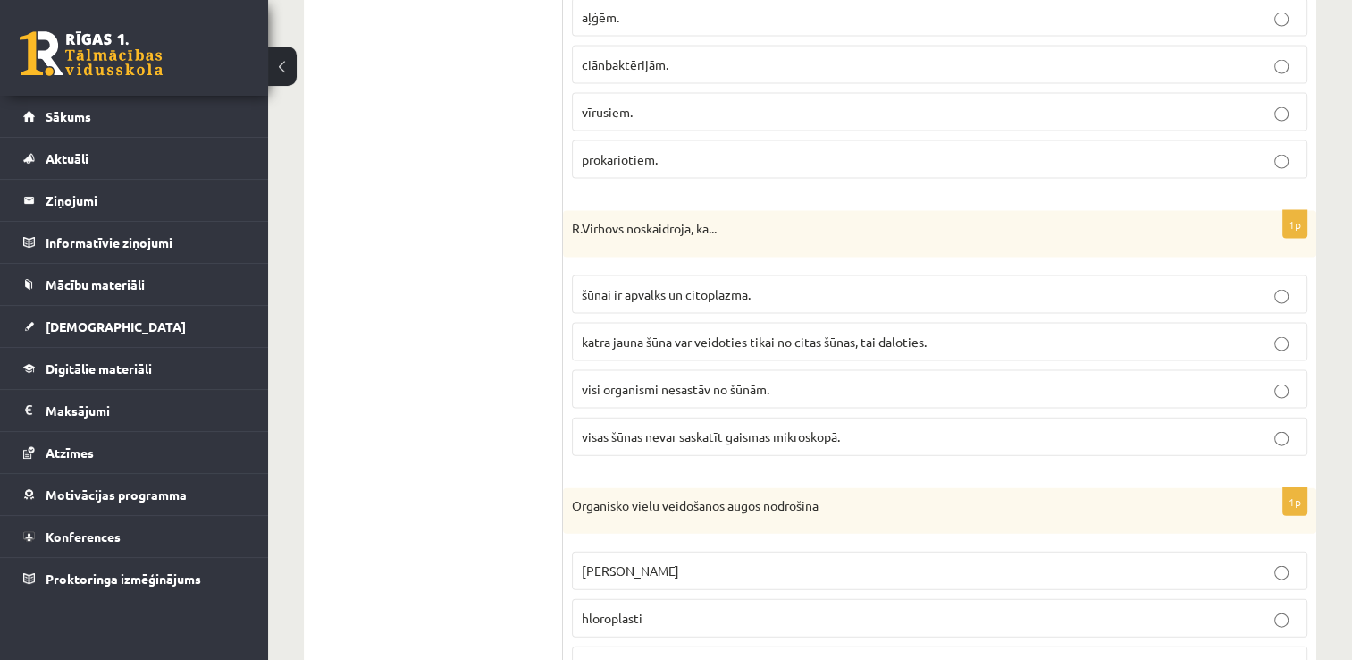
click at [764, 333] on span "katra jauna šūna var veidoties tikai no citas šūnas, tai daloties." at bounding box center [754, 341] width 345 height 16
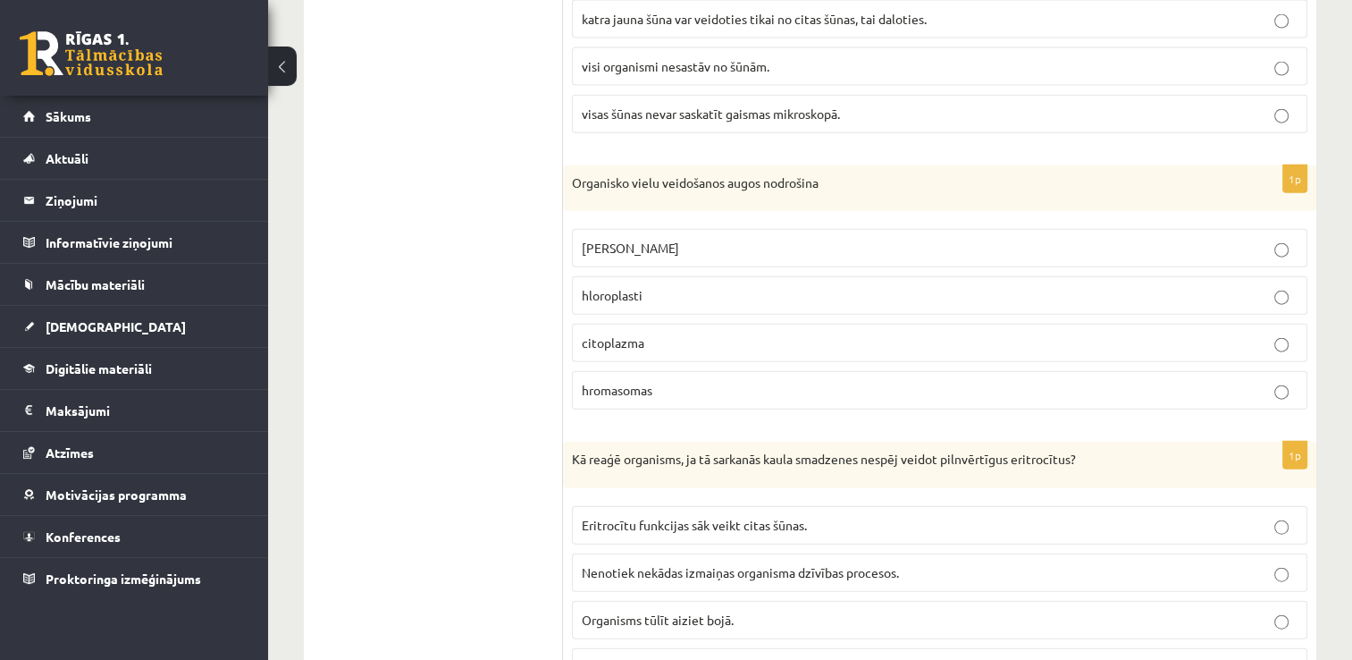
scroll to position [4136, 0]
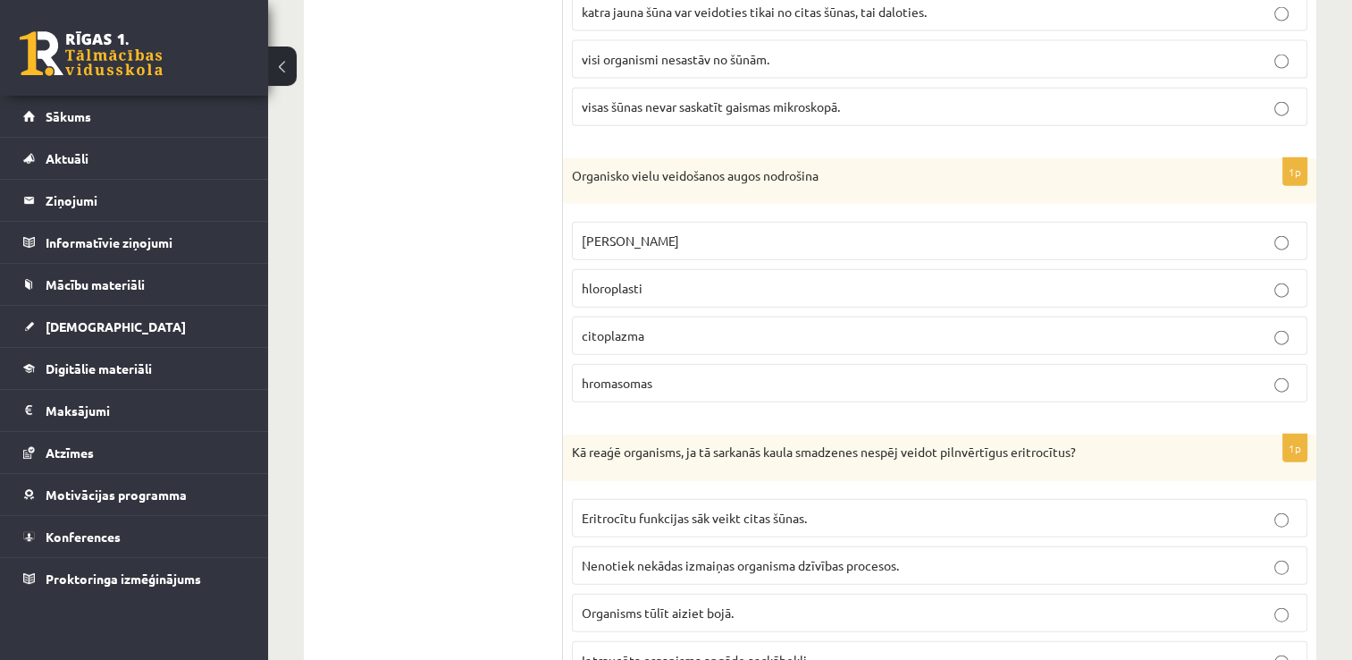
click at [721, 281] on label "hloroplasti" at bounding box center [940, 288] width 736 height 38
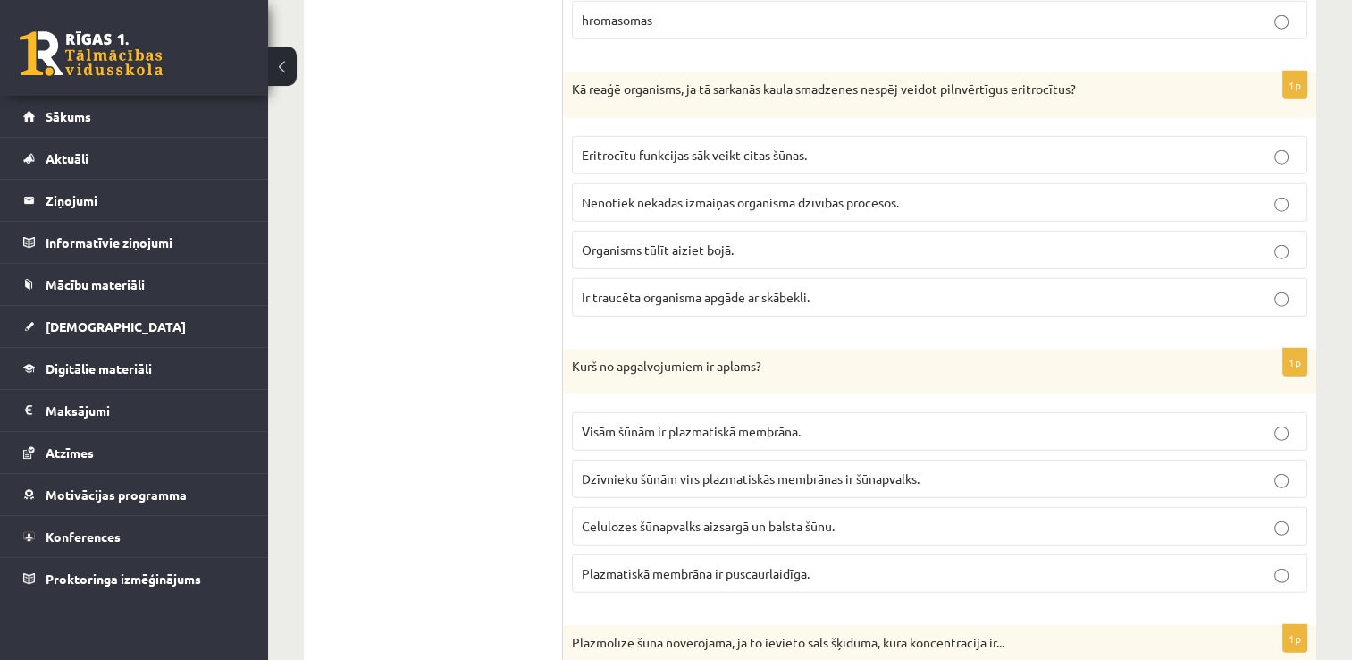
scroll to position [4486, 0]
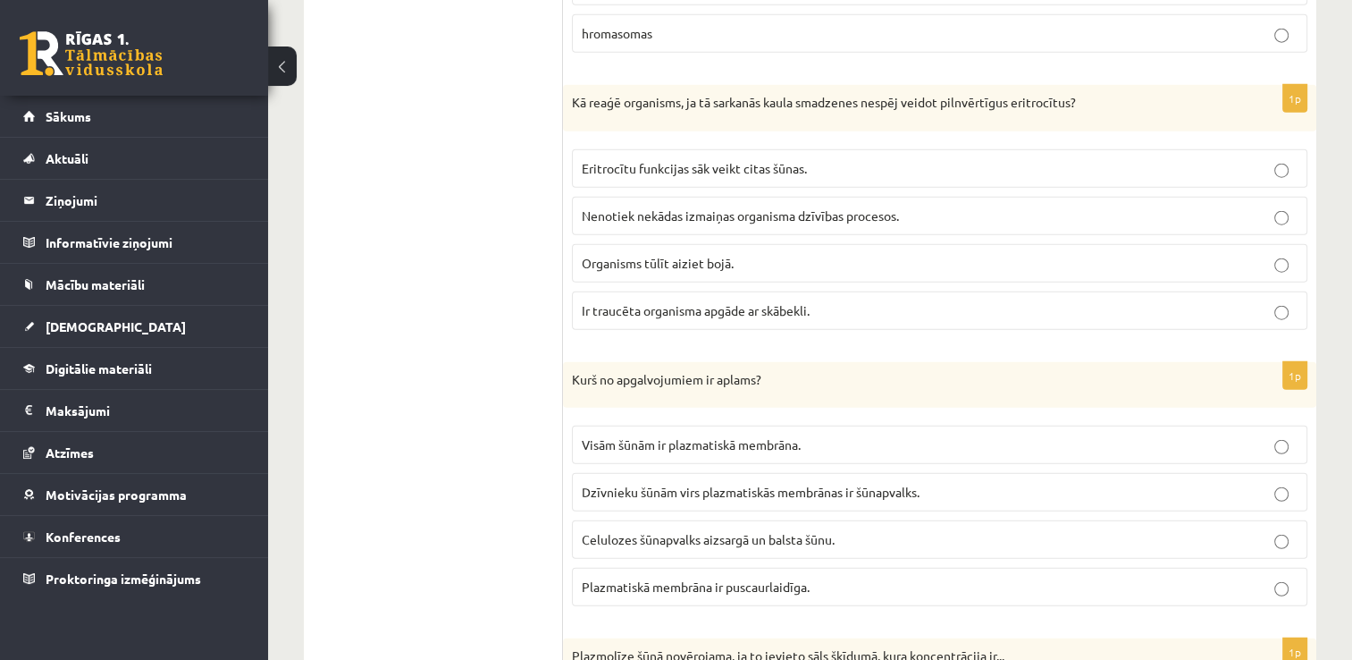
click at [730, 302] on span "Ir traucēta organisma apgāde ar skābekli." at bounding box center [696, 310] width 228 height 16
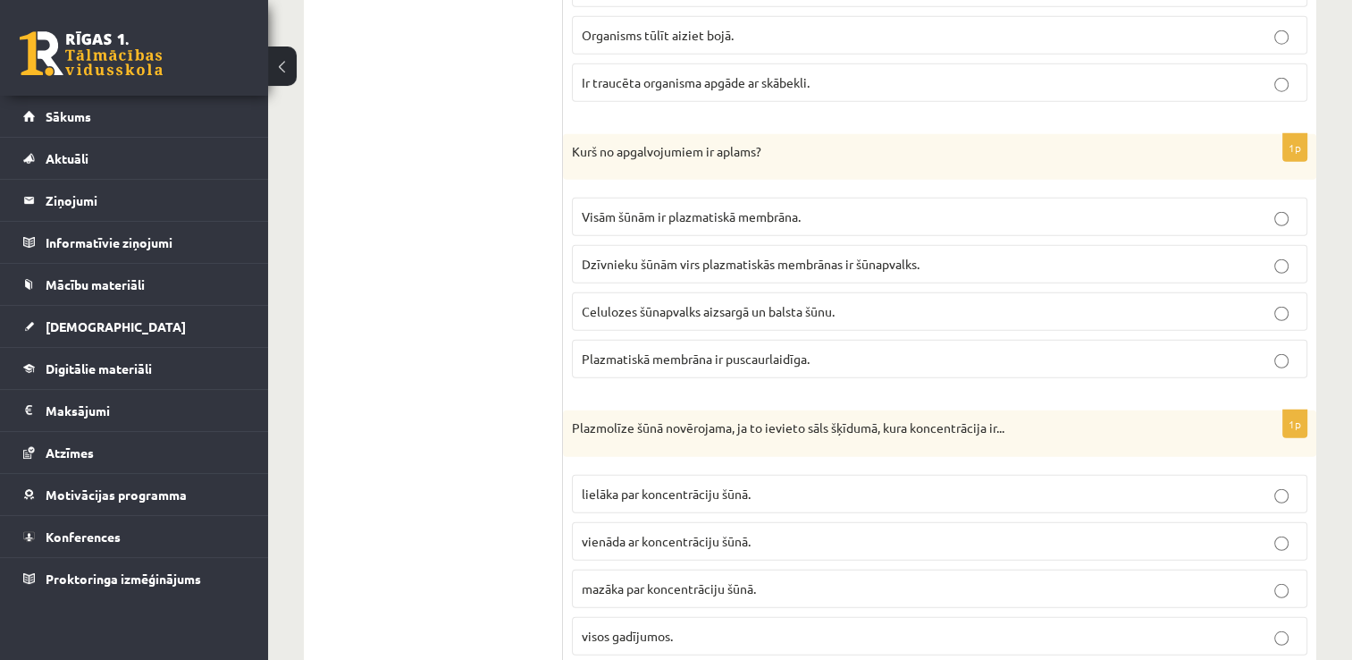
scroll to position [4740, 0]
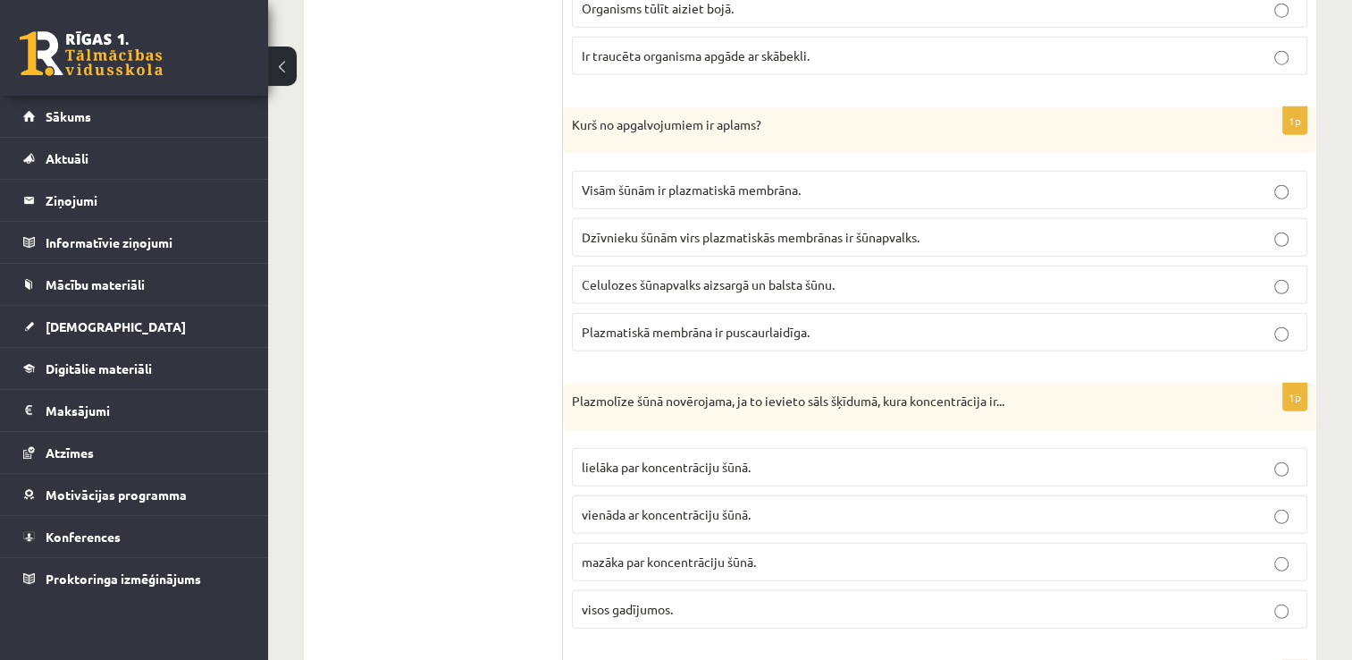
click at [846, 225] on label "Dzīvnieku šūnām virs plazmatiskās membrānas ir šūnapvalks." at bounding box center [940, 237] width 736 height 38
click at [1031, 181] on p "Visām šūnām ir plazmatiskā membrāna." at bounding box center [940, 190] width 716 height 19
drag, startPoint x: 1158, startPoint y: 228, endPoint x: 1273, endPoint y: 231, distance: 114.5
click at [1273, 231] on label "Dzīvnieku šūnām virs plazmatiskās membrānas ir šūnapvalks." at bounding box center [940, 237] width 736 height 38
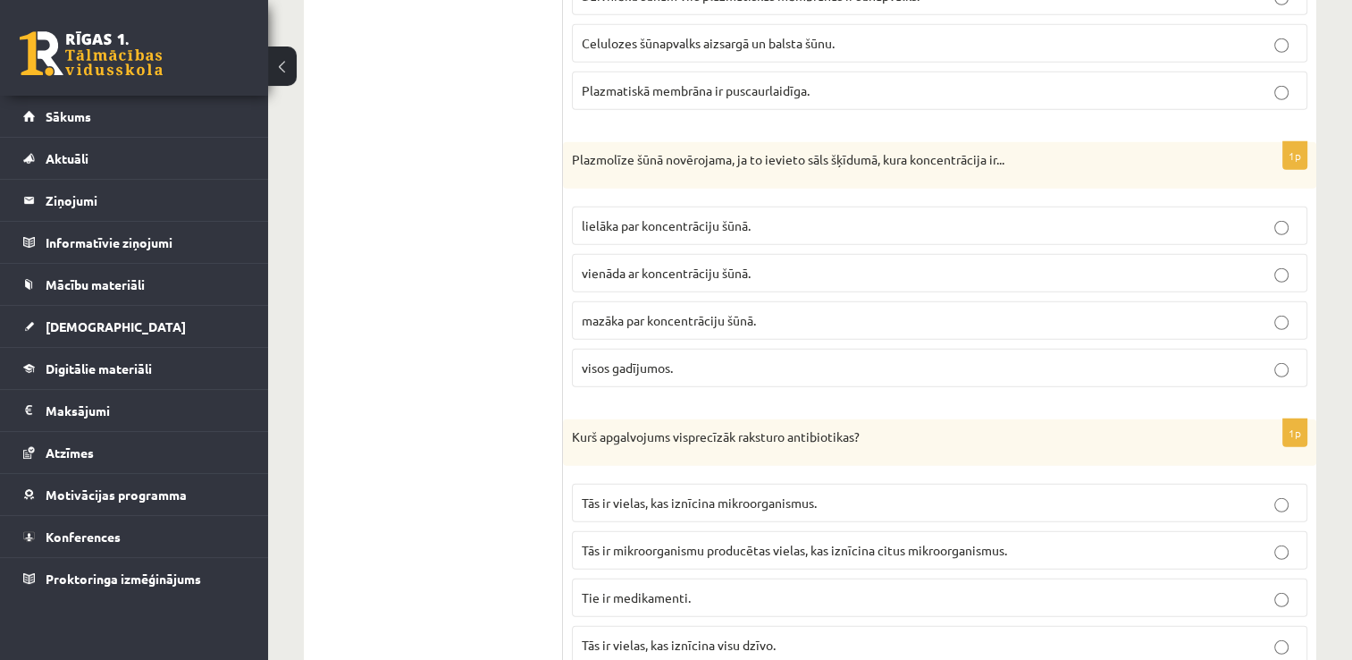
scroll to position [5002, 0]
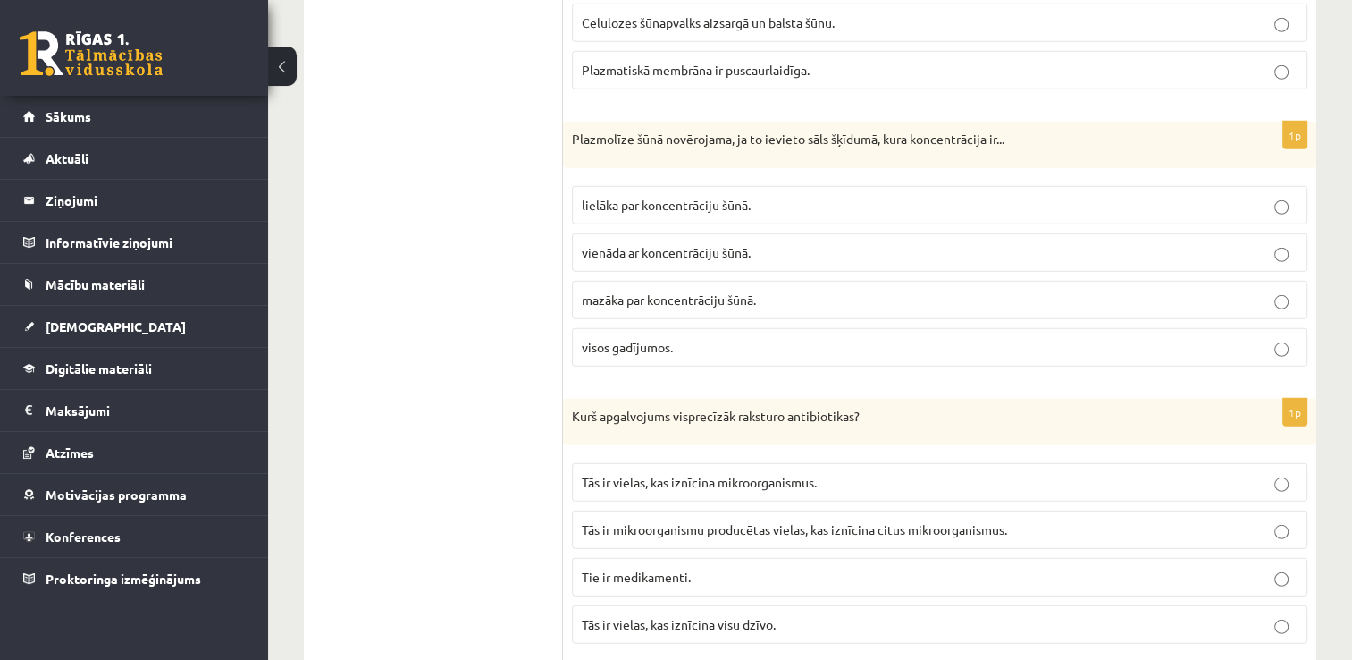
click at [806, 338] on p "visos gadījumos." at bounding box center [940, 347] width 716 height 19
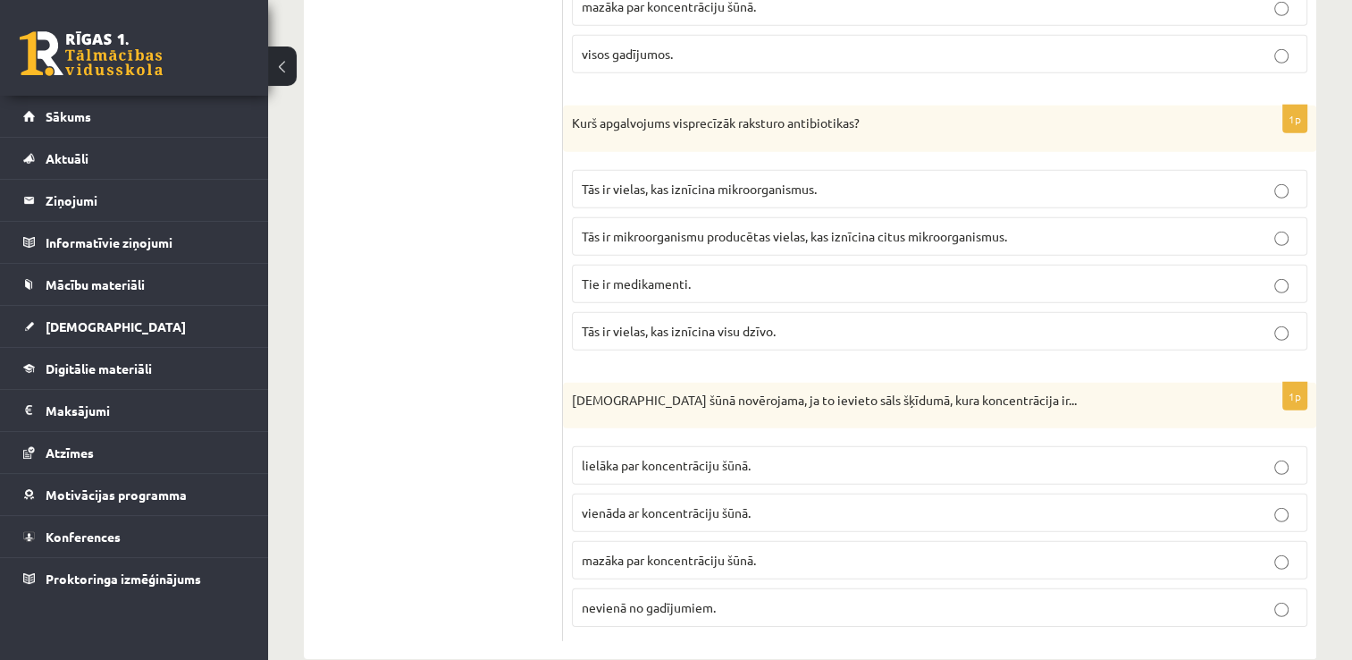
scroll to position [5302, 0]
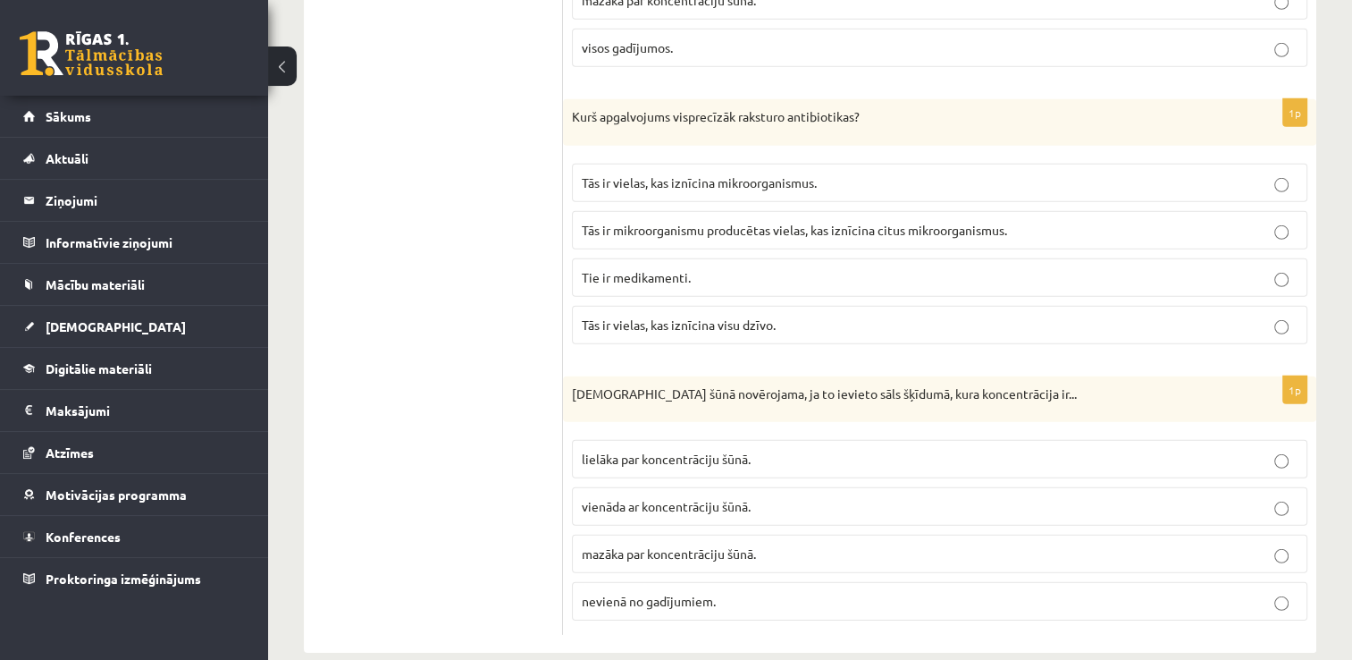
click at [819, 222] on span "Tās ir mikroorganismu producētas vielas, kas iznīcina citus mikroorganismus." at bounding box center [794, 230] width 425 height 16
click at [724, 545] on span "mazāka par koncentrāciju šūnā." at bounding box center [669, 553] width 174 height 16
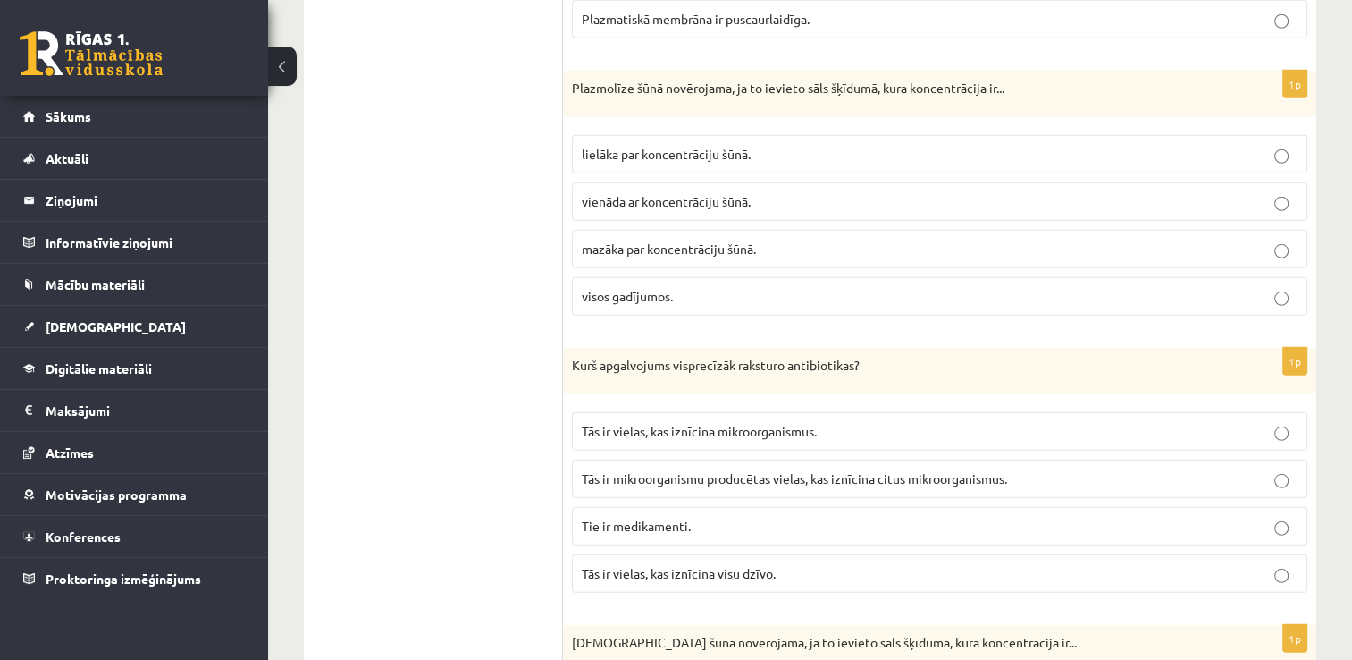
scroll to position [5016, 0]
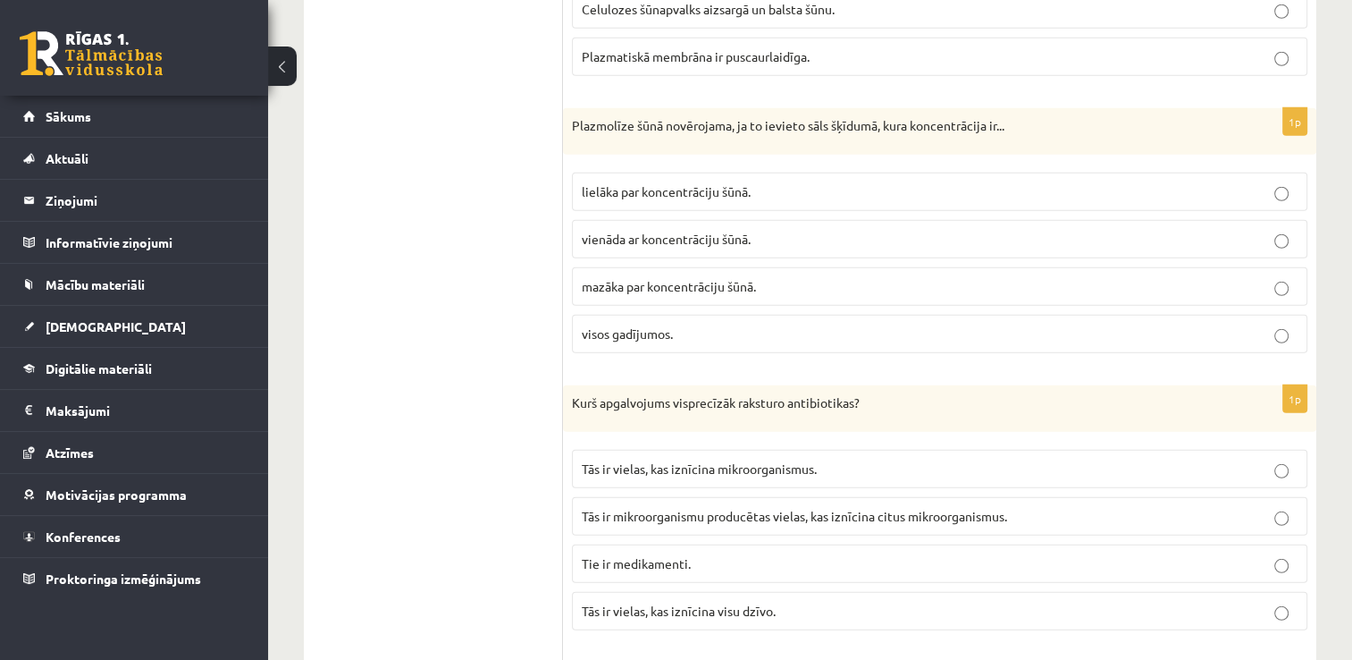
click at [666, 227] on label "vienāda ar koncentrāciju šūnā." at bounding box center [940, 239] width 736 height 38
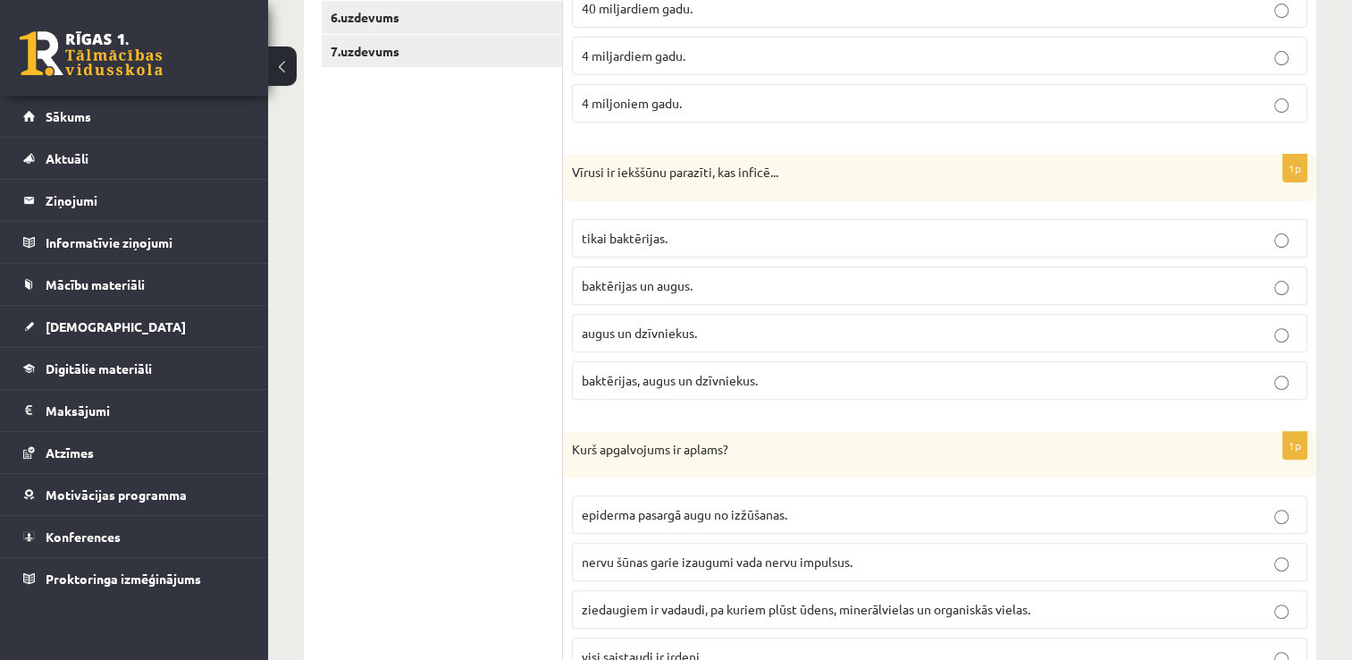
scroll to position [0, 0]
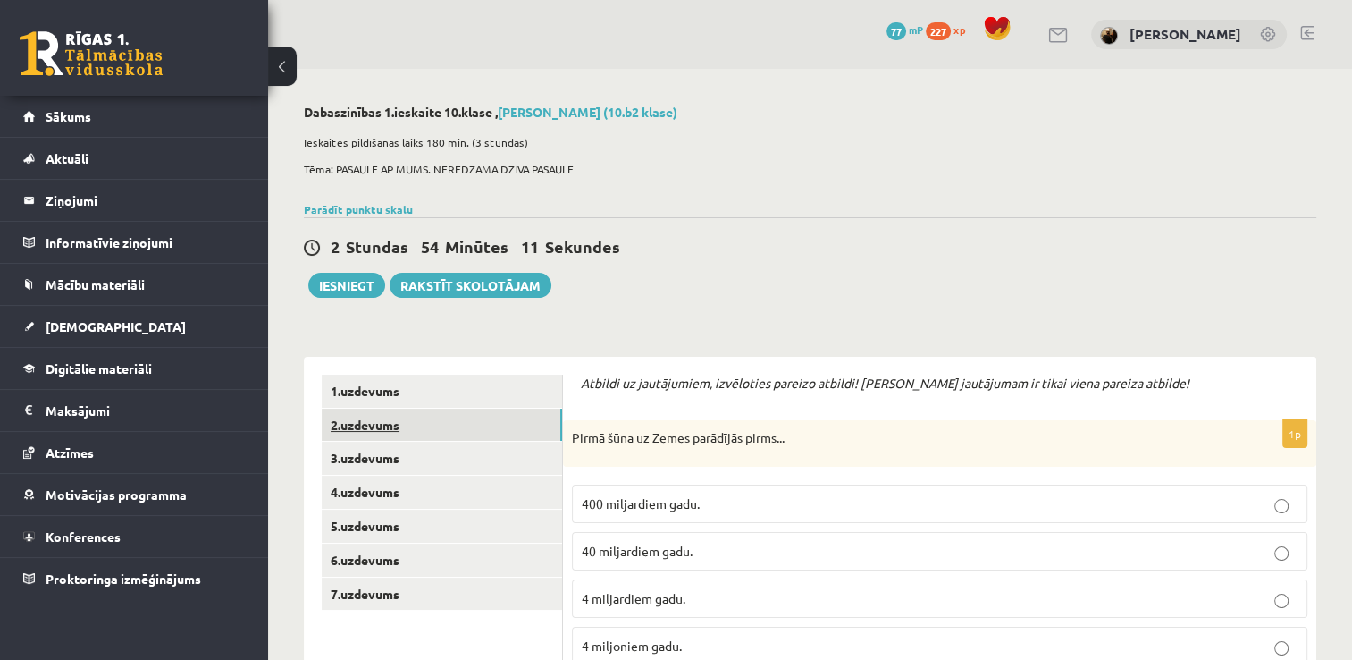
click at [465, 438] on link "2.uzdevums" at bounding box center [442, 424] width 240 height 33
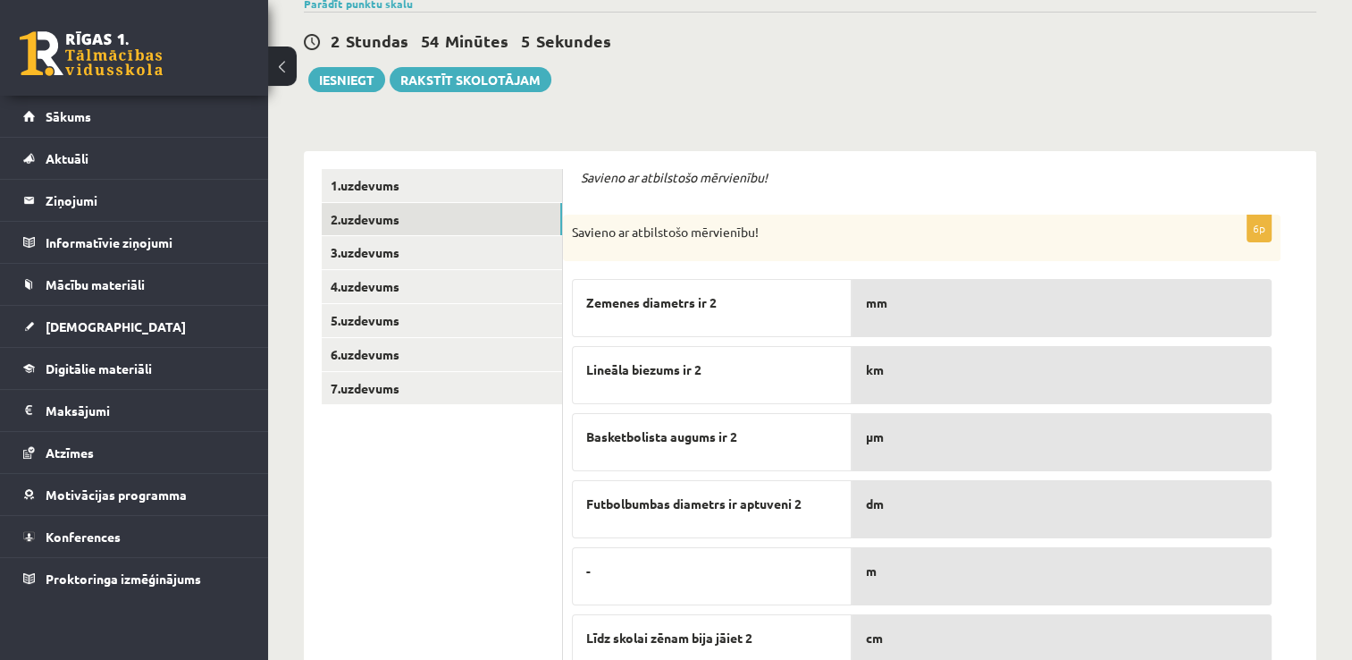
scroll to position [258, 0]
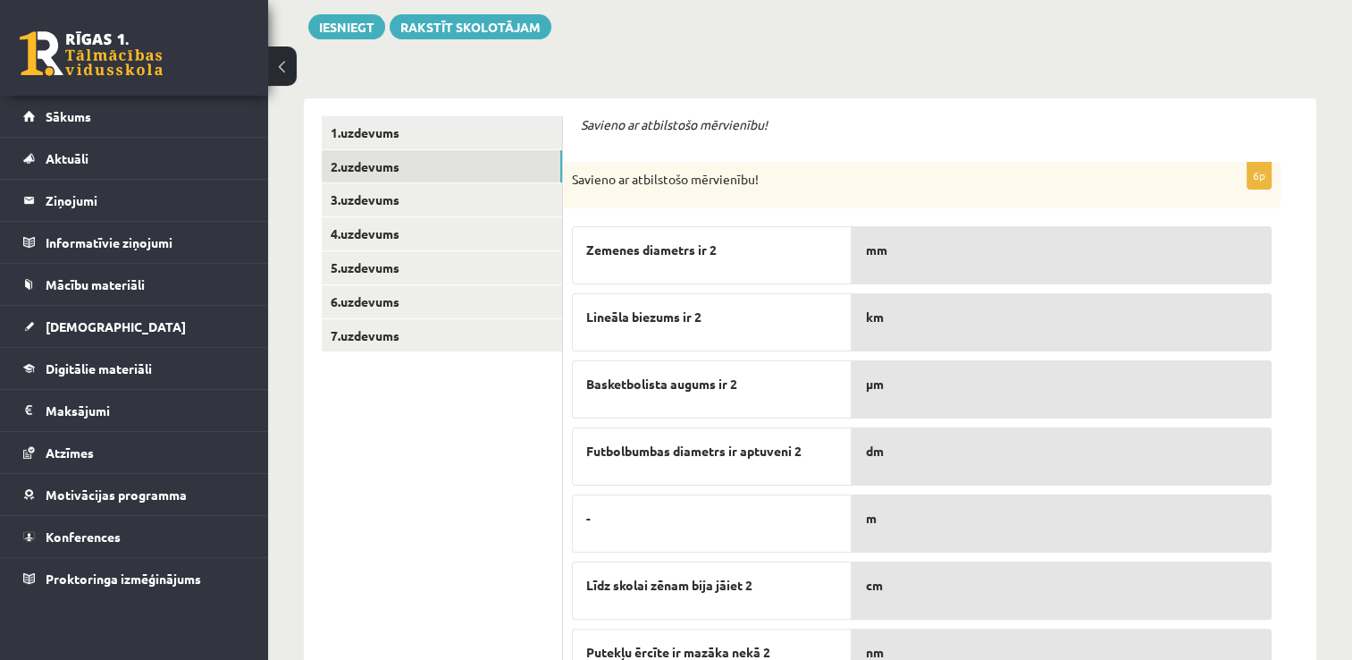
click at [956, 249] on p "mm" at bounding box center [1061, 249] width 391 height 19
click at [910, 249] on p "mm" at bounding box center [1061, 249] width 391 height 19
click at [888, 256] on p "mm" at bounding box center [1061, 249] width 391 height 19
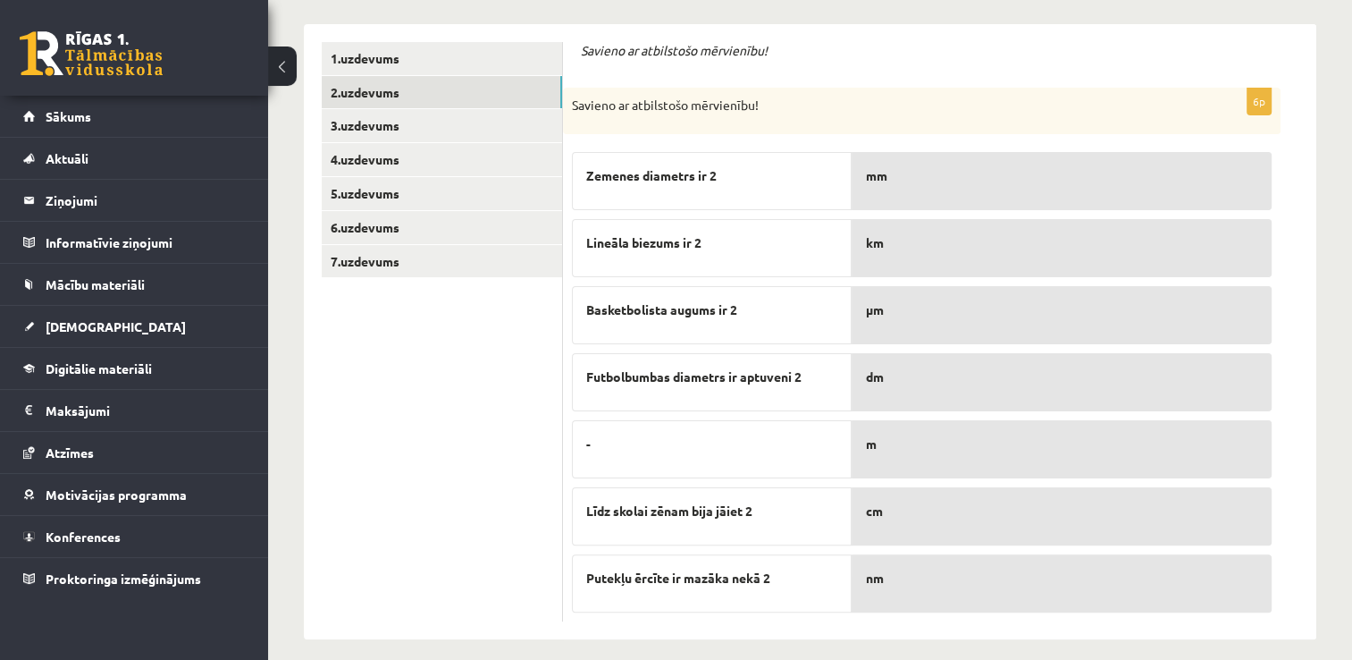
scroll to position [345, 0]
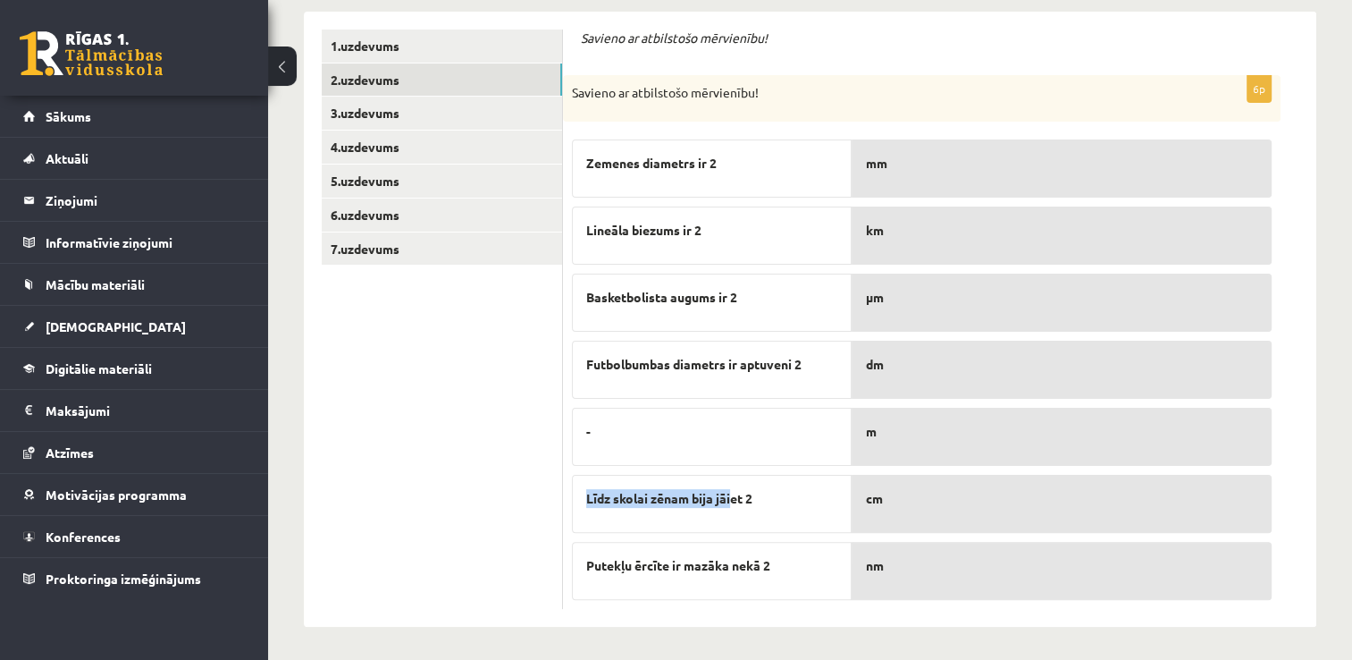
drag, startPoint x: 733, startPoint y: 501, endPoint x: 723, endPoint y: 474, distance: 29.4
click at [723, 475] on div "Līdz skolai zēnam bija jāiet 2" at bounding box center [712, 504] width 280 height 58
drag, startPoint x: 723, startPoint y: 474, endPoint x: 791, endPoint y: 511, distance: 77.6
click at [791, 511] on div "Līdz skolai zēnam bija jāiet 2" at bounding box center [712, 504] width 280 height 58
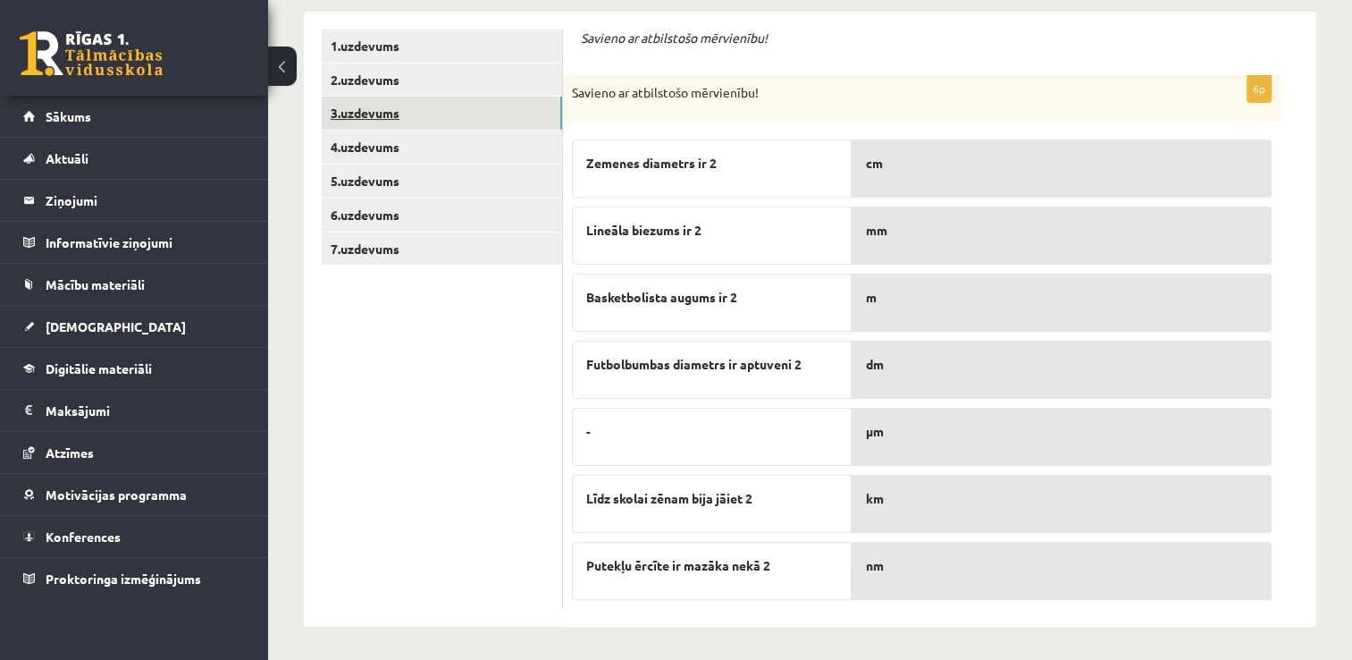
click at [433, 116] on link "3.uzdevums" at bounding box center [442, 113] width 240 height 33
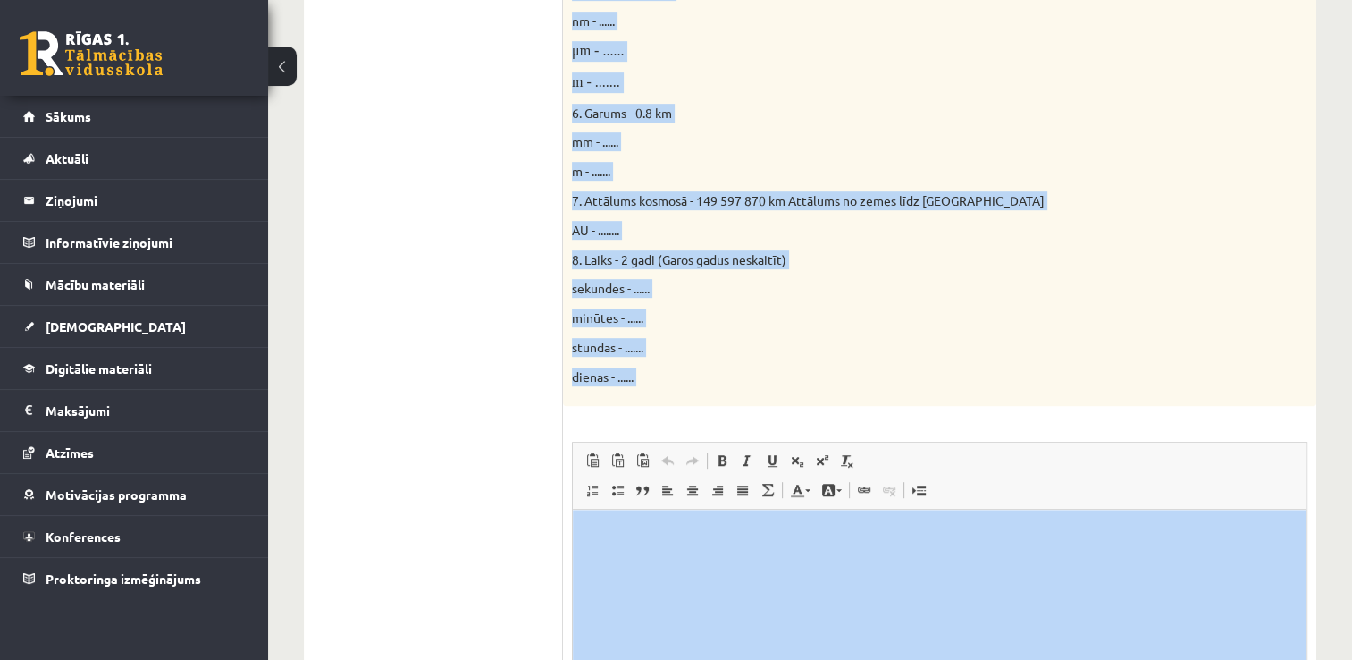
scroll to position [1080, 0]
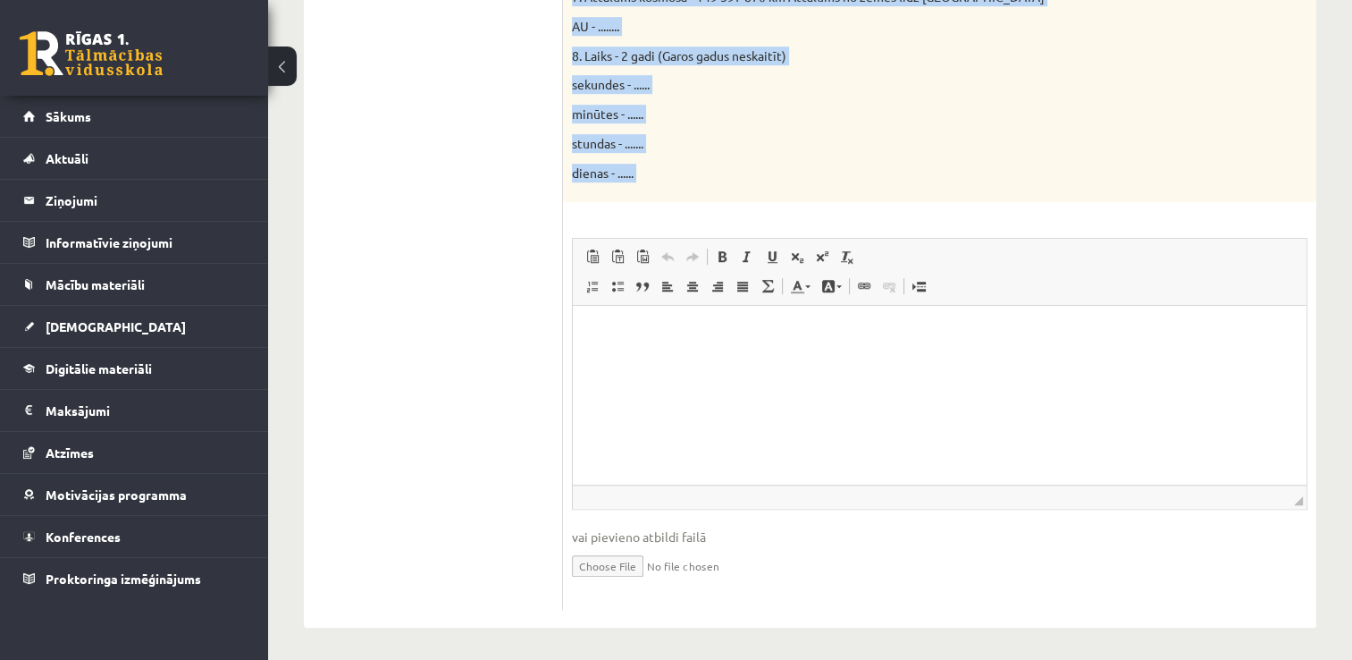
drag, startPoint x: 576, startPoint y: 112, endPoint x: 782, endPoint y: 204, distance: 226.0
copy div ". Lore - 3 ip do - ...... s - ....... 2. Amet - 0623 c ad - ....... e - .......…"
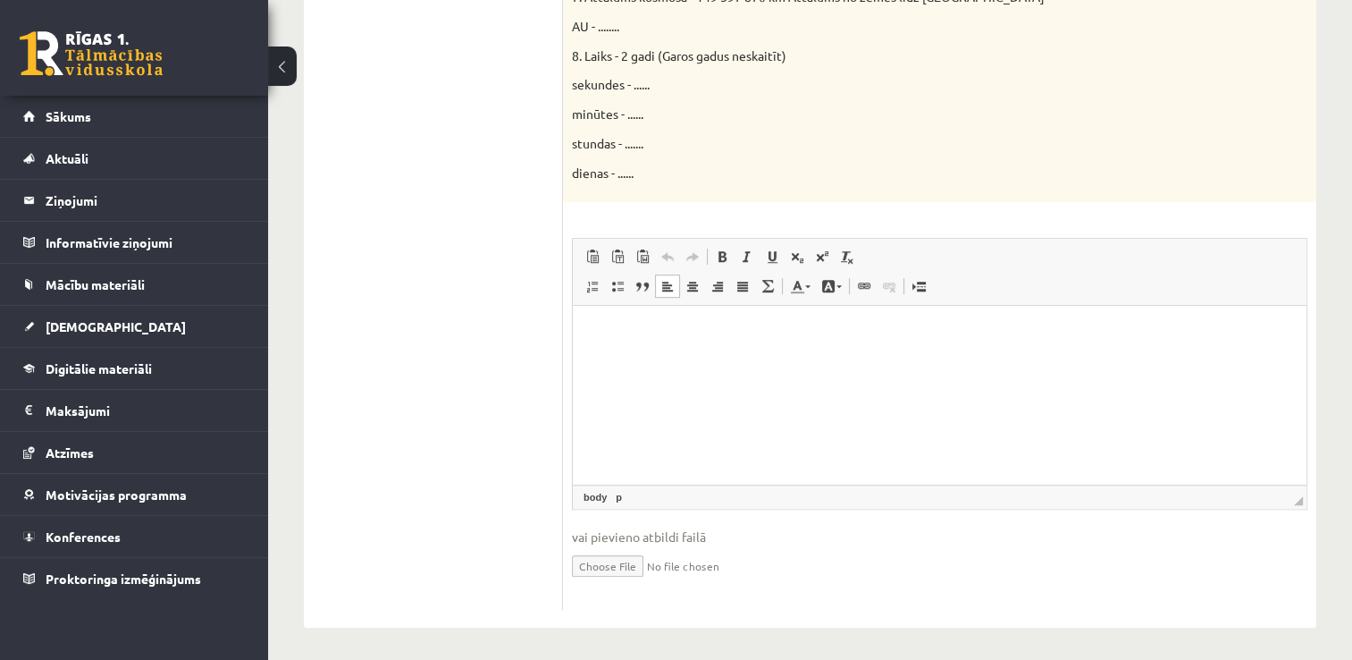
click at [704, 341] on p "Bagātinātā teksta redaktors, wiswyg-editor-user-answer-47024949456100" at bounding box center [940, 332] width 698 height 19
click at [668, 245] on link "Atcelt Klaviatūras saīsne vadīšanas taustiņš+Z" at bounding box center [667, 256] width 25 height 23
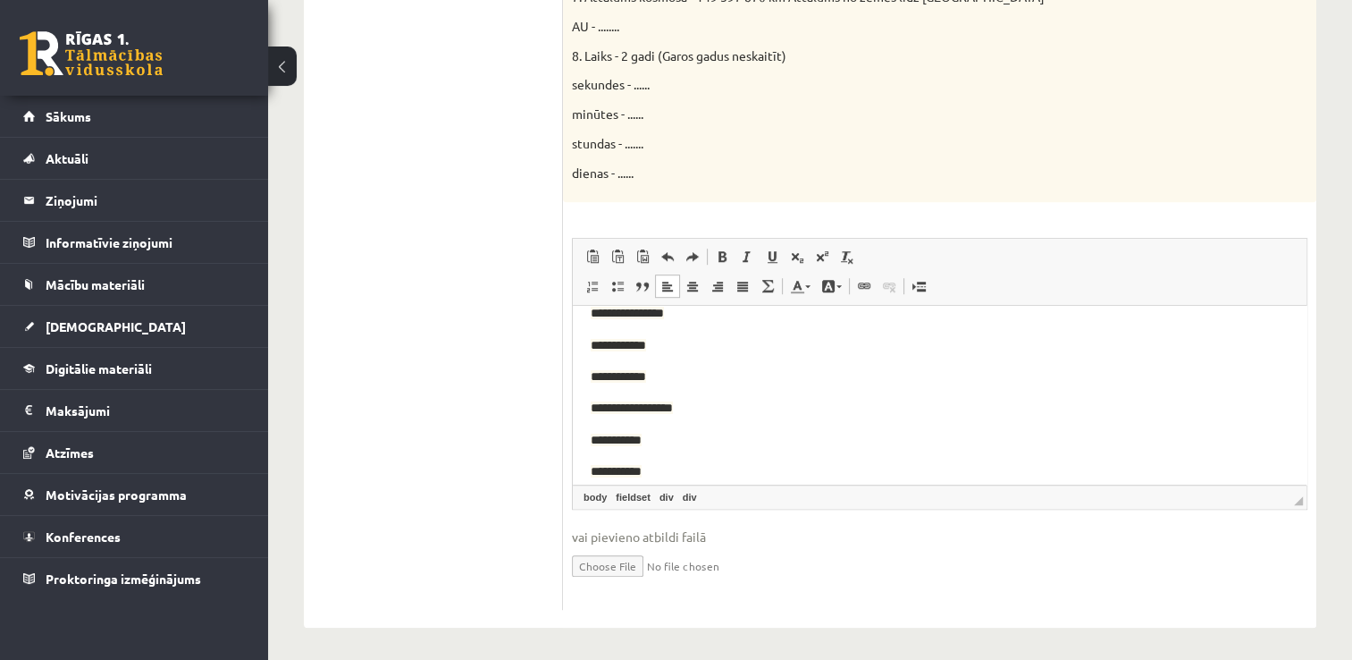
scroll to position [32, 0]
click at [642, 351] on span "**********" at bounding box center [895, 343] width 609 height 20
click at [648, 384] on span "**********" at bounding box center [895, 376] width 609 height 20
click at [629, 345] on span "****" at bounding box center [895, 343] width 609 height 20
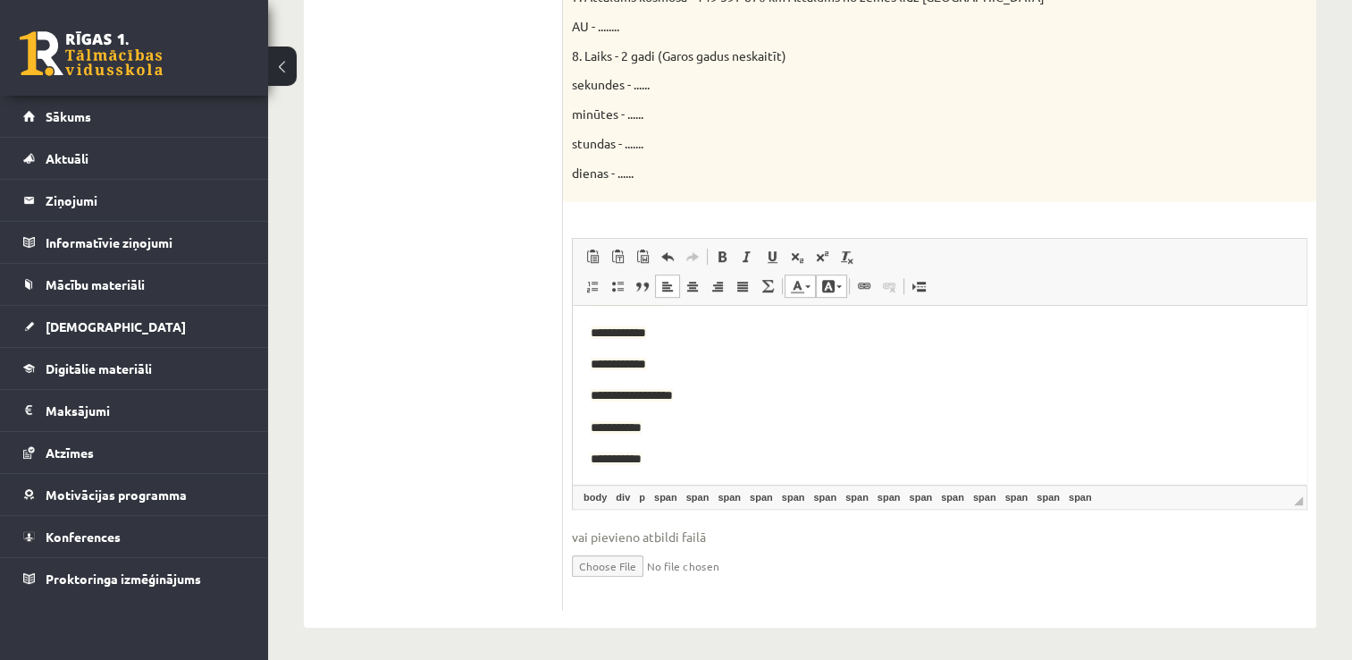
scroll to position [104, 0]
click at [674, 372] on span "**********" at bounding box center [895, 367] width 609 height 20
click at [635, 393] on span "**********" at bounding box center [895, 399] width 609 height 20
click at [641, 372] on span "******" at bounding box center [895, 367] width 609 height 20
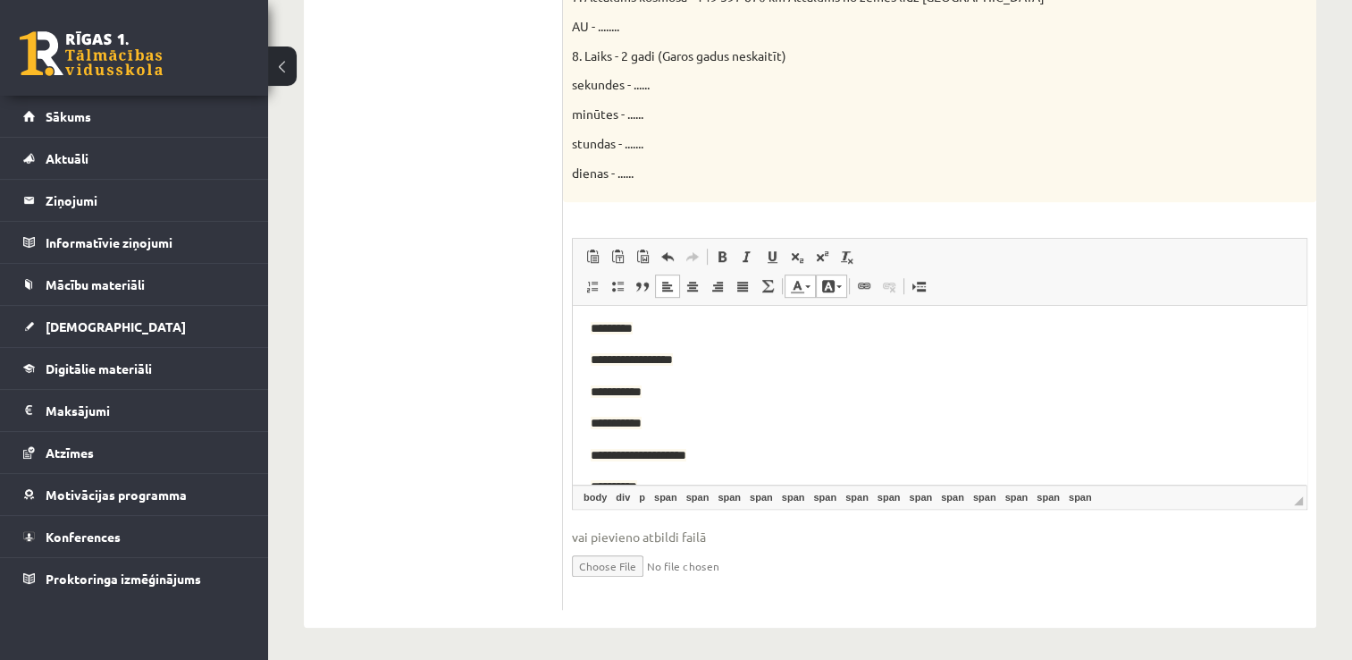
click at [655, 390] on span "**********" at bounding box center [895, 391] width 609 height 20
click at [648, 425] on span "**********" at bounding box center [895, 422] width 609 height 20
click at [648, 383] on span "****" at bounding box center [895, 391] width 609 height 20
click at [647, 425] on span "****" at bounding box center [895, 422] width 609 height 20
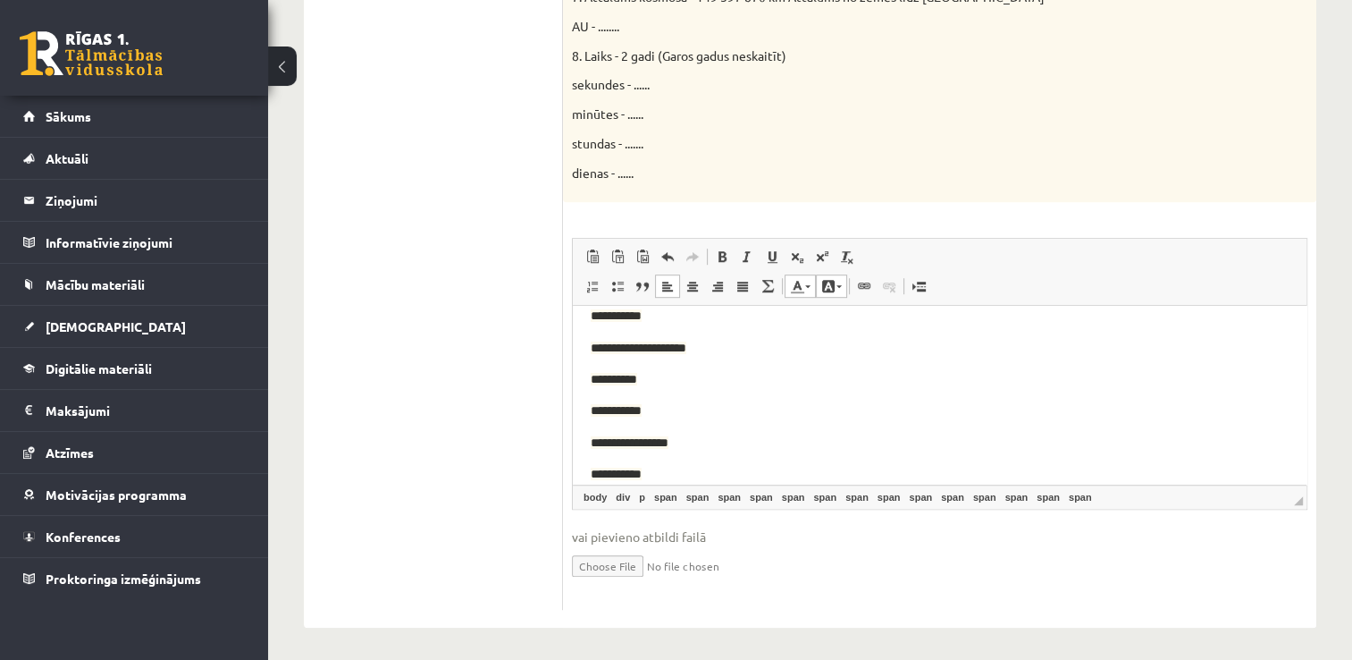
click at [666, 369] on span "**********" at bounding box center [895, 378] width 609 height 20
click at [669, 408] on span "**********" at bounding box center [895, 410] width 609 height 20
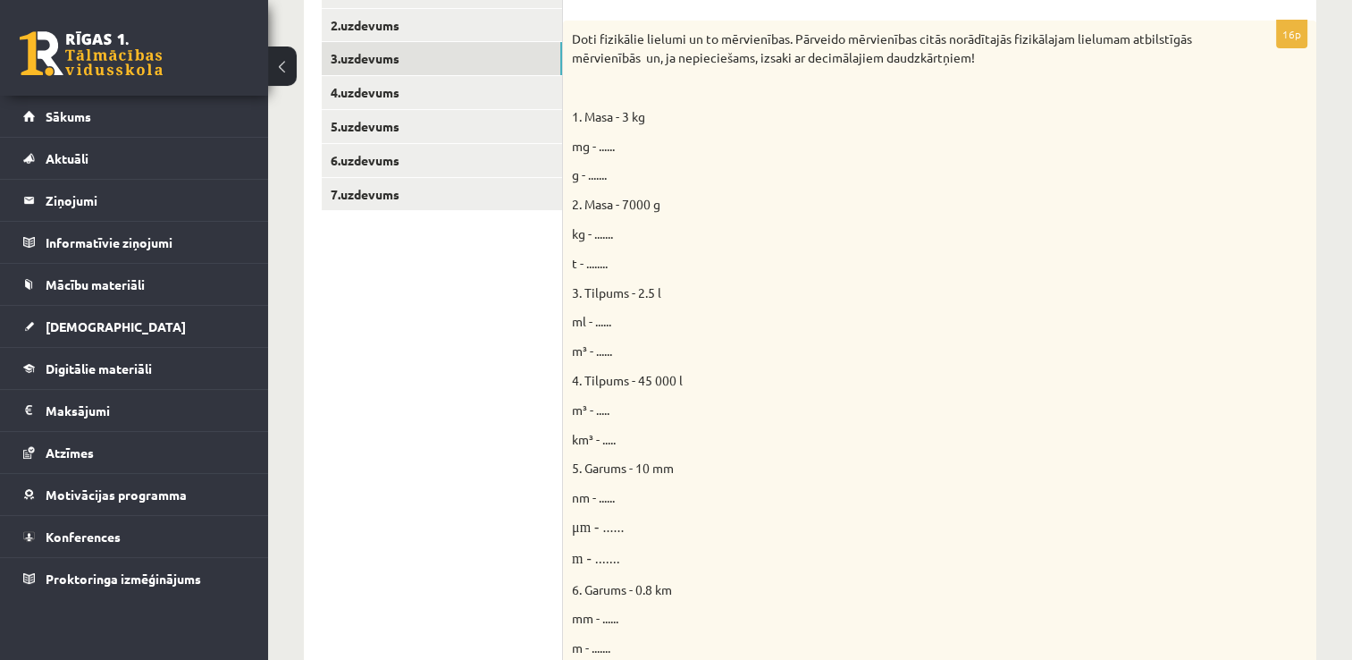
scroll to position [279, 0]
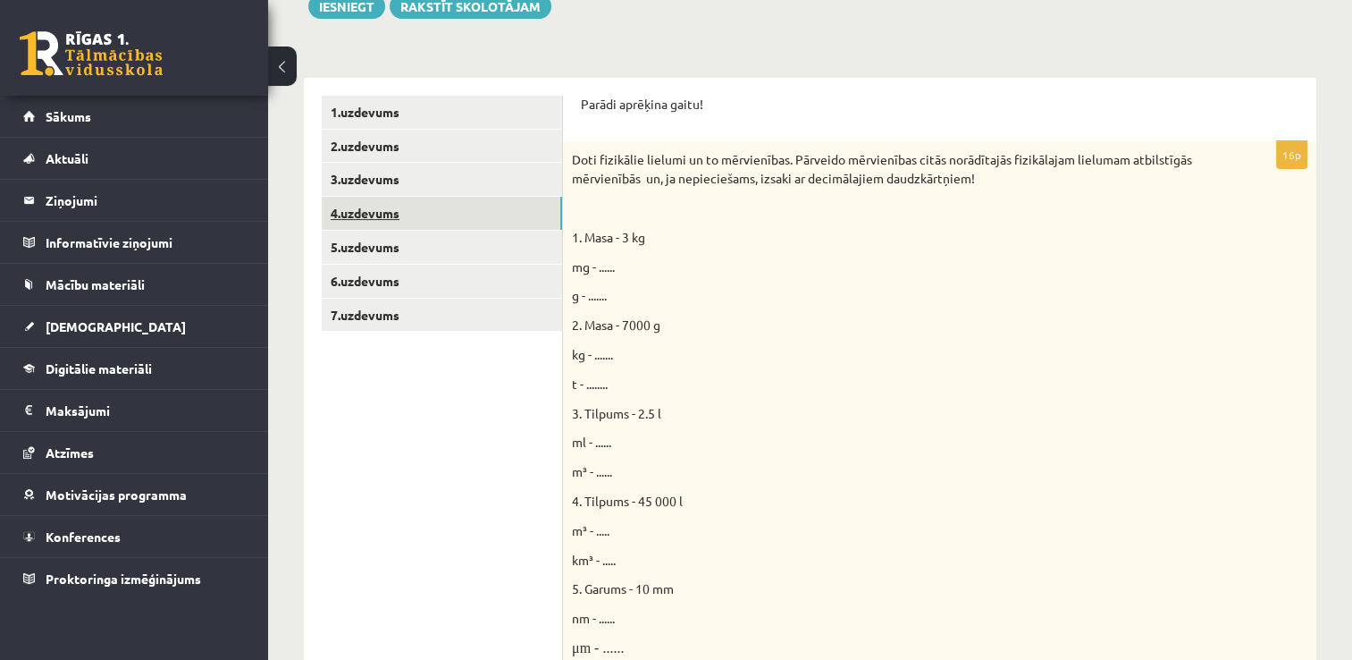
click at [448, 227] on link "4.uzdevums" at bounding box center [442, 213] width 240 height 33
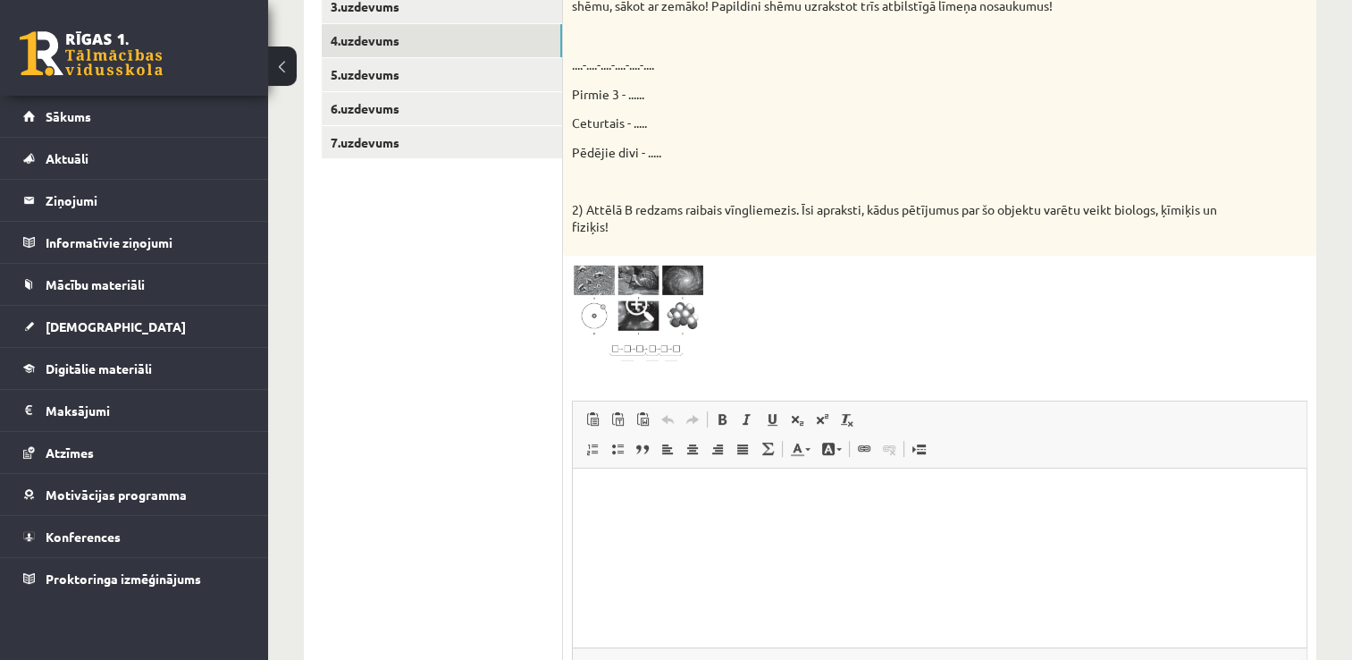
scroll to position [458, 0]
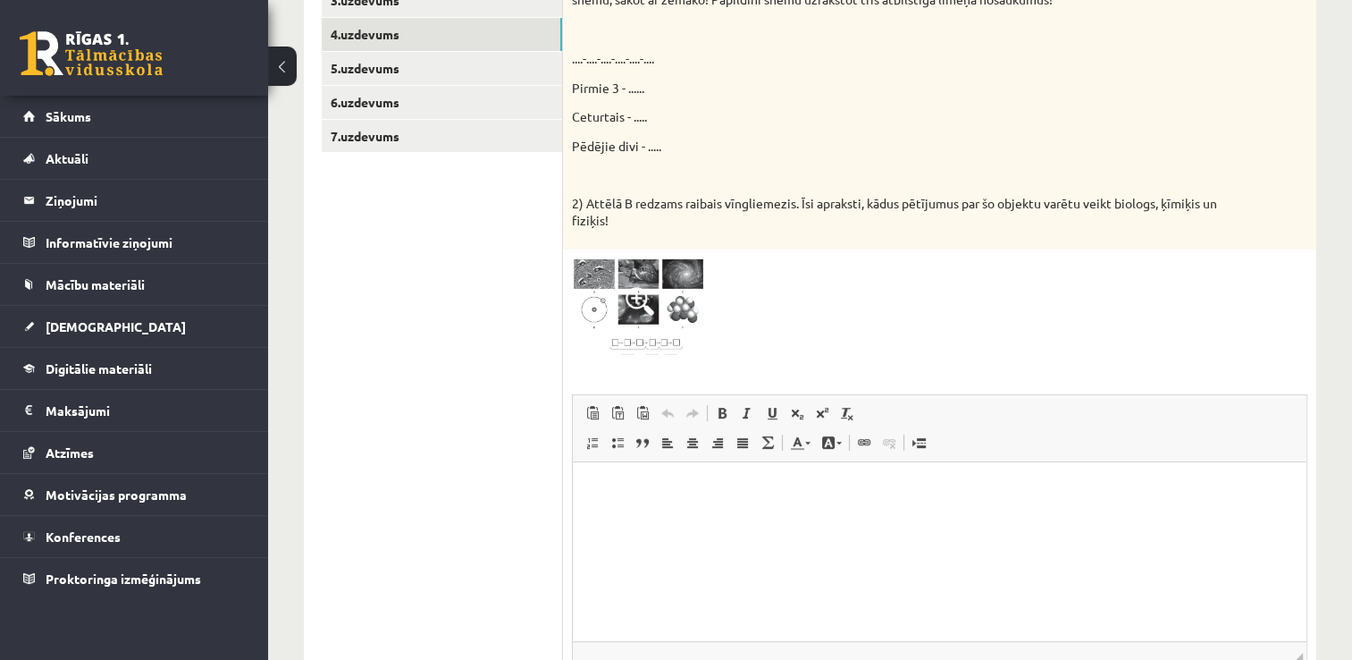
click at [648, 265] on img at bounding box center [639, 308] width 134 height 101
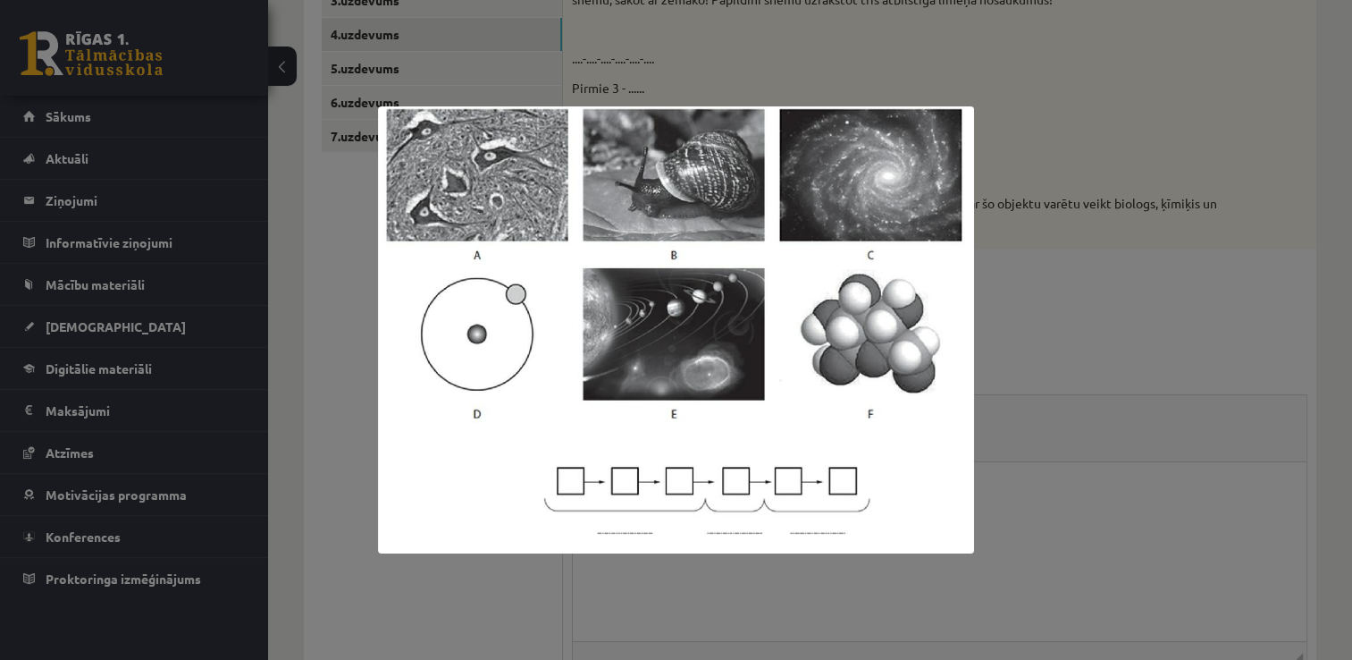
click at [995, 340] on div at bounding box center [676, 330] width 1352 height 660
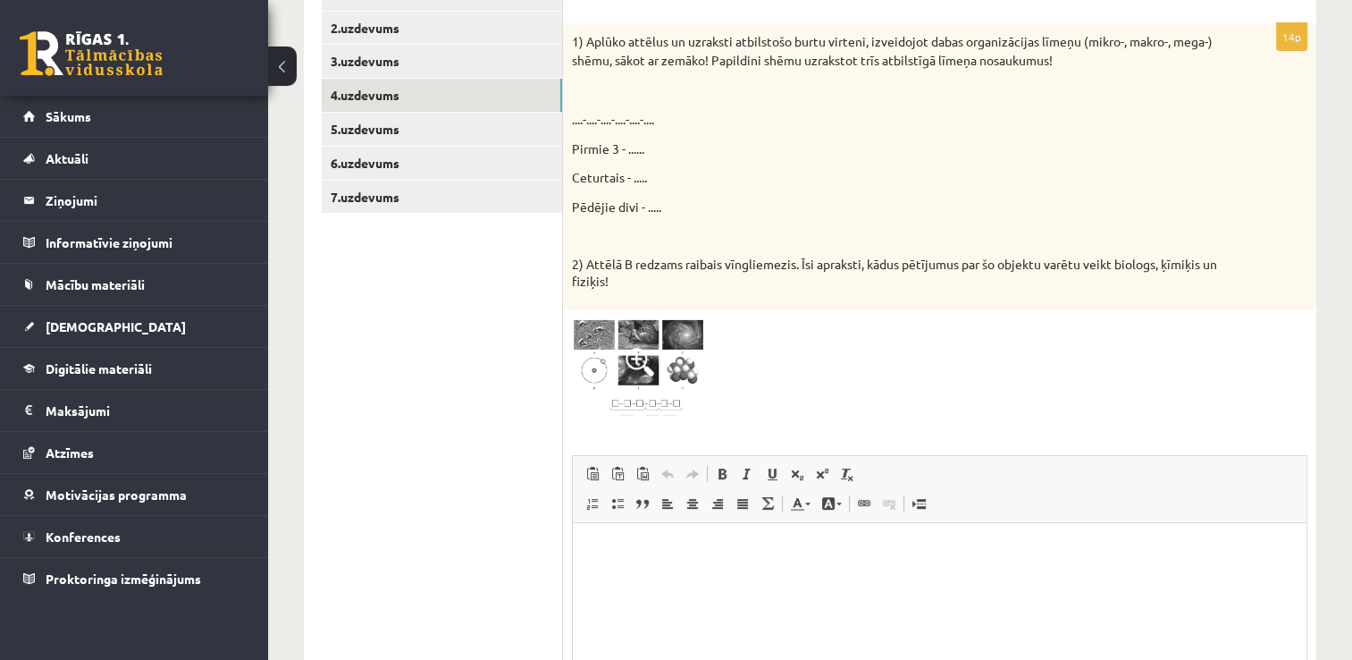
scroll to position [386, 0]
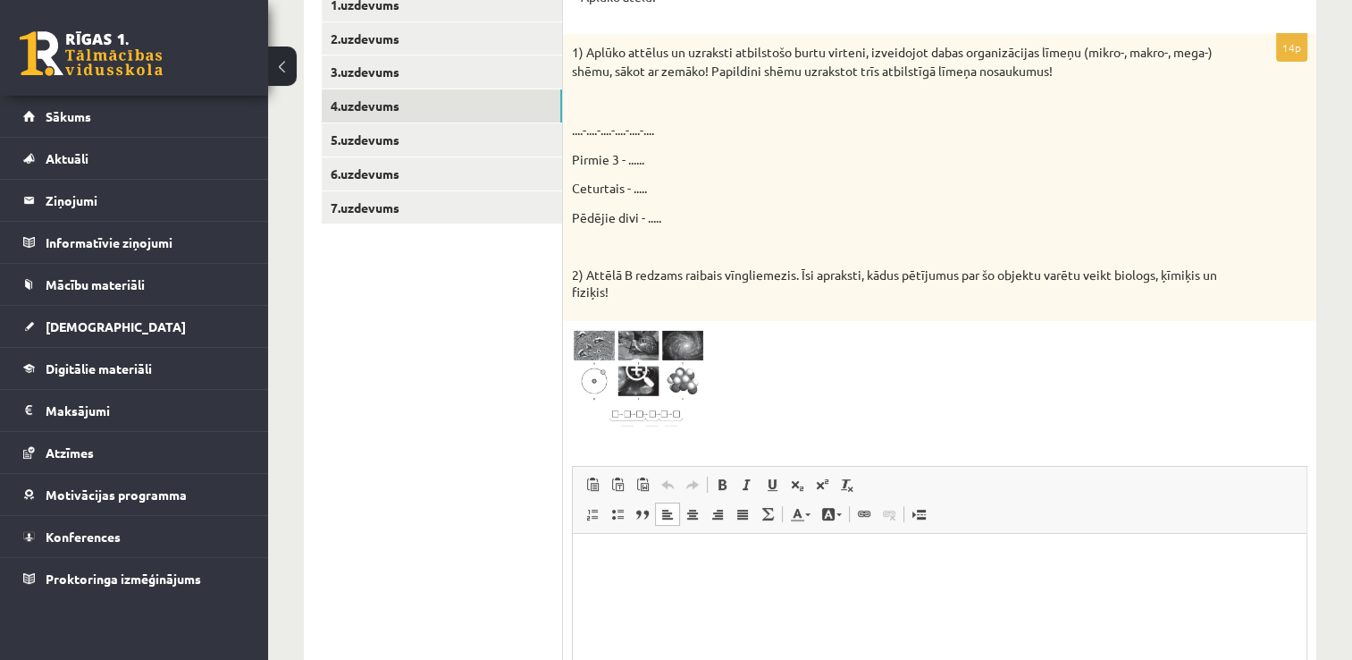
click at [680, 562] on p "Bagātinātā teksta redaktors, wiswyg-editor-user-answer-47024781182500" at bounding box center [940, 560] width 698 height 19
click at [612, 338] on img at bounding box center [639, 380] width 134 height 101
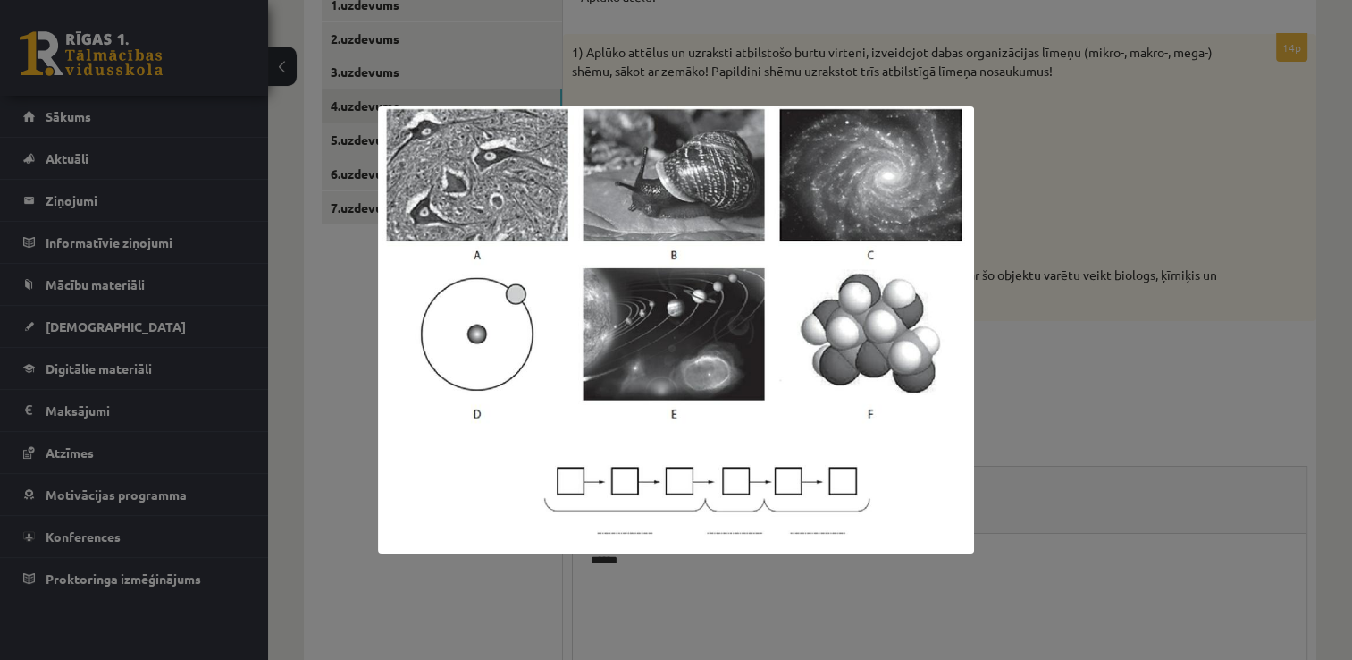
click at [1021, 438] on div at bounding box center [676, 330] width 1352 height 660
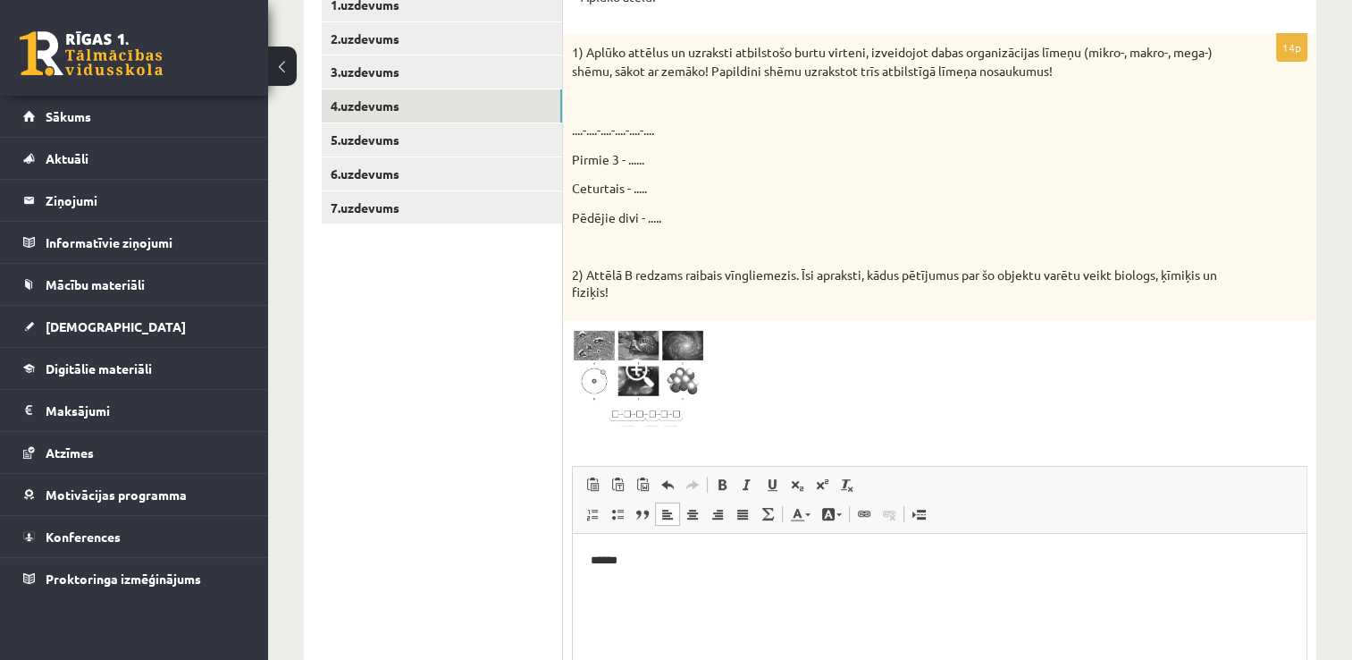
click at [740, 588] on html "******" at bounding box center [940, 561] width 734 height 55
click at [644, 393] on img at bounding box center [639, 380] width 134 height 101
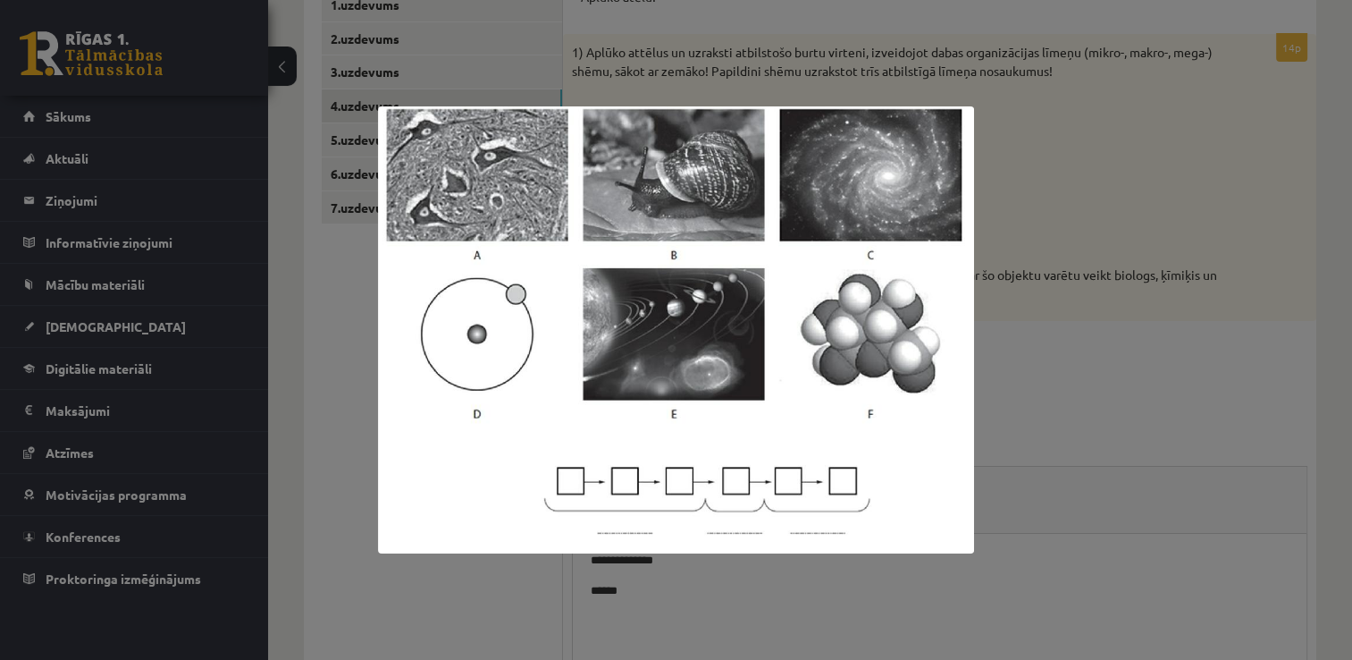
click at [1120, 319] on div at bounding box center [676, 330] width 1352 height 660
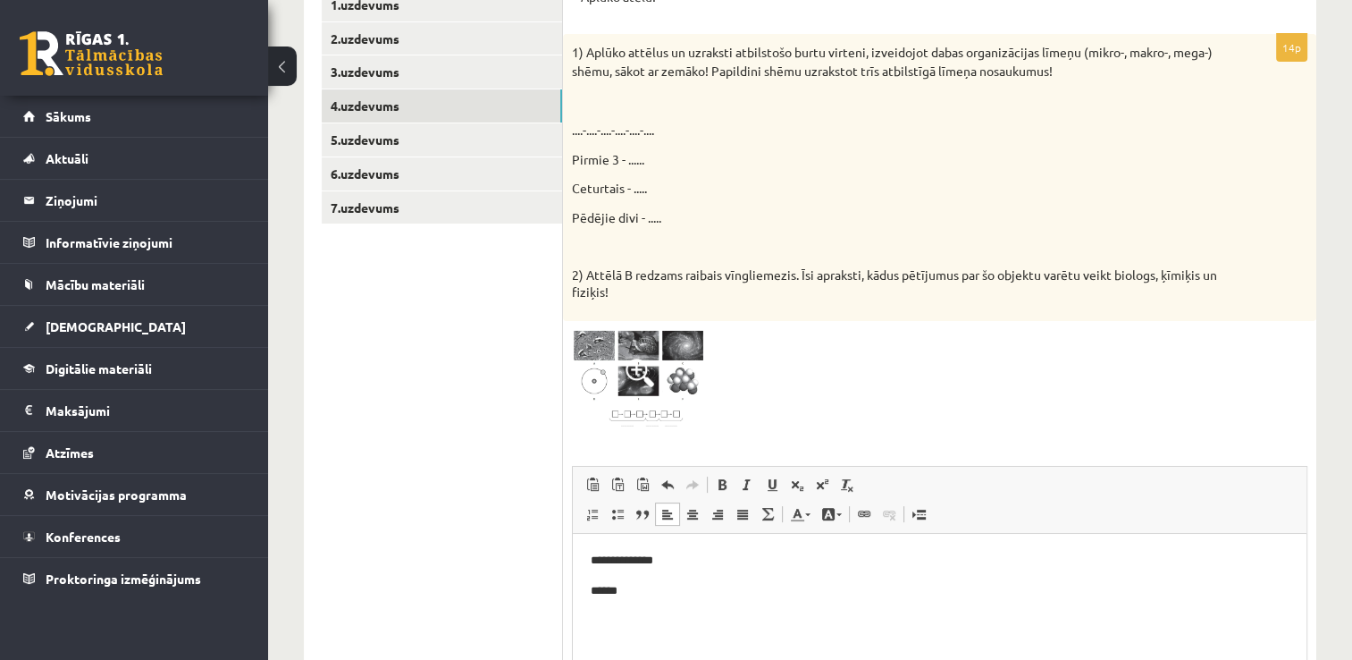
click at [690, 618] on html "**********" at bounding box center [940, 576] width 734 height 84
click at [644, 353] on img at bounding box center [639, 380] width 134 height 101
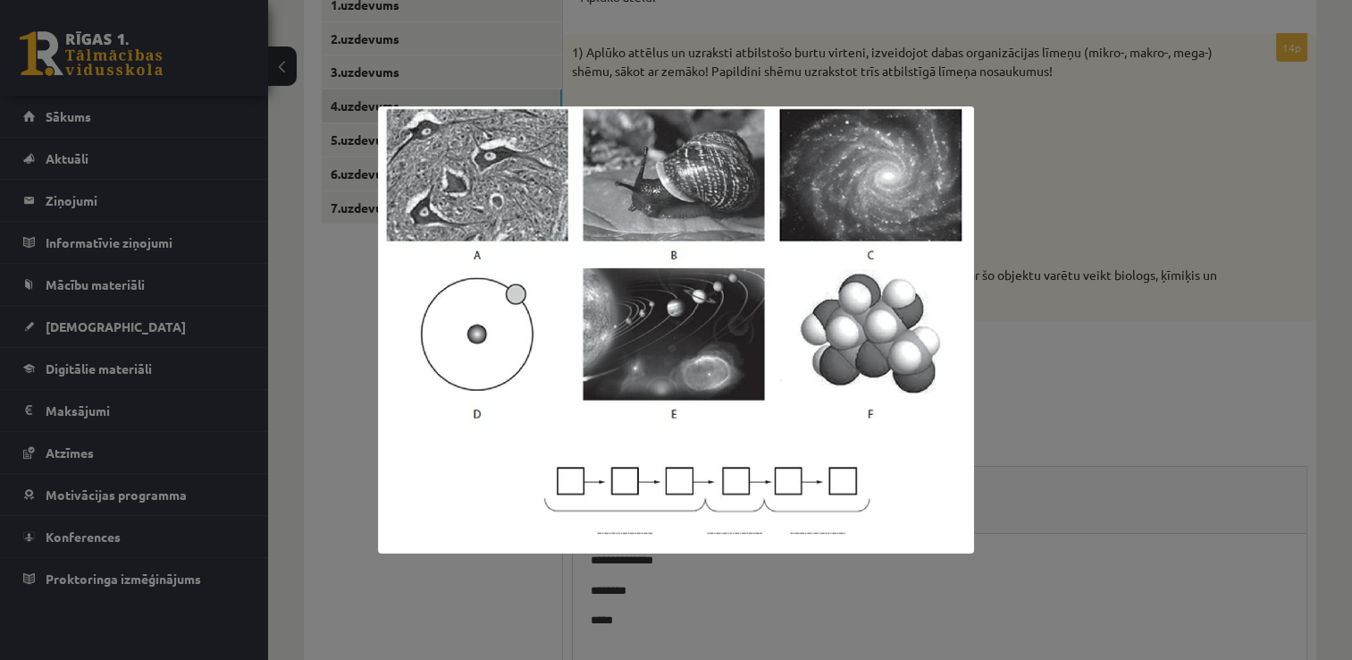
click at [1016, 161] on div at bounding box center [676, 330] width 1352 height 660
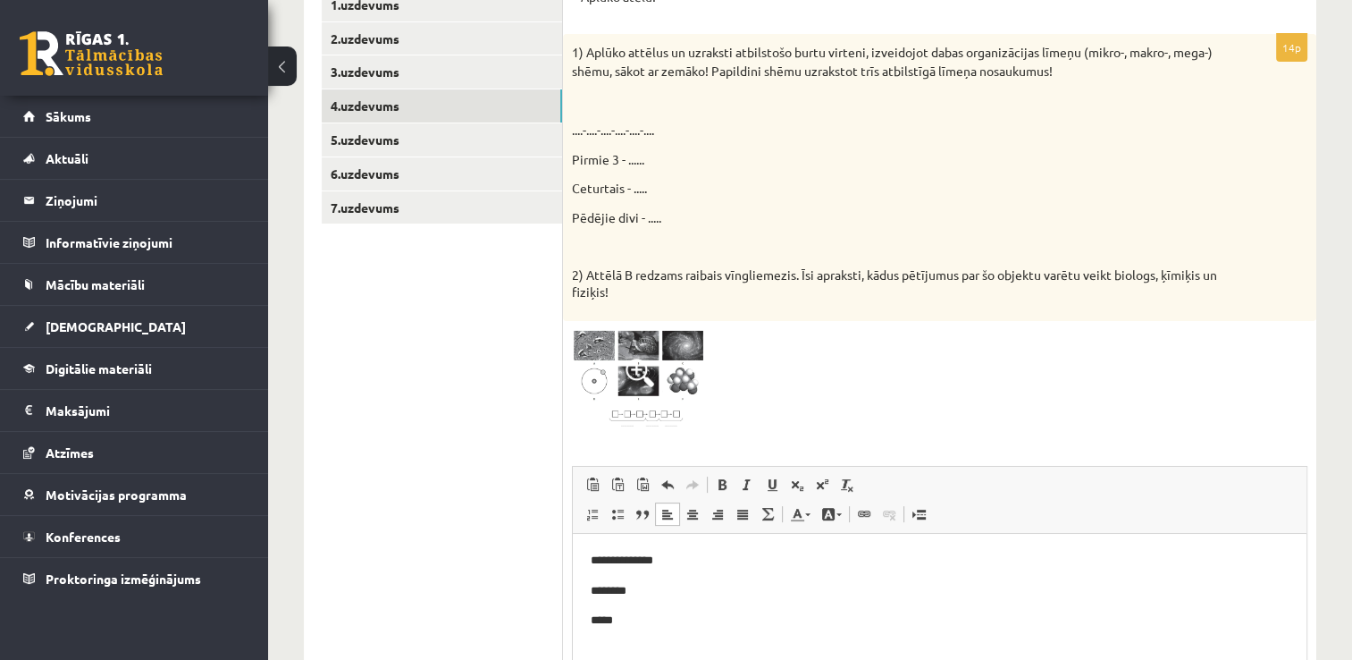
click at [700, 636] on html "**********" at bounding box center [940, 591] width 734 height 114
click at [484, 151] on link "5.uzdevums" at bounding box center [442, 139] width 240 height 33
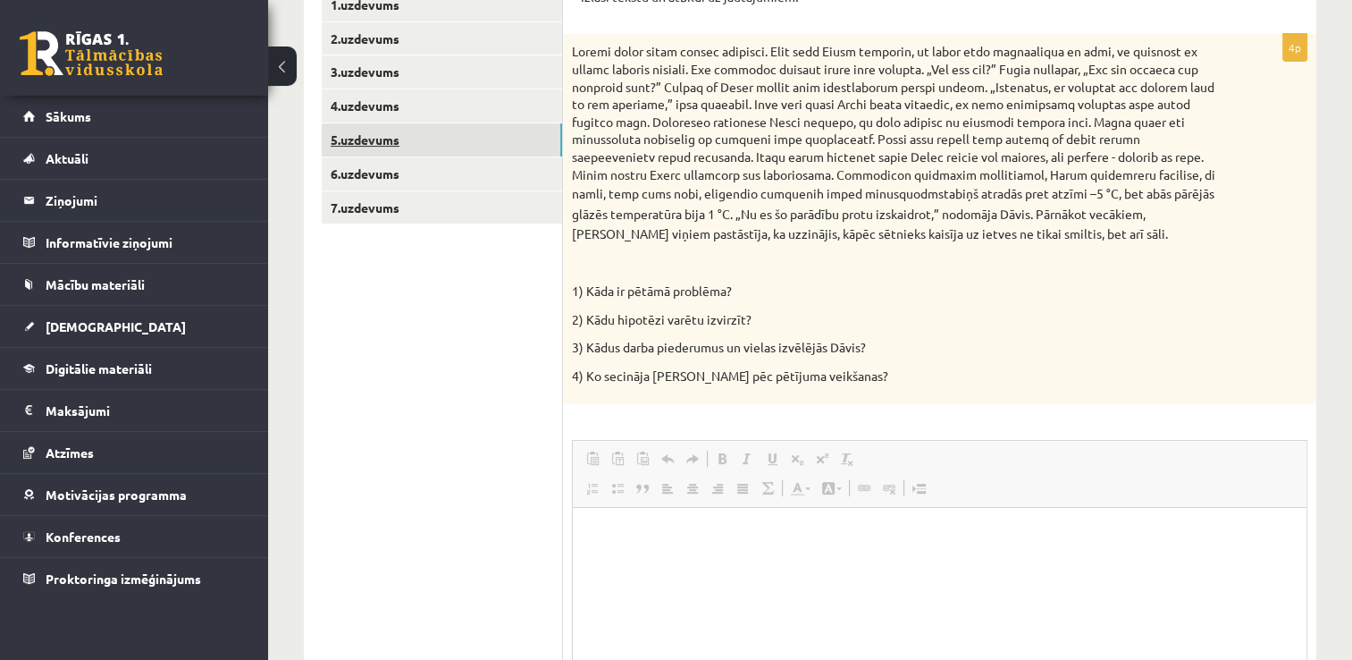
scroll to position [0, 0]
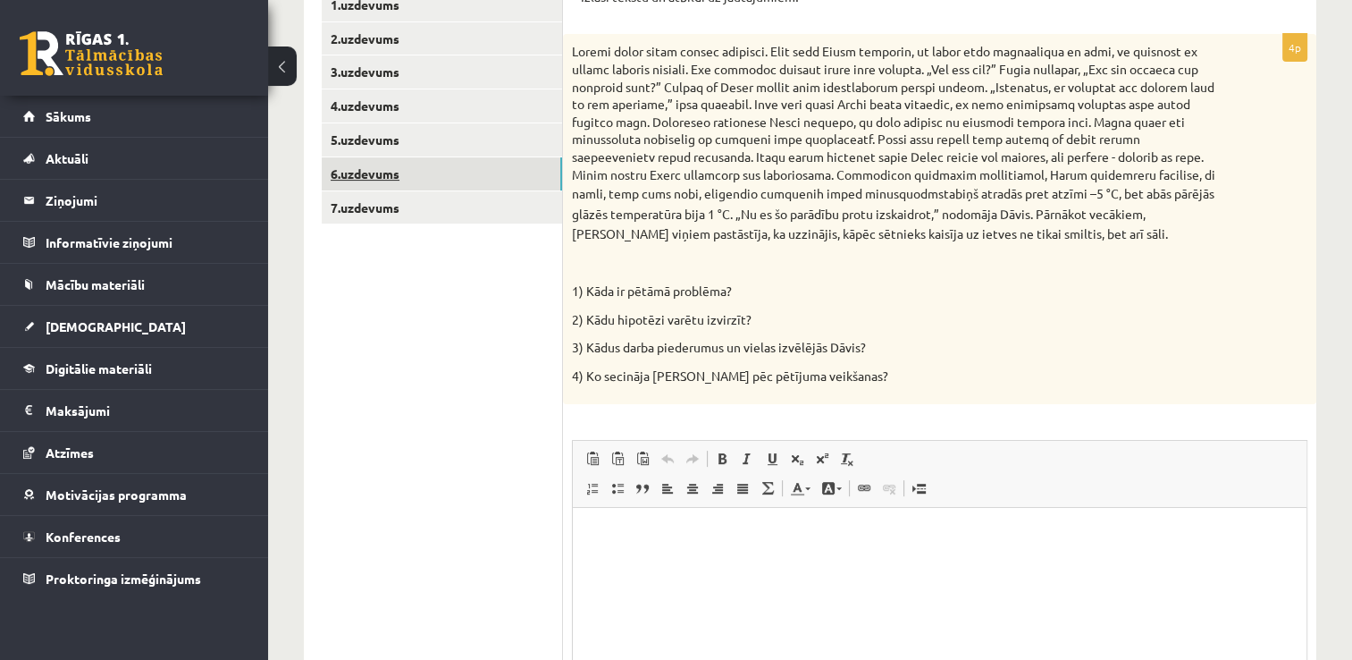
click at [464, 170] on link "6.uzdevums" at bounding box center [442, 173] width 240 height 33
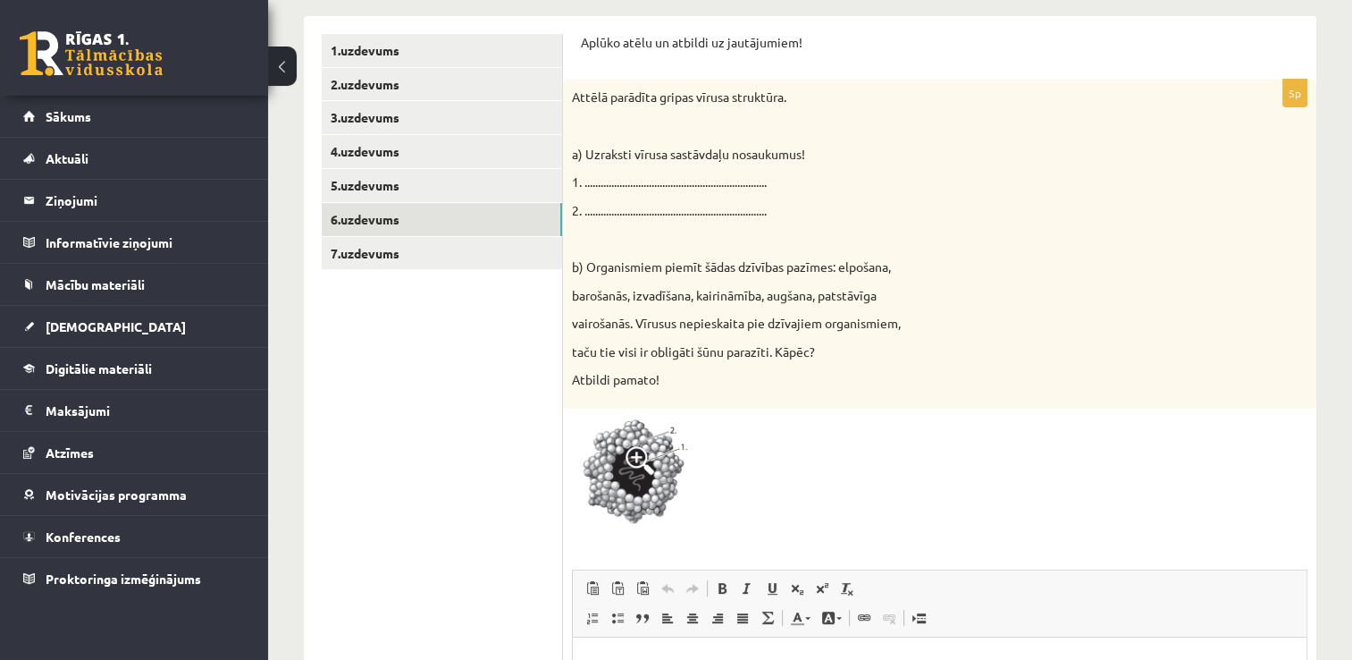
scroll to position [342, 0]
click at [660, 449] on img at bounding box center [639, 474] width 134 height 116
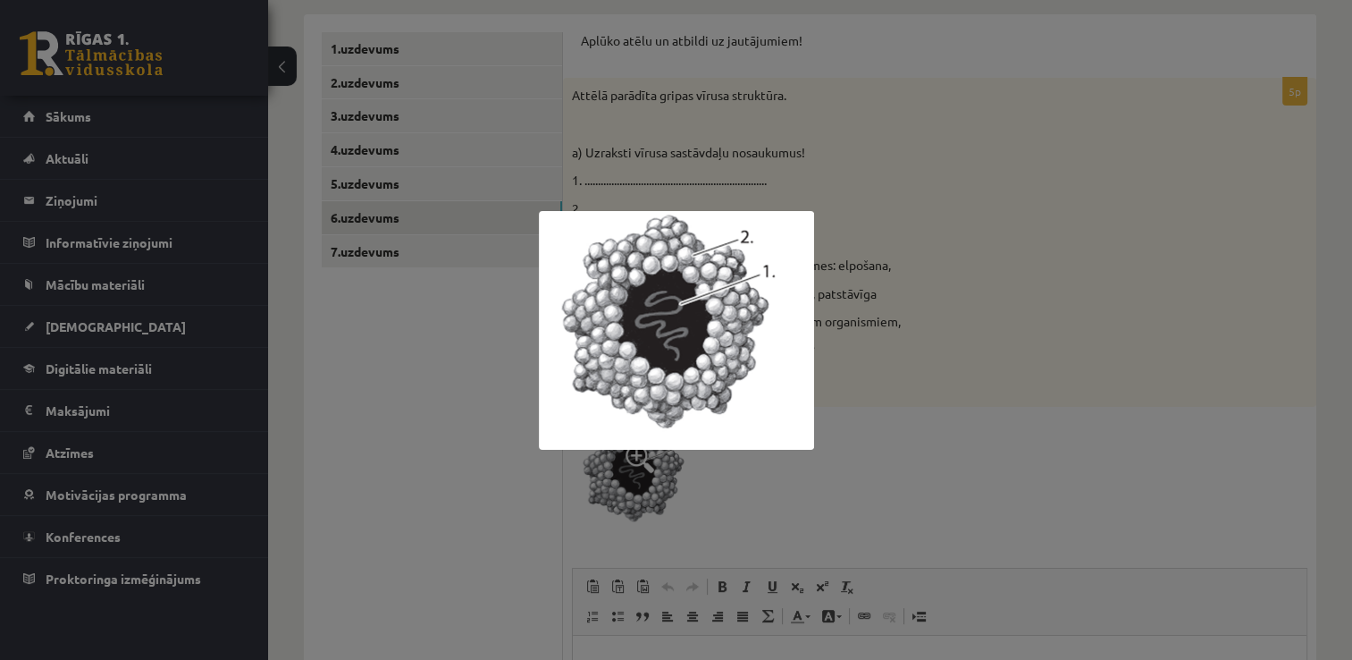
click at [837, 316] on div at bounding box center [676, 330] width 1352 height 660
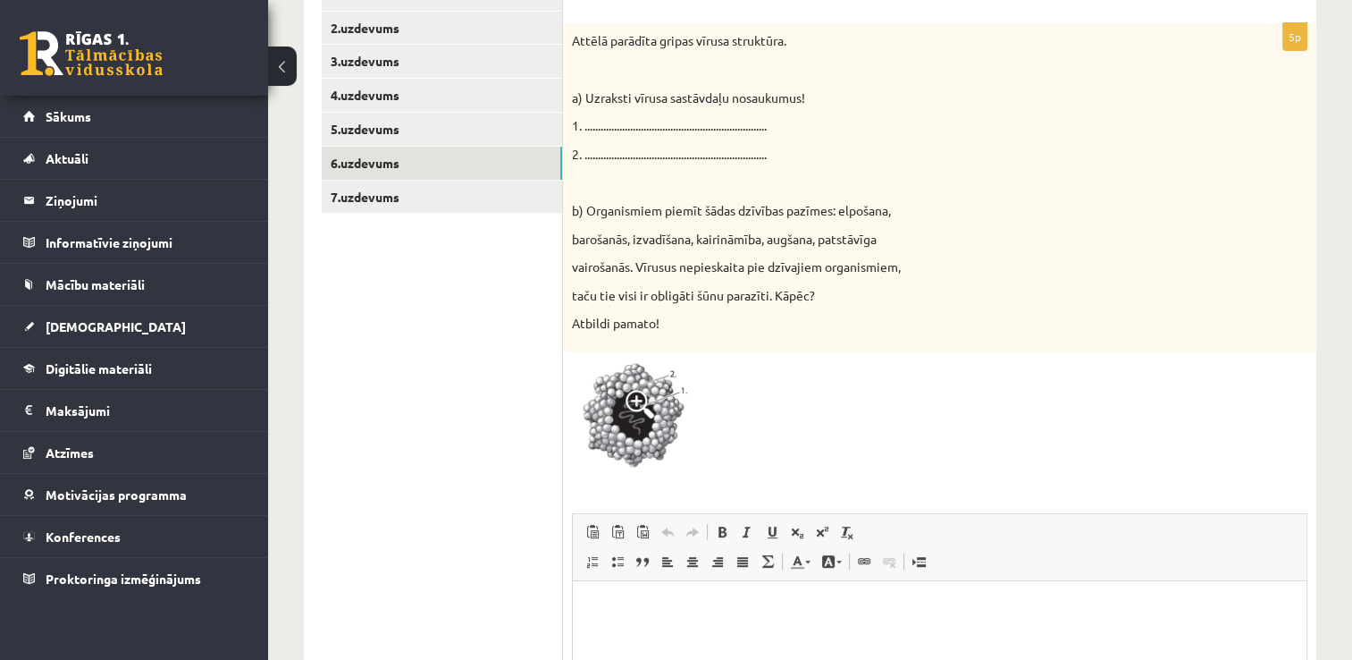
scroll to position [414, 0]
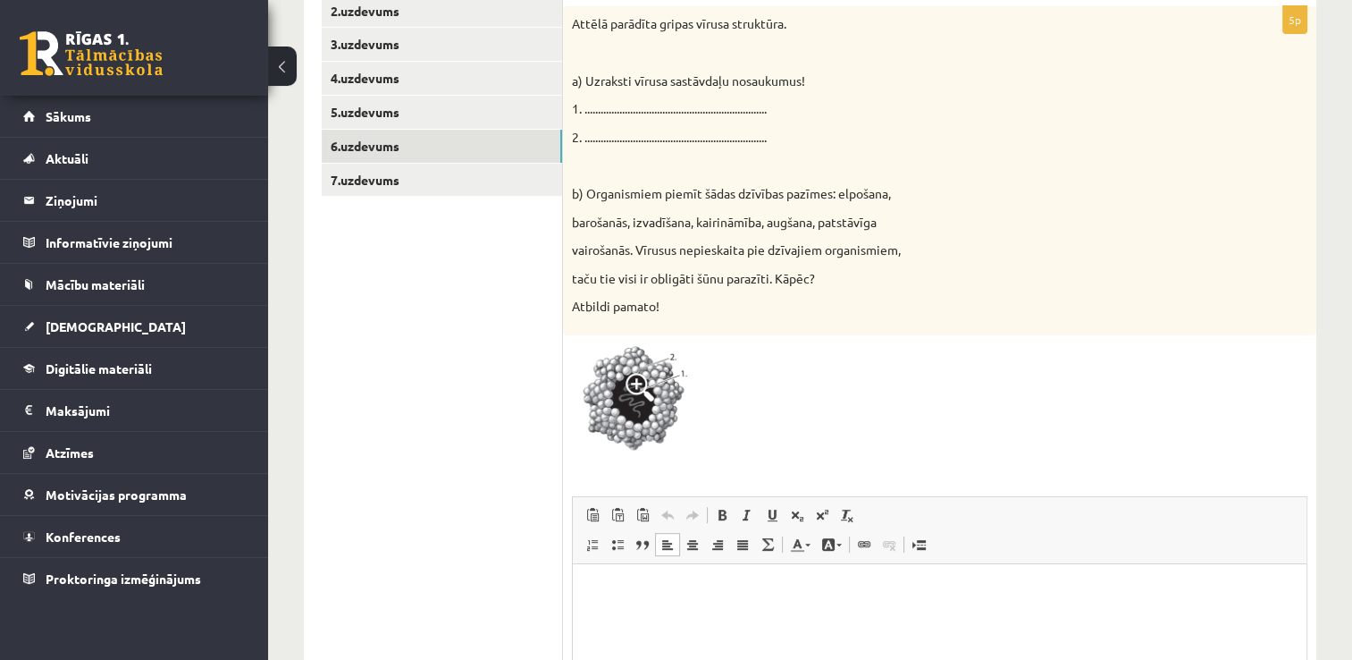
click at [711, 603] on html at bounding box center [940, 591] width 734 height 55
click at [620, 381] on img at bounding box center [639, 402] width 134 height 116
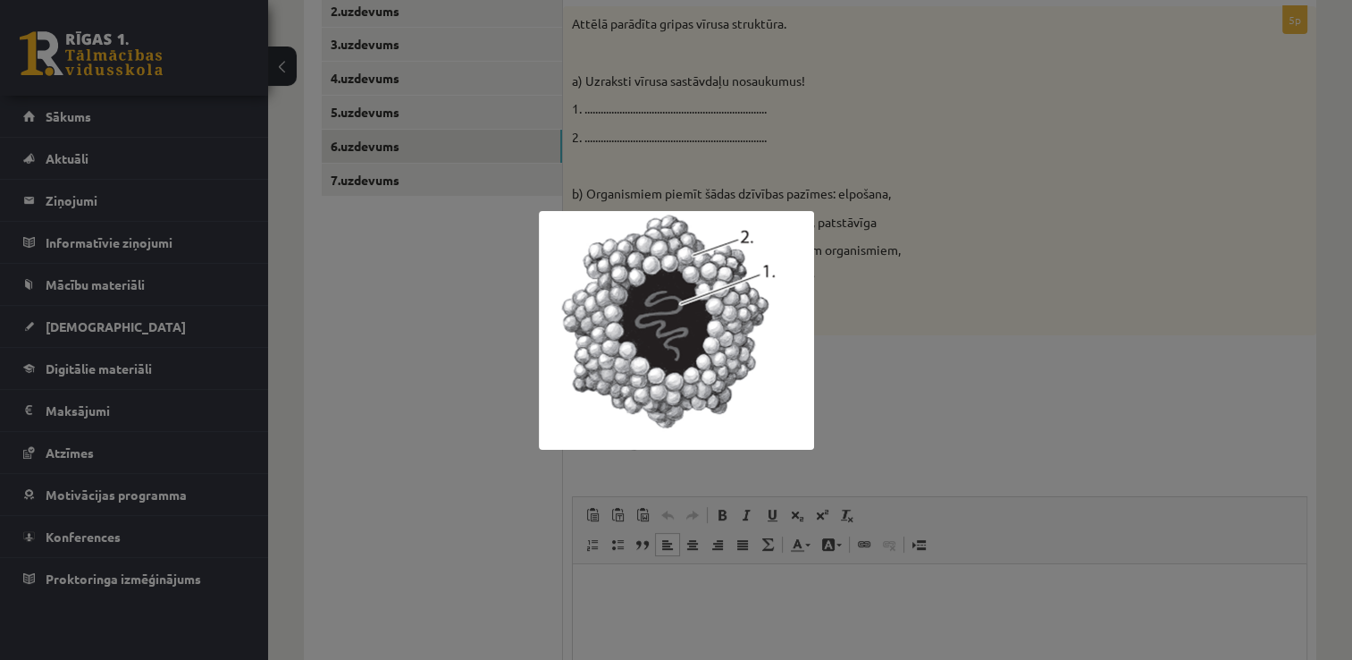
click at [974, 399] on div at bounding box center [676, 330] width 1352 height 660
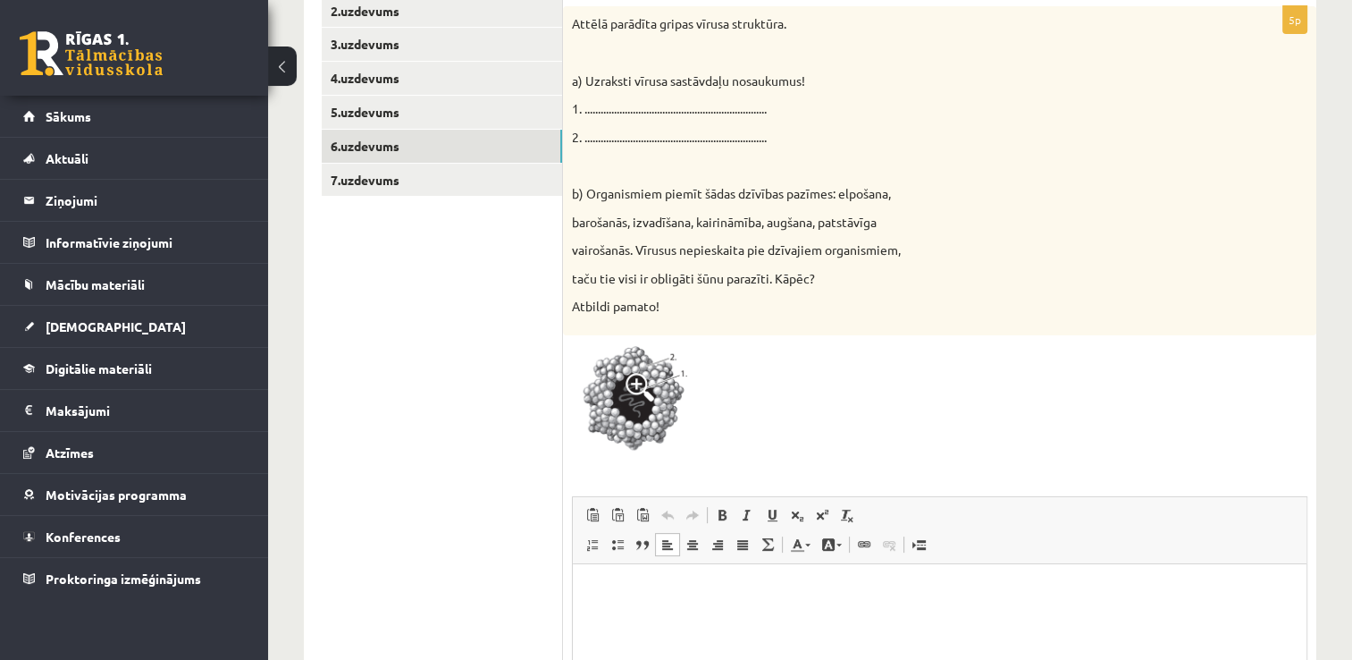
click at [728, 585] on p "Bagātinātā teksta redaktors, wiswyg-editor-user-answer-47024779804620" at bounding box center [940, 591] width 698 height 19
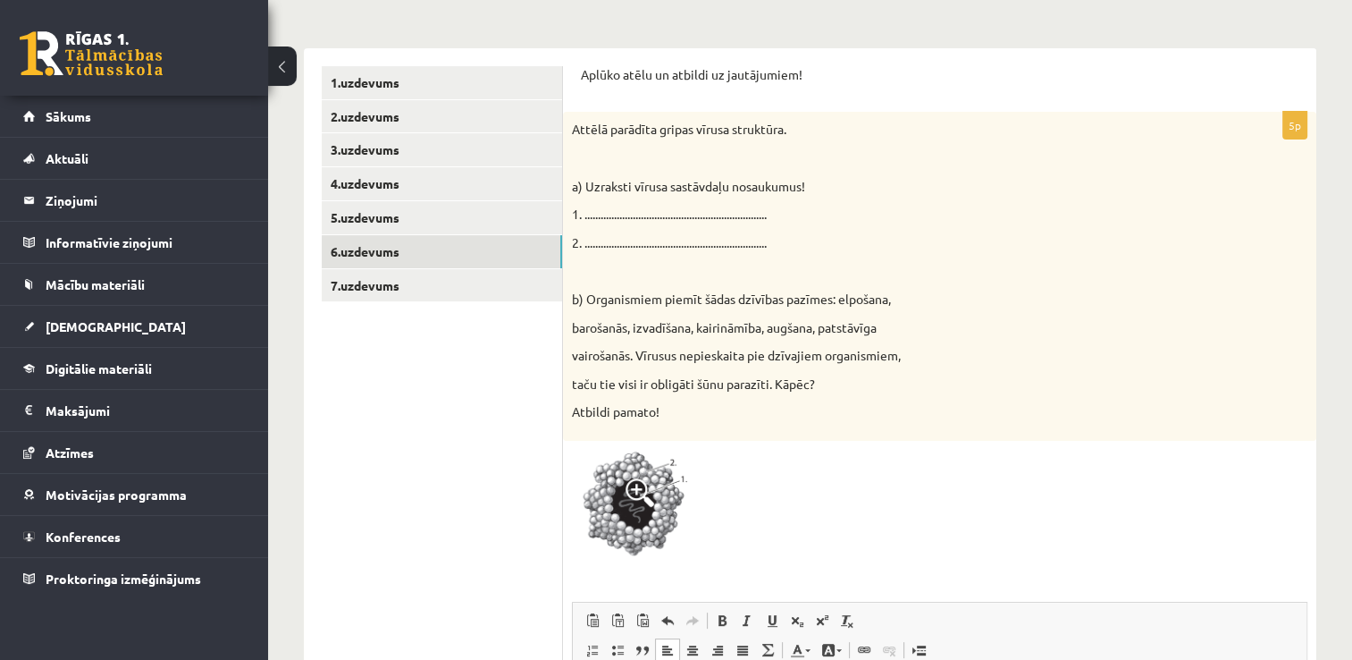
scroll to position [265, 0]
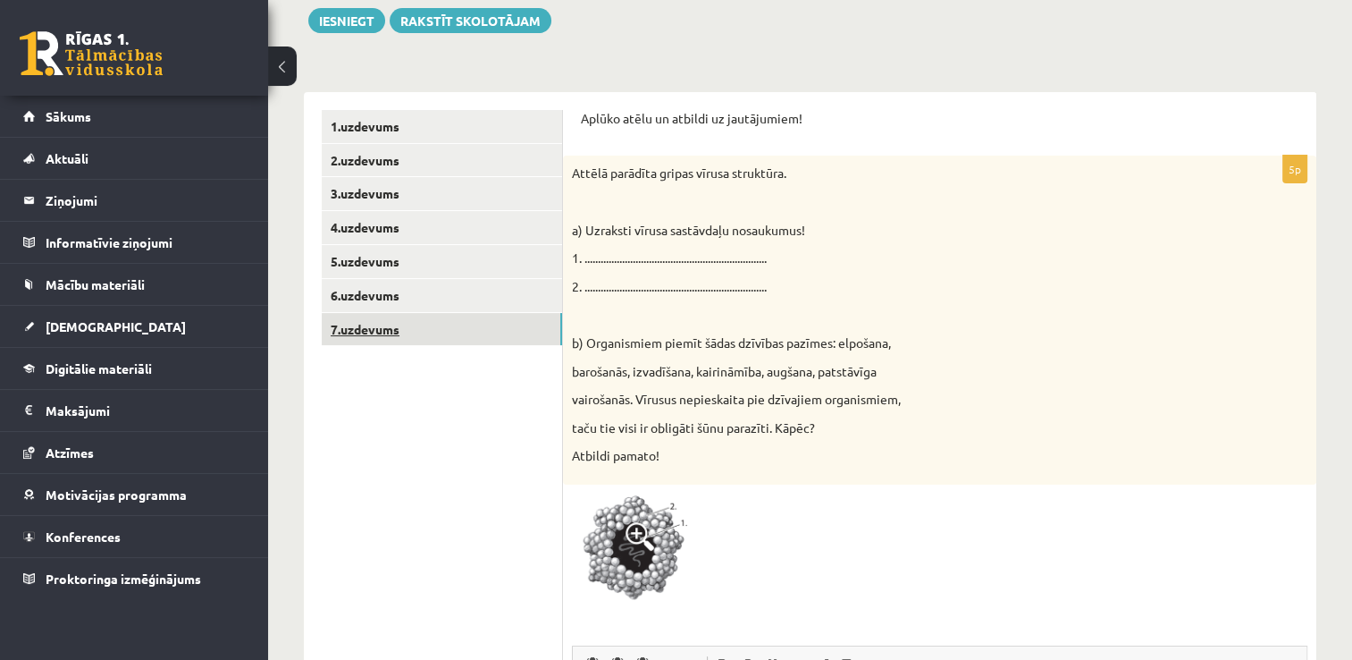
click at [501, 325] on link "7.uzdevums" at bounding box center [442, 329] width 240 height 33
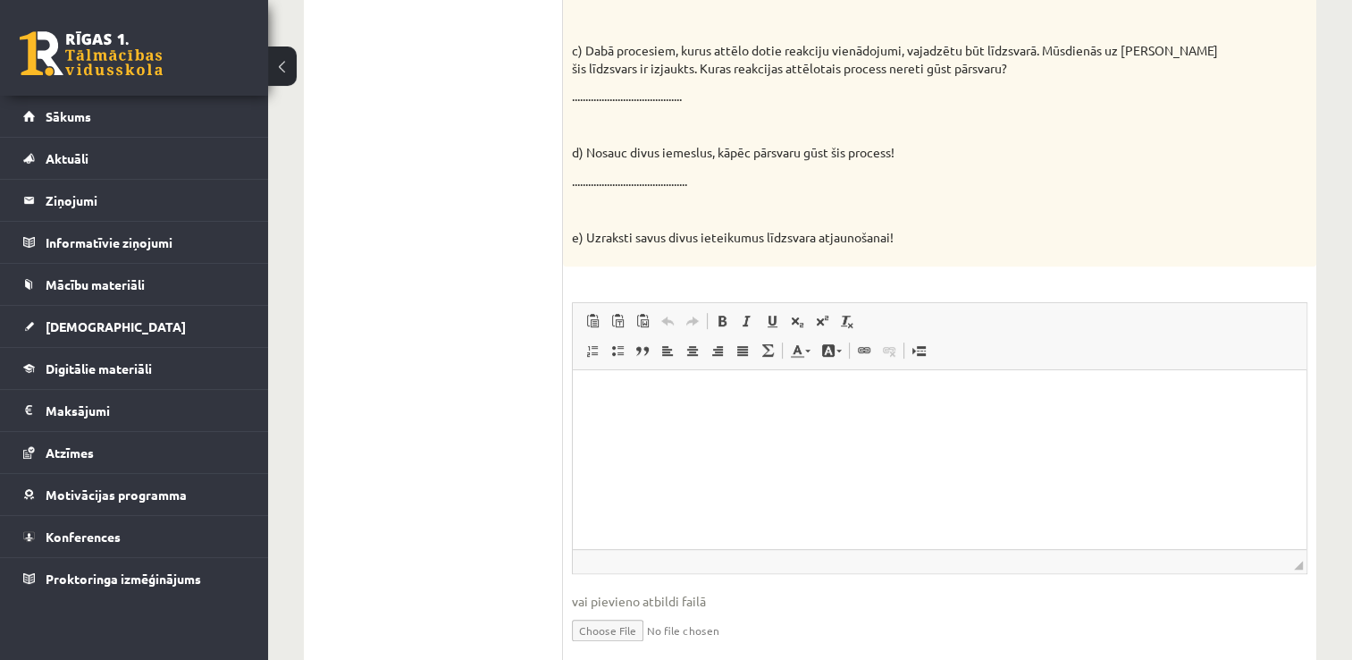
scroll to position [0, 0]
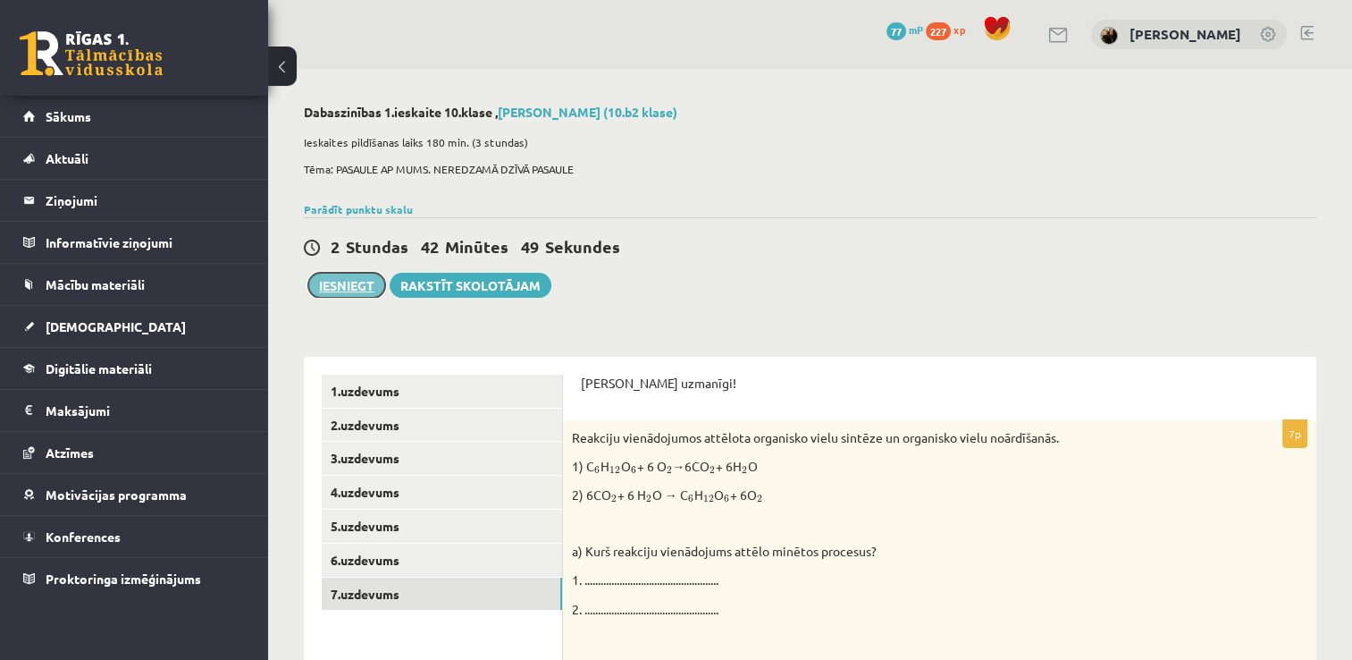
click at [347, 273] on button "Iesniegt" at bounding box center [346, 285] width 77 height 25
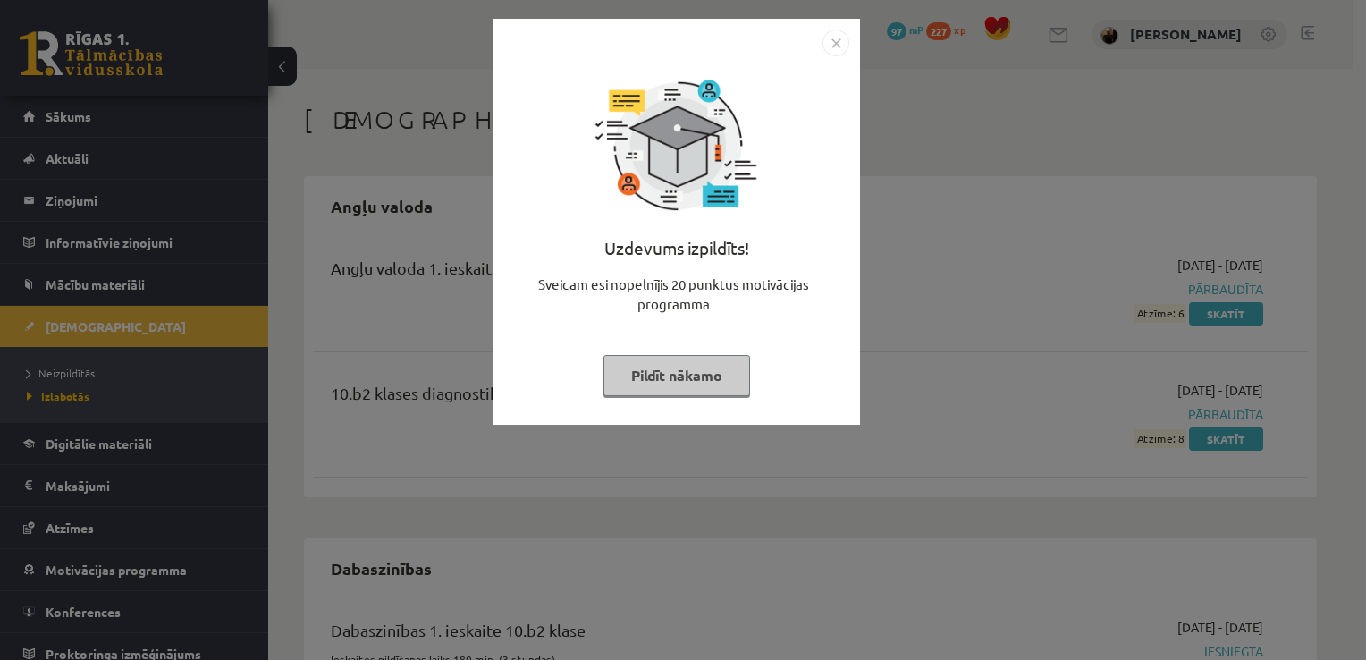
click at [833, 36] on img "Close" at bounding box center [835, 42] width 27 height 27
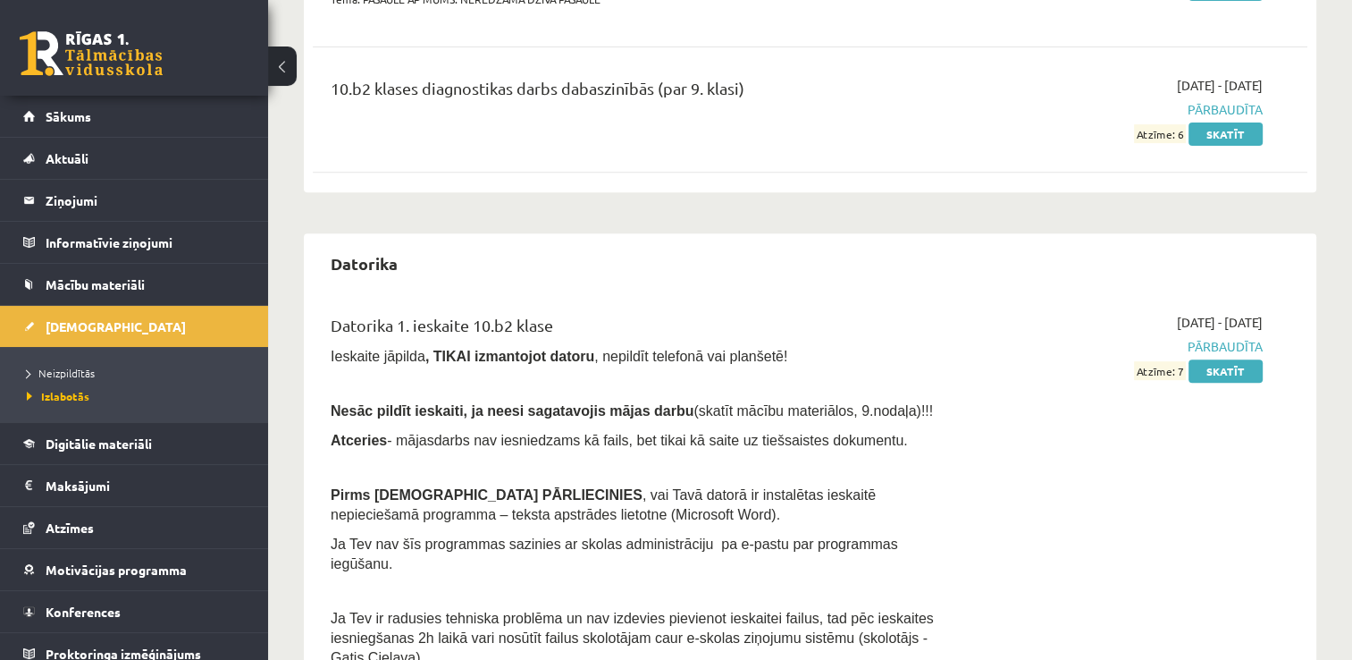
scroll to position [713, 0]
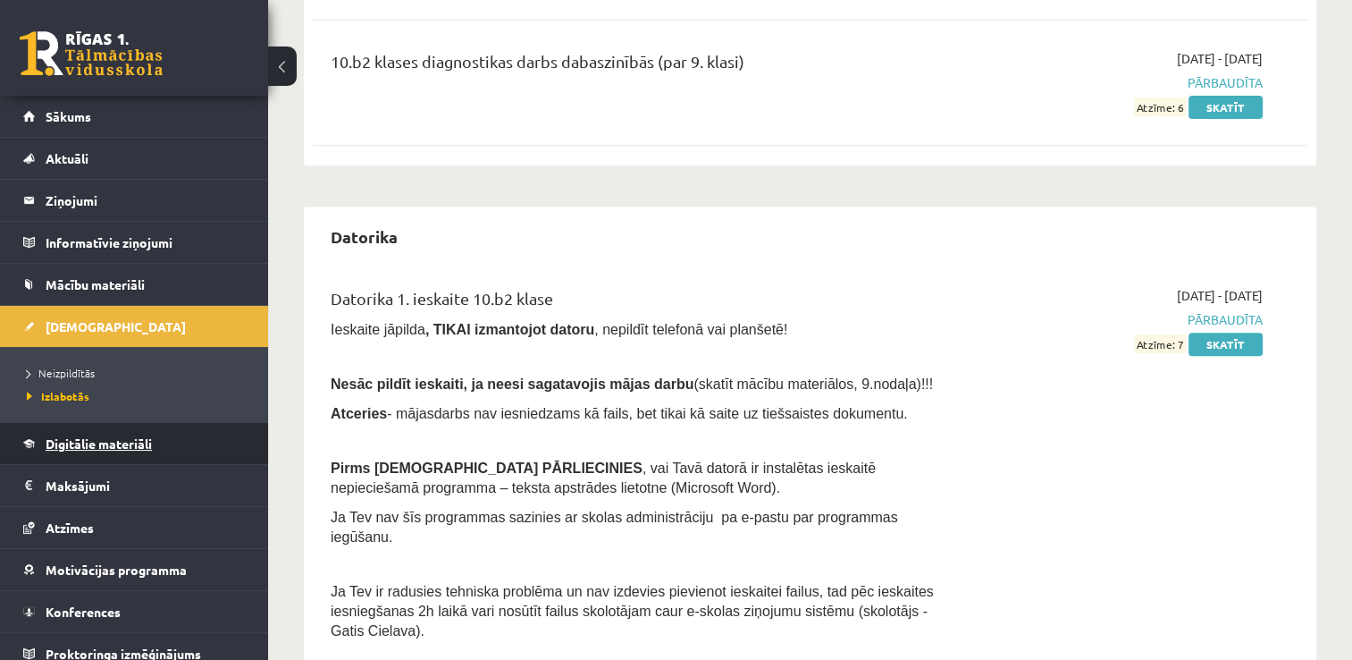
click at [63, 444] on span "Digitālie materiāli" at bounding box center [99, 443] width 106 height 16
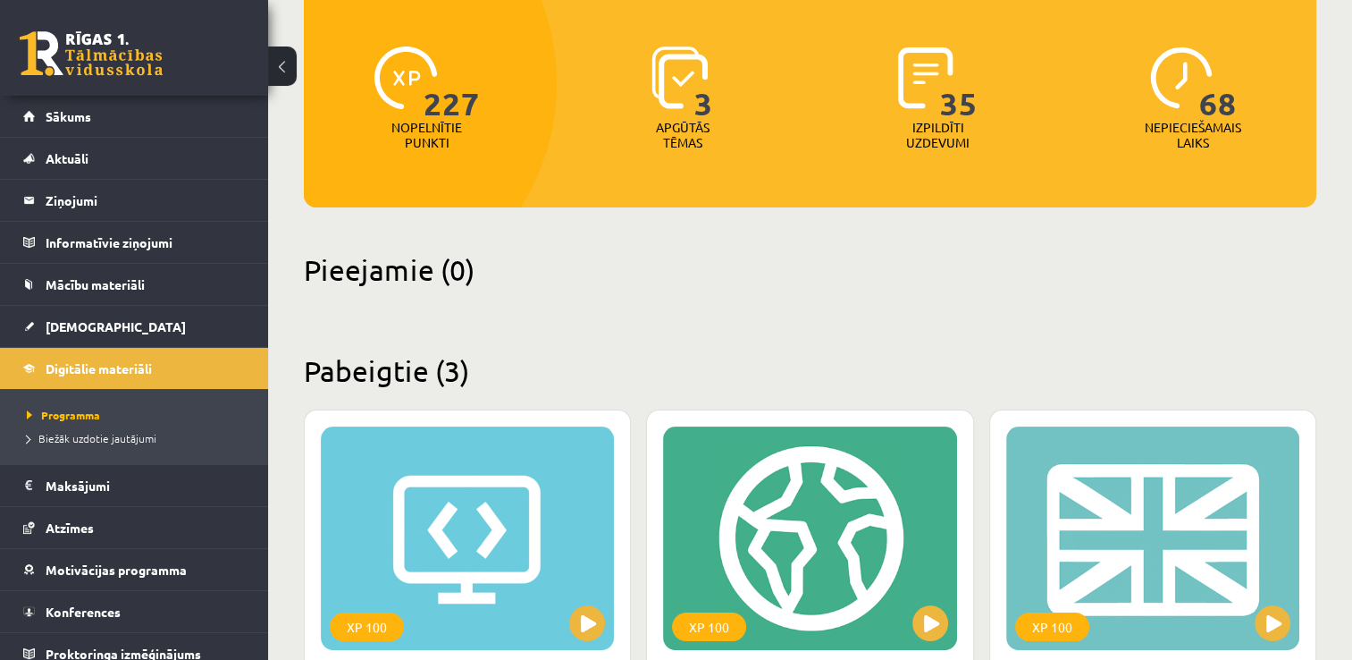
scroll to position [200, 0]
